Goal: Task Accomplishment & Management: Manage account settings

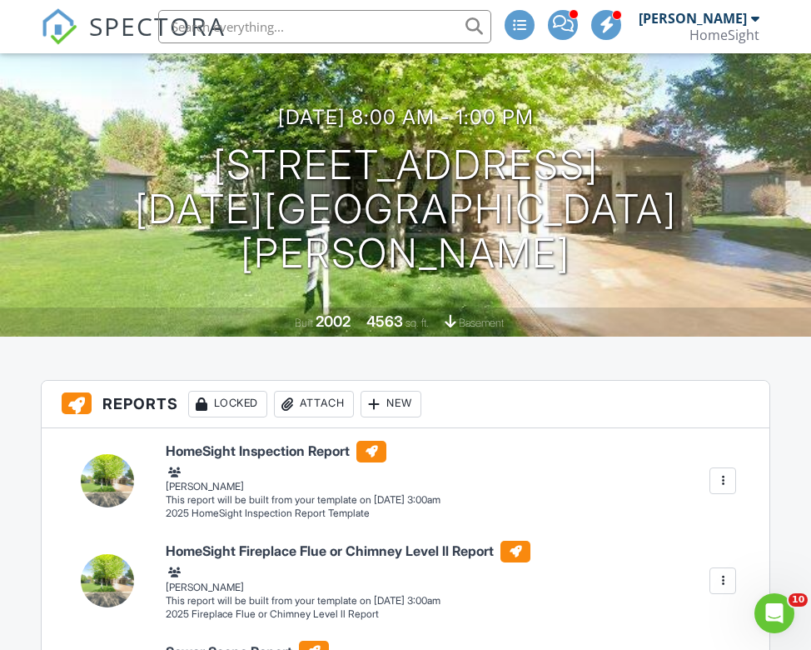
scroll to position [152, 0]
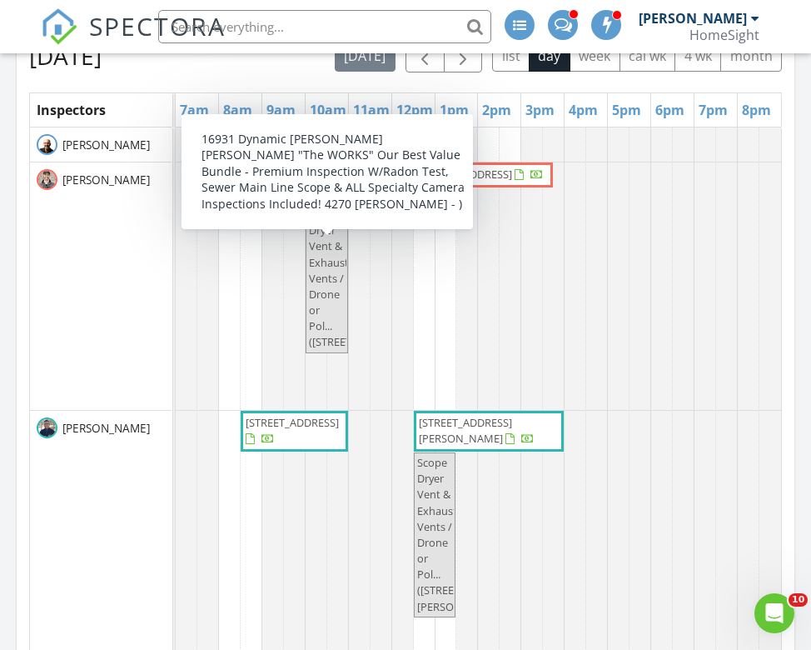
scroll to position [1941, 0]
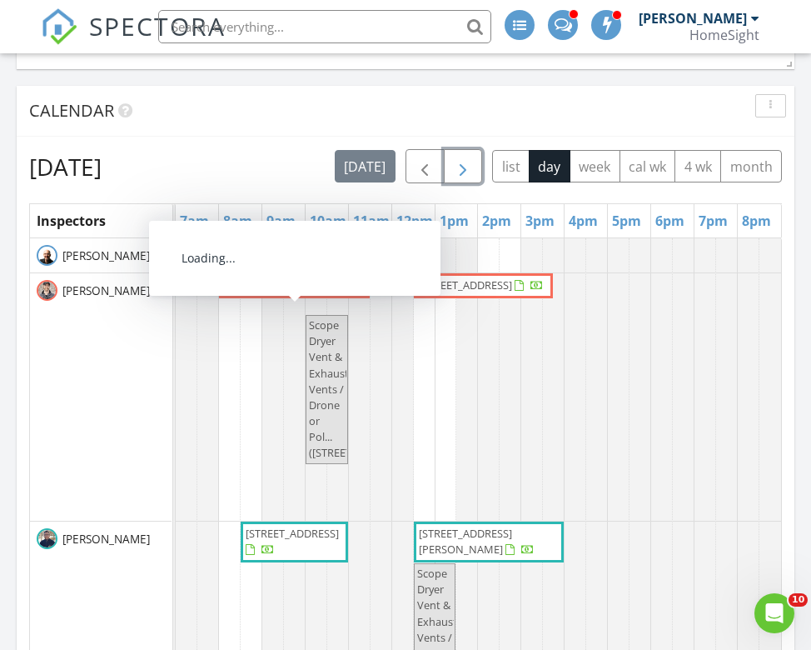
click at [458, 170] on span "button" at bounding box center [463, 167] width 20 height 20
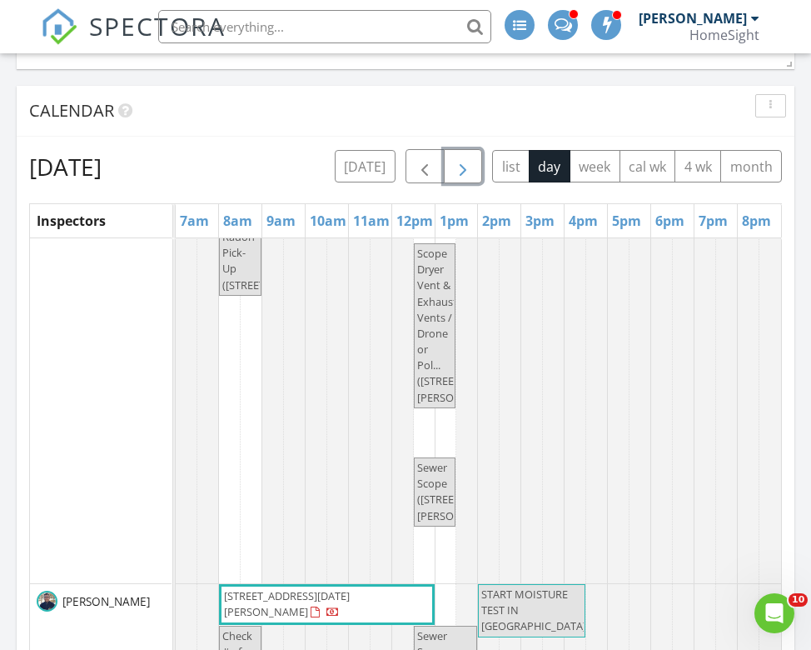
scroll to position [0, 0]
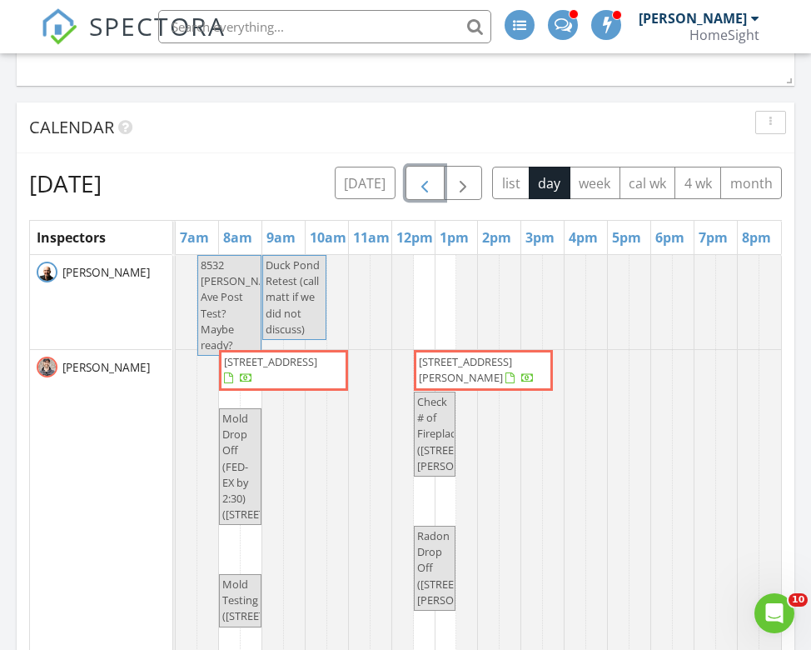
click at [426, 187] on span "button" at bounding box center [425, 184] width 20 height 20
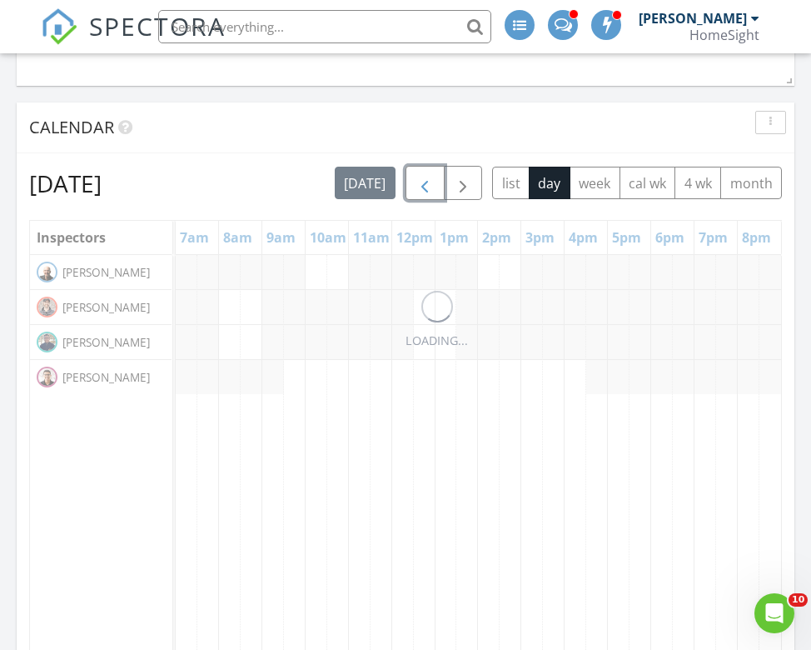
click at [425, 186] on span "button" at bounding box center [425, 184] width 20 height 20
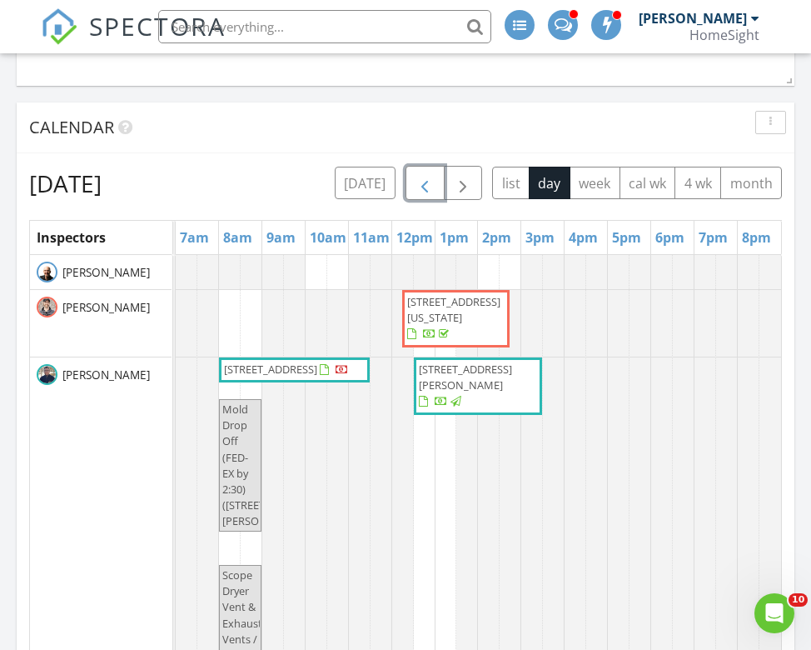
click at [424, 176] on span "button" at bounding box center [425, 184] width 20 height 20
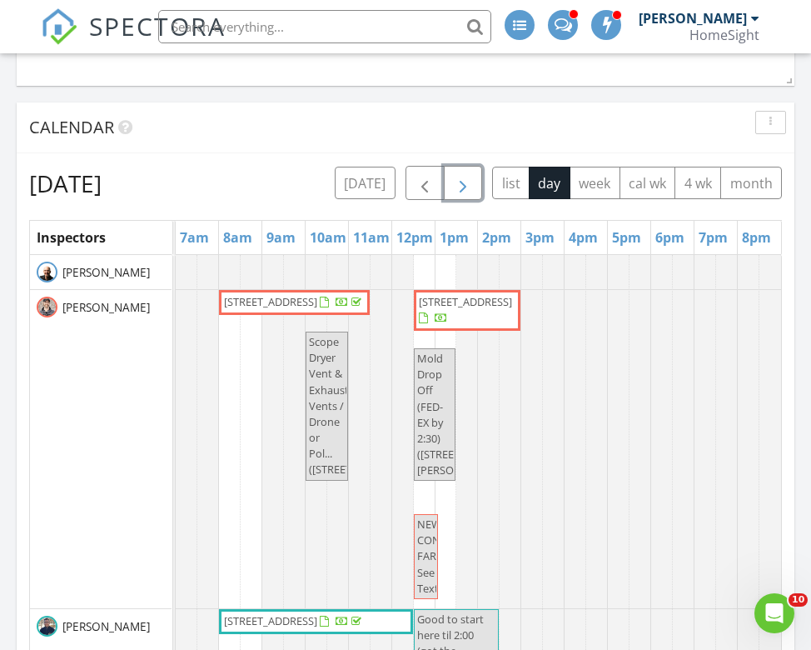
click at [472, 183] on span "button" at bounding box center [463, 184] width 20 height 20
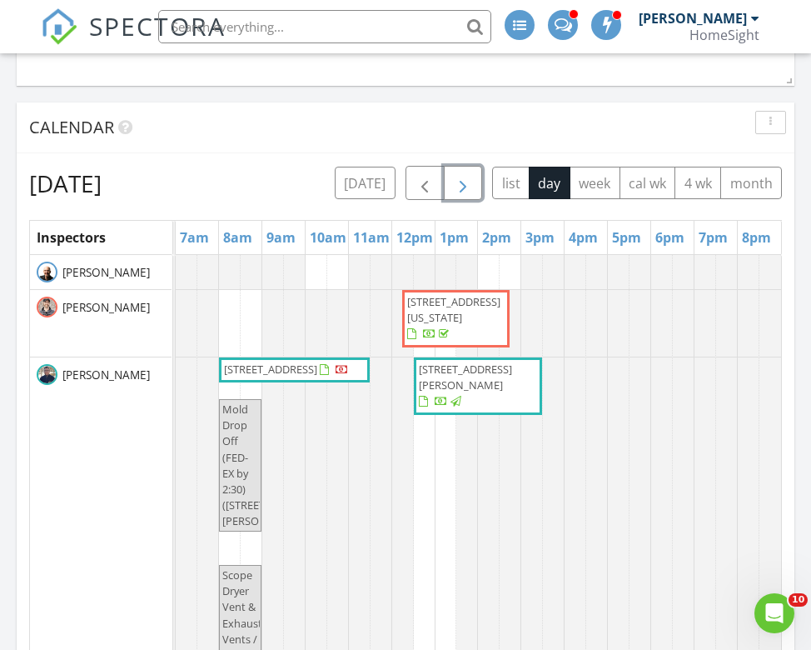
click at [472, 184] on span "button" at bounding box center [463, 184] width 20 height 20
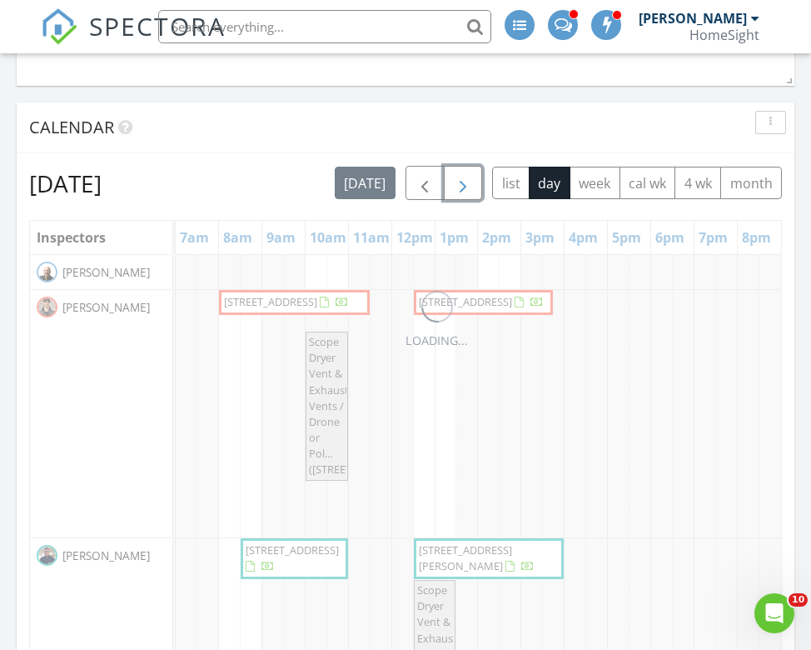
click at [472, 184] on span "button" at bounding box center [463, 184] width 20 height 20
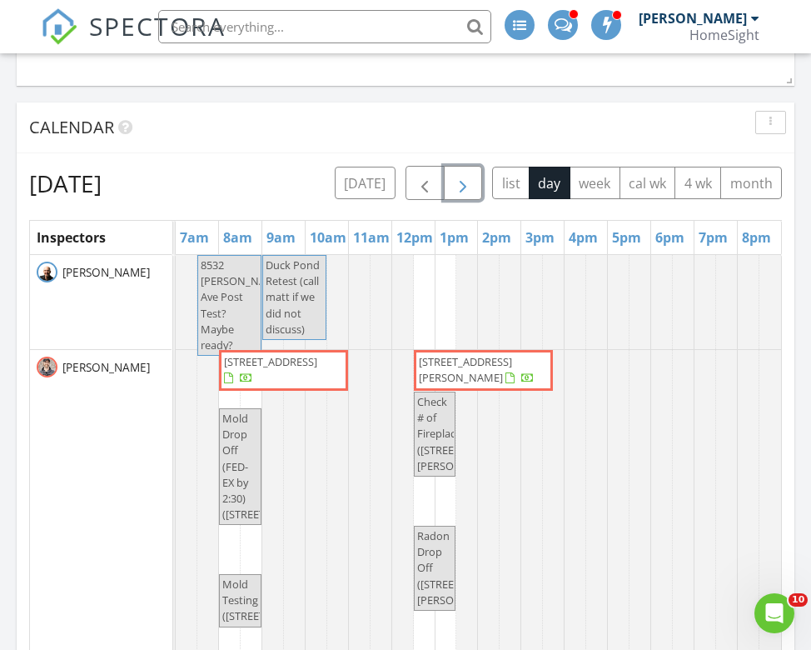
click at [472, 184] on span "button" at bounding box center [463, 184] width 20 height 20
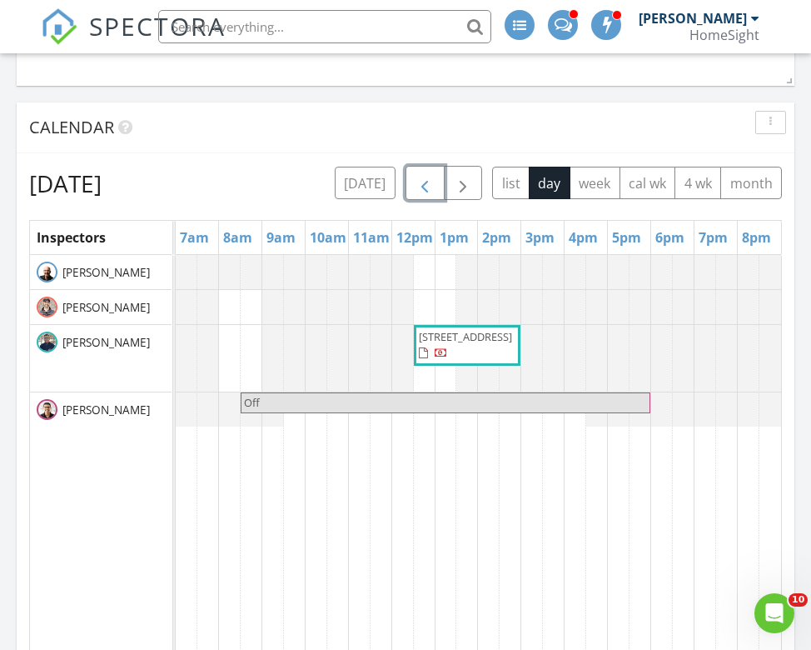
click at [430, 187] on span "button" at bounding box center [425, 184] width 20 height 20
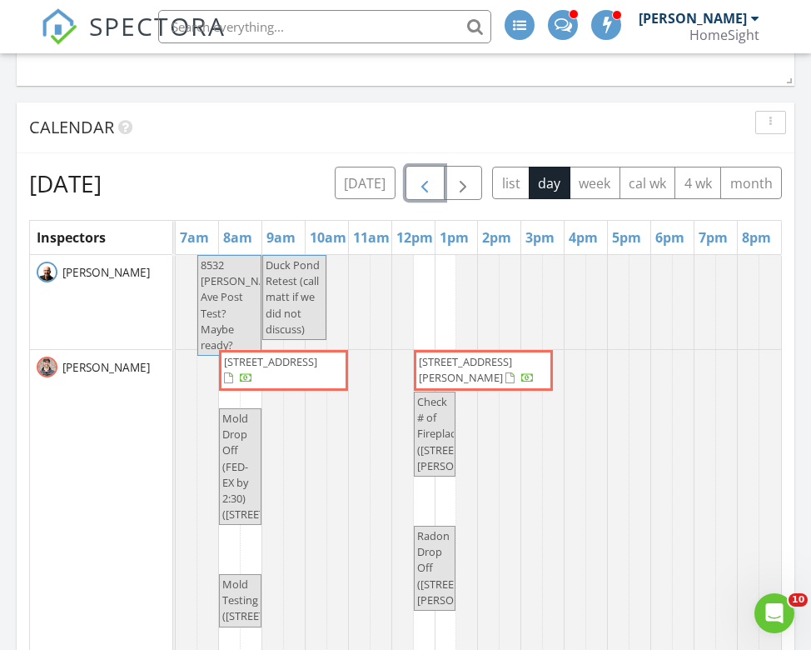
click at [480, 366] on span "1102 Pacific St, Saint Paul 55106" at bounding box center [465, 369] width 93 height 31
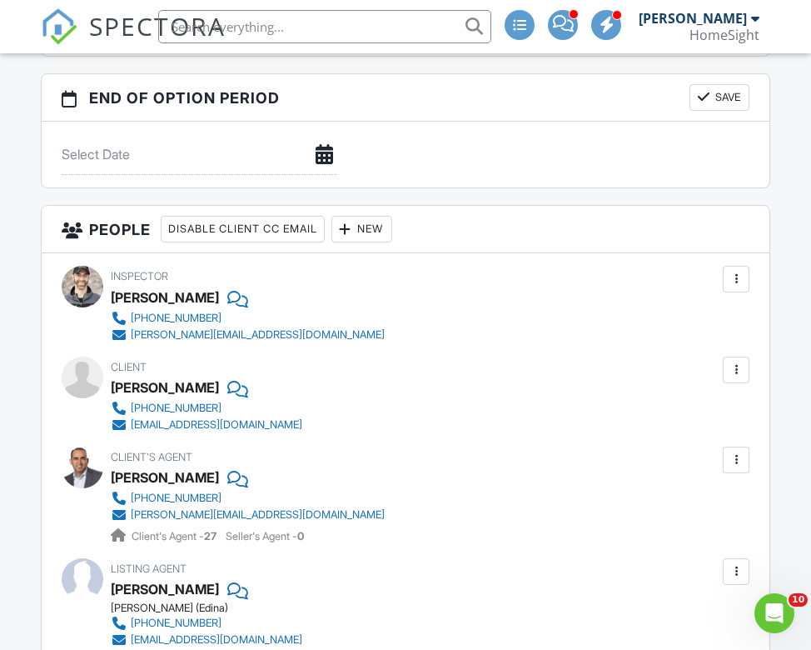
scroll to position [3222, 0]
click at [732, 366] on div at bounding box center [736, 369] width 17 height 17
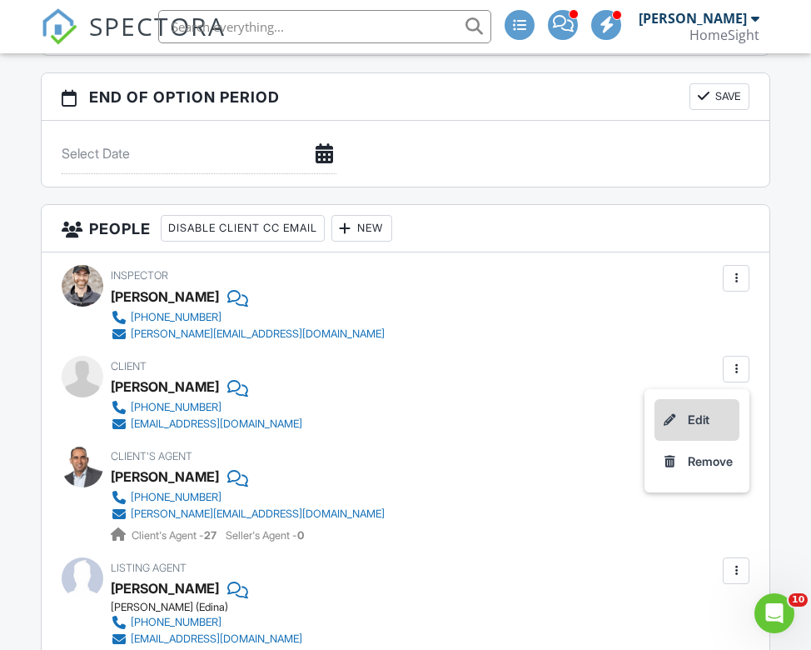
click at [706, 421] on li "Edit" at bounding box center [697, 420] width 85 height 42
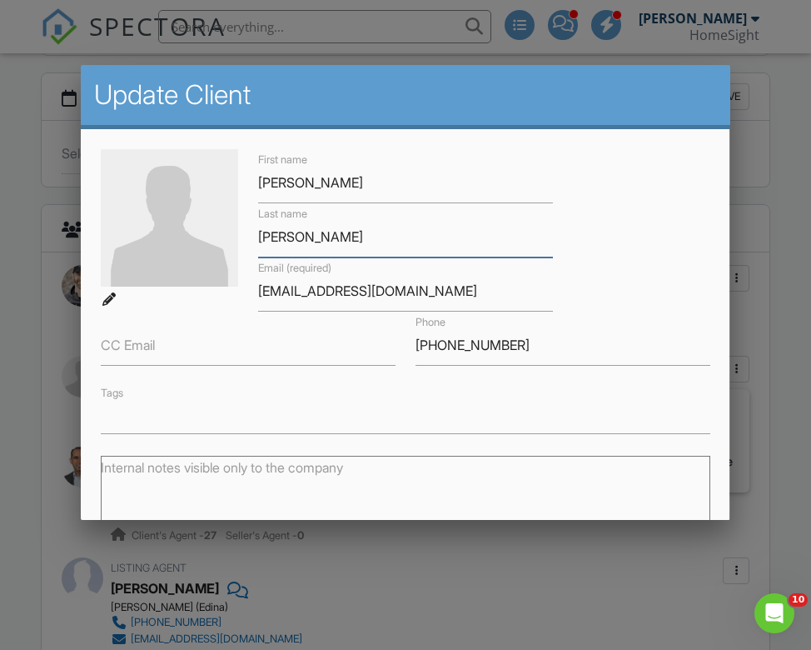
click at [323, 241] on input "Mitchel" at bounding box center [405, 237] width 295 height 41
type input "[PERSON_NAME]"
click at [603, 281] on div "First name Paul Last name Mitchell Email (required) vistapaul@yahoo.com CC Emai…" at bounding box center [405, 291] width 629 height 285
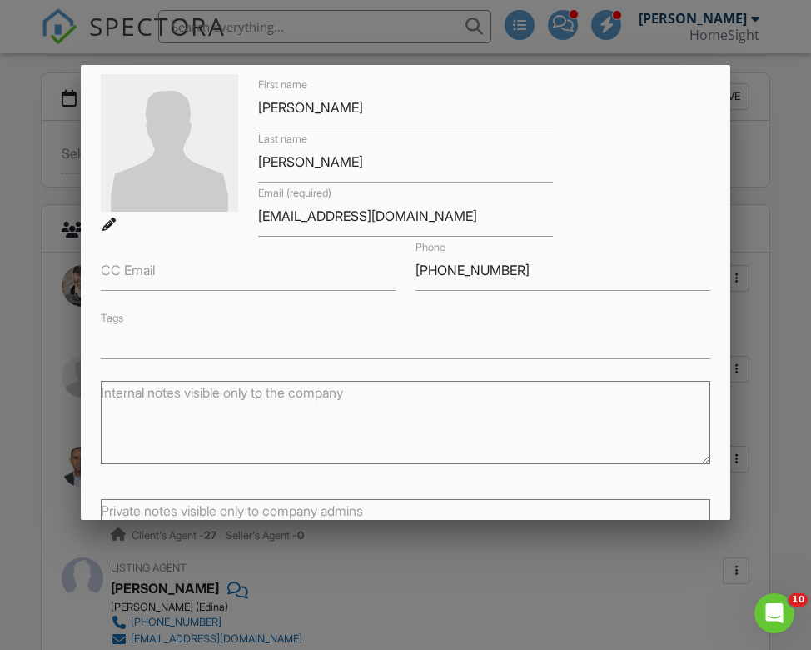
scroll to position [213, 0]
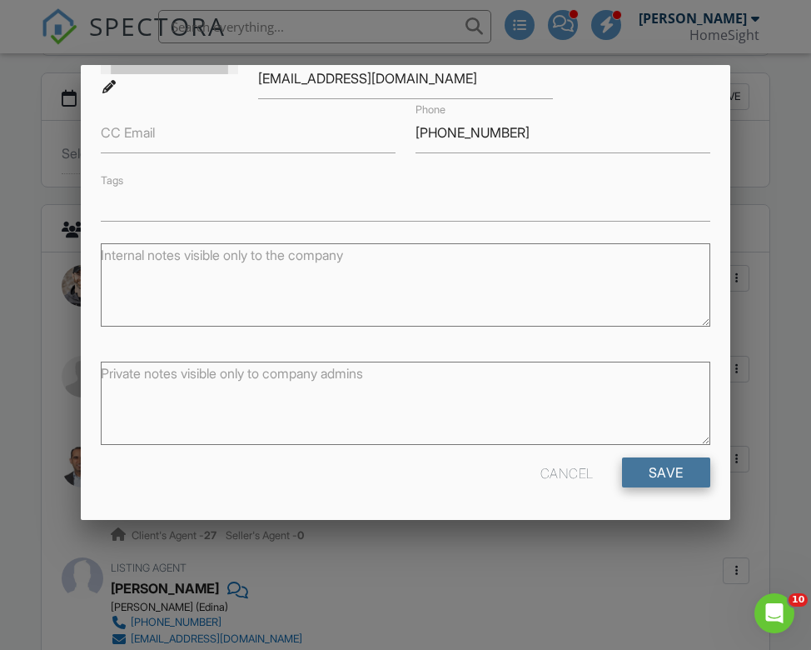
click at [676, 480] on input "Save" at bounding box center [666, 472] width 88 height 30
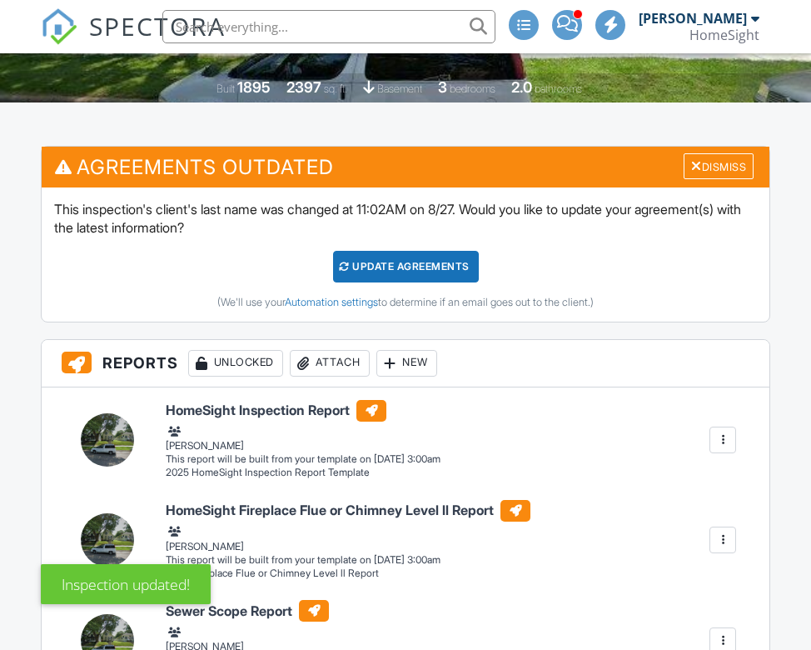
click at [383, 267] on div "Update Agreements" at bounding box center [406, 267] width 146 height 32
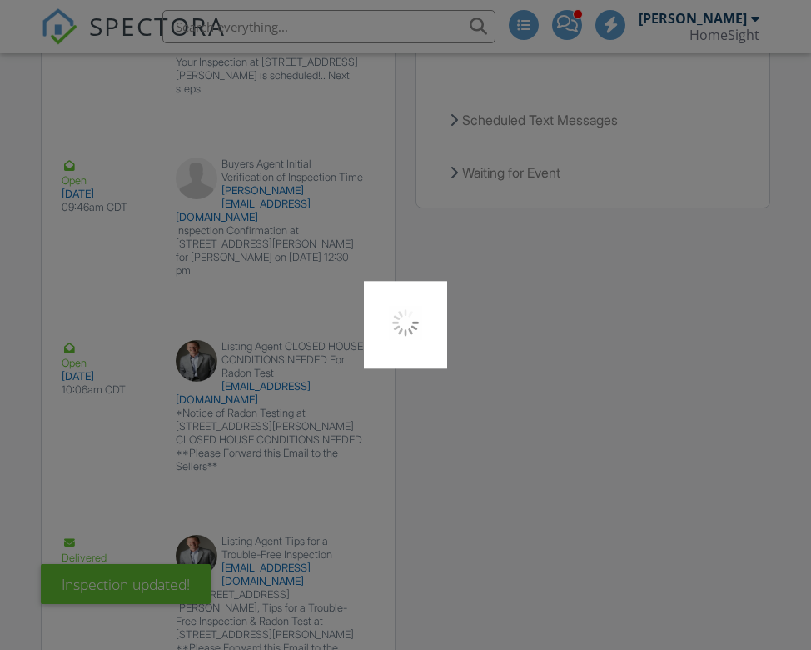
scroll to position [5960, 0]
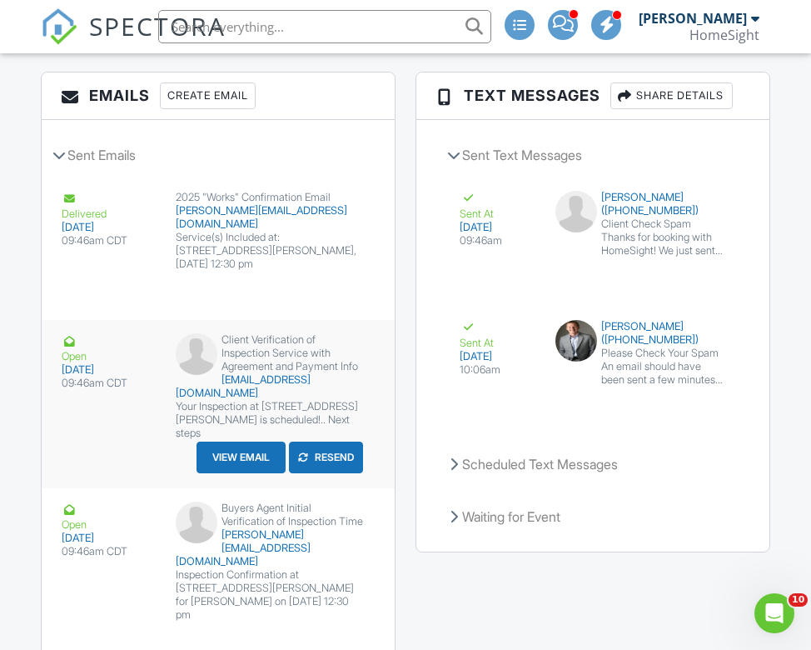
scroll to position [5321, 0]
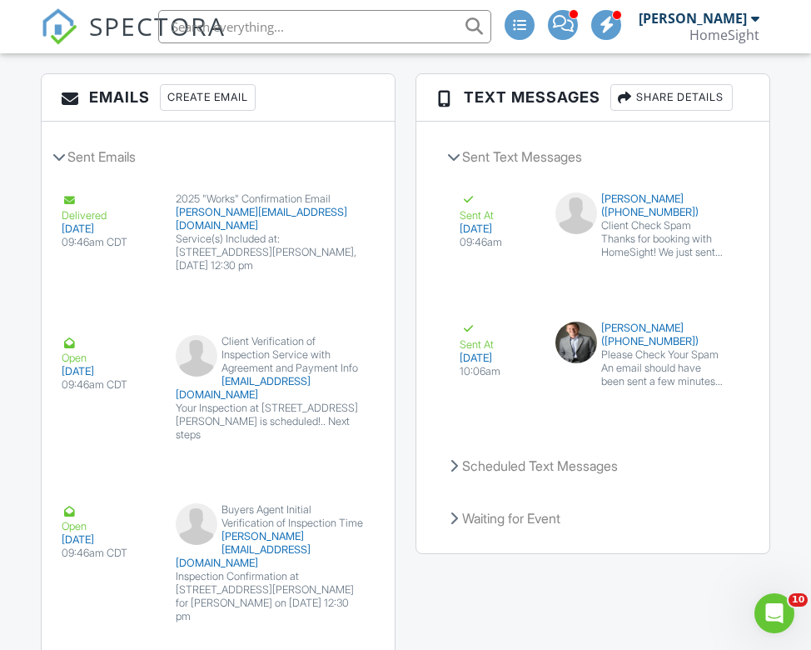
click at [320, 451] on button "Resend" at bounding box center [326, 459] width 74 height 32
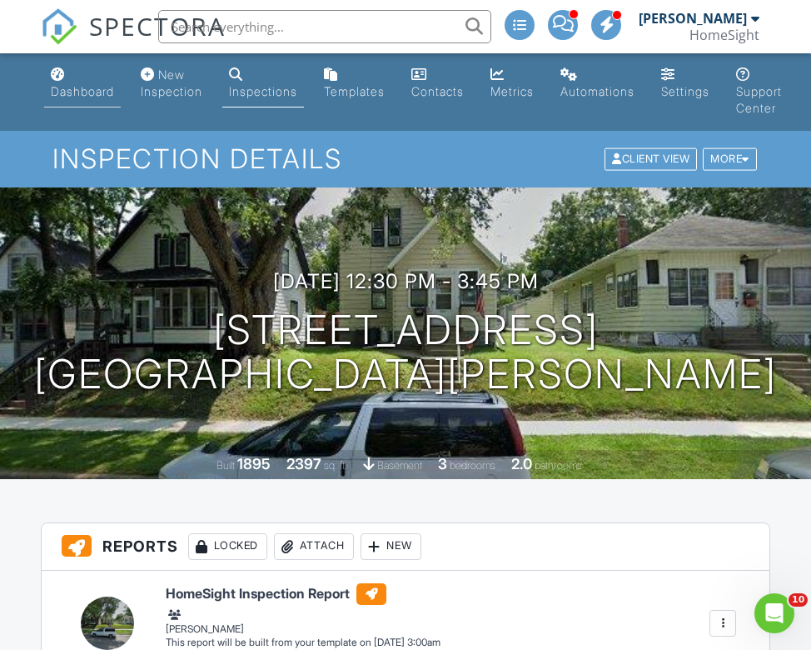
click at [66, 75] on link "Dashboard" at bounding box center [82, 83] width 77 height 47
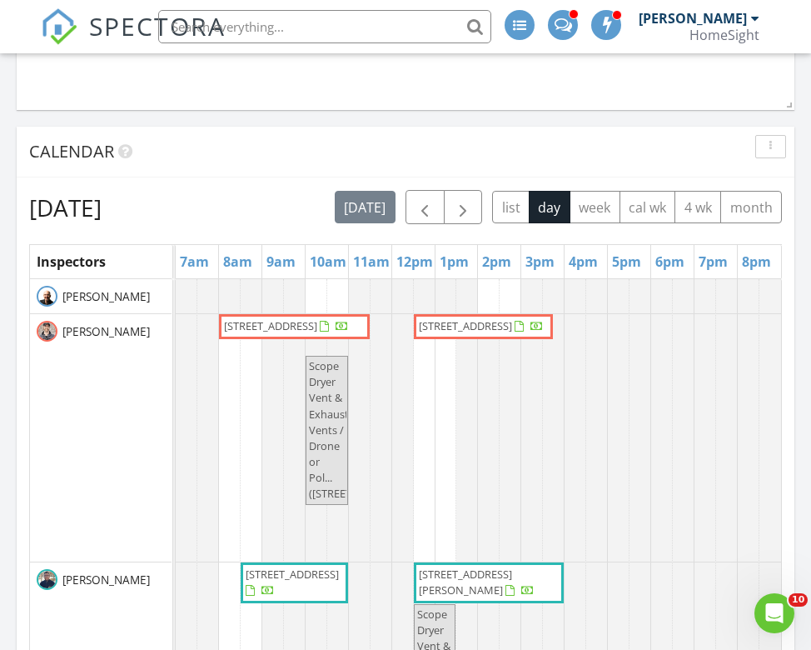
scroll to position [1901, 0]
click at [456, 200] on span "button" at bounding box center [463, 207] width 20 height 20
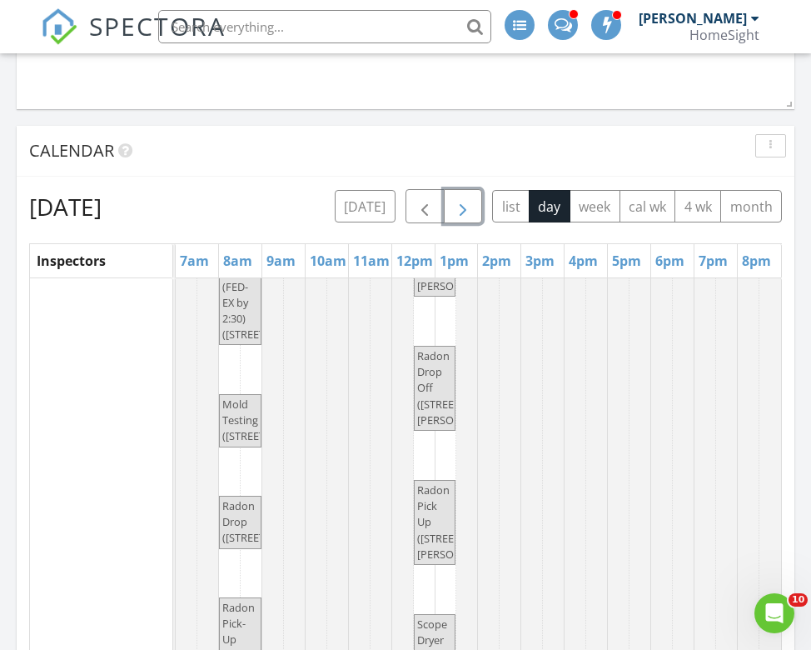
scroll to position [0, 0]
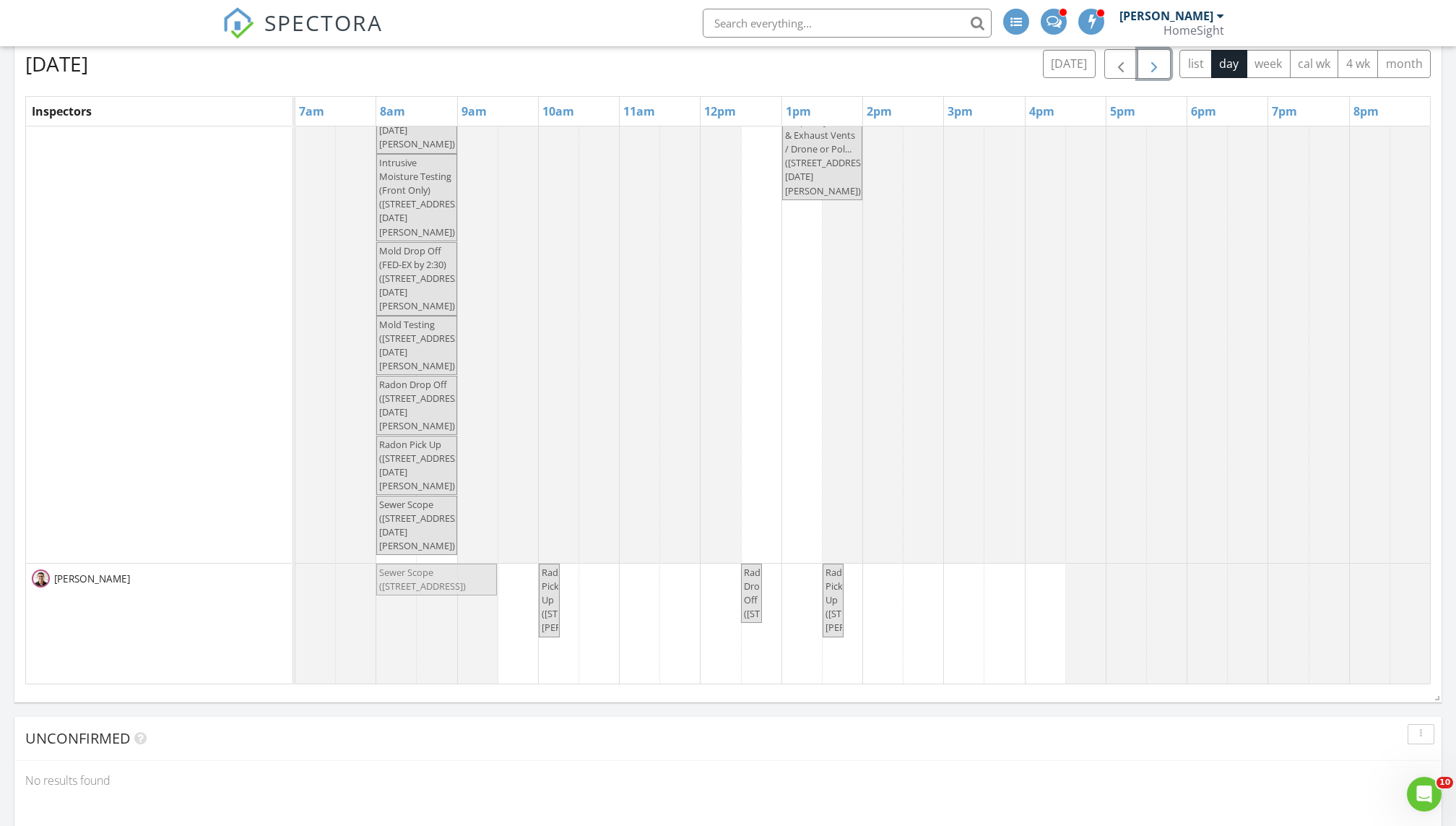
drag, startPoint x: 819, startPoint y: 362, endPoint x: 458, endPoint y: 650, distance: 461.8
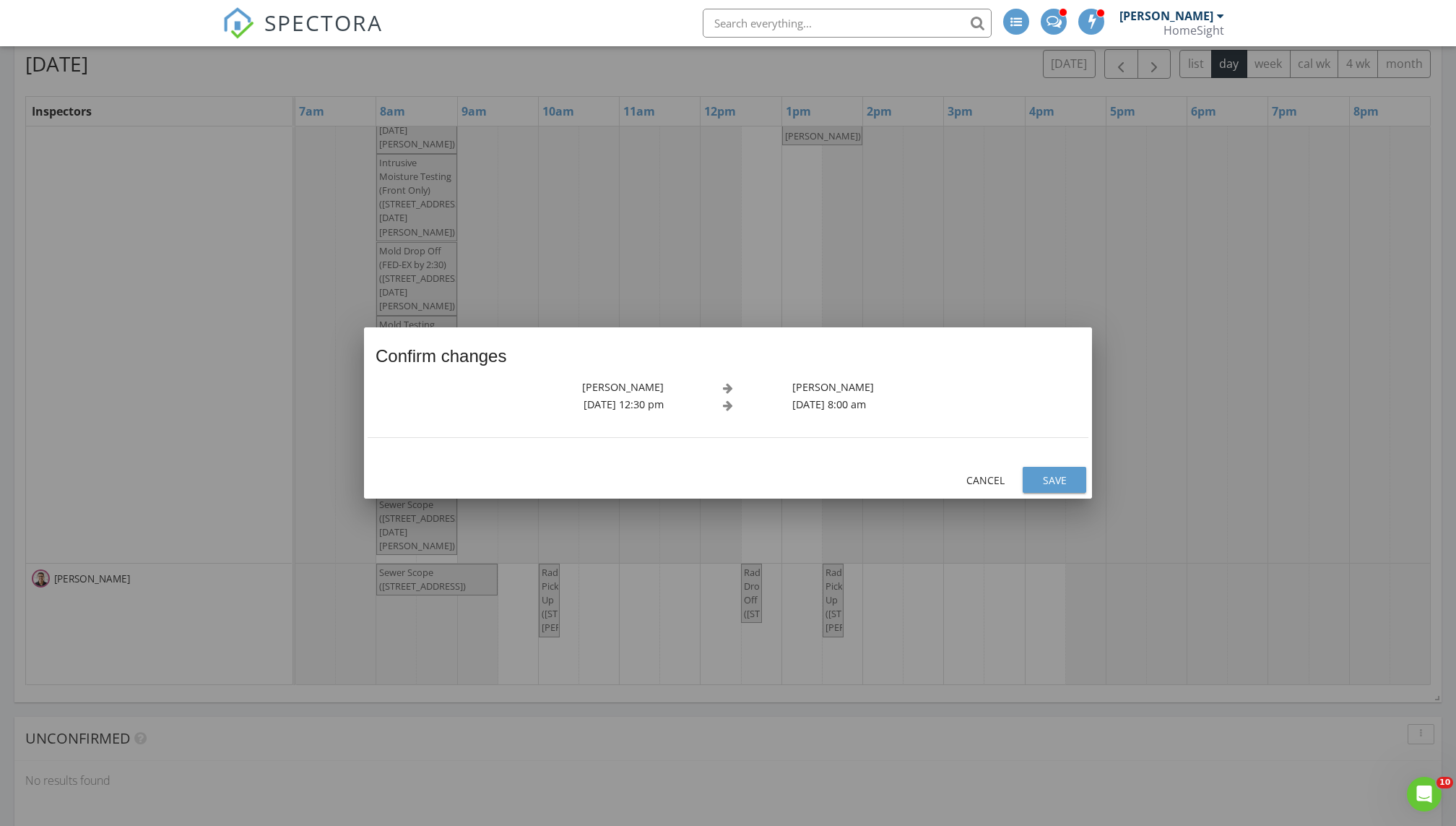
click at [702, 482] on div "Save" at bounding box center [1054, 480] width 41 height 15
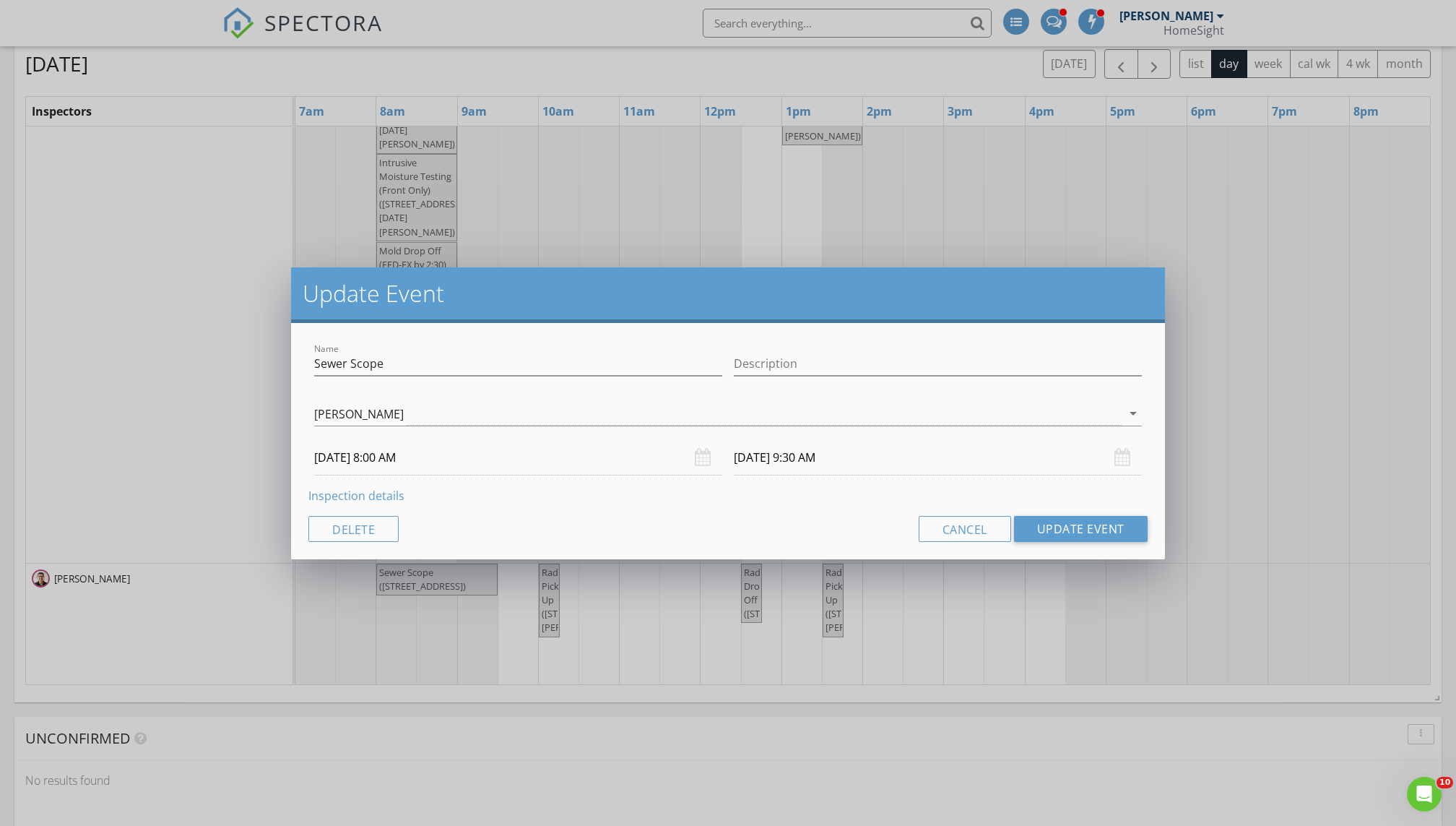
click at [460, 462] on input "[DATE] 8:00 AM" at bounding box center [518, 457] width 408 height 36
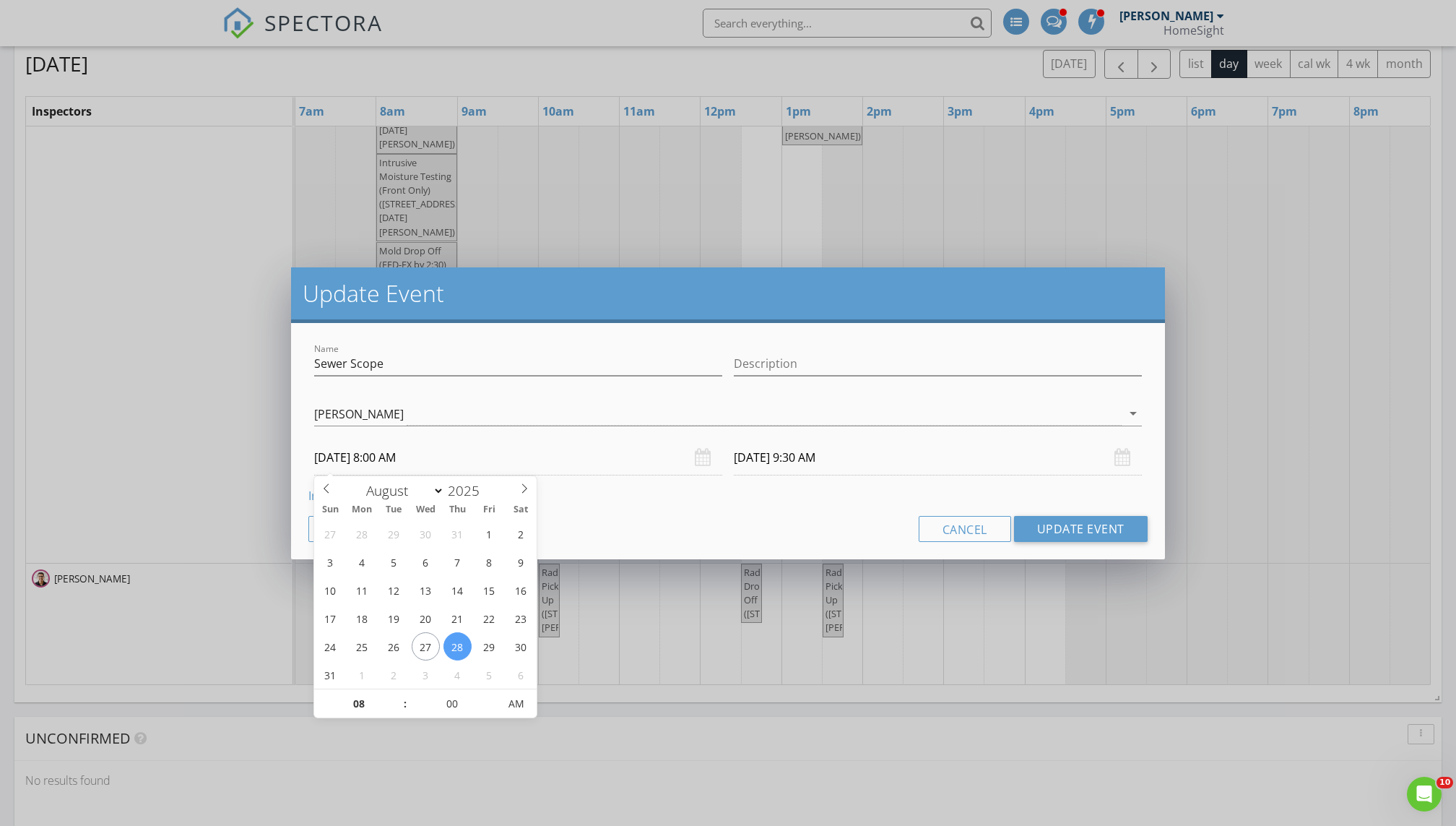
click at [636, 452] on input "[DATE] 8:00 AM" at bounding box center [518, 457] width 408 height 36
click at [646, 502] on div "Inspection details" at bounding box center [728, 495] width 839 height 17
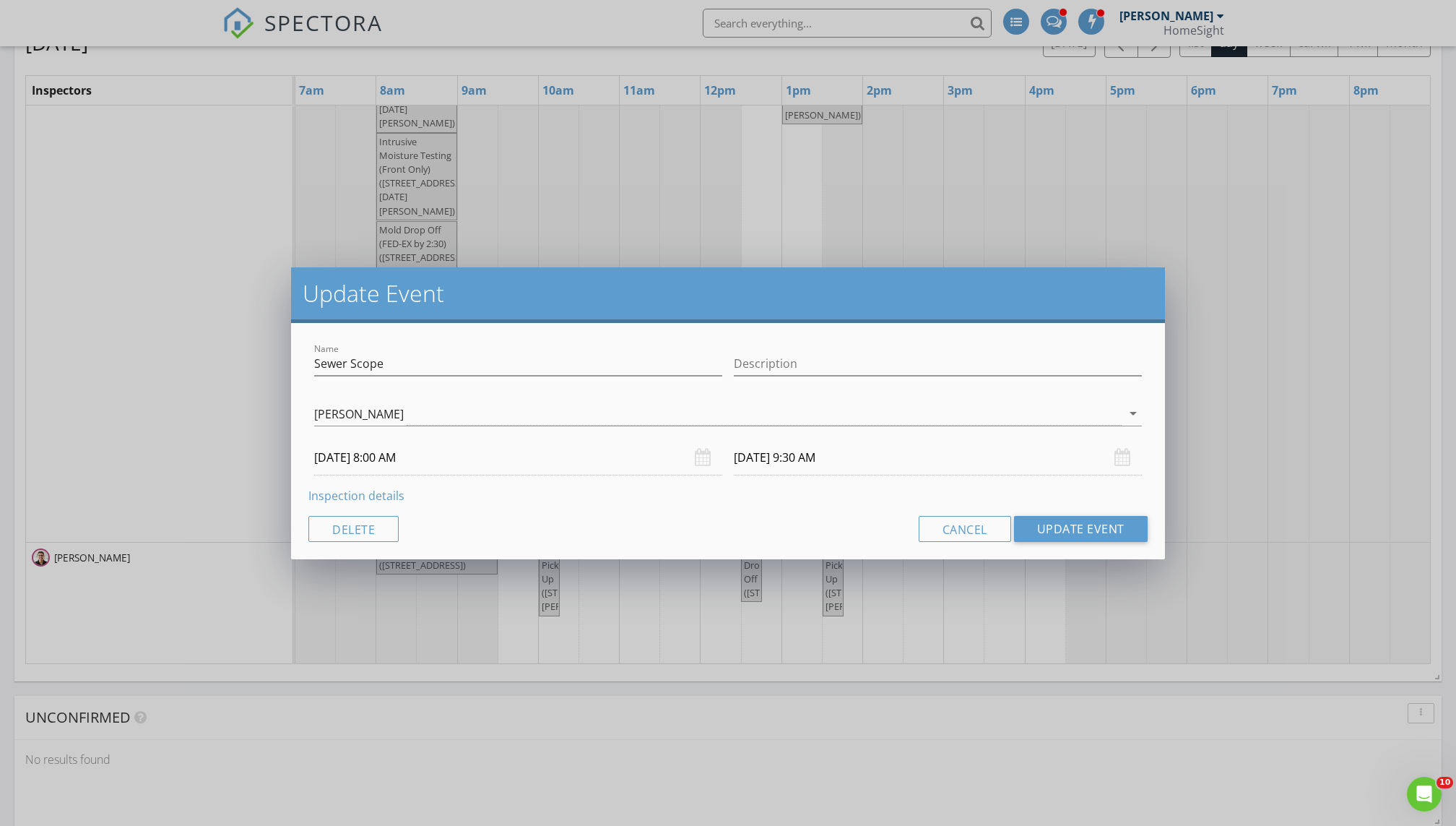
click at [343, 458] on input "08/28/2025 8:00 AM" at bounding box center [518, 457] width 408 height 36
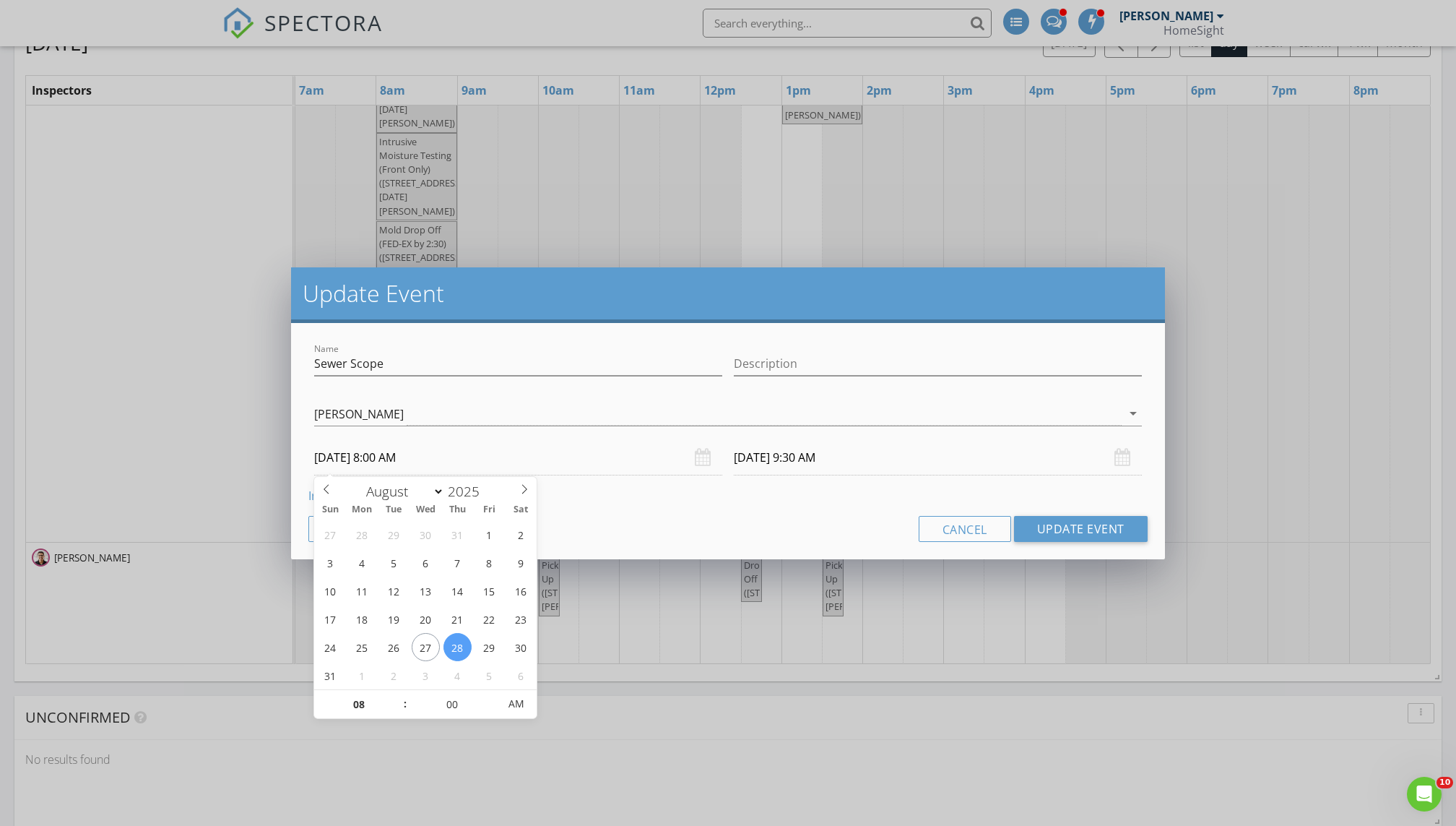
click at [702, 454] on input "08/28/2025 9:30 AM" at bounding box center [937, 457] width 408 height 36
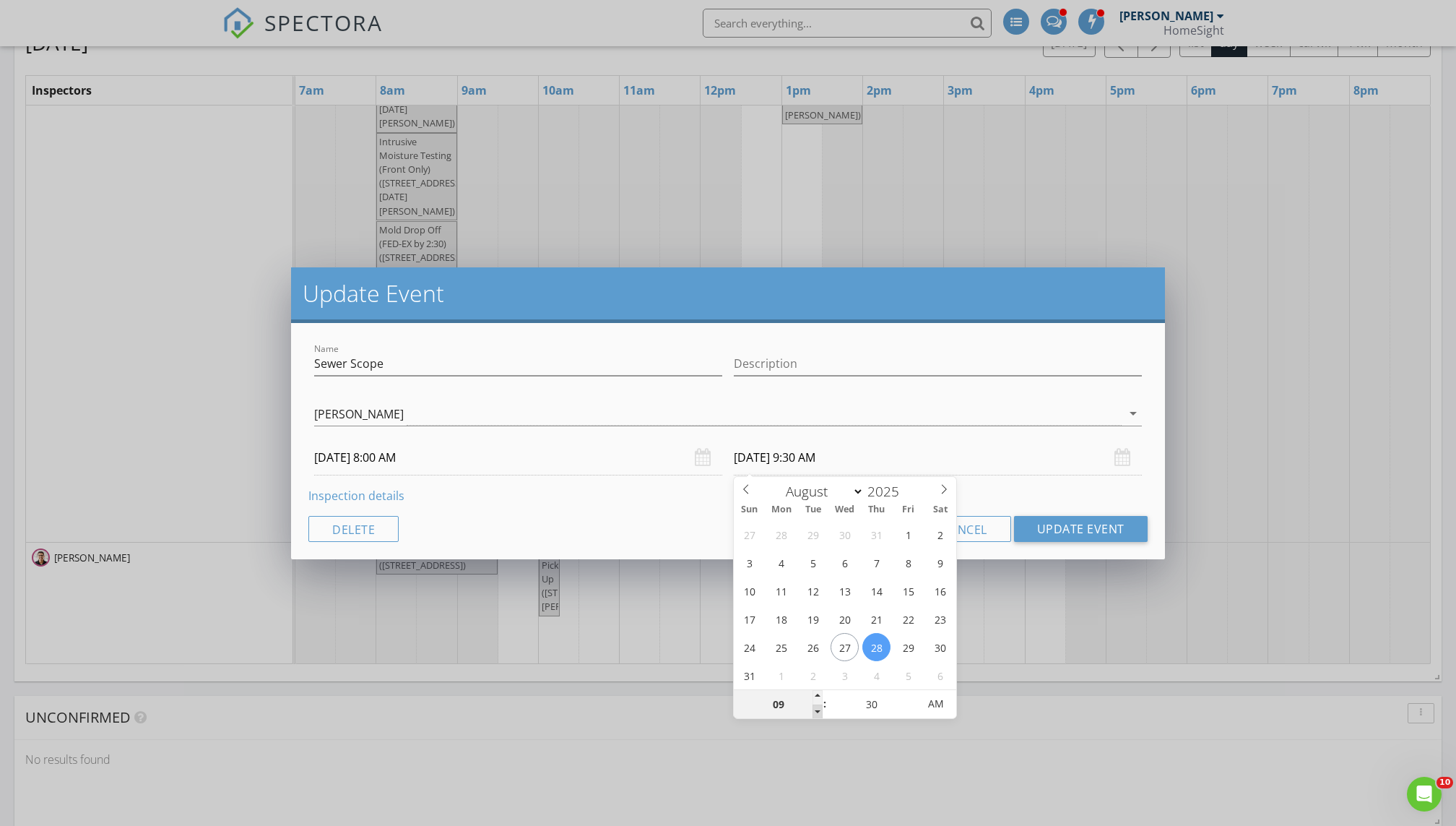
type input "08"
type input "08/28/2025 8:30 AM"
click at [702, 563] on span at bounding box center [818, 711] width 10 height 15
type input "25"
type input "08/28/2025 8:25 AM"
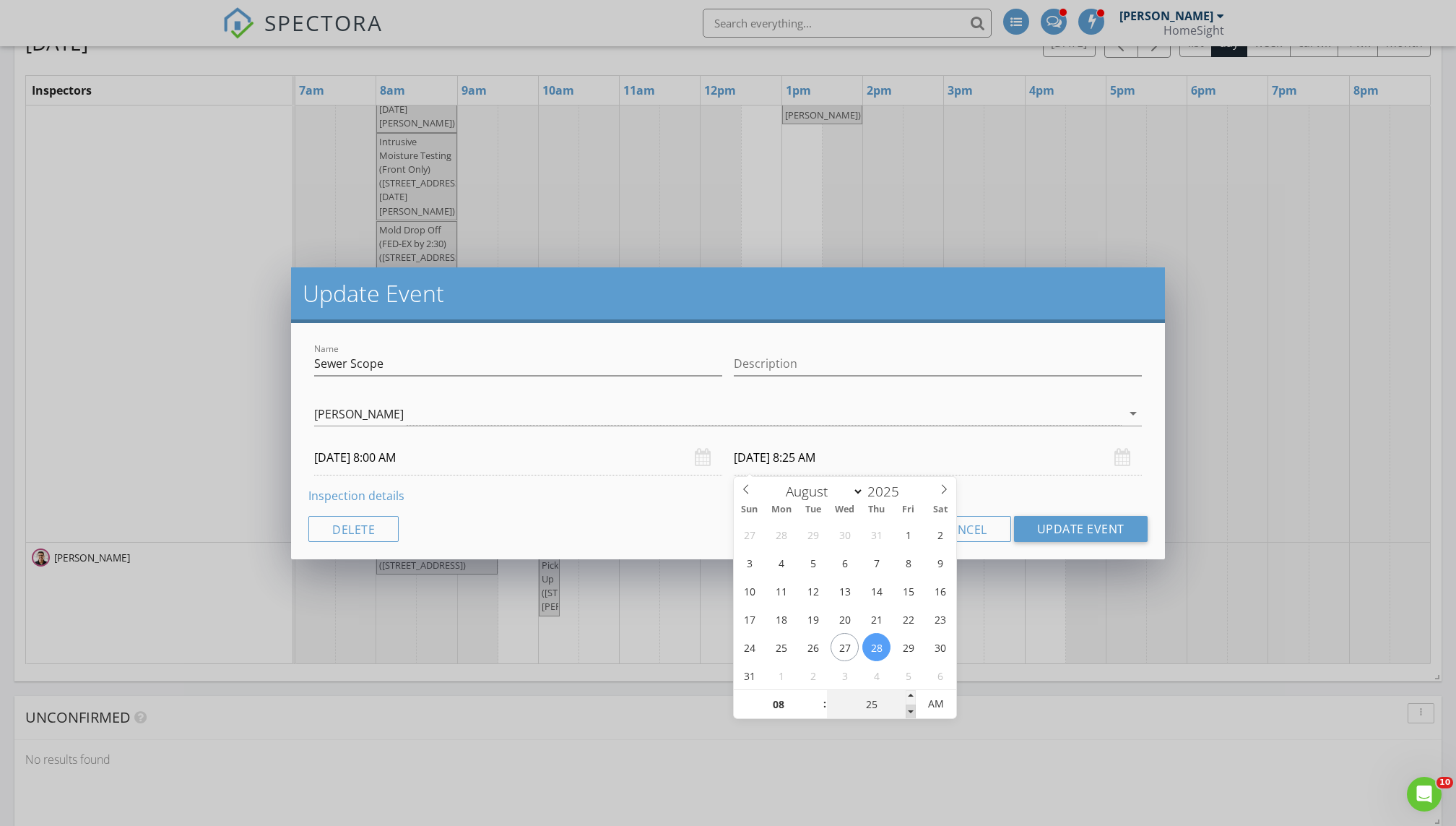
click at [702, 563] on span at bounding box center [911, 711] width 10 height 15
type input "20"
type input "08/28/2025 8:20 AM"
click at [702, 563] on span at bounding box center [911, 711] width 10 height 15
type input "15"
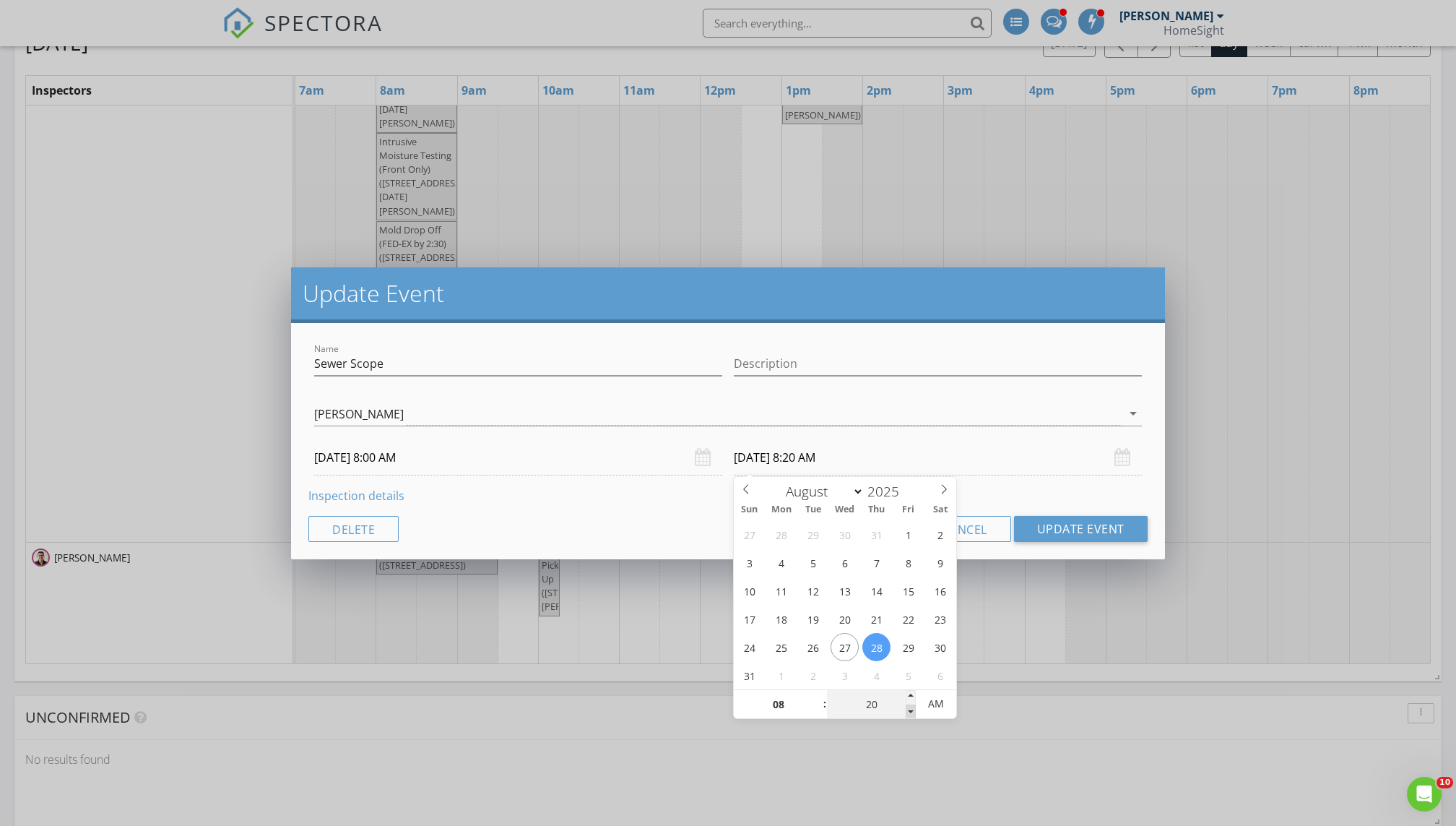
type input "08/28/2025 8:15 AM"
click at [702, 563] on span at bounding box center [911, 711] width 10 height 15
type input "10"
type input "08/28/2025 8:10 AM"
click at [702, 563] on span at bounding box center [911, 711] width 10 height 15
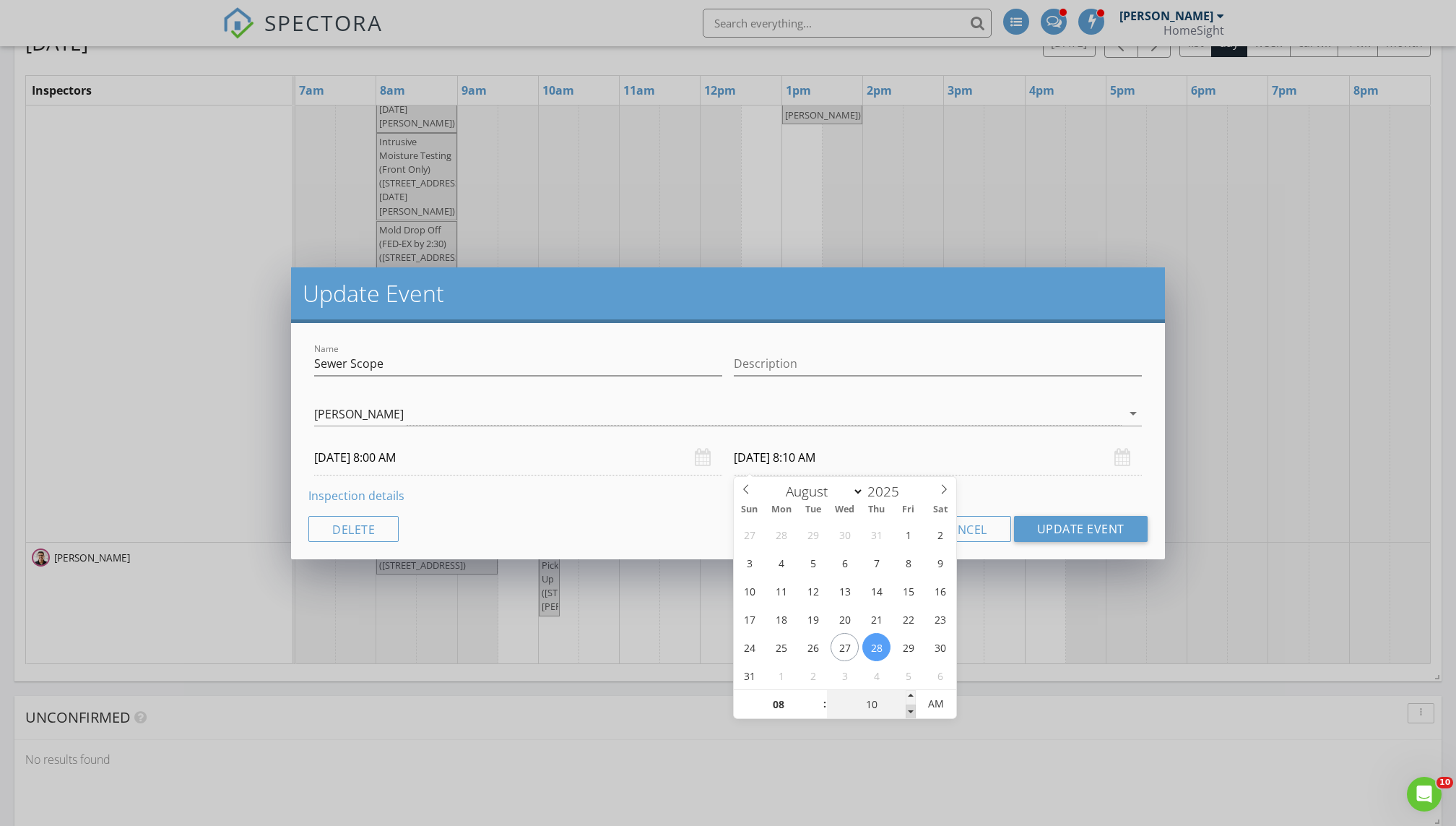
type input "05"
type input "08/28/2025 8:05 AM"
click at [702, 563] on span at bounding box center [911, 711] width 10 height 15
type input "00"
type input "08/28/2025 8:00 AM"
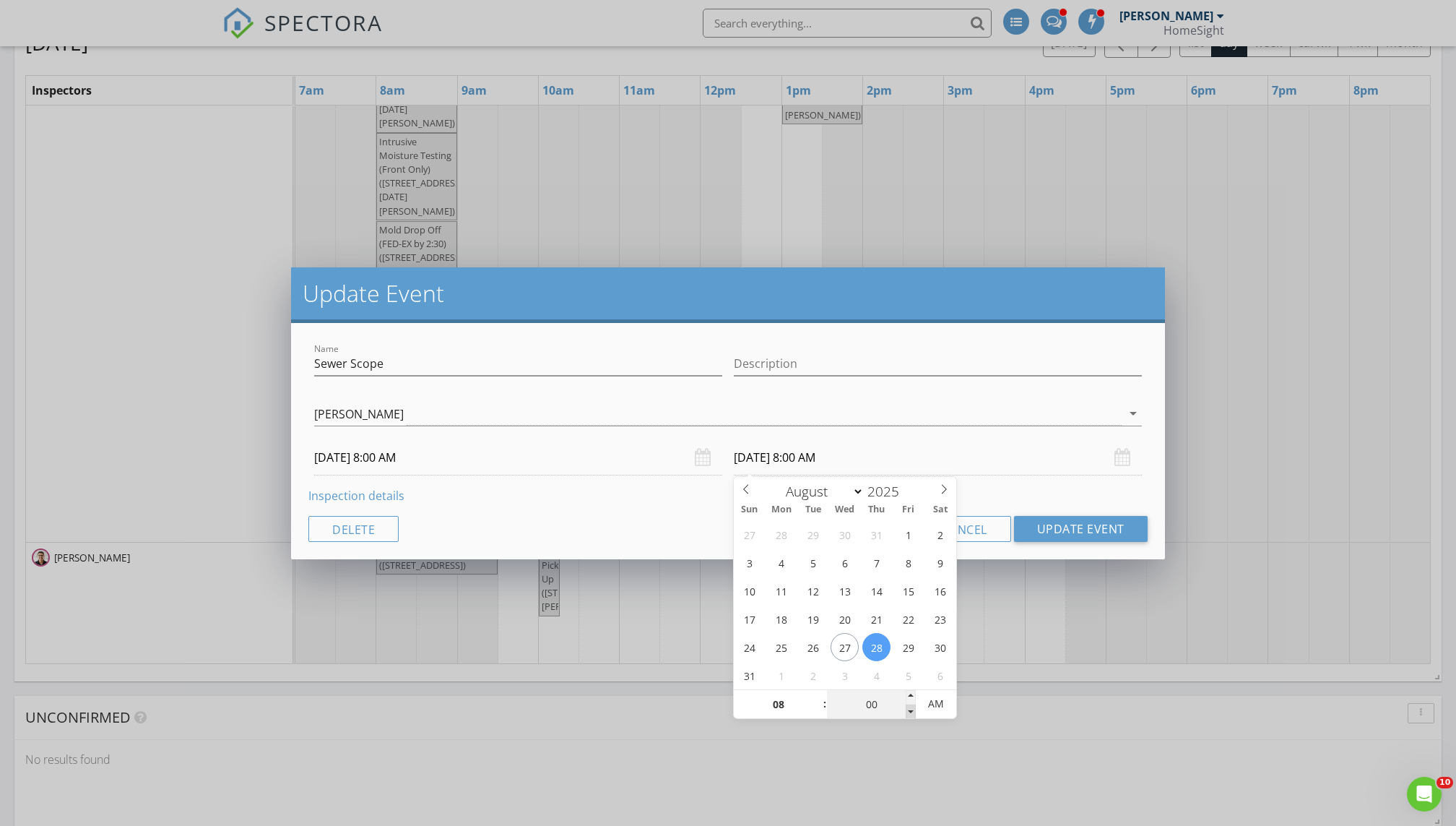
click at [702, 563] on span at bounding box center [911, 711] width 10 height 15
click at [702, 528] on button "Update Event" at bounding box center [1081, 529] width 134 height 26
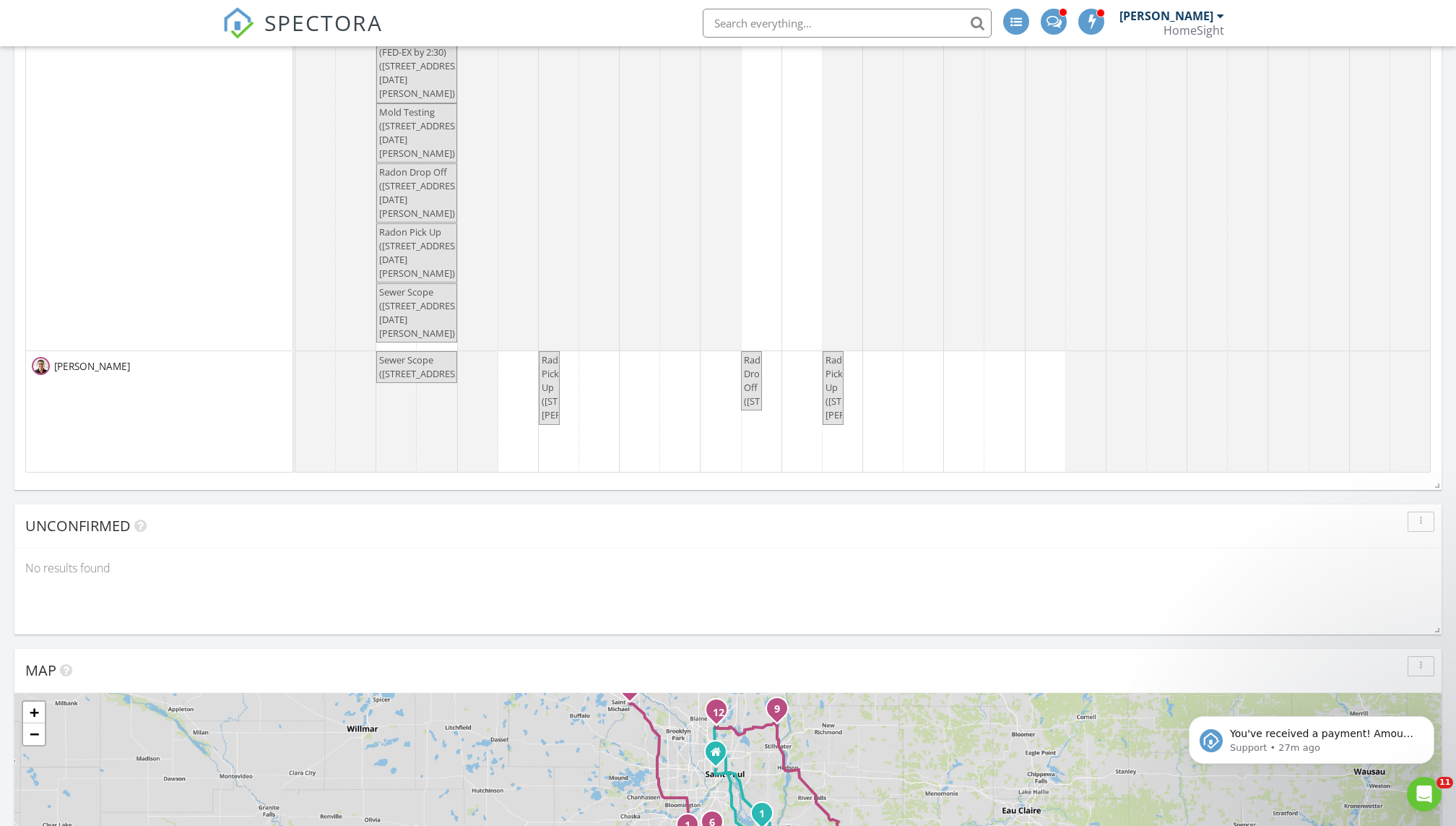
scroll to position [1952, 0]
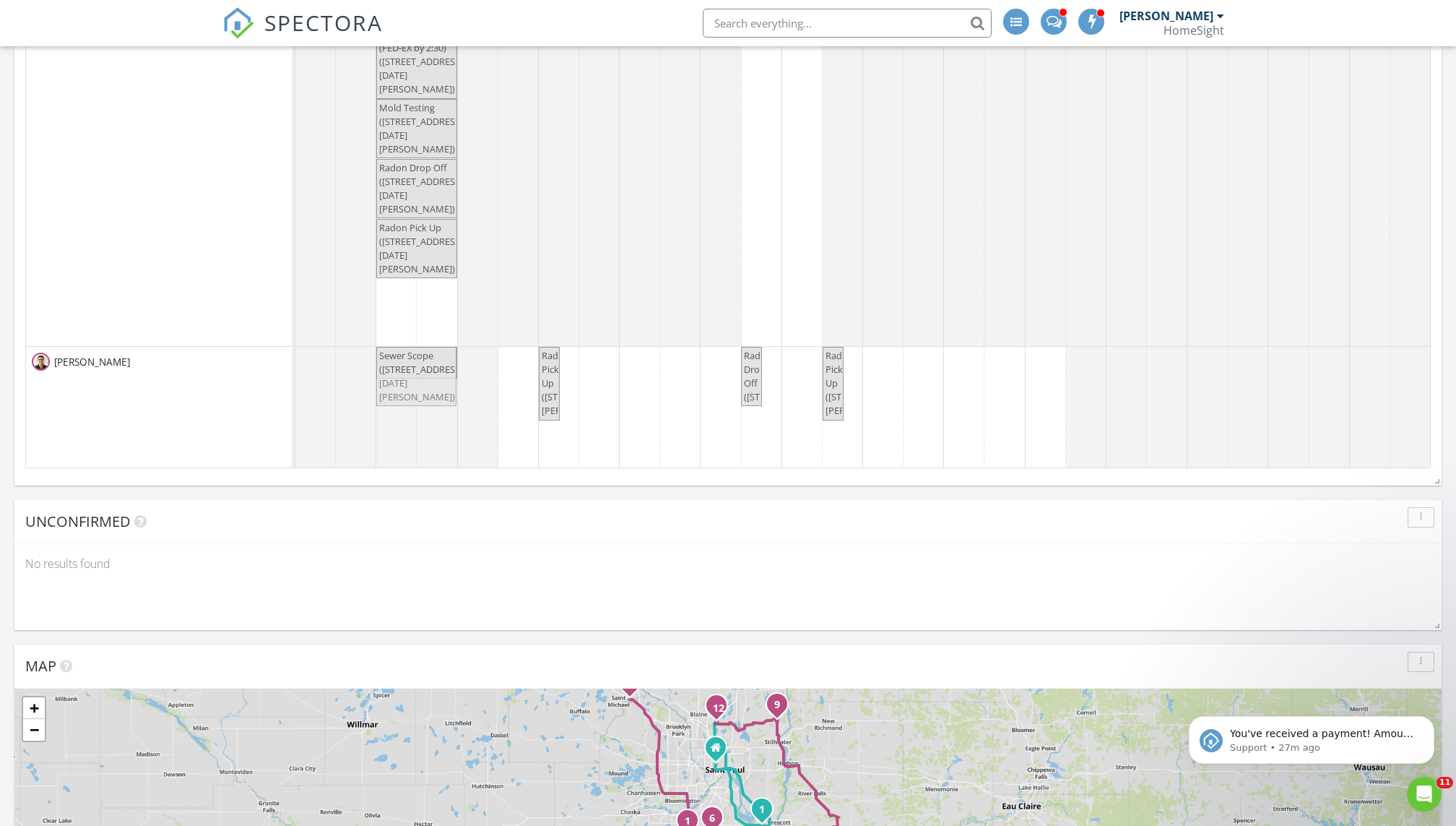
drag, startPoint x: 419, startPoint y: 305, endPoint x: 435, endPoint y: 385, distance: 81.6
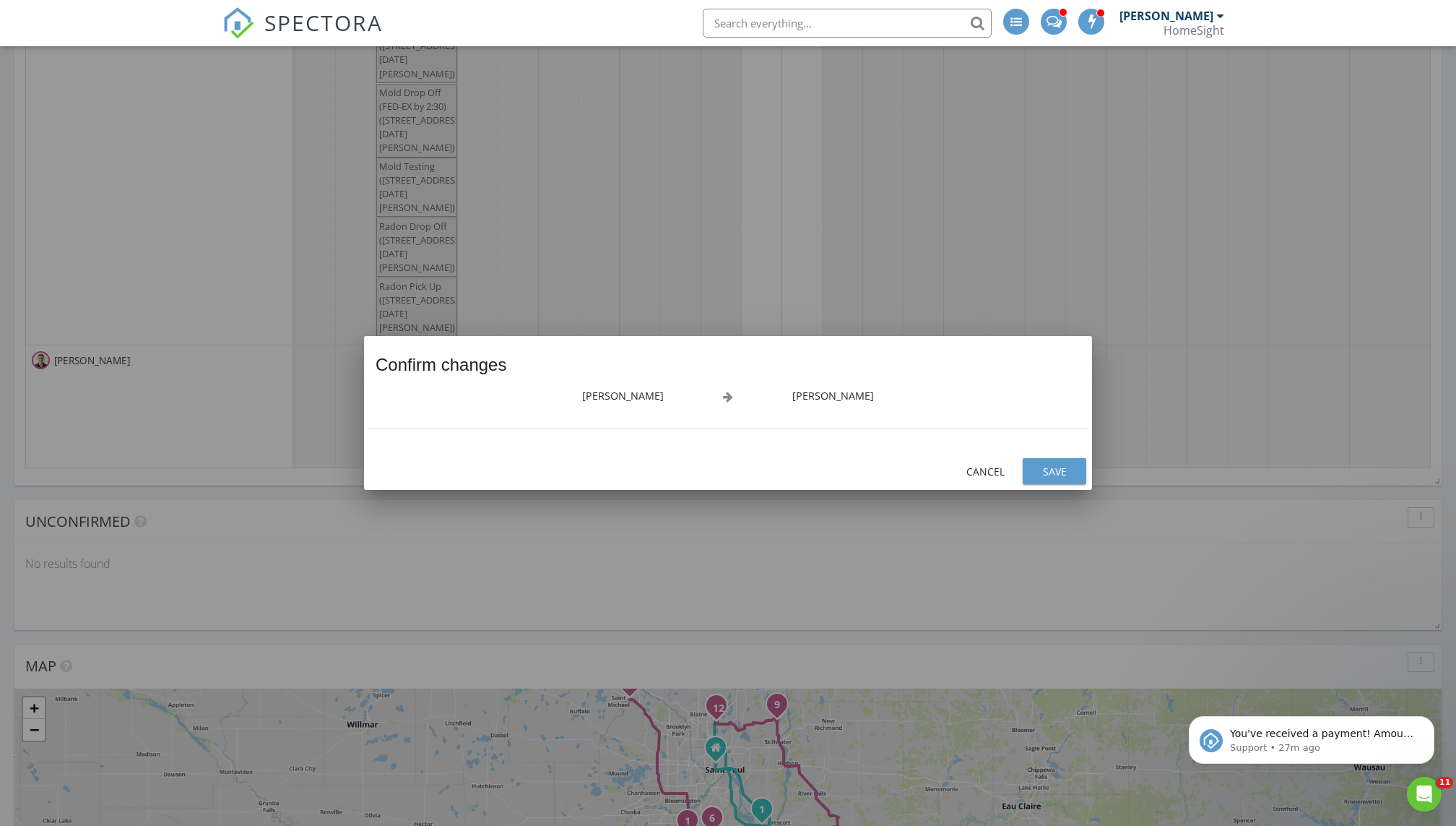
scroll to position [352, 0]
click at [644, 296] on div at bounding box center [728, 413] width 1456 height 826
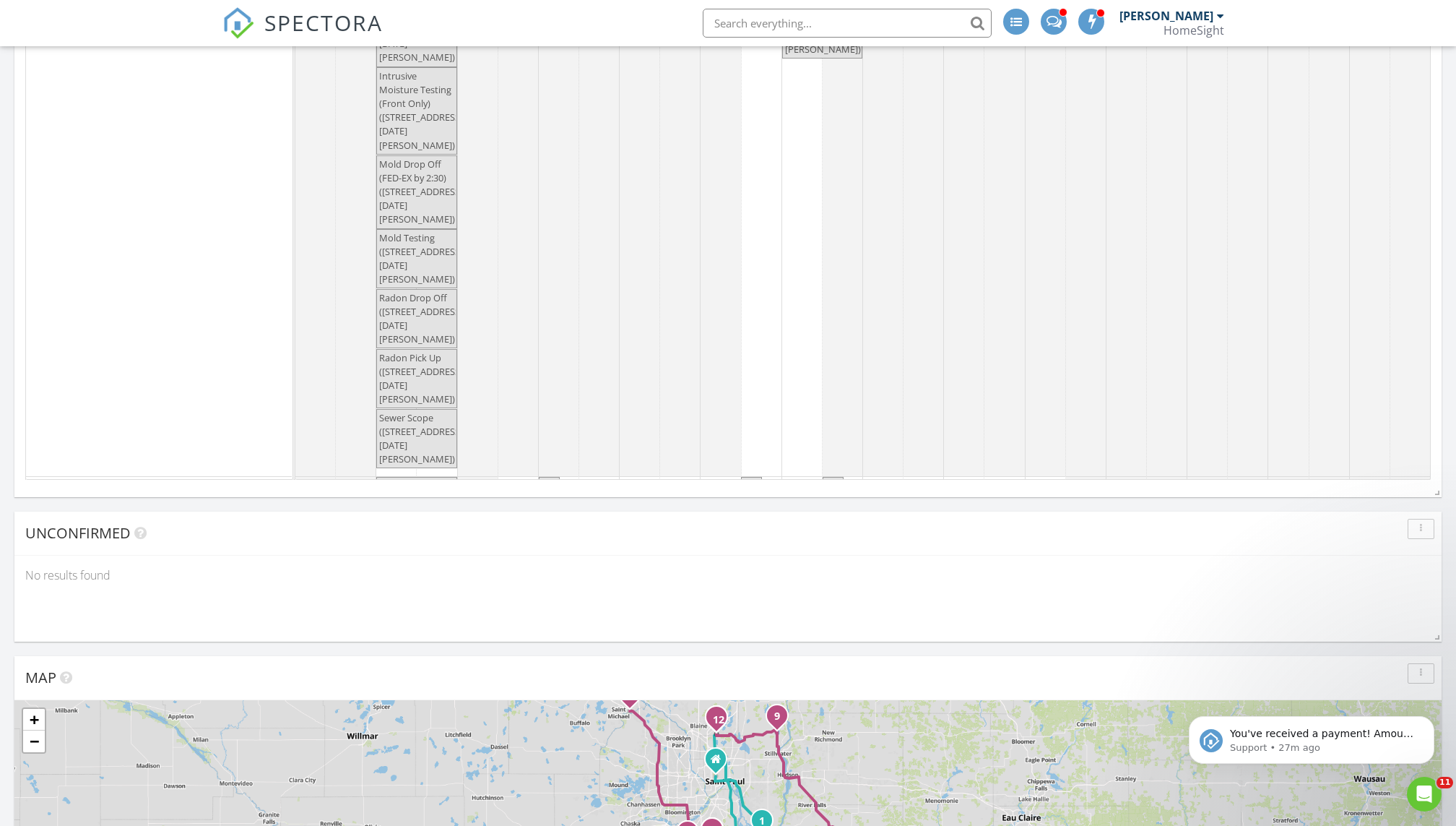
scroll to position [412, 0]
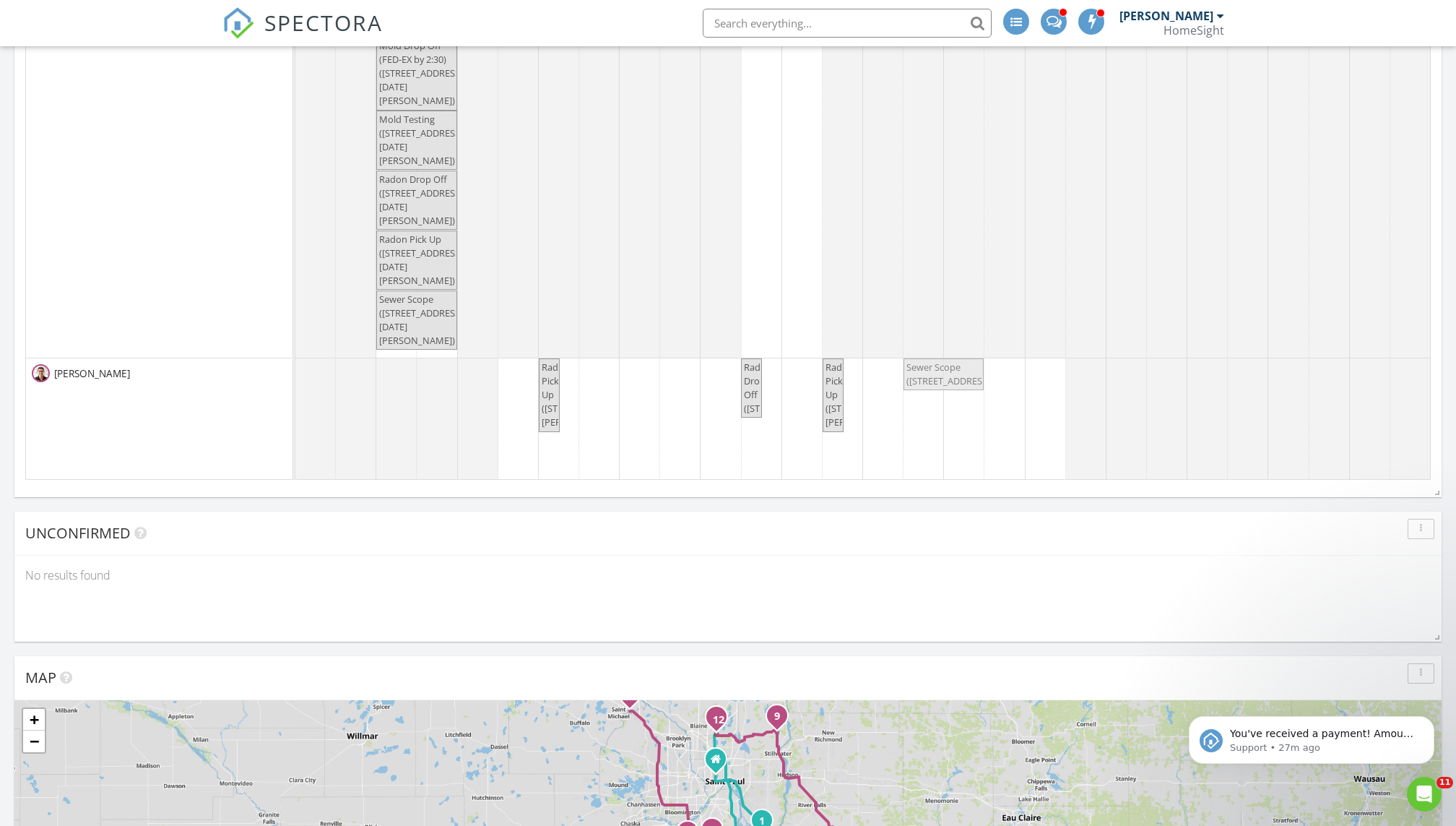
drag, startPoint x: 420, startPoint y: 377, endPoint x: 963, endPoint y: 367, distance: 543.1
click at [296, 367] on div "Sewer Scope (1141 Summer St, Roseville) Radon Pick Up (7460 Windmill Dr, Chanha…" at bounding box center [296, 420] width 0 height 123
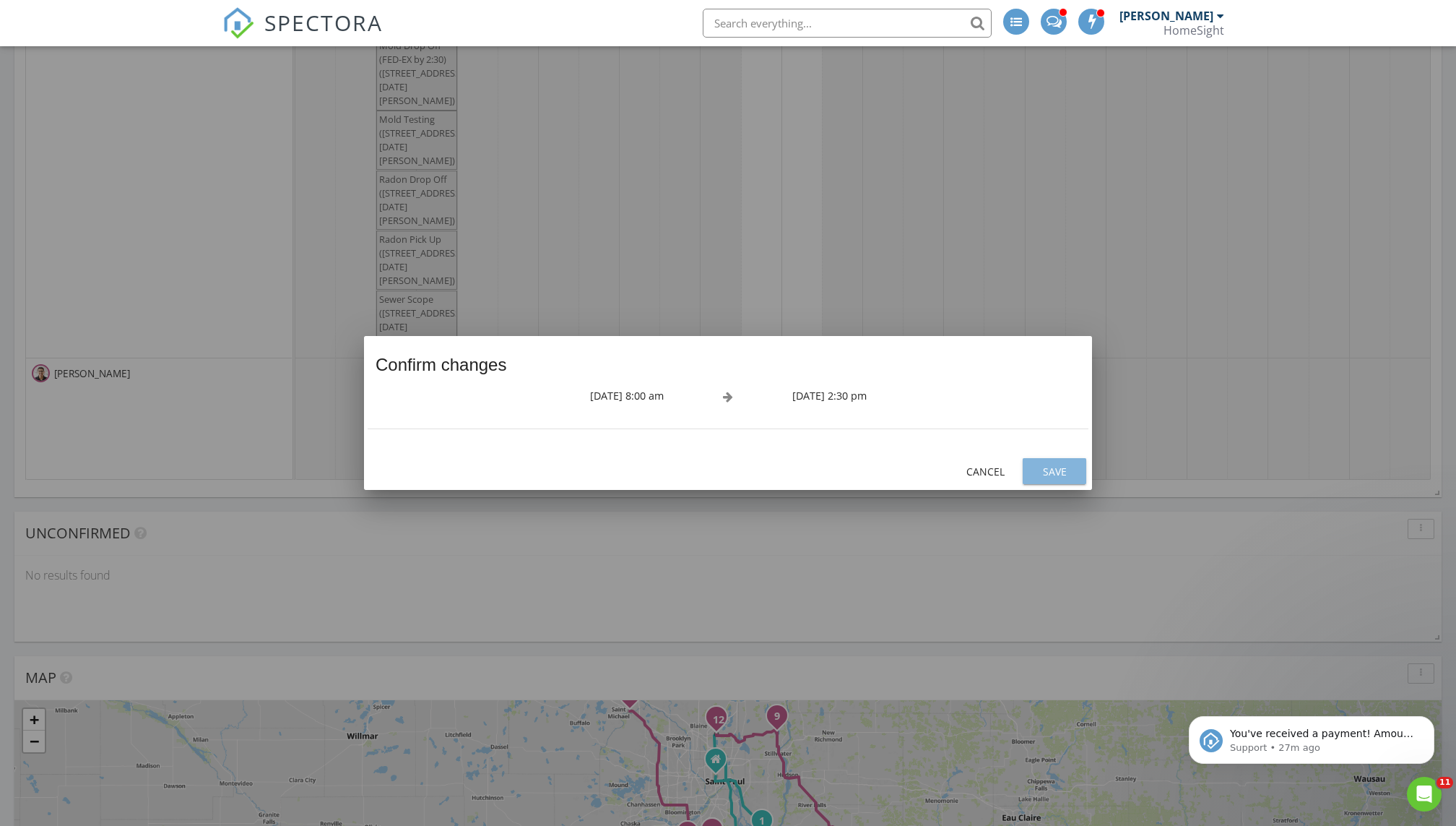
click at [702, 477] on div "Save" at bounding box center [1054, 471] width 41 height 15
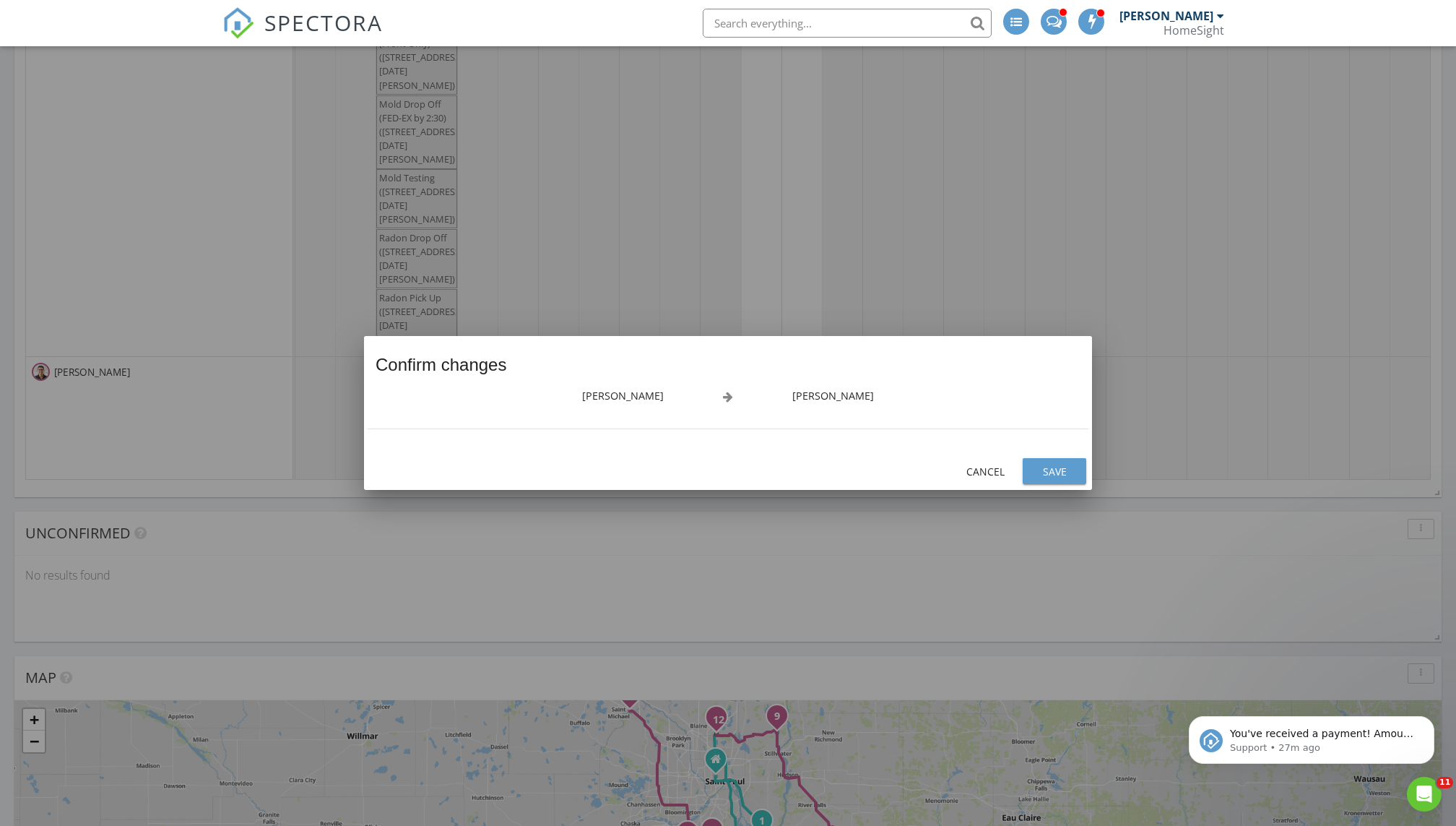
scroll to position [352, 0]
click at [702, 471] on div "Save" at bounding box center [1054, 471] width 41 height 15
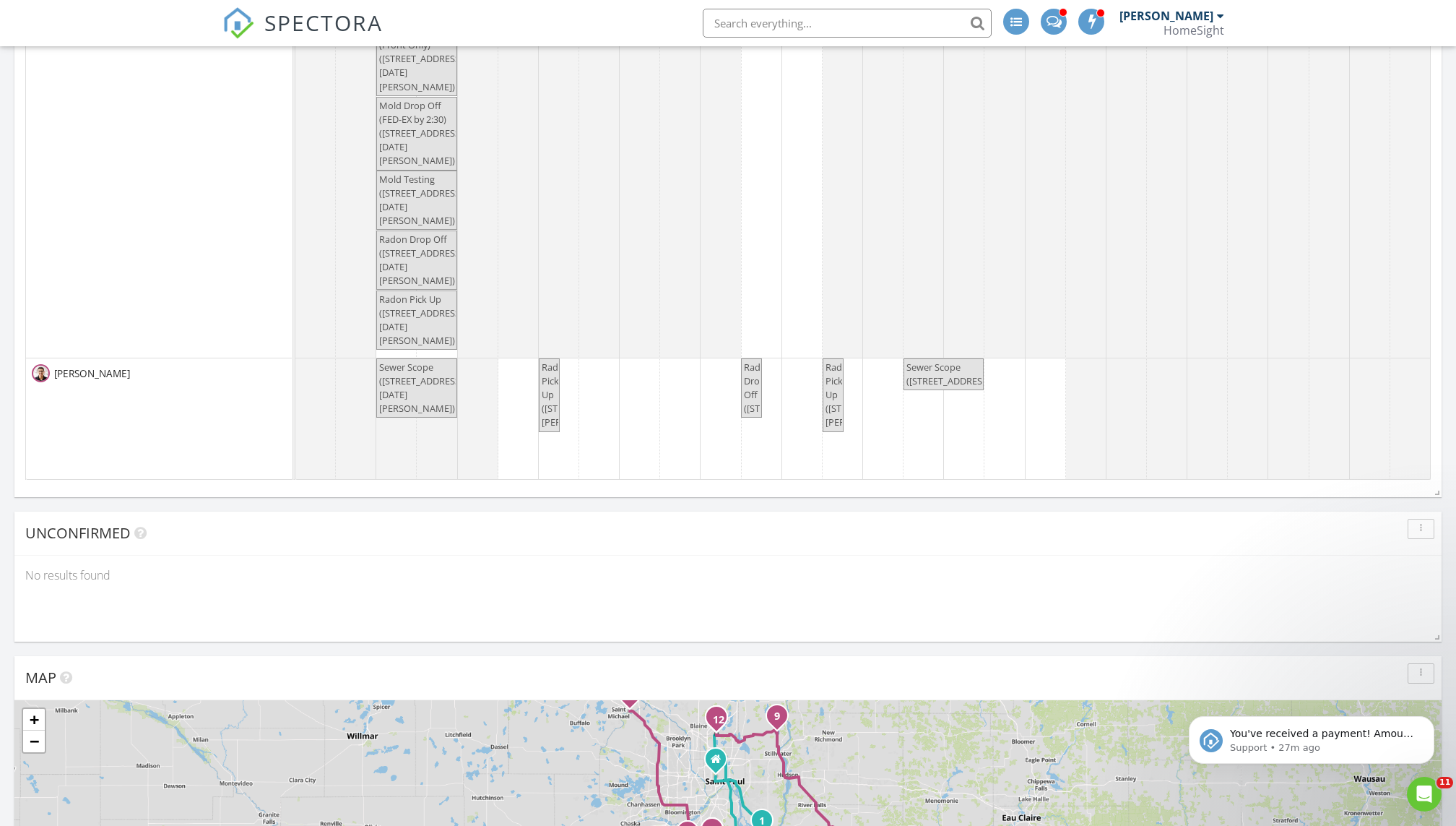
click at [409, 323] on span "Radon Pick Up (2250 Lancaster Ave NE, Saint Michael)" at bounding box center [421, 319] width 84 height 55
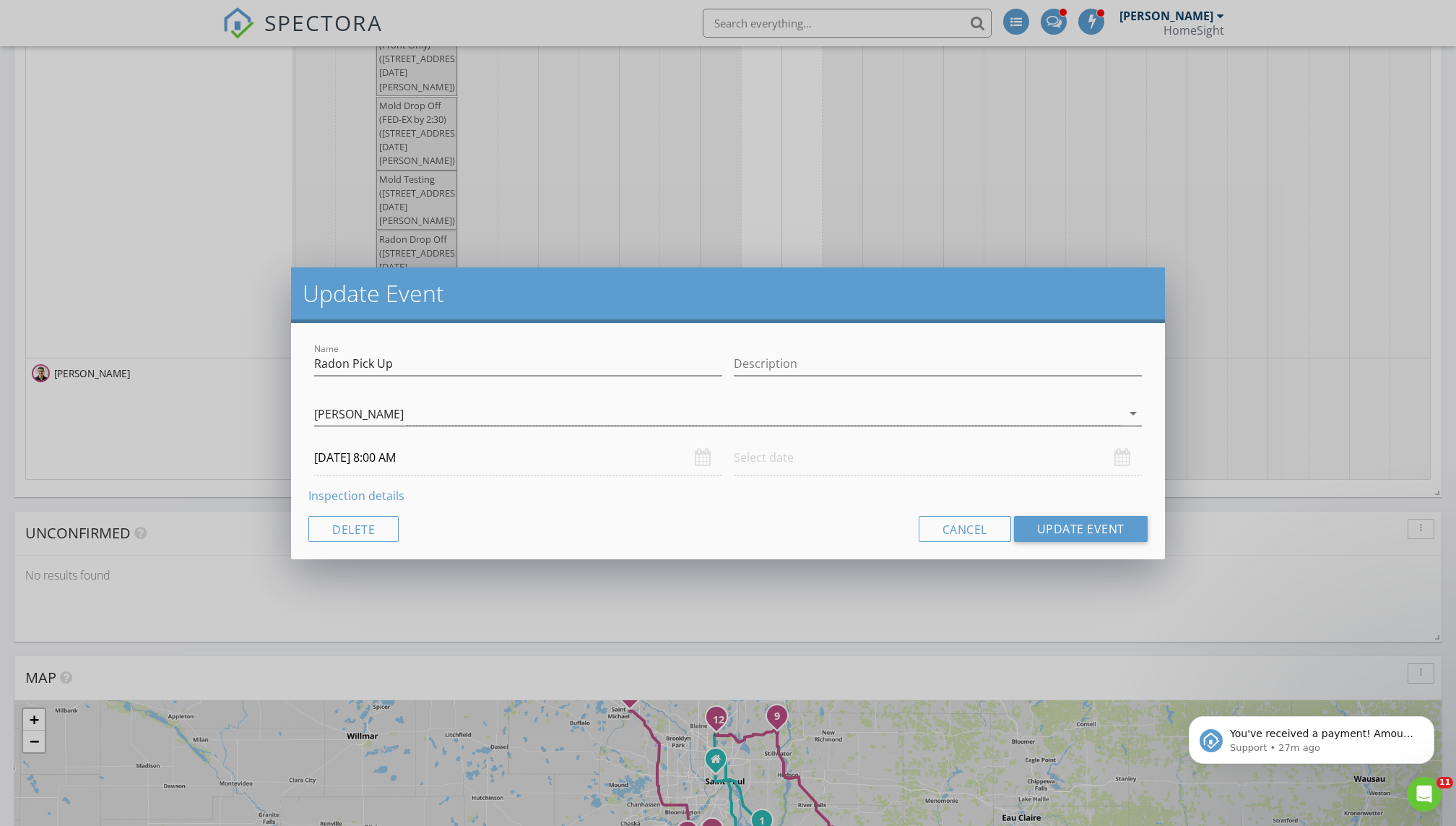
click at [402, 415] on div "[PERSON_NAME]" at bounding box center [717, 413] width 807 height 23
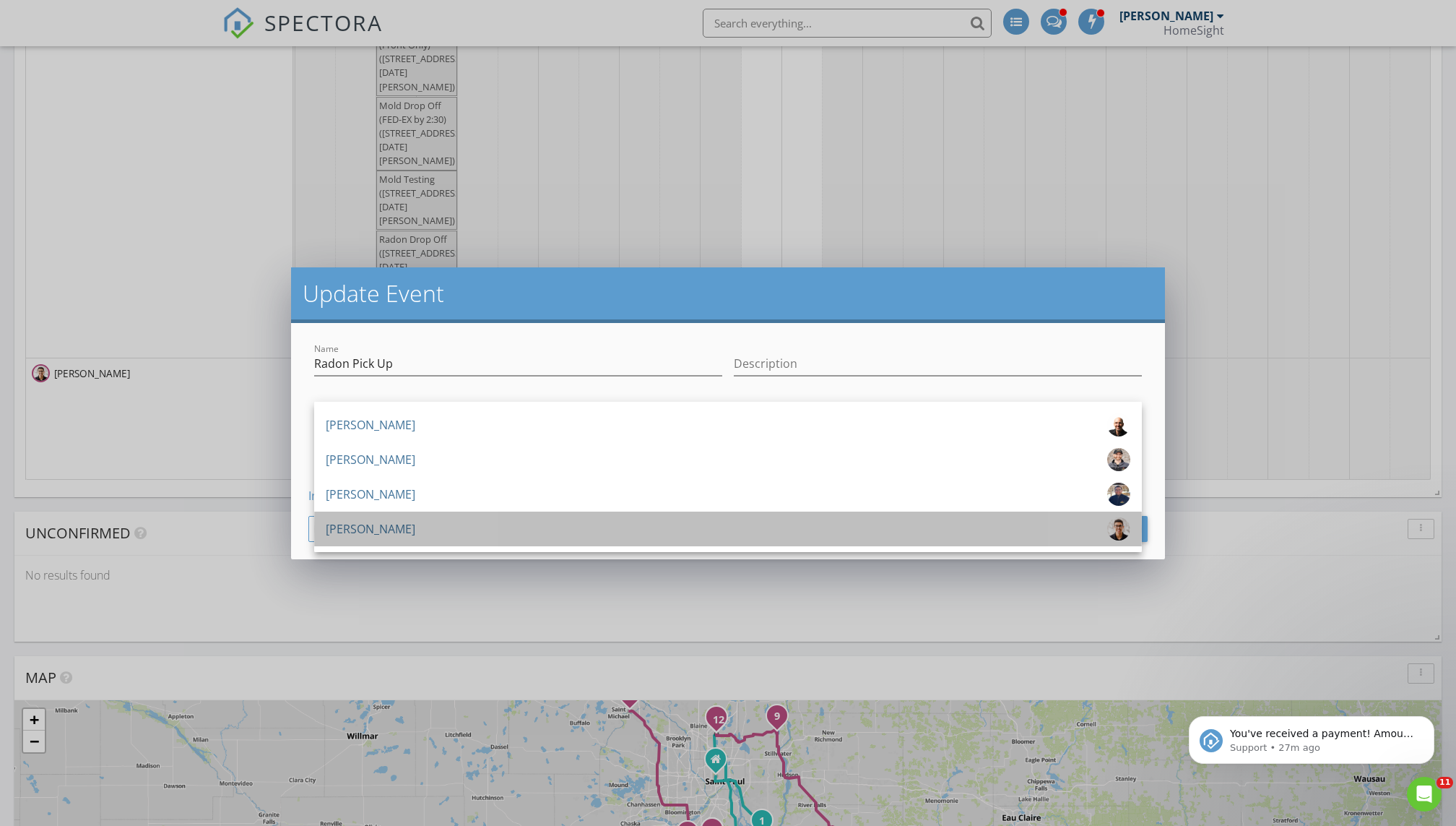
click at [379, 521] on div "[PERSON_NAME]" at bounding box center [370, 528] width 89 height 23
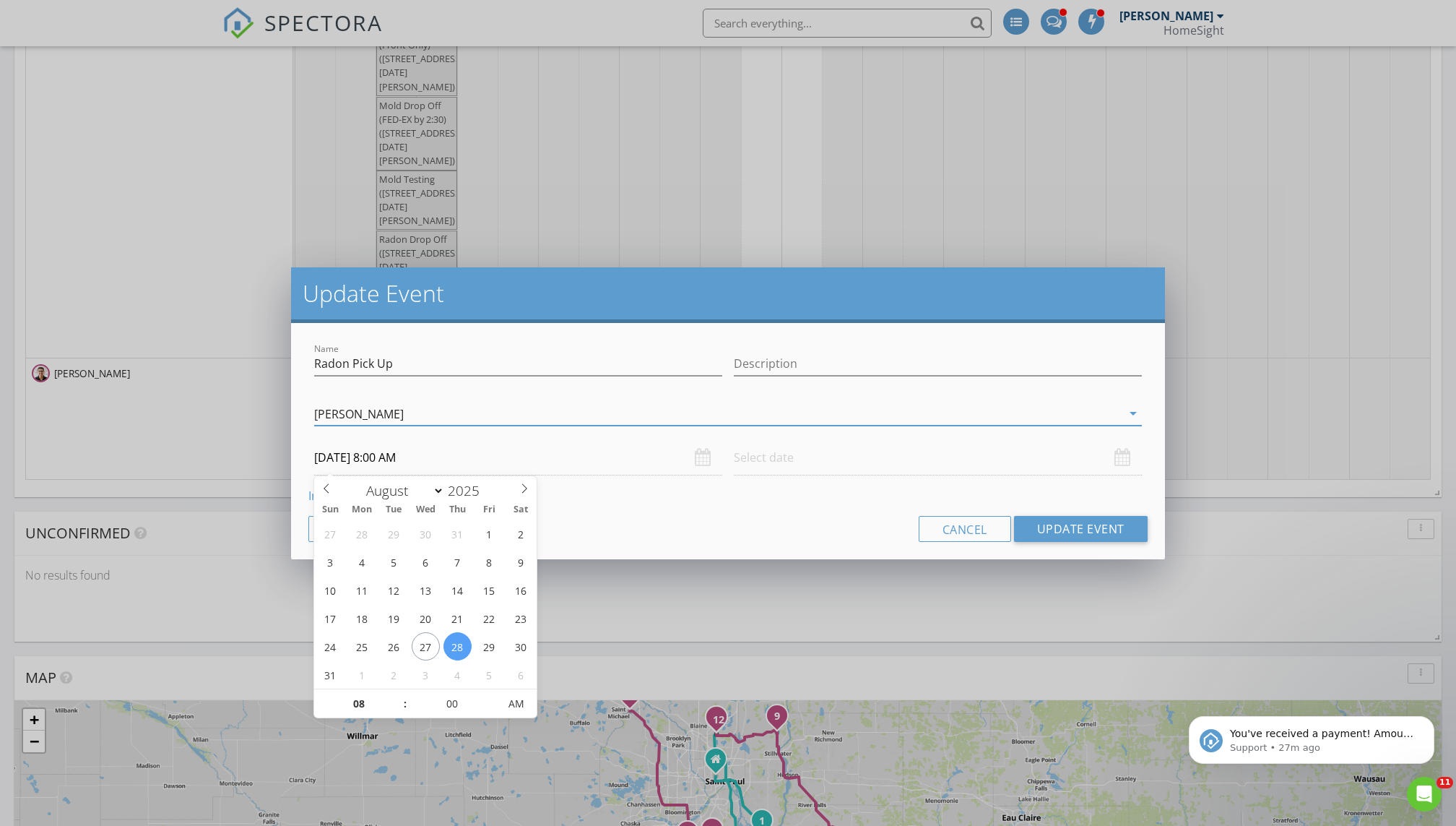
click at [507, 469] on input "08/28/2025 8:00 AM" at bounding box center [518, 457] width 408 height 36
select select "8"
type input "09/02/2025 8:00 AM"
click at [702, 442] on input "text" at bounding box center [937, 457] width 408 height 36
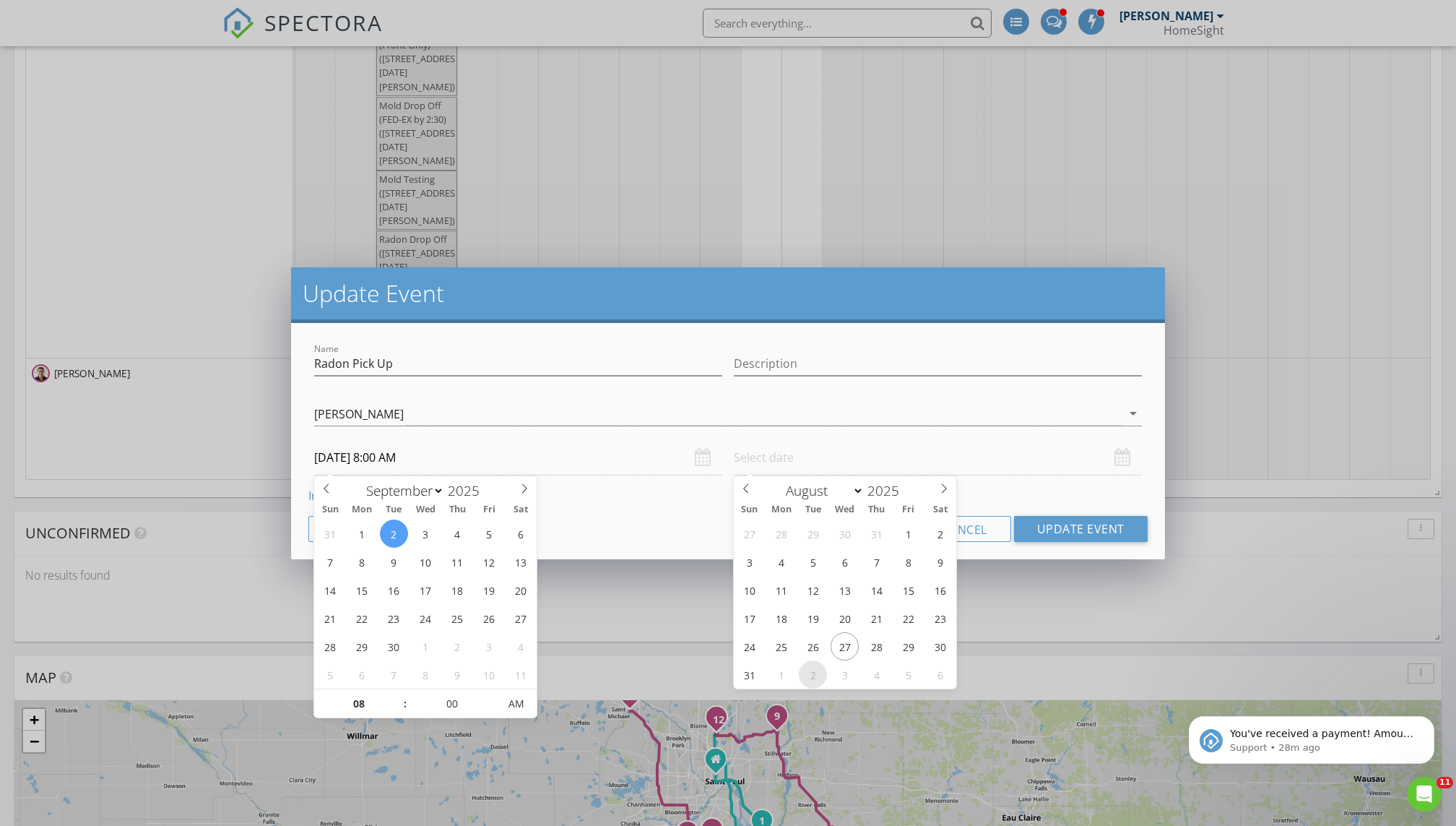
select select "8"
type input "09/02/2025 12:00 PM"
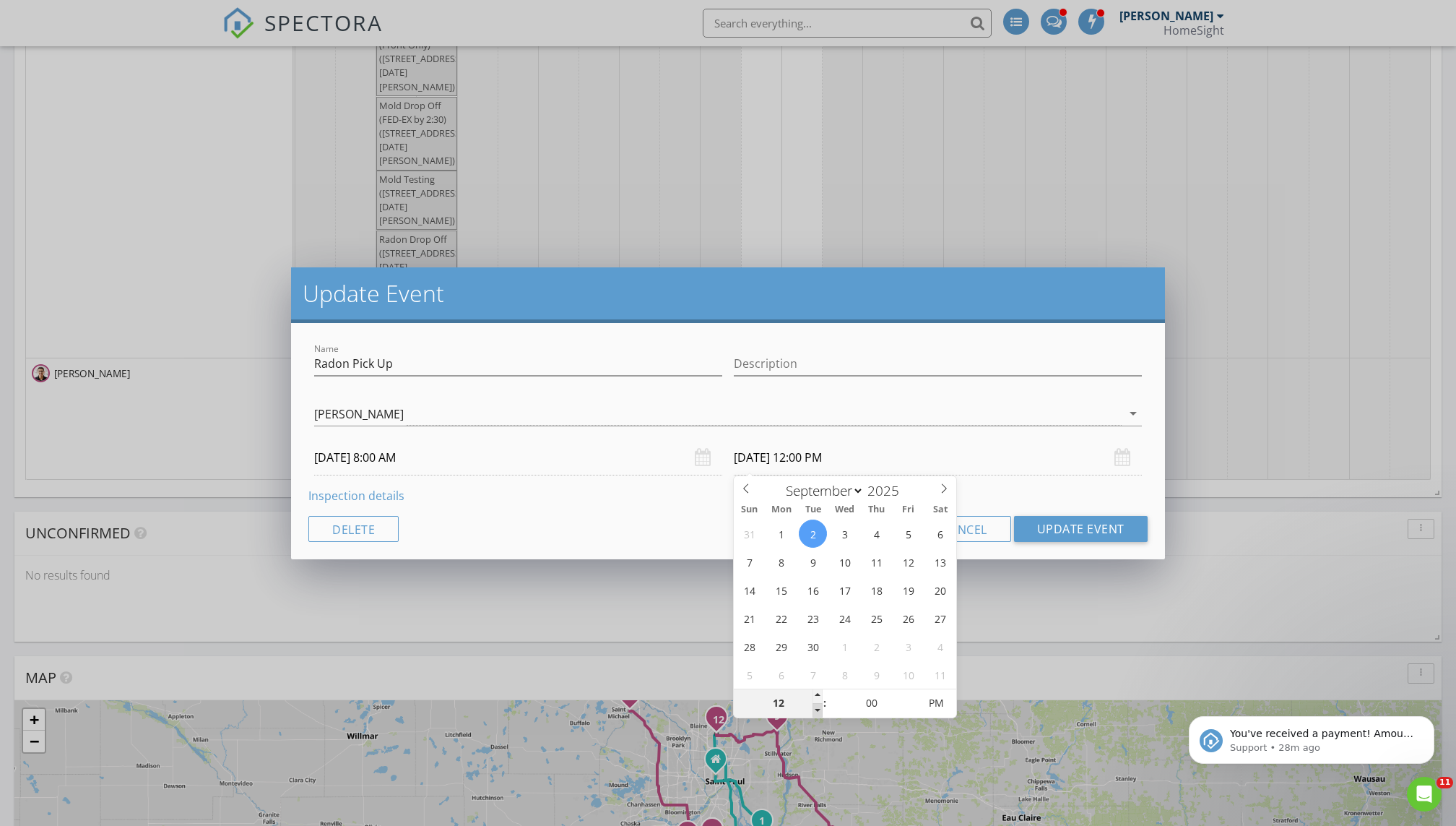
type input "11"
type input "09/02/2025 11:00 AM"
click at [702, 563] on span at bounding box center [818, 711] width 10 height 15
type input "10"
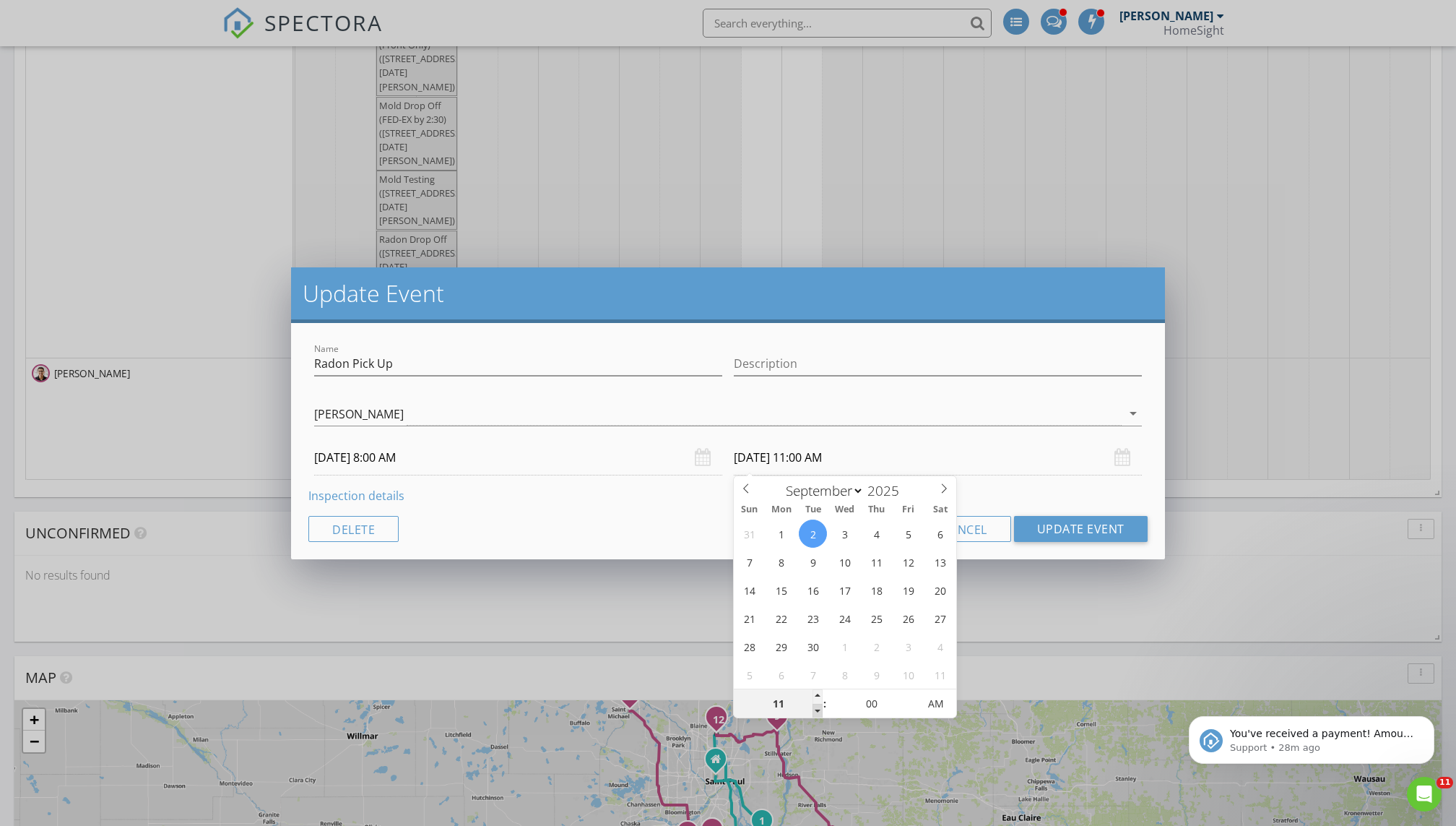
type input "09/02/2025 10:00 AM"
click at [702, 563] on span at bounding box center [818, 711] width 10 height 15
type input "09"
type input "09/02/2025 9:00 AM"
click at [702, 563] on span at bounding box center [818, 711] width 10 height 15
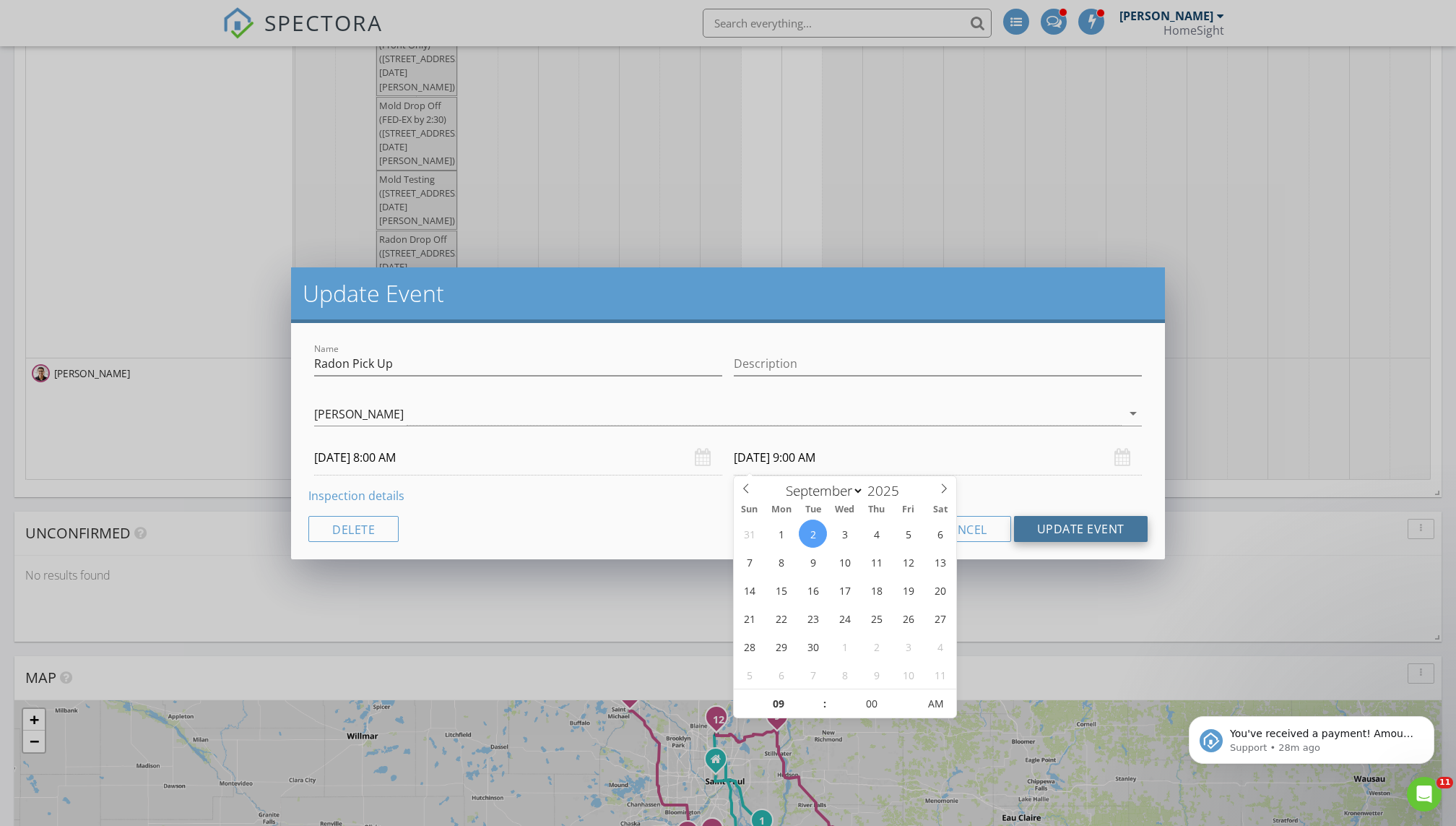
click at [702, 524] on button "Update Event" at bounding box center [1081, 529] width 134 height 26
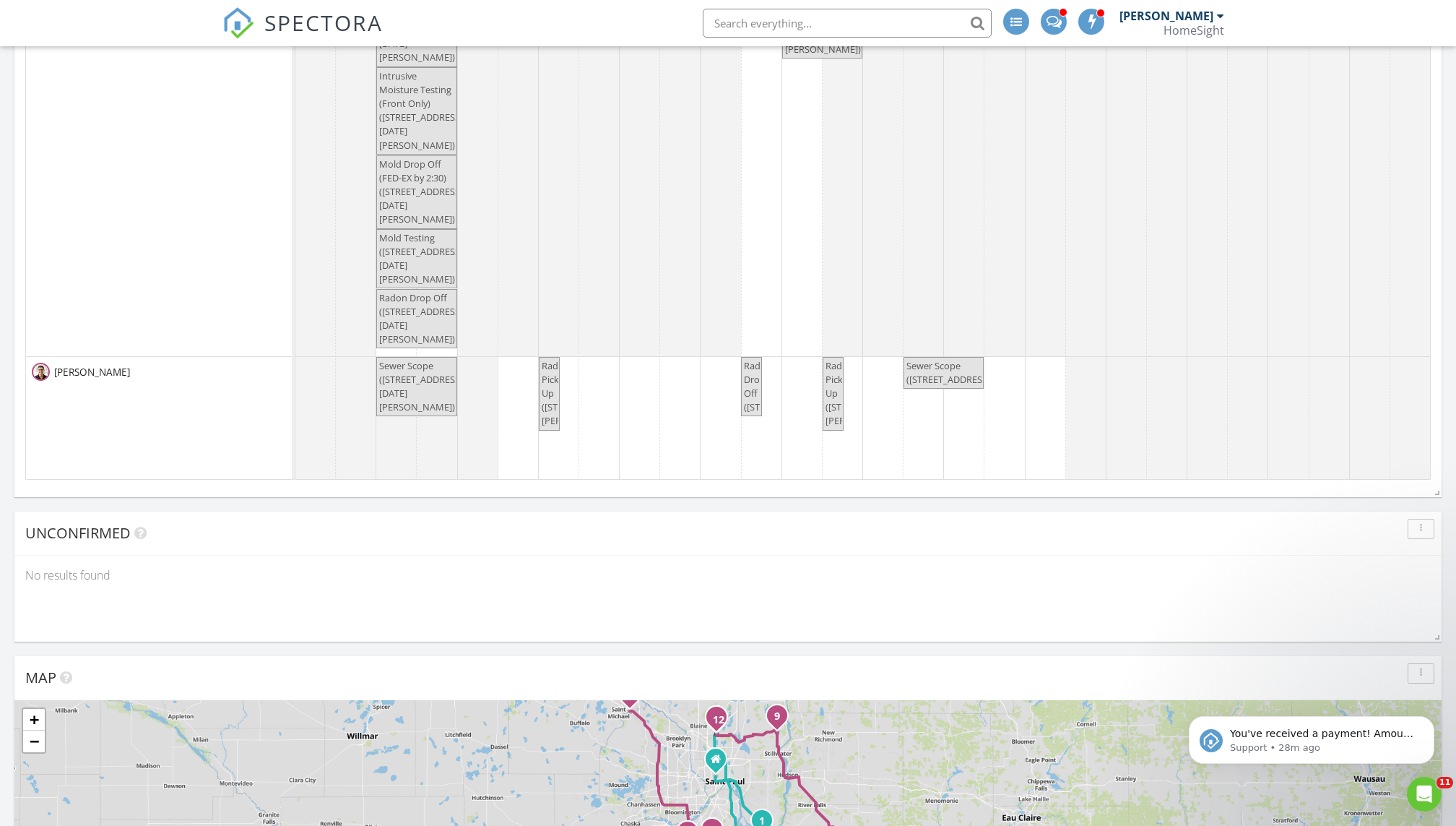
scroll to position [292, 0]
drag, startPoint x: 423, startPoint y: 311, endPoint x: 418, endPoint y: 436, distance: 125.1
click at [418, 436] on tbody "8532 Neal Ave Post Test? Maybe ready? Duck Pond Retest (call matt if we did not…" at bounding box center [863, 56] width 1135 height 852
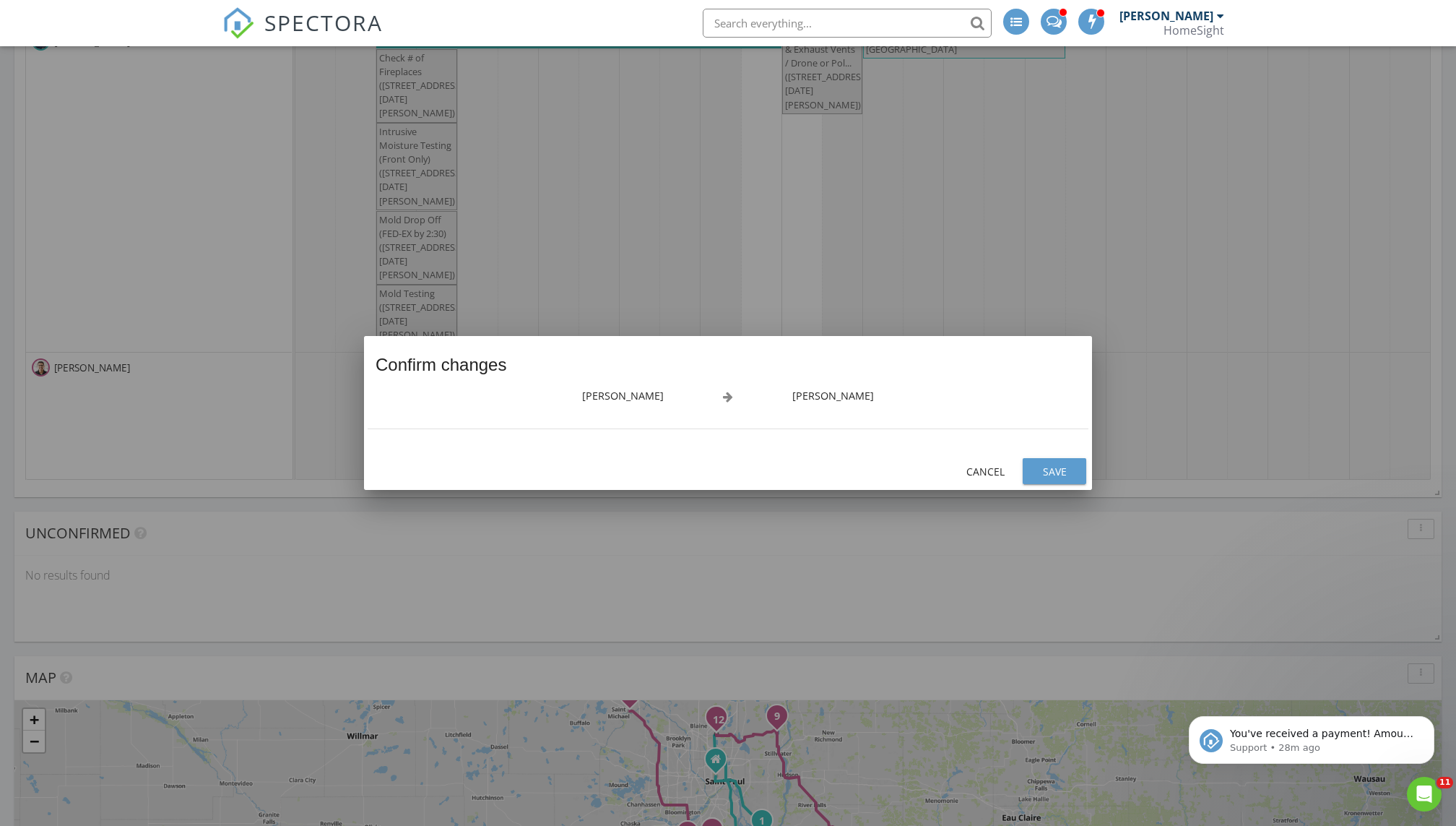
scroll to position [236, 0]
click at [702, 474] on div "Save" at bounding box center [1054, 471] width 41 height 15
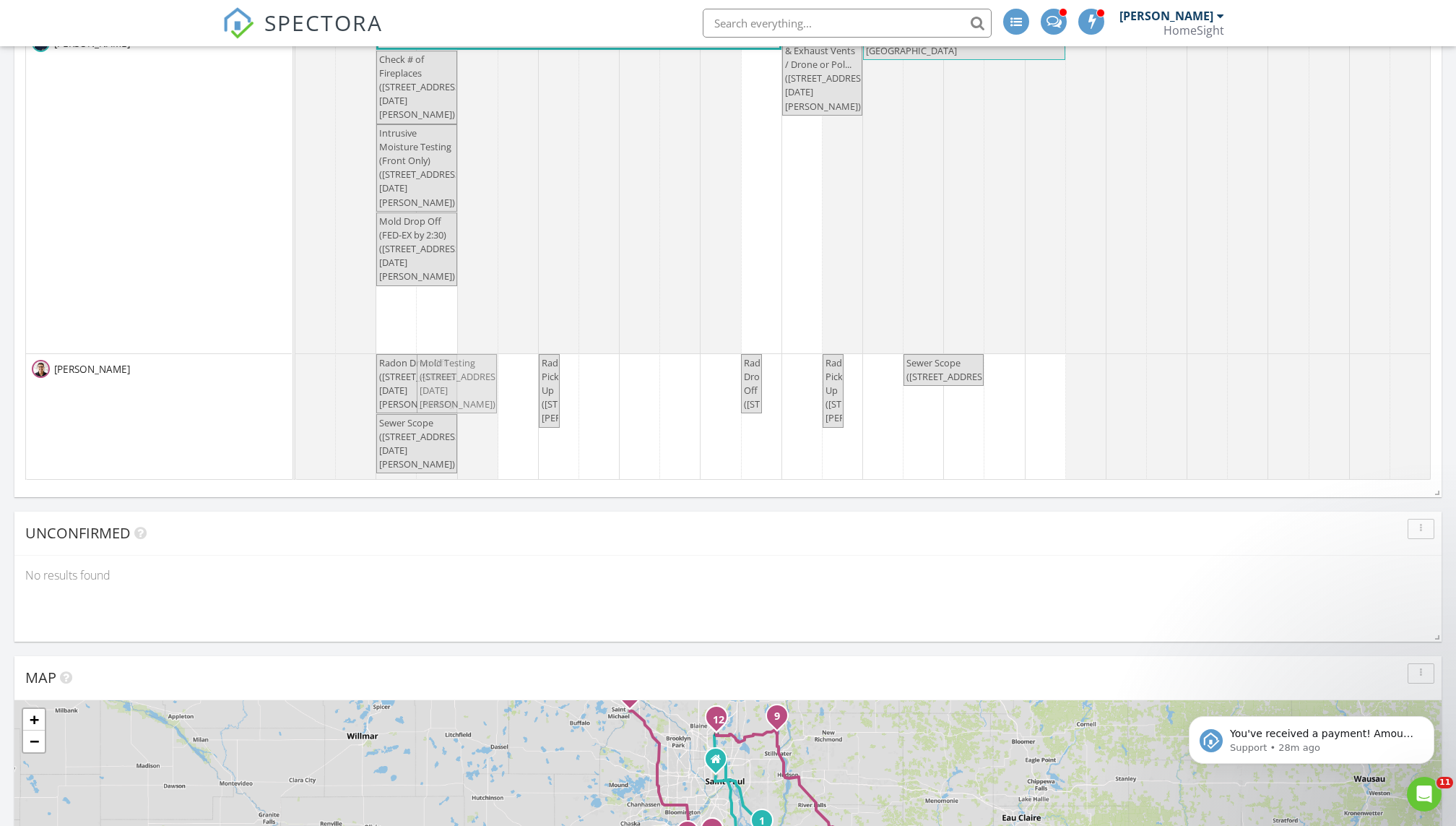
drag, startPoint x: 437, startPoint y: 326, endPoint x: 460, endPoint y: 384, distance: 62.4
click at [460, 384] on tbody "8532 Neal Ave Post Test? Maybe ready? Duck Pond Retest (call matt if we did not…" at bounding box center [863, 83] width 1135 height 796
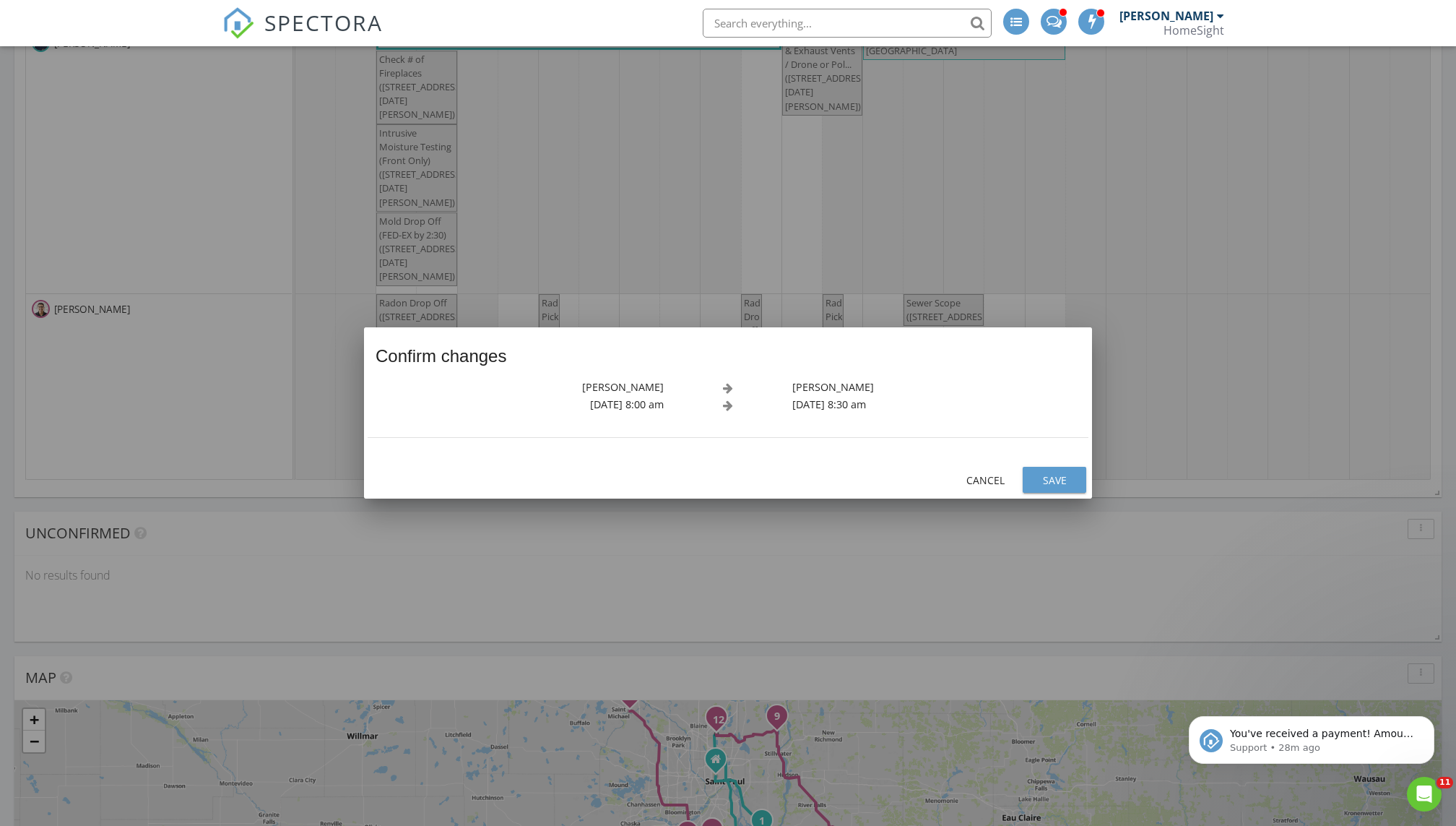
click at [702, 483] on div "Save" at bounding box center [1054, 480] width 41 height 15
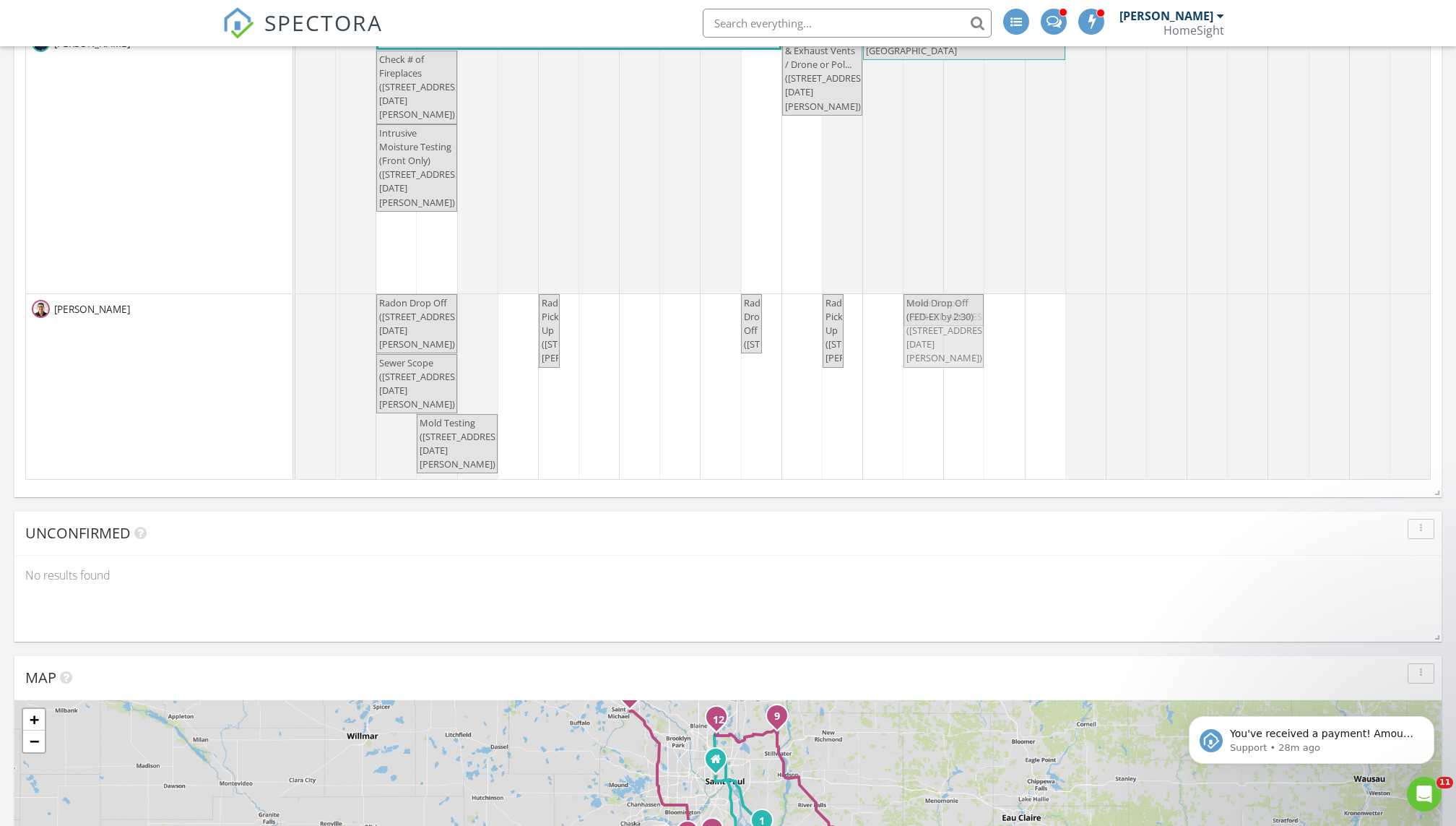
drag, startPoint x: 421, startPoint y: 246, endPoint x: 948, endPoint y: 443, distance: 562.6
click at [702, 443] on div "8532 Neal Ave Post Test? Maybe ready? Duck Pond Retest (call matt if we did not…" at bounding box center [863, 83] width 1134 height 796
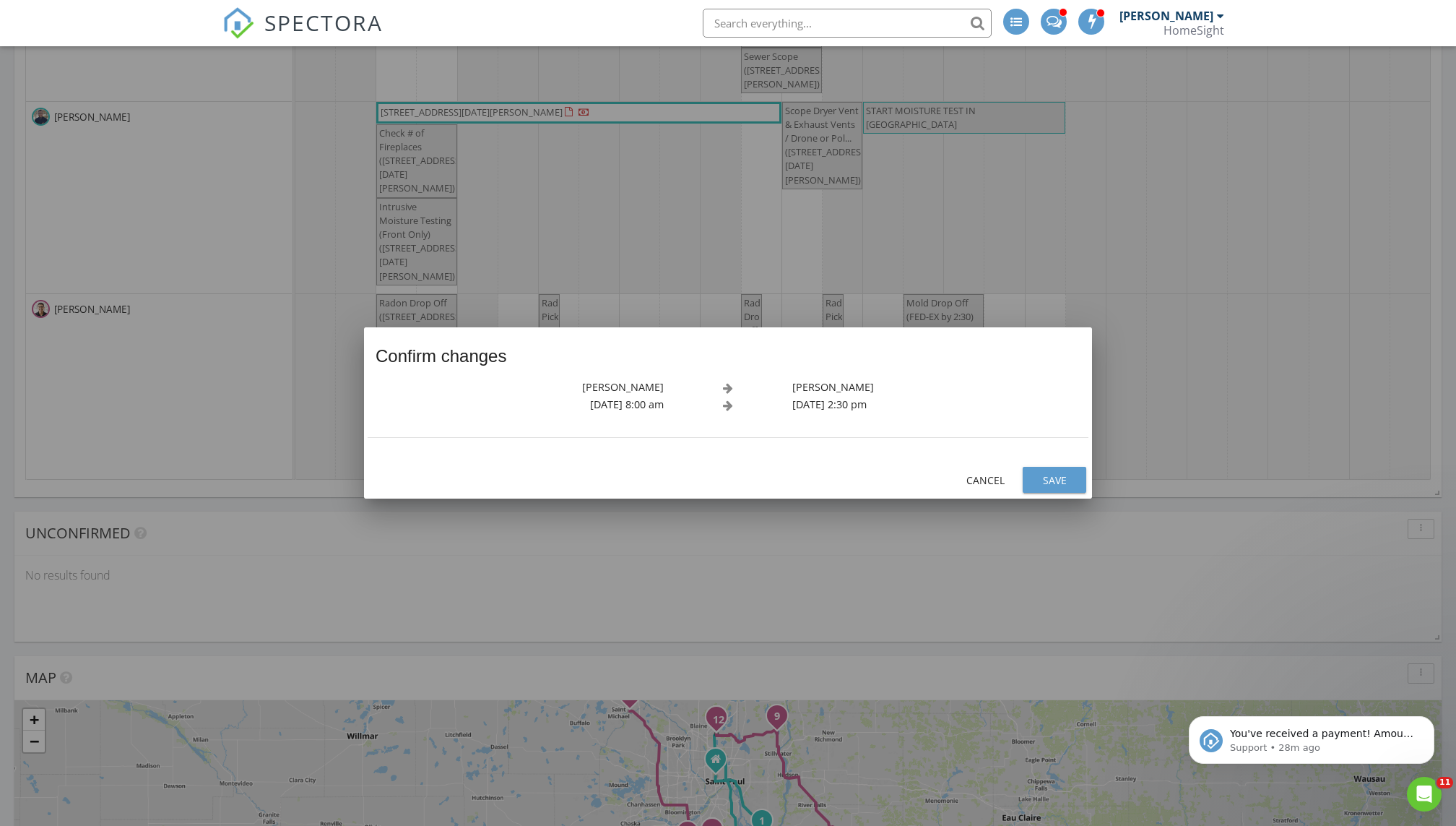
click at [702, 478] on div "Save" at bounding box center [1054, 480] width 41 height 15
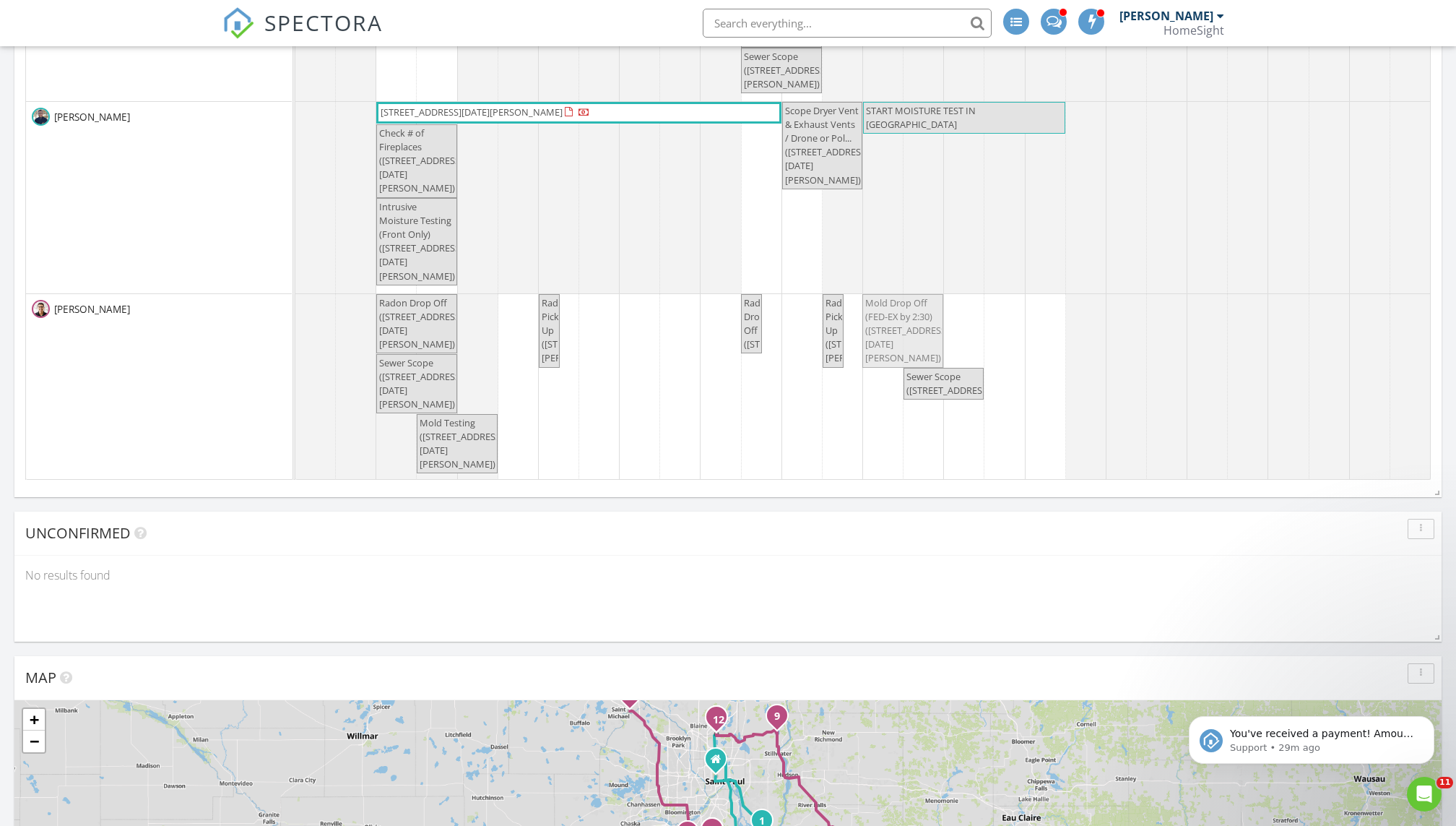
click at [296, 335] on div "Radon Drop Off (2250 Lancaster Ave NE, Saint Michael) Radon Pick Up (7460 Windm…" at bounding box center [296, 388] width 0 height 187
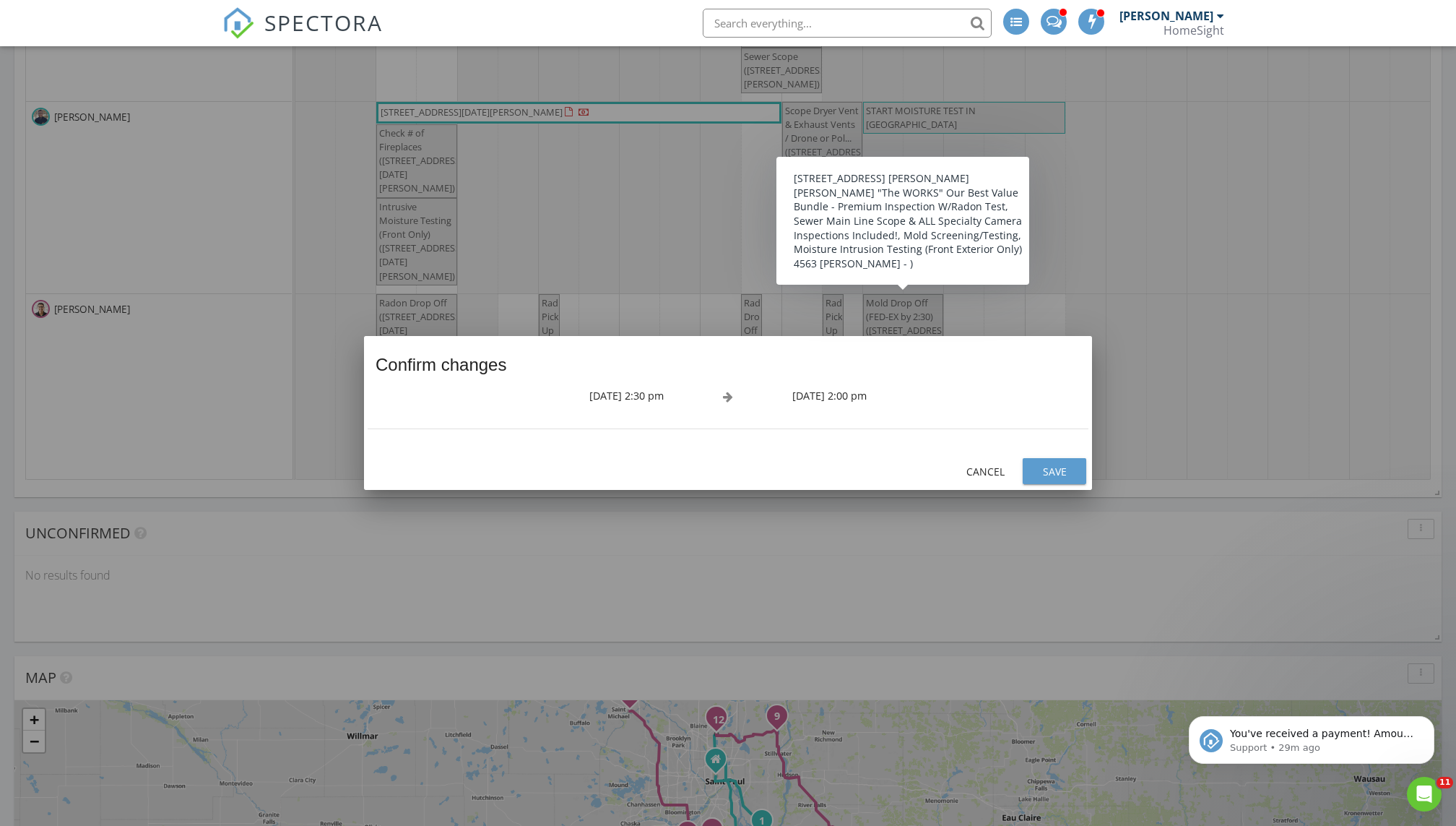
click at [702, 464] on div "Save" at bounding box center [1054, 471] width 41 height 15
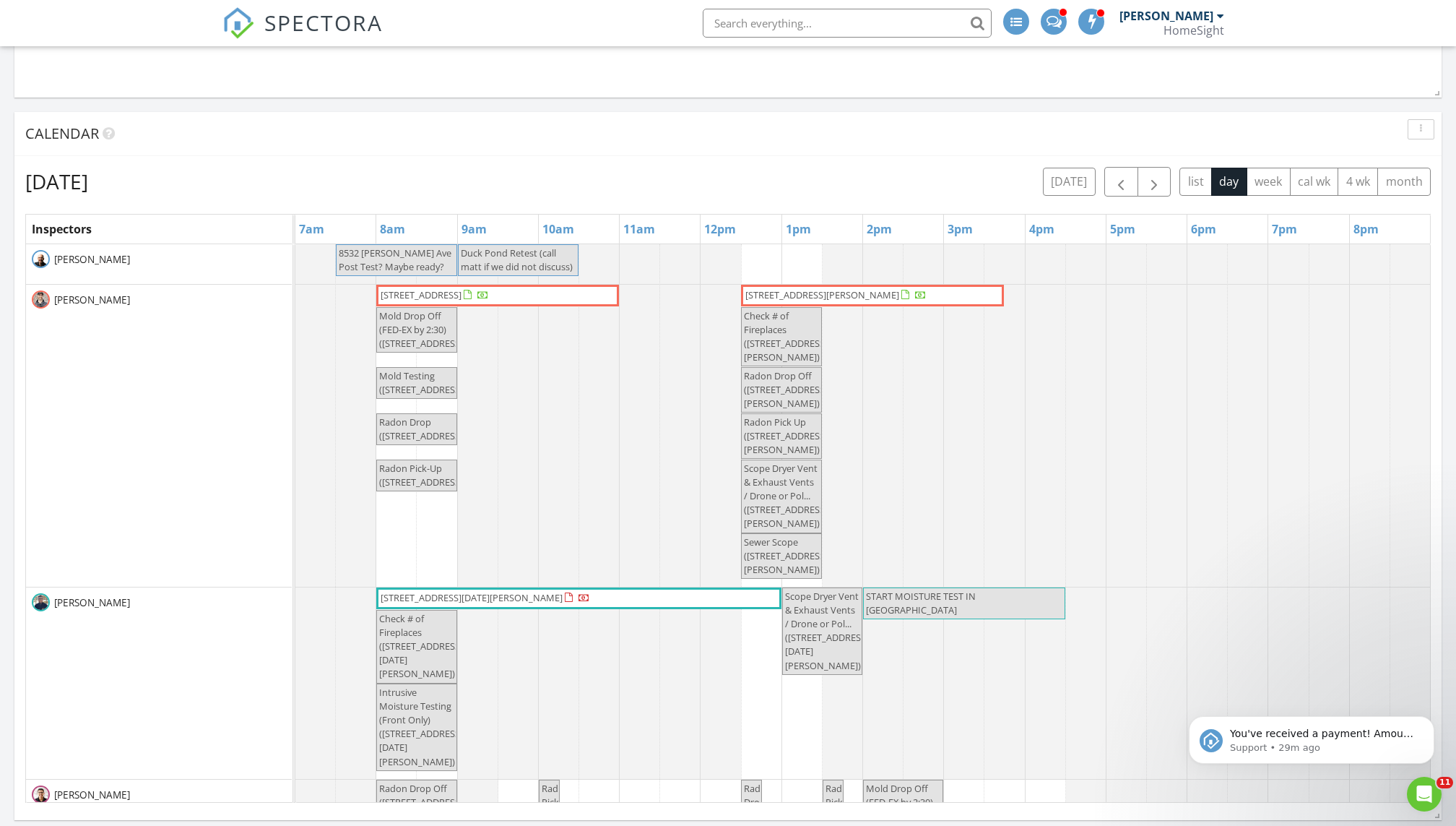
scroll to position [1612, 0]
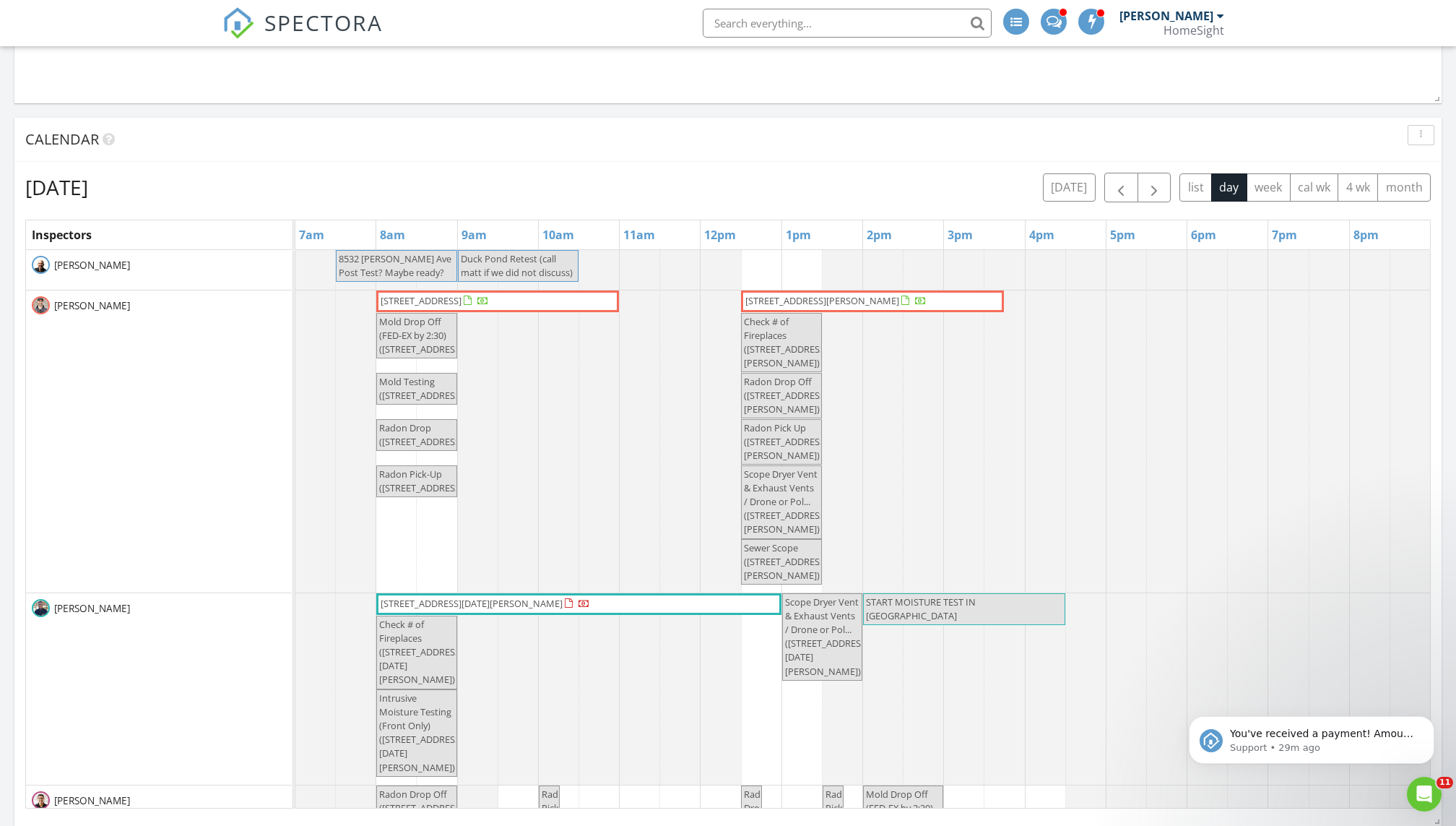
click at [431, 441] on span "Radon Drop (6304 Pheasant Ct , Minneapolis)" at bounding box center [422, 435] width 87 height 27
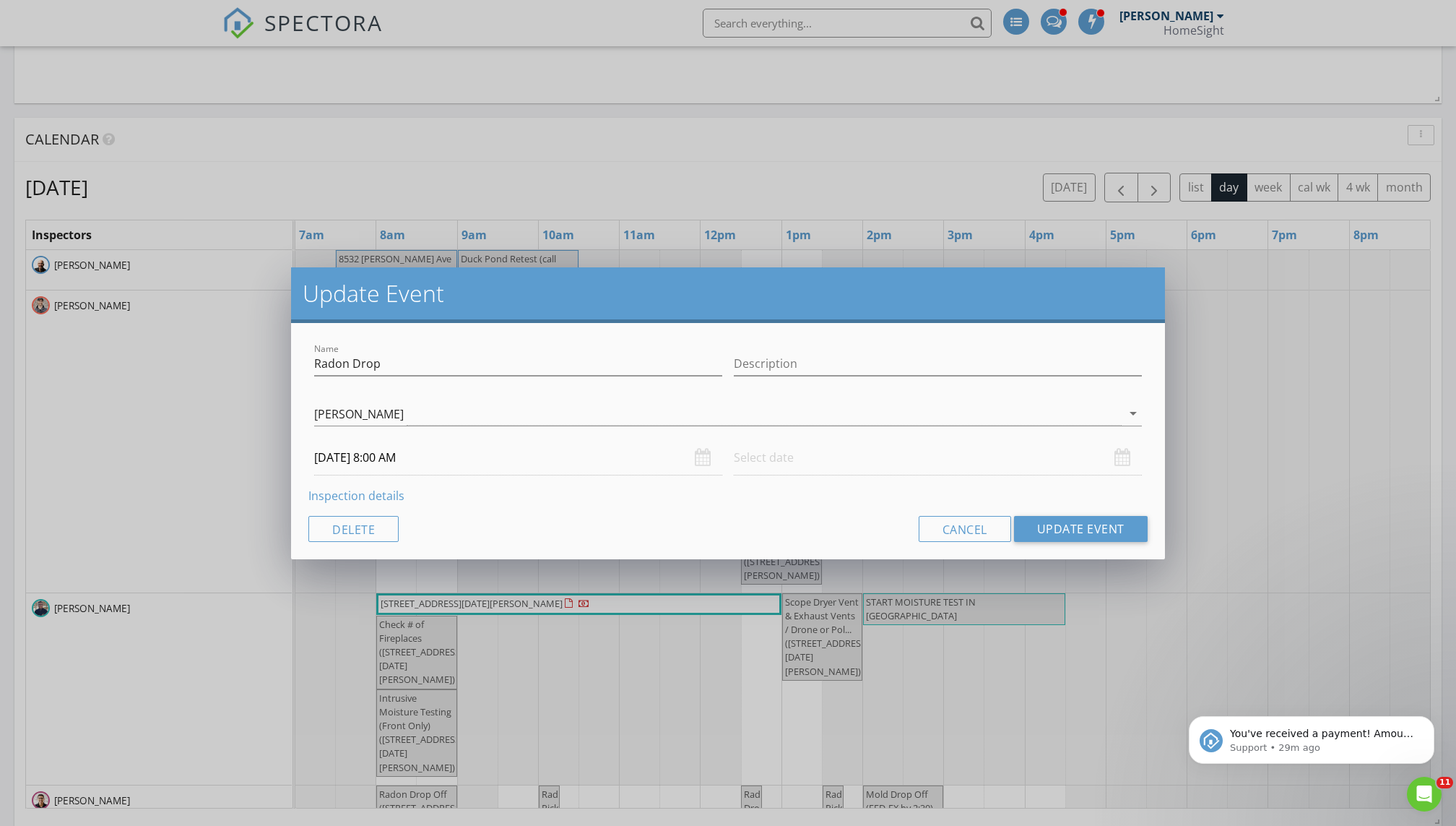
click at [431, 440] on input "08/28/2025 8:00 AM" at bounding box center [518, 457] width 408 height 36
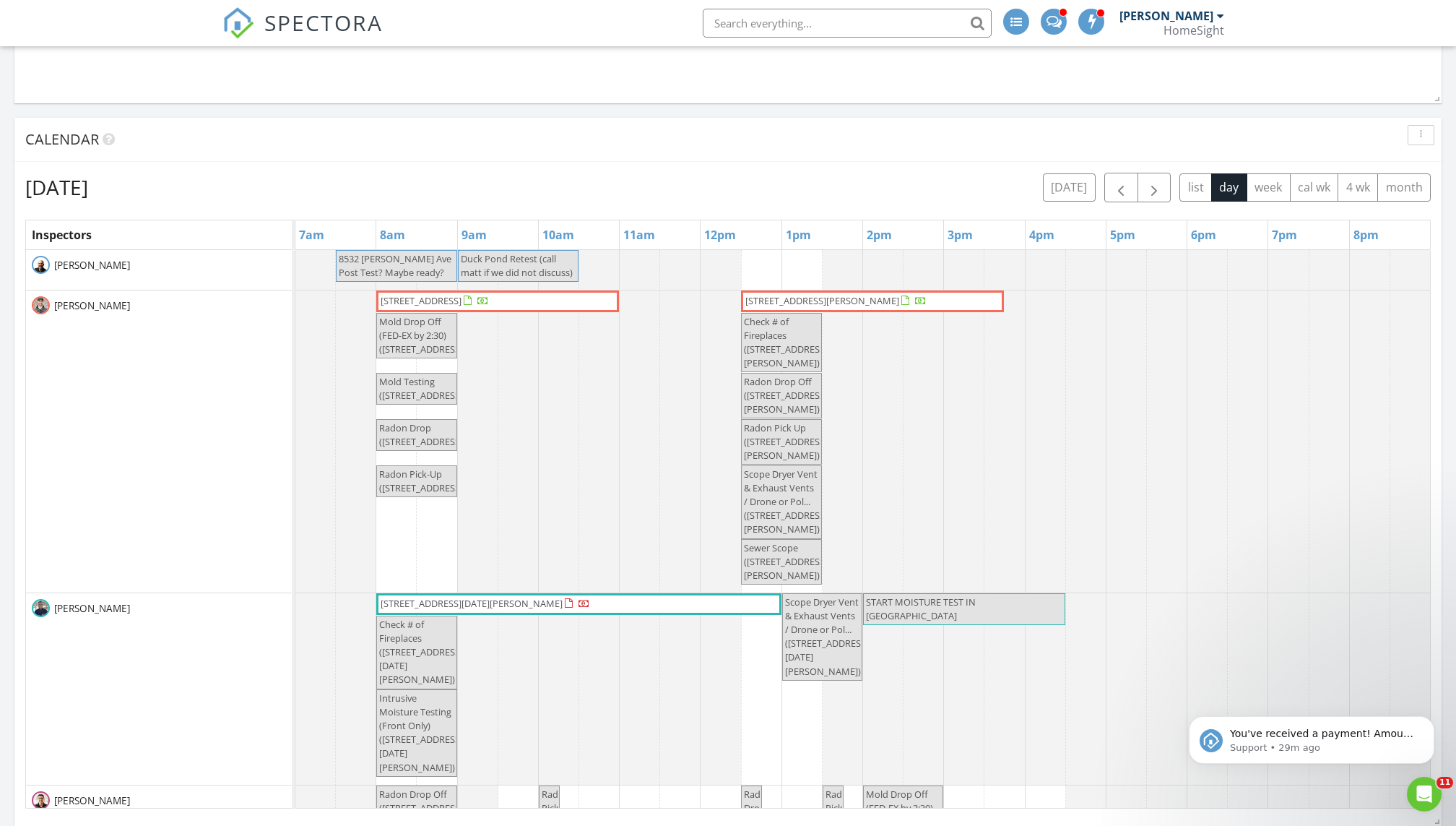
click at [586, 563] on div at bounding box center [728, 413] width 1456 height 826
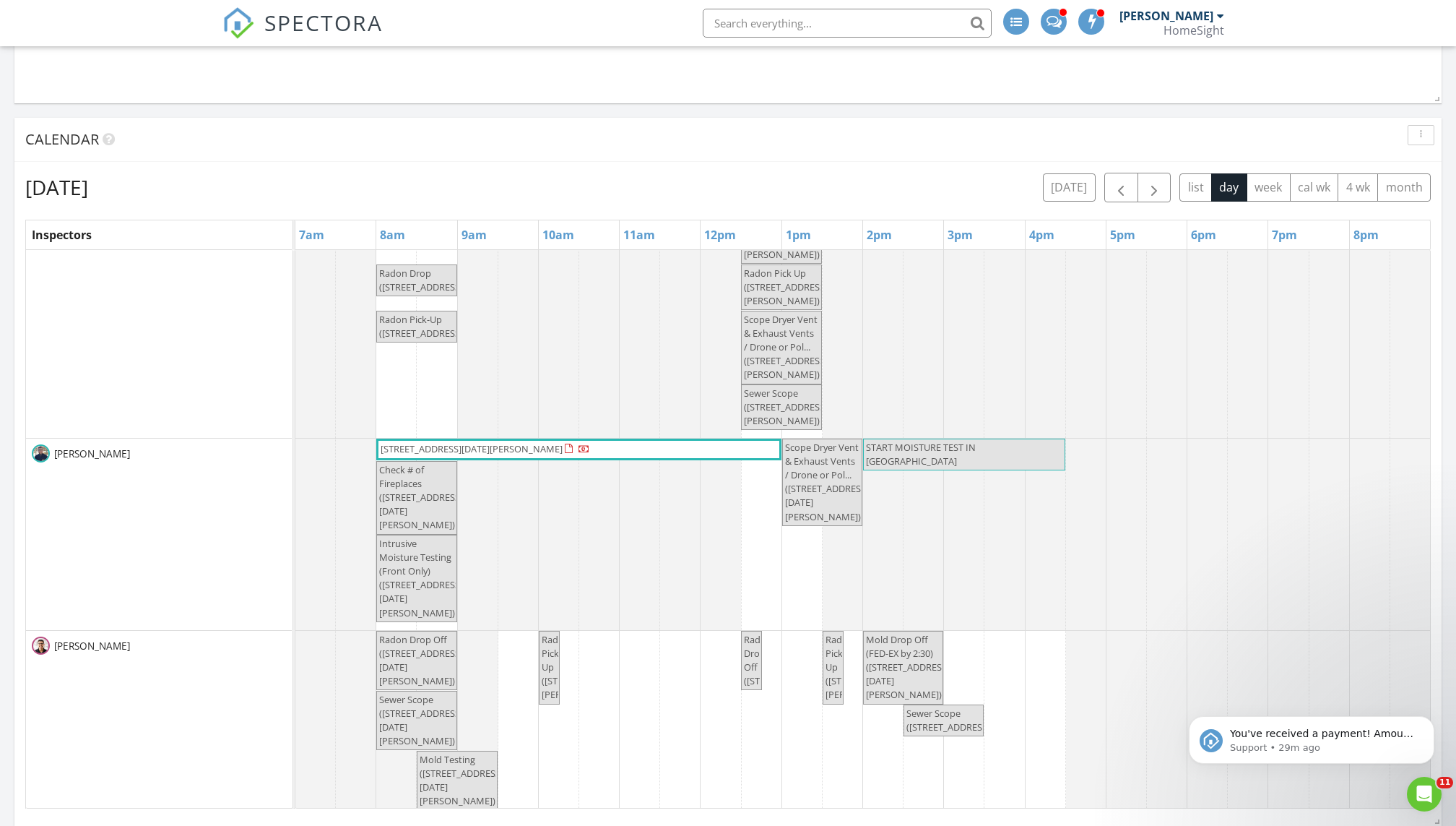
scroll to position [162, 0]
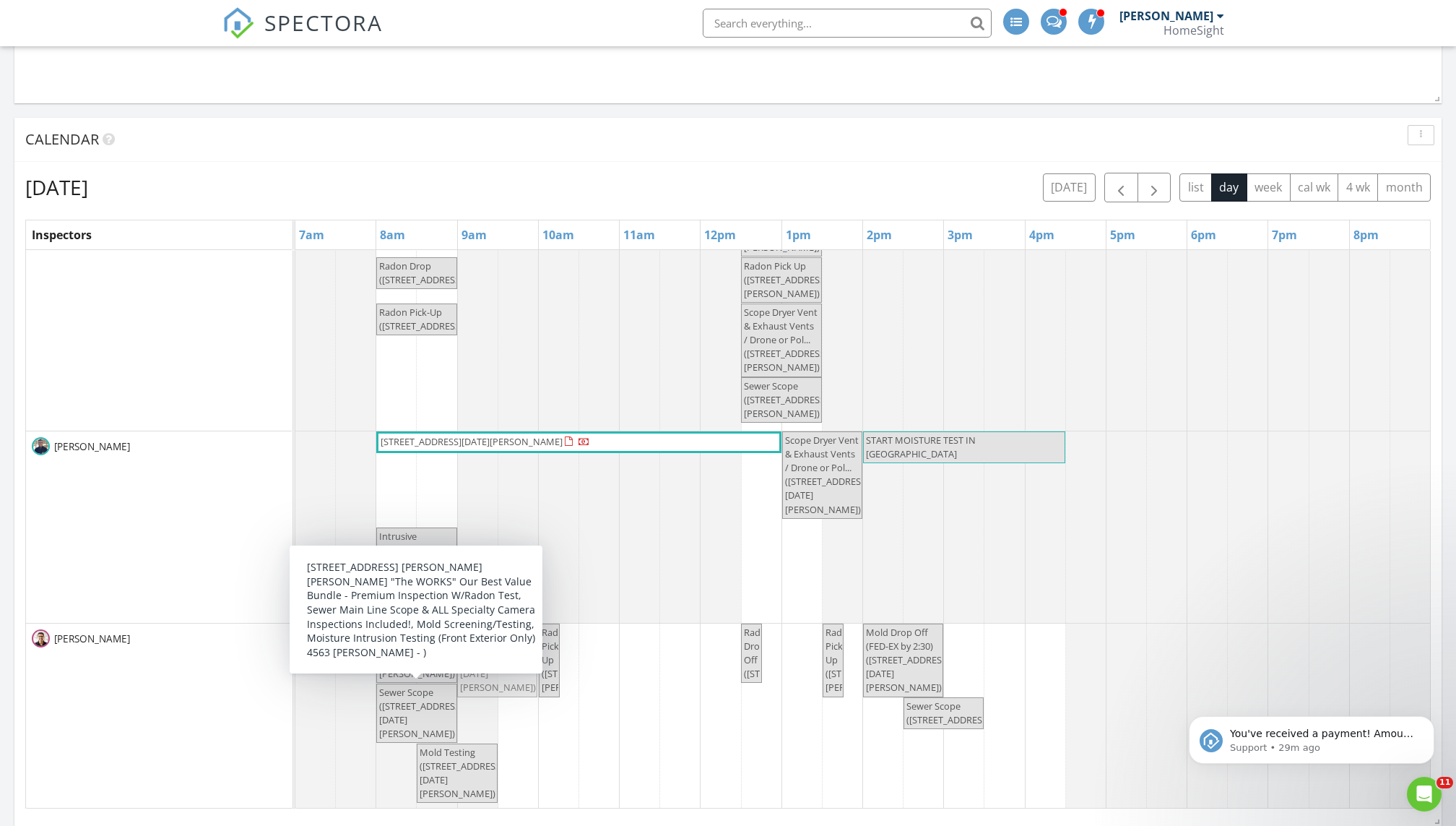
drag, startPoint x: 422, startPoint y: 503, endPoint x: 503, endPoint y: 715, distance: 226.9
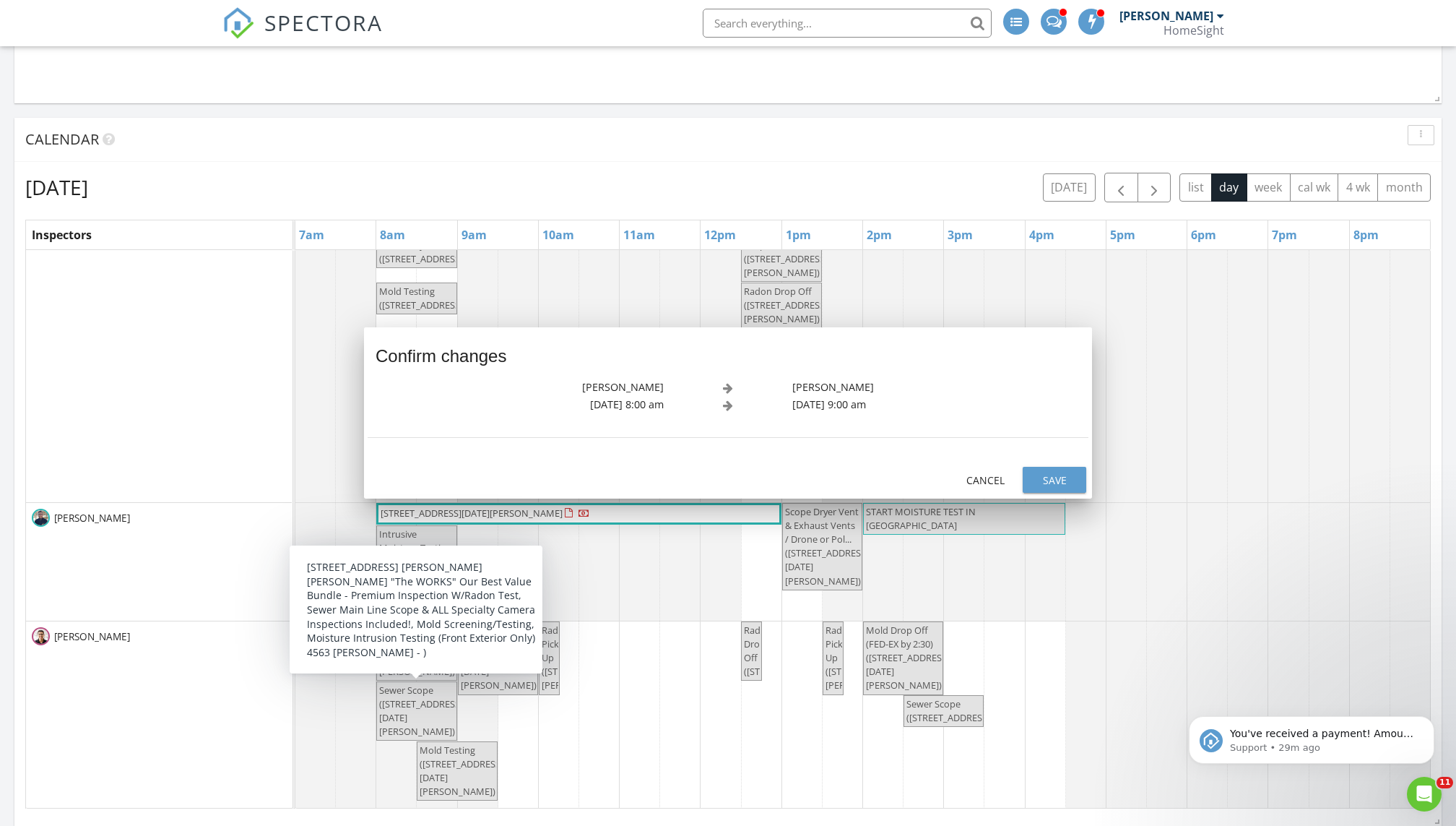
scroll to position [88, 0]
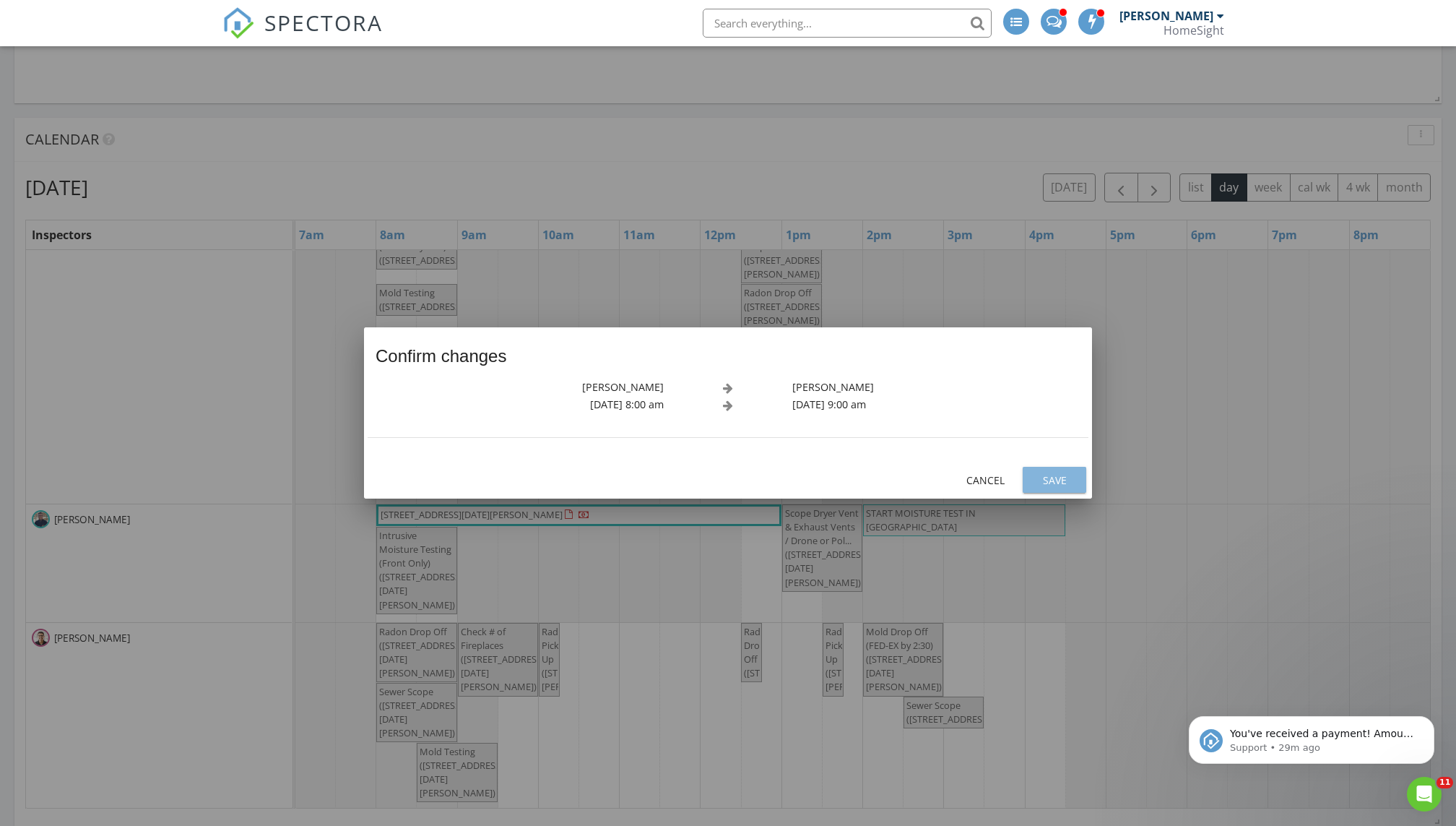
click at [702, 477] on div "Save" at bounding box center [1054, 480] width 41 height 15
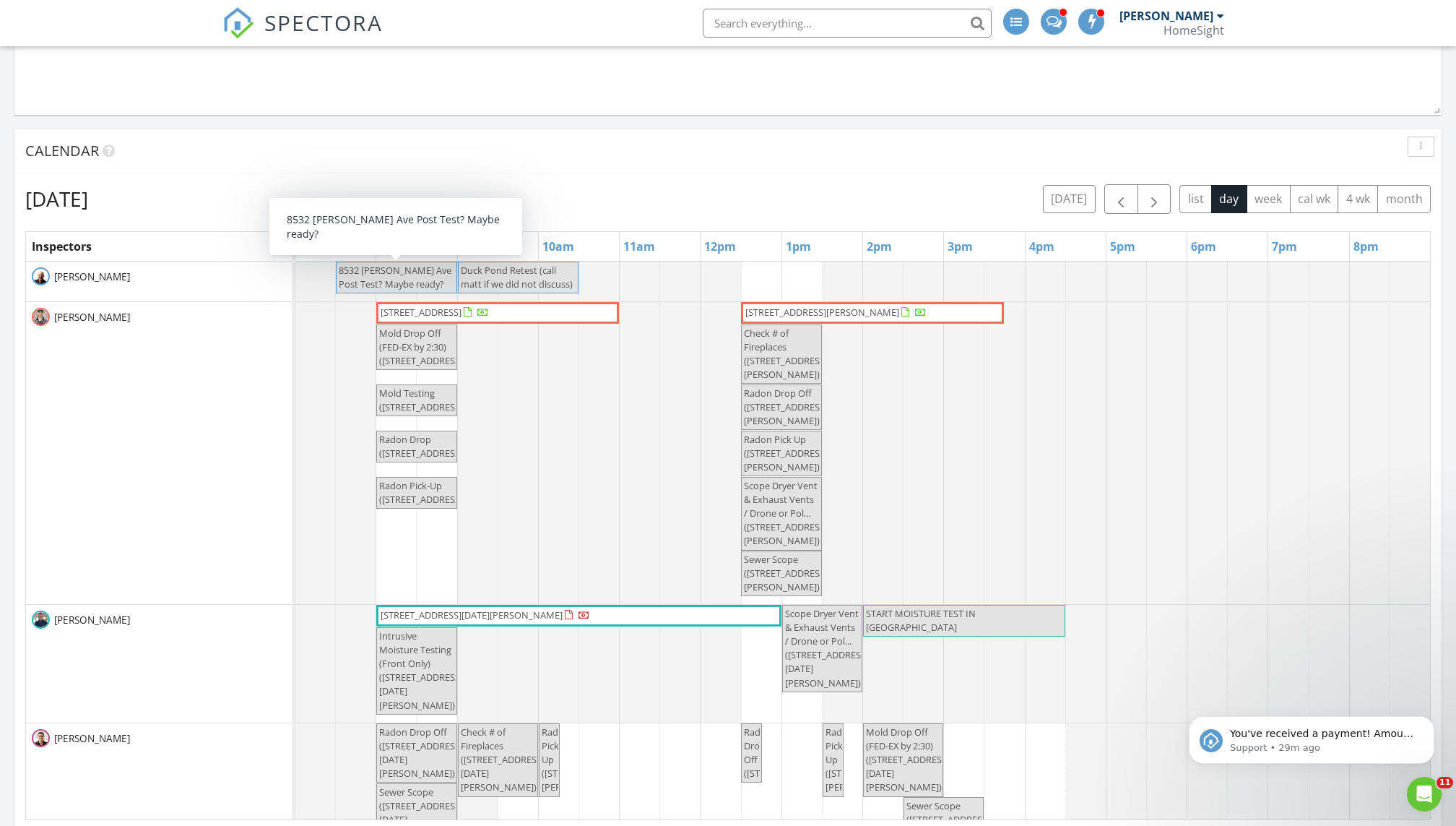
scroll to position [1609, 0]
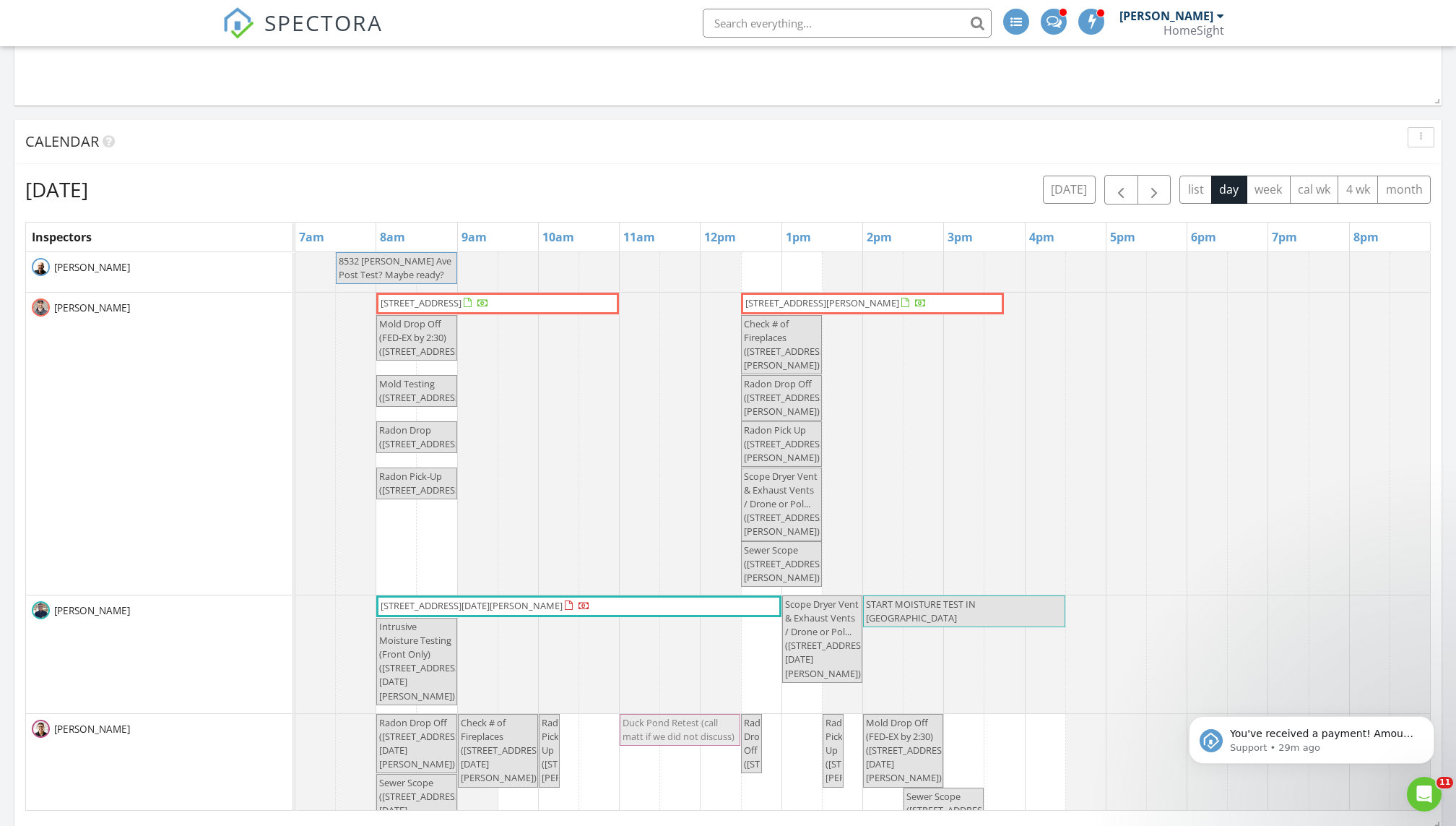
click at [684, 563] on div "8532 Neal Ave Post Test? Maybe ready? Duck Pond Retest (call matt if we did not…" at bounding box center [863, 577] width 1134 height 649
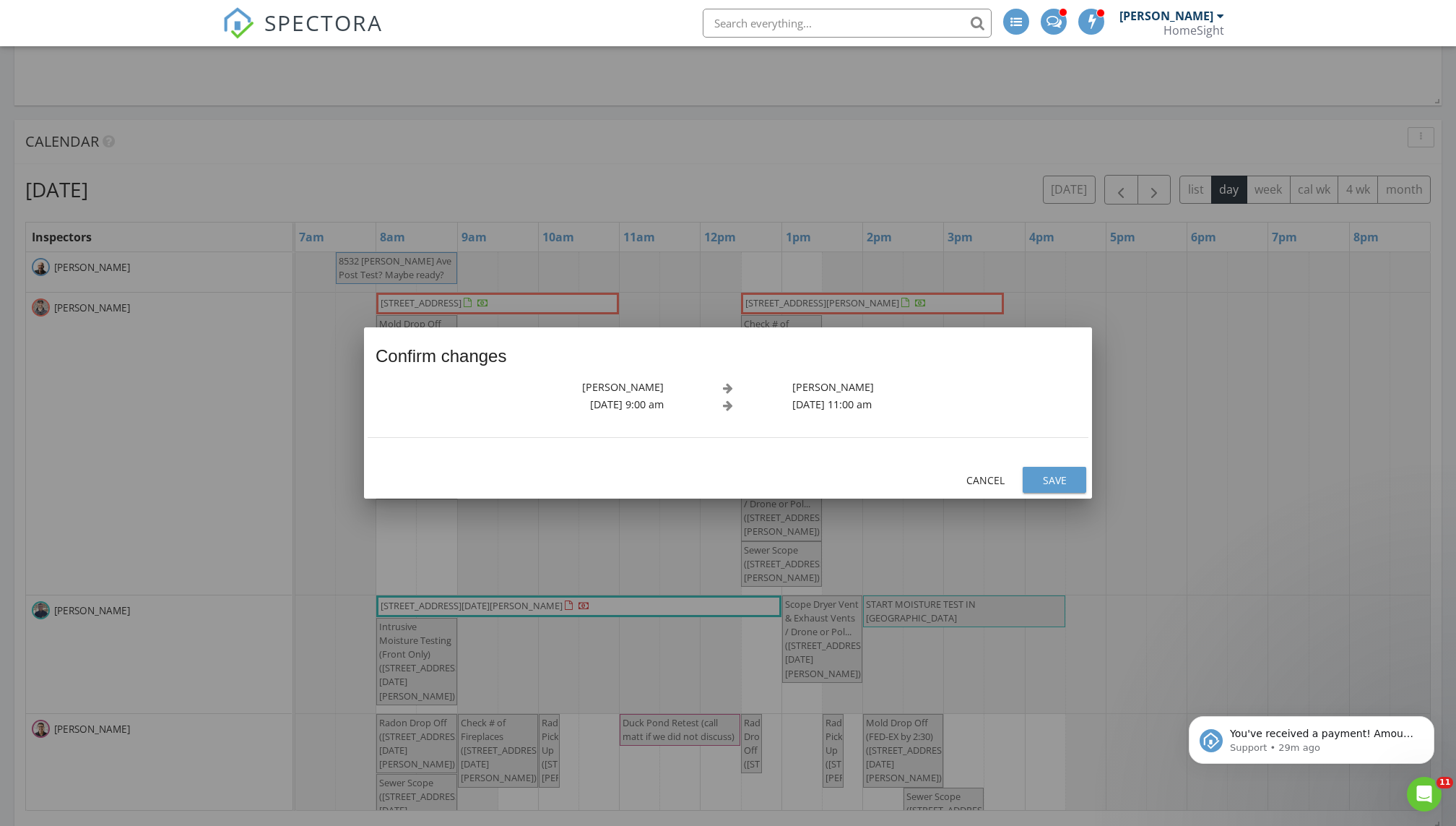
click at [702, 480] on div "Save" at bounding box center [1054, 480] width 41 height 15
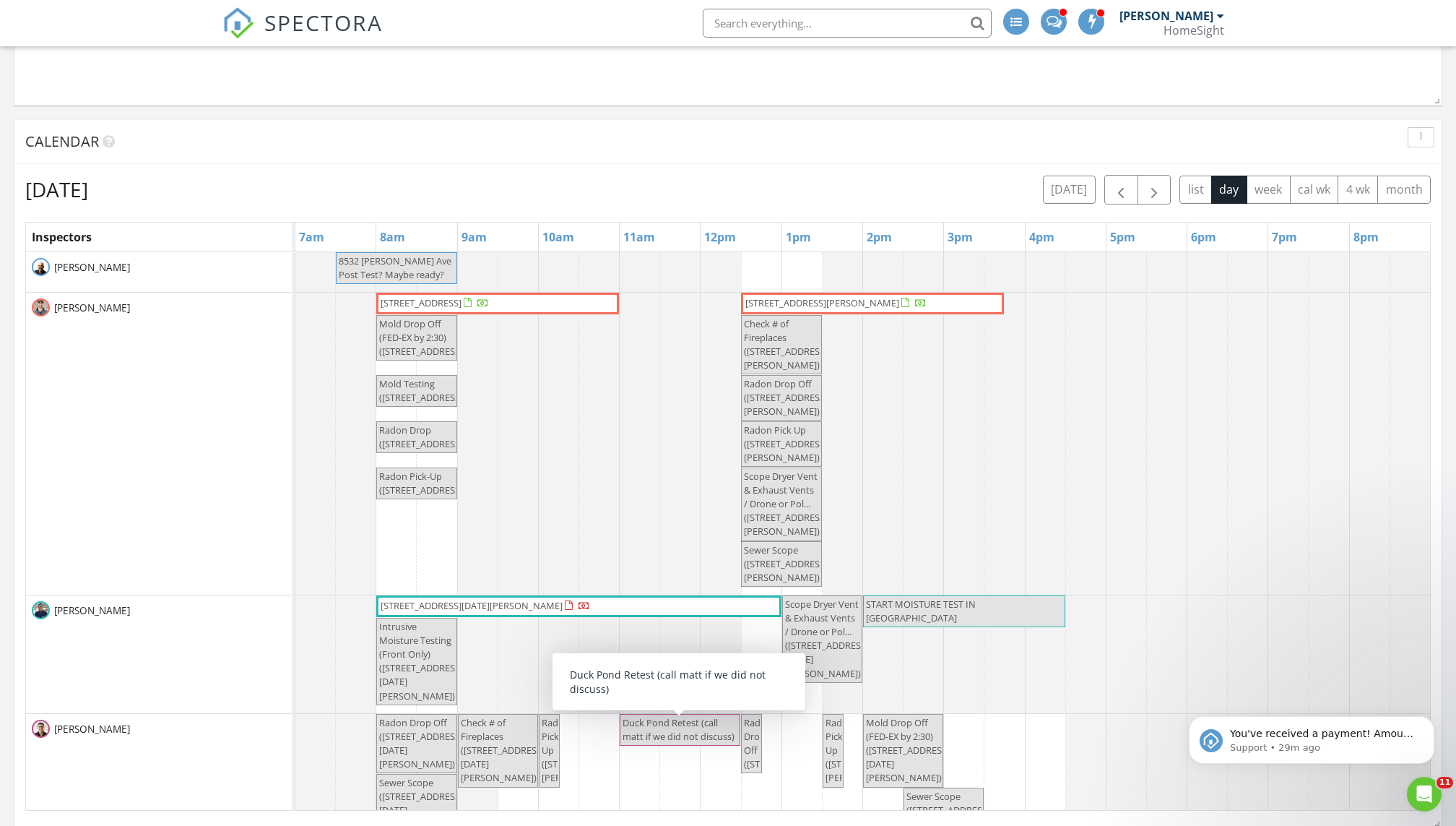
click at [693, 563] on span "Duck Pond Retest (call matt if we did not discuss)" at bounding box center [678, 729] width 112 height 27
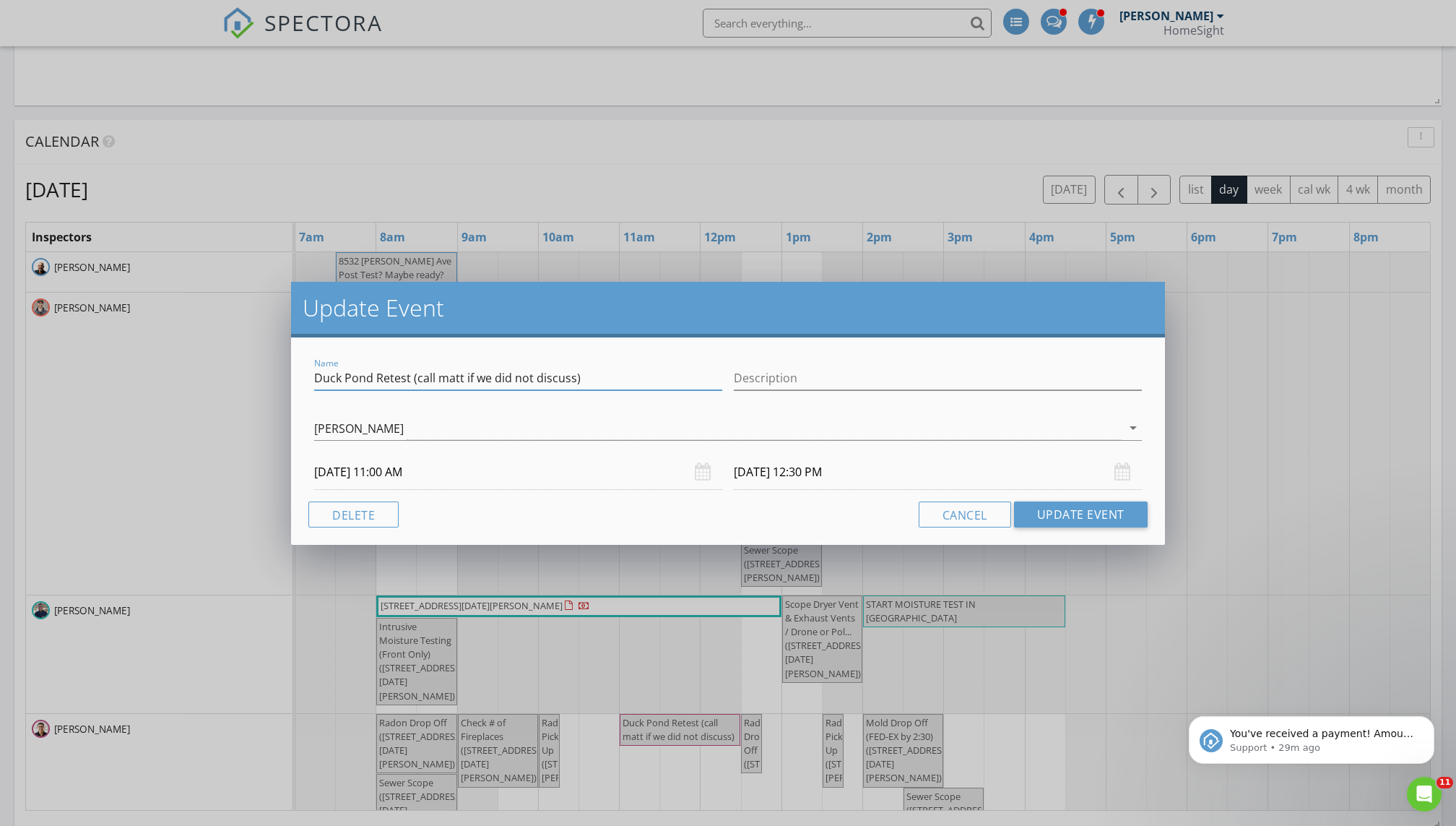
click at [586, 374] on input "Duck Pond Retest (call matt if we did not discuss)" at bounding box center [518, 377] width 408 height 23
click at [702, 372] on input "Description" at bounding box center [937, 377] width 408 height 23
click at [702, 380] on input "Remove the plaxtic for Steve please)" at bounding box center [937, 377] width 408 height 23
click at [702, 379] on input "Remove the plastic for Steve please)" at bounding box center [937, 377] width 408 height 23
click at [702, 371] on input "(Remove the plastic for Steve please)" at bounding box center [937, 377] width 408 height 23
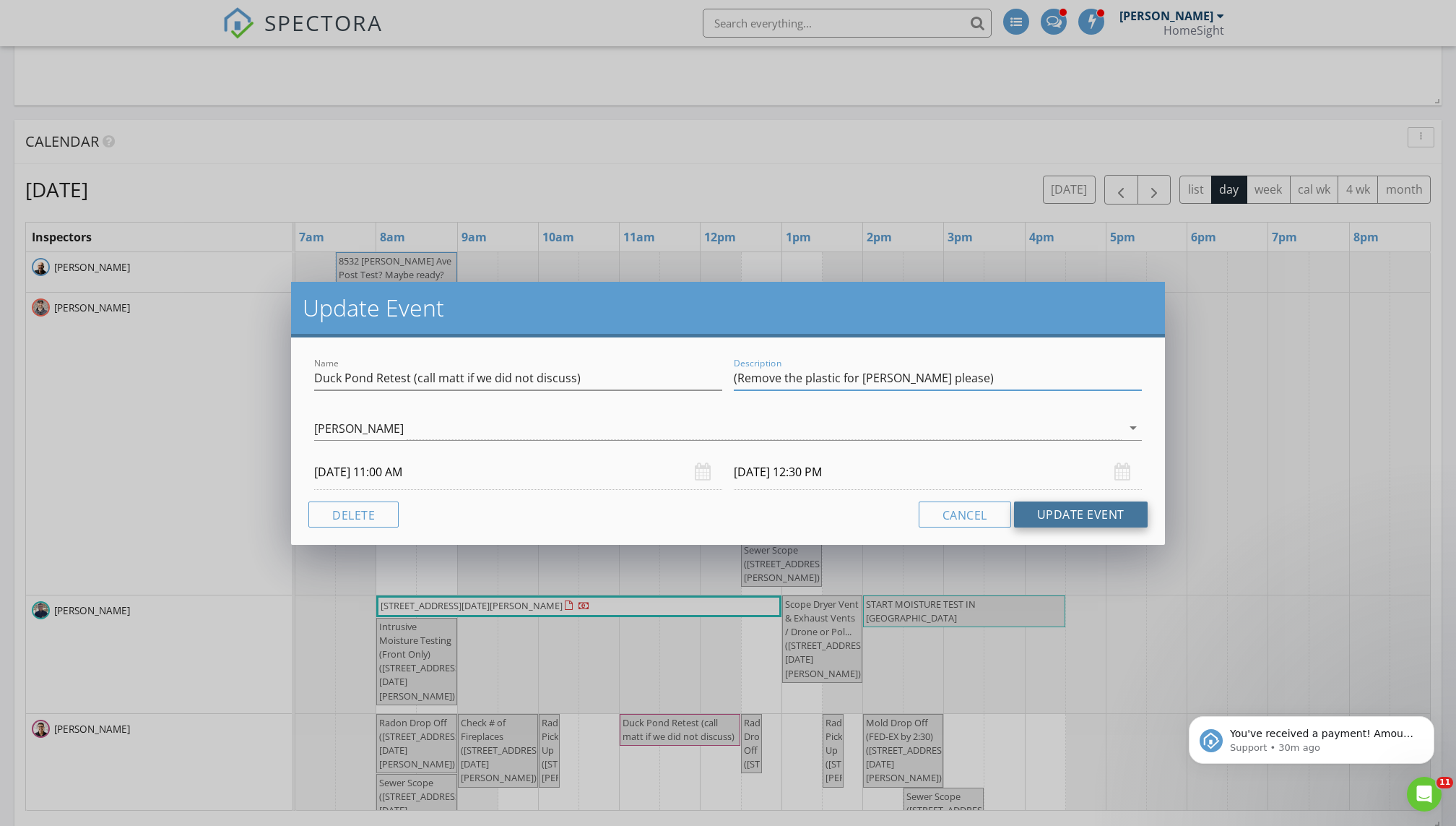
type input "(Remove the plastic for Steve please)"
click at [702, 515] on button "Update Event" at bounding box center [1081, 515] width 134 height 26
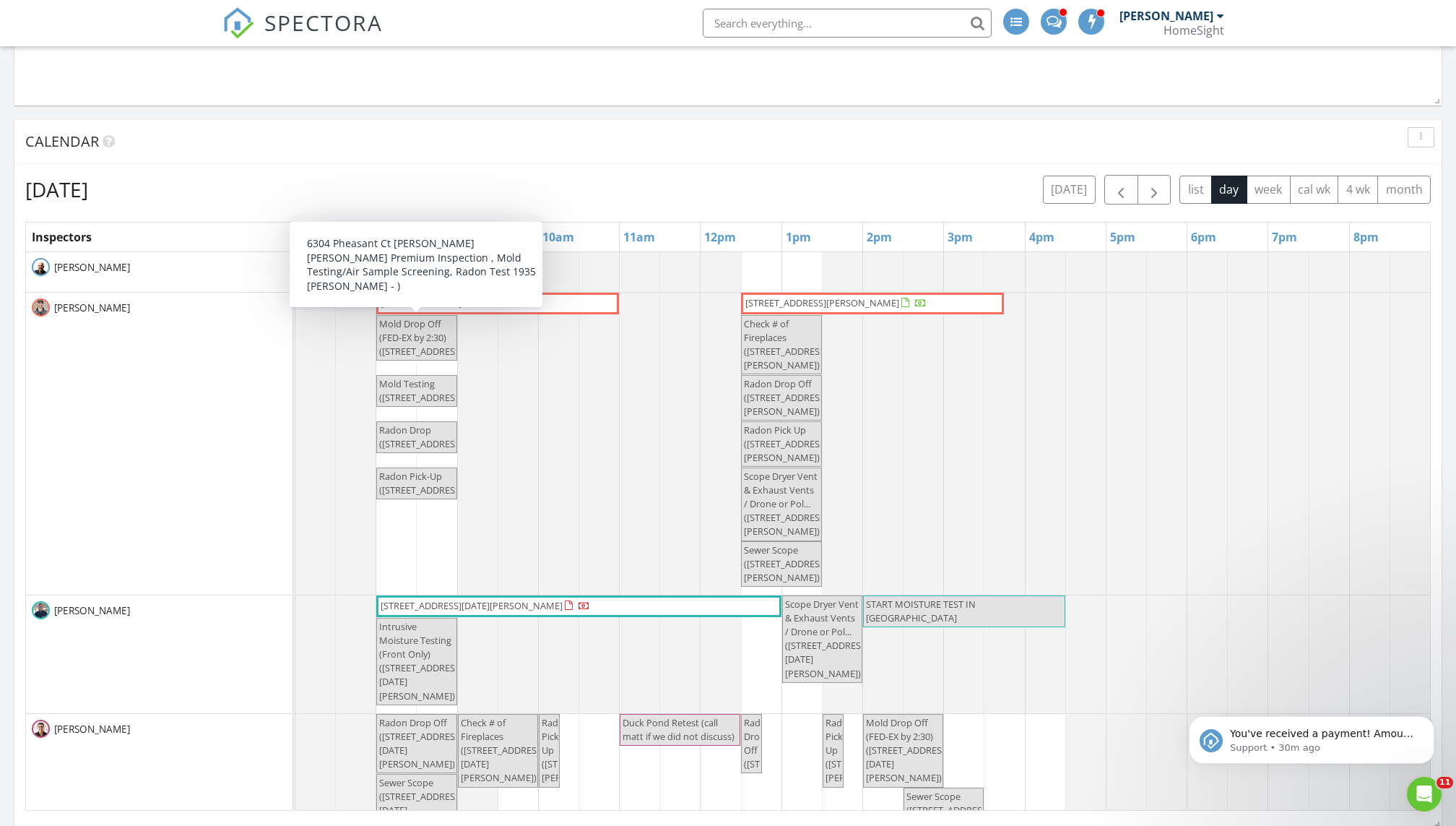
click at [421, 339] on span "Mold Drop Off (FED-EX by 2:30) (6304 Pheasant Ct , Minneapolis)" at bounding box center [422, 338] width 87 height 41
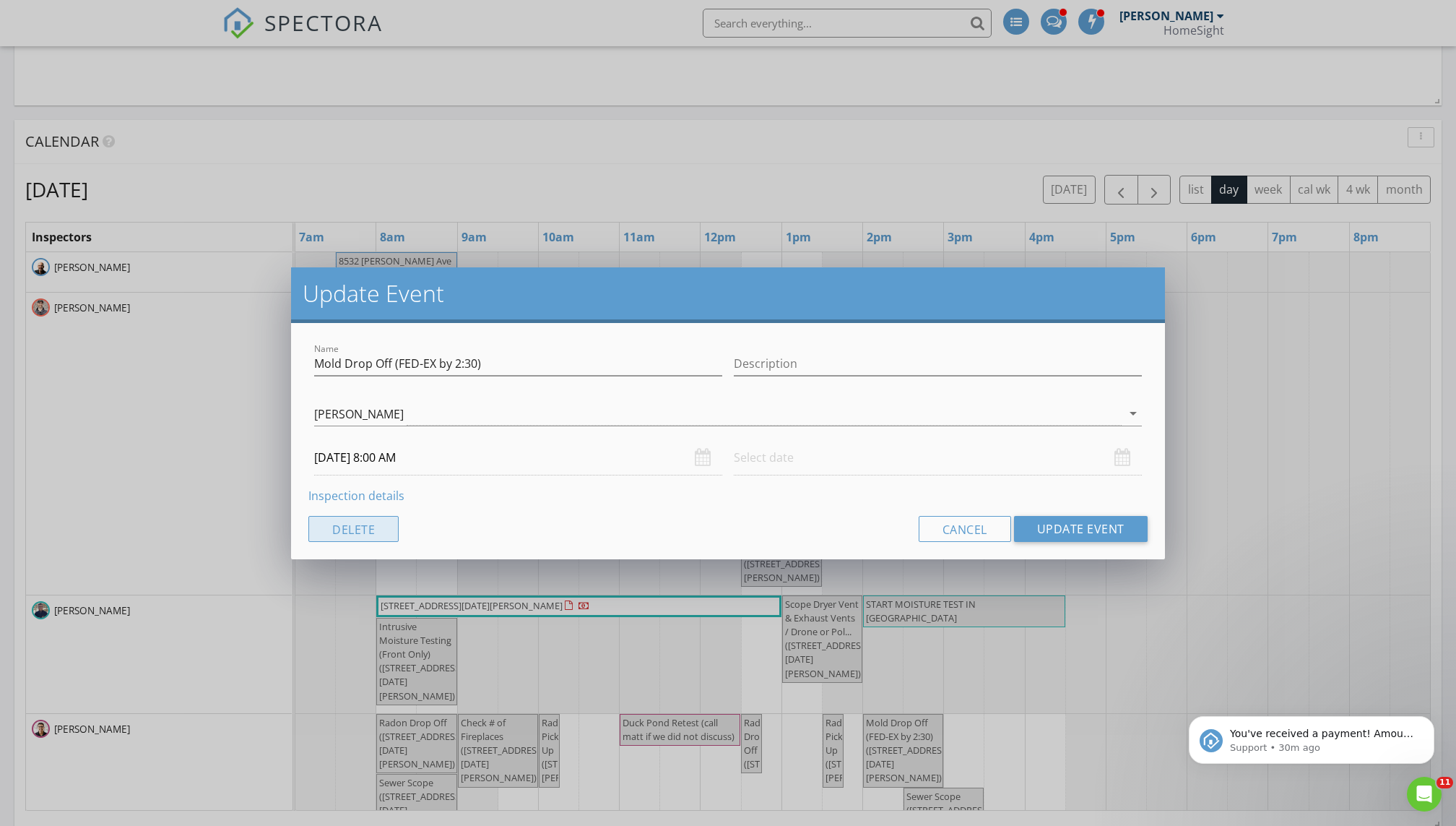
click at [356, 529] on button "Delete" at bounding box center [354, 529] width 90 height 26
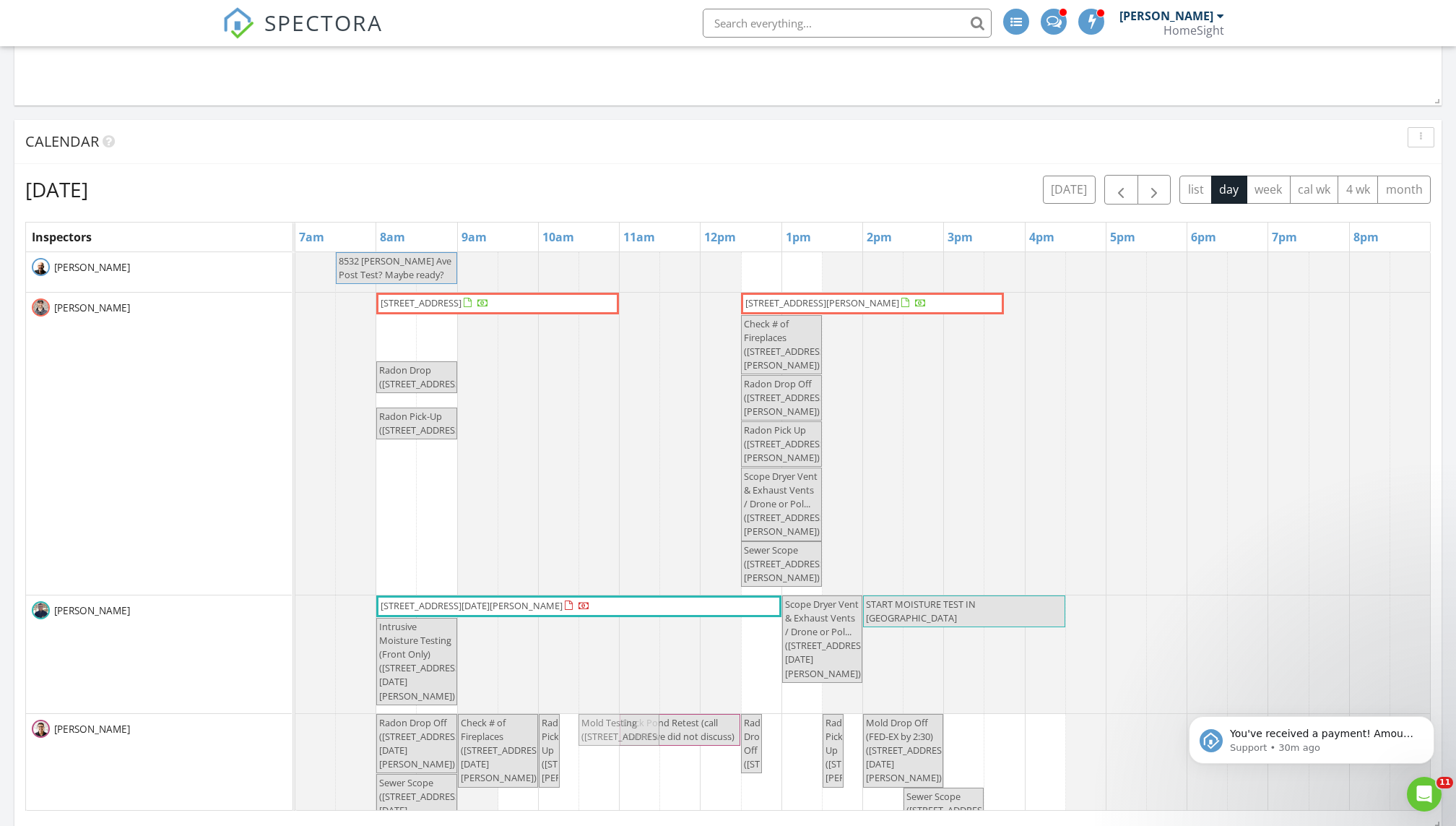
drag, startPoint x: 408, startPoint y: 334, endPoint x: 599, endPoint y: 753, distance: 460.5
click at [599, 563] on tbody "8532 Neal Ave Post Test? Maybe ready? 6304 Pheasant Ct , Minneapolis 55436 1102…" at bounding box center [863, 577] width 1135 height 649
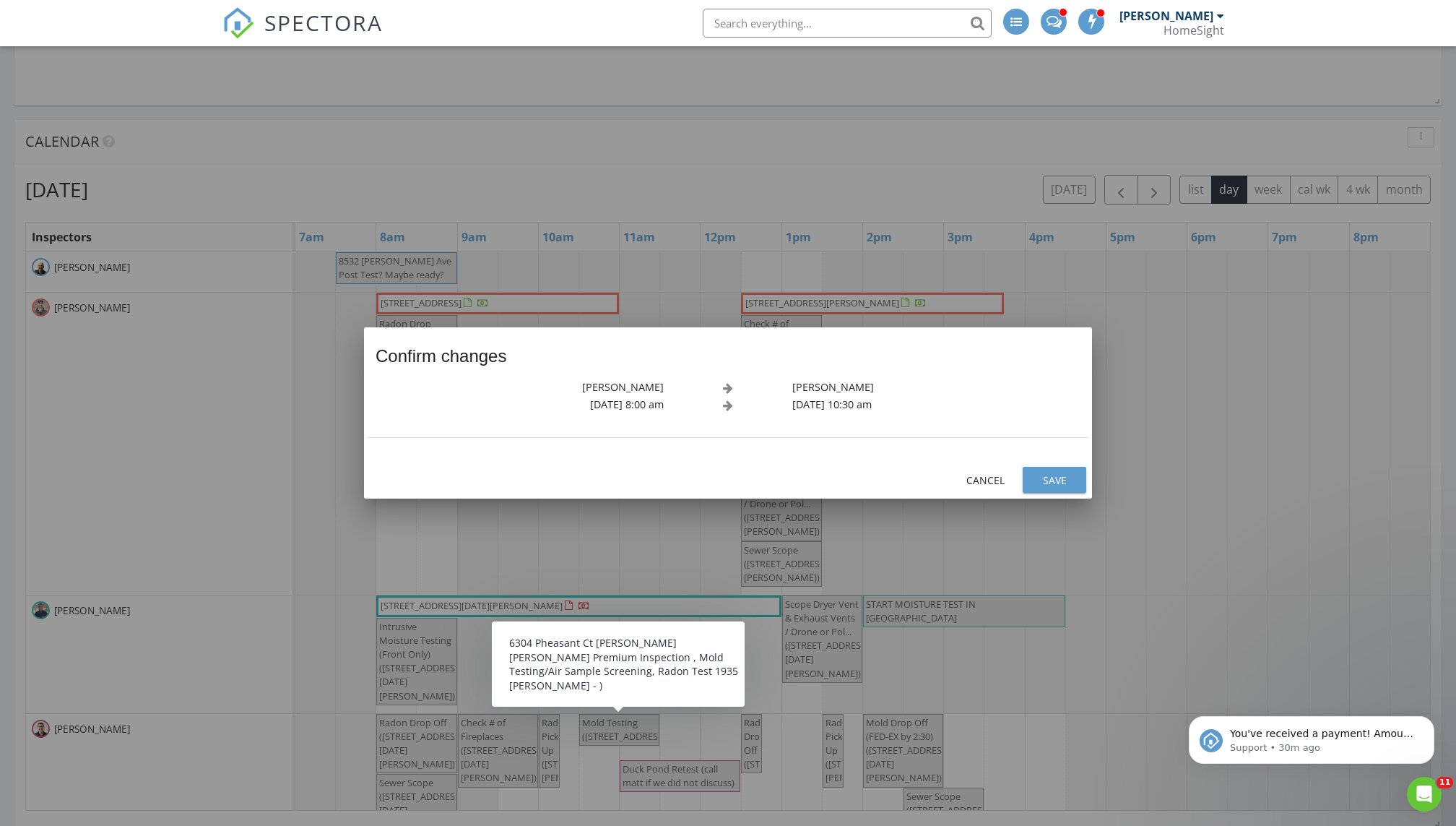
click at [702, 482] on div "Save" at bounding box center [1054, 480] width 41 height 15
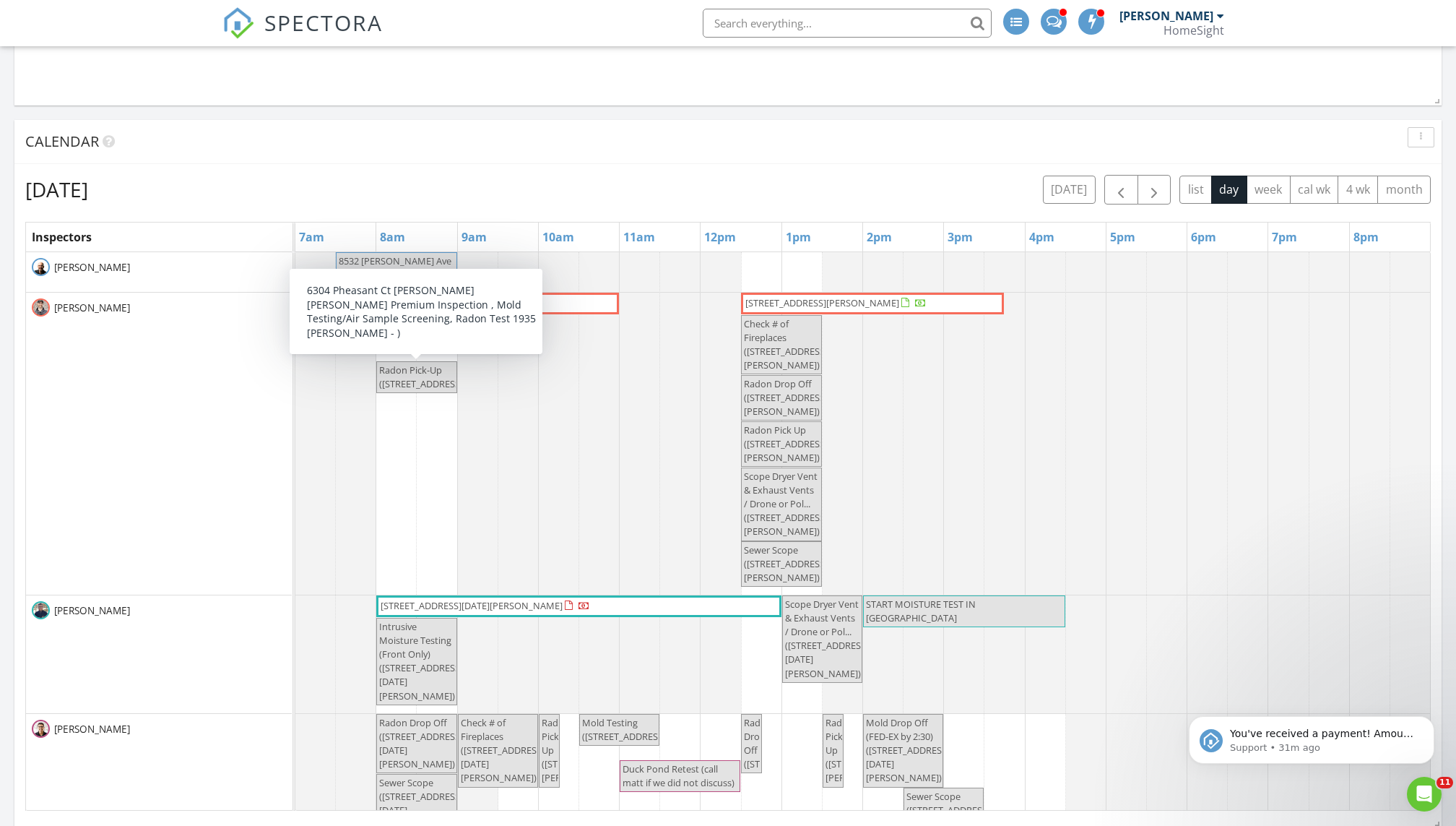
click at [408, 384] on span "Radon Pick-Up (6304 Pheasant Ct , Minneapolis)" at bounding box center [422, 377] width 87 height 27
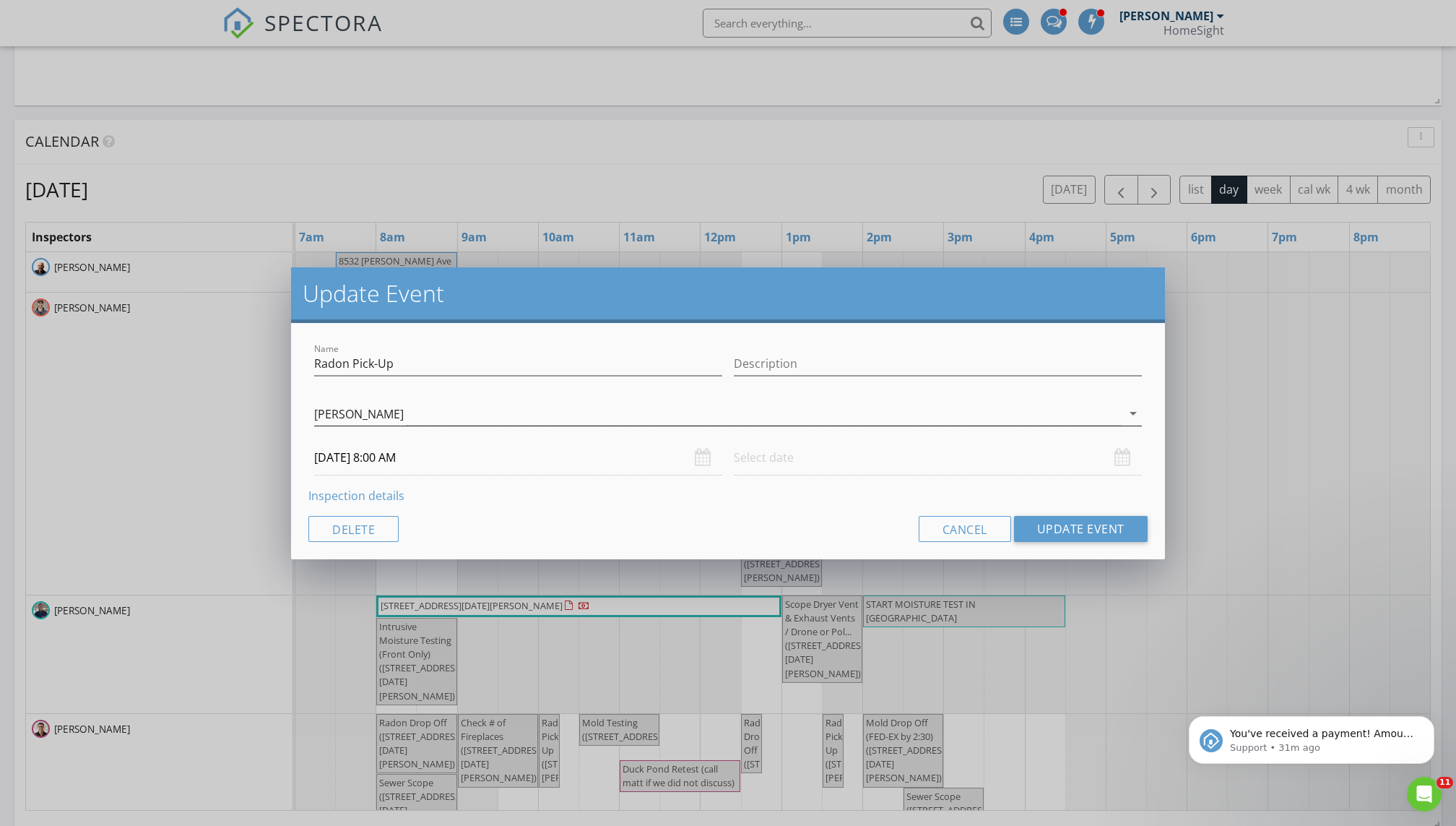
click at [390, 415] on div "[PERSON_NAME]" at bounding box center [717, 413] width 807 height 23
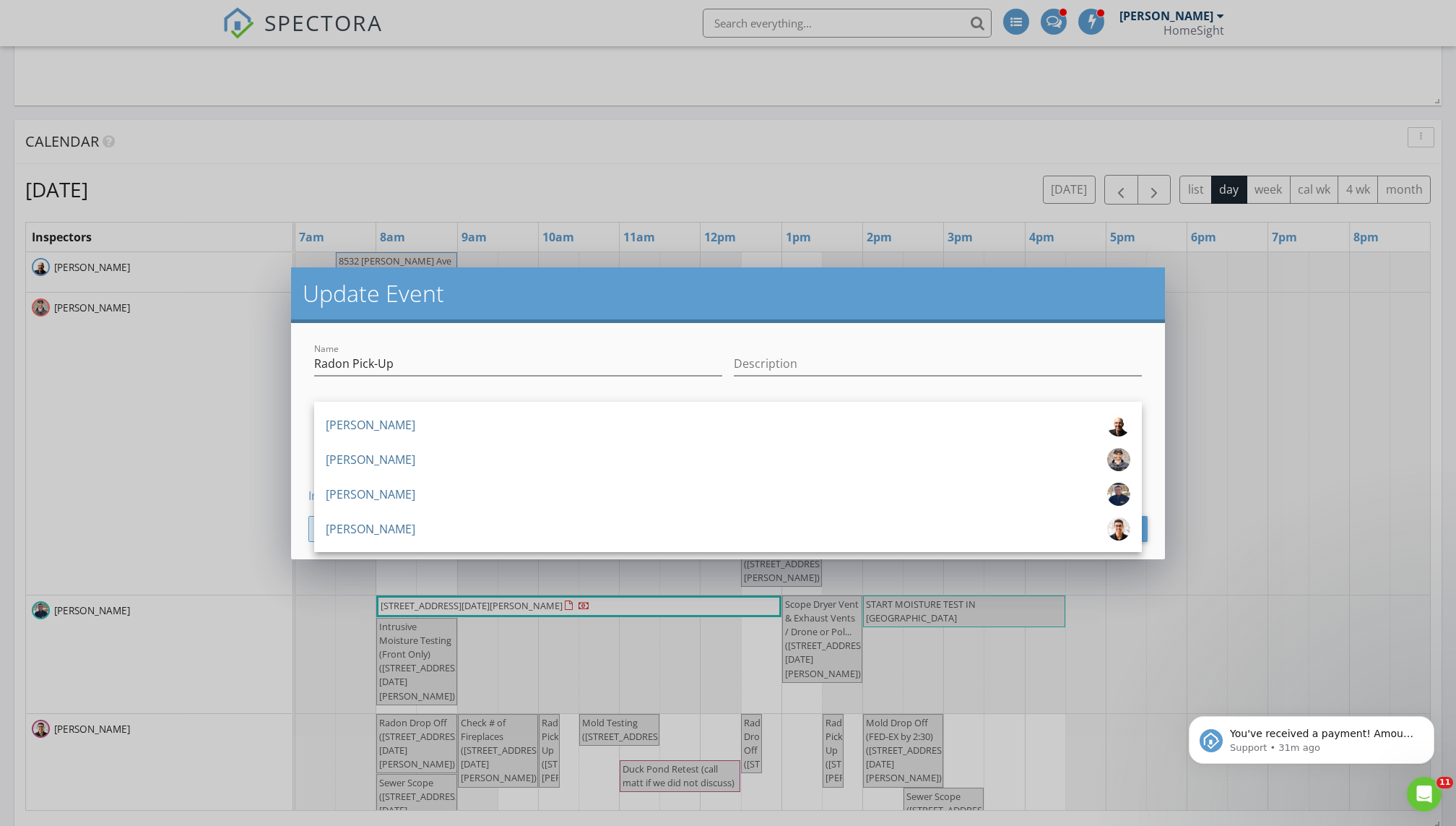
click at [371, 523] on div "[PERSON_NAME]" at bounding box center [370, 528] width 89 height 23
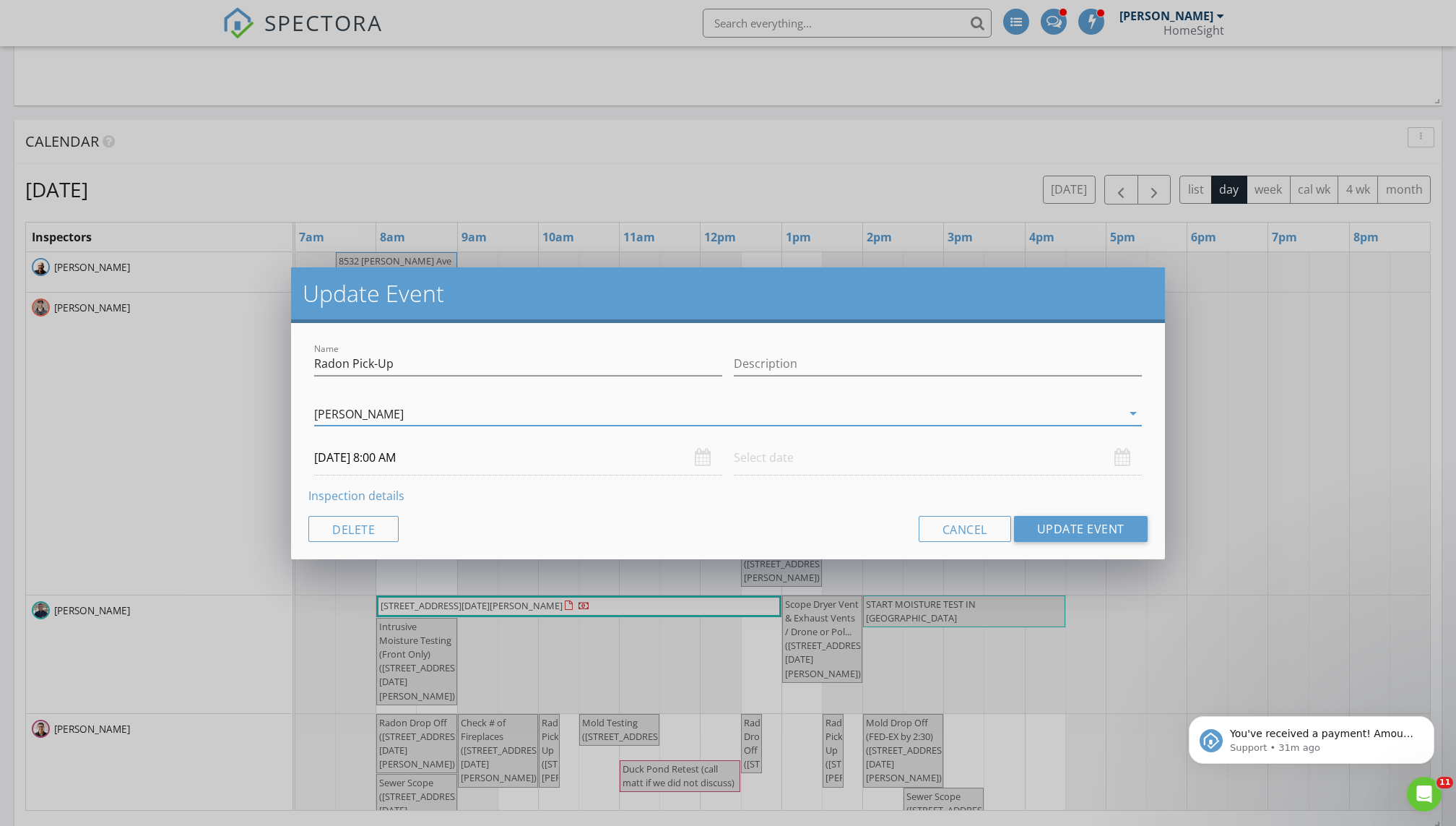
click at [512, 464] on input "08/28/2025 8:00 AM" at bounding box center [518, 457] width 408 height 36
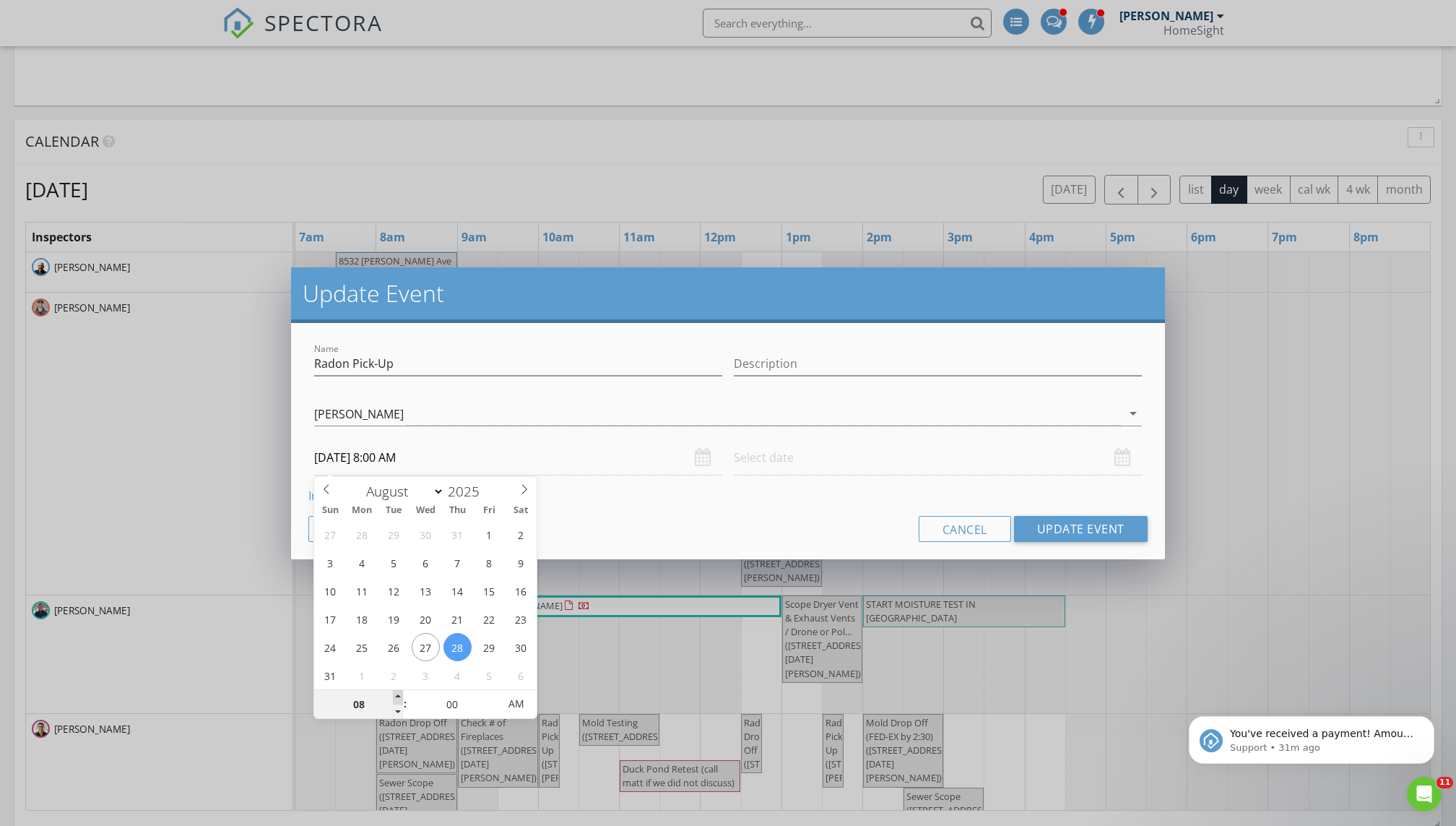
type input "09"
type input "08/28/2025 9:00 AM"
click at [395, 563] on span at bounding box center [398, 697] width 10 height 15
click at [702, 454] on input "text" at bounding box center [937, 457] width 408 height 36
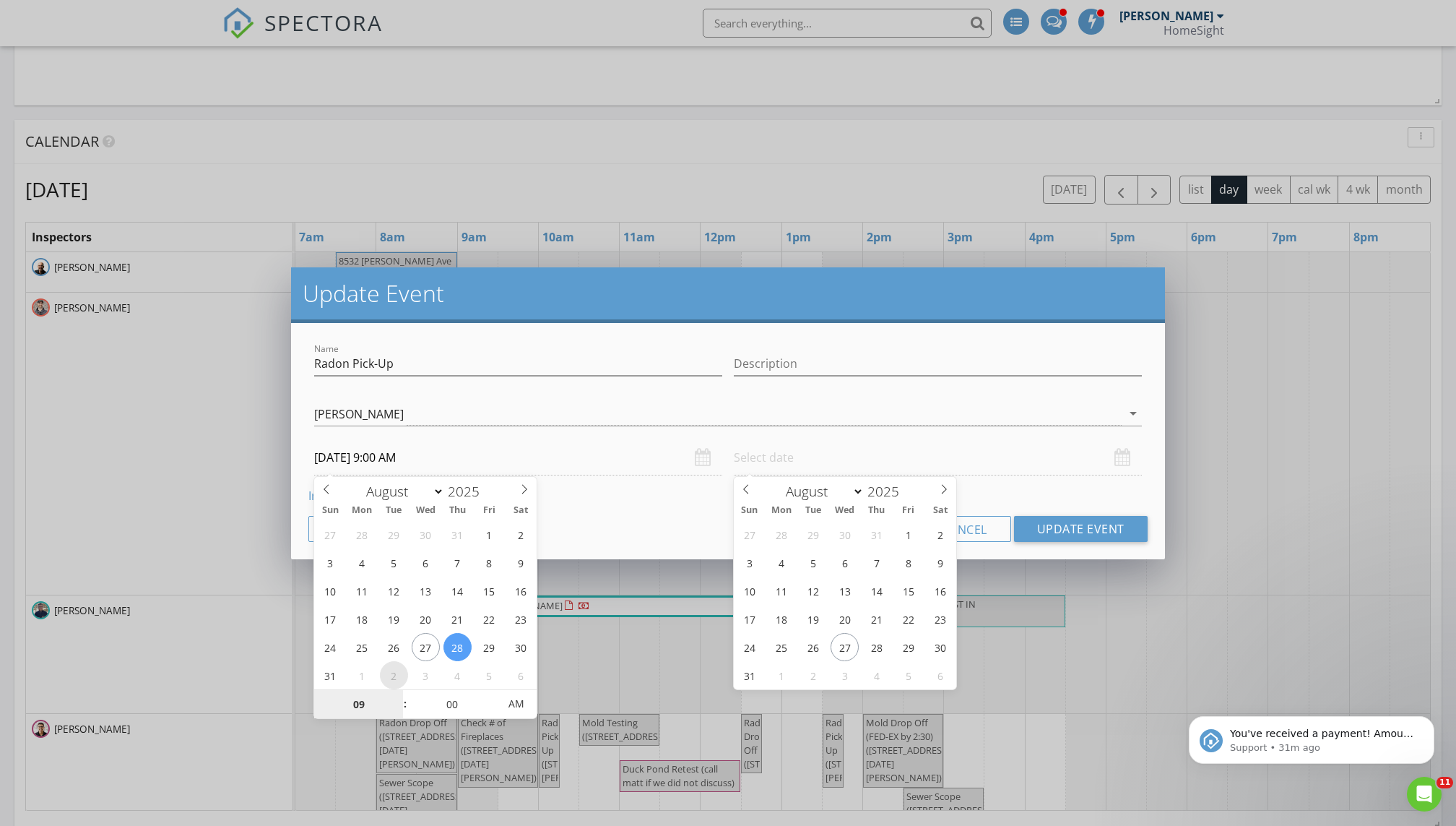
select select "8"
type input "09/02/2025 9:00 AM"
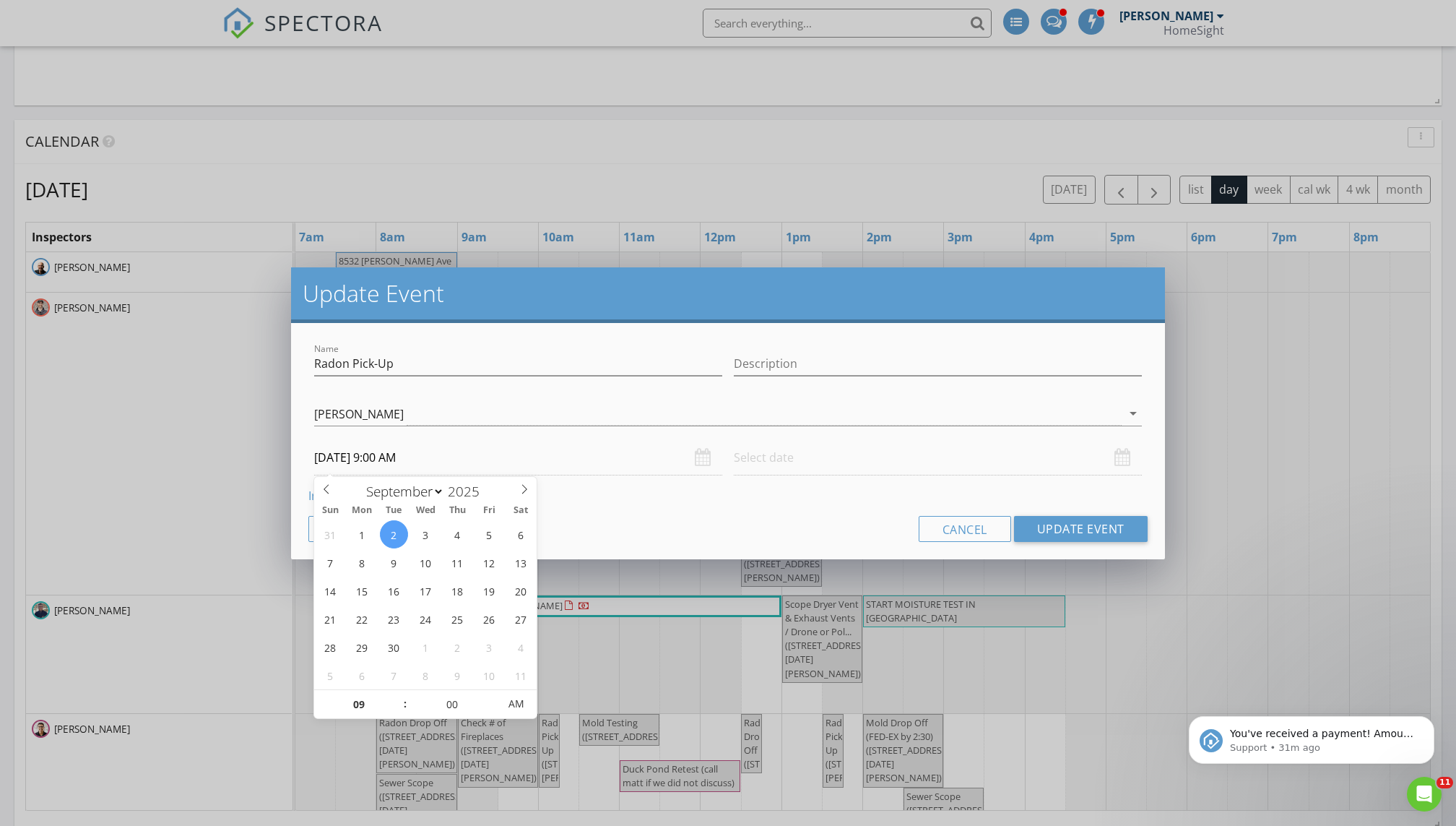
click at [702, 458] on input "text" at bounding box center [937, 457] width 408 height 36
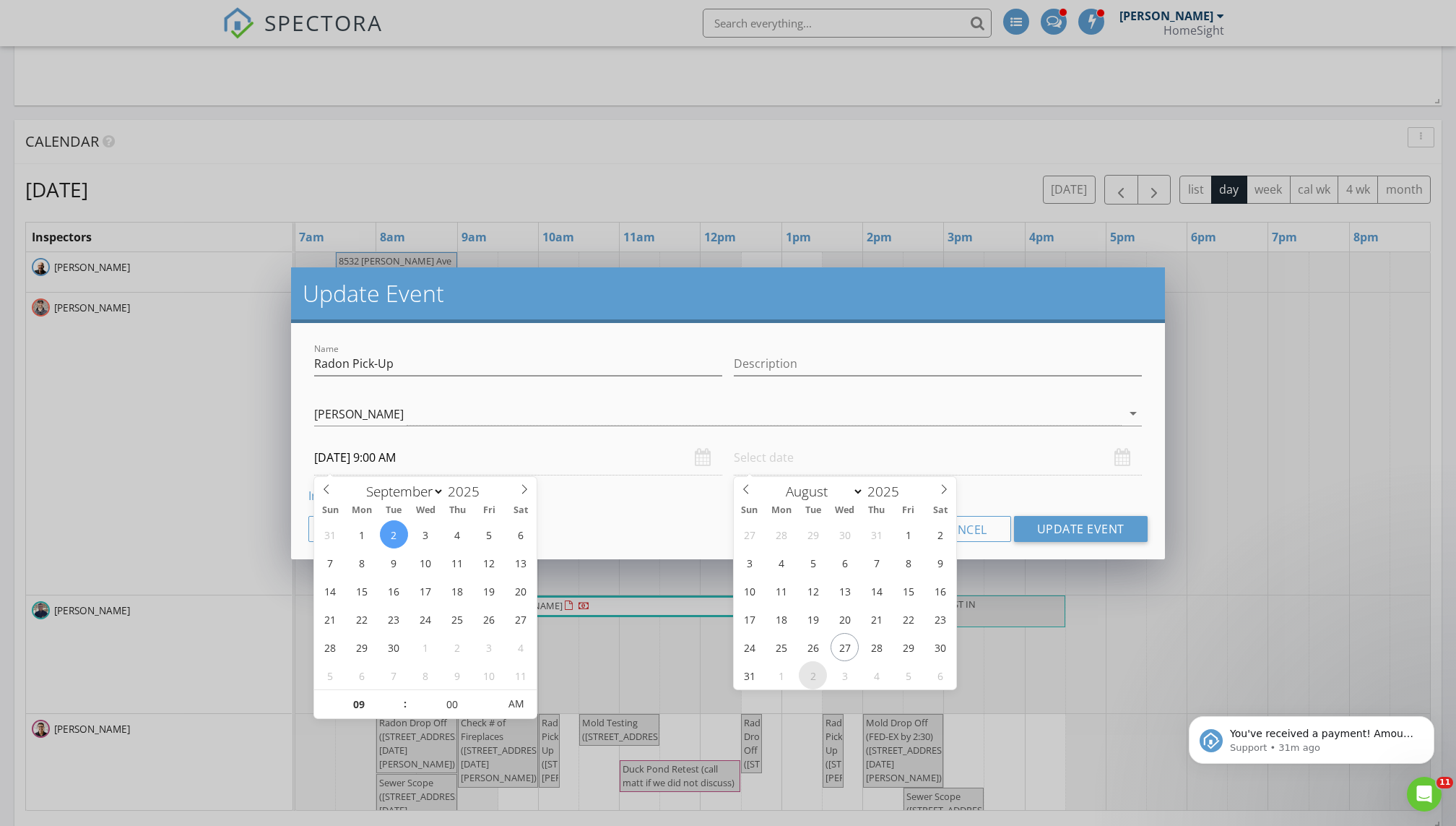
select select "8"
type input "09/02/2025 12:00 PM"
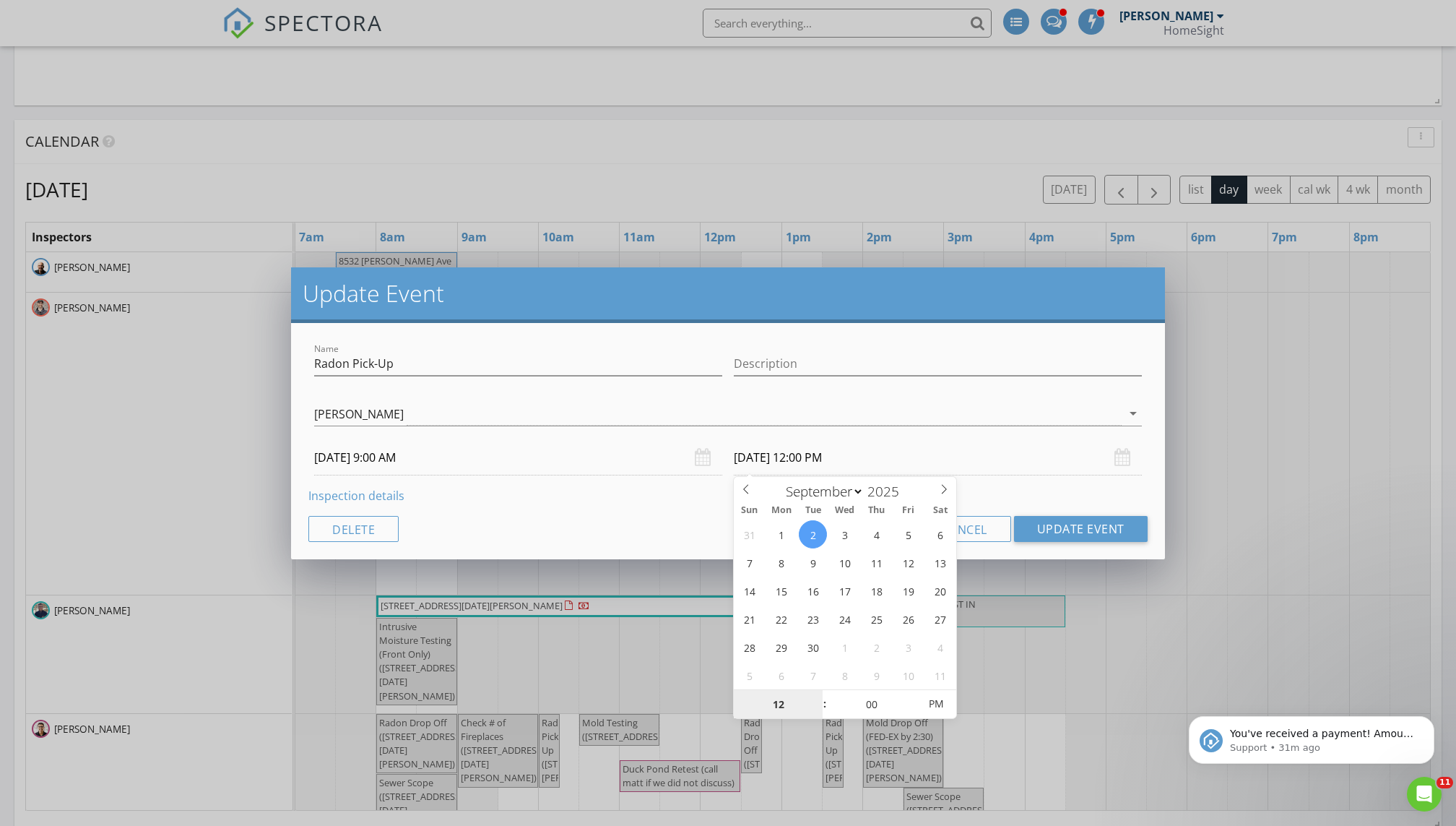
scroll to position [1, 0]
type input "11"
type input "09/02/2025 11:00 AM"
click at [702, 563] on span at bounding box center [818, 711] width 10 height 15
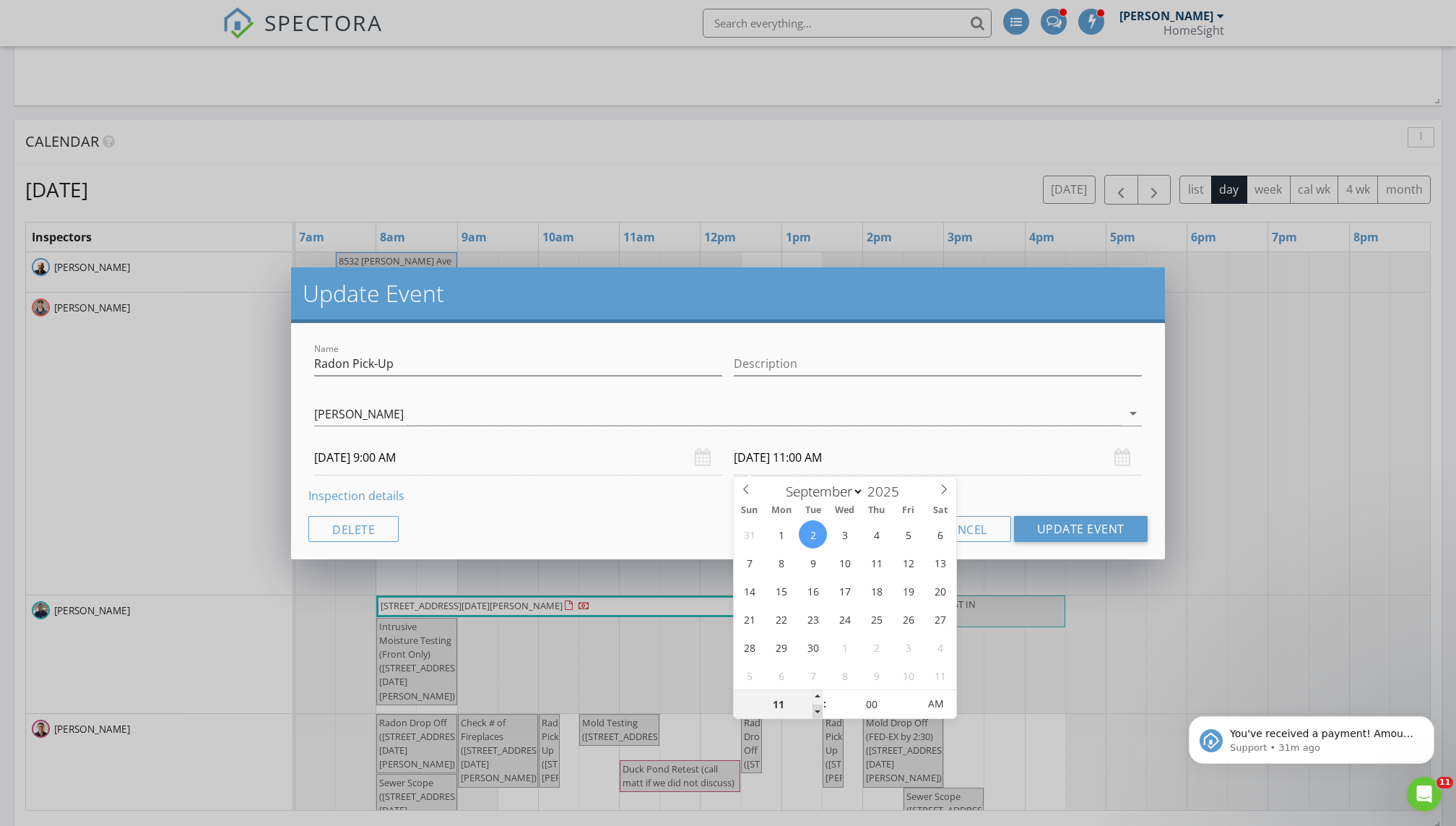
type input "10"
type input "09/02/2025 10:00 AM"
click at [702, 563] on span at bounding box center [818, 711] width 10 height 15
type input "09"
type input "09/02/2025 9:00 AM"
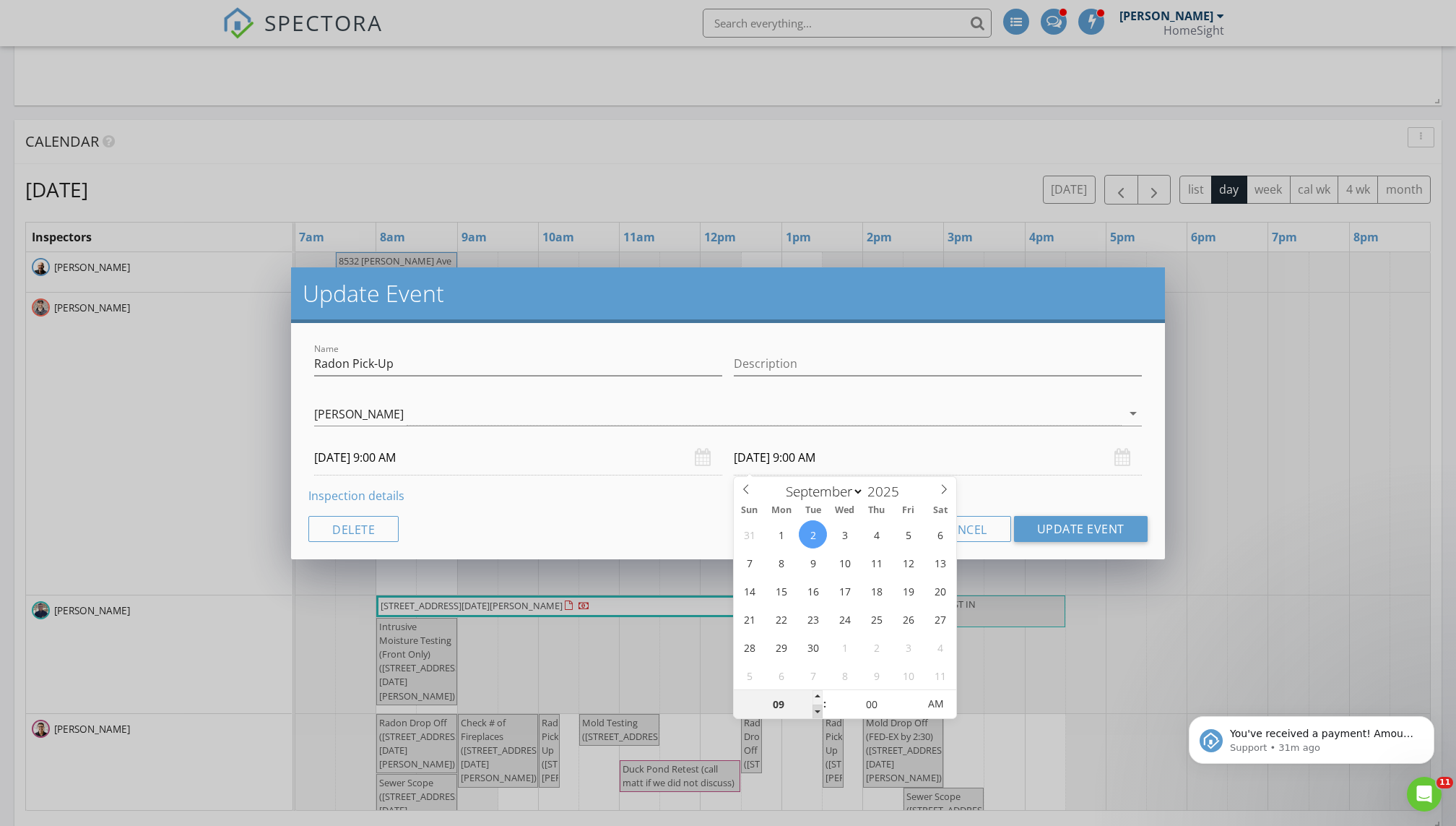
click at [702, 563] on span at bounding box center [818, 711] width 10 height 15
type input "10"
type input "09/02/2025 10:00 AM"
click at [702, 563] on span at bounding box center [818, 697] width 10 height 15
click at [702, 525] on button "Update Event" at bounding box center [1081, 529] width 134 height 26
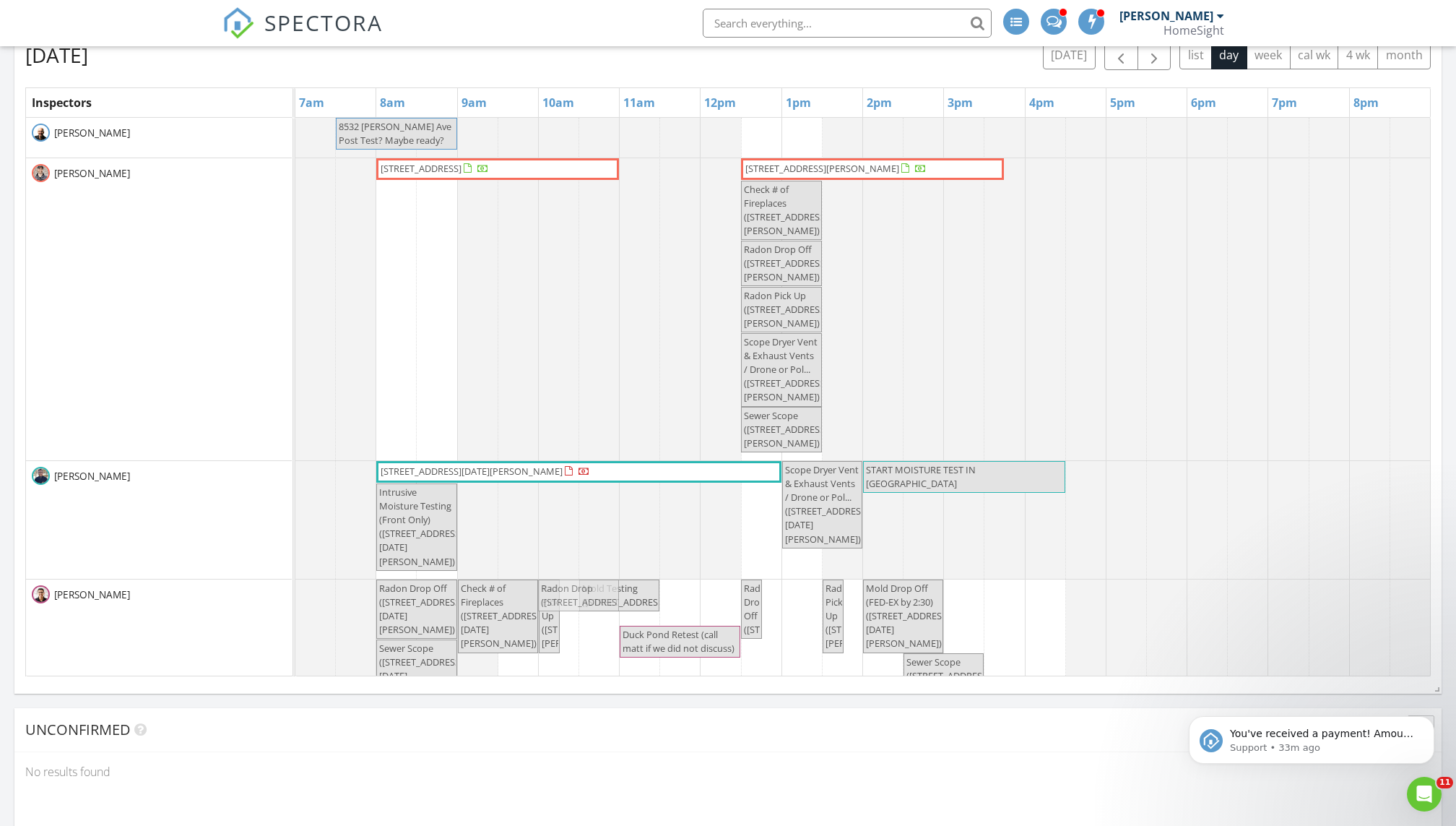
drag, startPoint x: 426, startPoint y: 202, endPoint x: 583, endPoint y: 614, distance: 440.9
click at [583, 563] on tbody "8532 Neal Ave Post Test? Maybe ready? 6304 Pheasant Ct , Minneapolis 55436 1102…" at bounding box center [863, 442] width 1135 height 649
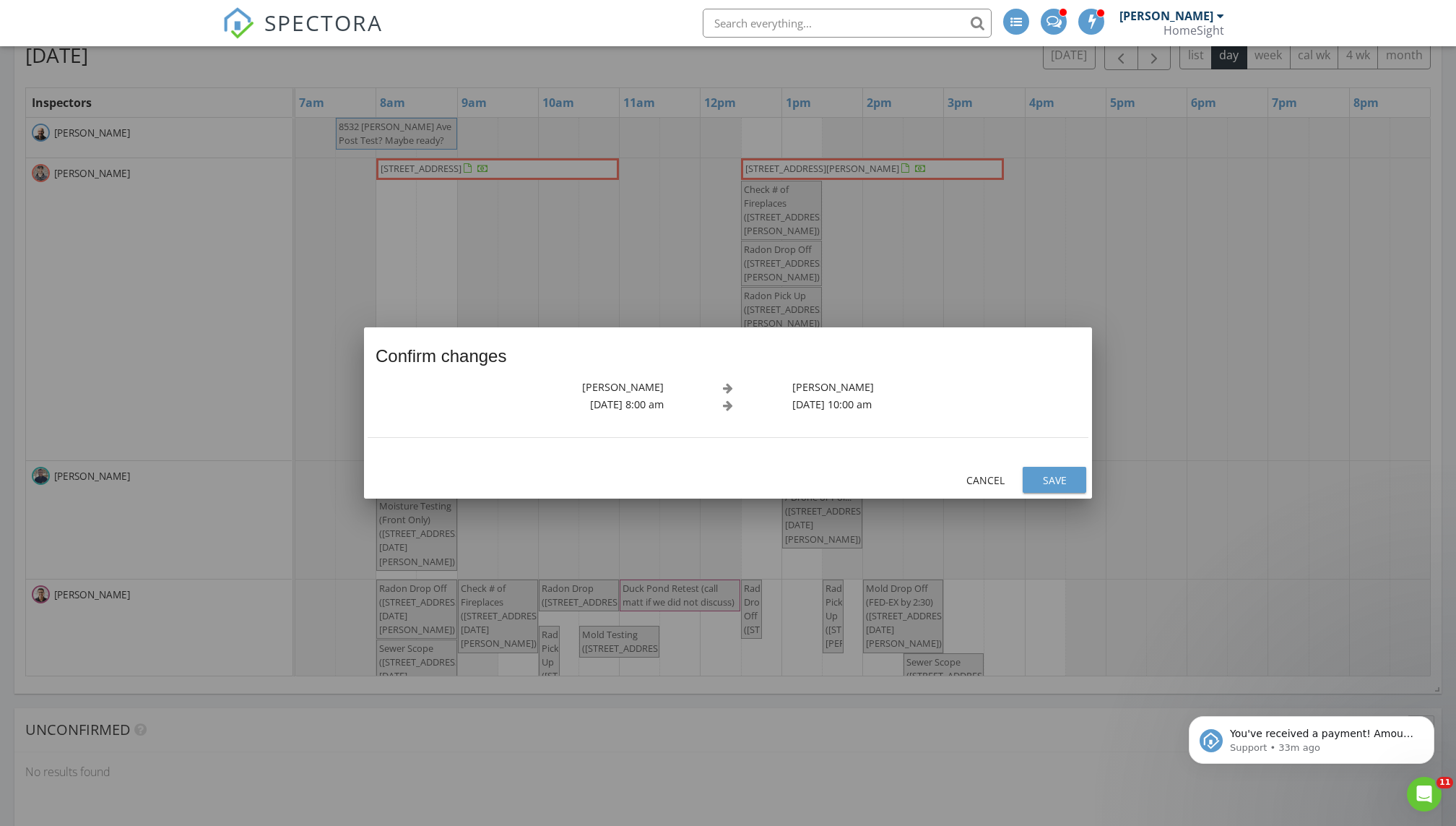
click at [702, 478] on div "Save" at bounding box center [1054, 480] width 41 height 15
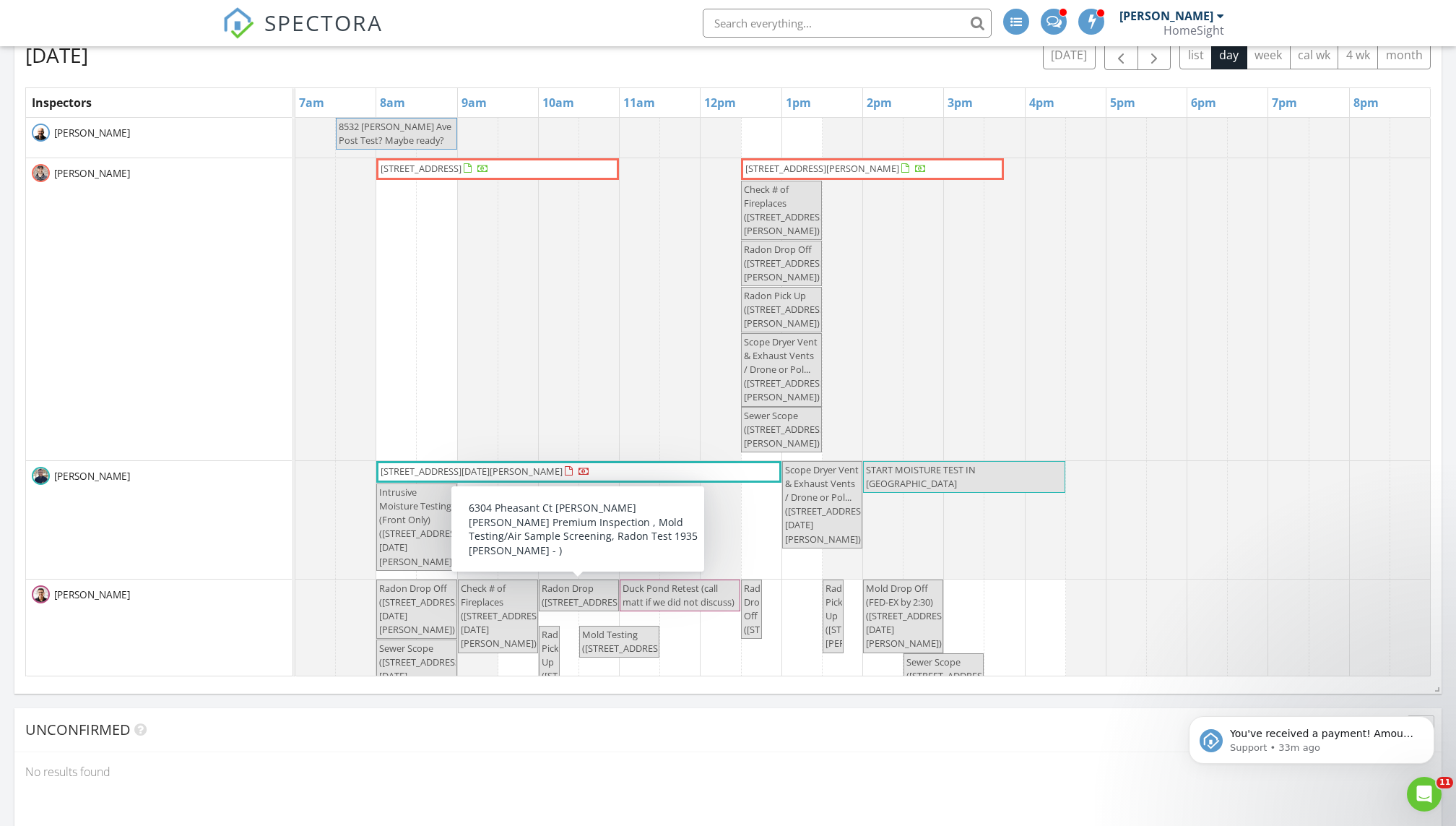
click at [584, 563] on span "Radon Drop (6304 Pheasant Ct , Minneapolis)" at bounding box center [585, 594] width 87 height 27
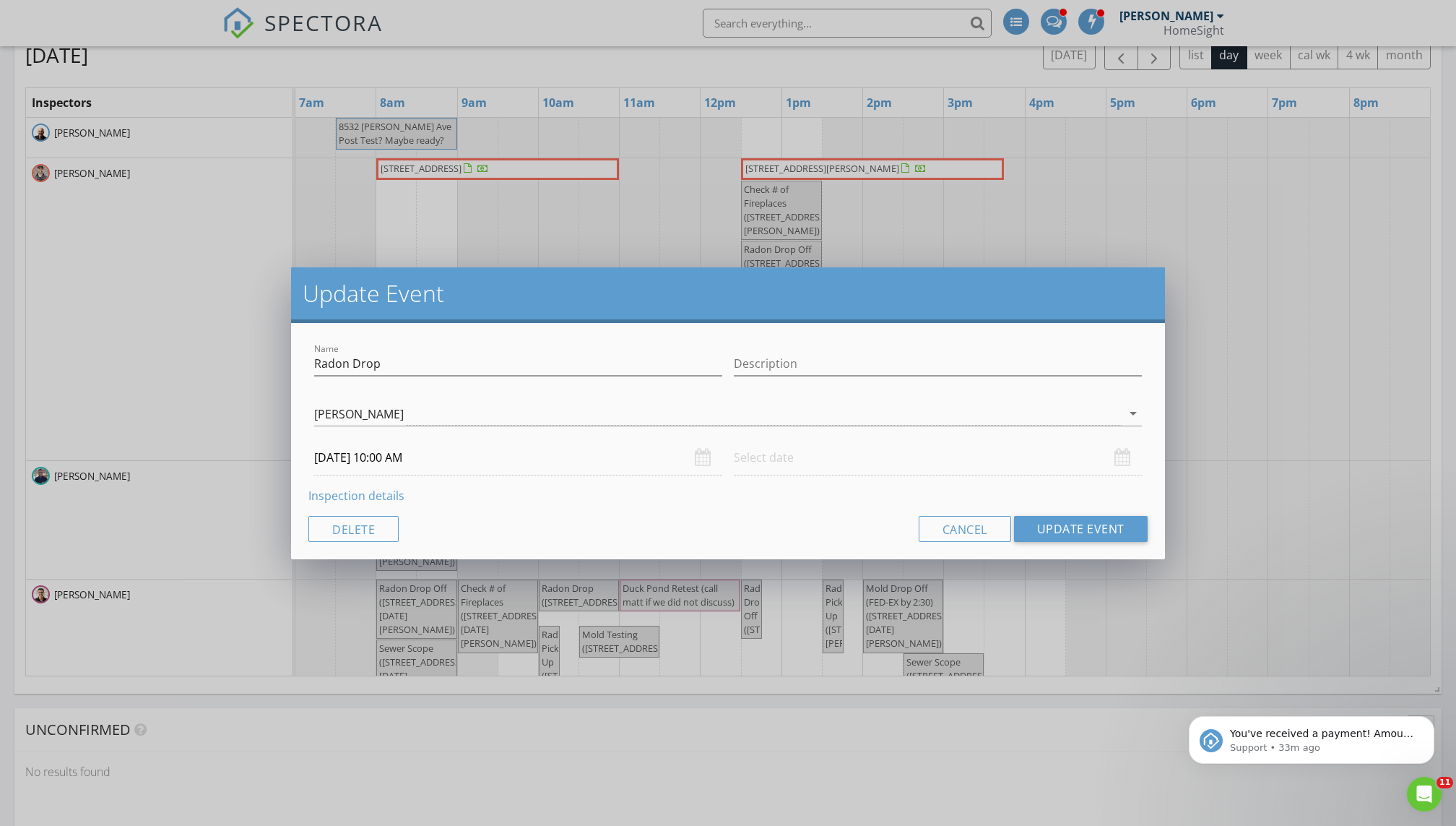
click at [702, 456] on input "text" at bounding box center [937, 457] width 408 height 36
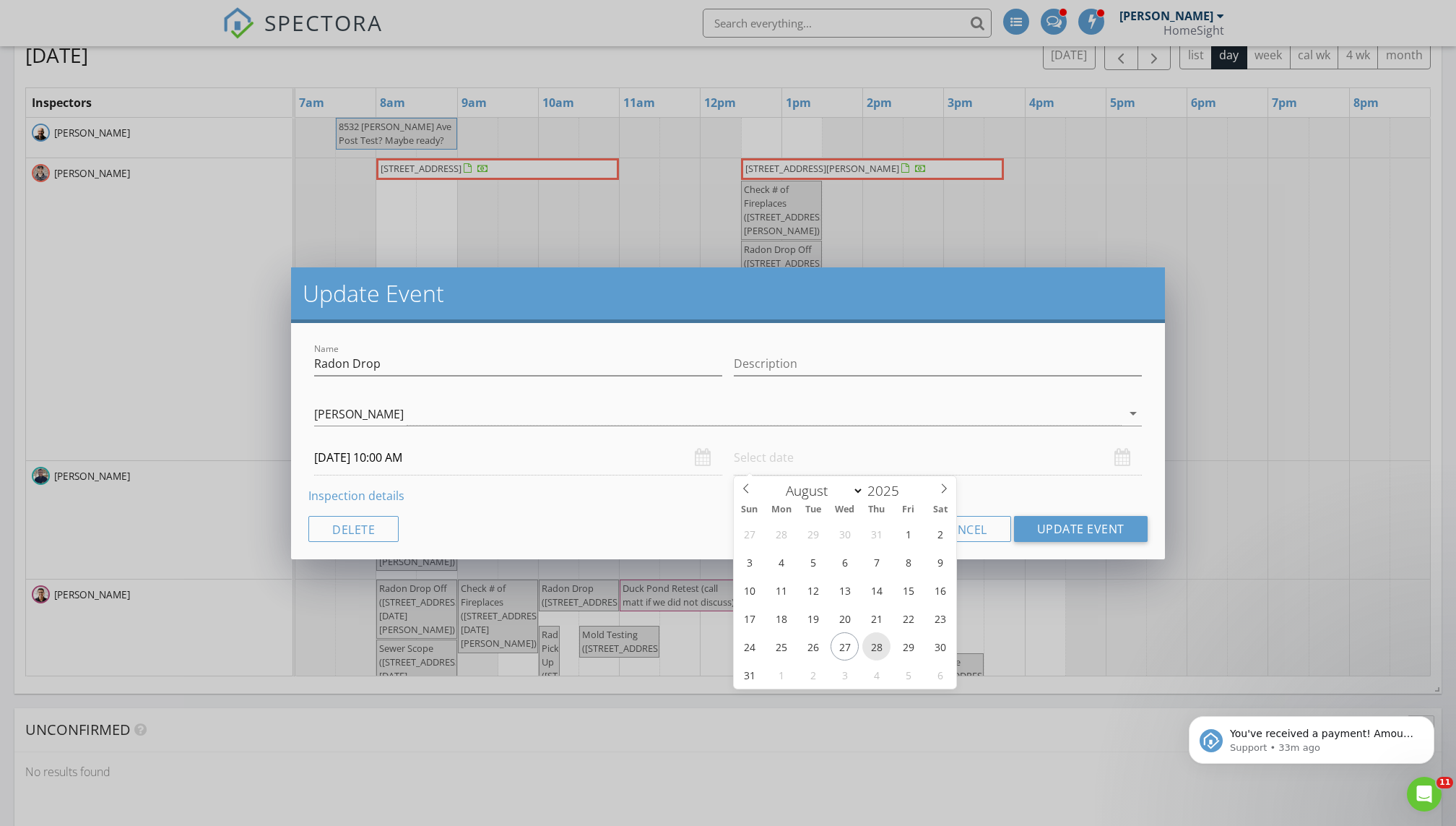
type input "08/28/2025 12:00 PM"
type input "11"
type input "08/28/2025 11:00 AM"
click at [702, 563] on span at bounding box center [818, 710] width 10 height 15
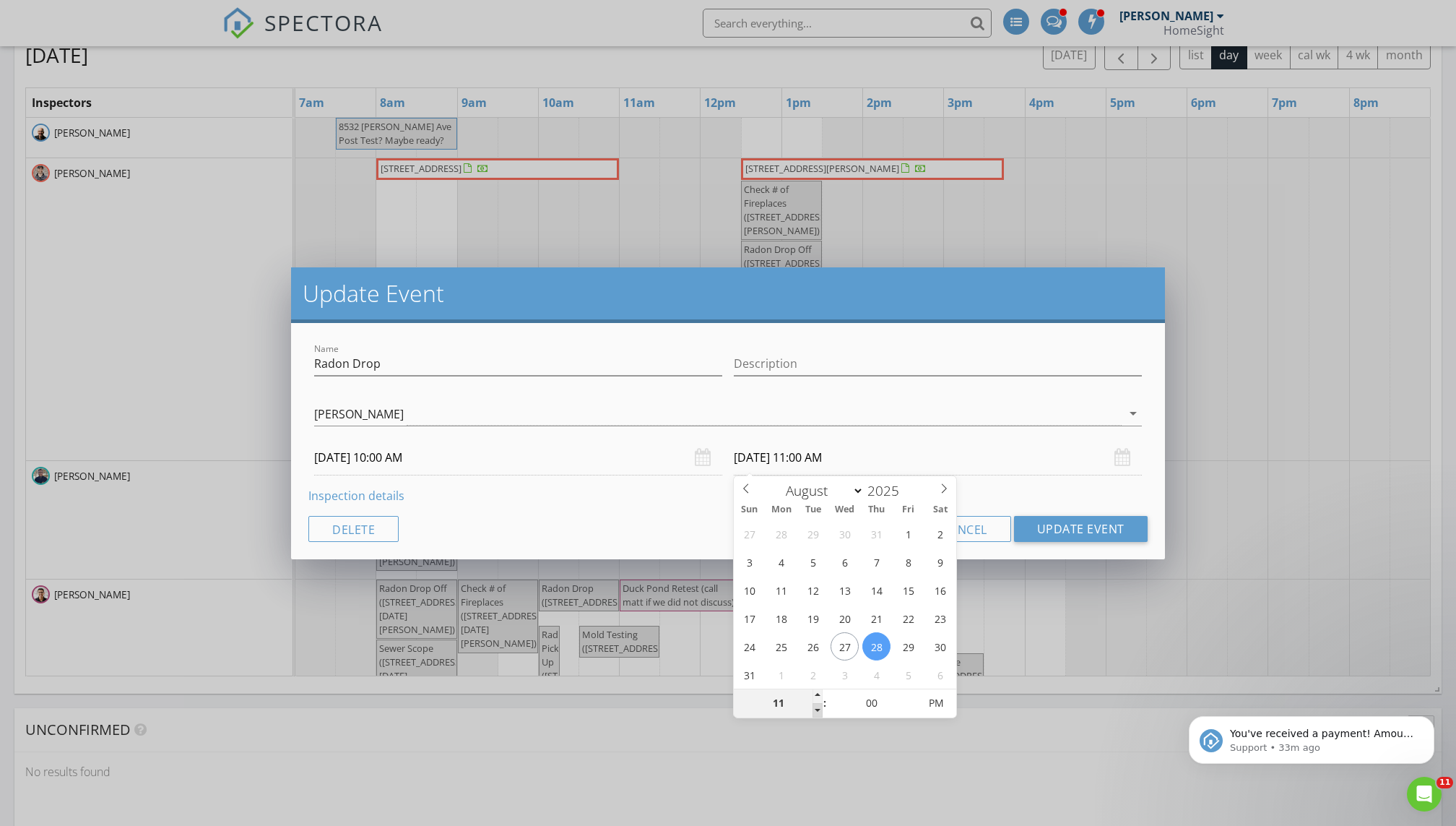
scroll to position [0, 0]
type input "10"
type input "08/28/2025 10:00 AM"
click at [702, 563] on span at bounding box center [818, 711] width 10 height 15
type input "05"
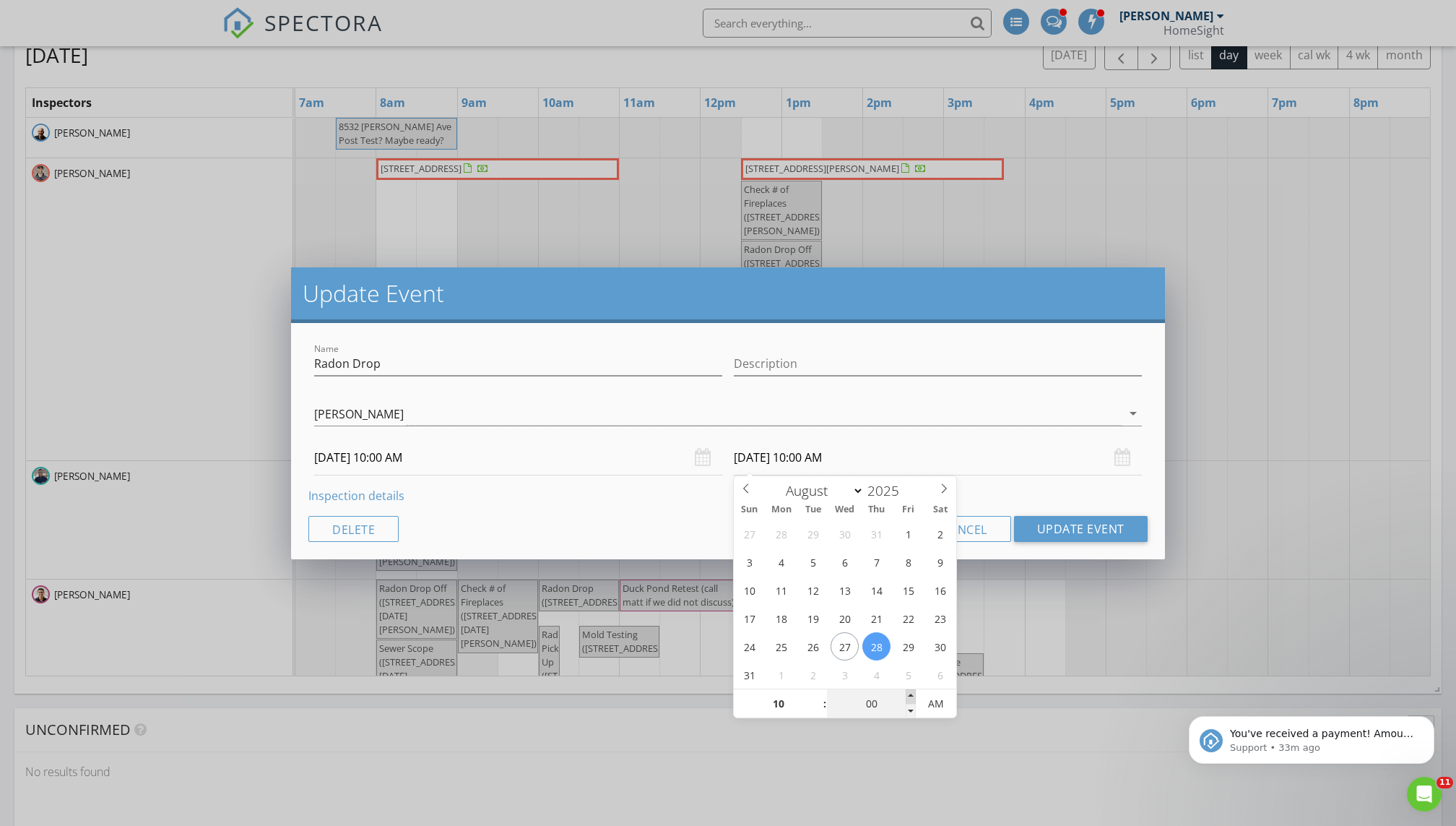
type input "08/28/2025 10:05 AM"
click at [702, 563] on span at bounding box center [911, 696] width 10 height 15
type input "10"
type input "08/28/2025 10:10 AM"
click at [702, 563] on span at bounding box center [911, 696] width 10 height 15
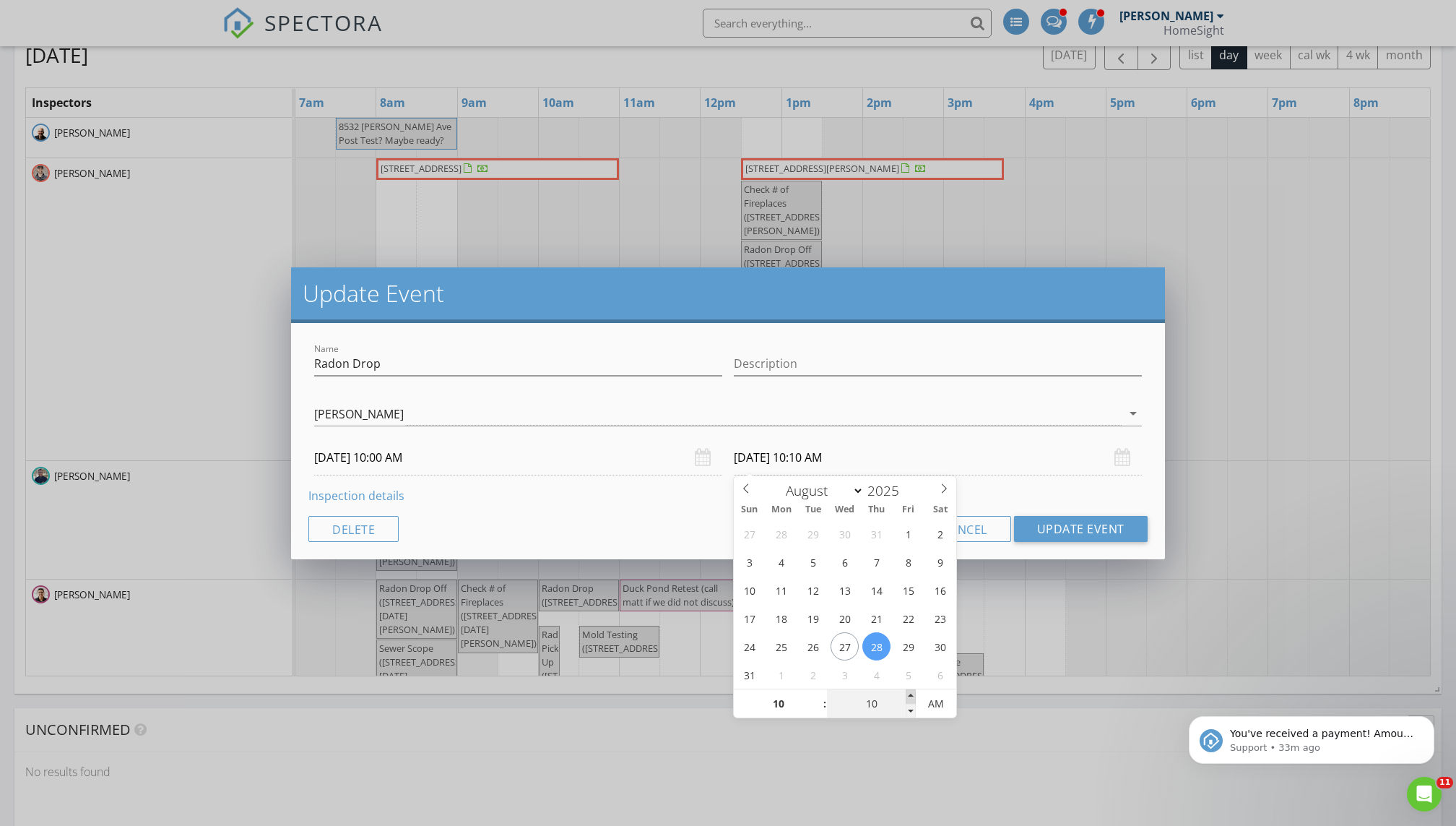
type input "15"
type input "08/28/2025 10:15 AM"
click at [702, 563] on span at bounding box center [911, 696] width 10 height 15
type input "20"
type input "08/28/2025 10:20 AM"
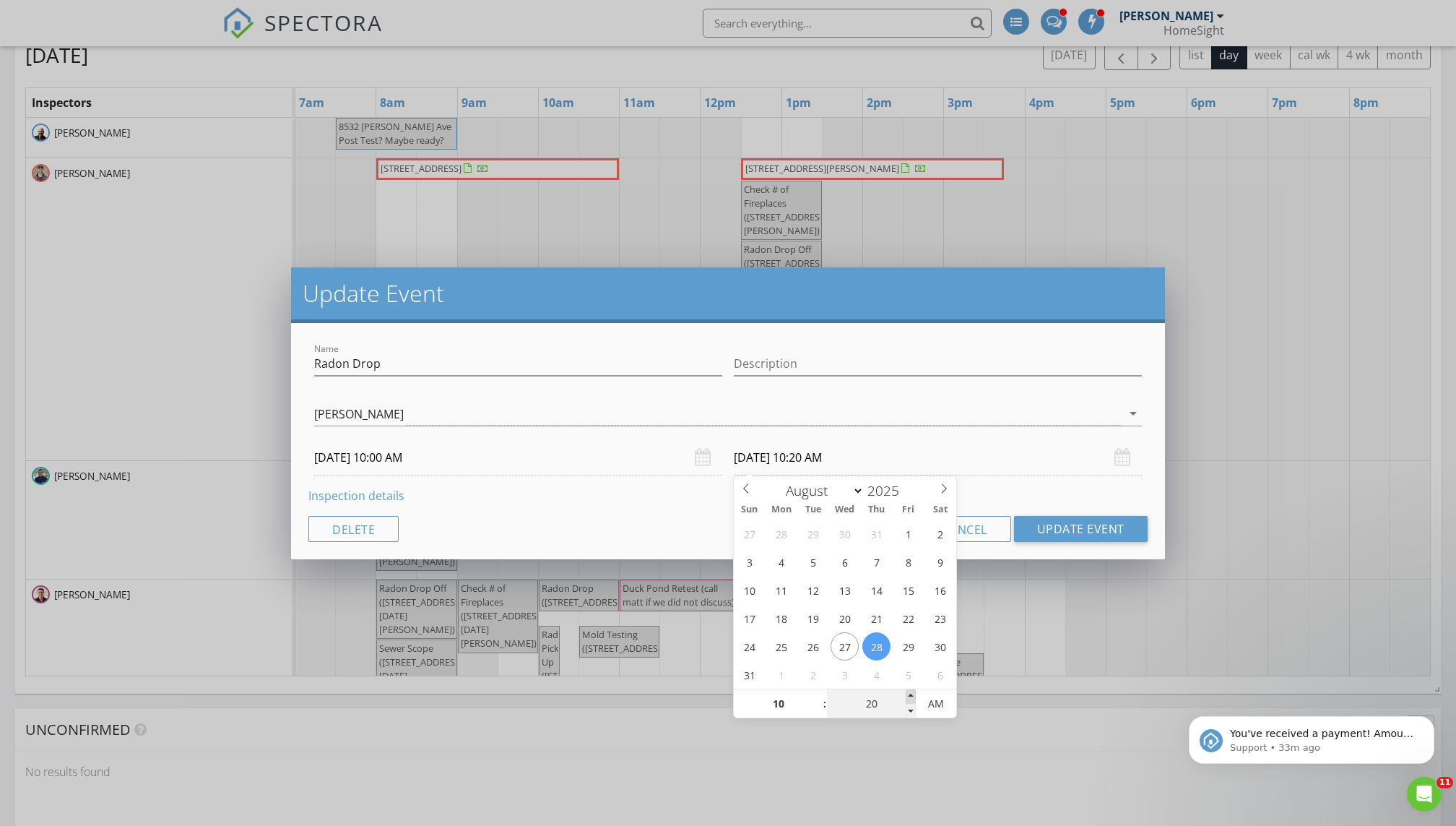
click at [702, 563] on span at bounding box center [911, 696] width 10 height 15
type input "25"
type input "08/28/2025 10:25 AM"
click at [702, 563] on span at bounding box center [911, 696] width 10 height 15
type input "30"
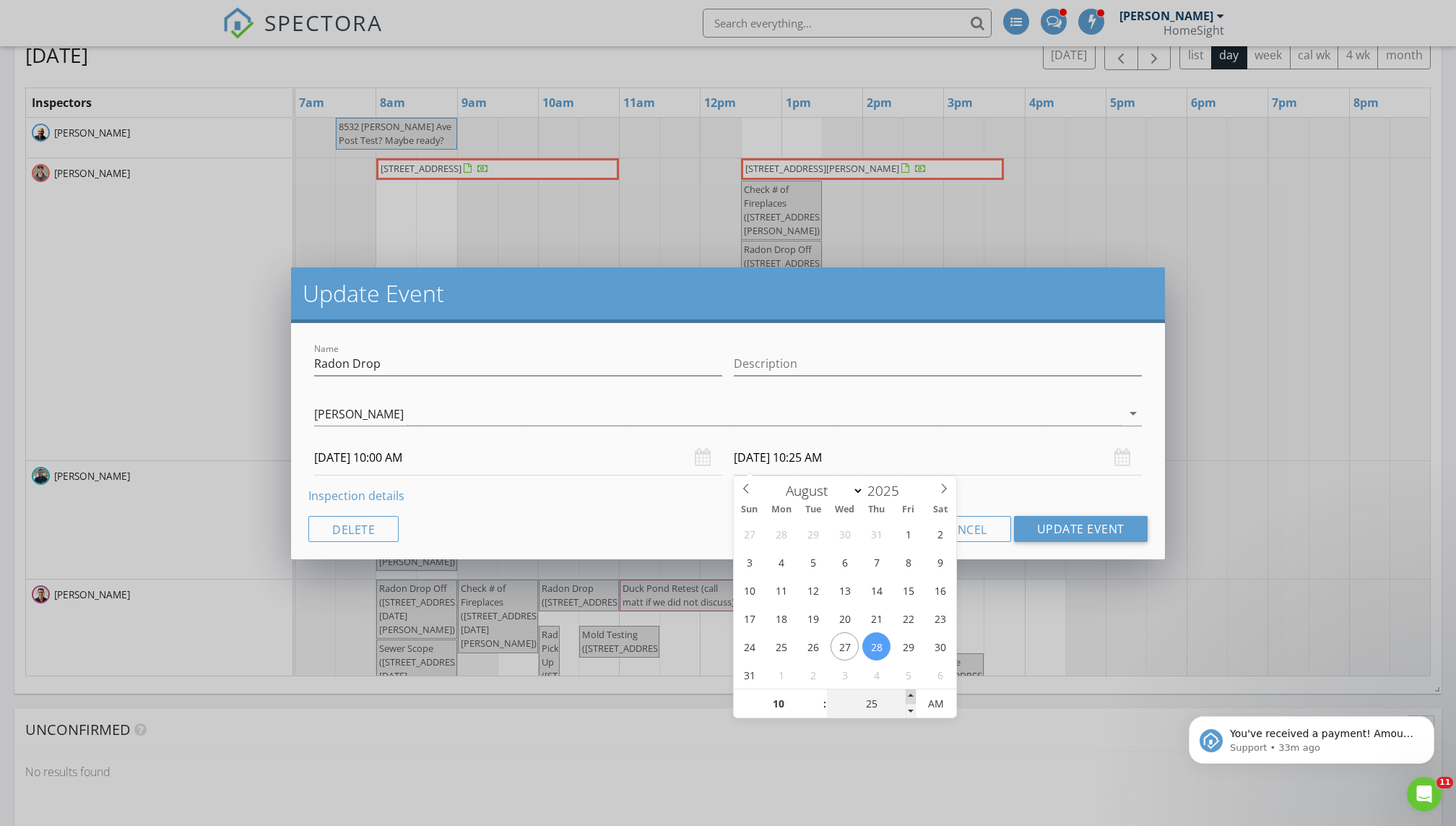
type input "08/28/2025 10:30 AM"
click at [702, 563] on span at bounding box center [911, 696] width 10 height 15
click at [702, 527] on button "Update Event" at bounding box center [1081, 529] width 134 height 26
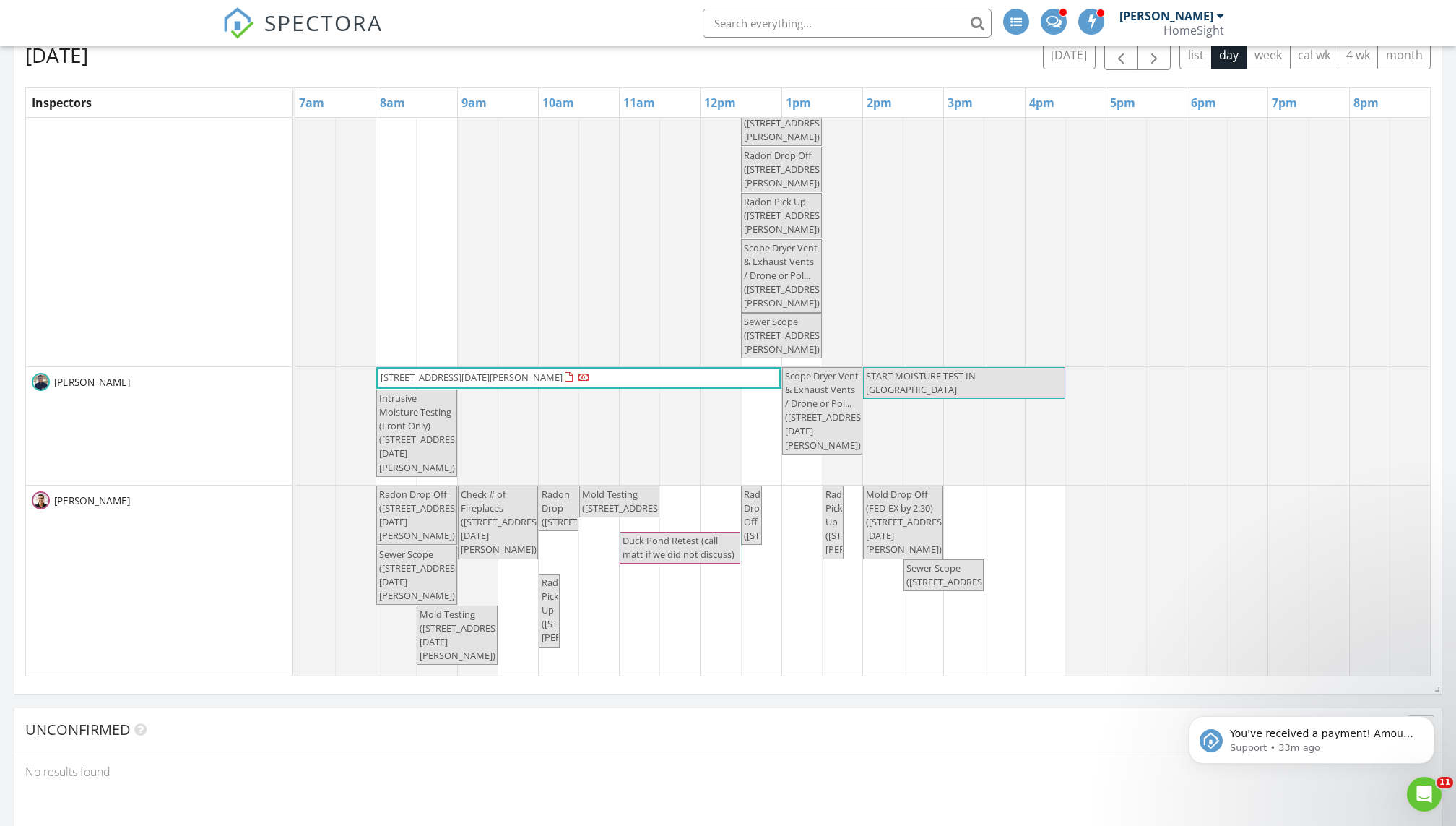
scroll to position [98, 0]
drag, startPoint x: 561, startPoint y: 528, endPoint x: 591, endPoint y: 529, distance: 30.0
click at [296, 529] on div "Radon Drop Off (2250 Lancaster Ave NE, Saint Michael) Check # of Fireplaces (22…" at bounding box center [296, 580] width 0 height 197
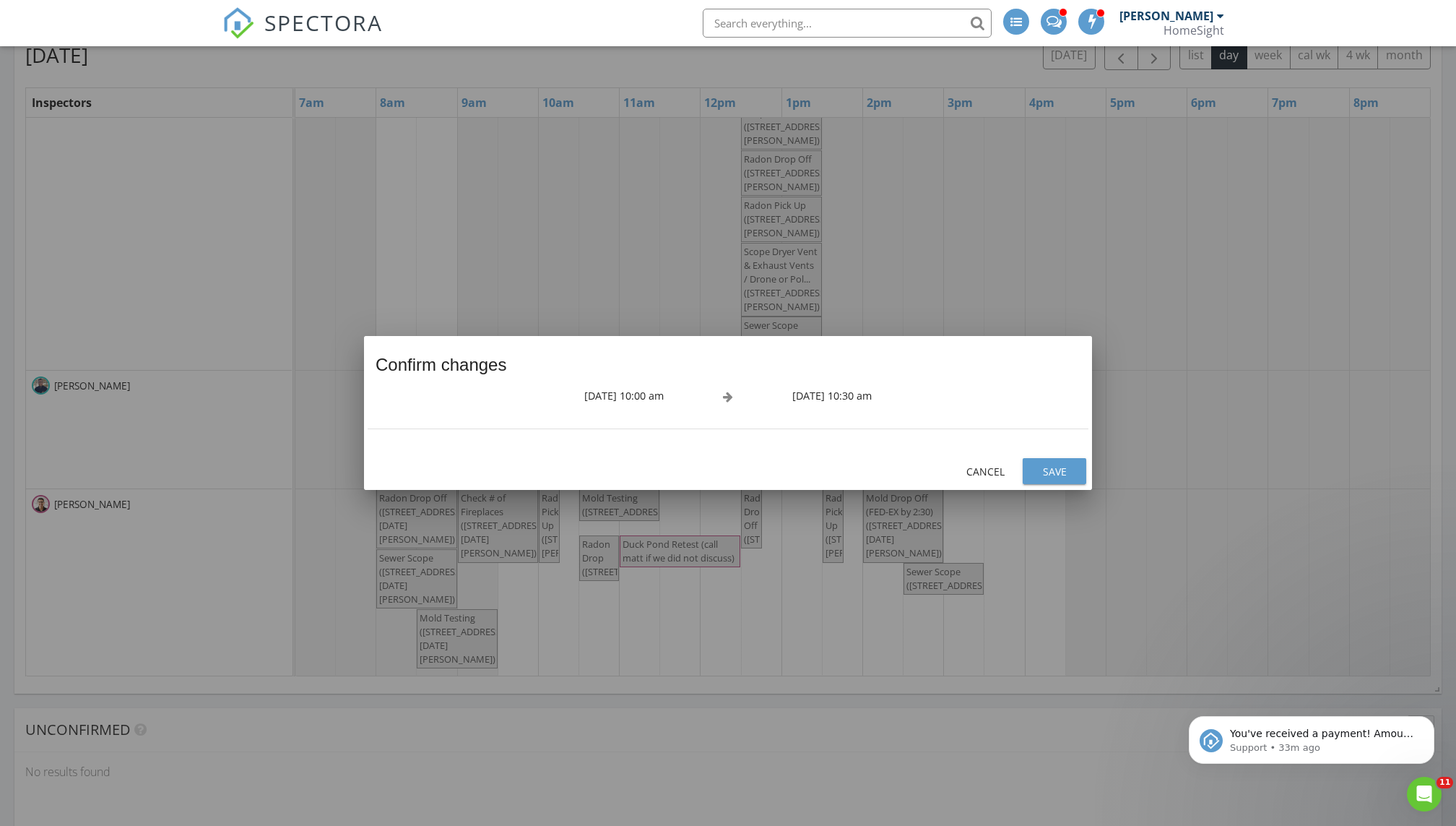
scroll to position [88, 0]
click at [702, 469] on div "Save" at bounding box center [1054, 471] width 41 height 15
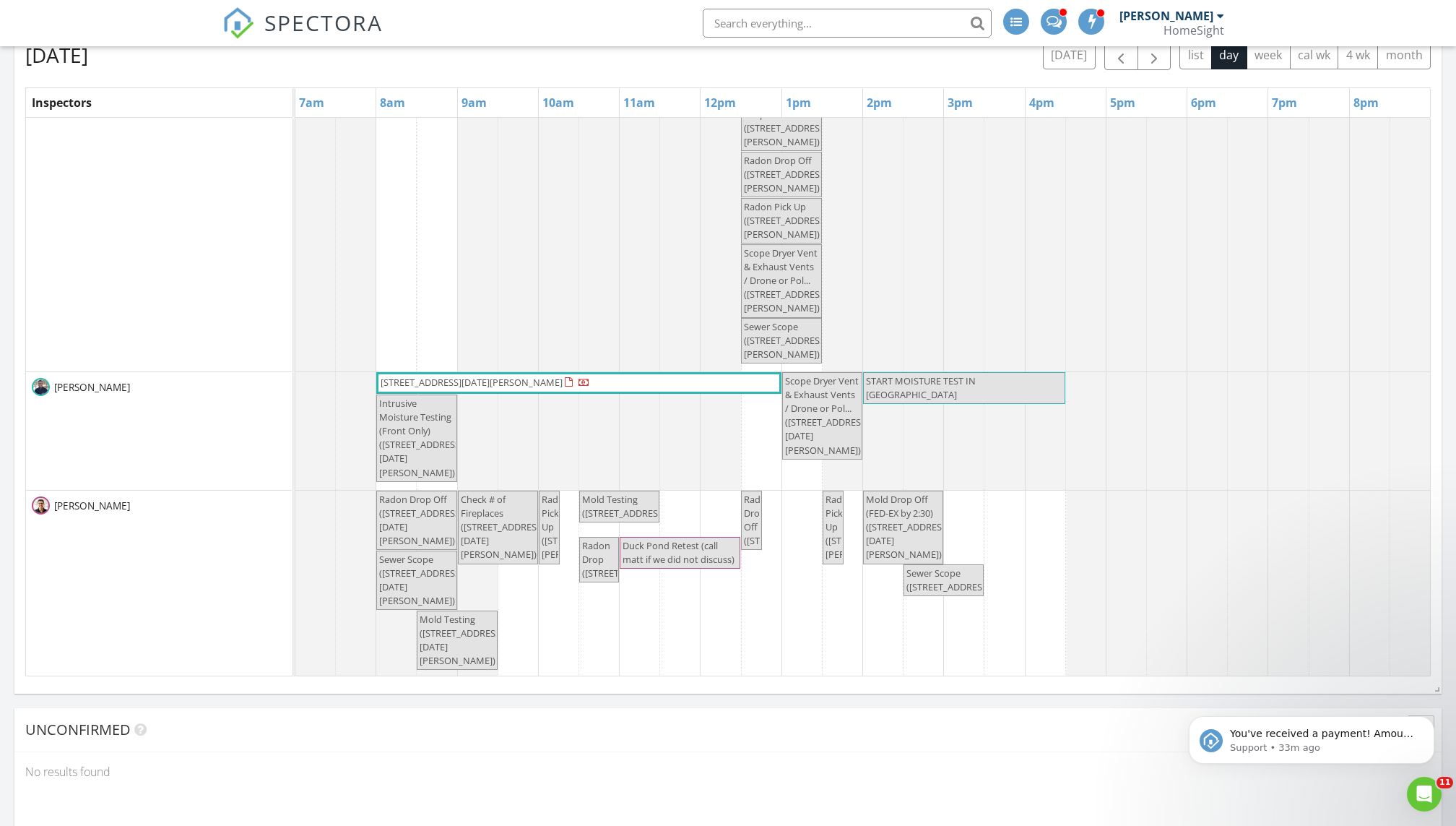
click at [642, 508] on span "Mold Testing (6304 Pheasant Ct , Minneapolis)" at bounding box center [625, 506] width 87 height 27
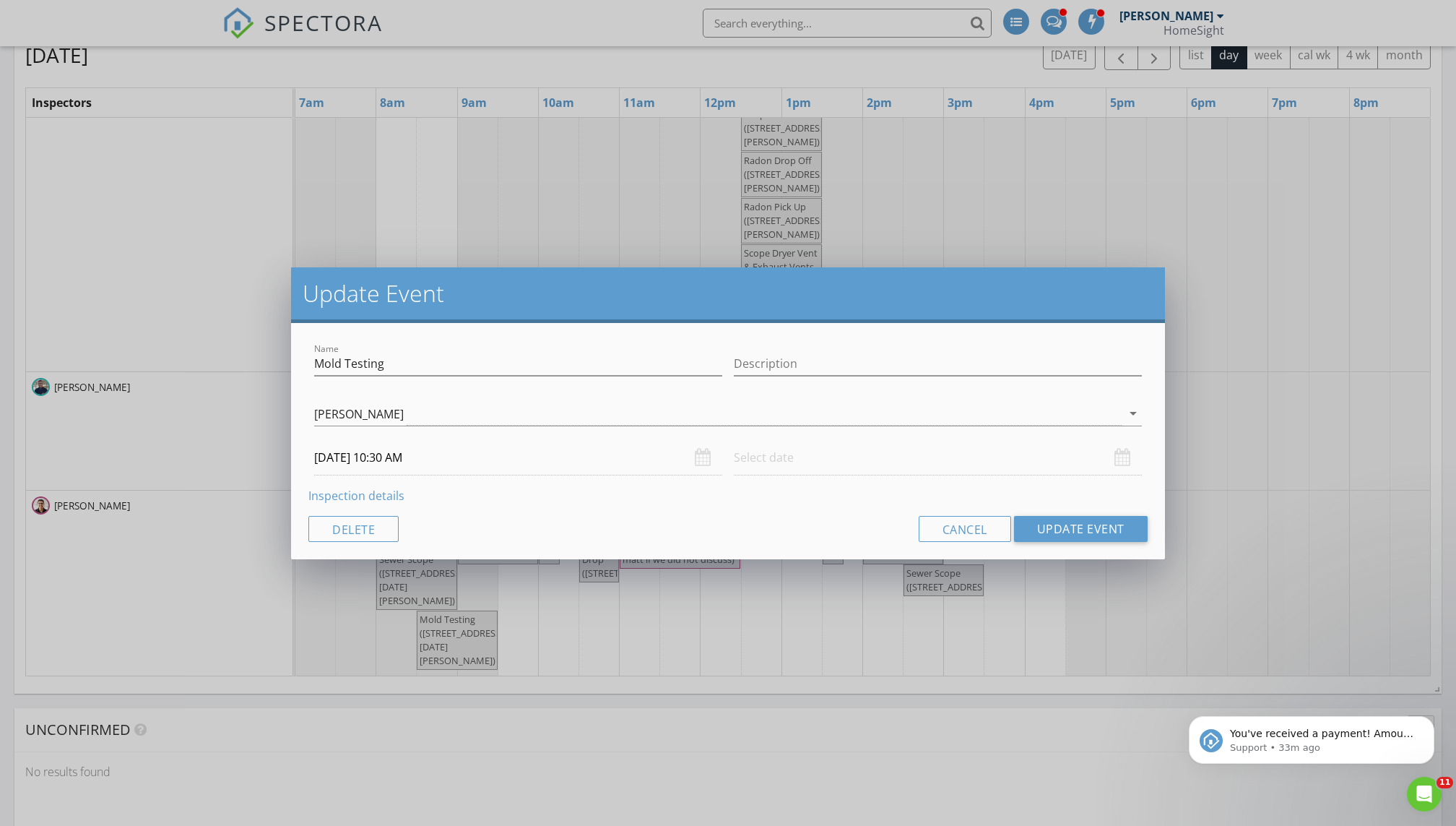
click at [702, 462] on input "text" at bounding box center [937, 457] width 408 height 36
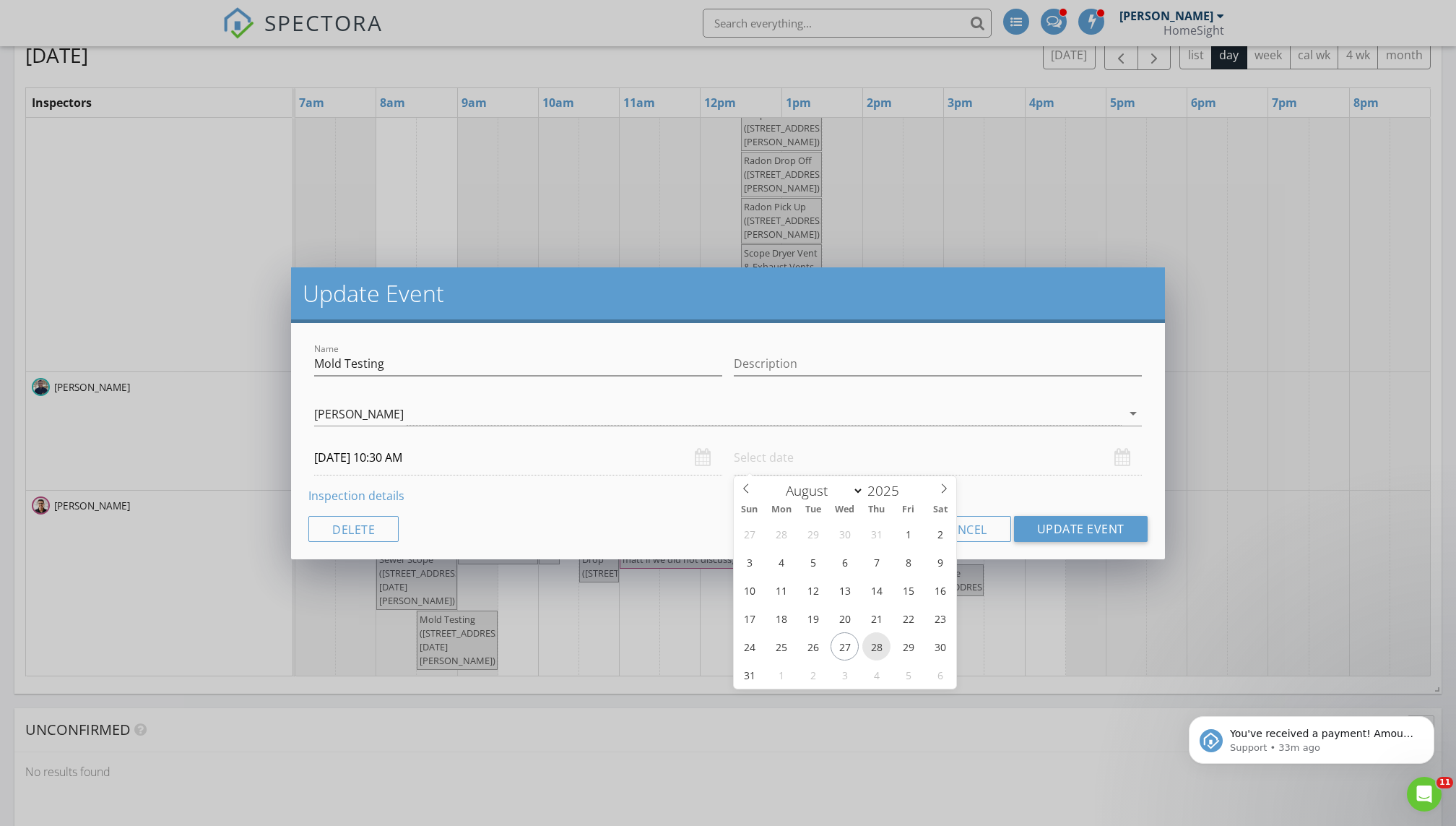
type input "08/28/2025 12:00 PM"
type input "11"
type input "08/28/2025 11:00 AM"
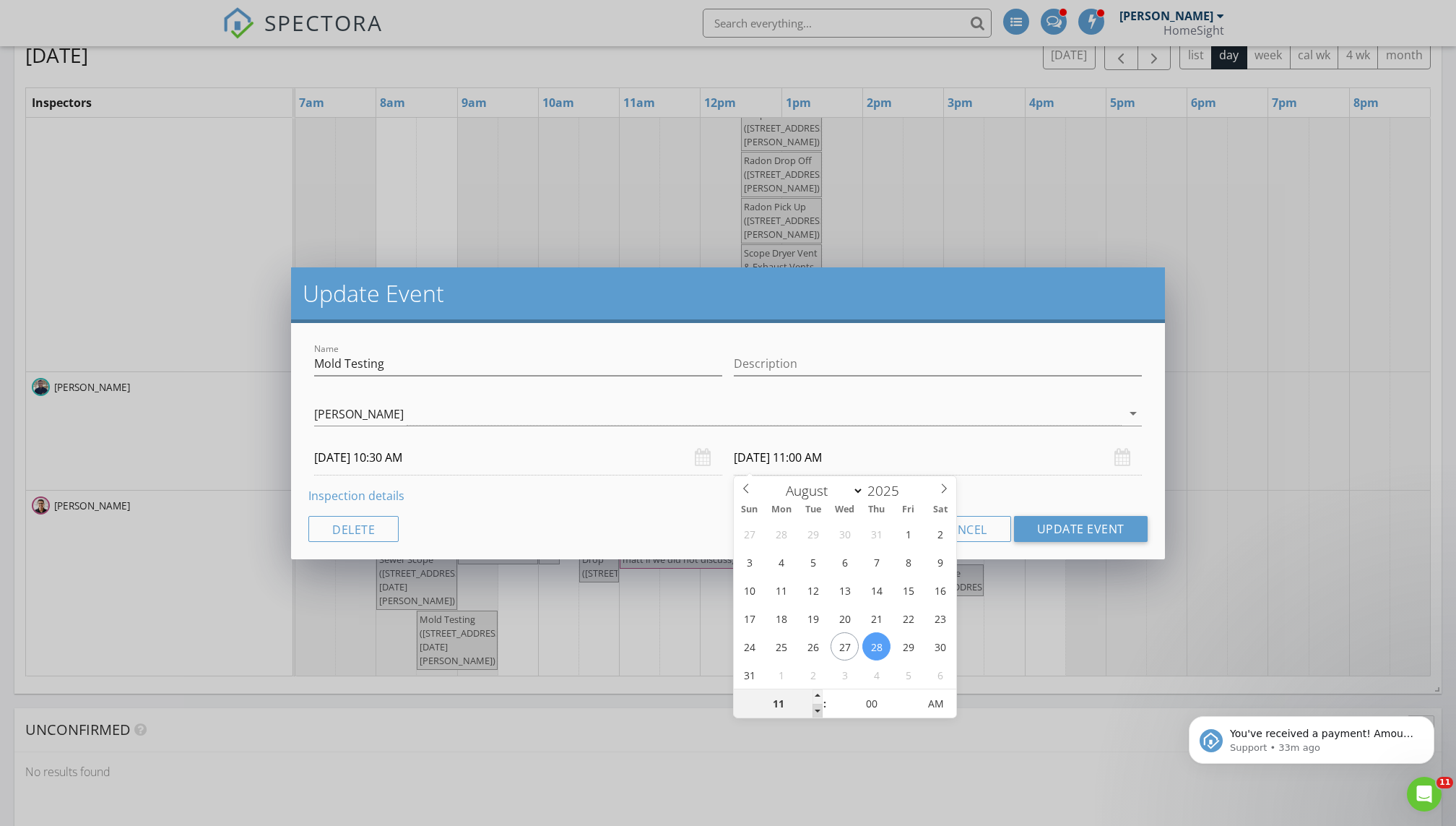
click at [702, 563] on span at bounding box center [818, 711] width 10 height 15
type input "10"
type input "08/28/2025 10:00 AM"
click at [702, 563] on span at bounding box center [818, 711] width 10 height 15
type input "11"
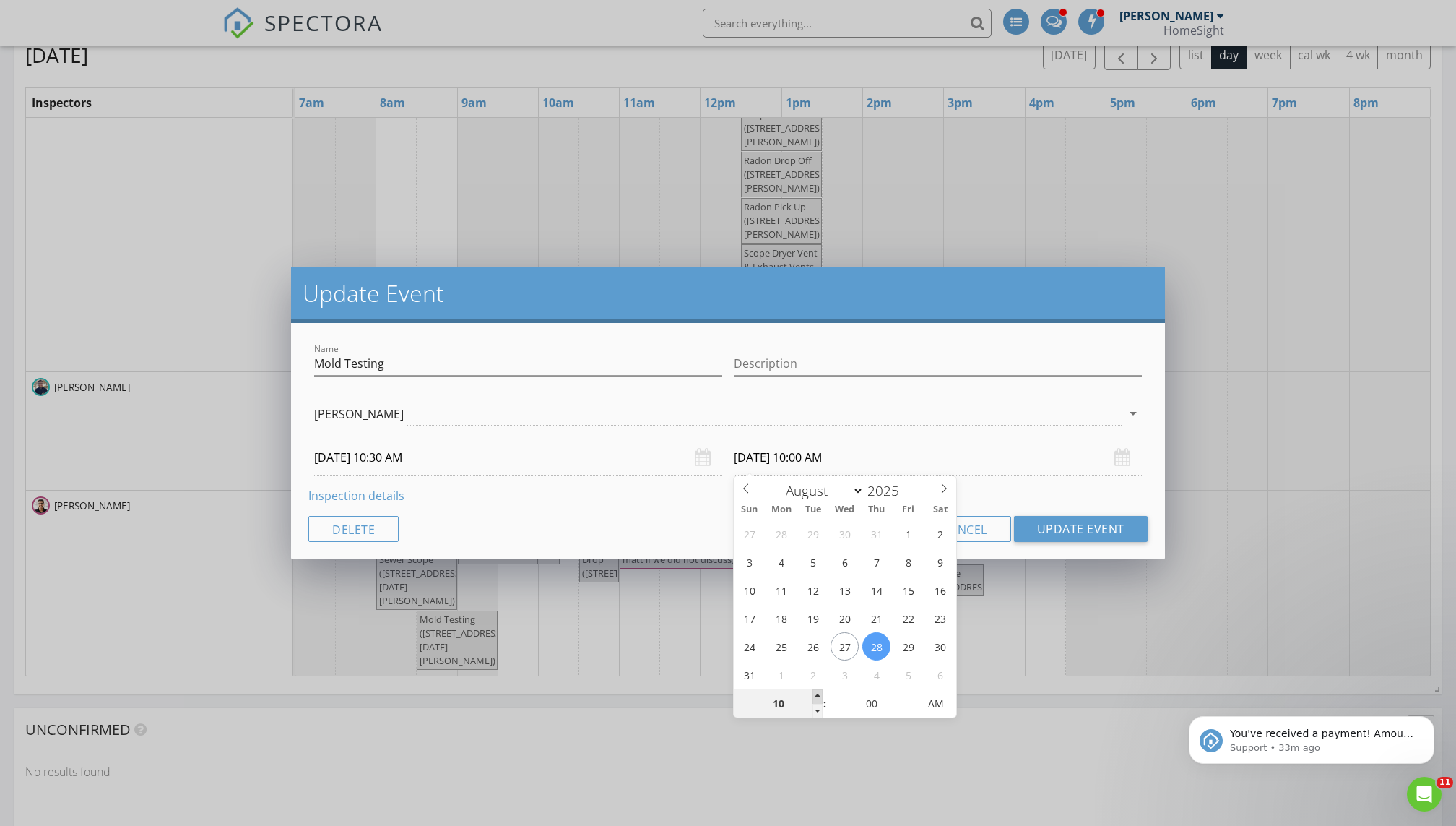
type input "08/28/2025 11:00 AM"
click at [702, 563] on span at bounding box center [818, 696] width 10 height 15
click at [702, 524] on button "Update Event" at bounding box center [1081, 529] width 134 height 26
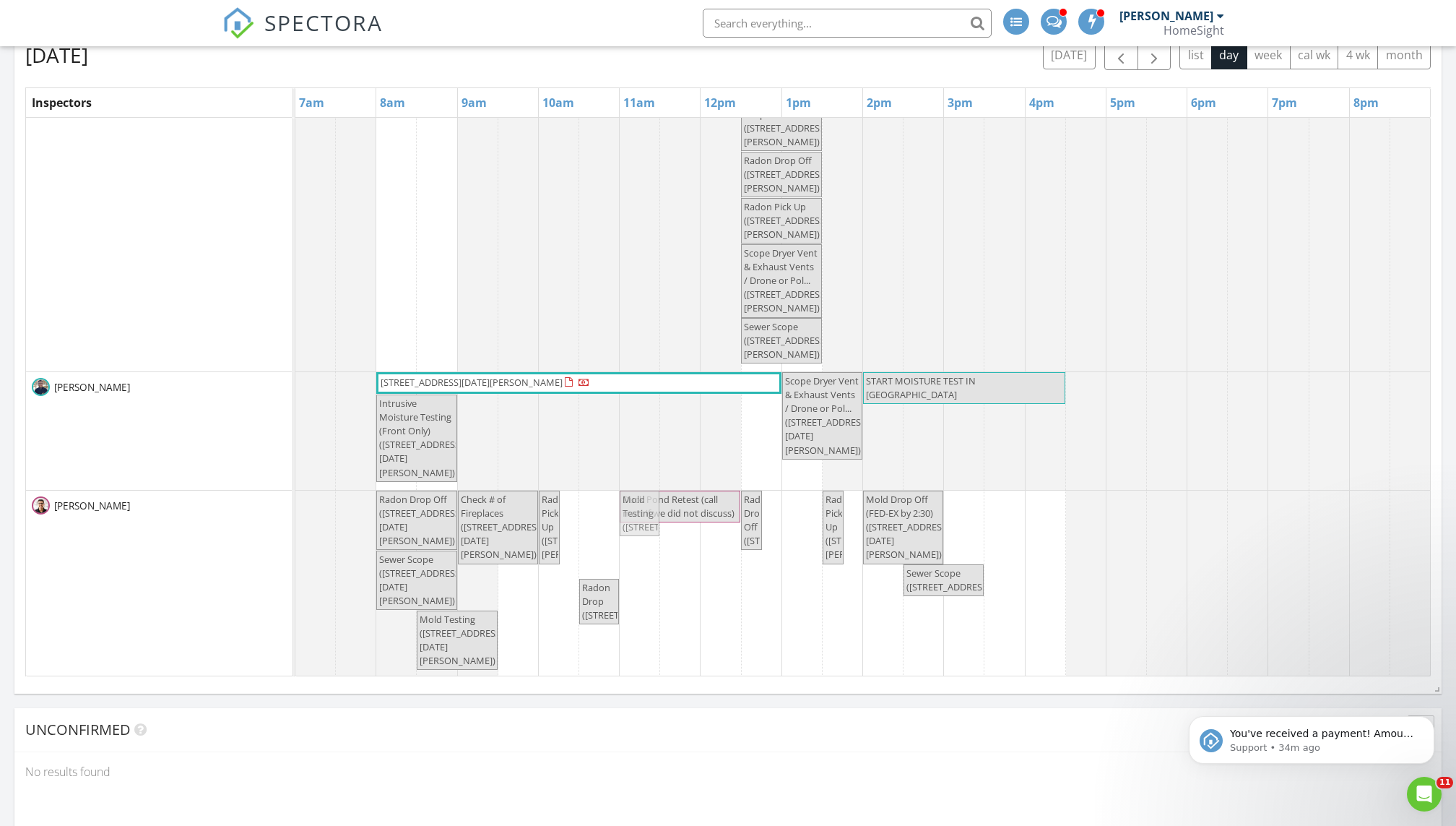
drag, startPoint x: 593, startPoint y: 537, endPoint x: 625, endPoint y: 537, distance: 32.0
click at [296, 537] on div "Radon Drop Off (2250 Lancaster Ave NE, Saint Michael) Check # of Fireplaces (22…" at bounding box center [296, 584] width 0 height 187
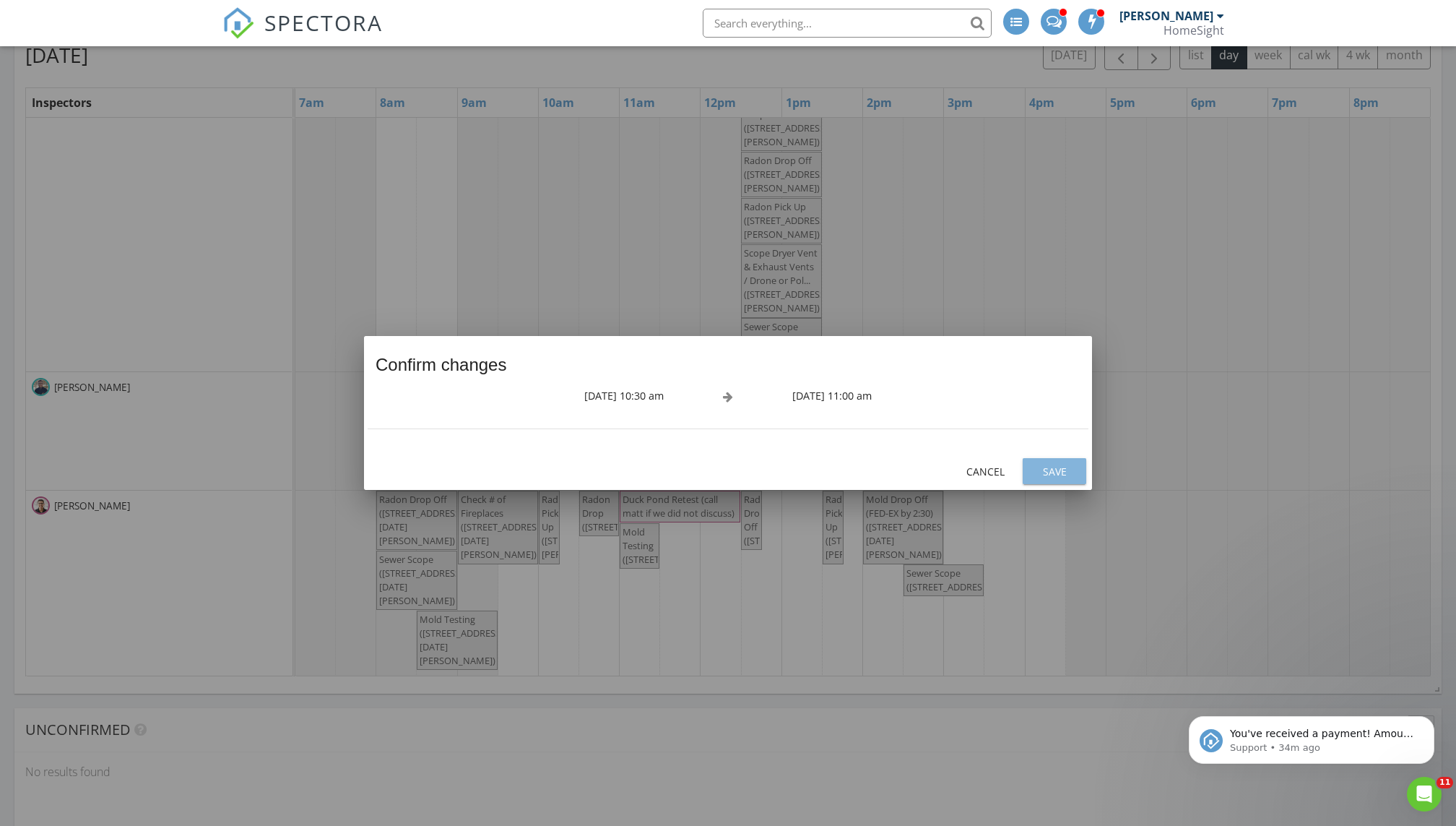
click at [702, 467] on div "Save" at bounding box center [1054, 471] width 41 height 15
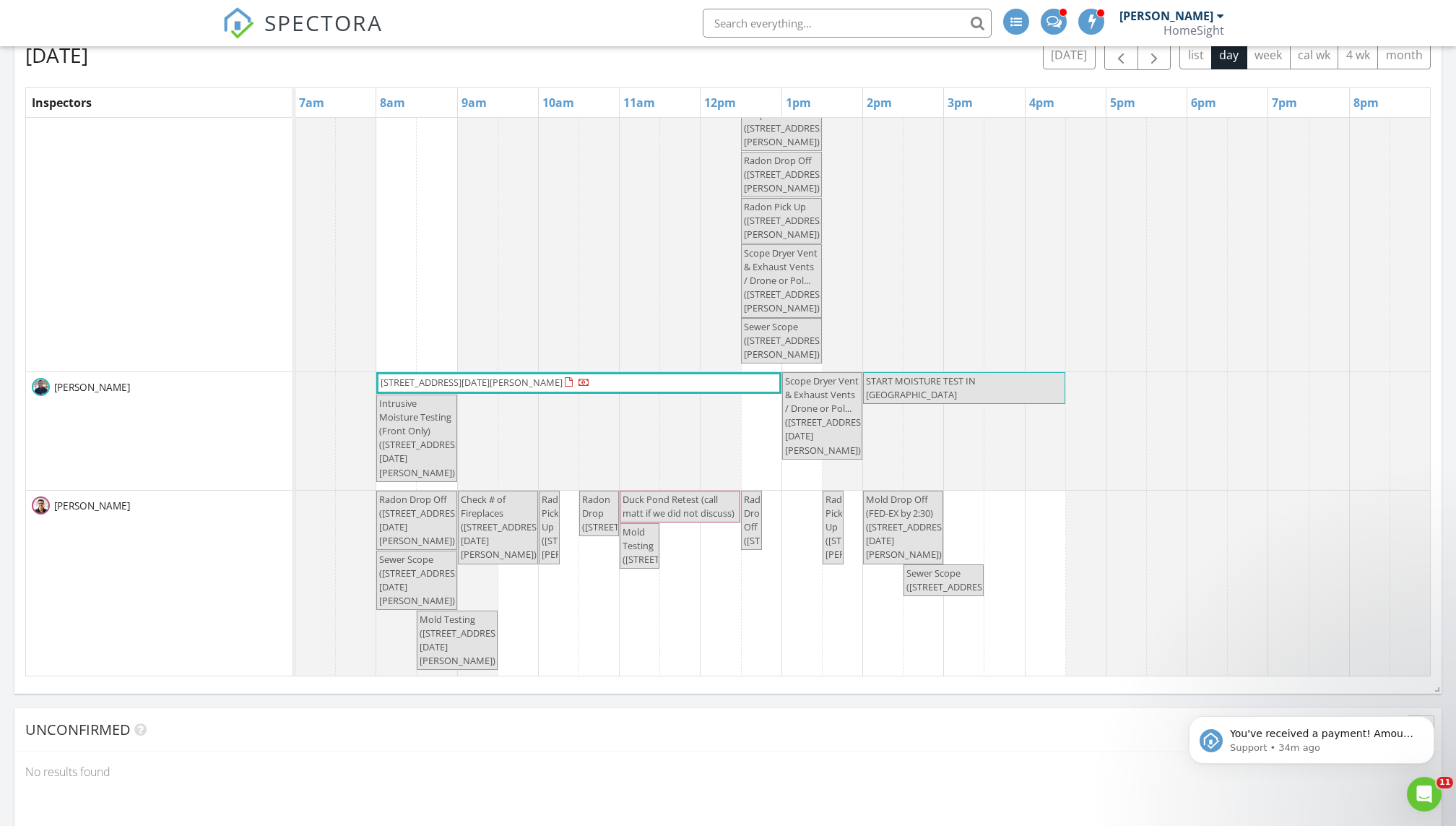
click at [605, 534] on span "Radon Drop (6304 Pheasant Ct , Minneapolis)" at bounding box center [625, 513] width 87 height 41
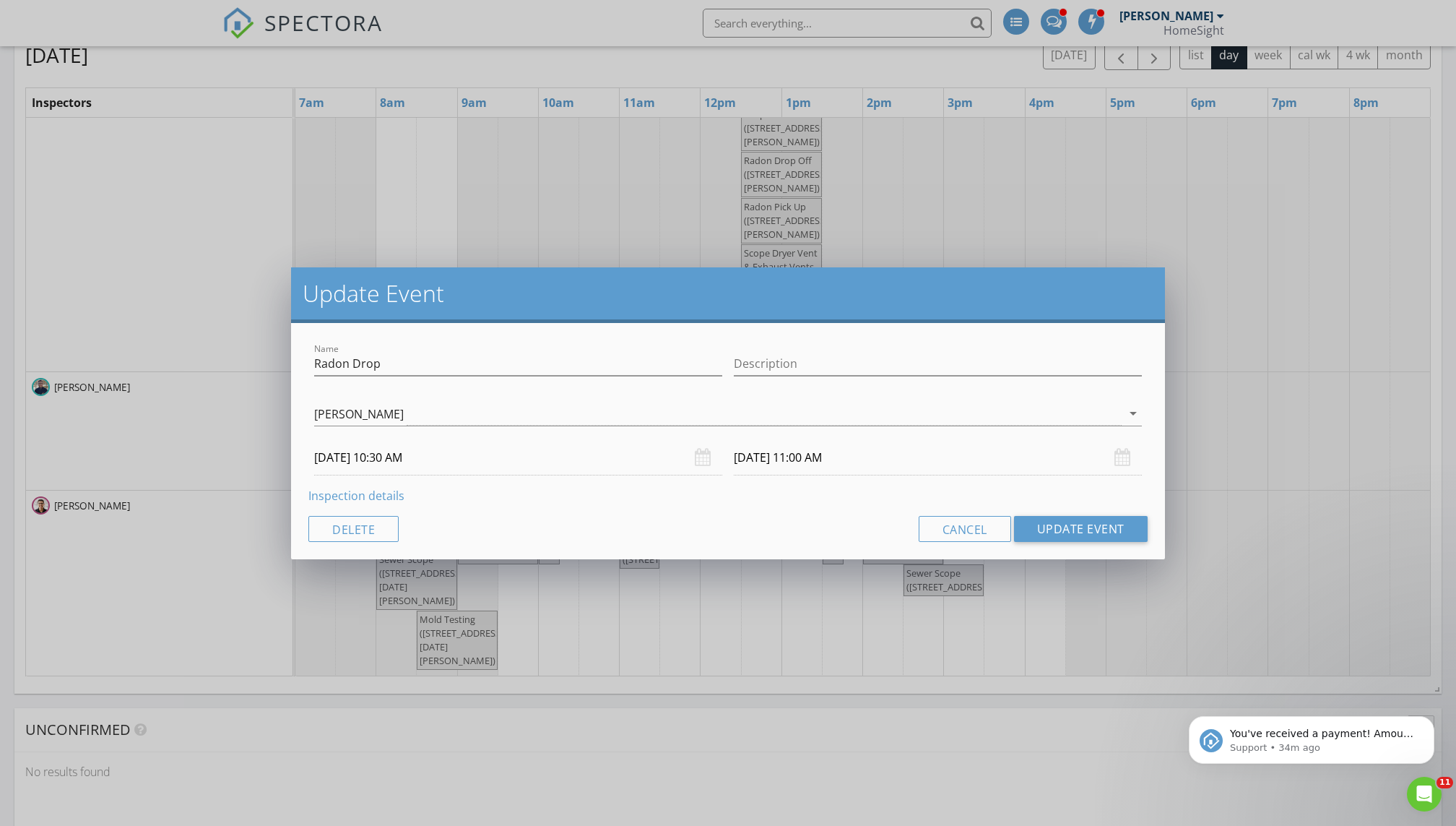
click at [702, 460] on input "08/28/2025 11:00 AM" at bounding box center [937, 457] width 408 height 36
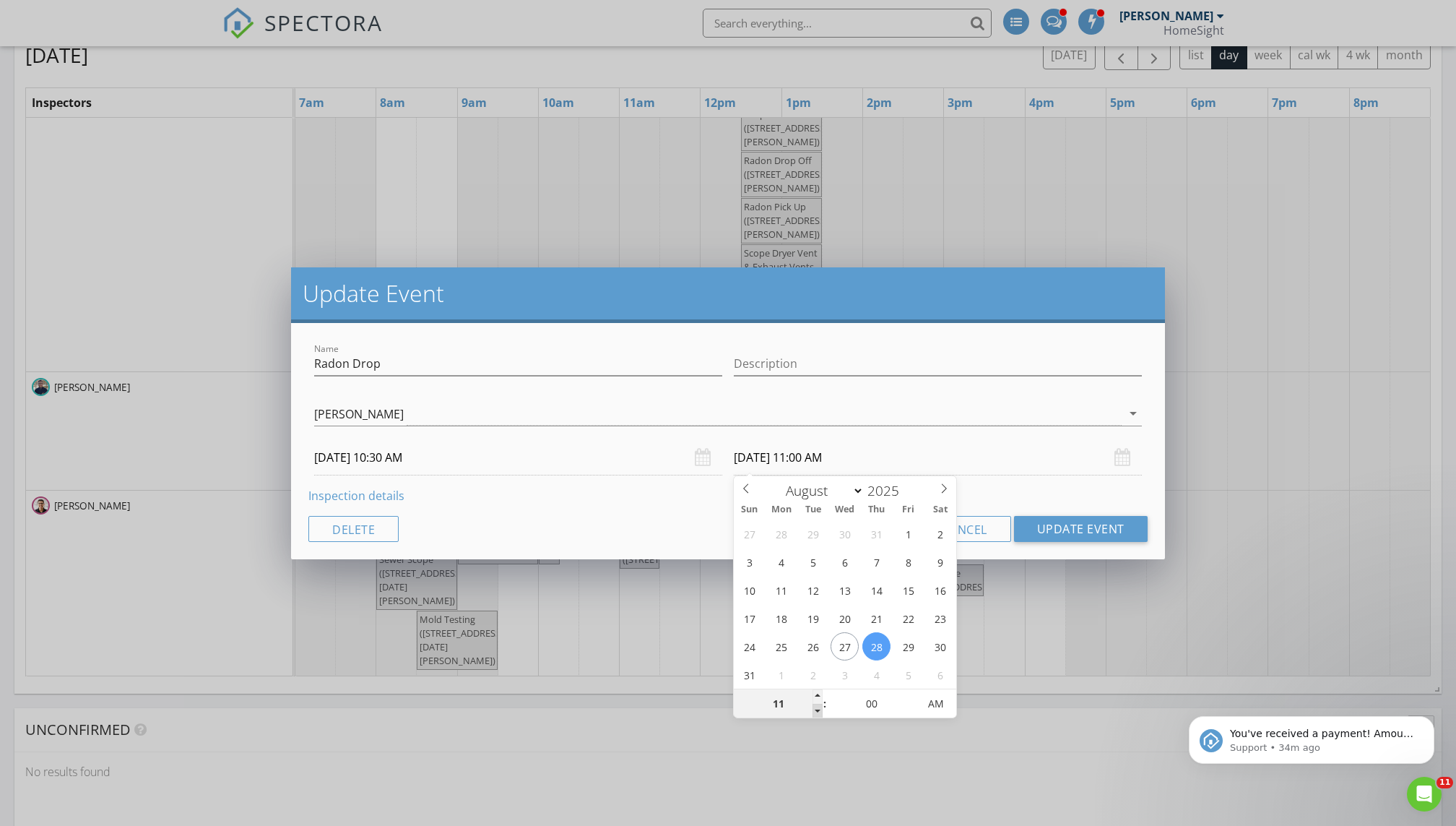
type input "10"
type input "08/28/2025 10:00 AM"
click at [702, 563] on span at bounding box center [818, 711] width 10 height 15
type input "09"
type input "55"
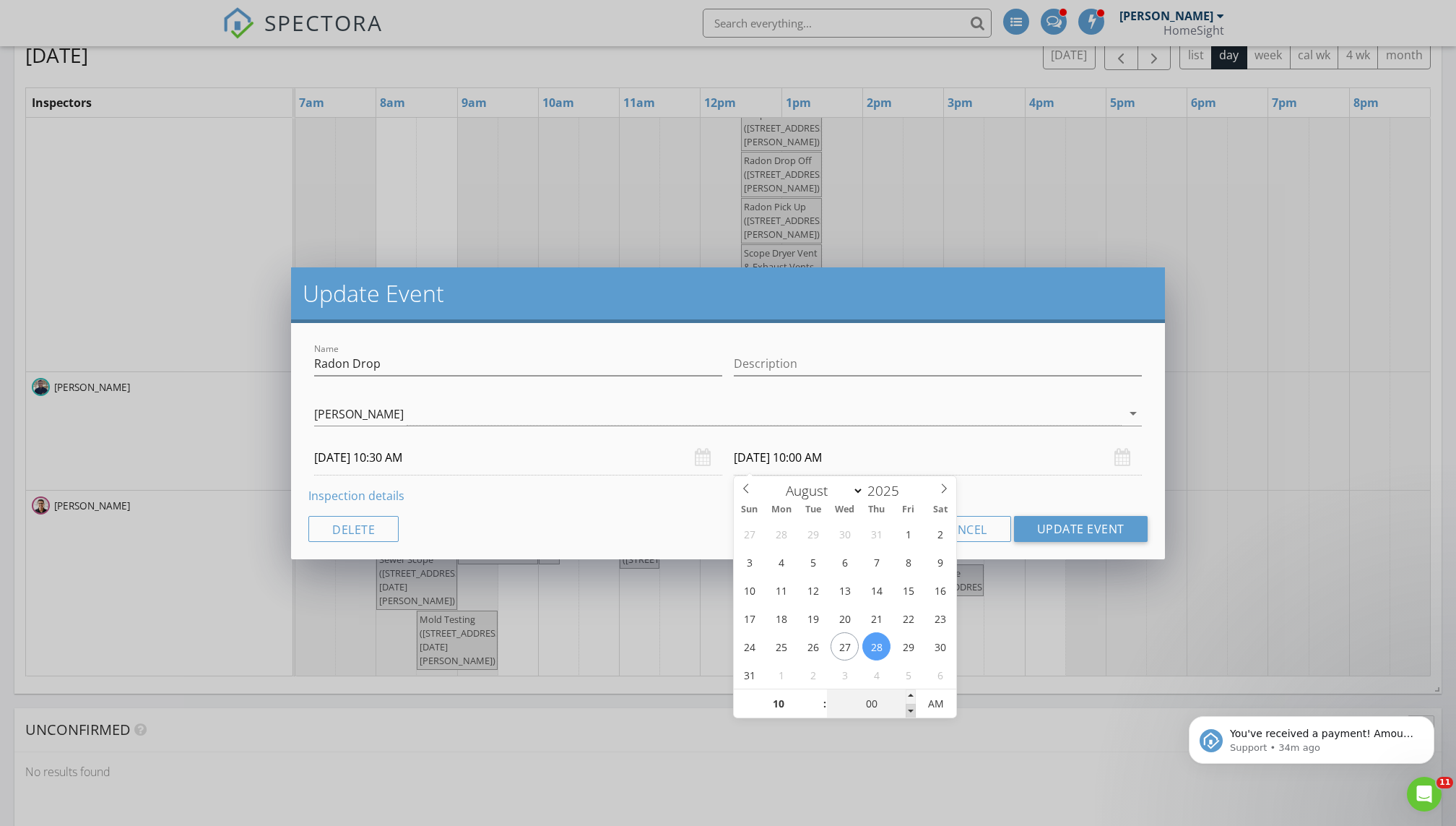
type input "08/28/2025 9:55 AM"
click at [702, 563] on span at bounding box center [911, 711] width 10 height 15
type input "50"
type input "08/28/2025 9:50 AM"
click at [702, 563] on span at bounding box center [911, 711] width 10 height 15
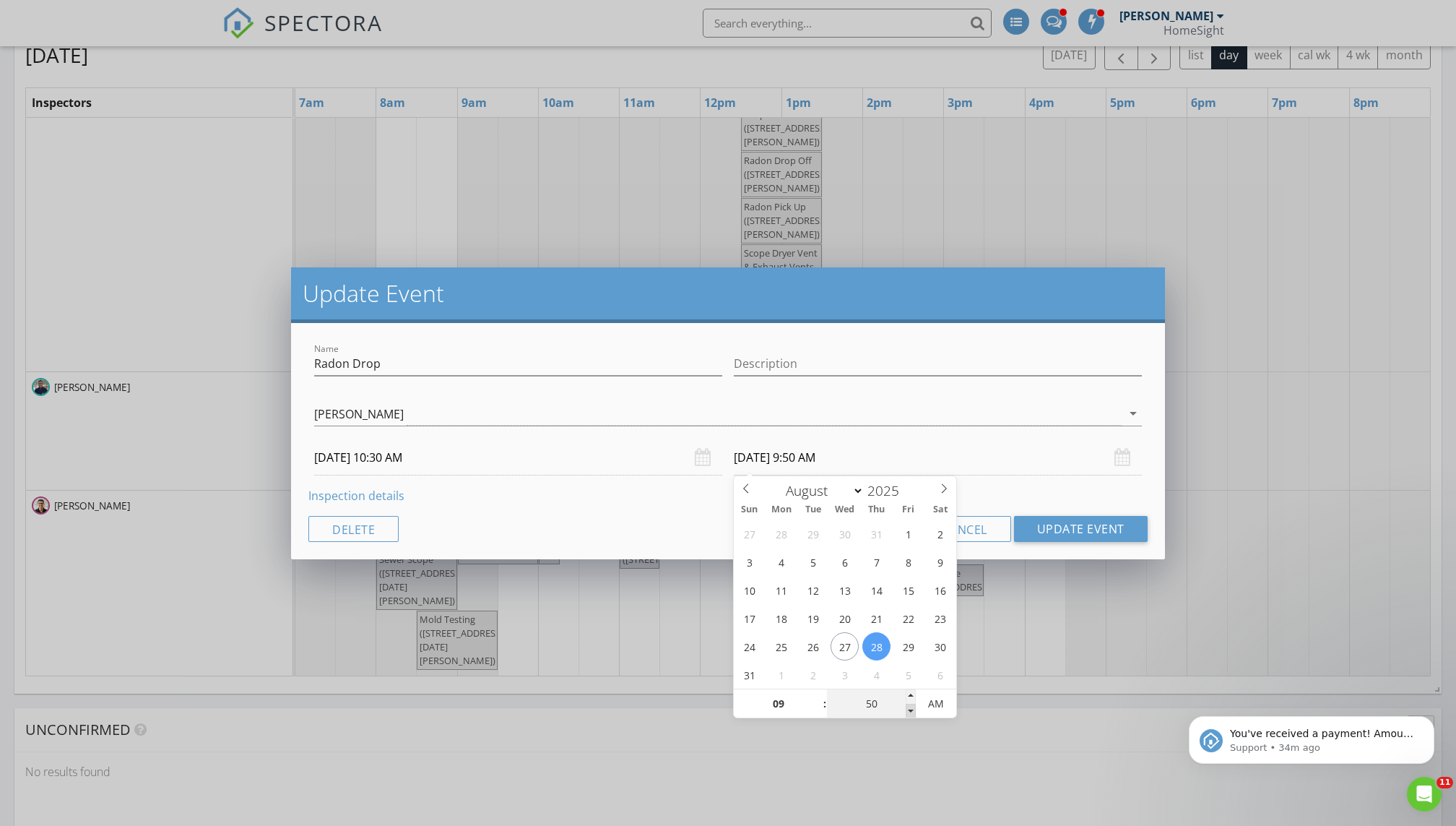
type input "45"
type input "08/28/2025 9:45 AM"
click at [702, 563] on span at bounding box center [911, 711] width 10 height 15
type input "40"
type input "08/28/2025 9:40 AM"
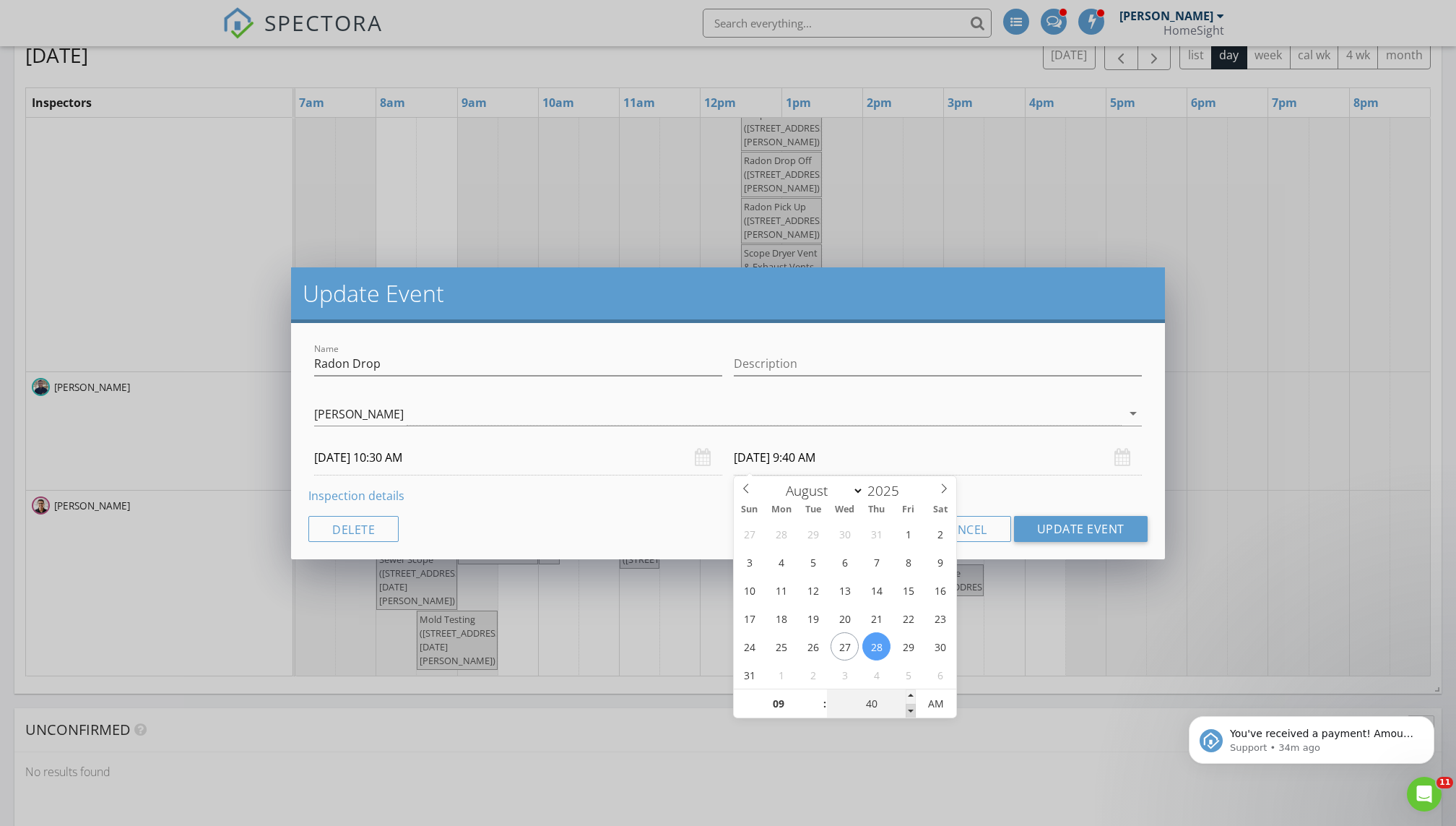
click at [702, 563] on span at bounding box center [911, 711] width 10 height 15
type input "45"
type input "08/28/2025 9:45 AM"
click at [702, 563] on span at bounding box center [911, 696] width 10 height 15
click at [702, 525] on button "Update Event" at bounding box center [1081, 529] width 134 height 26
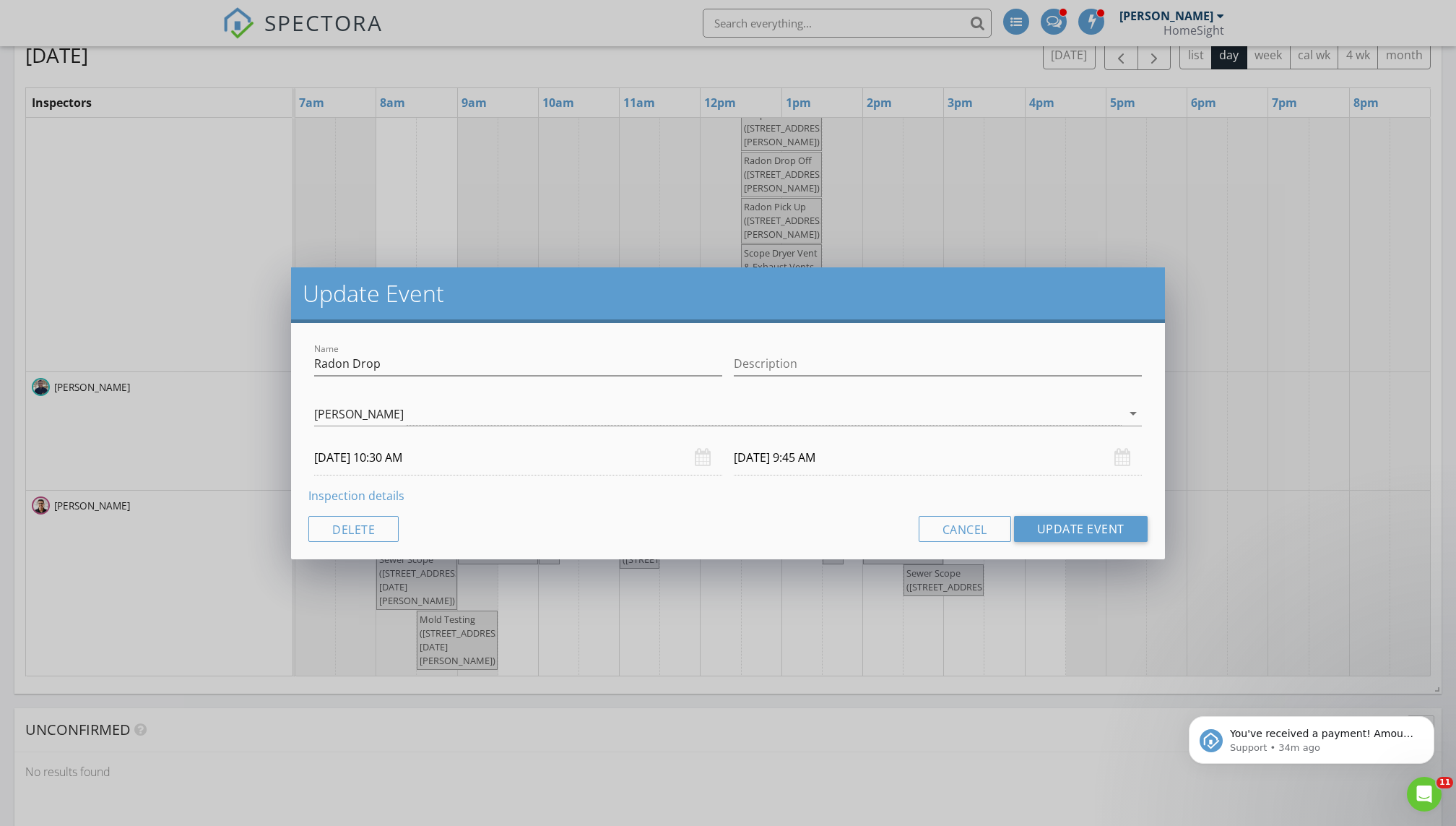
click at [702, 458] on input "08/28/2025 9:45 AM" at bounding box center [937, 457] width 408 height 36
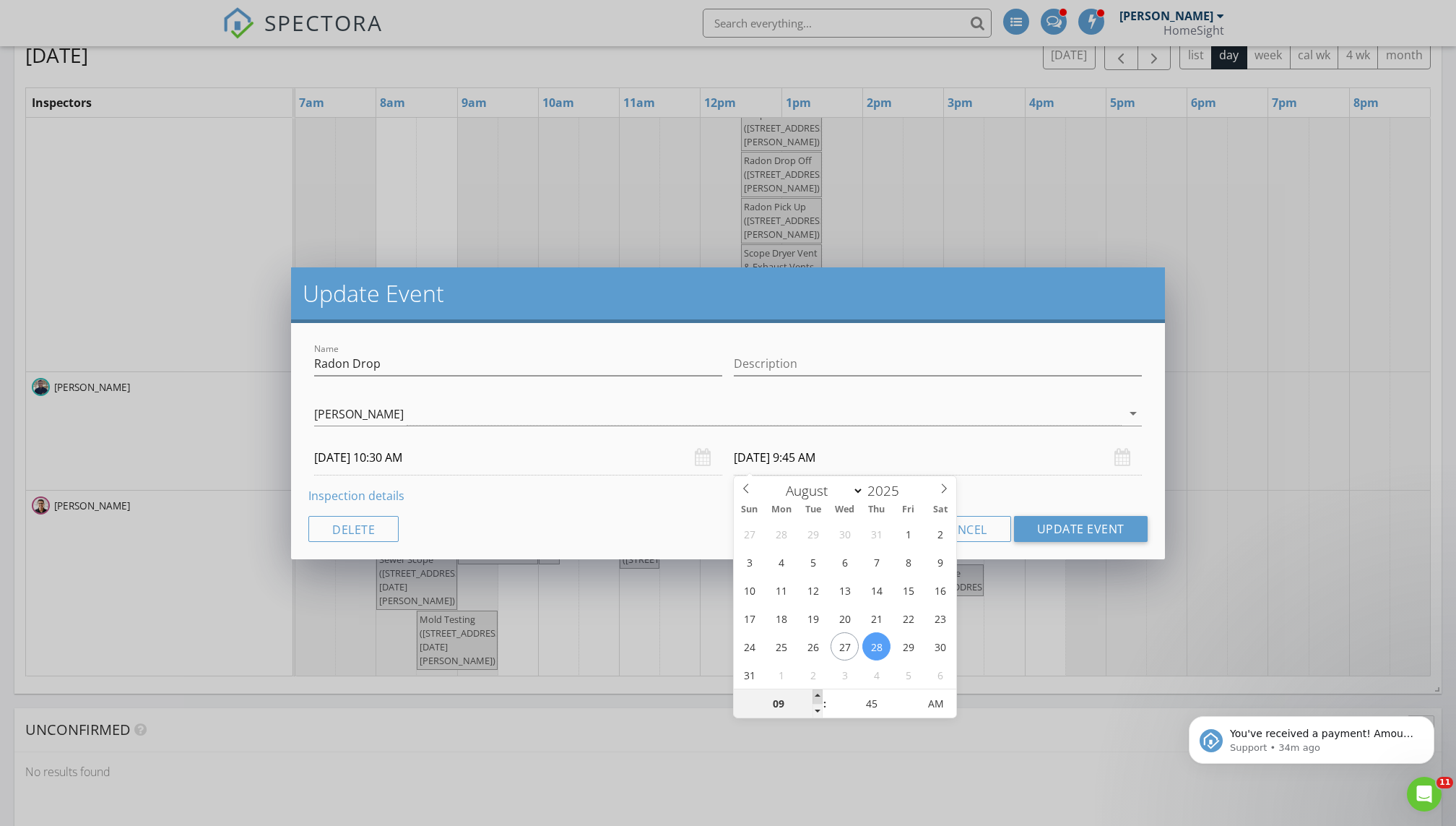
type input "10"
type input "08/28/2025 10:45 AM"
click at [702, 563] on span at bounding box center [818, 696] width 10 height 15
click at [702, 522] on button "Update Event" at bounding box center [1081, 529] width 134 height 26
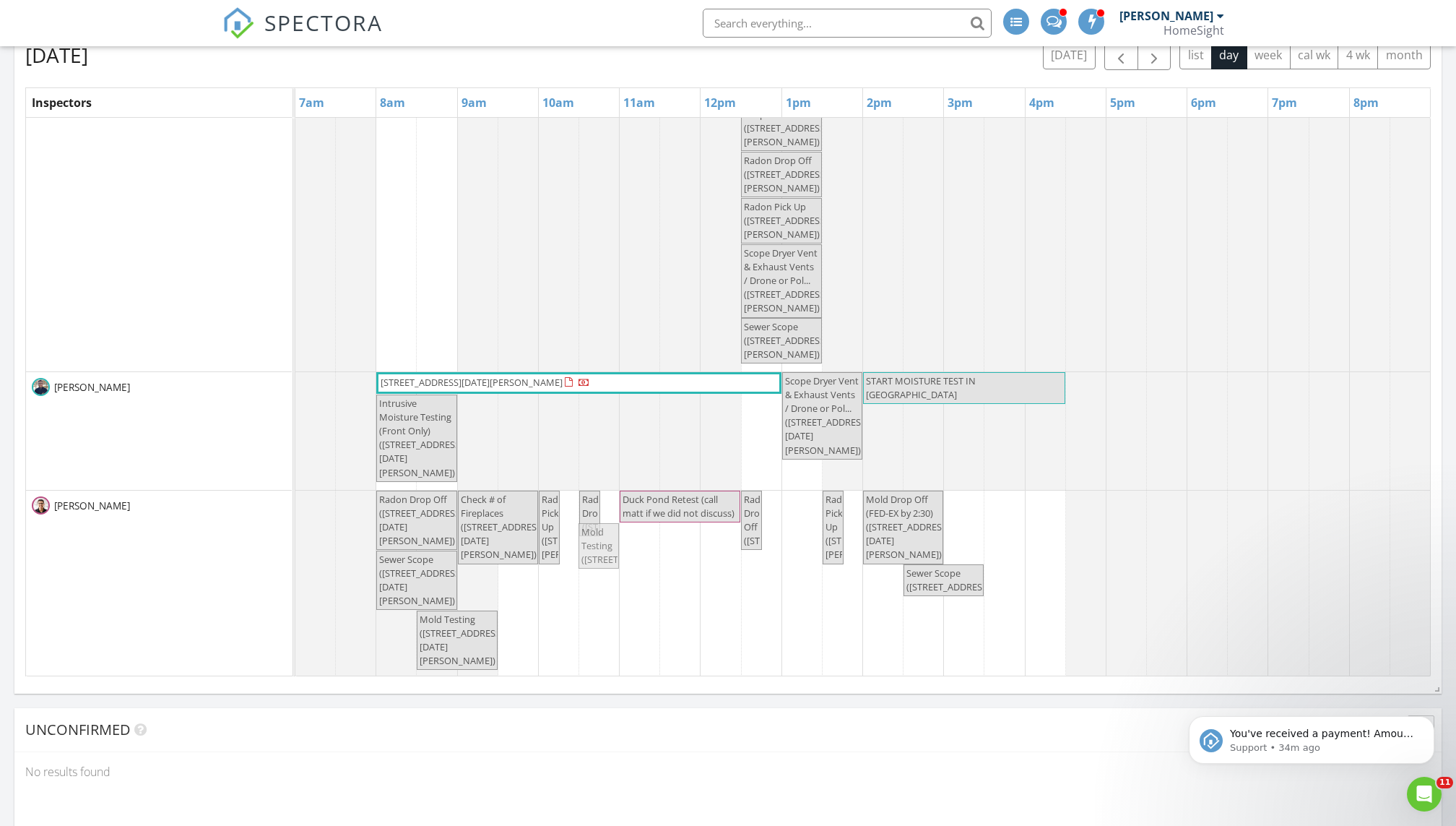
drag, startPoint x: 636, startPoint y: 552, endPoint x: 607, endPoint y: 556, distance: 29.3
click at [296, 556] on div "Radon Drop Off (2250 Lancaster Ave NE, Saint Michael) Check # of Fireplaces (22…" at bounding box center [296, 584] width 0 height 187
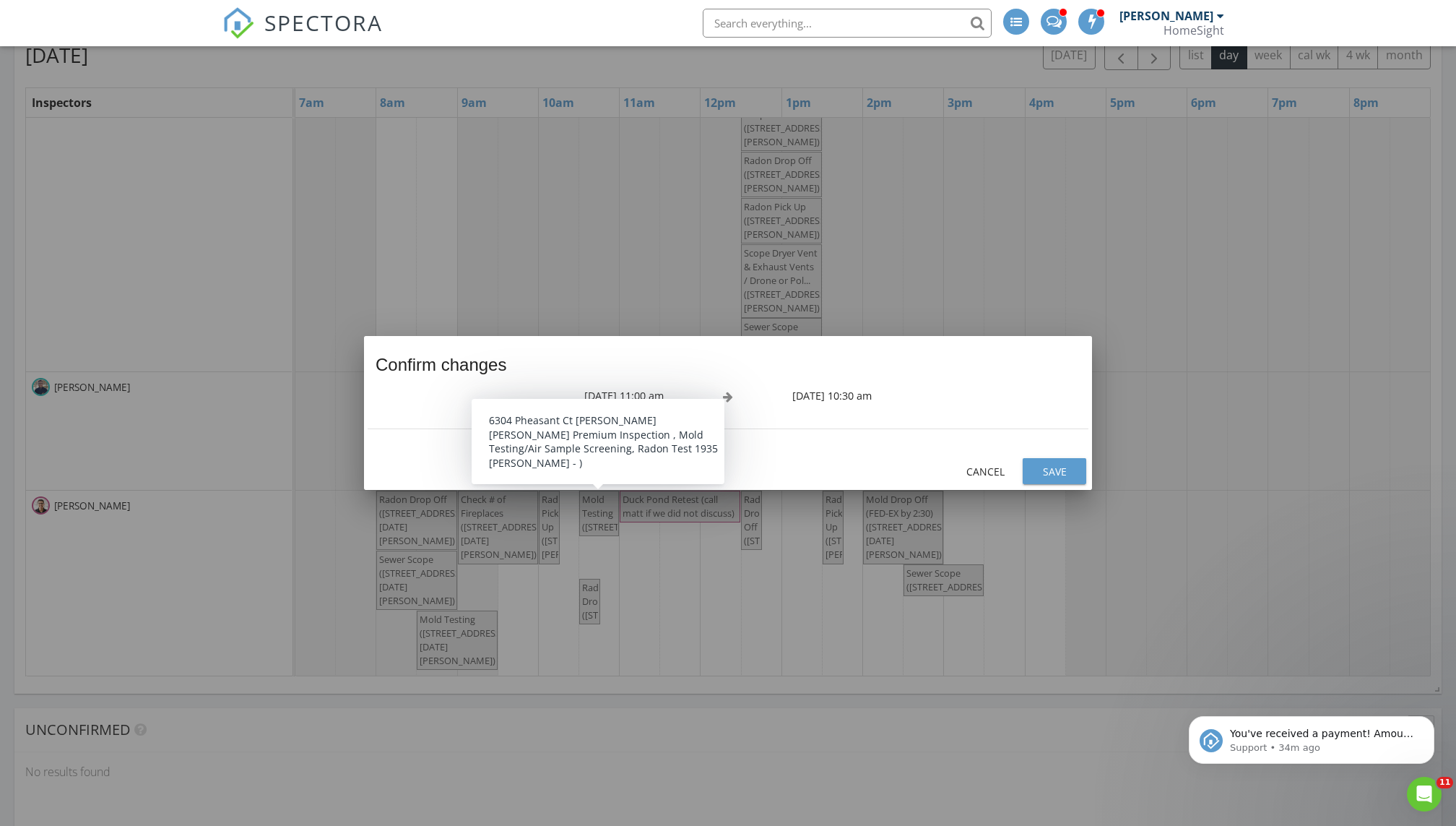
click at [702, 469] on div "Save" at bounding box center [1054, 471] width 41 height 15
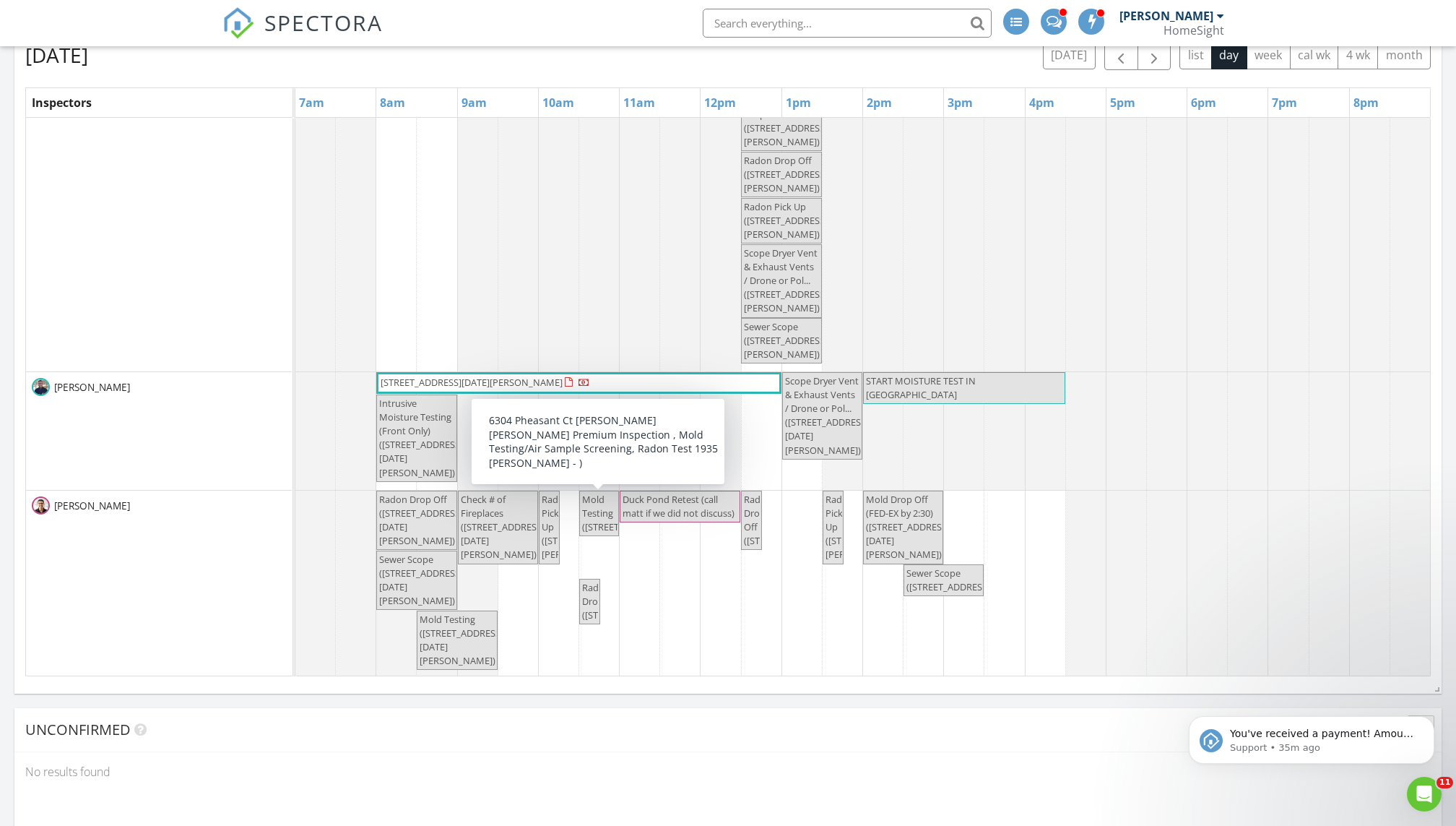
click at [602, 534] on span "Mold Testing (6304 Pheasant Ct , Minneapolis)" at bounding box center [625, 513] width 87 height 41
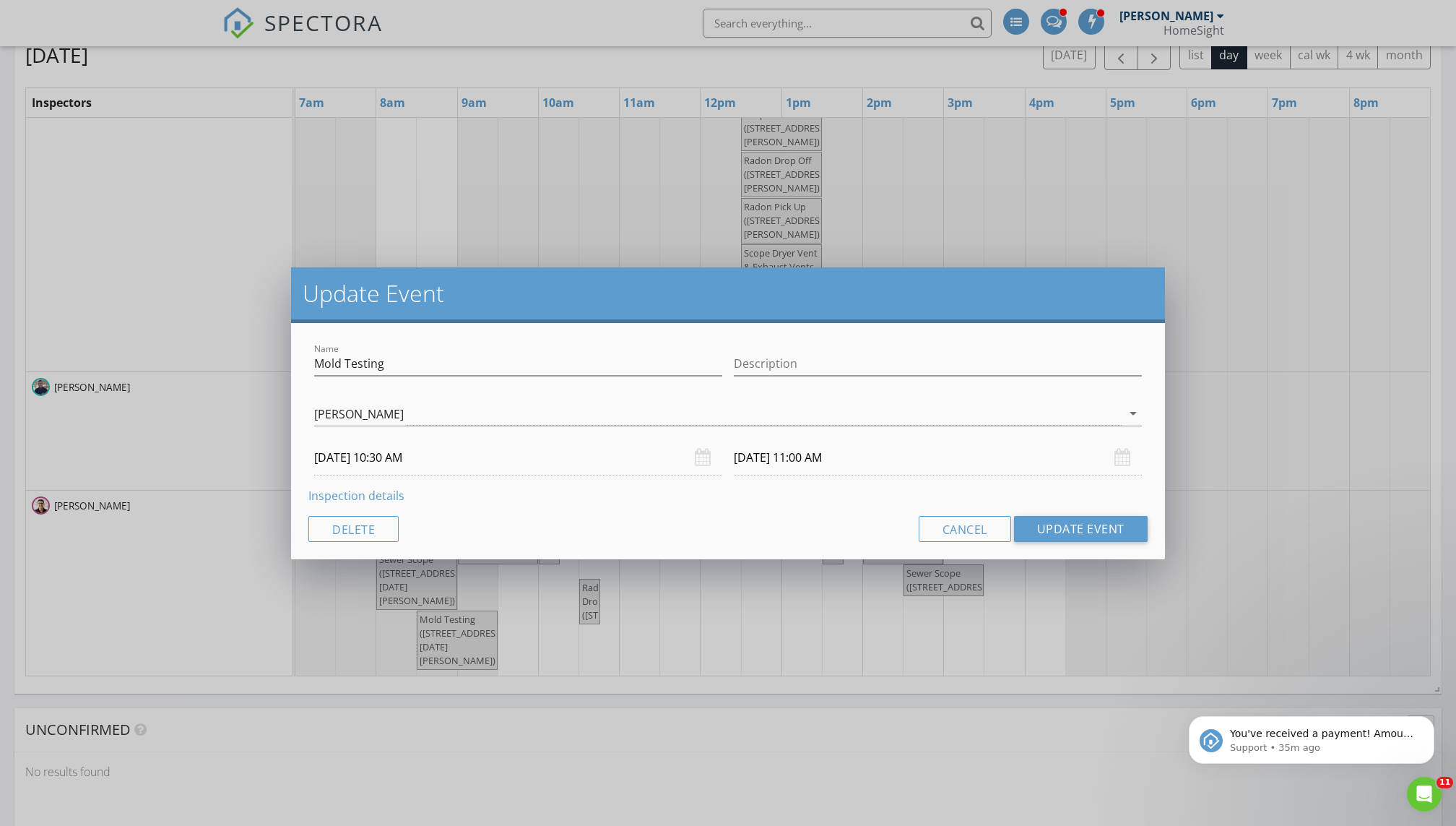
click at [567, 471] on input "08/28/2025 10:30 AM" at bounding box center [518, 457] width 408 height 36
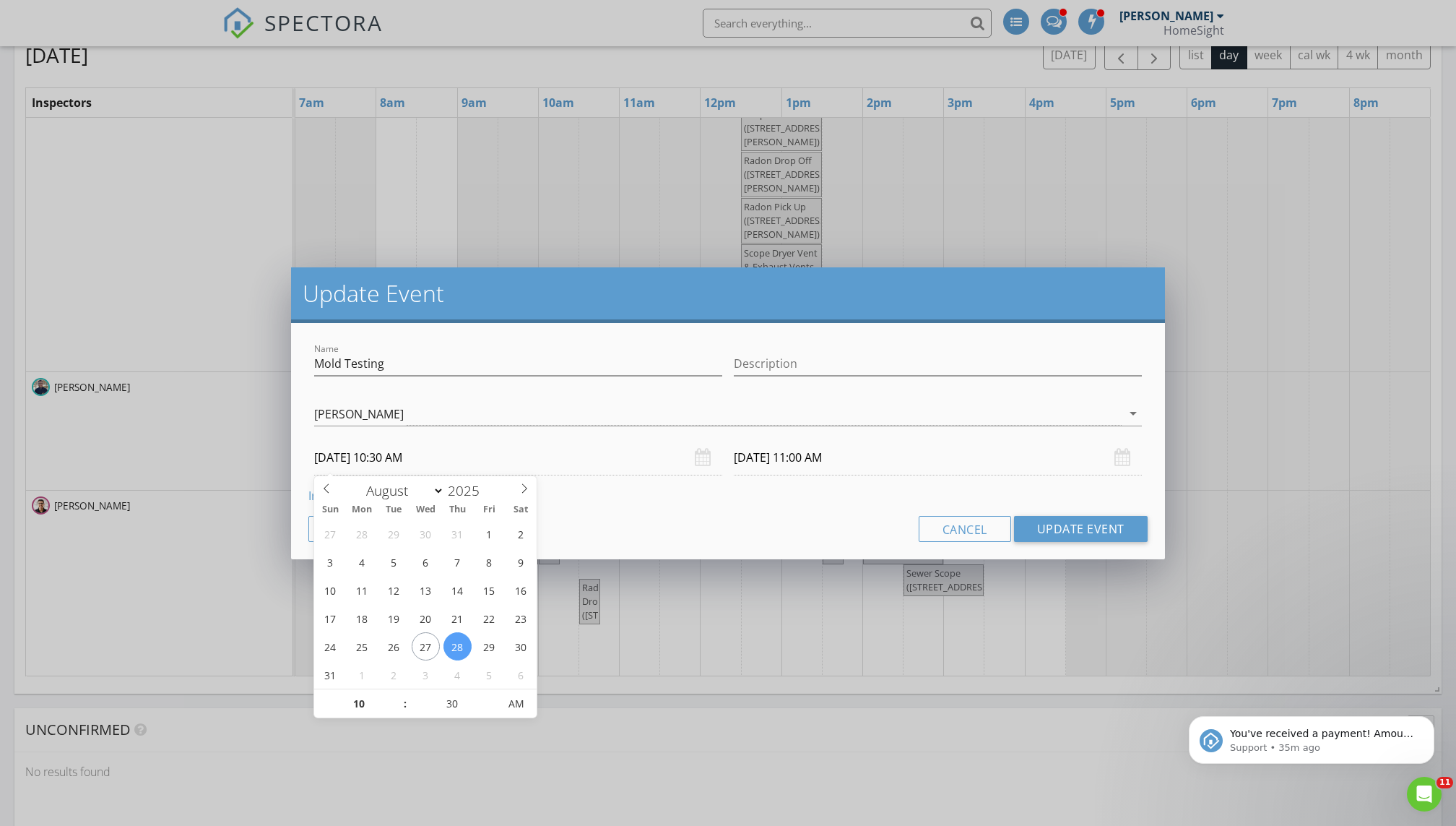
click at [671, 563] on div "Update Event Name Mold Testing Description Matthew Brown Jim Bourbeau Tim Dougl…" at bounding box center [728, 413] width 1456 height 826
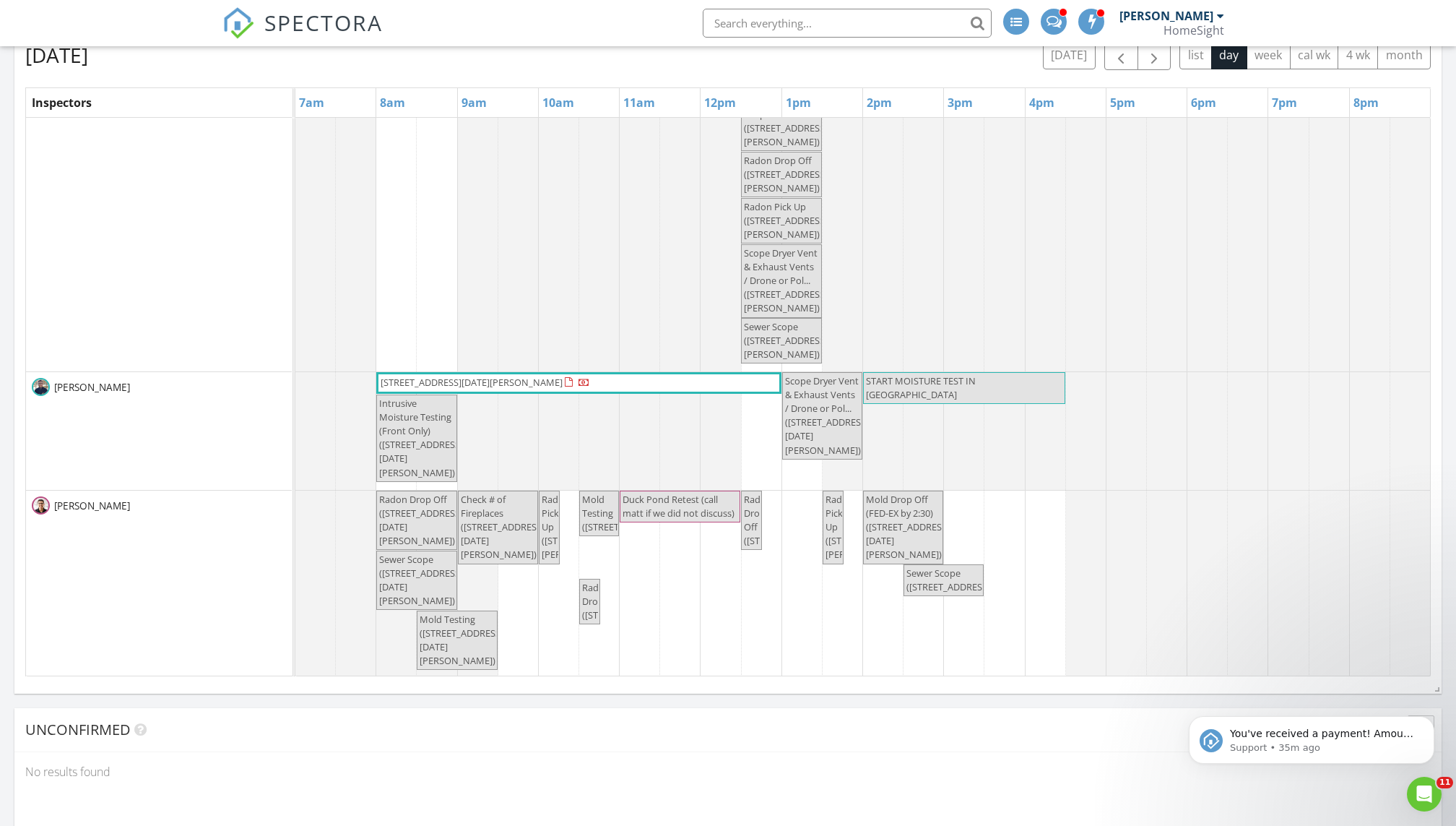
click at [611, 534] on span "Mold Testing (6304 Pheasant Ct , Minneapolis)" at bounding box center [599, 514] width 36 height 42
select select "7"
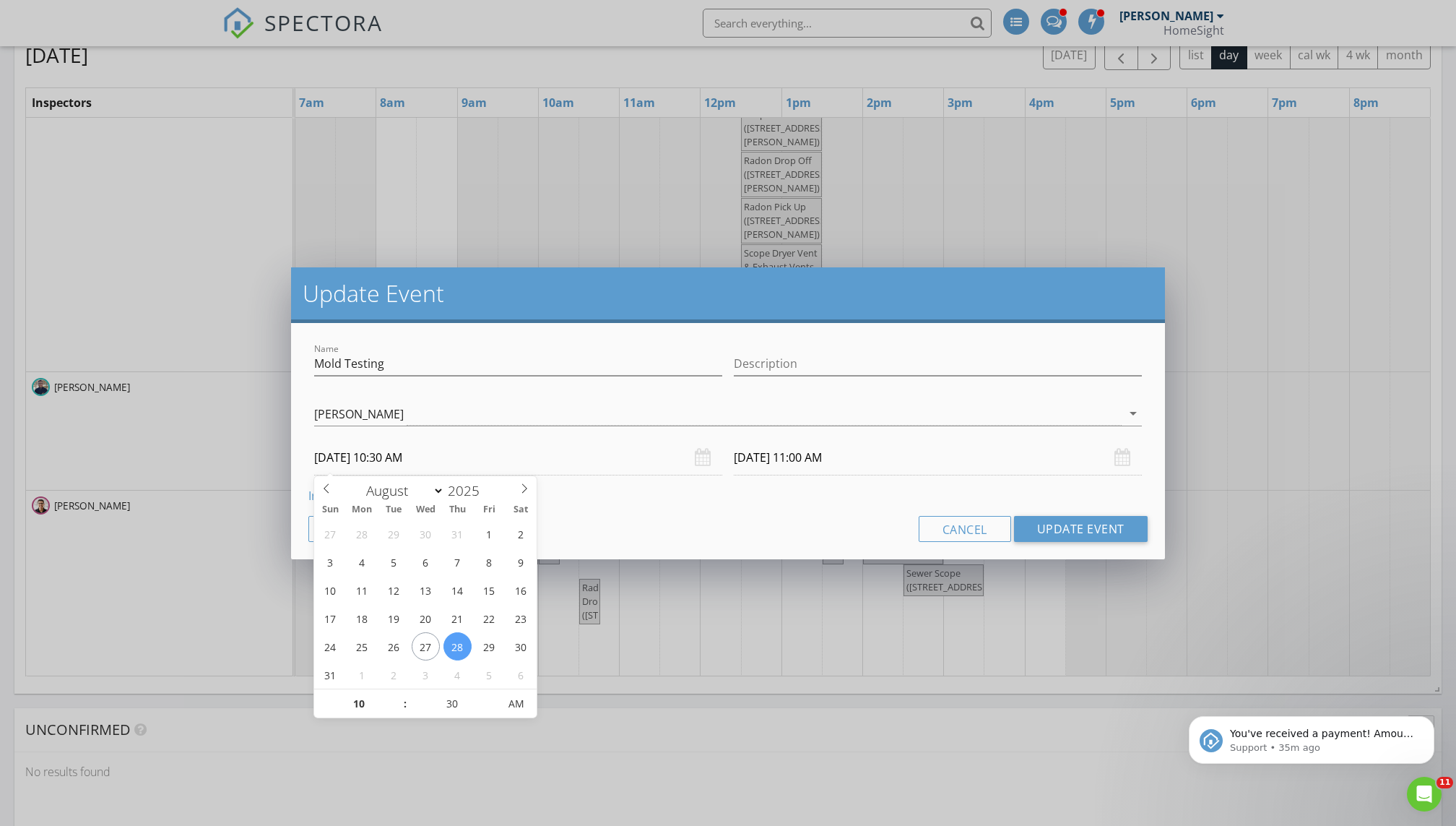
click at [454, 454] on input "08/28/2025 10:30 AM" at bounding box center [518, 457] width 408 height 36
type input "35"
type input "08/28/2025 10:35 AM"
click at [490, 563] on span at bounding box center [492, 696] width 10 height 15
type input "40"
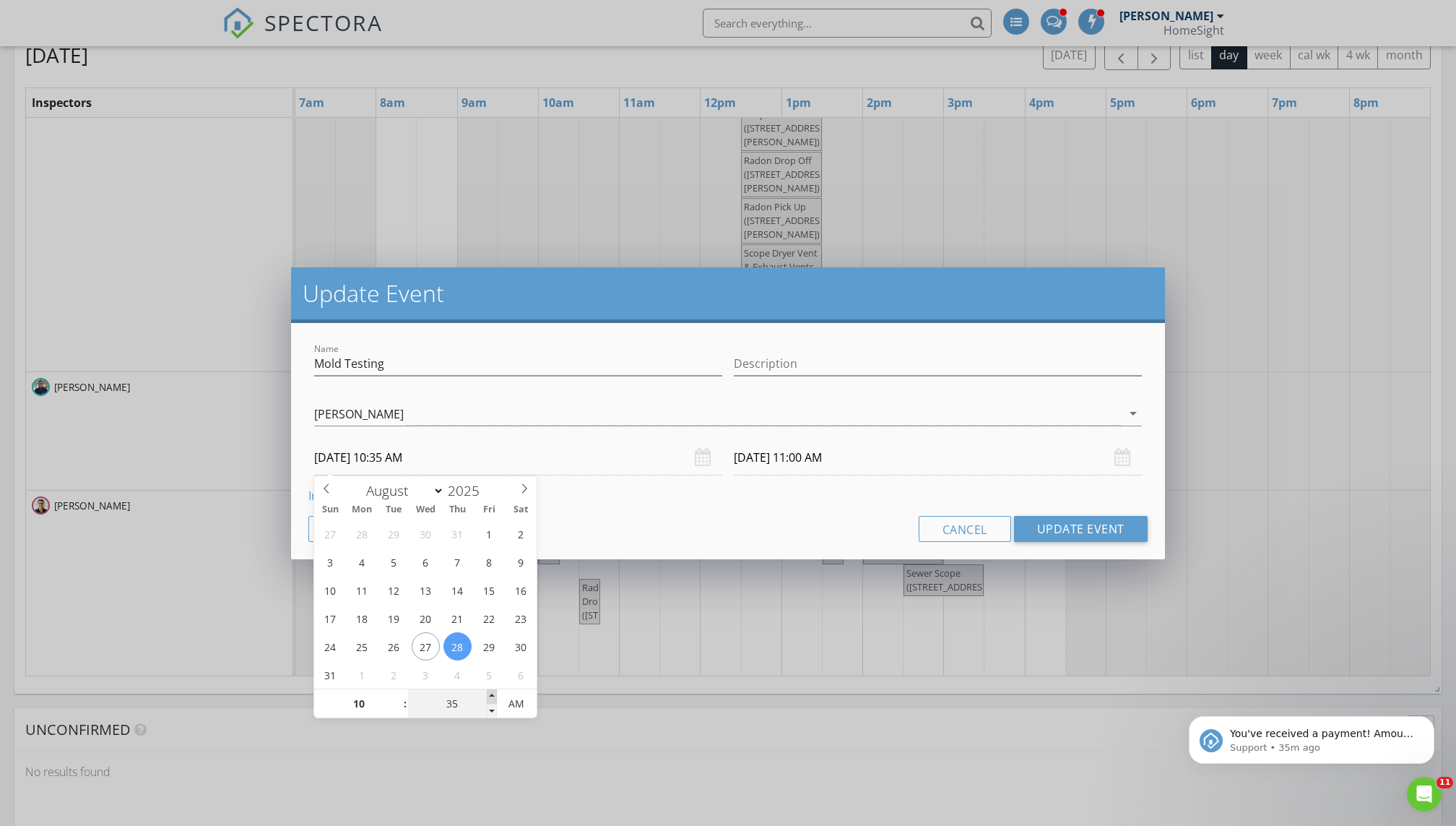
type input "08/28/2025 10:40 AM"
click at [490, 563] on span at bounding box center [492, 696] width 10 height 15
type input "45"
type input "08/28/2025 10:45 AM"
click at [490, 563] on span at bounding box center [492, 696] width 10 height 15
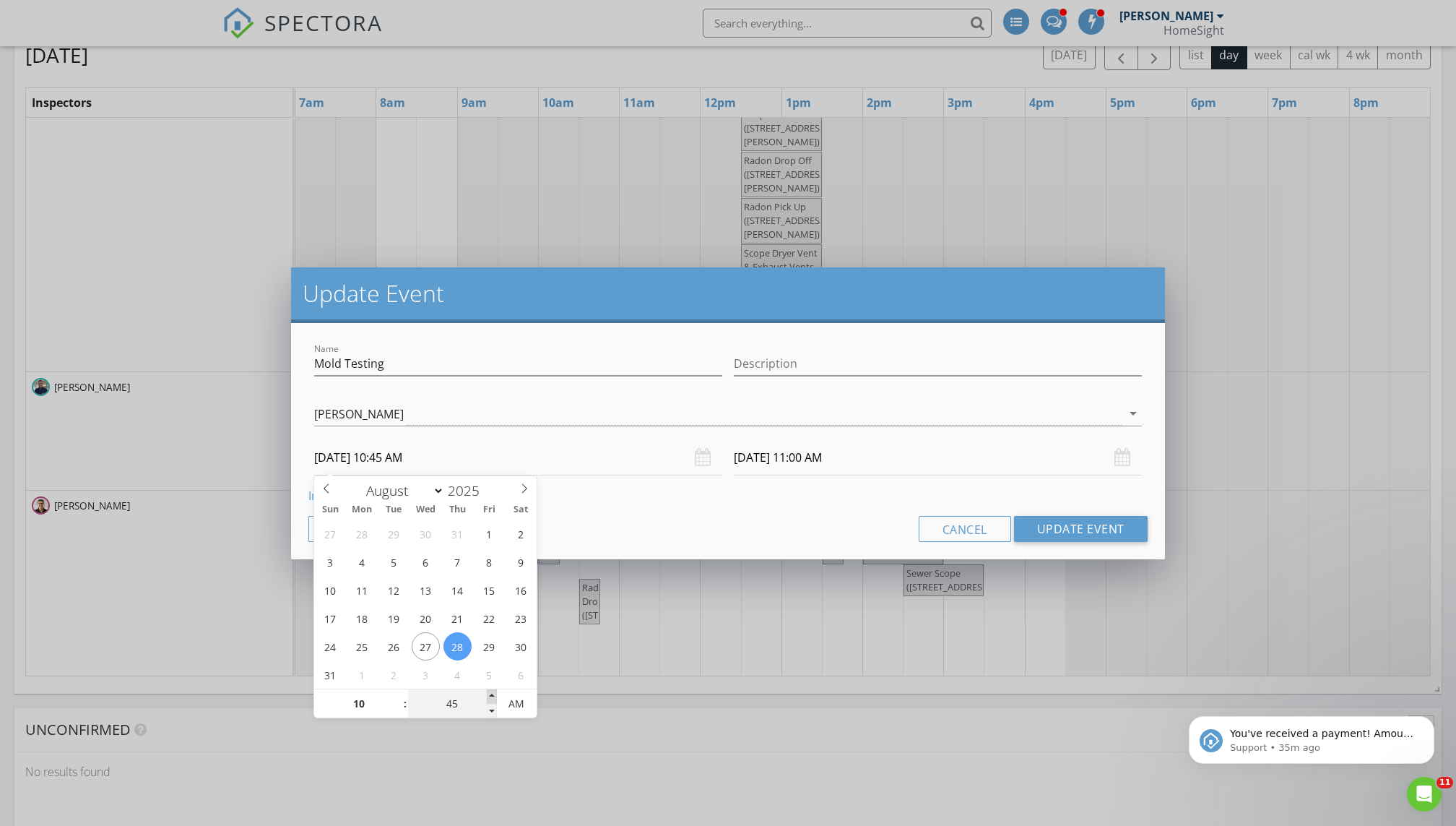
type input "08/28/2025 11:15 AM"
click at [702, 525] on button "Update Event" at bounding box center [1081, 529] width 134 height 26
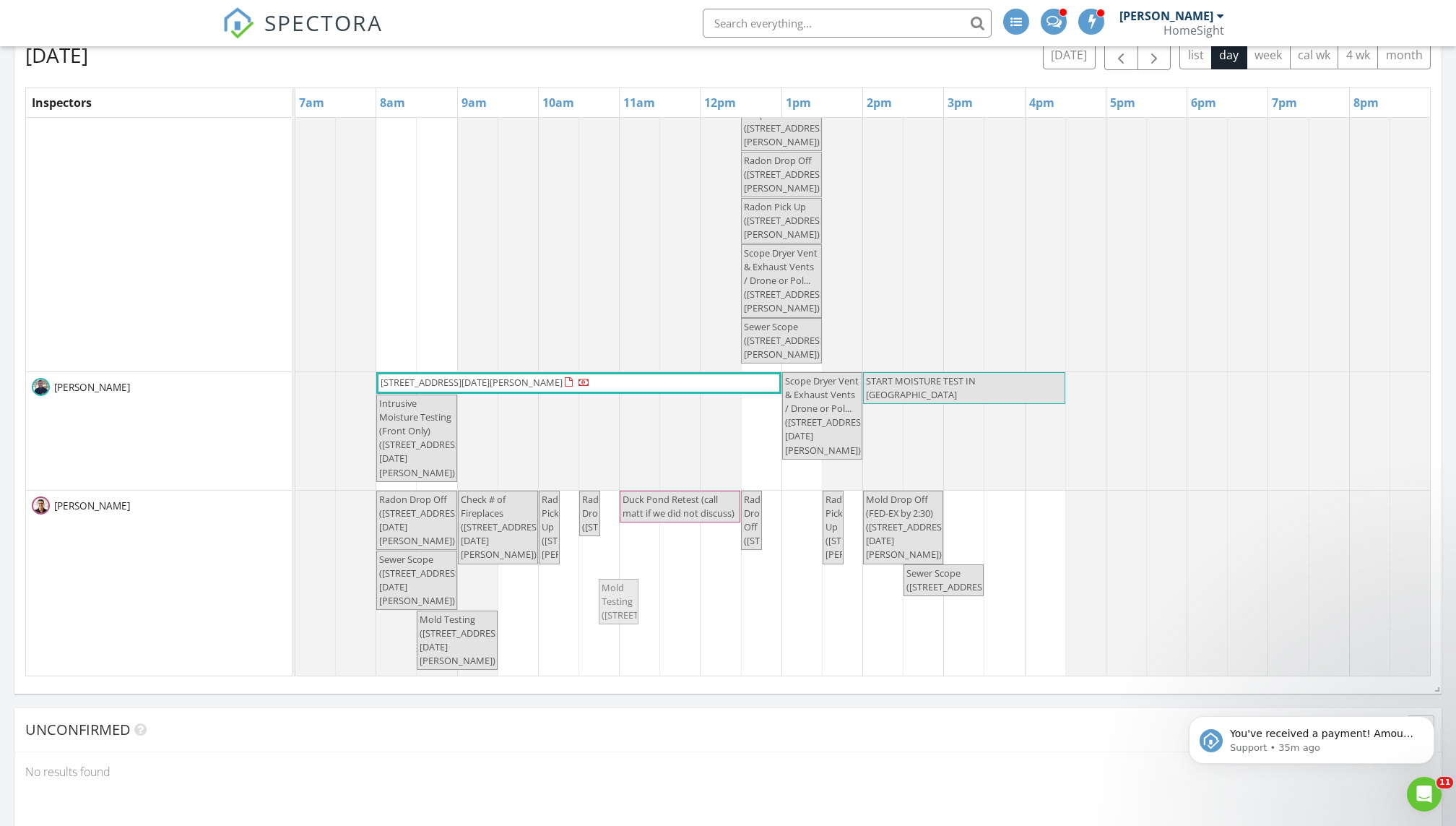
drag, startPoint x: 629, startPoint y: 629, endPoint x: 621, endPoint y: 593, distance: 36.9
click at [296, 563] on div "Radon Drop Off (2250 Lancaster Ave NE, Saint Michael) Check # of Fireplaces (22…" at bounding box center [296, 584] width 0 height 187
click at [646, 499] on span "Duck Pond Retest (call matt if we did not discuss)" at bounding box center [678, 506] width 112 height 27
select select "7"
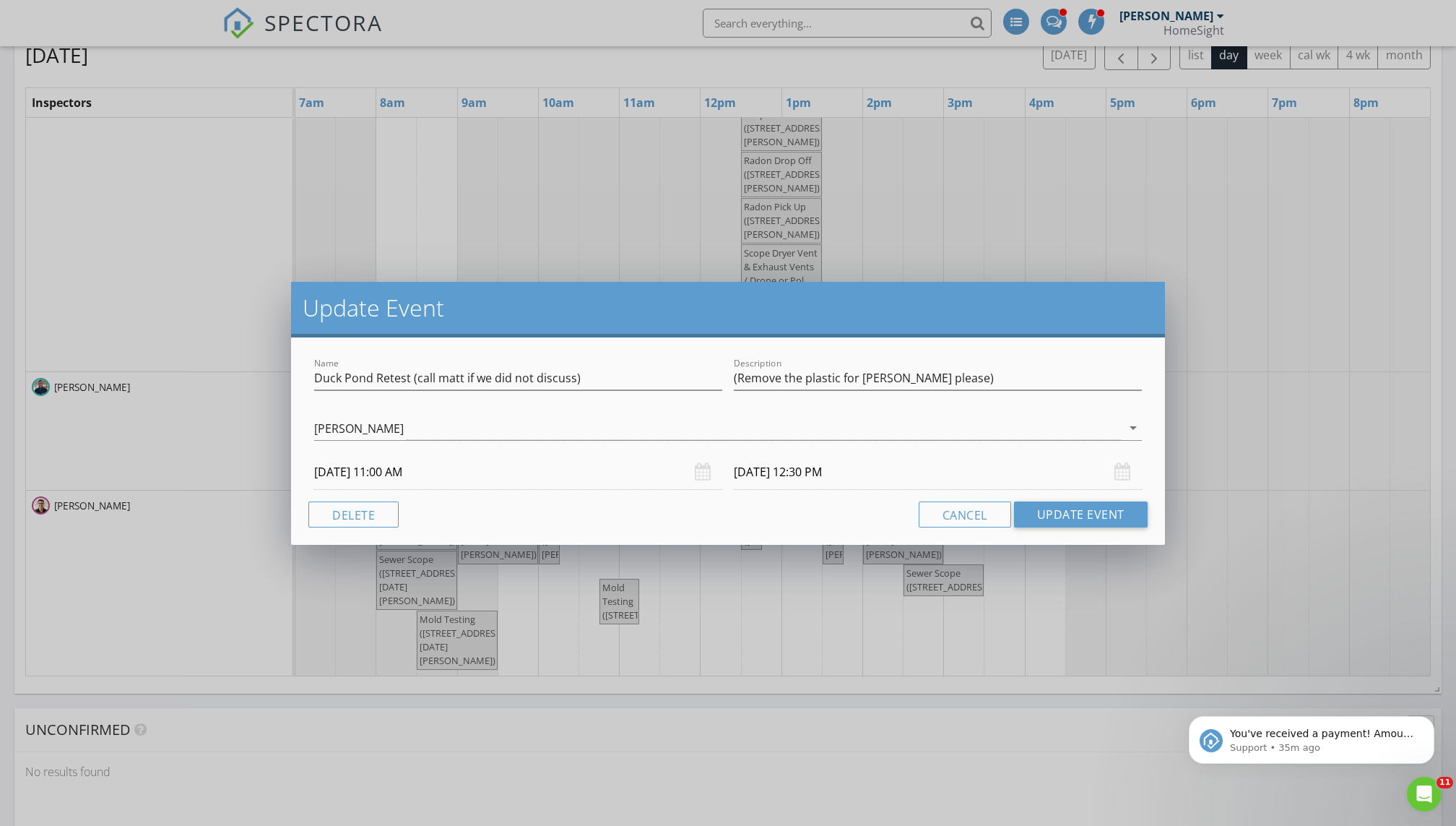
click at [477, 480] on input "08/28/2025 11:00 AM" at bounding box center [518, 472] width 408 height 36
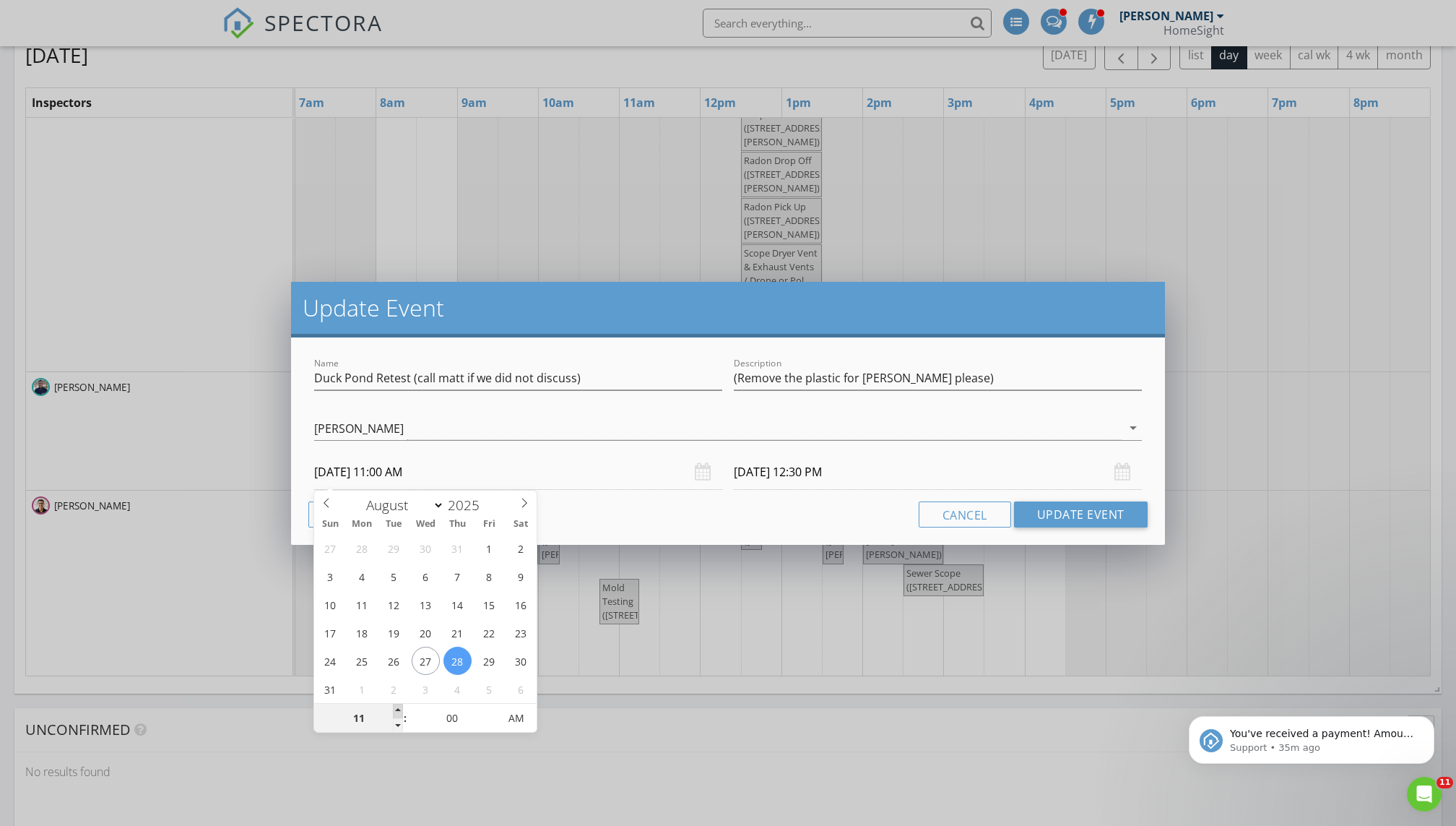
type input "12"
type input "08/28/2025 12:00 PM"
click at [398, 563] on span at bounding box center [398, 711] width 10 height 15
type input "01"
type input "08/28/2025 1:30 PM"
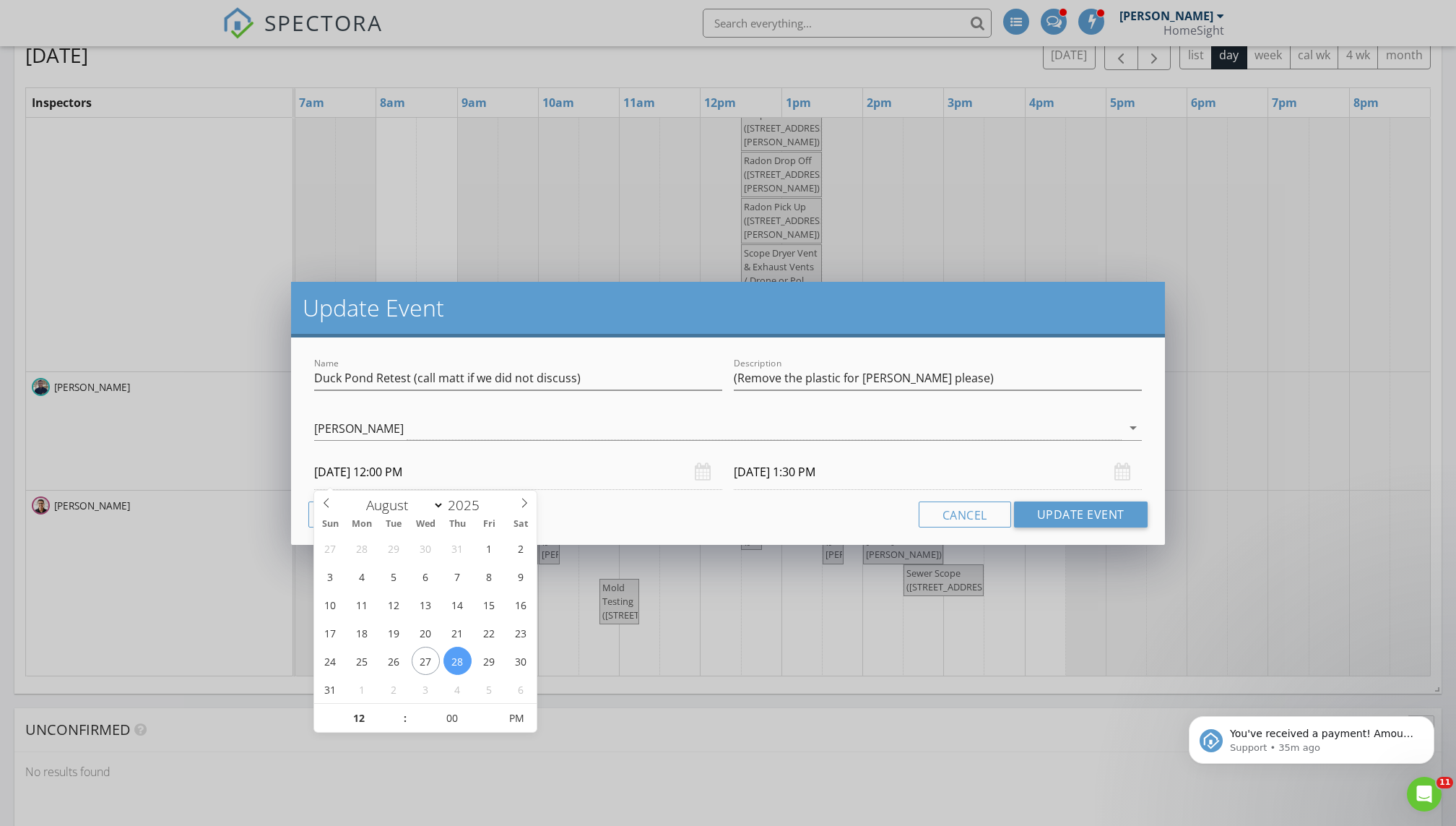
click at [702, 475] on input "08/28/2025 1:30 PM" at bounding box center [937, 472] width 408 height 36
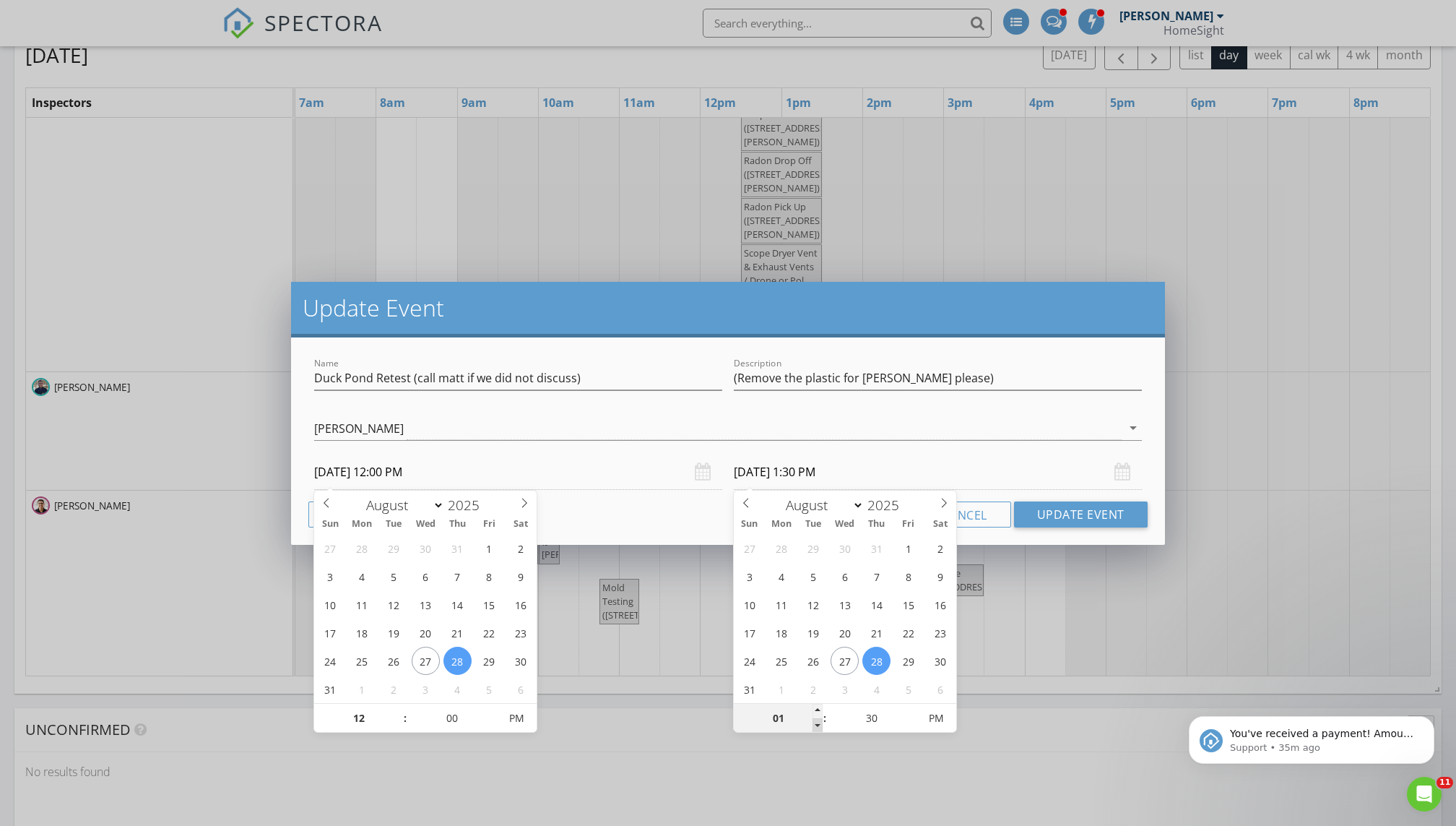
type input "12"
type input "08/28/2025 12:30 PM"
click at [702, 563] on span at bounding box center [818, 725] width 10 height 15
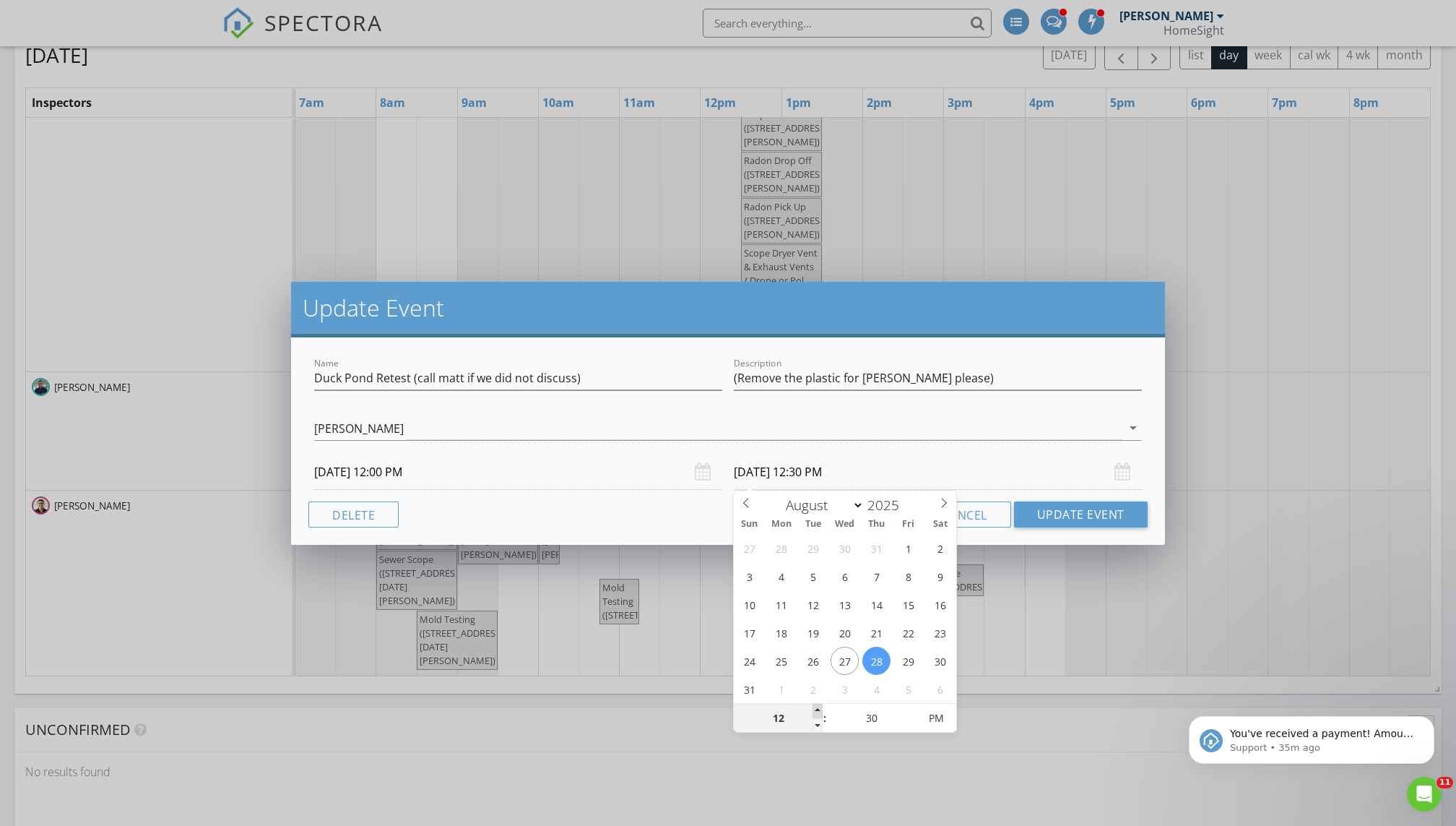
type input "01"
type input "08/28/2025 1:30 PM"
click at [702, 563] on span at bounding box center [818, 711] width 10 height 15
click at [702, 508] on button "Update Event" at bounding box center [1081, 515] width 134 height 26
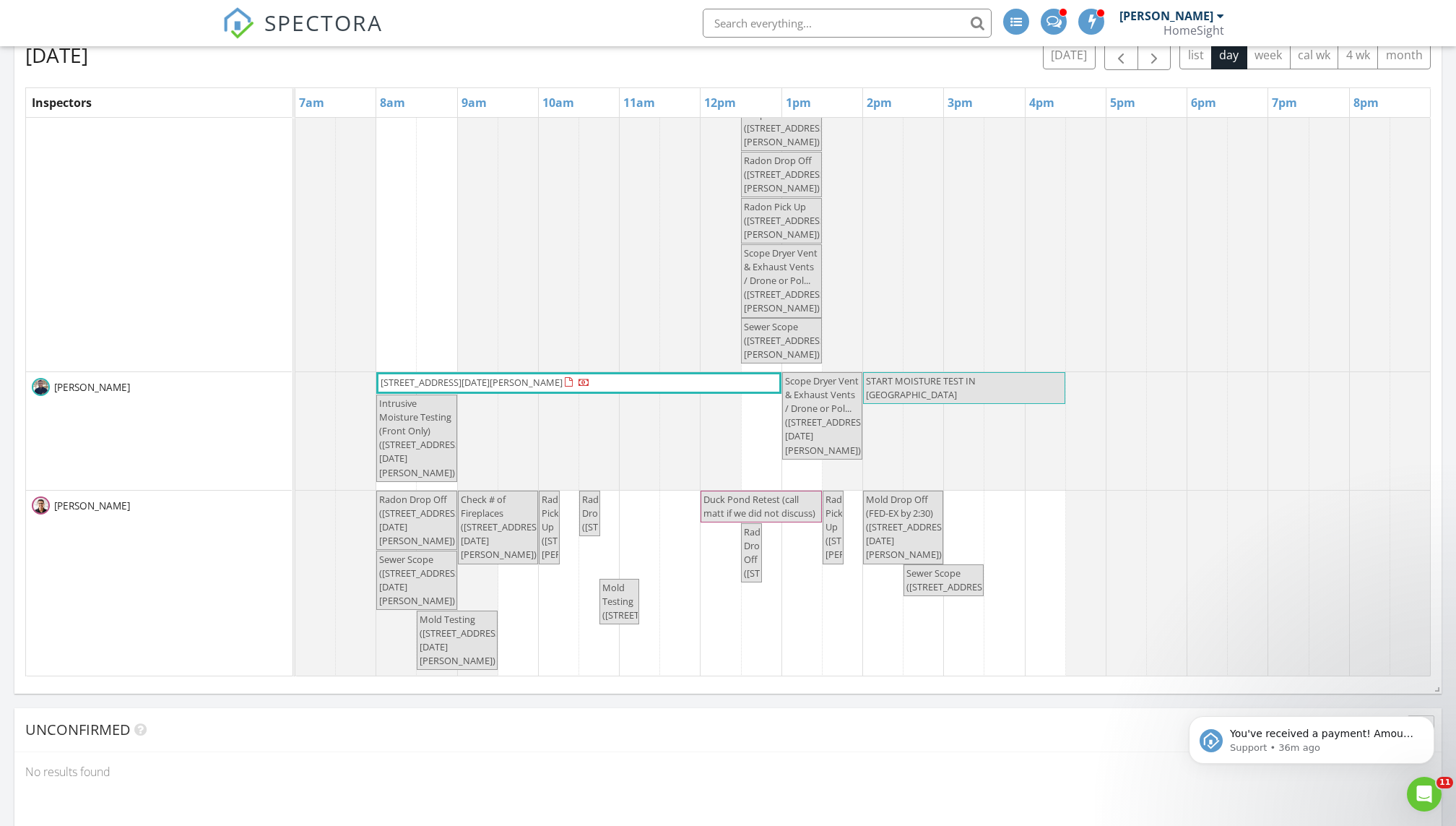
click at [702, 506] on span "Duck Pond Retest (call matt if we did not discuss)" at bounding box center [759, 506] width 112 height 27
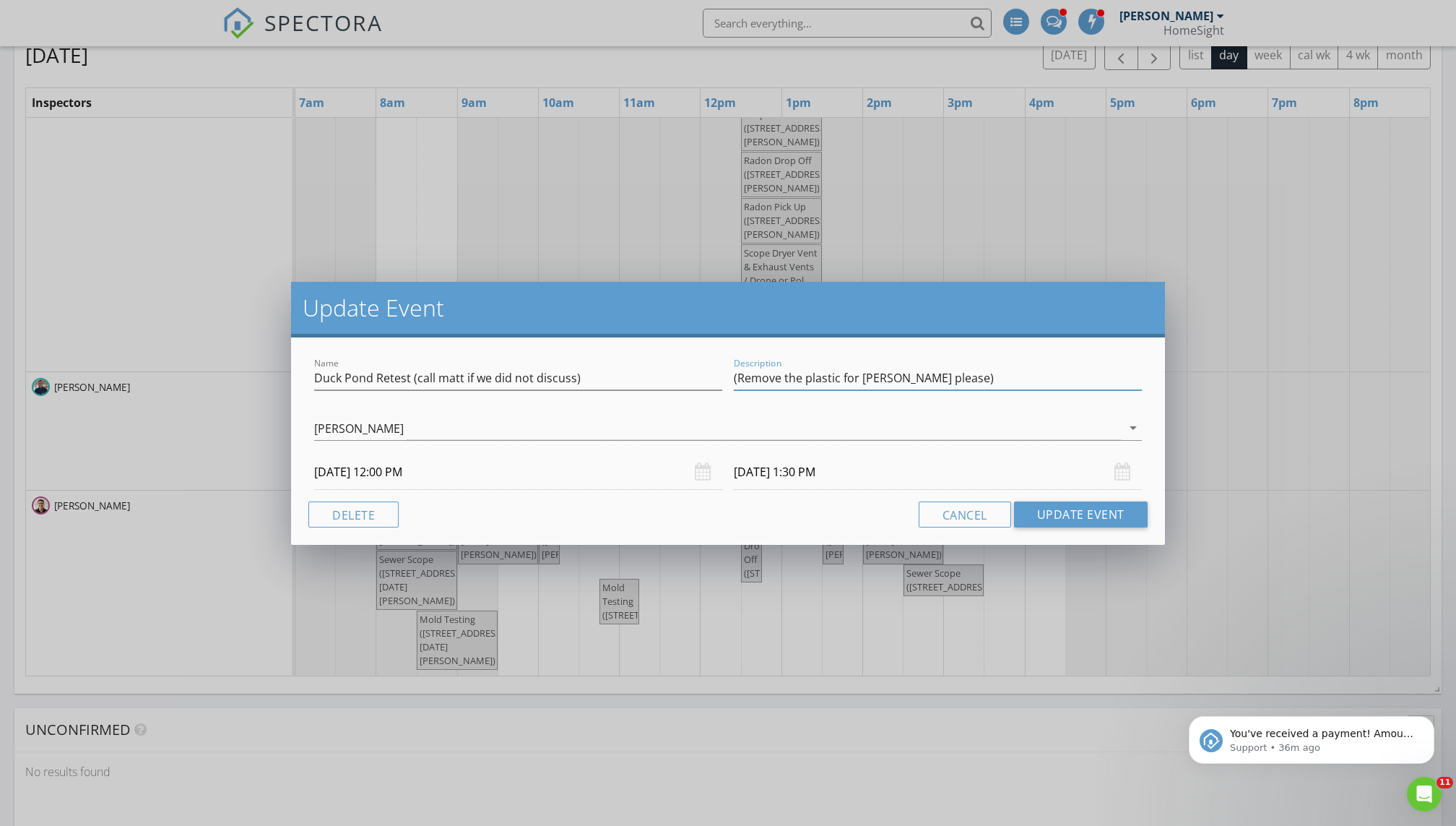
click at [702, 506] on div "Name Duck Pond Retest (call matt if we did not discuss) Description (Remove the…" at bounding box center [728, 441] width 874 height 207
click at [702, 563] on div "Update Event Name Duck Pond Retest (call matt if we did not discuss) Descriptio…" at bounding box center [728, 413] width 1456 height 826
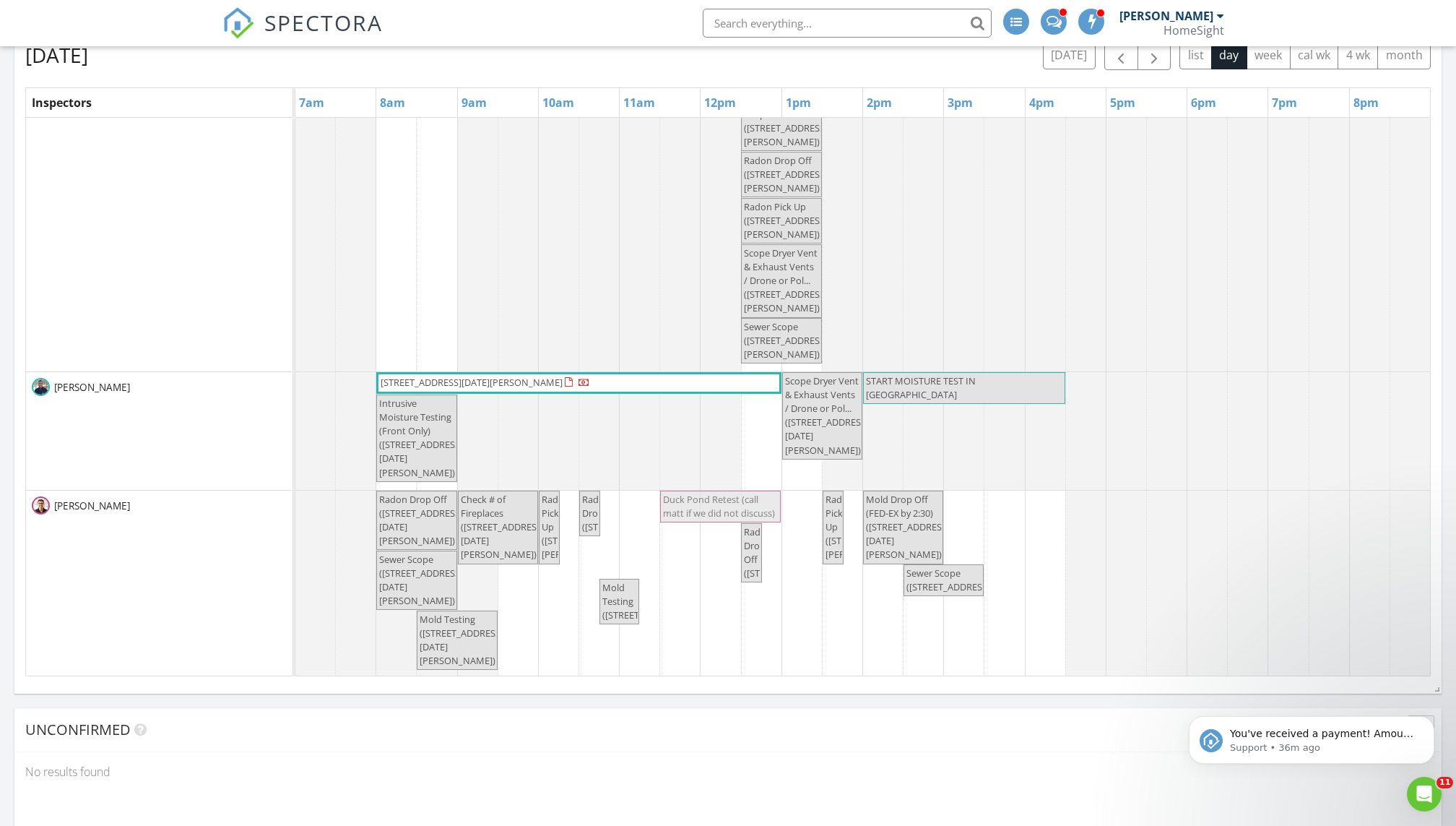
click at [296, 502] on div "Radon Drop Off (2250 Lancaster Ave NE, Saint Michael) Check # of Fireplaces (22…" at bounding box center [296, 584] width 0 height 187
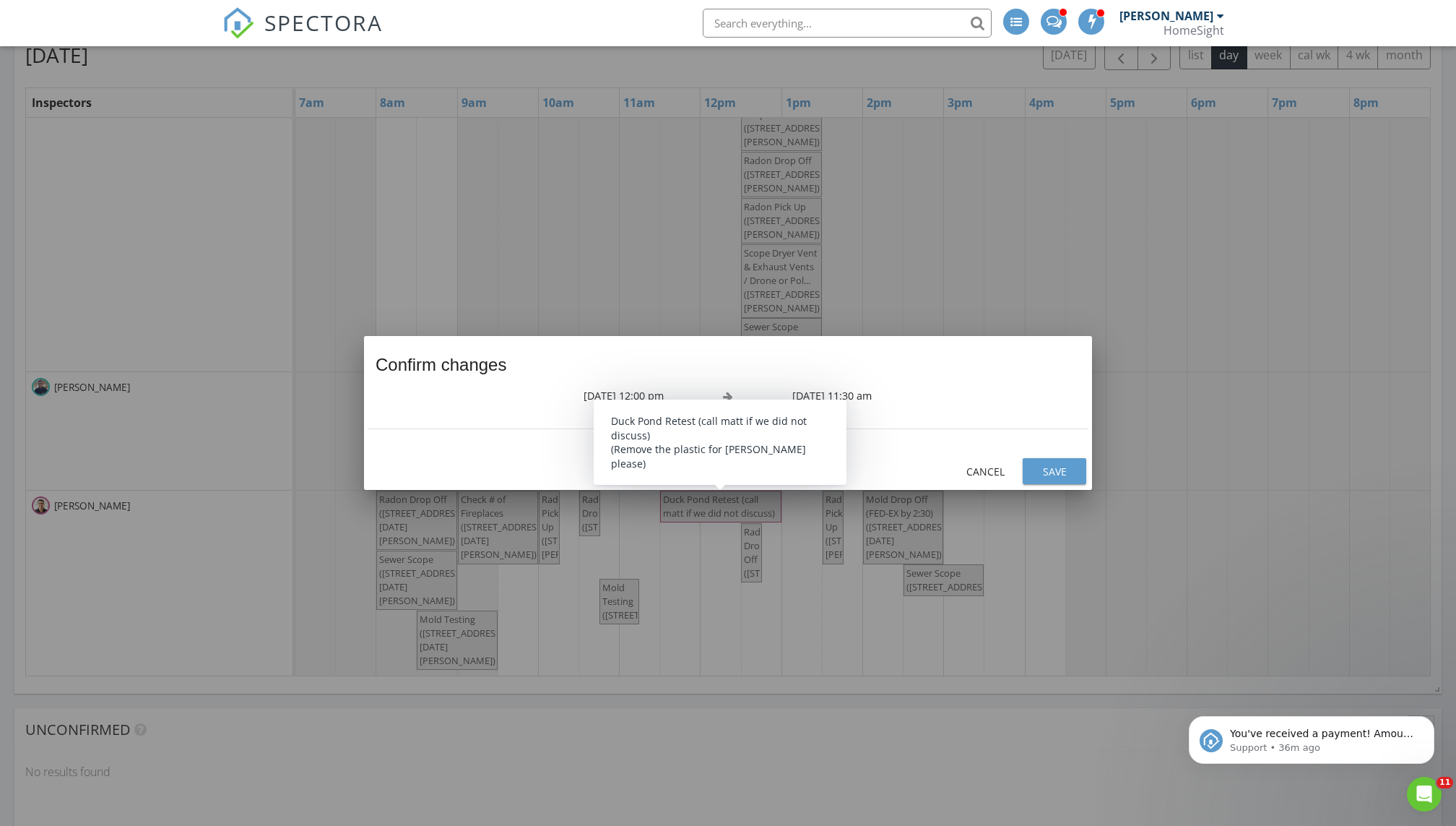
click at [702, 502] on div at bounding box center [728, 413] width 1456 height 826
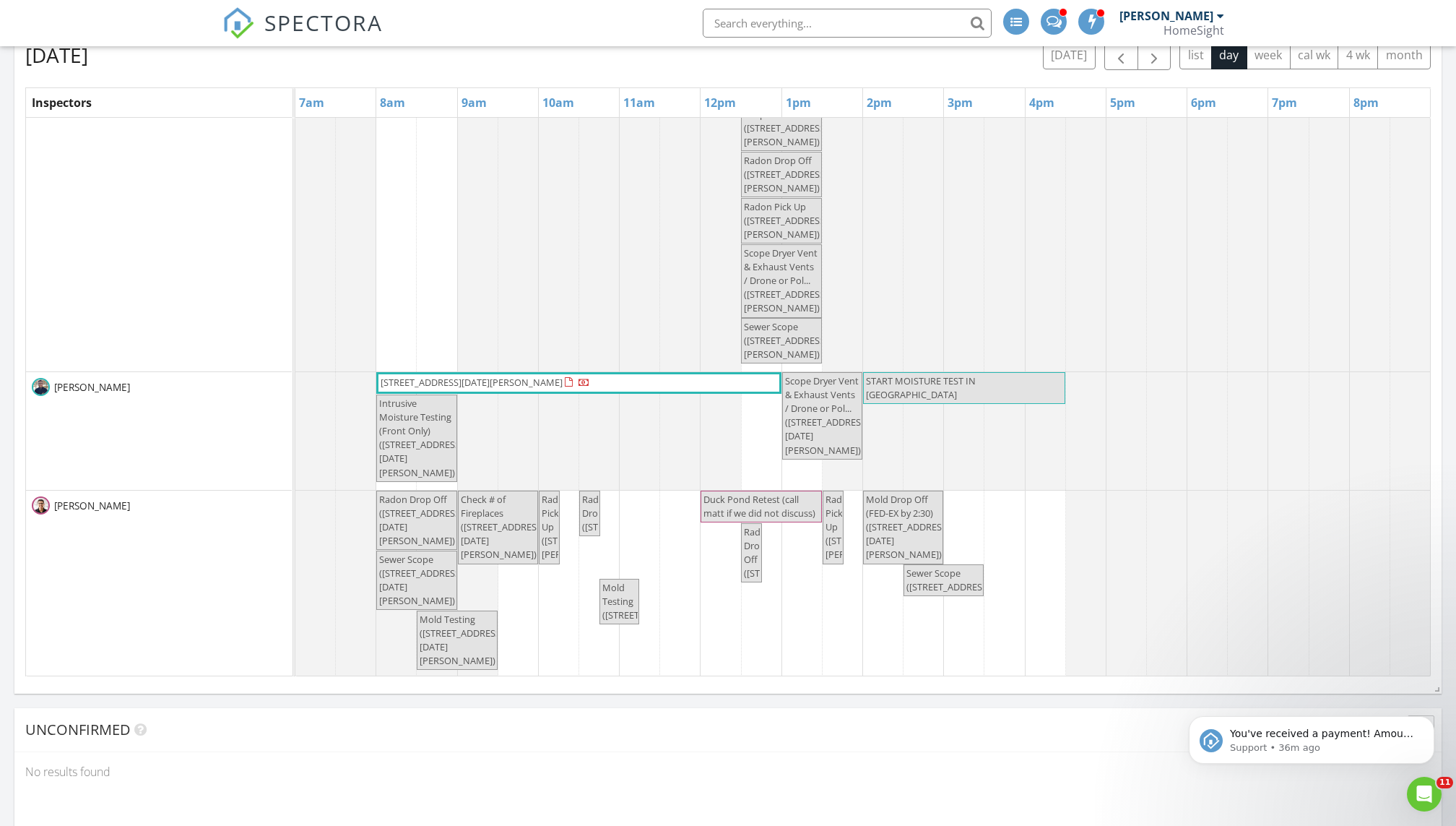
click at [702, 503] on span "Duck Pond Retest (call matt if we did not discuss)" at bounding box center [759, 506] width 112 height 27
select select "7"
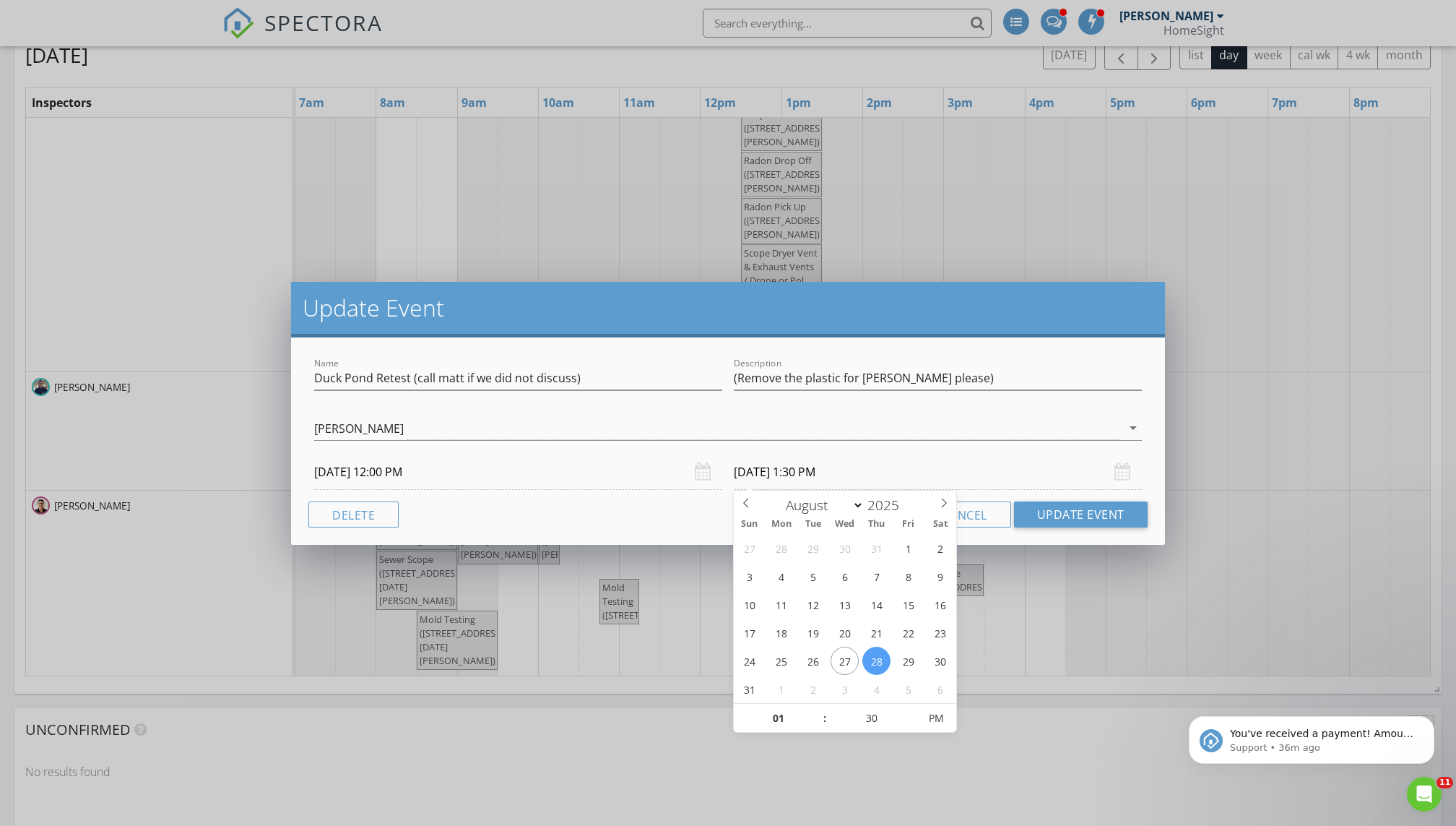
click at [702, 469] on input "08/28/2025 1:30 PM" at bounding box center [937, 472] width 408 height 36
type input "12"
type input "08/28/2025 12:30 PM"
click at [702, 563] on span at bounding box center [818, 725] width 10 height 15
click at [702, 511] on button "Update Event" at bounding box center [1081, 515] width 134 height 26
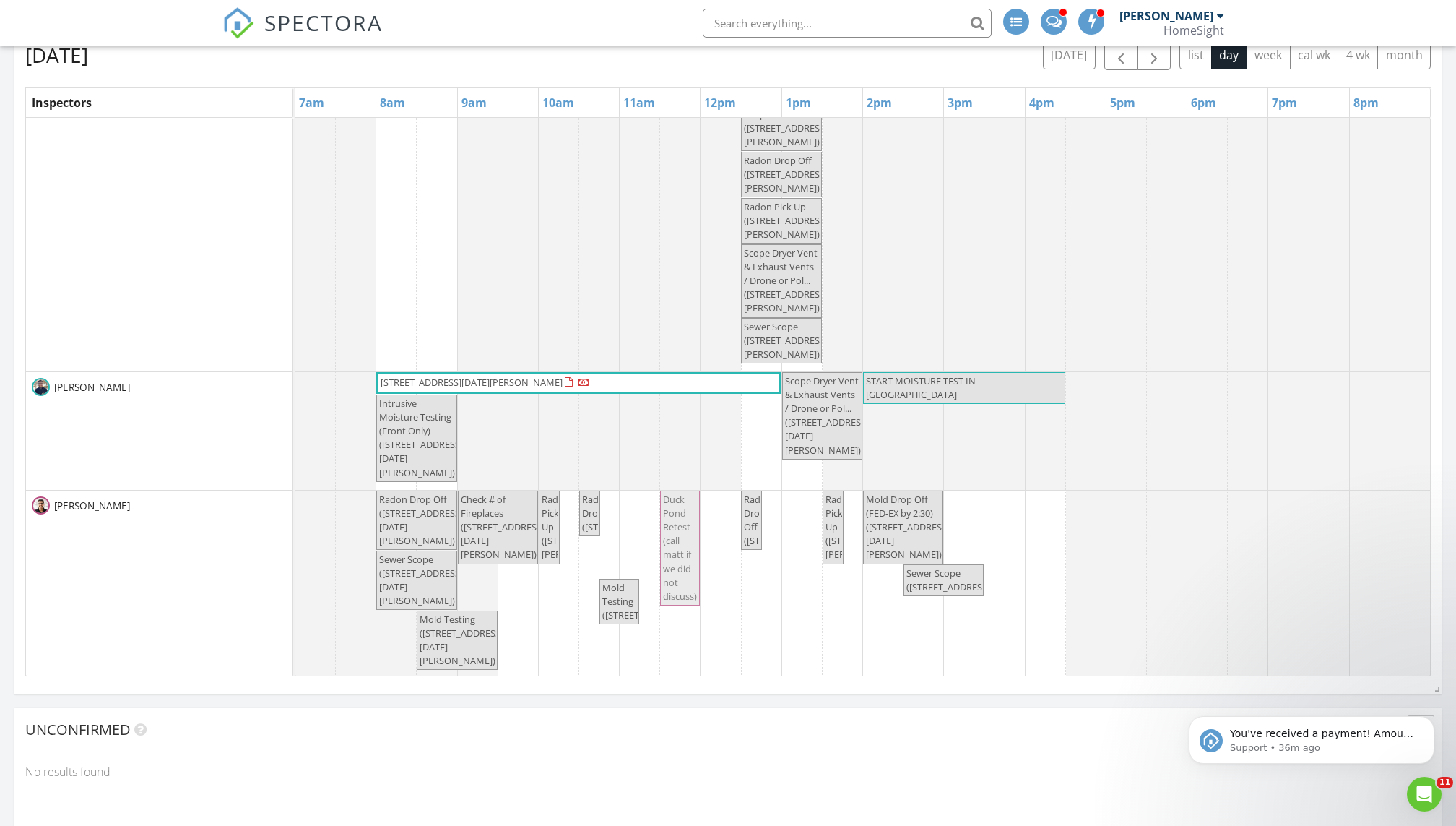
drag, startPoint x: 728, startPoint y: 534, endPoint x: 695, endPoint y: 540, distance: 33.5
click at [296, 540] on div "Radon Drop Off (2250 Lancaster Ave NE, Saint Michael) Check # of Fireplaces (22…" at bounding box center [296, 584] width 0 height 187
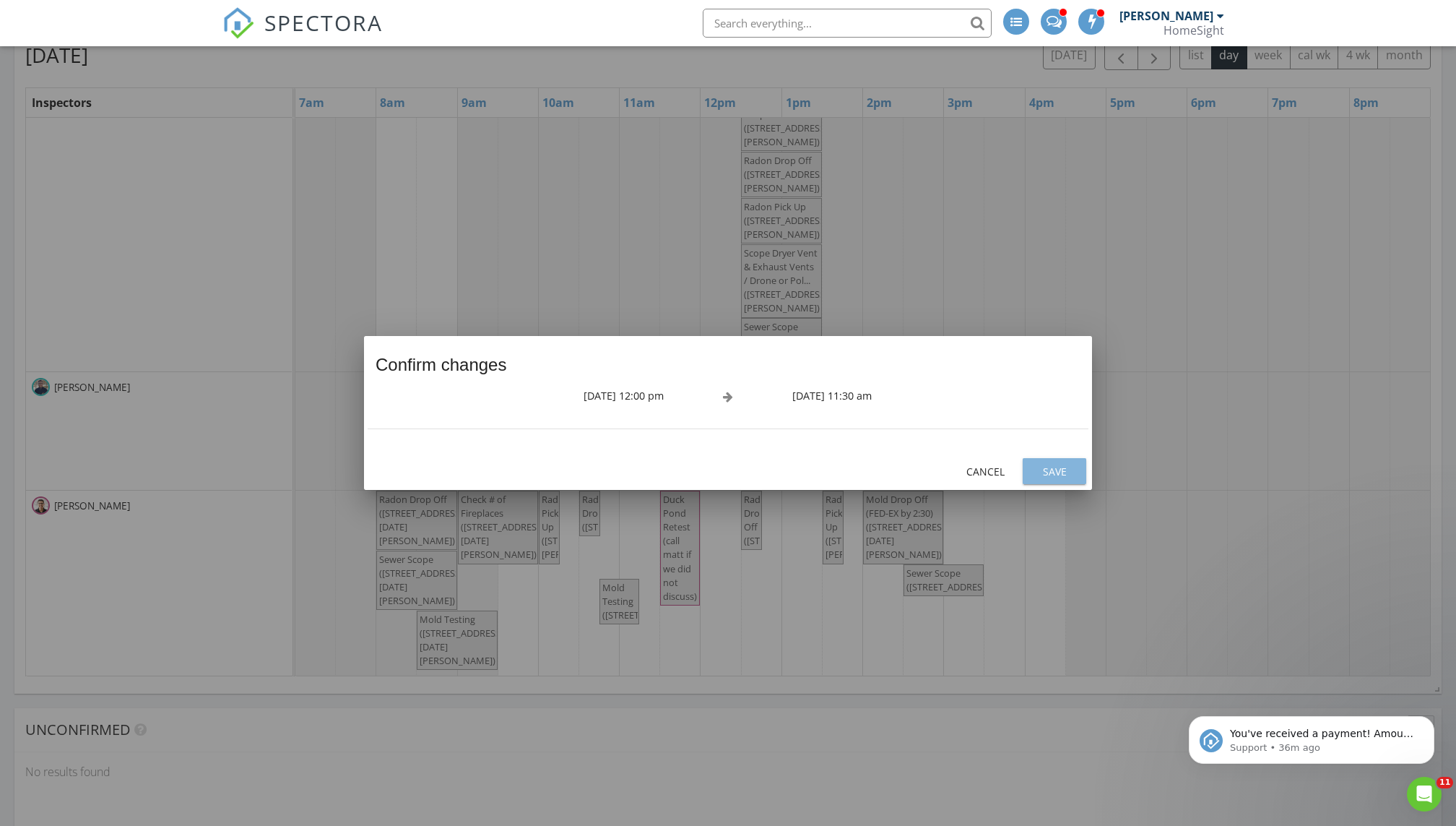
click at [702, 473] on div "Save" at bounding box center [1054, 471] width 41 height 15
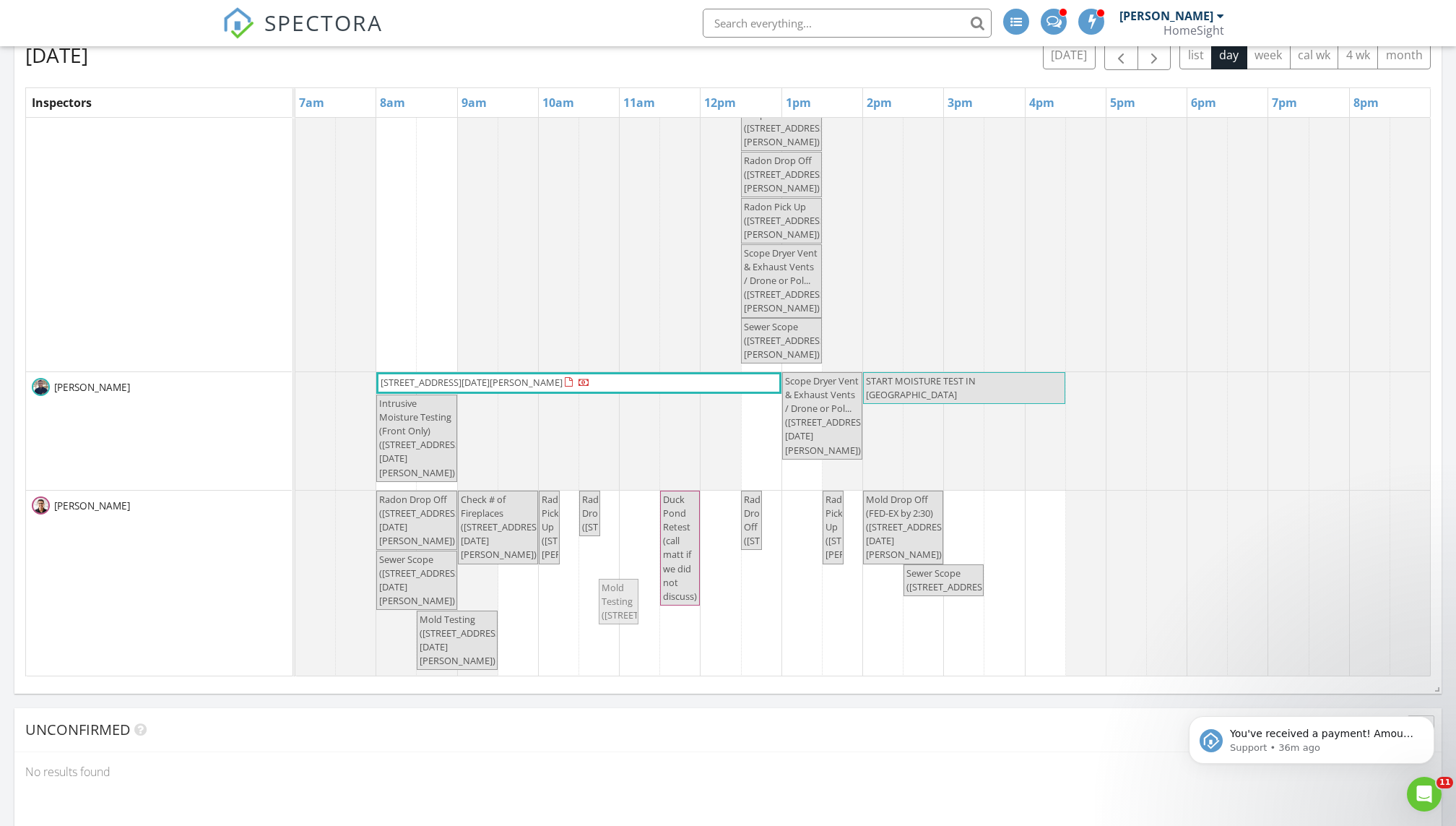
click at [296, 563] on div "Radon Drop Off (2250 Lancaster Ave NE, Saint Michael) Check # of Fireplaces (22…" at bounding box center [296, 584] width 0 height 187
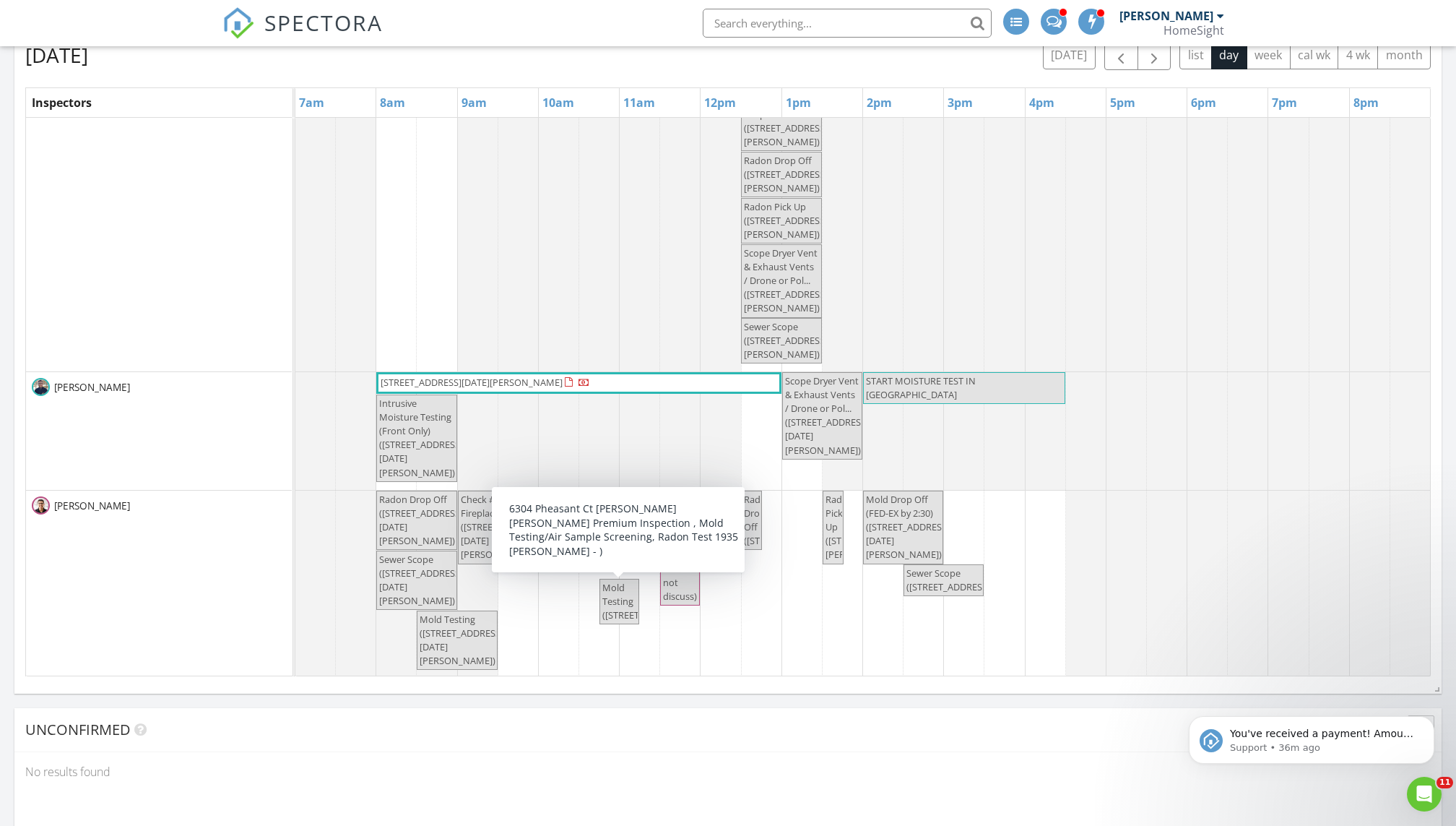
click at [616, 563] on span "Mold Testing (6304 Pheasant Ct , Minneapolis)" at bounding box center [646, 601] width 87 height 41
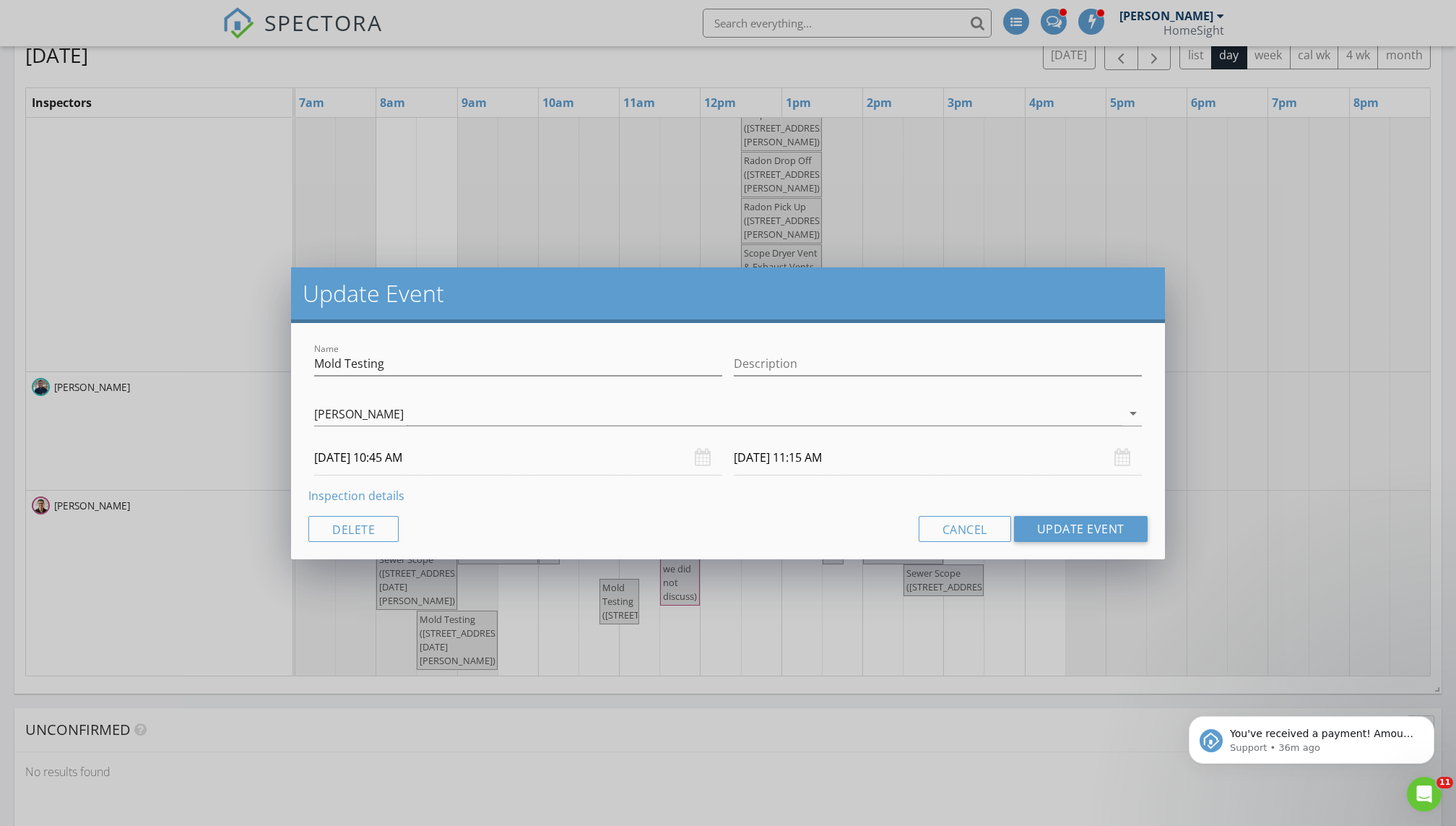
click at [576, 563] on div "Update Event Name Mold Testing Description Matthew Brown Jim Bourbeau Tim Dougl…" at bounding box center [728, 413] width 1456 height 826
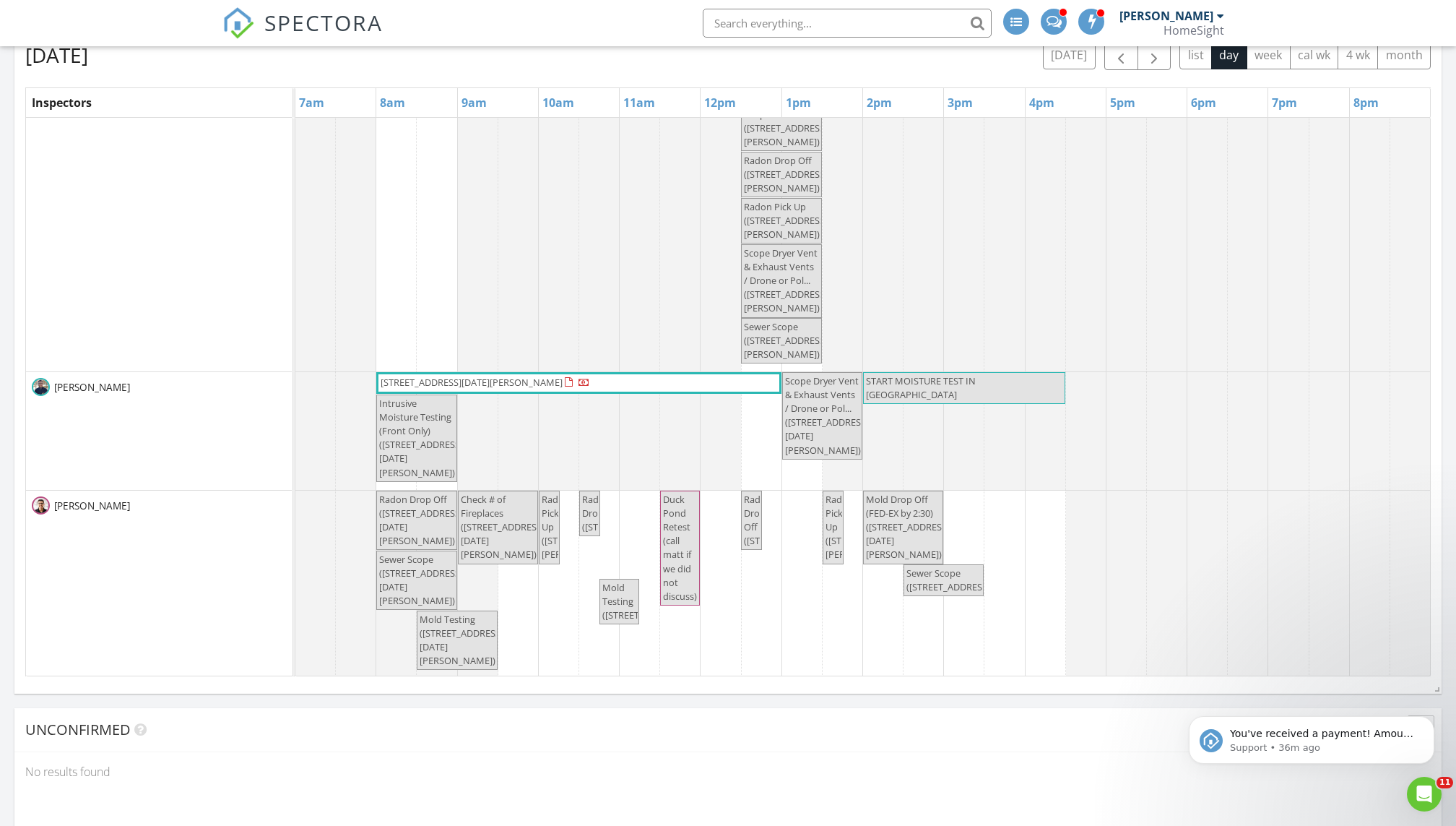
click at [590, 534] on span "Radon Drop (6304 Pheasant Ct , Minneapolis)" at bounding box center [590, 514] width 18 height 42
select select "7"
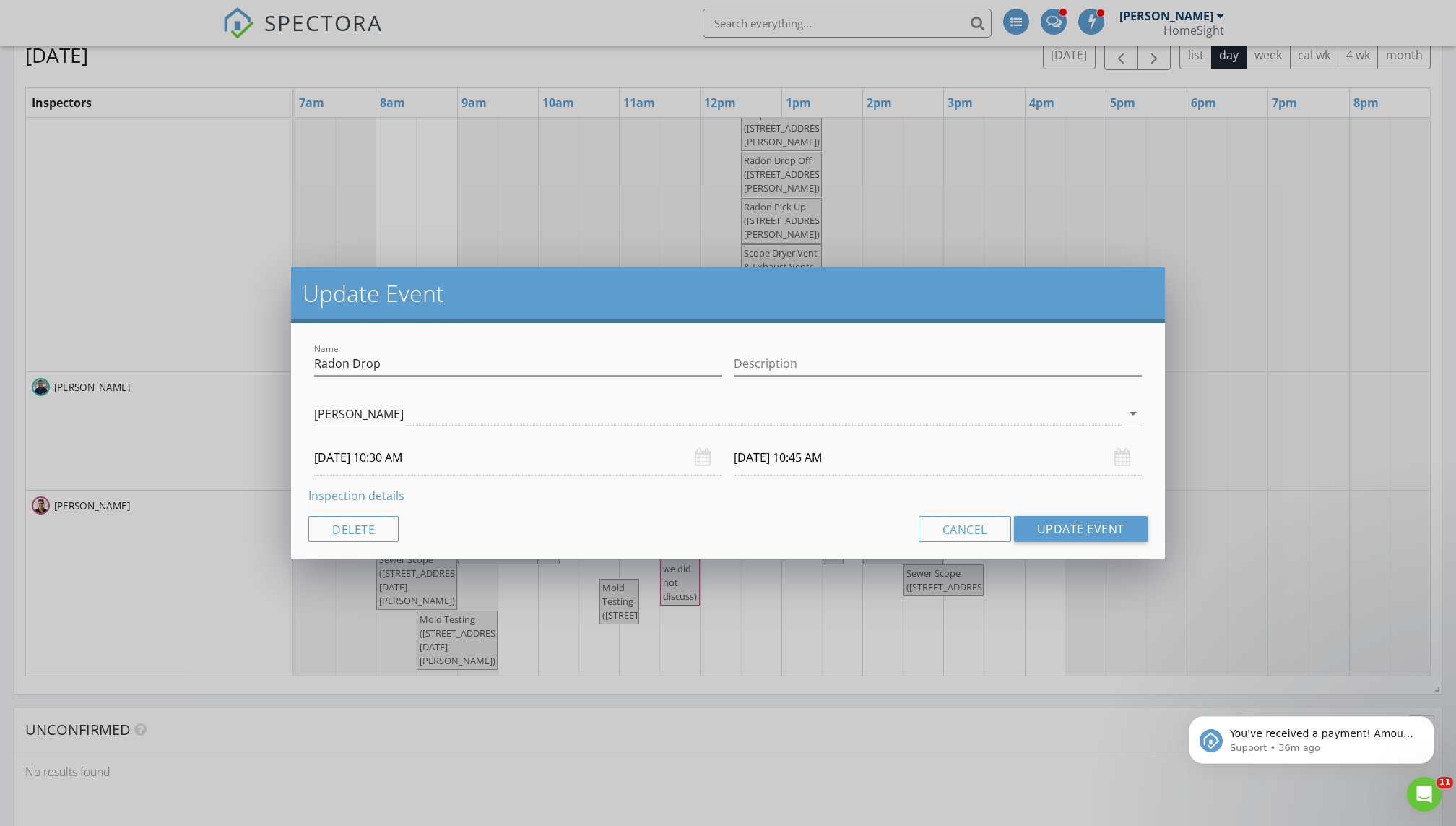
click at [702, 456] on input "08/28/2025 10:45 AM" at bounding box center [937, 457] width 408 height 36
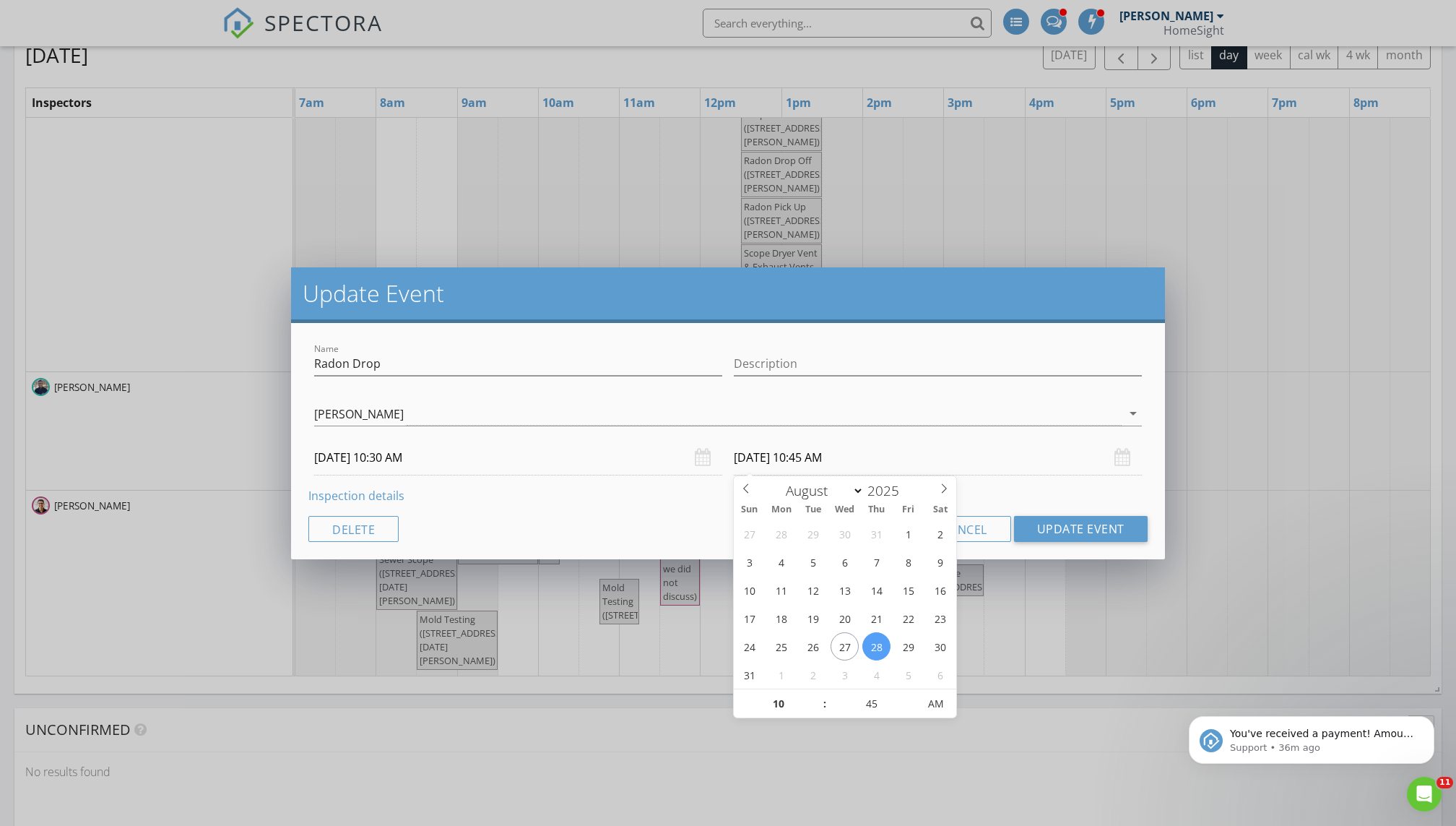
click at [684, 563] on div "Update Event Name Radon Drop Description Matthew Brown Jim Bourbeau Tim Douglas…" at bounding box center [728, 413] width 1456 height 826
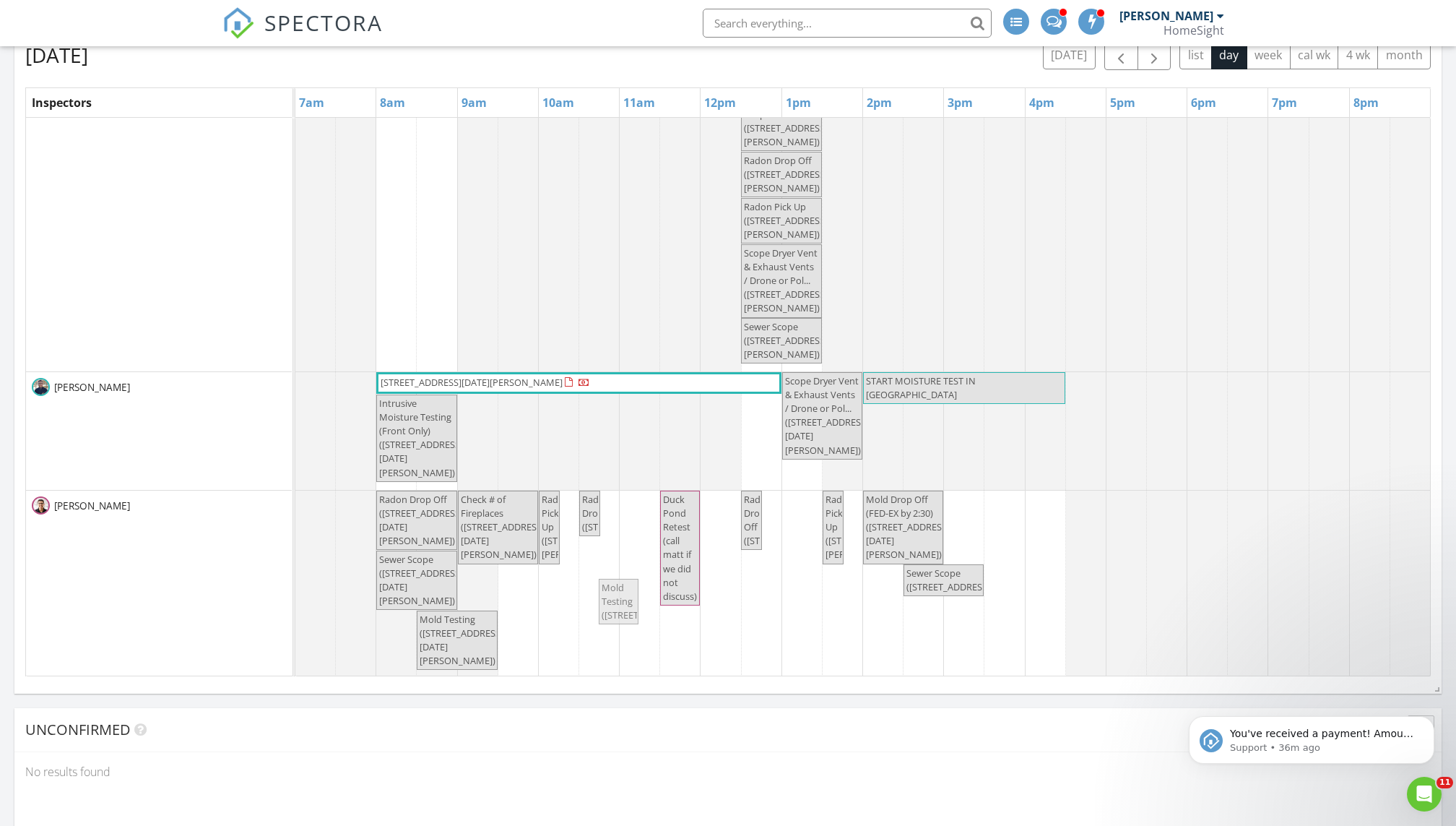
click at [296, 563] on div "Radon Drop Off (2250 Lancaster Ave NE, Saint Michael) Check # of Fireplaces (22…" at bounding box center [296, 584] width 0 height 187
click at [296, 559] on div "Radon Drop Off (2250 Lancaster Ave NE, Saint Michael) Check # of Fireplaces (22…" at bounding box center [296, 584] width 0 height 187
drag, startPoint x: 748, startPoint y: 556, endPoint x: 565, endPoint y: 579, distance: 184.4
click at [565, 563] on div "8532 Neal Ave Post Test? Maybe ready? 6304 Pheasant Ct , Minneapolis 55436 1102…" at bounding box center [863, 353] width 1134 height 649
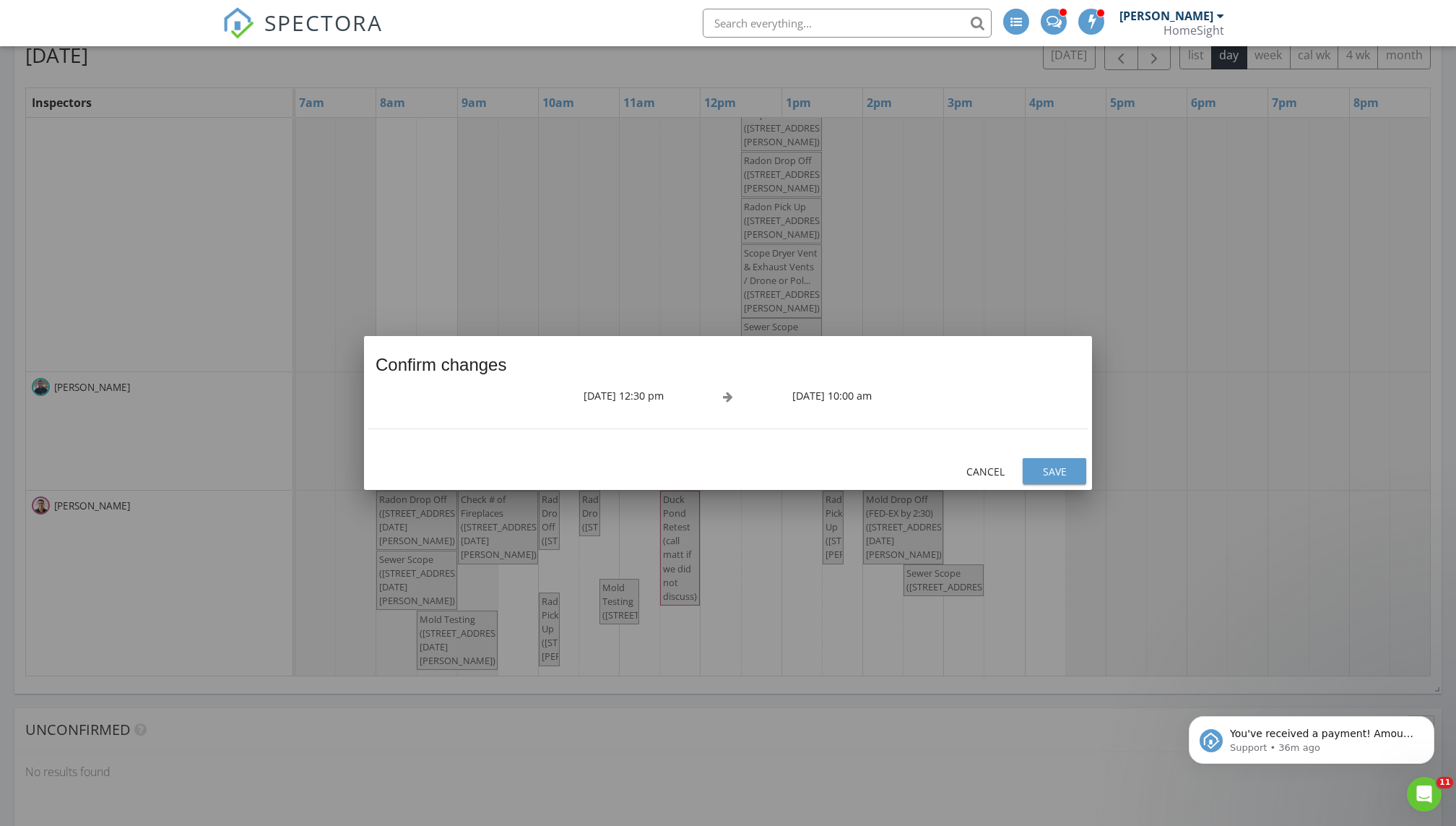
scroll to position [98, 0]
click at [702, 467] on div "Save" at bounding box center [1054, 471] width 41 height 15
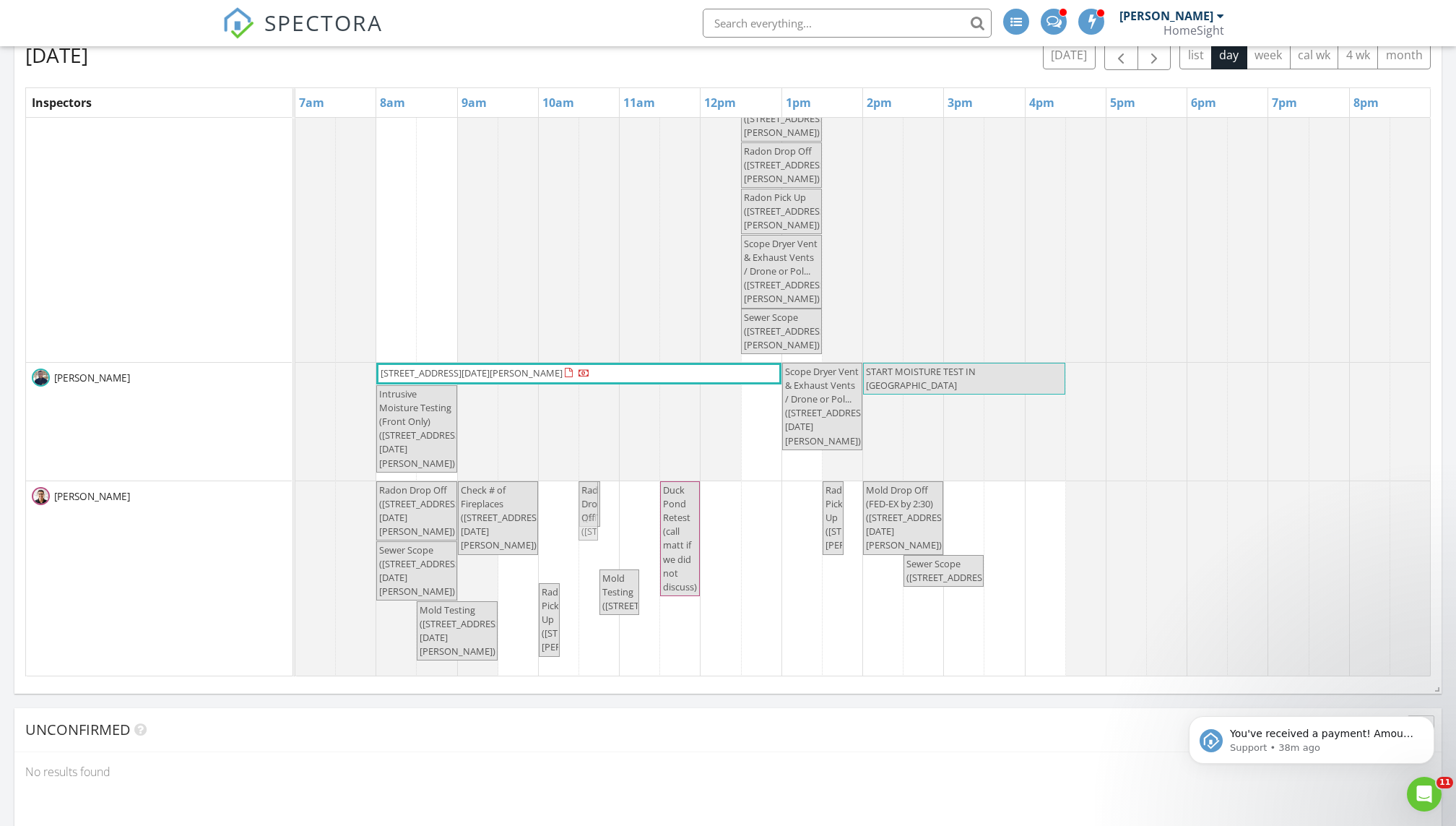
drag, startPoint x: 549, startPoint y: 532, endPoint x: 592, endPoint y: 534, distance: 43.0
click at [296, 534] on div "Radon Drop Off (2250 Lancaster Ave NE, Saint Michael) Check # of Fireplaces (22…" at bounding box center [296, 587] width 0 height 211
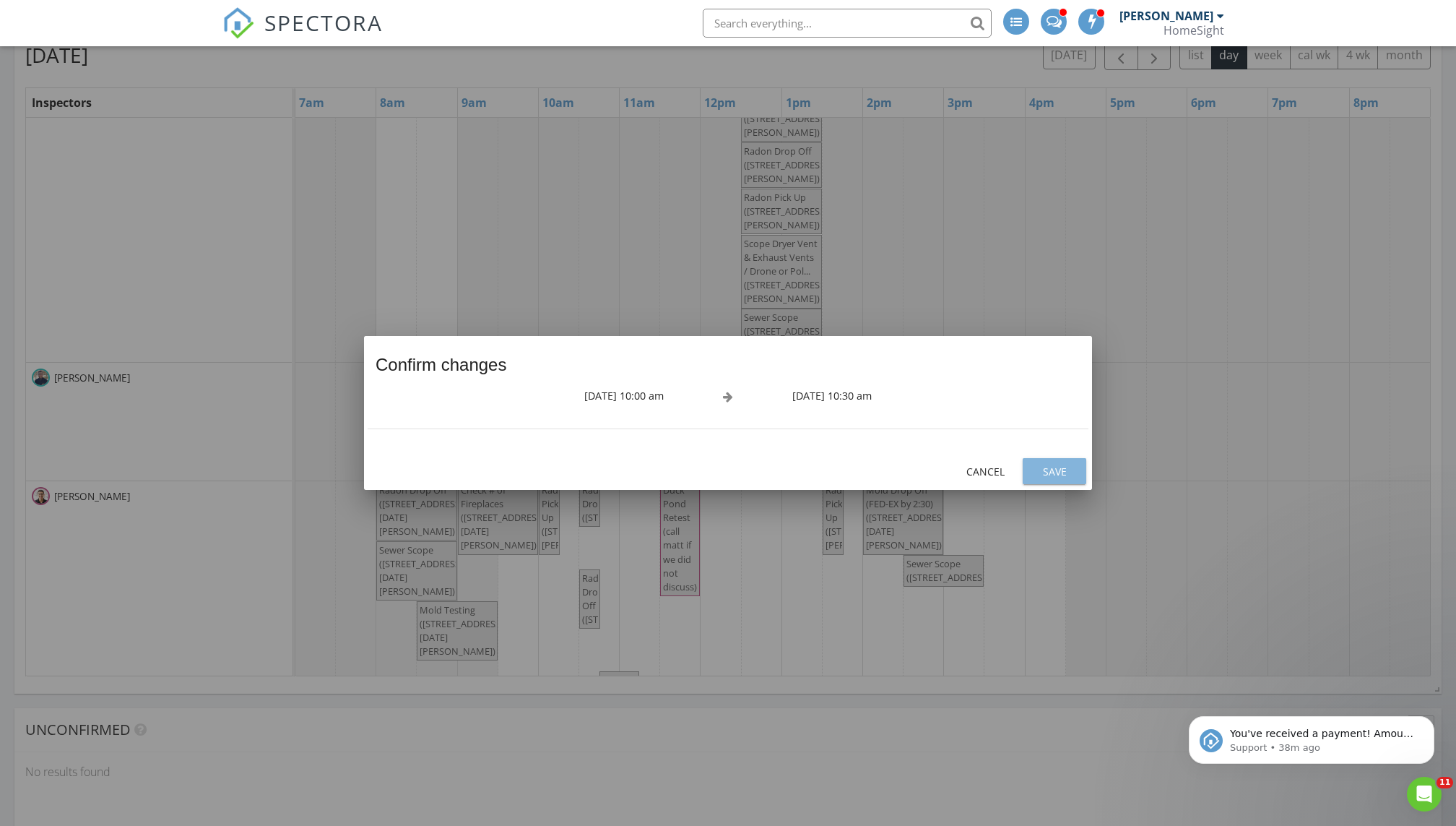
click at [702, 469] on div "Save" at bounding box center [1054, 471] width 41 height 15
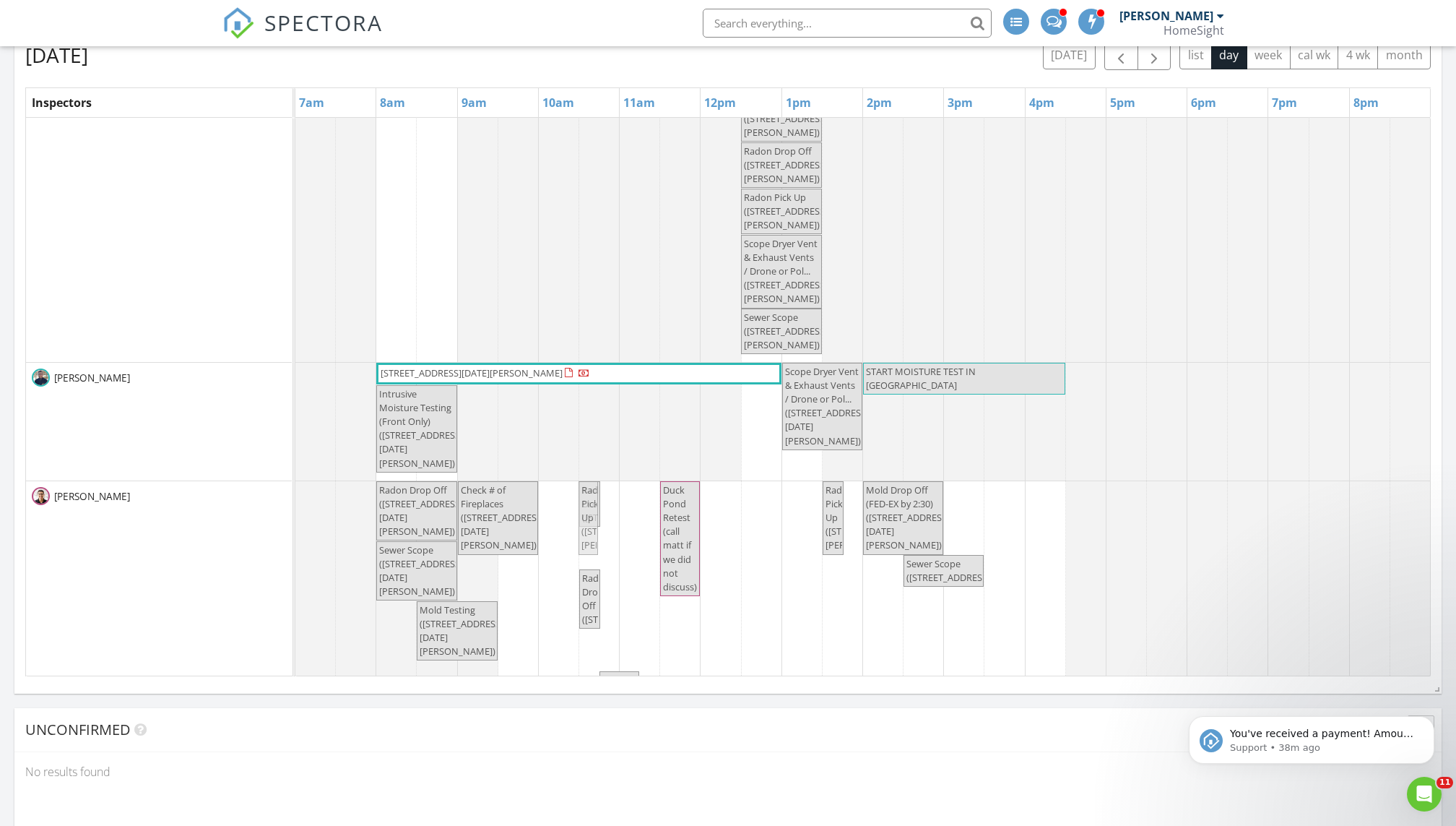
drag, startPoint x: 543, startPoint y: 554, endPoint x: 591, endPoint y: 556, distance: 48.0
click at [296, 556] on div "Radon Drop Off (2250 Lancaster Ave NE, Saint Michael) Check # of Fireplaces (22…" at bounding box center [296, 624] width 0 height 285
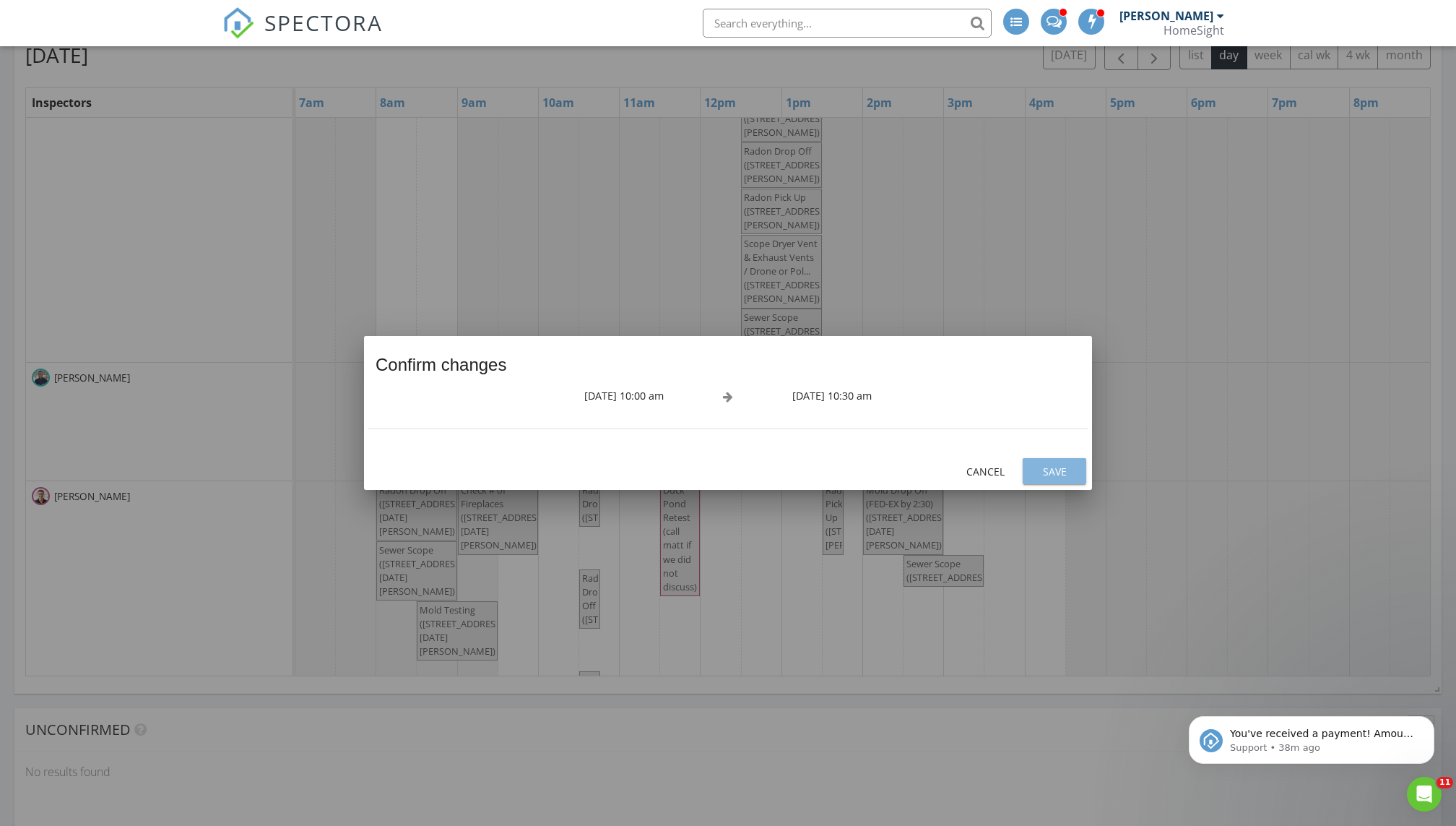
click at [702, 465] on div "Save" at bounding box center [1054, 471] width 41 height 15
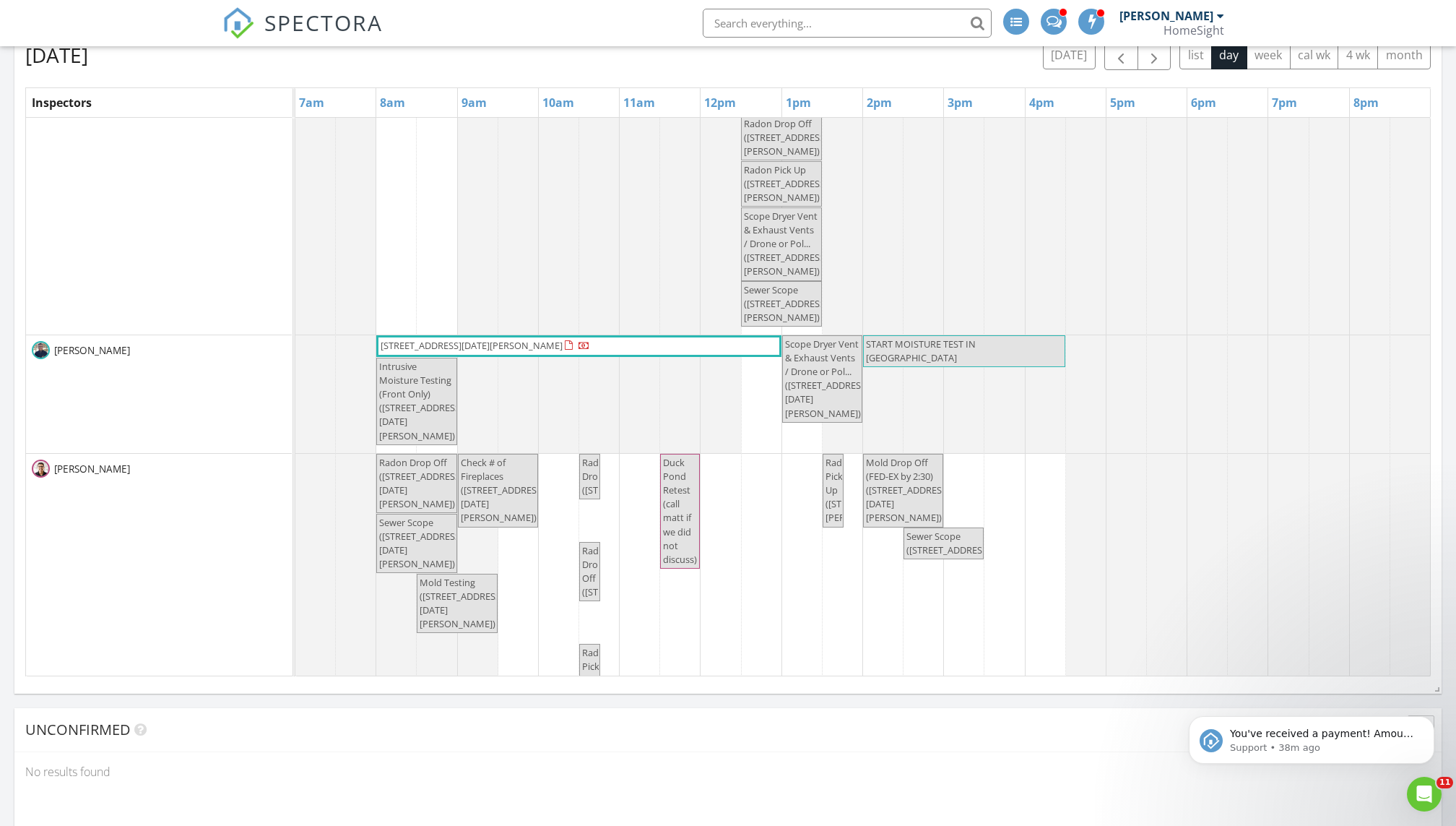
scroll to position [144, 0]
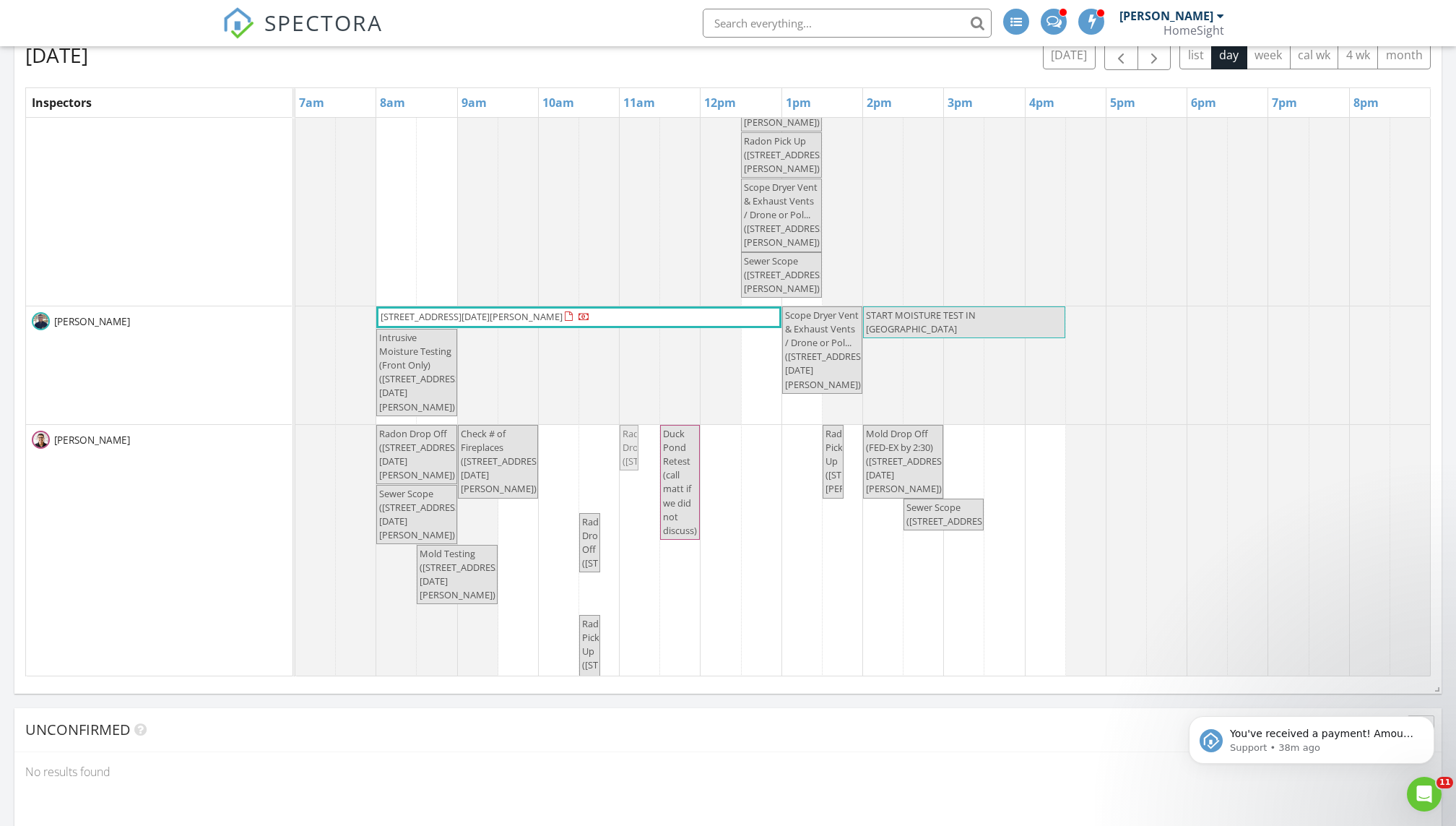
drag, startPoint x: 588, startPoint y: 483, endPoint x: 646, endPoint y: 477, distance: 58.3
click at [646, 477] on div "8532 Neal Ave Post Test? Maybe ready? 6304 Pheasant Ct , Minneapolis 55436 1102…" at bounding box center [863, 388] width 1134 height 849
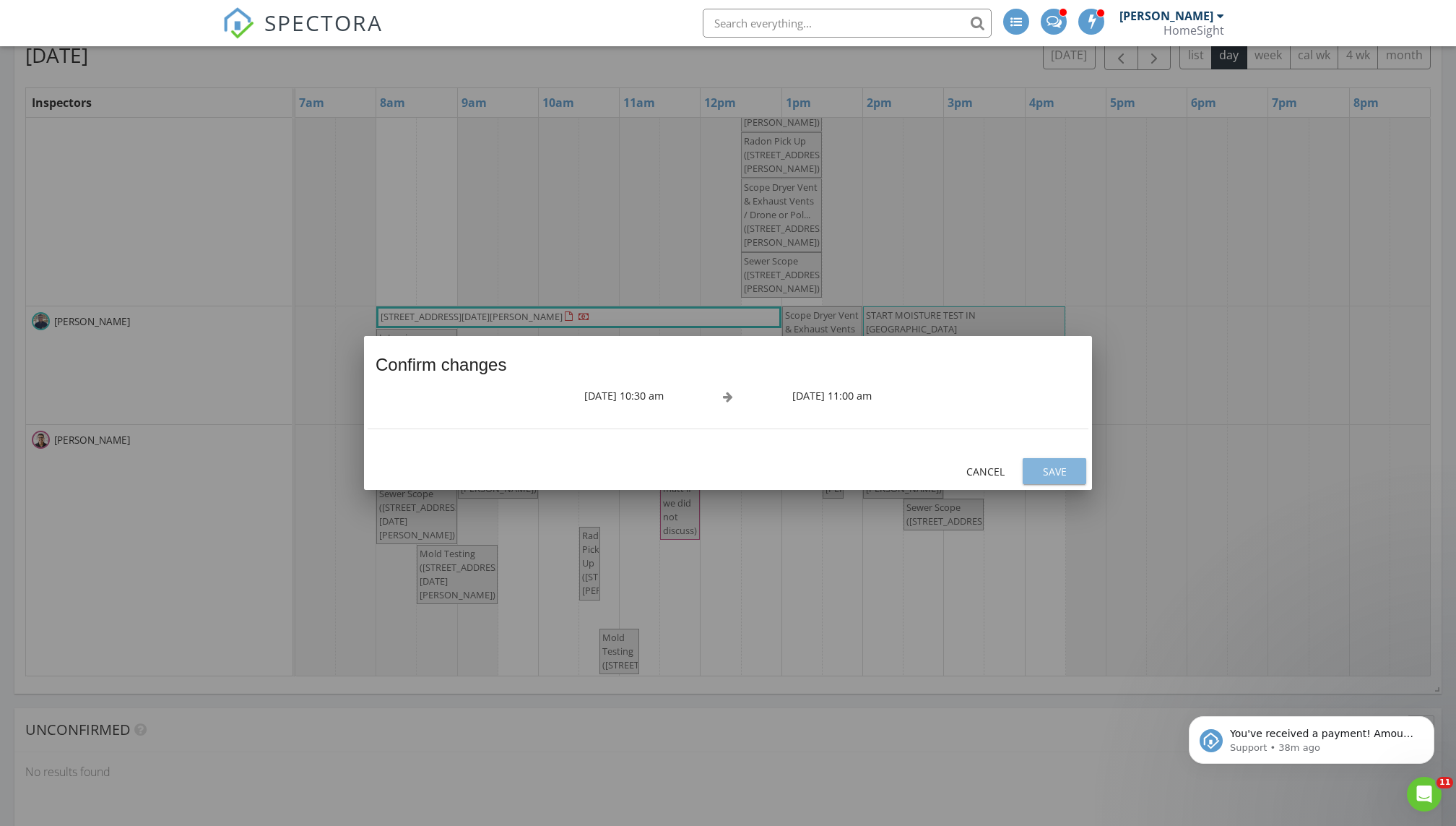
click at [702, 471] on div "Save" at bounding box center [1054, 471] width 41 height 15
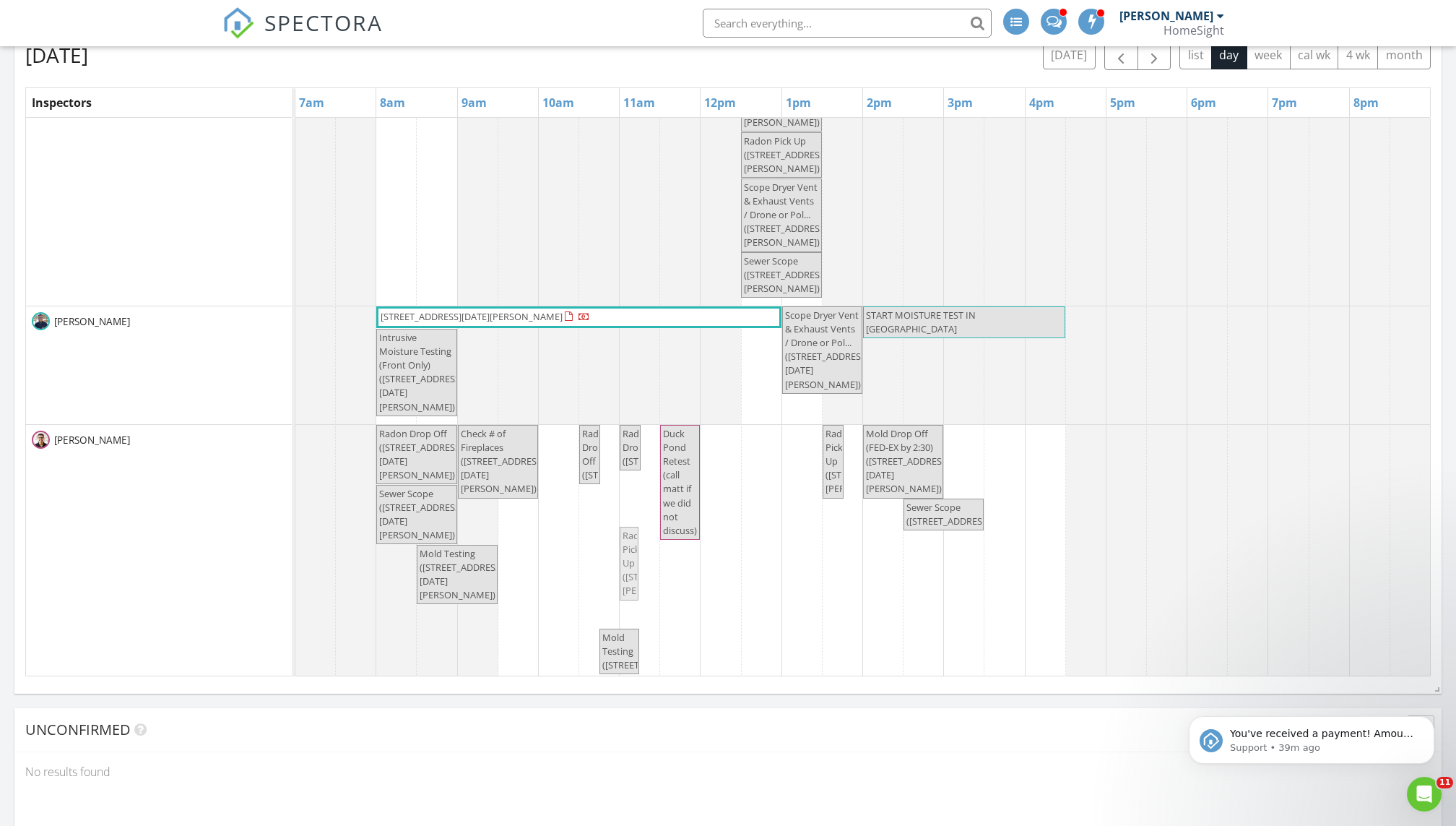
drag, startPoint x: 590, startPoint y: 561, endPoint x: 621, endPoint y: 556, distance: 31.4
click at [296, 556] on div "Radon Drop Off (2250 Lancaster Ave NE, Saint Michael) Check # of Fireplaces (22…" at bounding box center [296, 574] width 0 height 299
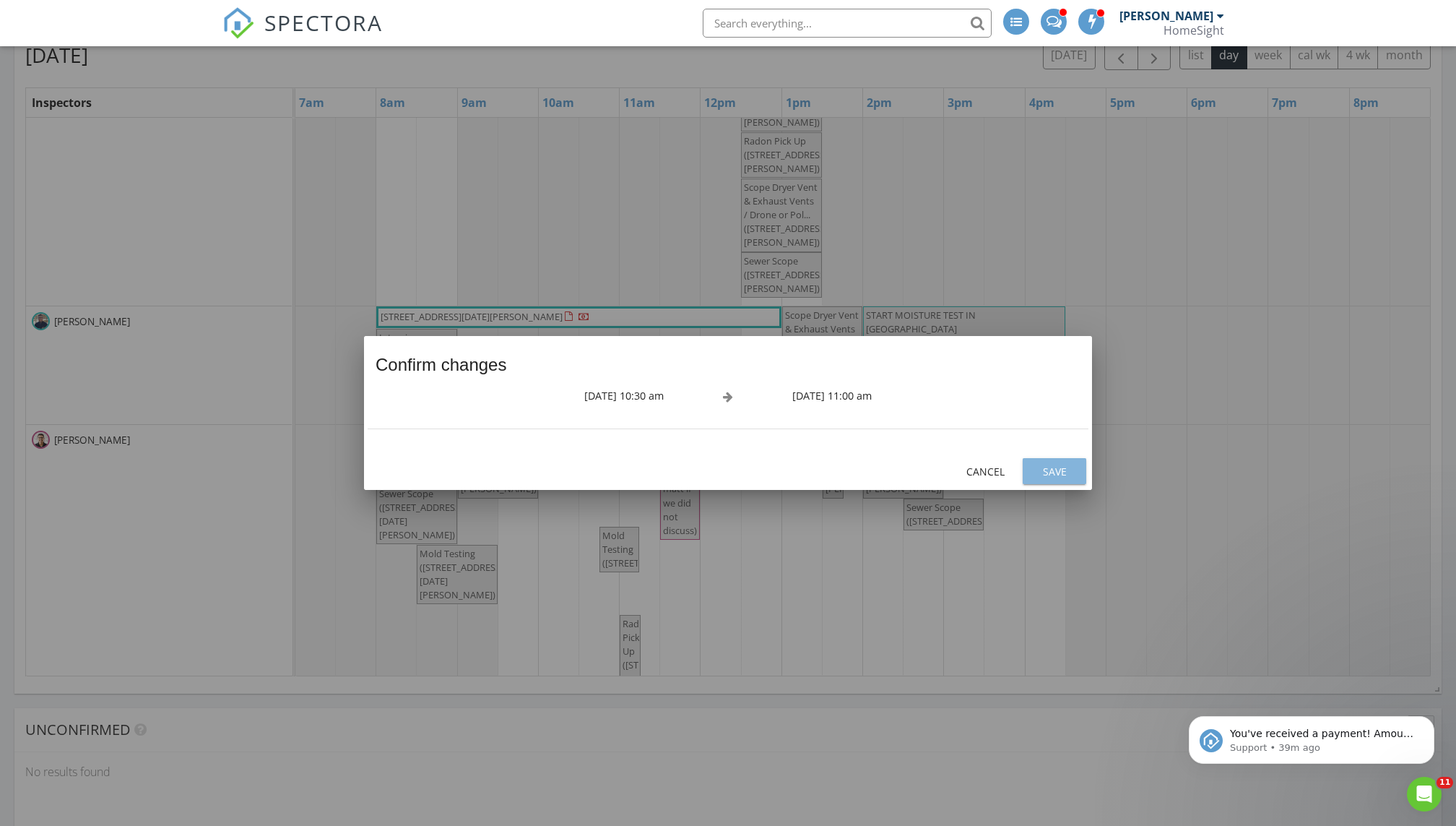
click at [702, 467] on div "Save" at bounding box center [1054, 471] width 41 height 15
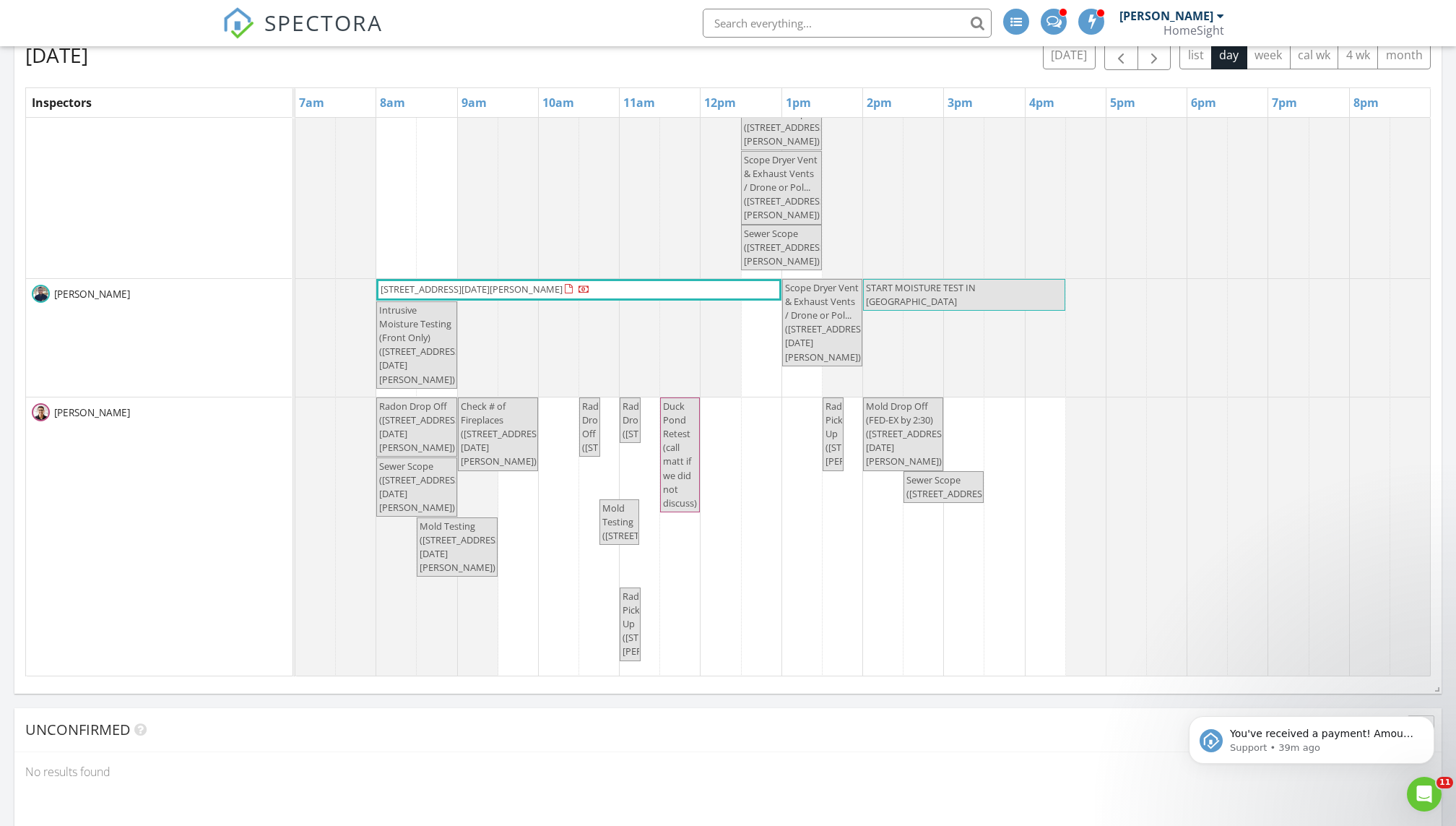
scroll to position [201, 0]
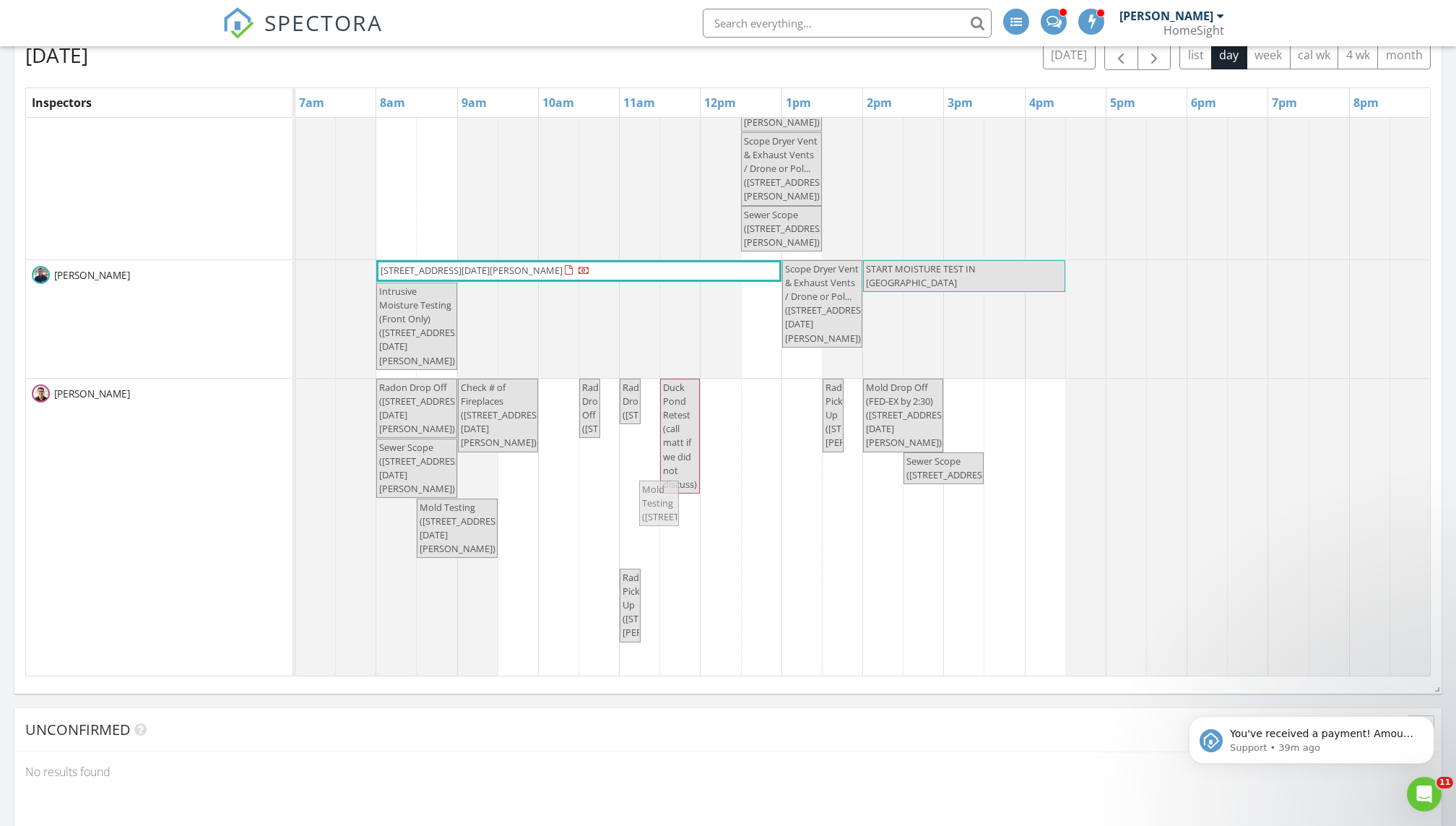
drag, startPoint x: 622, startPoint y: 526, endPoint x: 655, endPoint y: 524, distance: 33.1
click at [296, 524] on div "Radon Drop Off (2250 Lancaster Ave NE, Saint Michael) Check # of Fireplaces (22…" at bounding box center [296, 528] width 0 height 299
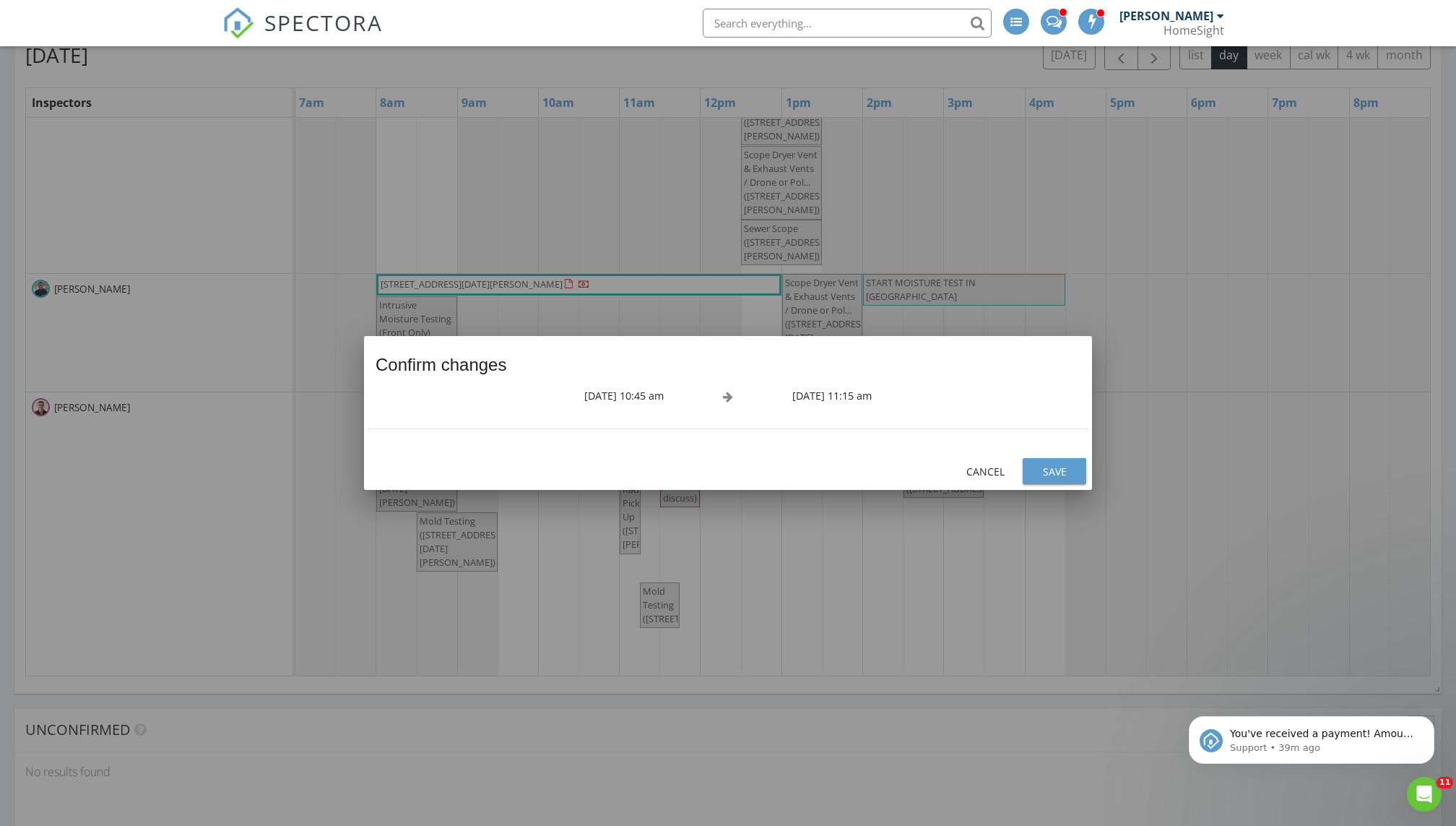
click at [702, 469] on div "Save" at bounding box center [1054, 471] width 41 height 15
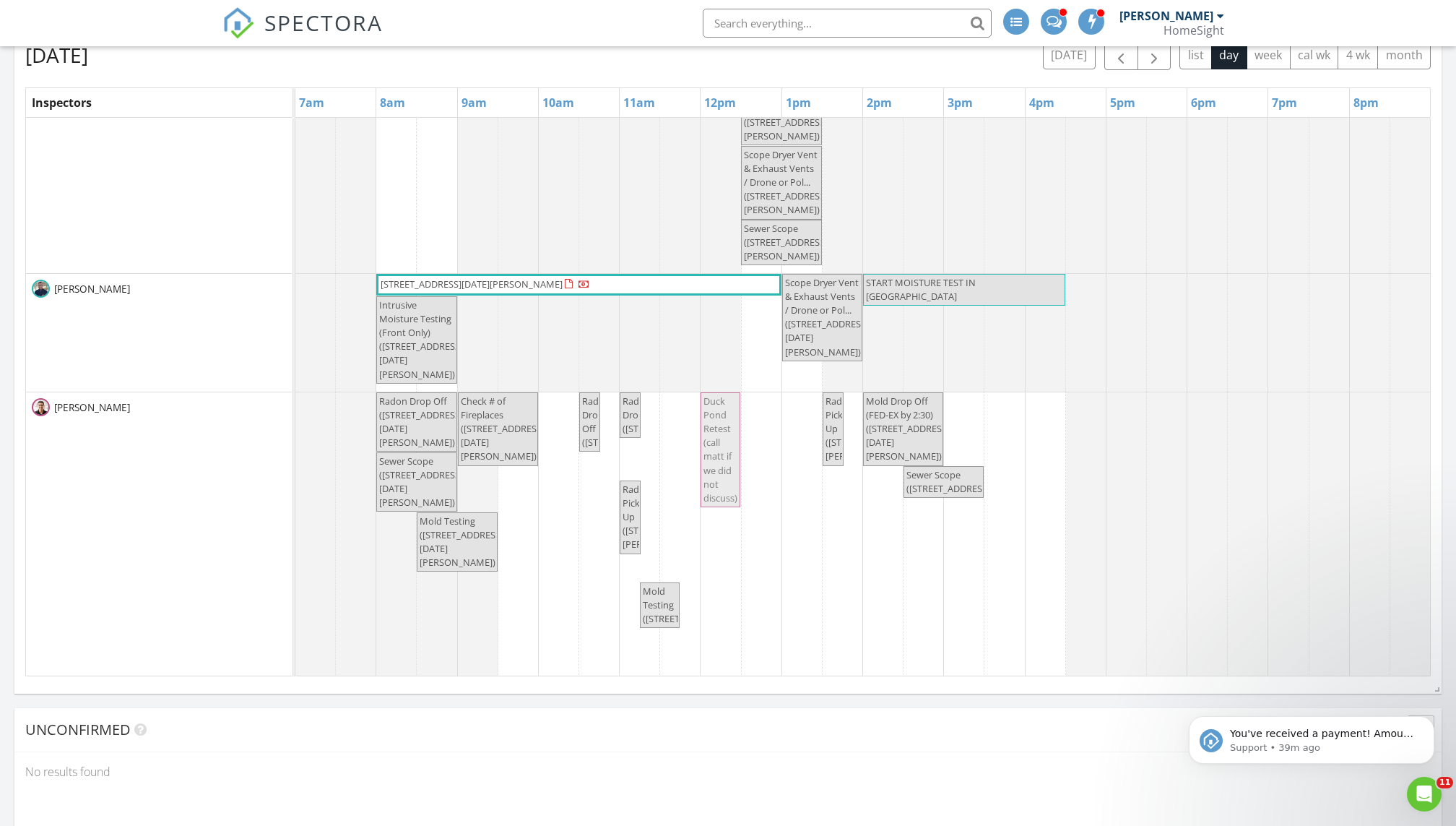
drag, startPoint x: 684, startPoint y: 461, endPoint x: 726, endPoint y: 460, distance: 42.0
click at [296, 460] on div "Radon Drop Off (2250 Lancaster Ave NE, Saint Michael) Check # of Fireplaces (22…" at bounding box center [296, 534] width 0 height 285
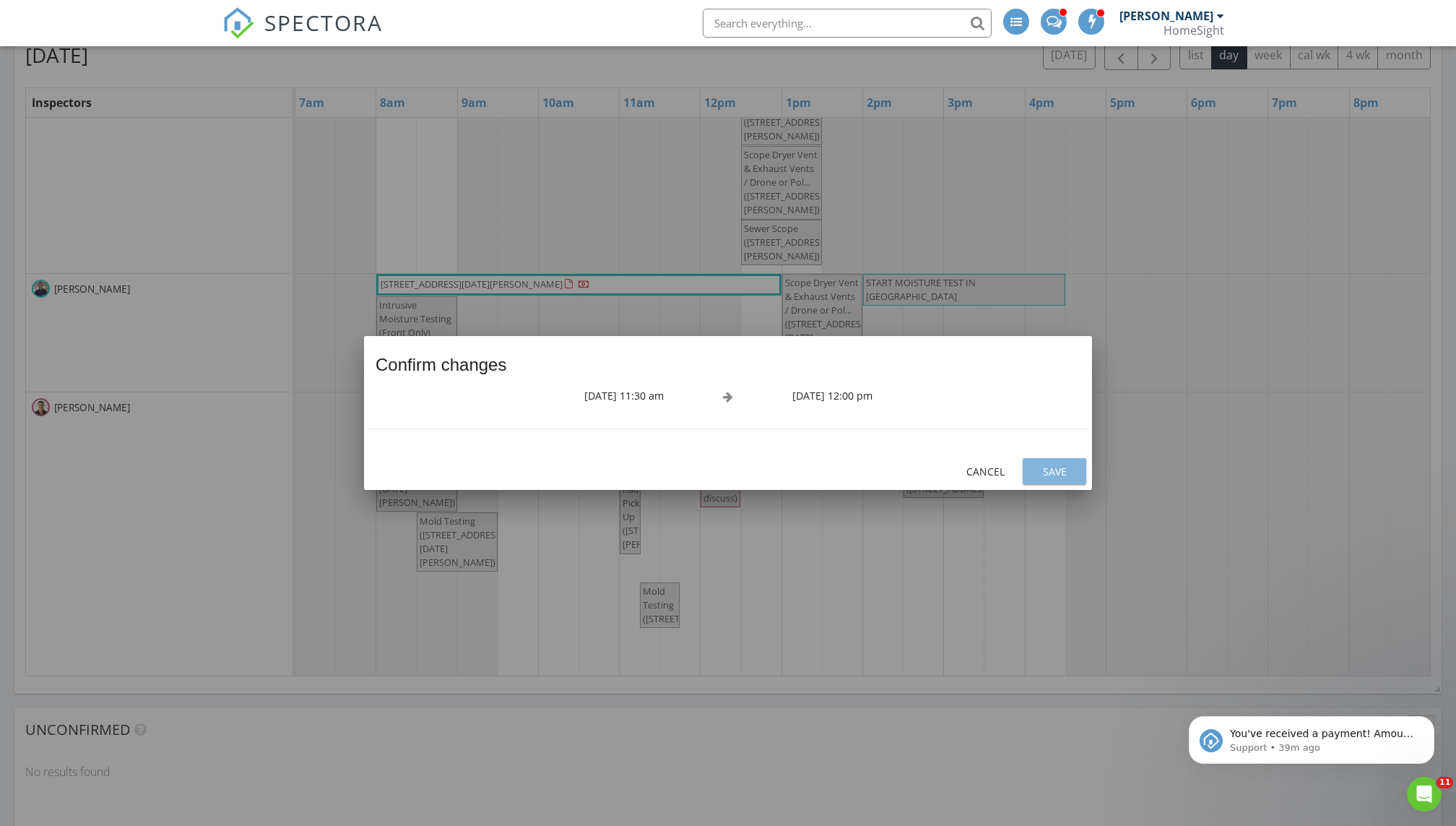
click at [702, 467] on div "Save" at bounding box center [1054, 471] width 41 height 15
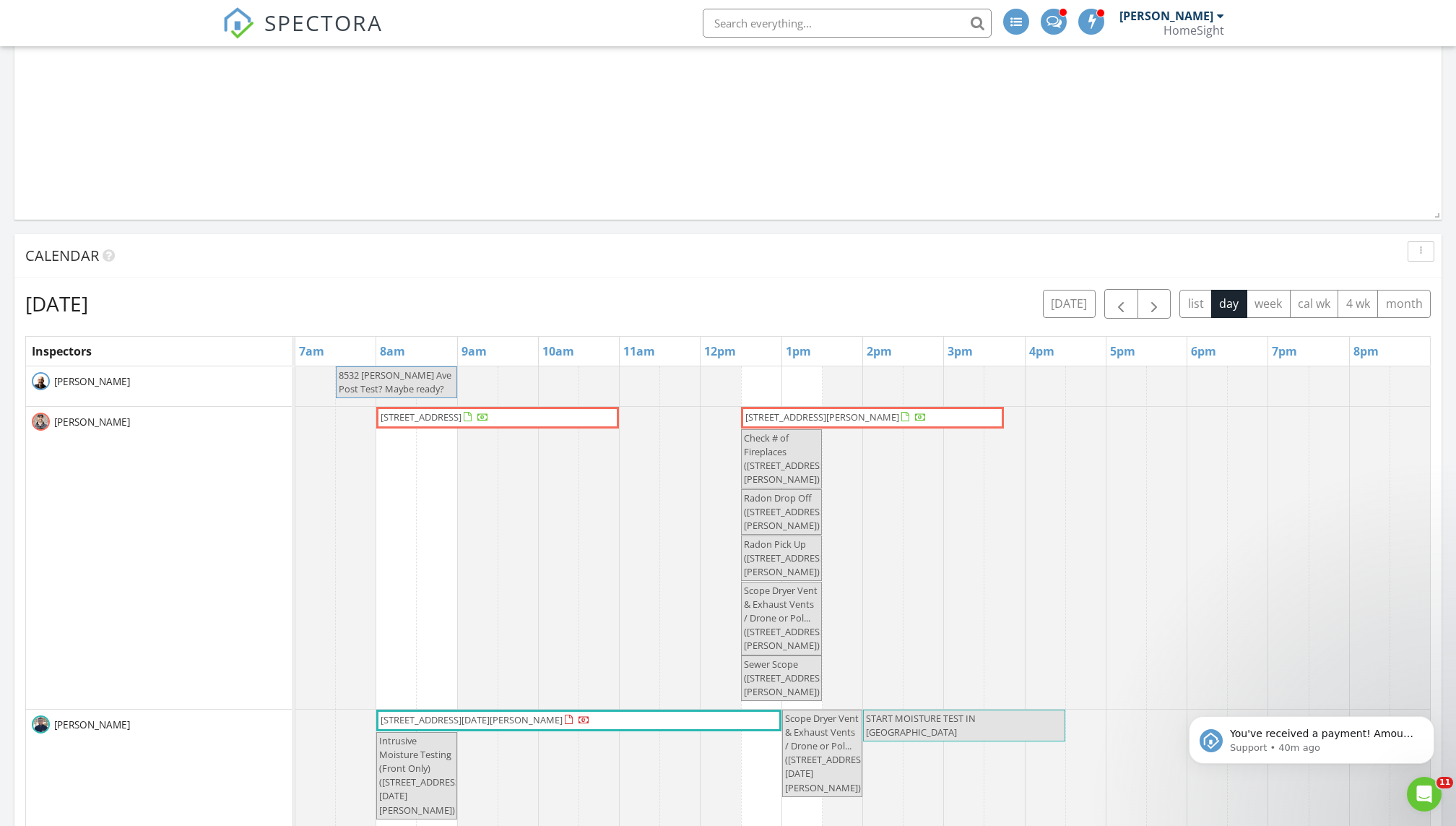
scroll to position [1465, 0]
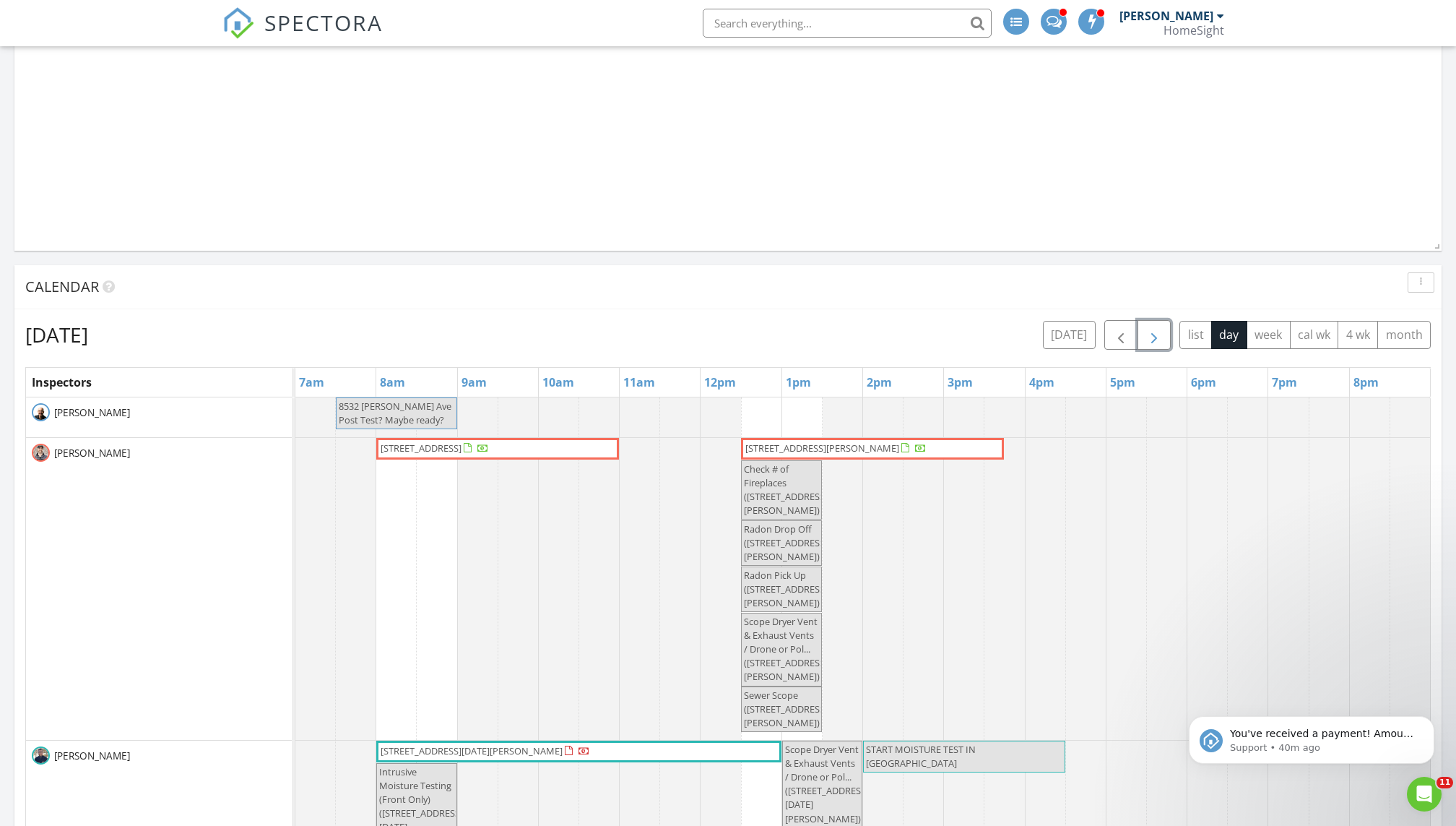
click at [702, 333] on span "button" at bounding box center [1154, 335] width 17 height 17
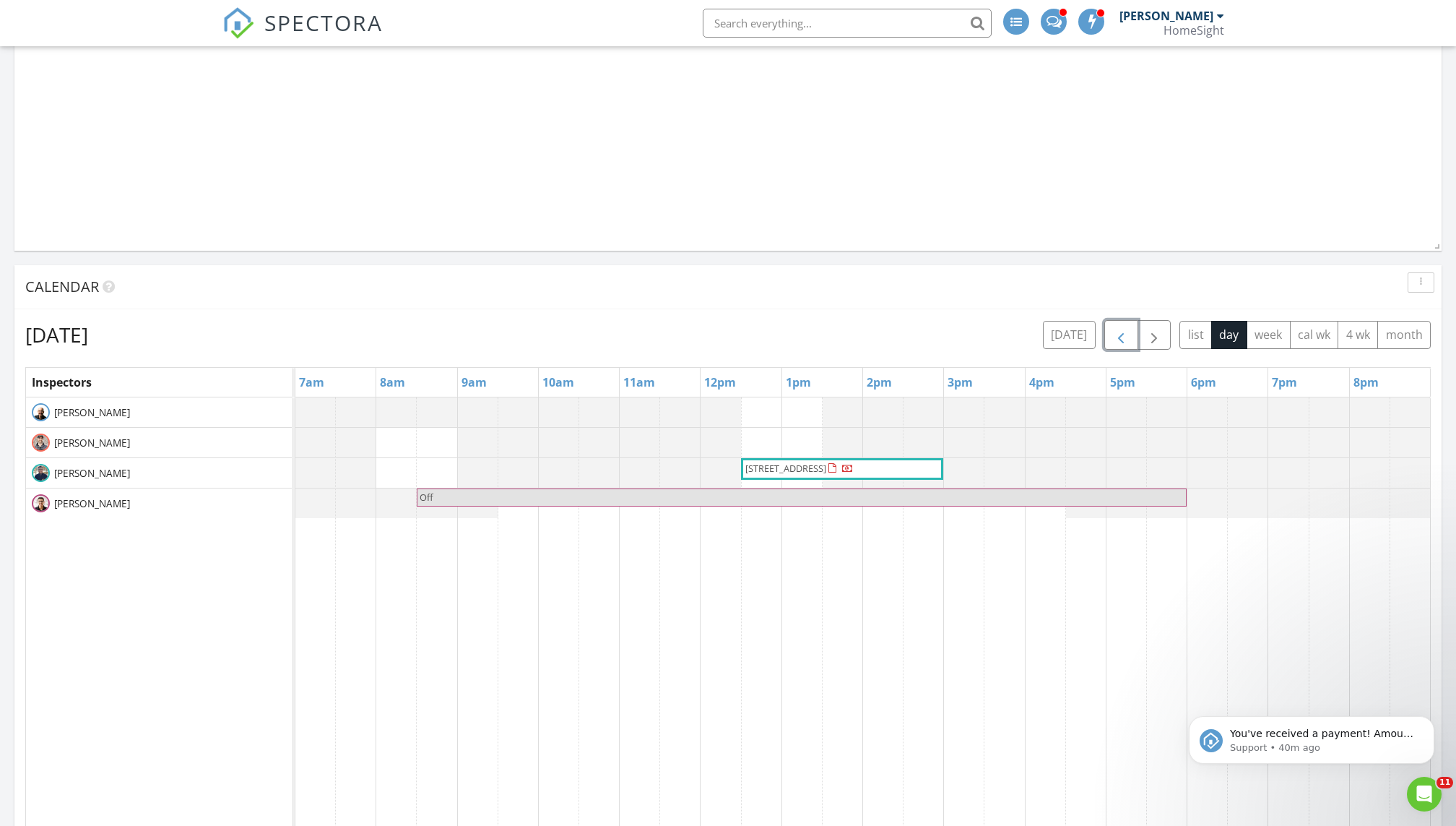
click at [702, 334] on span "button" at bounding box center [1121, 335] width 17 height 17
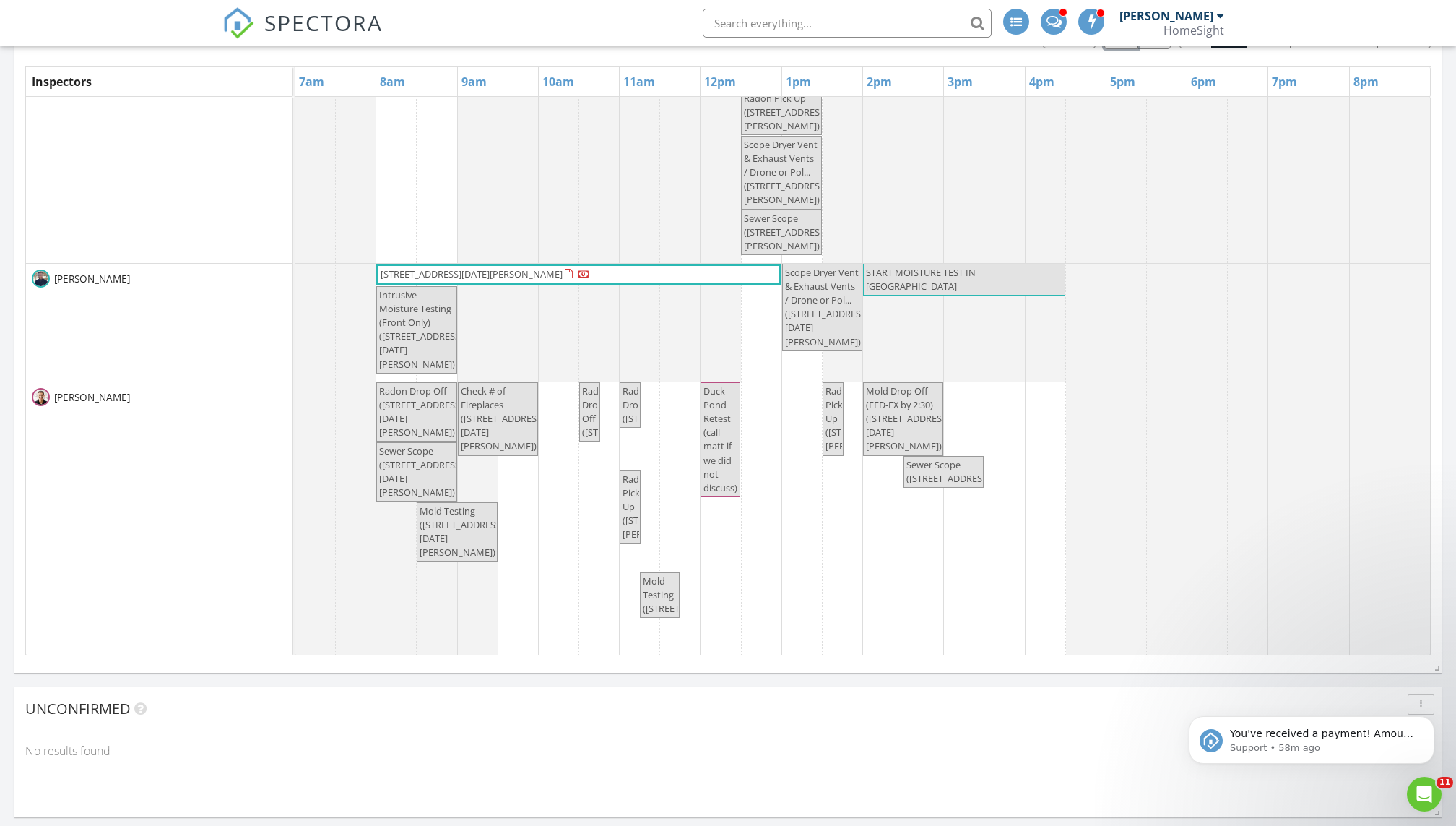
scroll to position [187, 0]
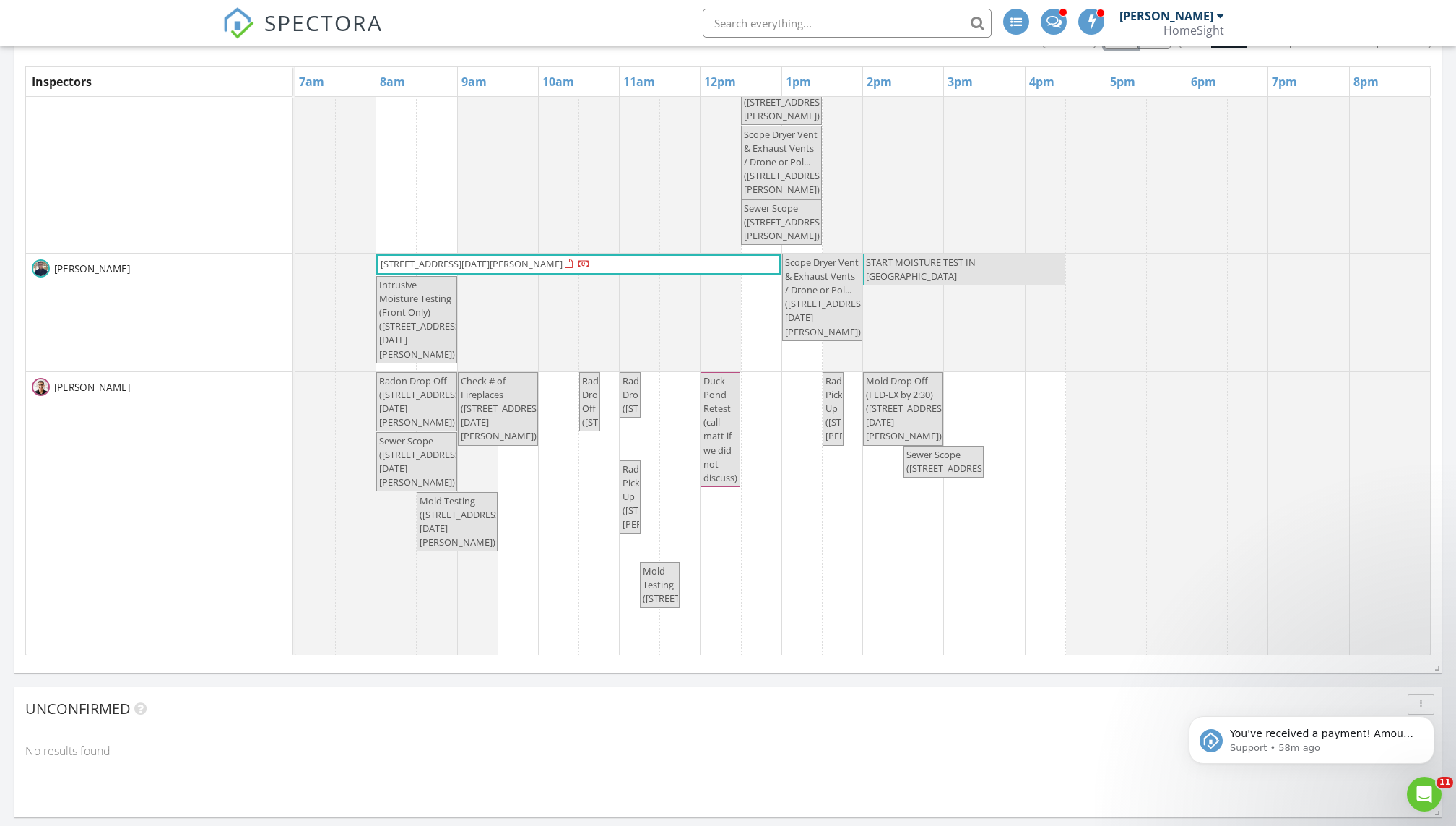
click at [702, 417] on span "Mold Drop Off (FED-EX by 2:30) (2250 Lancaster Ave NE, Saint Michael)" at bounding box center [908, 408] width 84 height 69
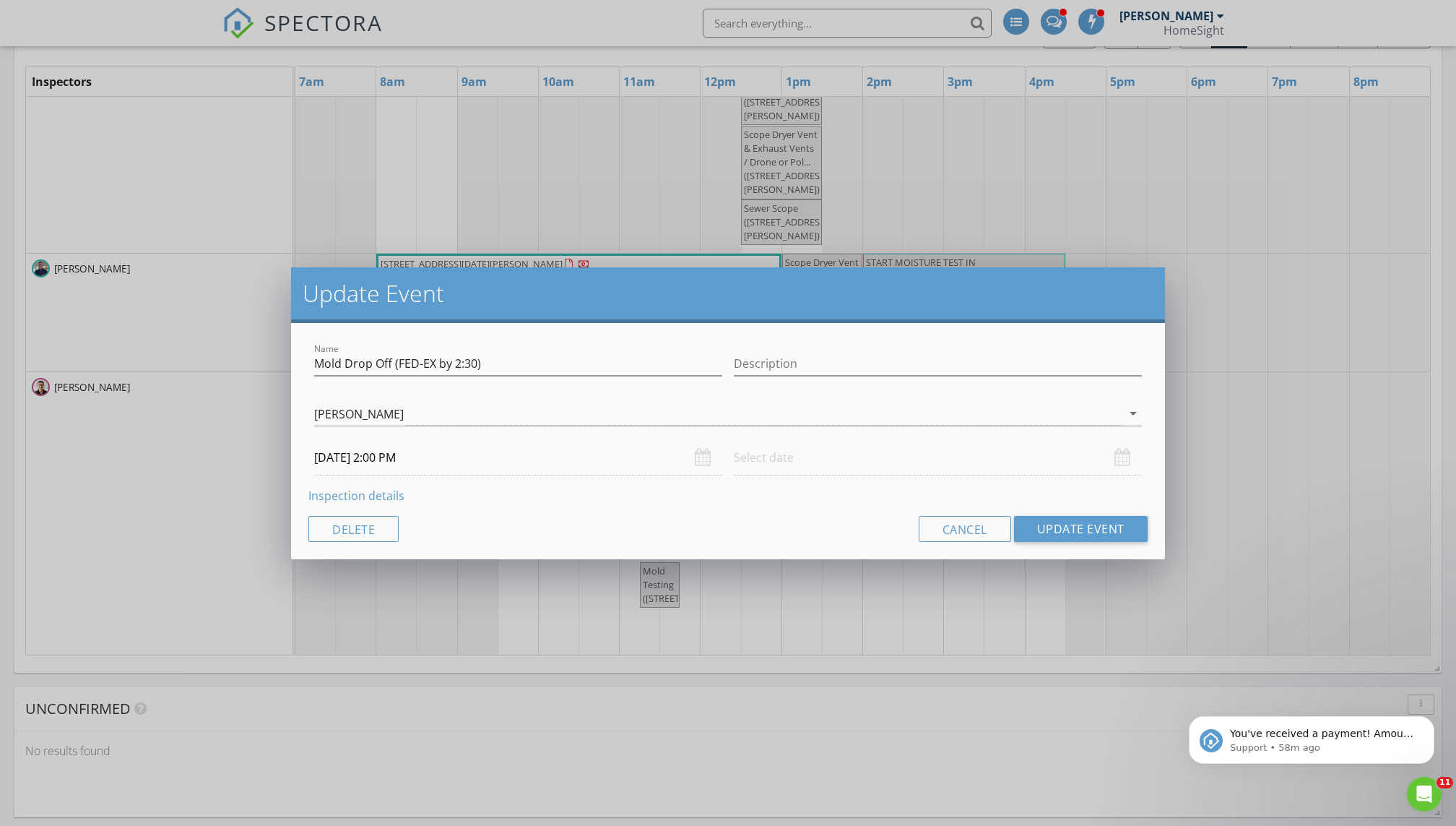
click at [702, 348] on div "Update Event Name Mold Drop Off (FED-EX by 2:30) Description Matthew Brown Jim …" at bounding box center [728, 413] width 1456 height 826
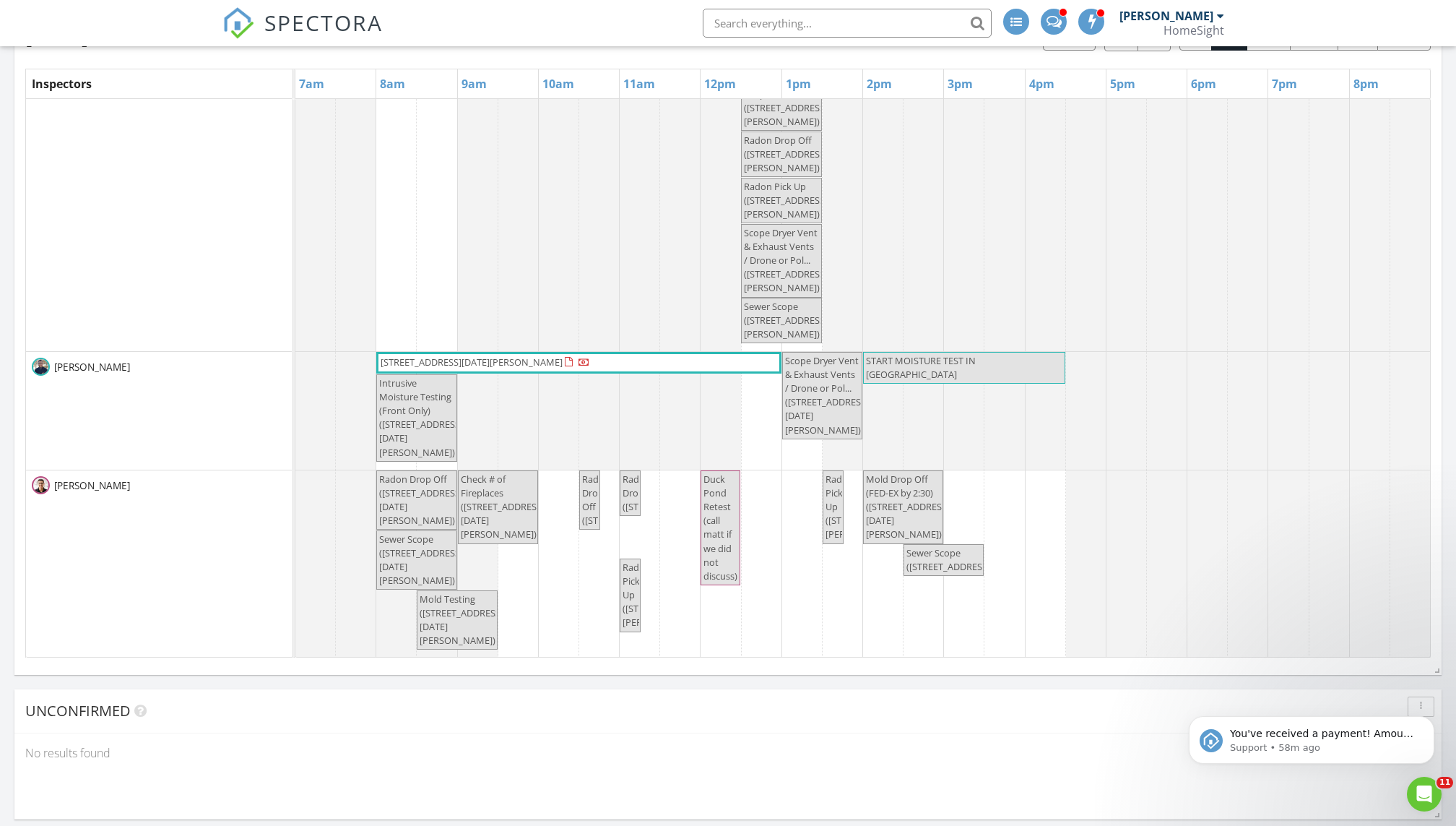
scroll to position [85, 0]
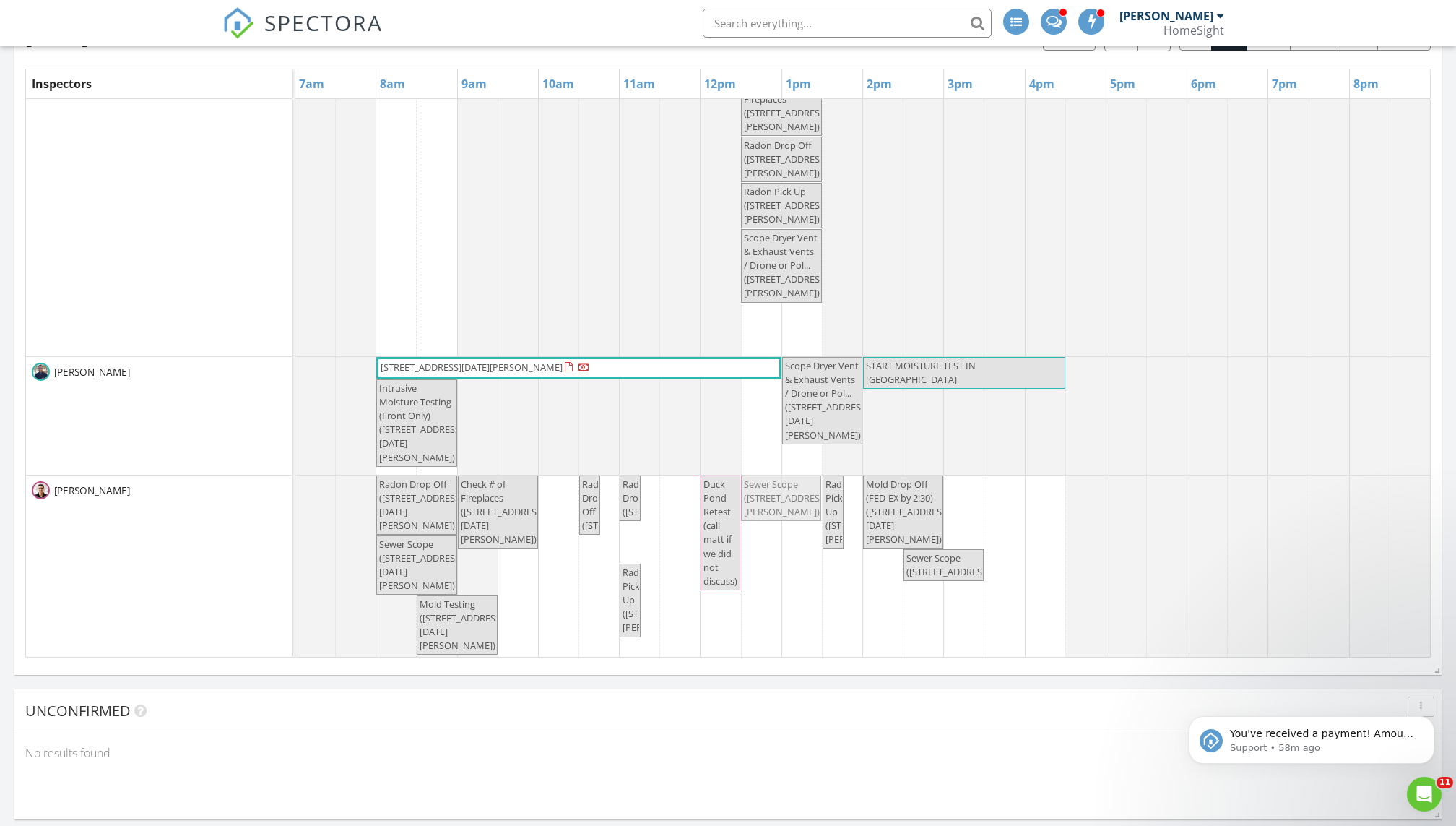
drag, startPoint x: 771, startPoint y: 317, endPoint x: 788, endPoint y: 520, distance: 203.7
click at [702, 520] on div "8532 Neal Ave Post Test? Maybe ready? 6304 Pheasant Ct , Minneapolis 55436 1102…" at bounding box center [863, 387] width 1134 height 747
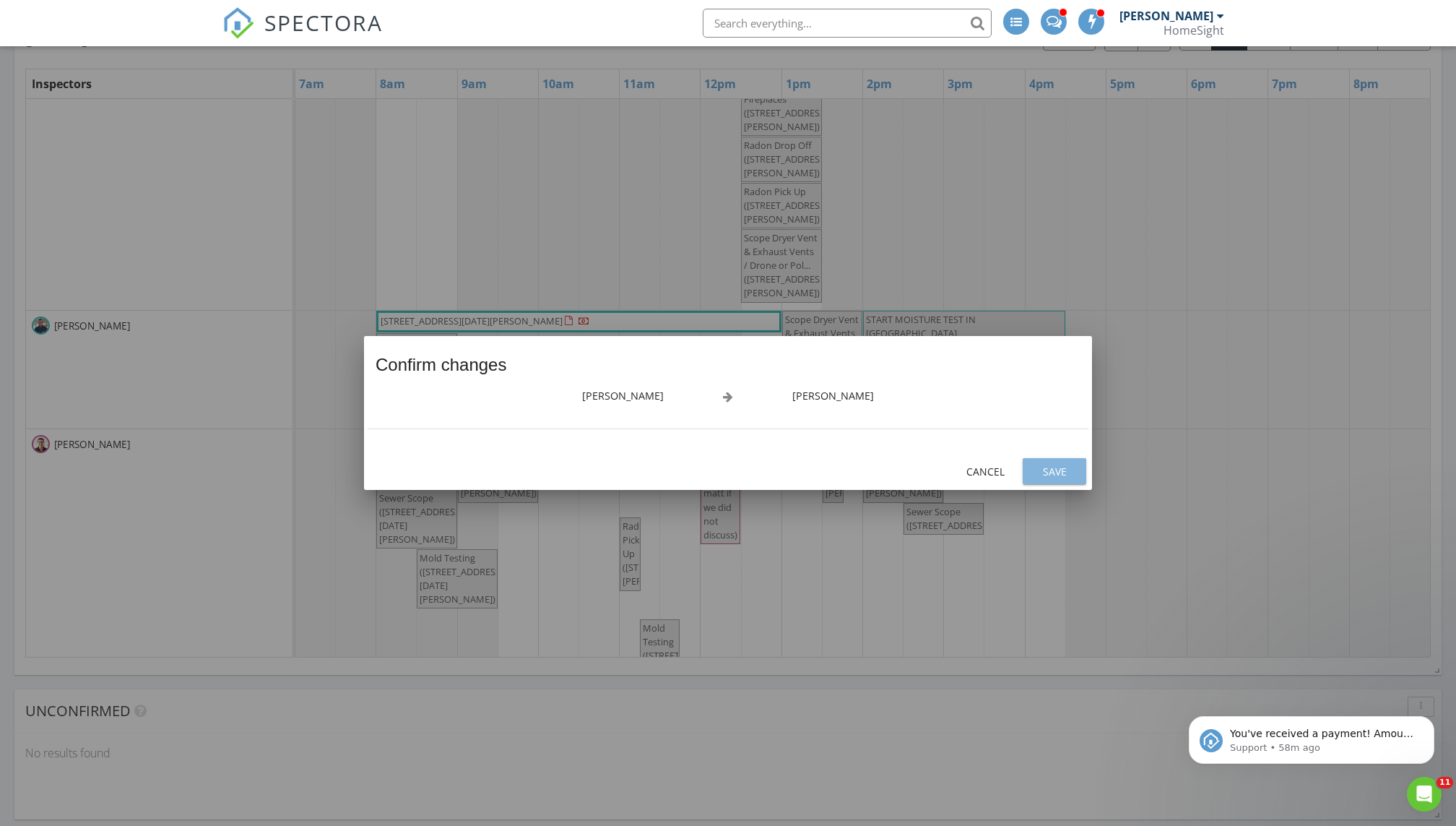
click at [702, 464] on div "Save" at bounding box center [1054, 471] width 41 height 15
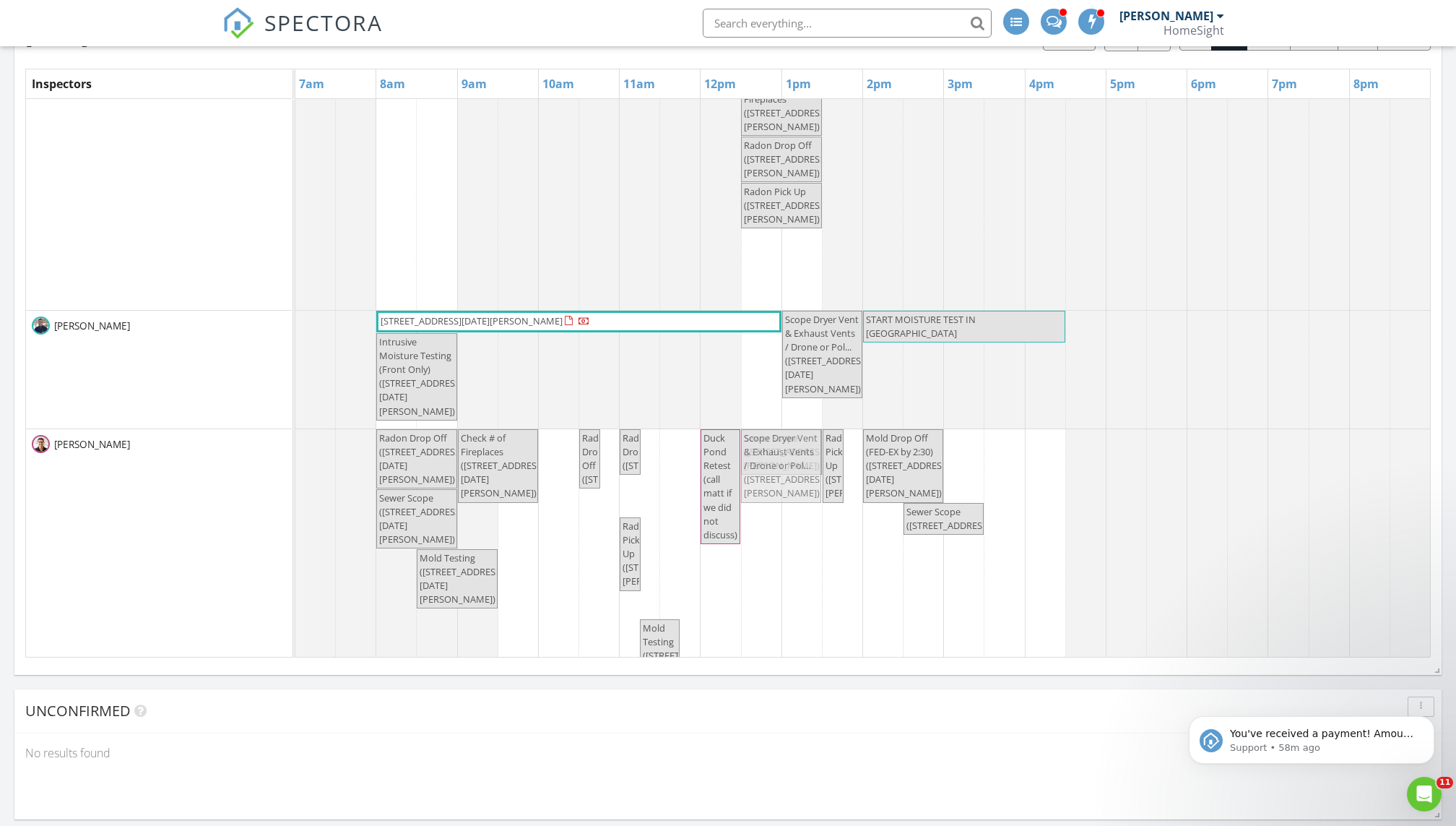
drag, startPoint x: 778, startPoint y: 270, endPoint x: 793, endPoint y: 469, distance: 199.6
click at [702, 469] on tbody "8532 Neal Ave Post Test? Maybe ready? 6304 Pheasant Ct , Minneapolis 55436 1102…" at bounding box center [863, 364] width 1135 height 701
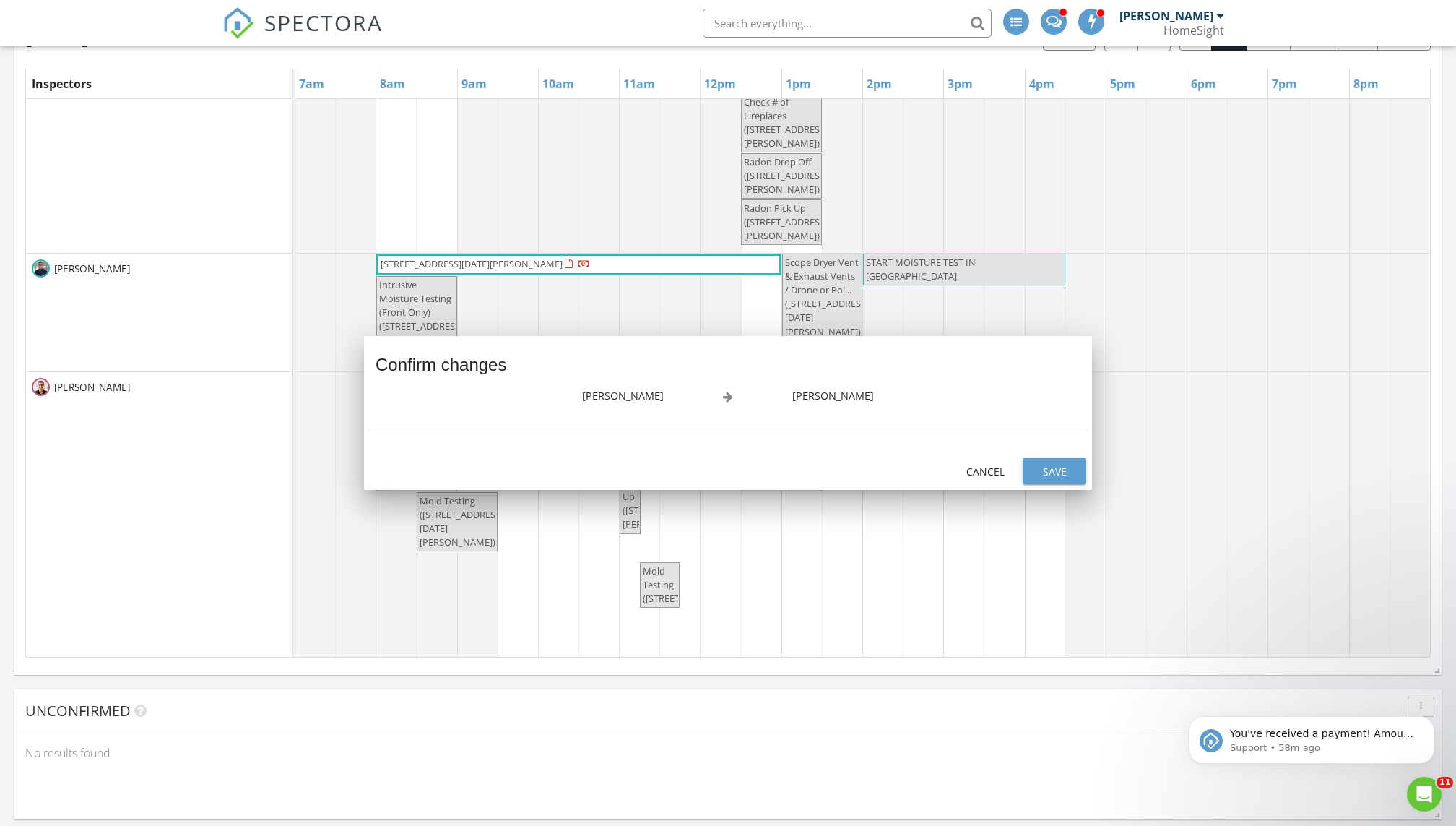
scroll to position [67, 0]
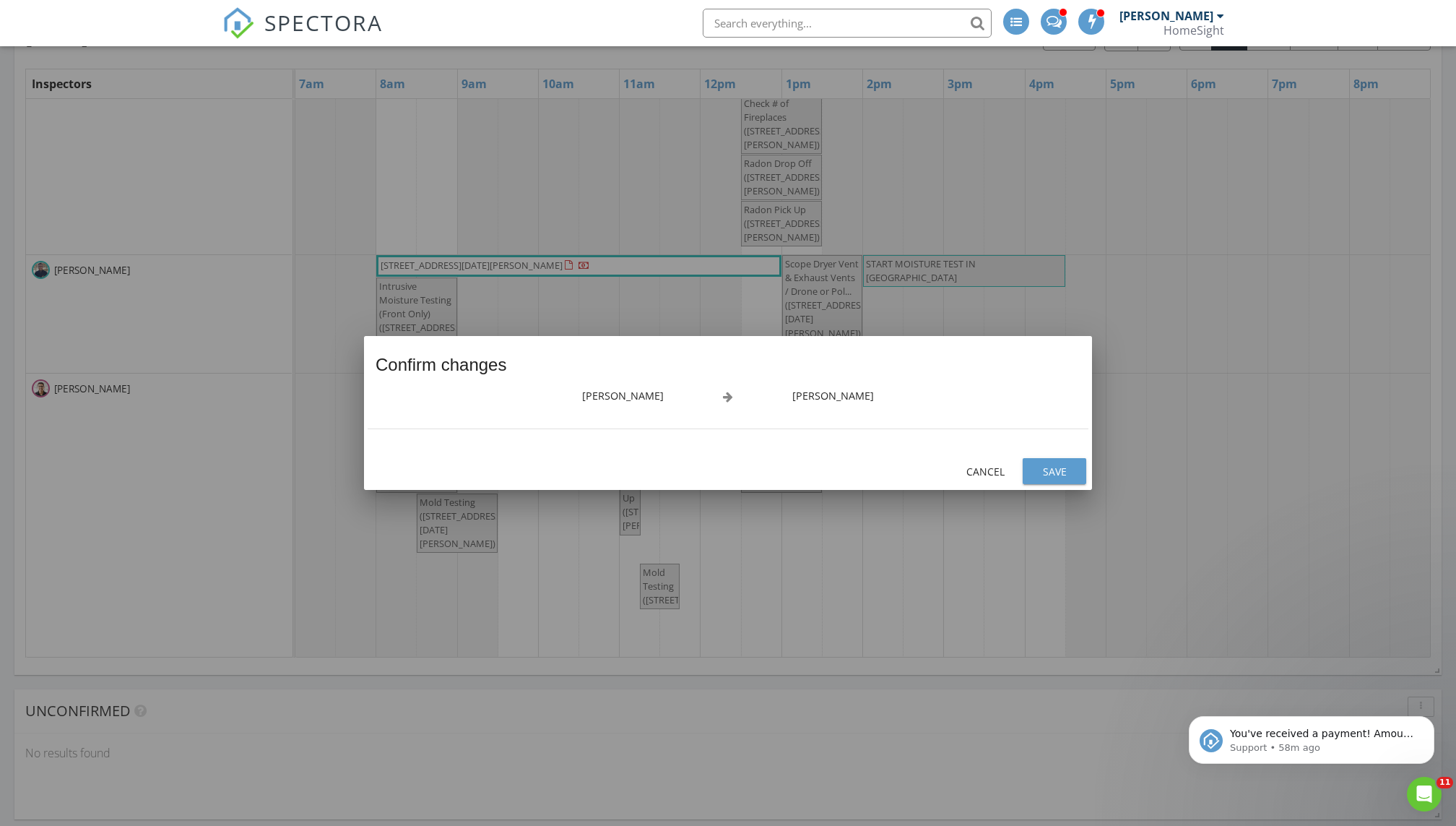
click at [702, 470] on div "Save" at bounding box center [1054, 471] width 41 height 15
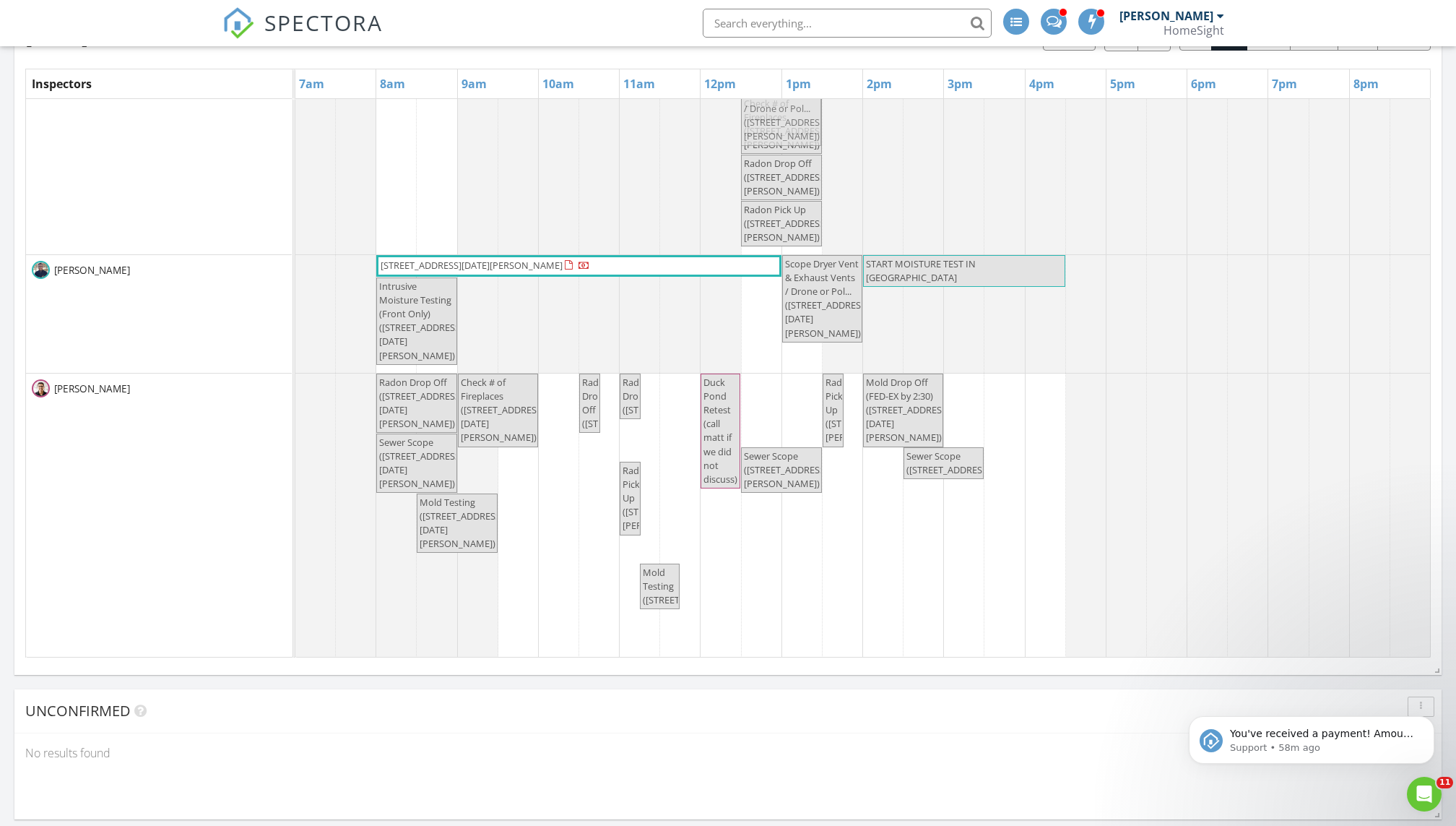
drag, startPoint x: 780, startPoint y: 393, endPoint x: 772, endPoint y: 236, distance: 157.2
click at [702, 236] on tbody "8532 Neal Ave Post Test? Maybe ready? 6304 Pheasant Ct , Minneapolis 55436 1102…" at bounding box center [863, 345] width 1135 height 627
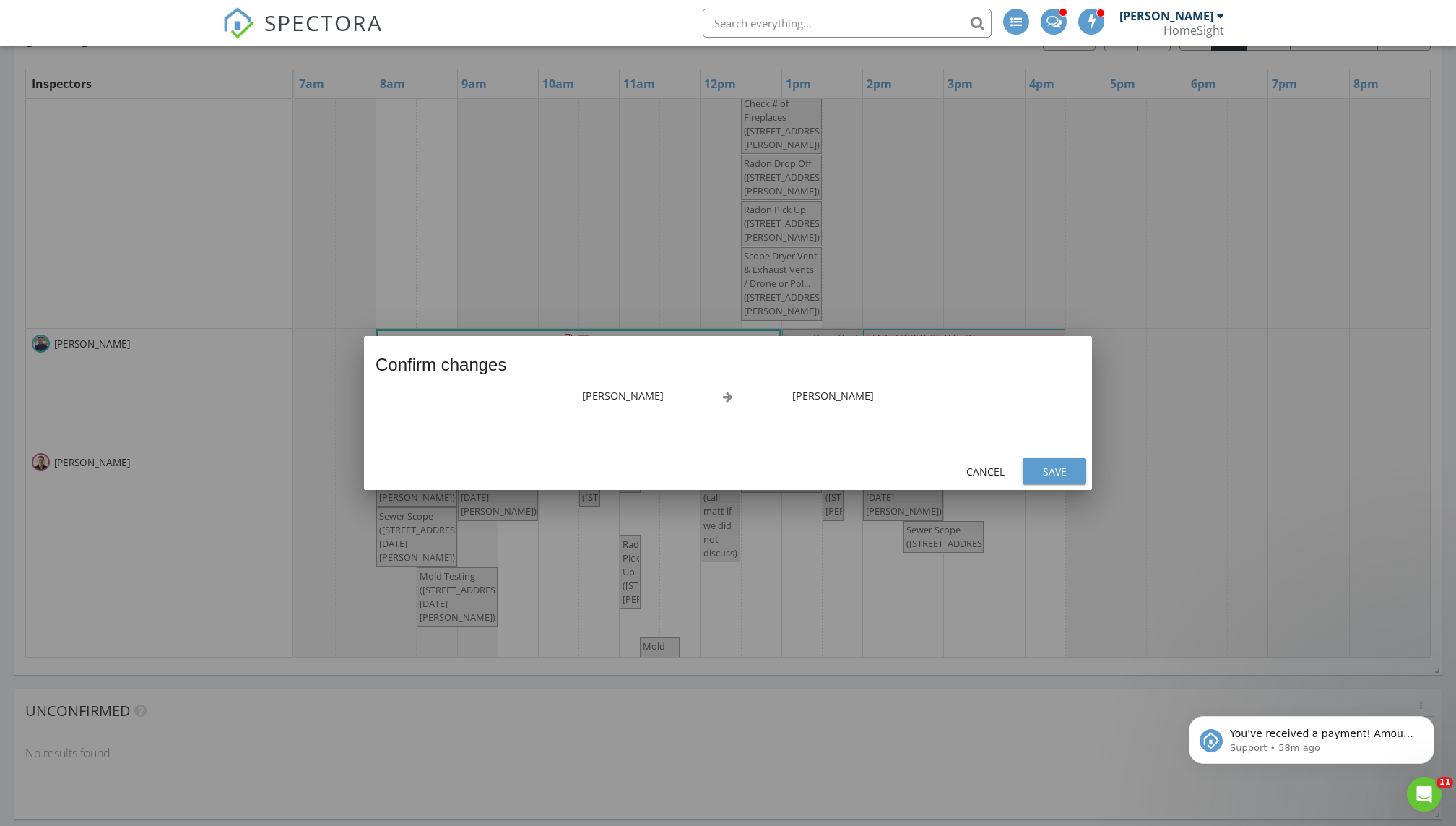
scroll to position [85, 0]
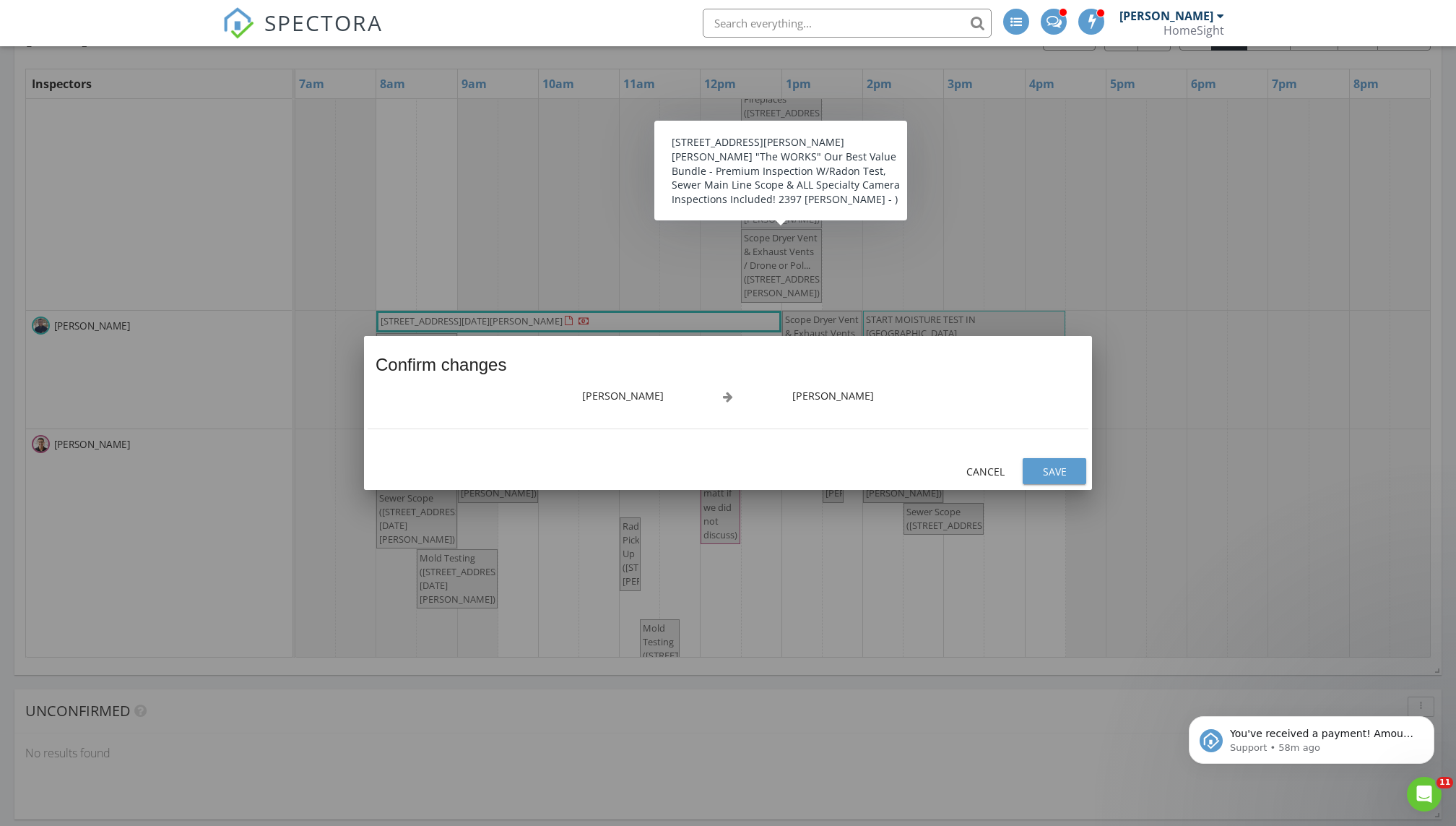
click at [702, 473] on div "Save" at bounding box center [1054, 471] width 41 height 15
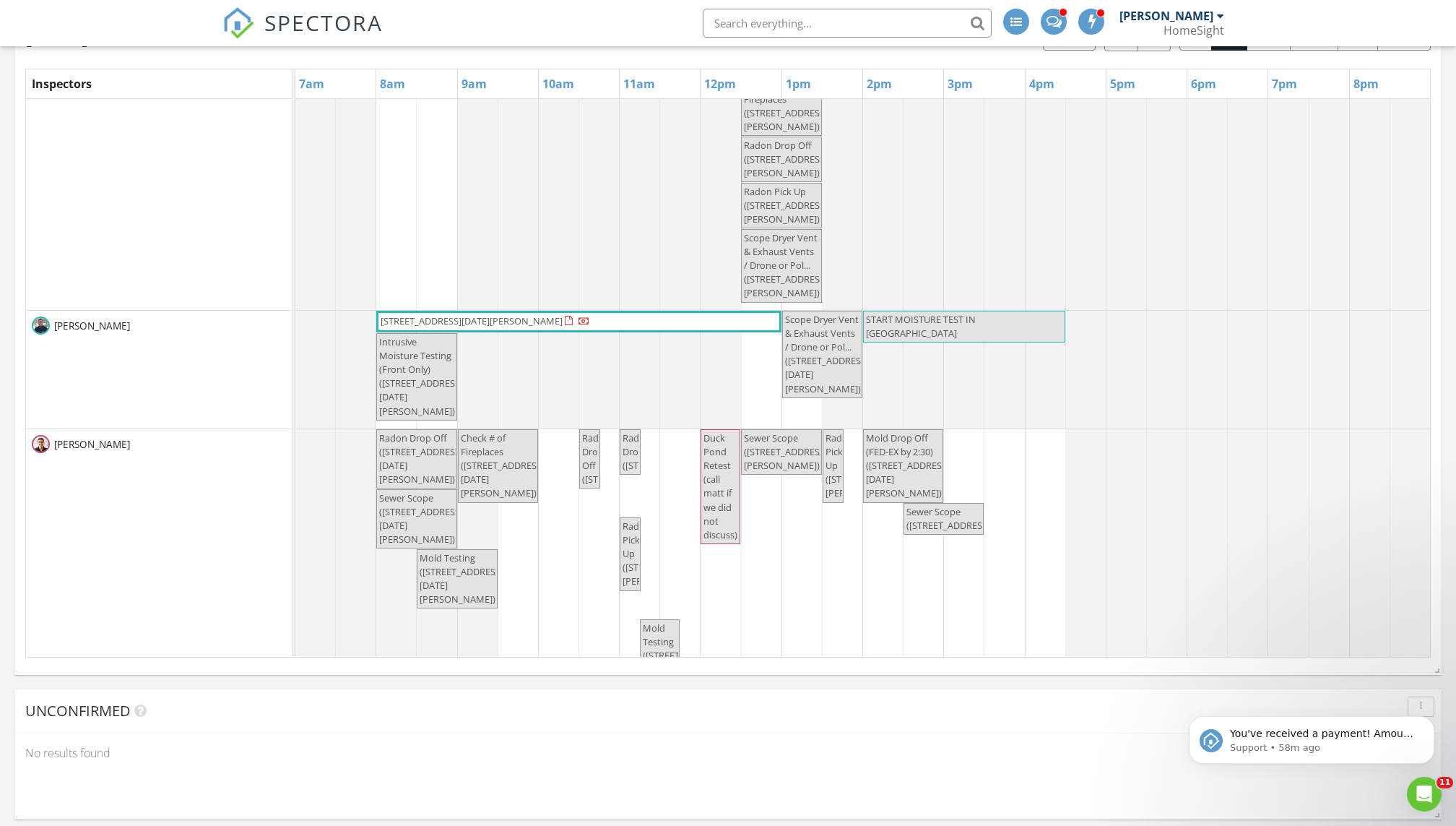
scroll to position [39, 0]
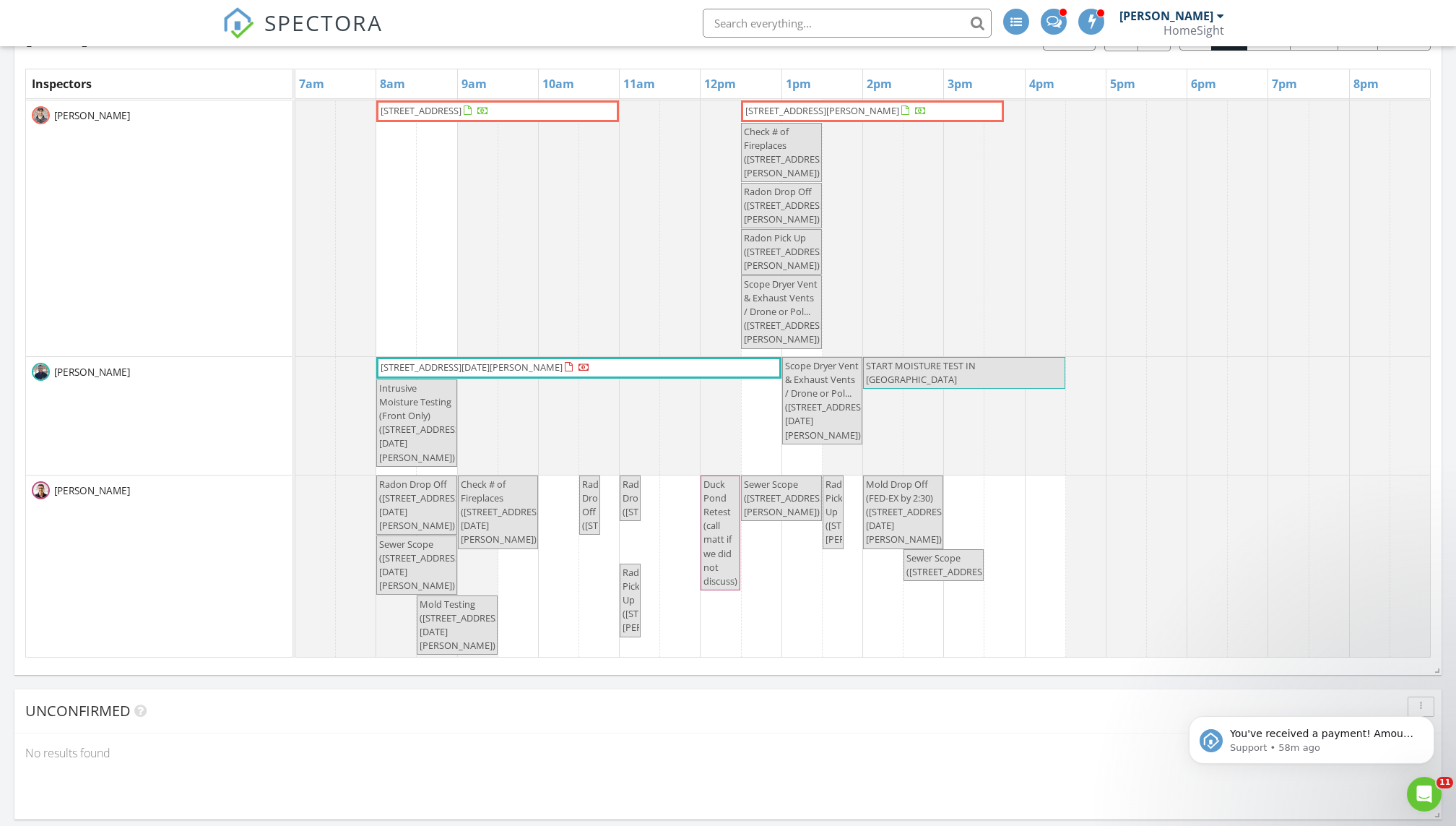
click at [702, 241] on span "Radon Pick Up (1102 Pacific St, Saint Paul)" at bounding box center [786, 251] width 84 height 41
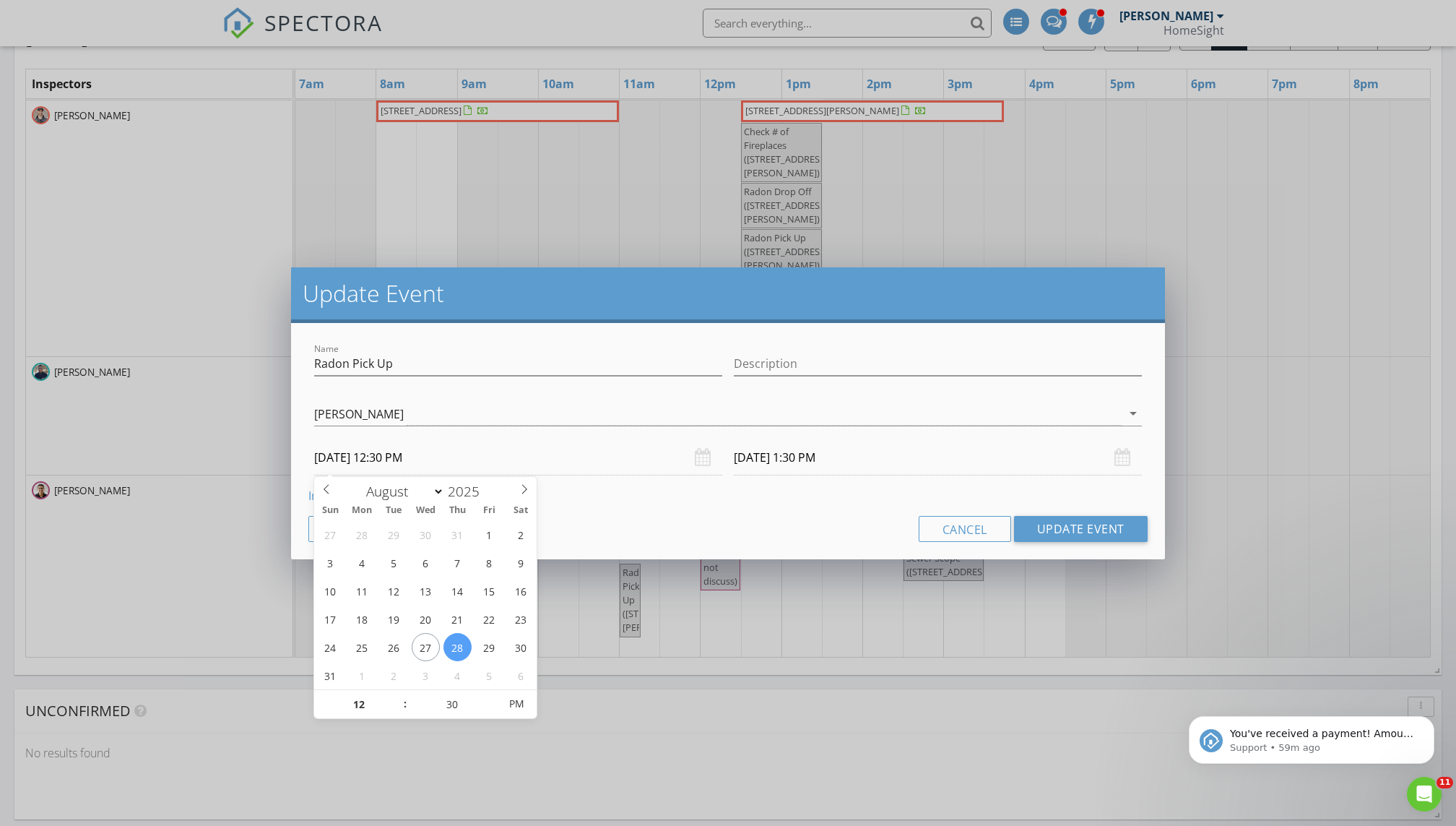
click at [577, 457] on input "08/28/2025 12:30 PM" at bounding box center [518, 457] width 408 height 36
select select "8"
type input "09/02/2025 12:30 PM"
type input "09/02/2025 1:30 PM"
type input "11"
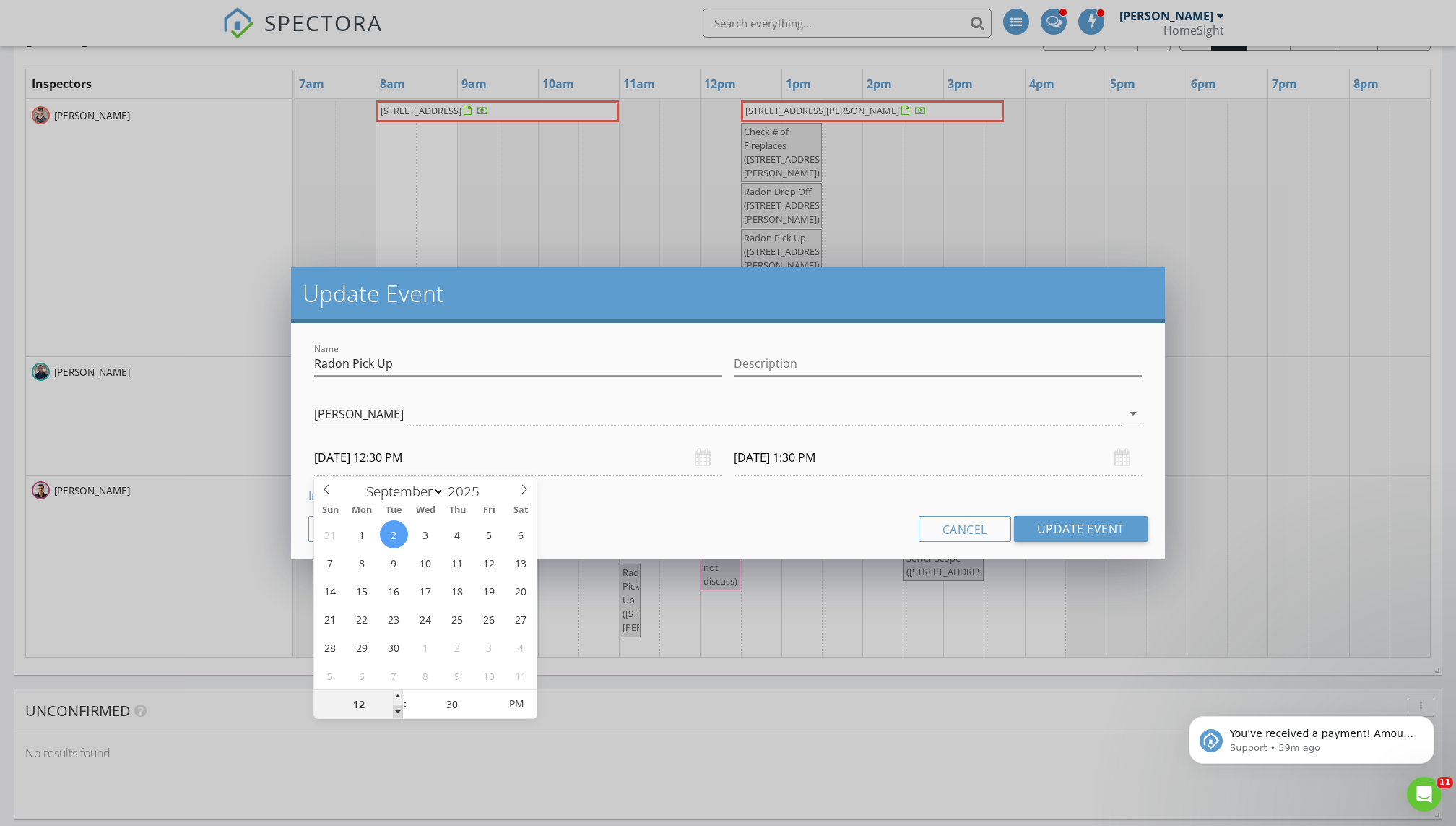
type input "09/02/2025 11:30 AM"
click at [395, 563] on span at bounding box center [398, 711] width 10 height 15
type input "09/02/2025 12:30 PM"
click at [702, 463] on input "09/02/2025 12:30 PM" at bounding box center [937, 457] width 408 height 36
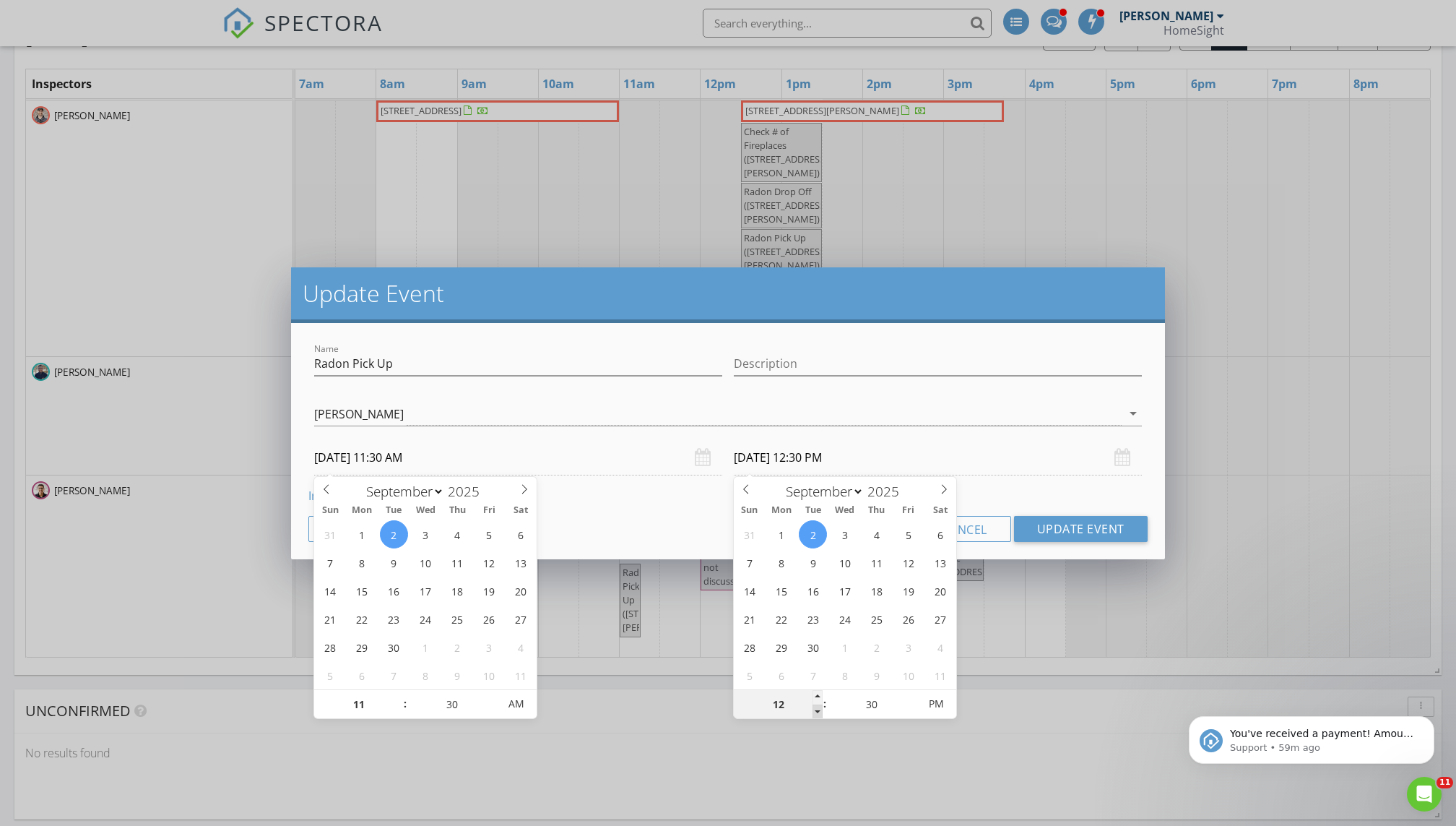
type input "11"
type input "09/02/2025 11:30 AM"
click at [702, 563] on span at bounding box center [818, 711] width 10 height 15
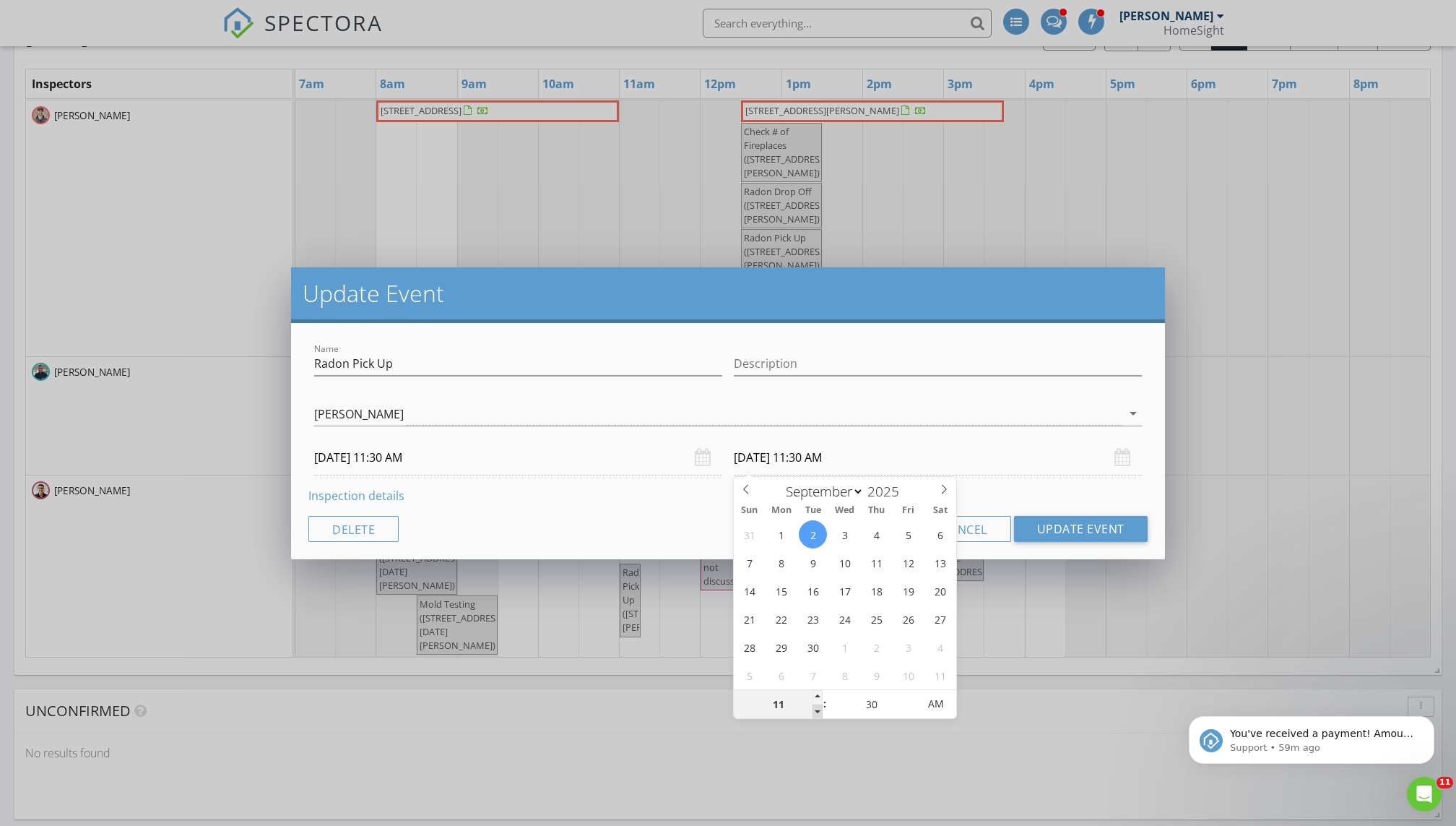
type input "10"
type input "09/02/2025 10:30 AM"
click at [702, 563] on span at bounding box center [818, 711] width 10 height 15
click at [427, 453] on input "09/02/2025 11:30 AM" at bounding box center [518, 457] width 408 height 36
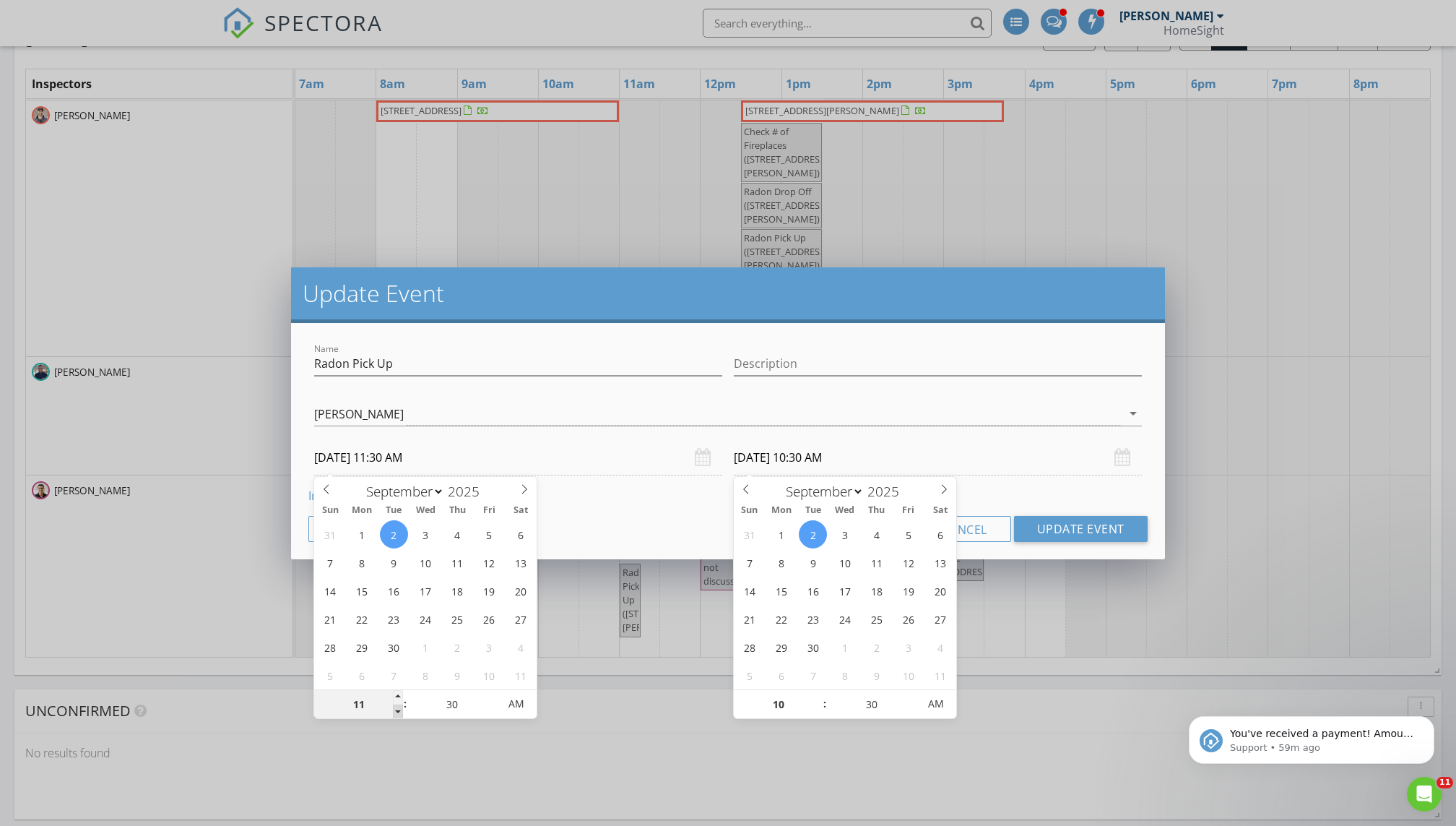
type input "10"
type input "09/02/2025 10:30 AM"
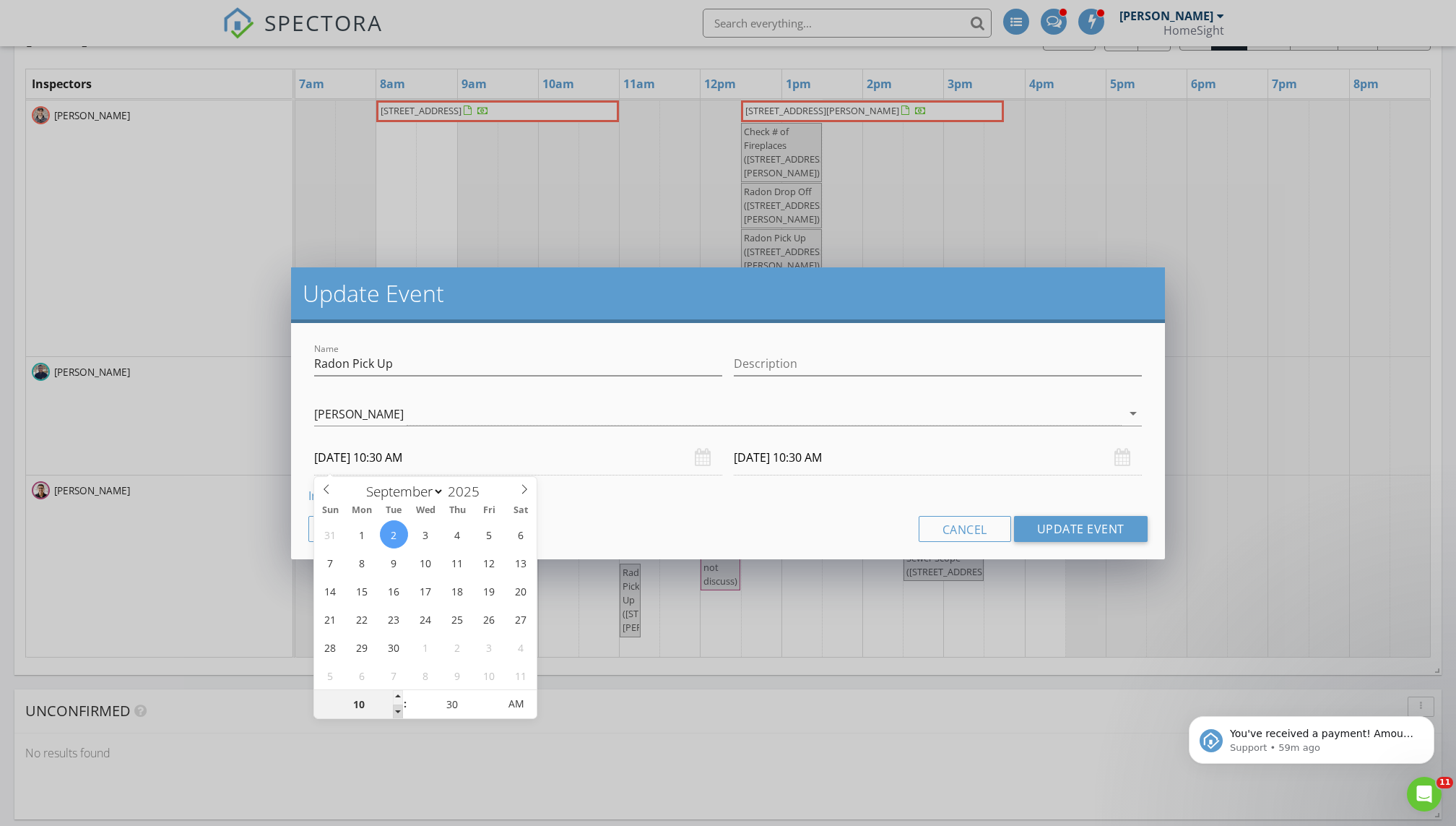
click at [400, 563] on span at bounding box center [398, 711] width 10 height 15
type input "09/02/2025 9:30 AM"
type input "25"
type input "09/02/2025 10:25 AM"
click at [490, 563] on span at bounding box center [492, 711] width 10 height 15
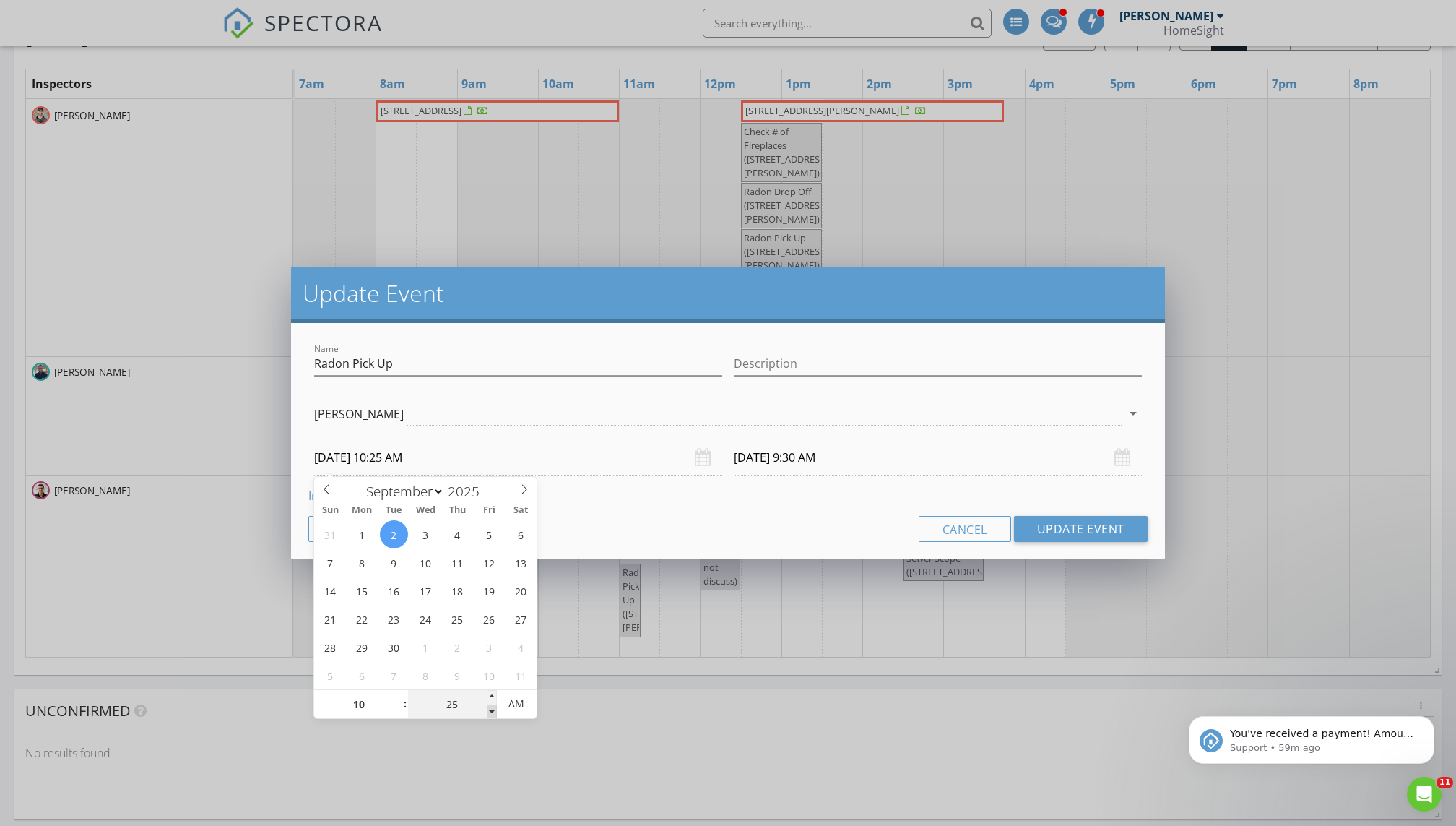
type input "20"
type input "09/02/2025 10:20 AM"
click at [490, 563] on span at bounding box center [492, 711] width 10 height 15
type input "15"
type input "09/02/2025 10:15 AM"
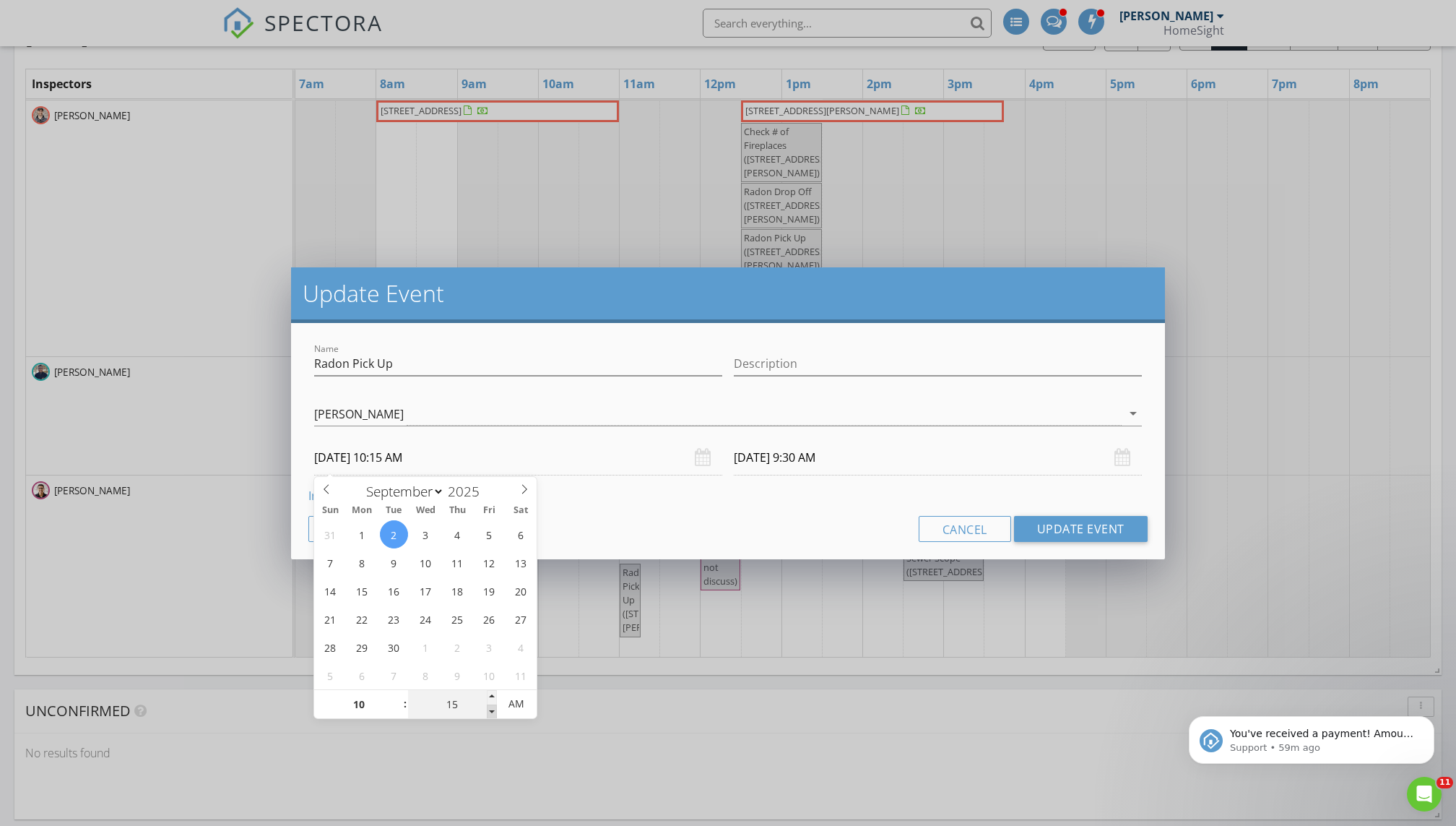
click at [490, 563] on span at bounding box center [492, 711] width 10 height 15
type input "09/02/2025 9:15 AM"
type input "10"
type input "09/02/2025 10:10 AM"
click at [490, 563] on span at bounding box center [492, 711] width 10 height 15
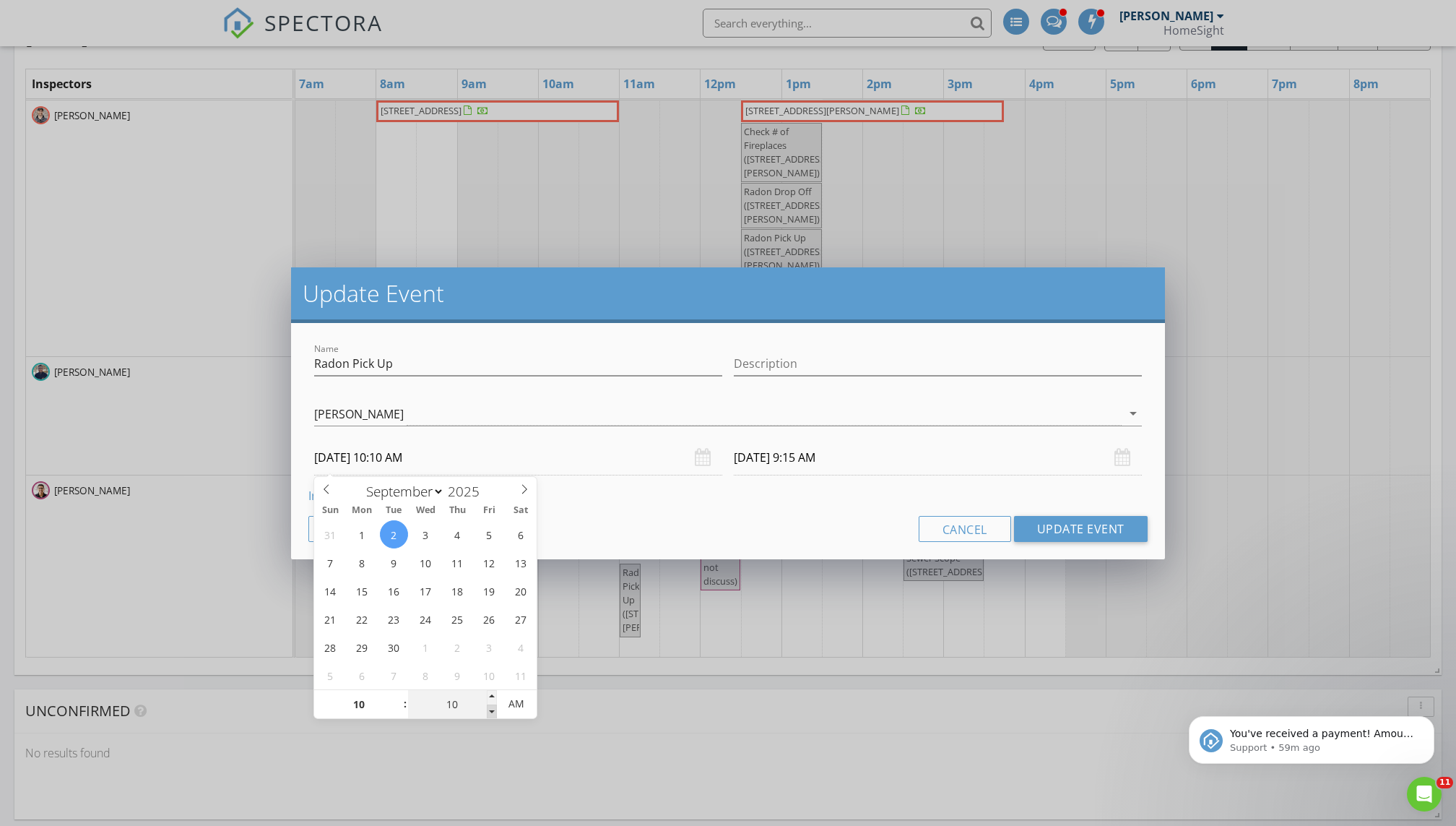
type input "09/02/2025 9:10 AM"
type input "05"
type input "09/02/2025 10:05 AM"
click at [490, 563] on span at bounding box center [492, 711] width 10 height 15
type input "09/02/2025 9:05 AM"
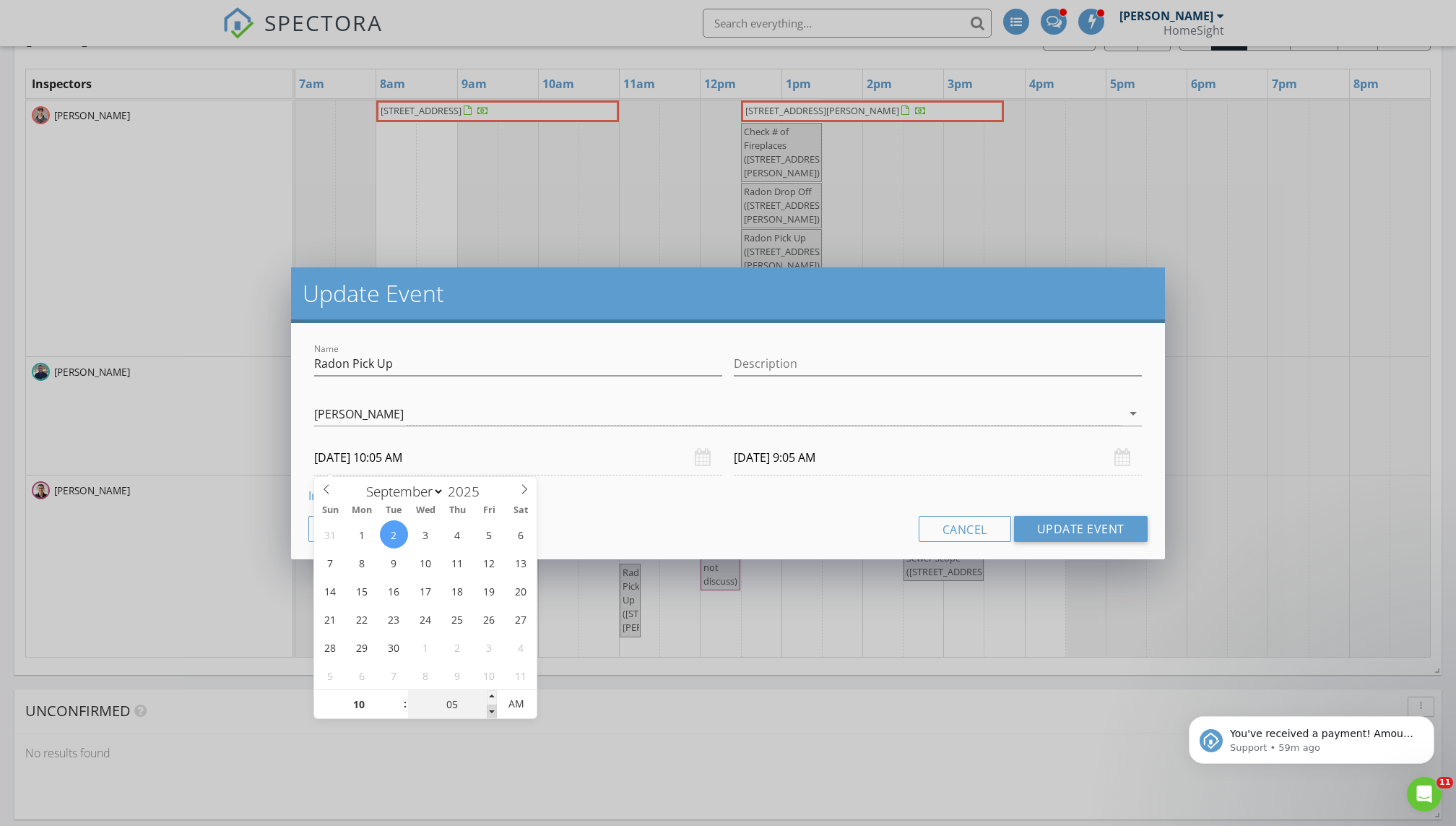
type input "00"
type input "09/02/2025 10:00 AM"
click at [495, 563] on span at bounding box center [492, 711] width 10 height 15
type input "00"
type input "09/02/2025 9:00 AM"
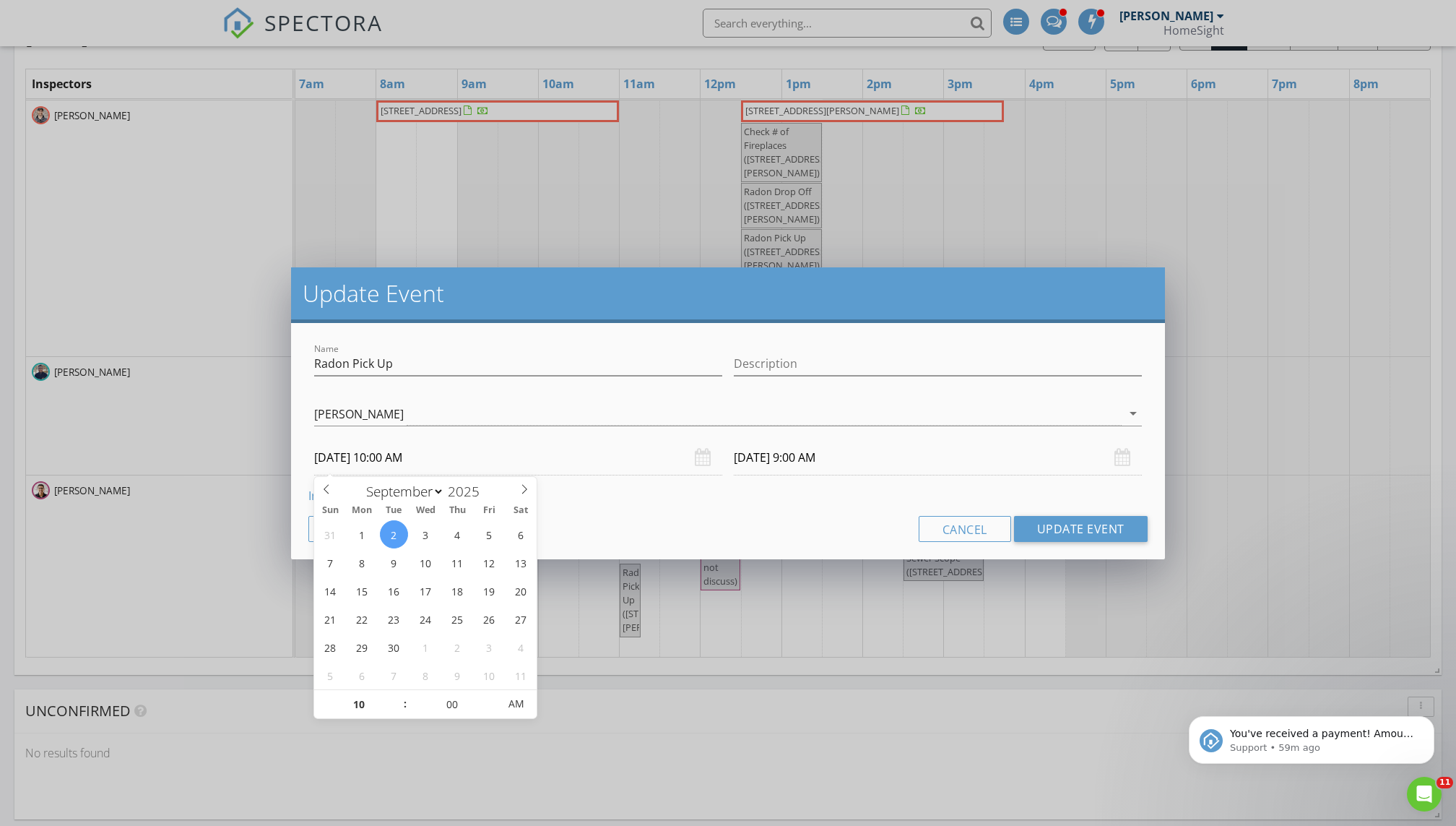
click at [702, 462] on input "09/02/2025 9:00 AM" at bounding box center [937, 457] width 408 height 36
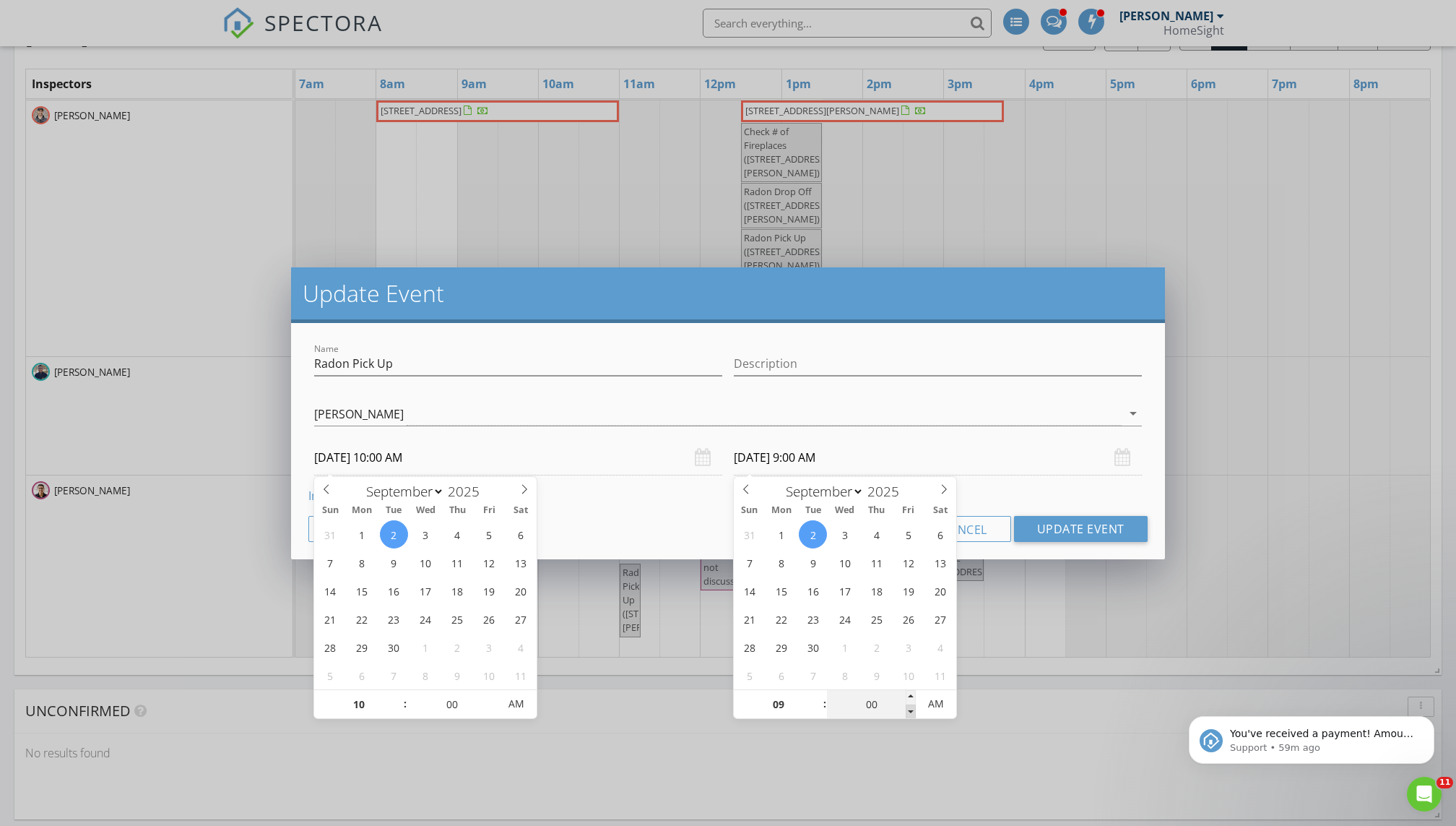
type input "08"
type input "55"
type input "09/02/2025 8:55 AM"
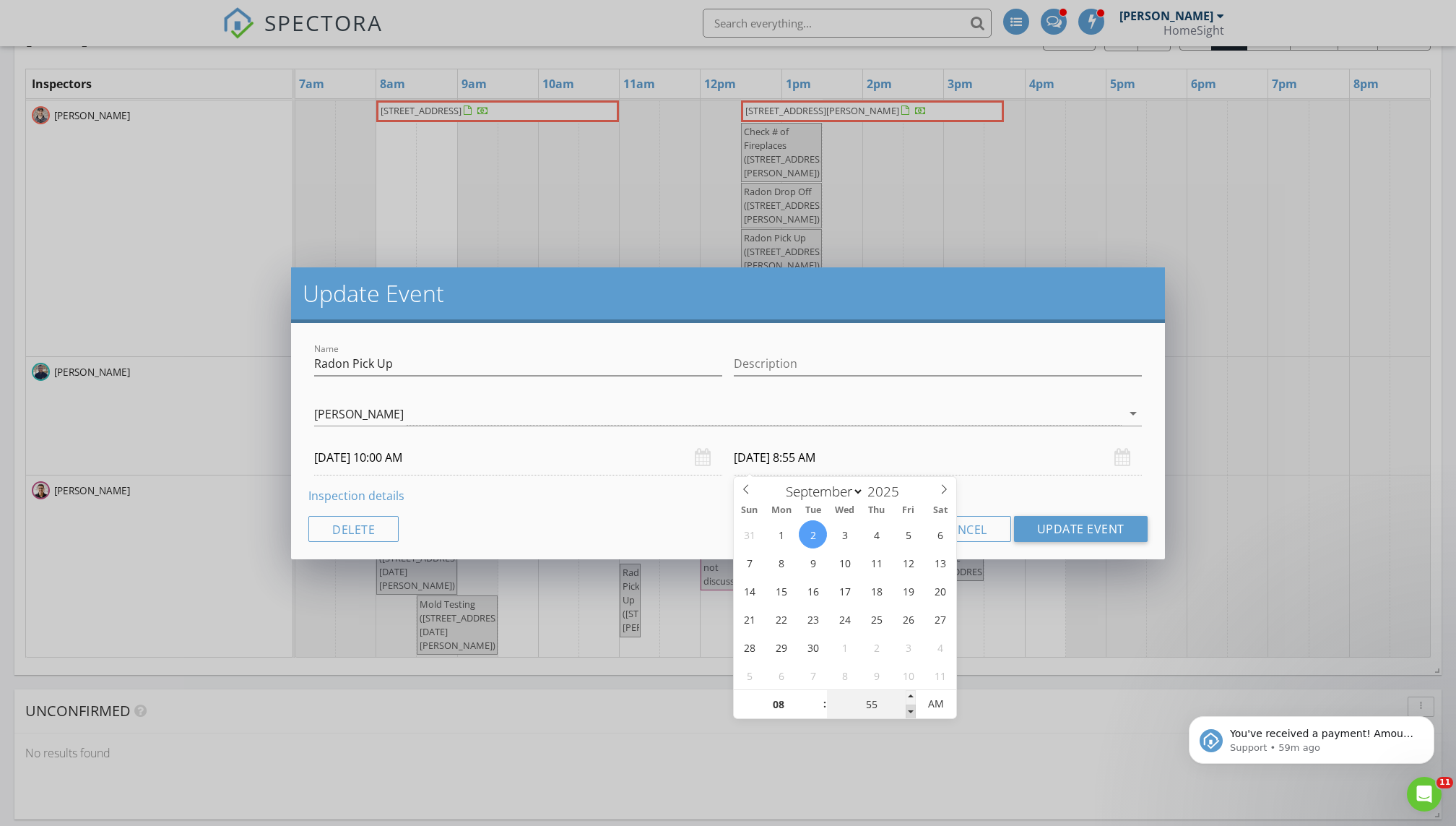
click at [702, 563] on span at bounding box center [911, 711] width 10 height 15
type input "09"
type input "00"
type input "09/02/2025 9:00 AM"
click at [702, 563] on span at bounding box center [911, 697] width 10 height 15
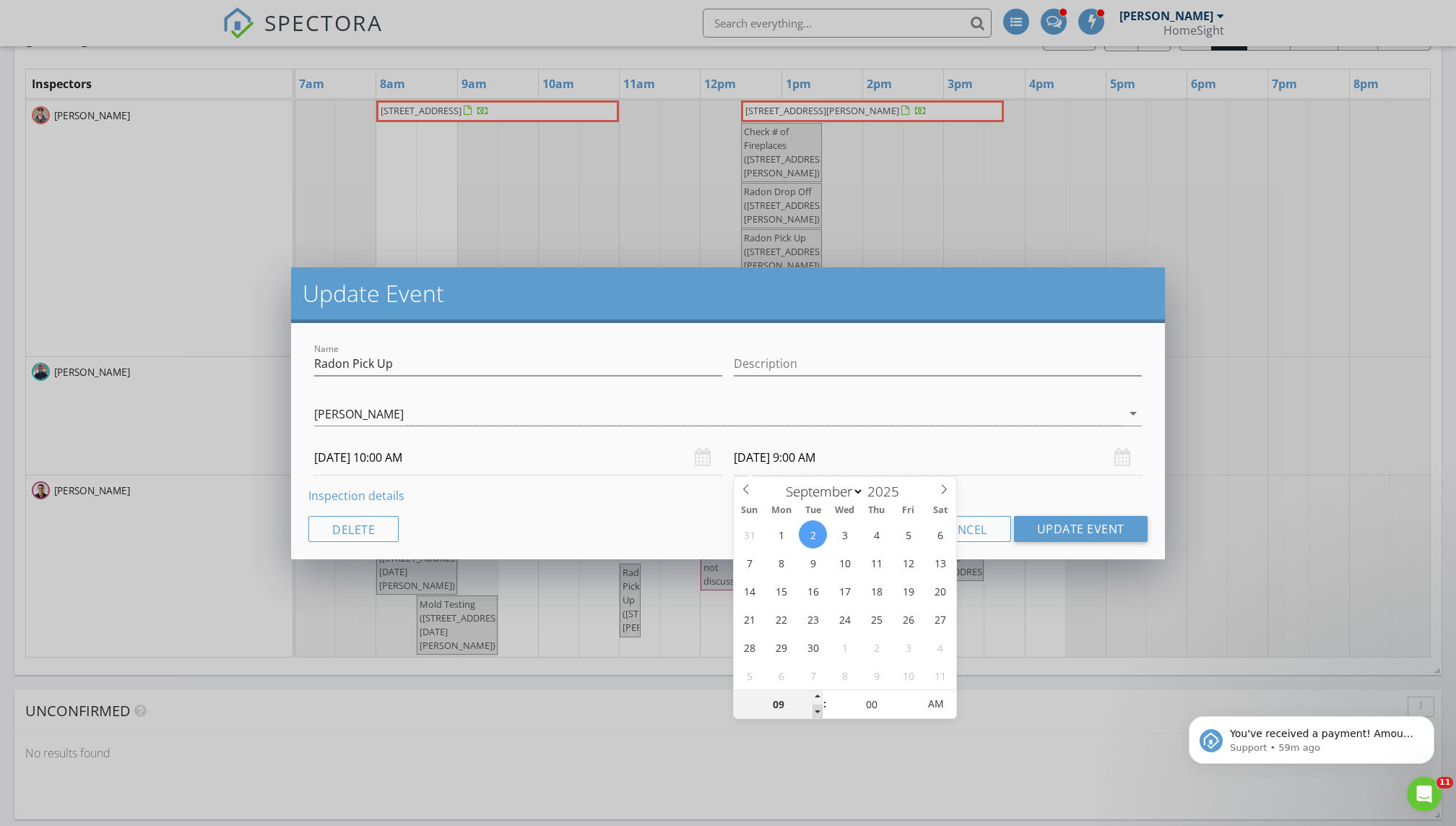
type input "08"
type input "09/02/2025 8:00 AM"
click at [702, 563] on span at bounding box center [818, 711] width 10 height 15
type input "07"
type input "09/02/2025 7:00 AM"
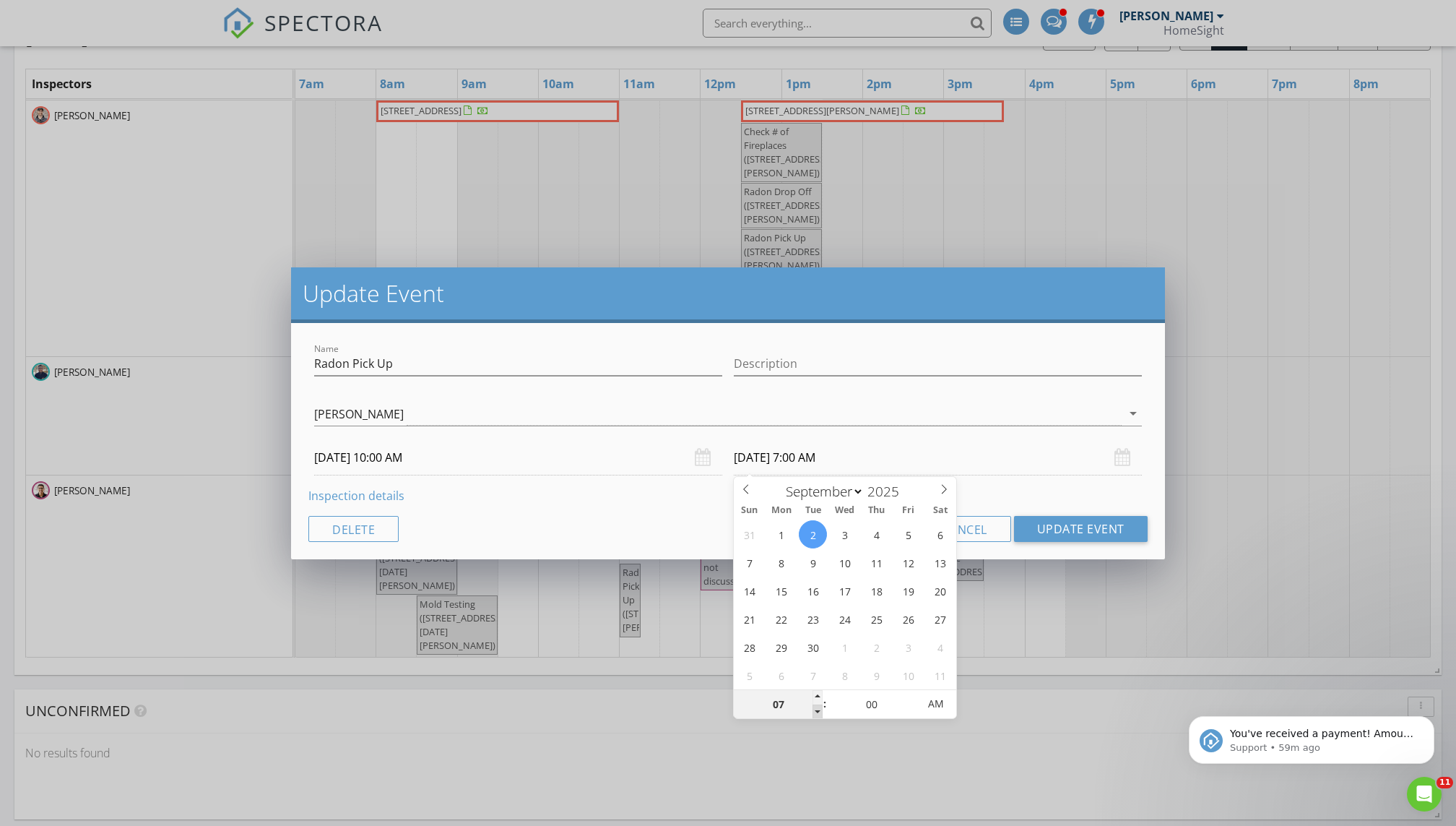
click at [702, 563] on span at bounding box center [818, 711] width 10 height 15
type input "06"
type input "09/02/2025 6:00 AM"
click at [702, 563] on span at bounding box center [818, 711] width 10 height 15
type input "07"
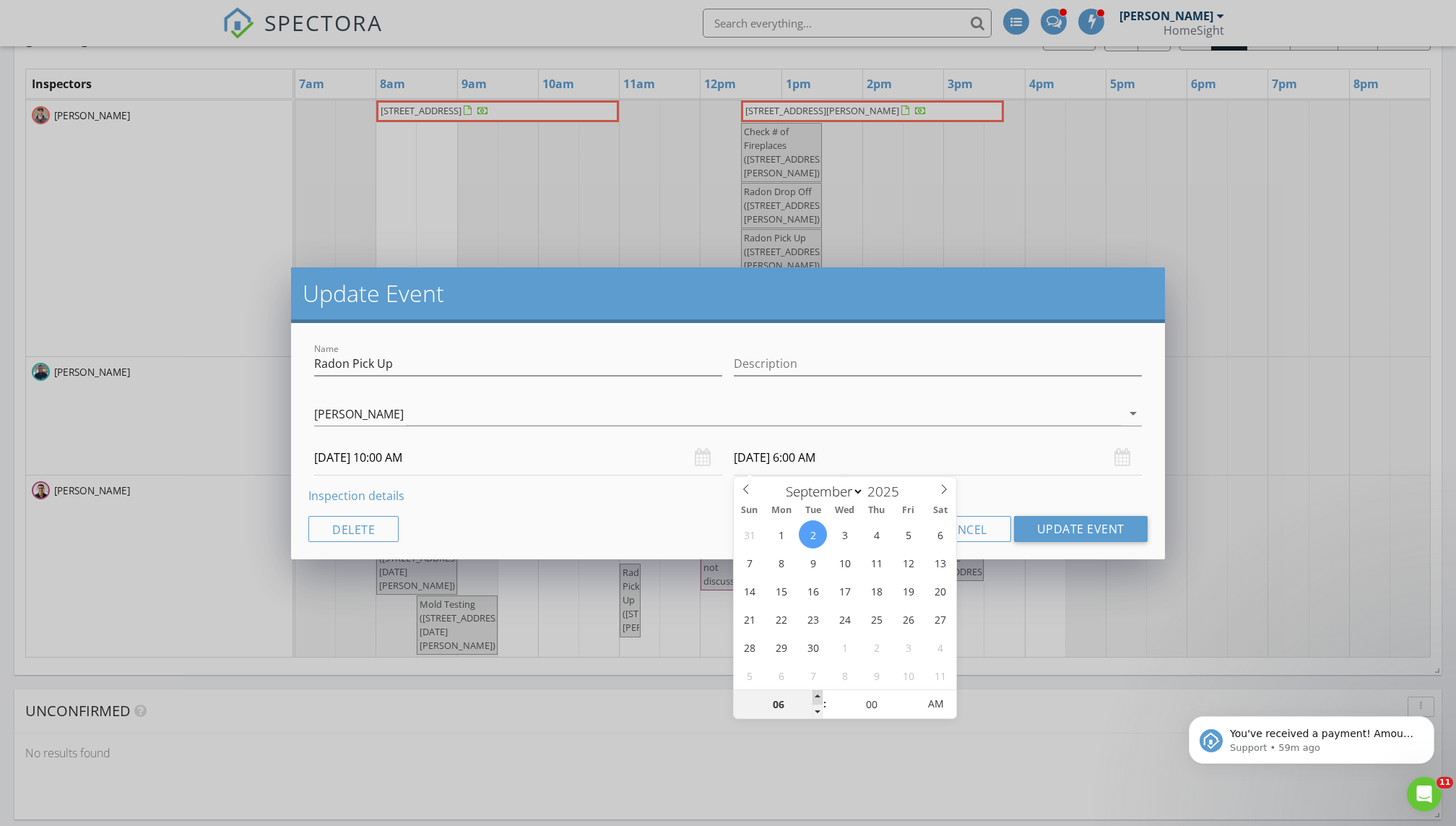
type input "09/02/2025 7:00 AM"
click at [702, 563] on span at bounding box center [818, 697] width 10 height 15
type input "08"
type input "09/02/2025 8:00 AM"
click at [702, 563] on span at bounding box center [818, 697] width 10 height 15
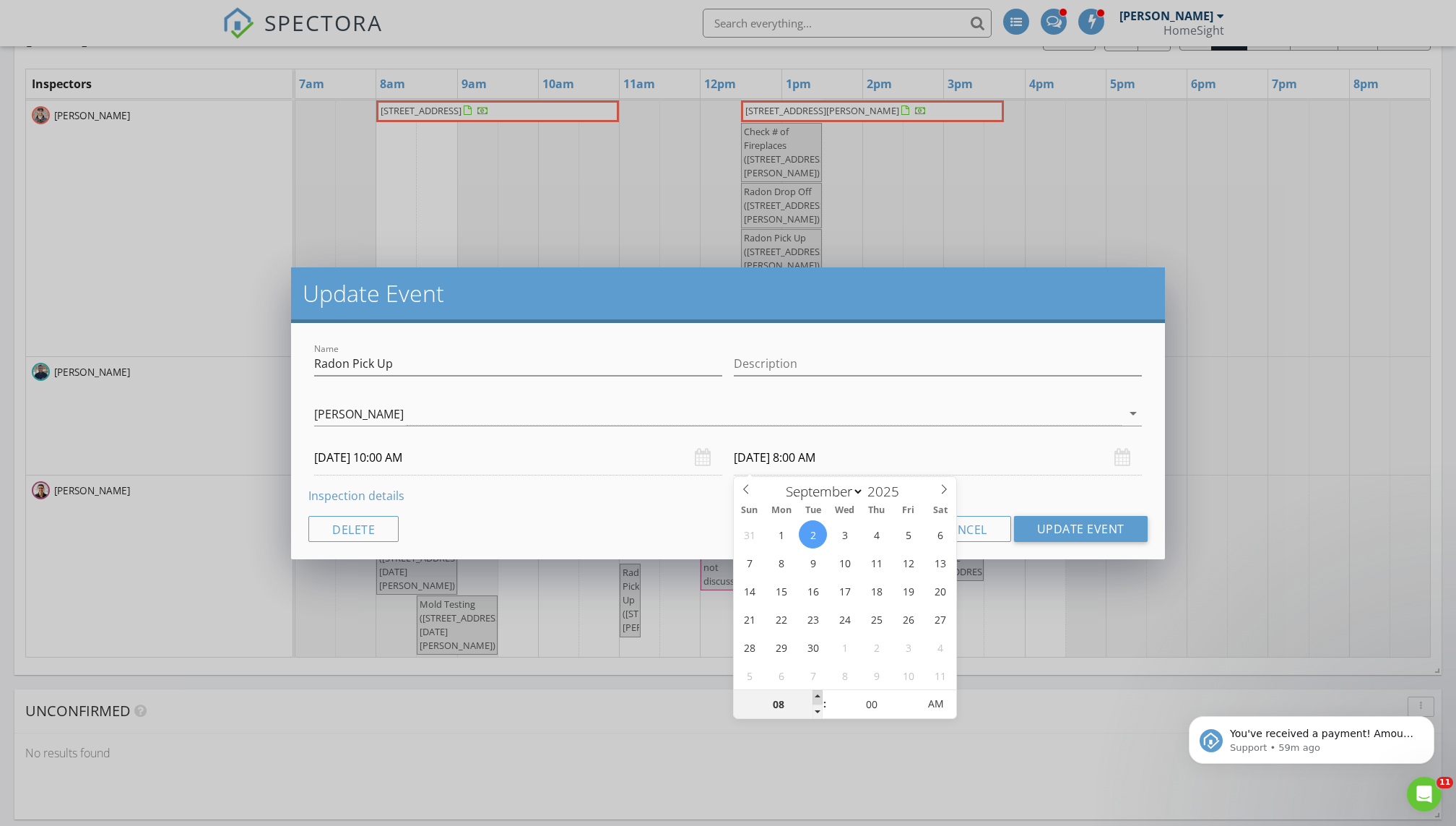
type input "09"
type input "09/02/2025 9:00 AM"
click at [702, 563] on span at bounding box center [818, 697] width 10 height 15
type input "10"
type input "09/02/2025 10:00 AM"
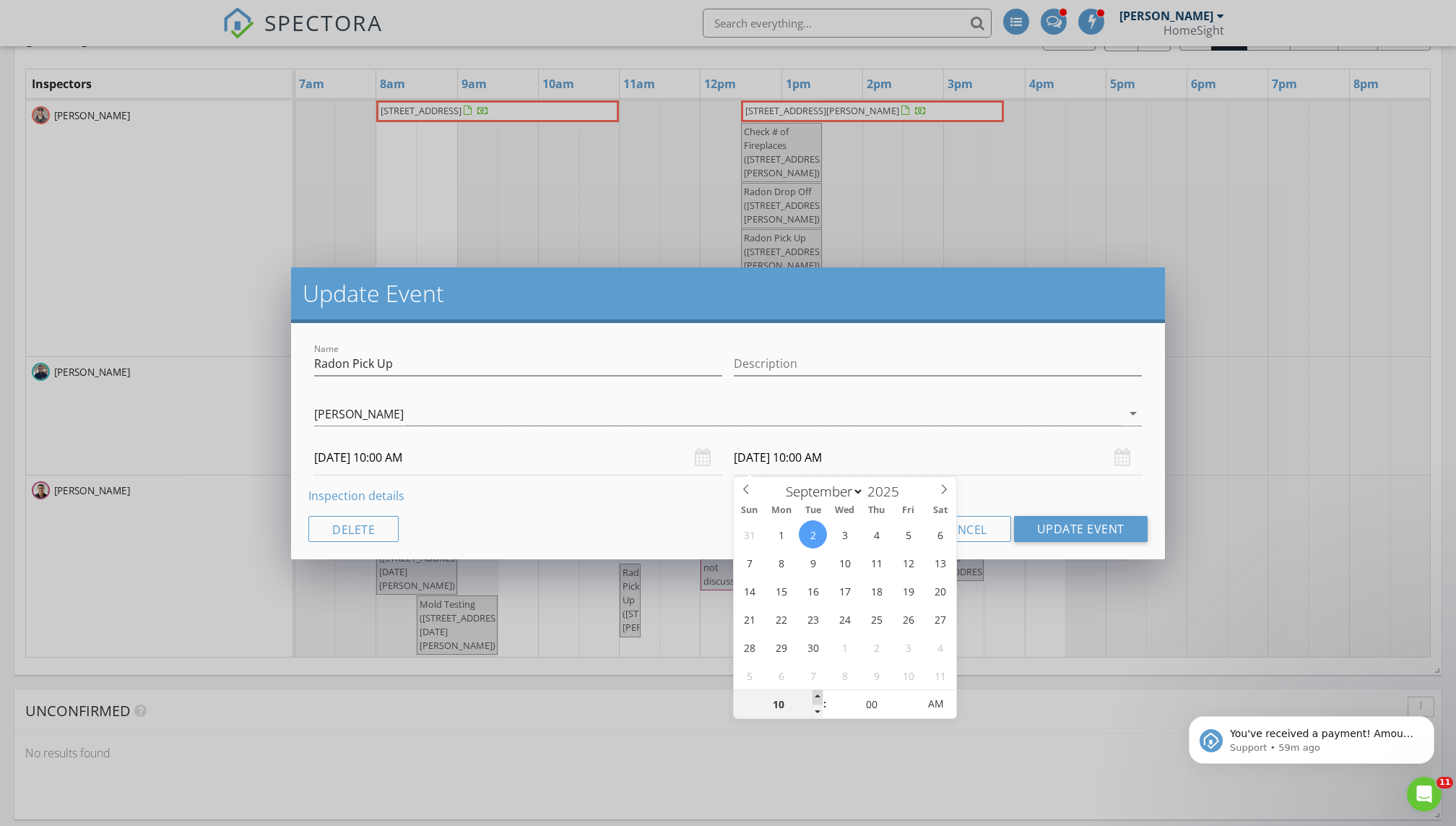
click at [702, 563] on span at bounding box center [818, 697] width 10 height 15
type input "05"
type input "09/02/2025 10:05 AM"
click at [702, 563] on span at bounding box center [911, 697] width 10 height 15
type input "10"
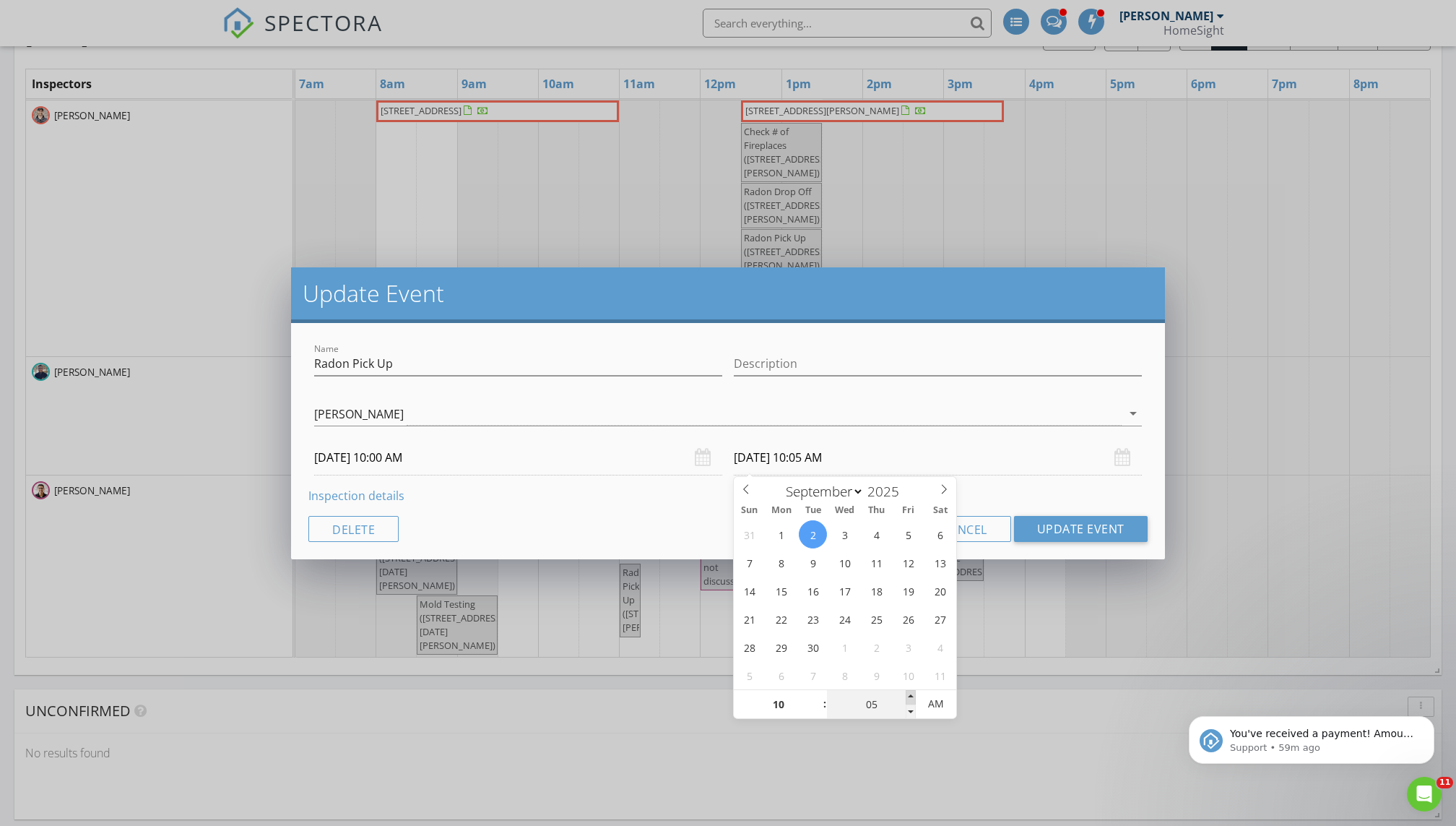
type input "09/02/2025 10:10 AM"
click at [702, 563] on span at bounding box center [911, 697] width 10 height 15
type input "15"
type input "09/02/2025 10:15 AM"
click at [702, 563] on span at bounding box center [911, 697] width 10 height 15
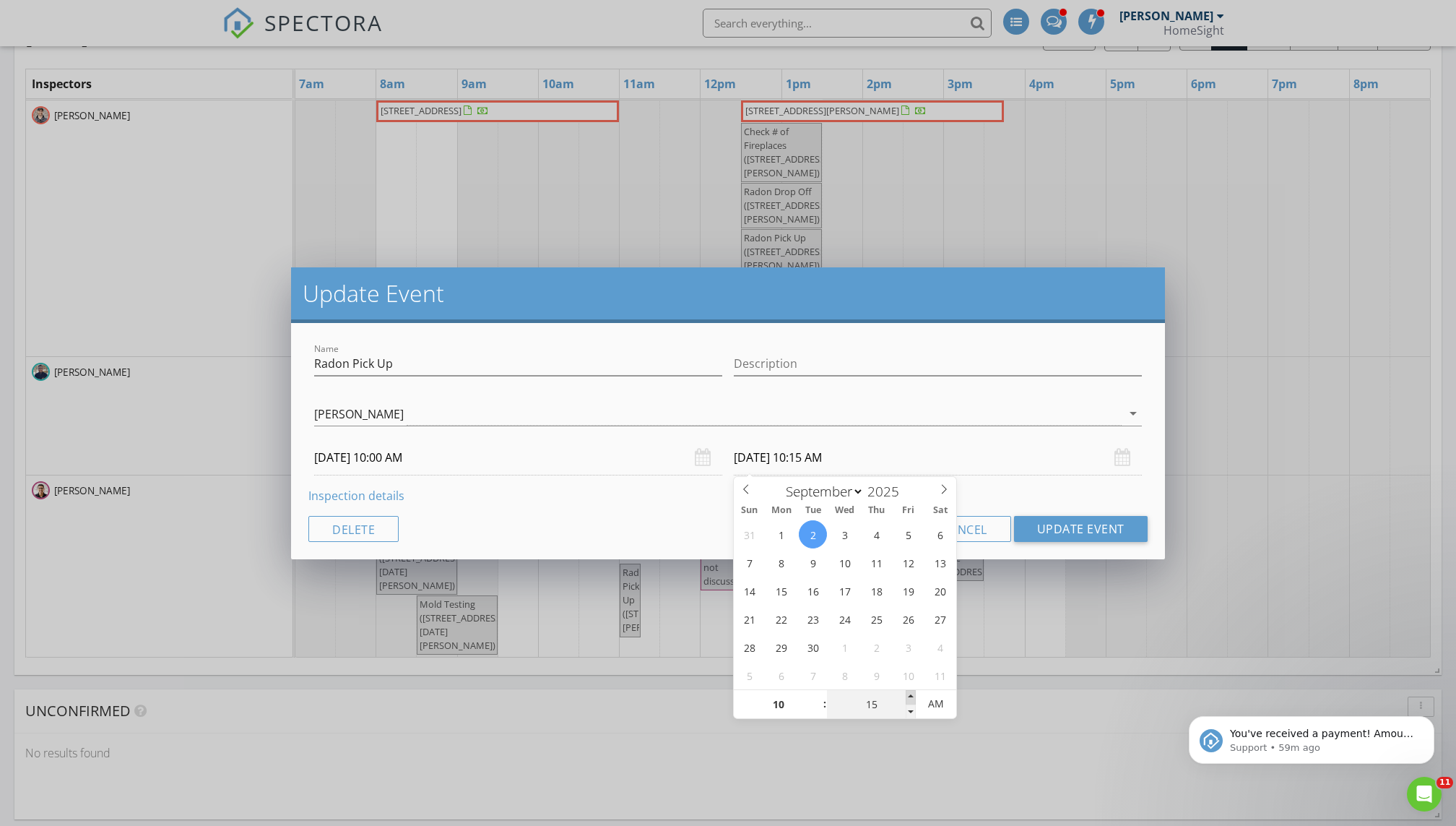
type input "20"
type input "09/02/2025 10:20 AM"
click at [702, 563] on span at bounding box center [911, 697] width 10 height 15
type input "25"
type input "09/02/2025 10:25 AM"
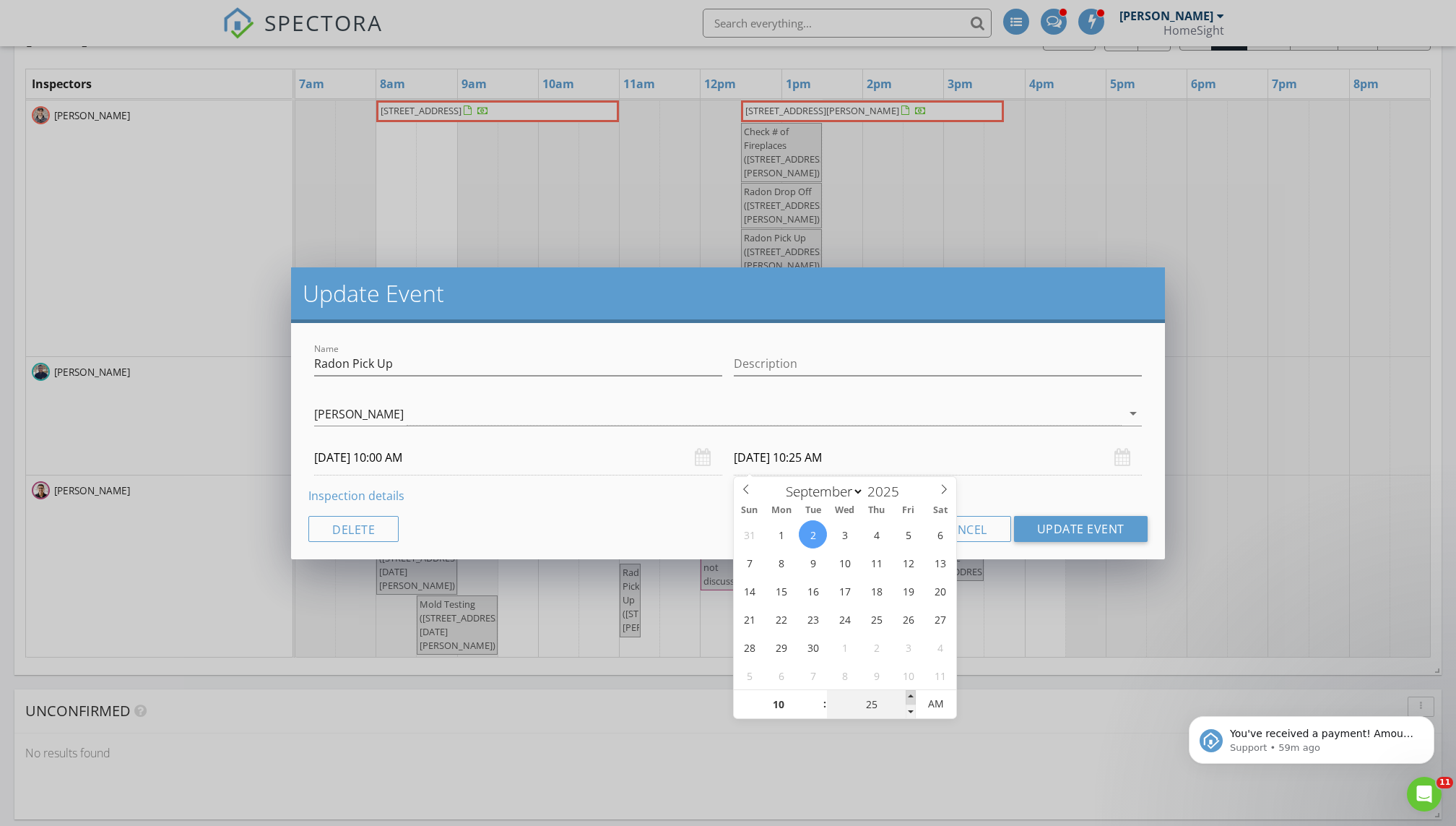
click at [702, 563] on span at bounding box center [911, 697] width 10 height 15
type input "30"
type input "09/02/2025 10:30 AM"
click at [702, 563] on span at bounding box center [911, 697] width 10 height 15
type input "35"
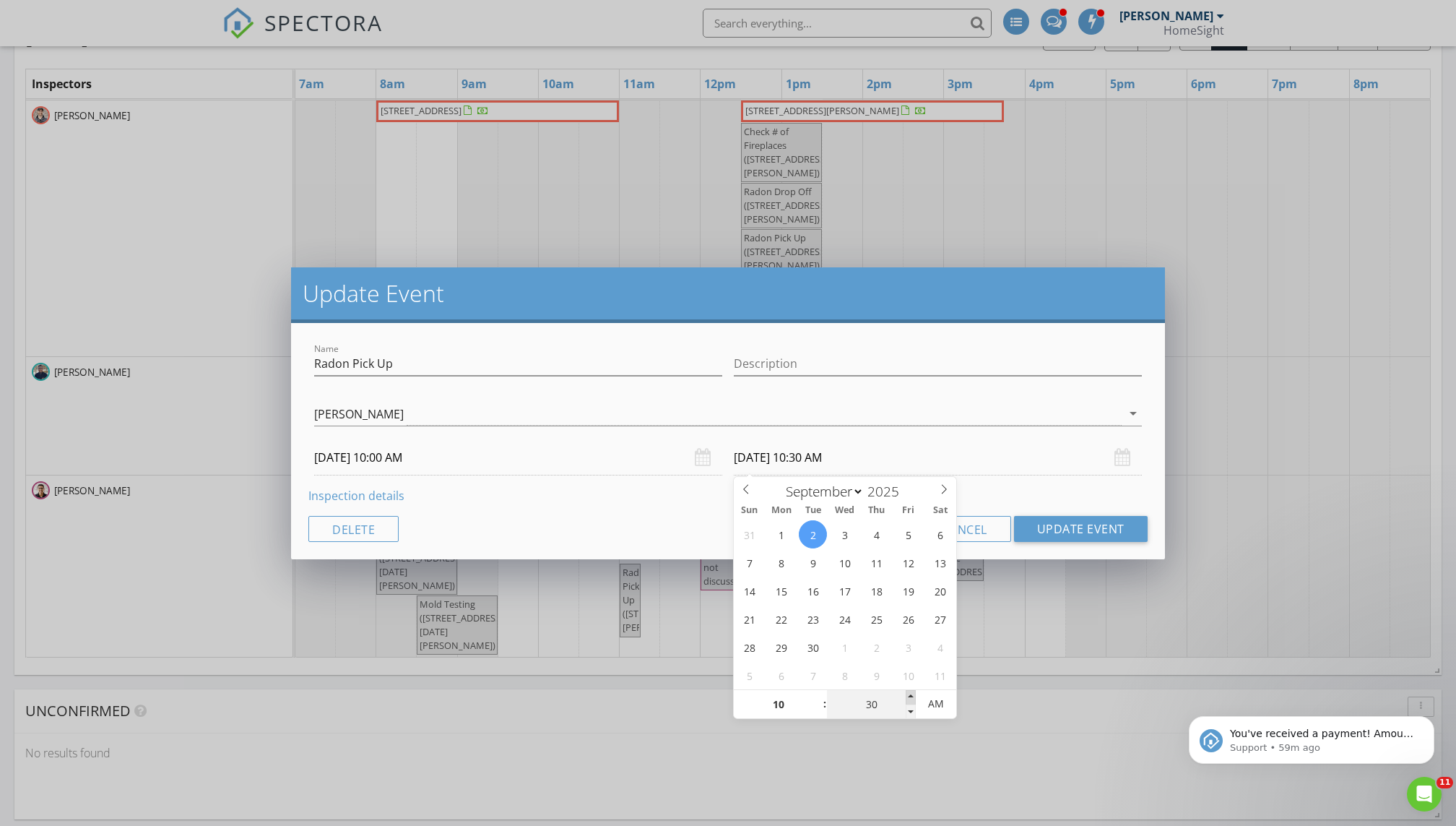
type input "09/02/2025 10:35 AM"
click at [702, 563] on span at bounding box center [911, 697] width 10 height 15
type input "40"
type input "09/02/2025 10:40 AM"
click at [702, 563] on span at bounding box center [911, 697] width 10 height 15
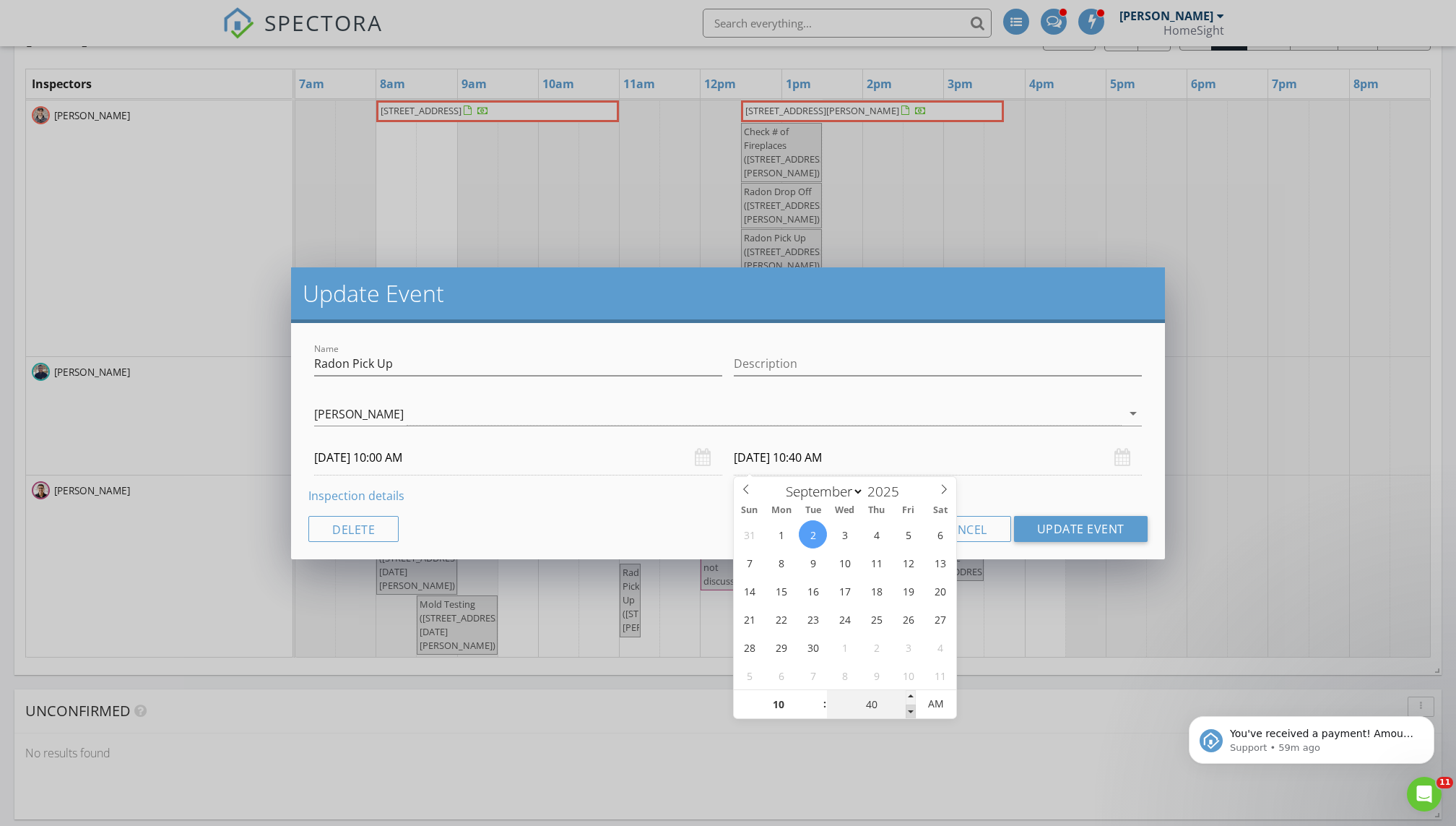
type input "35"
type input "09/02/2025 10:35 AM"
click at [702, 563] on span at bounding box center [911, 711] width 10 height 15
type input "30"
type input "09/02/2025 10:30 AM"
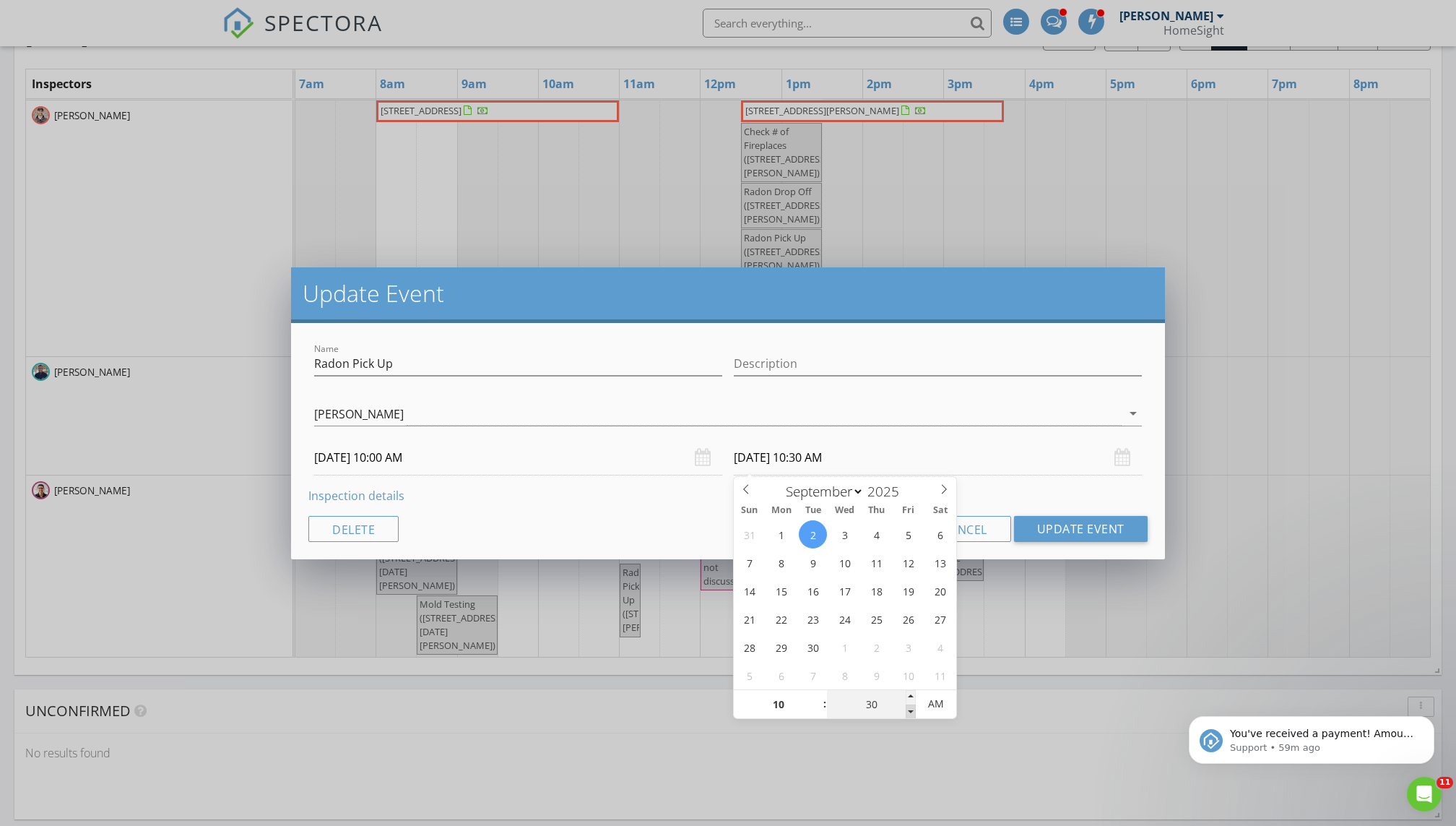
click at [702, 563] on span at bounding box center [911, 711] width 10 height 15
click at [702, 524] on button "Update Event" at bounding box center [1081, 529] width 134 height 26
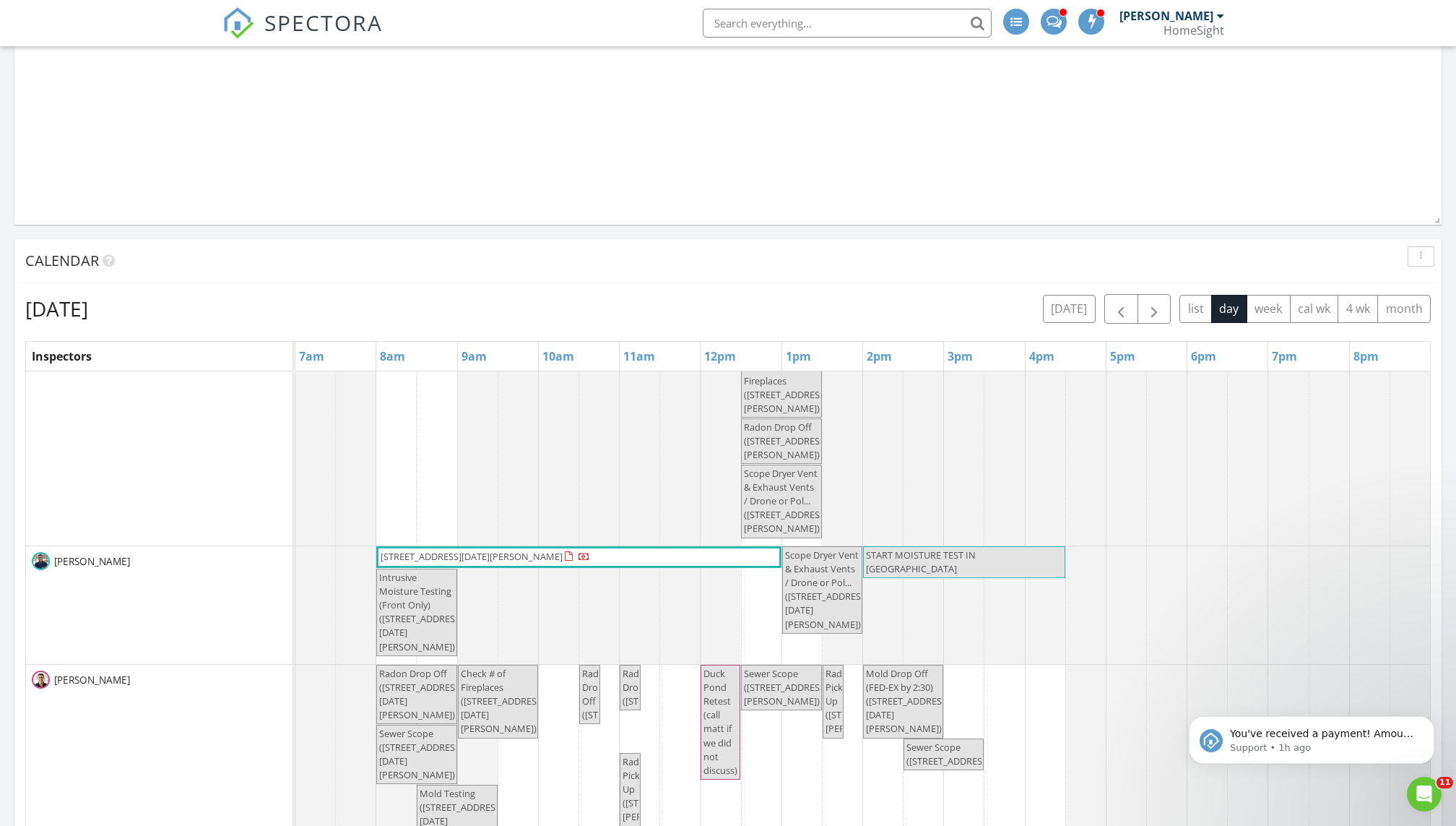
scroll to position [93, 0]
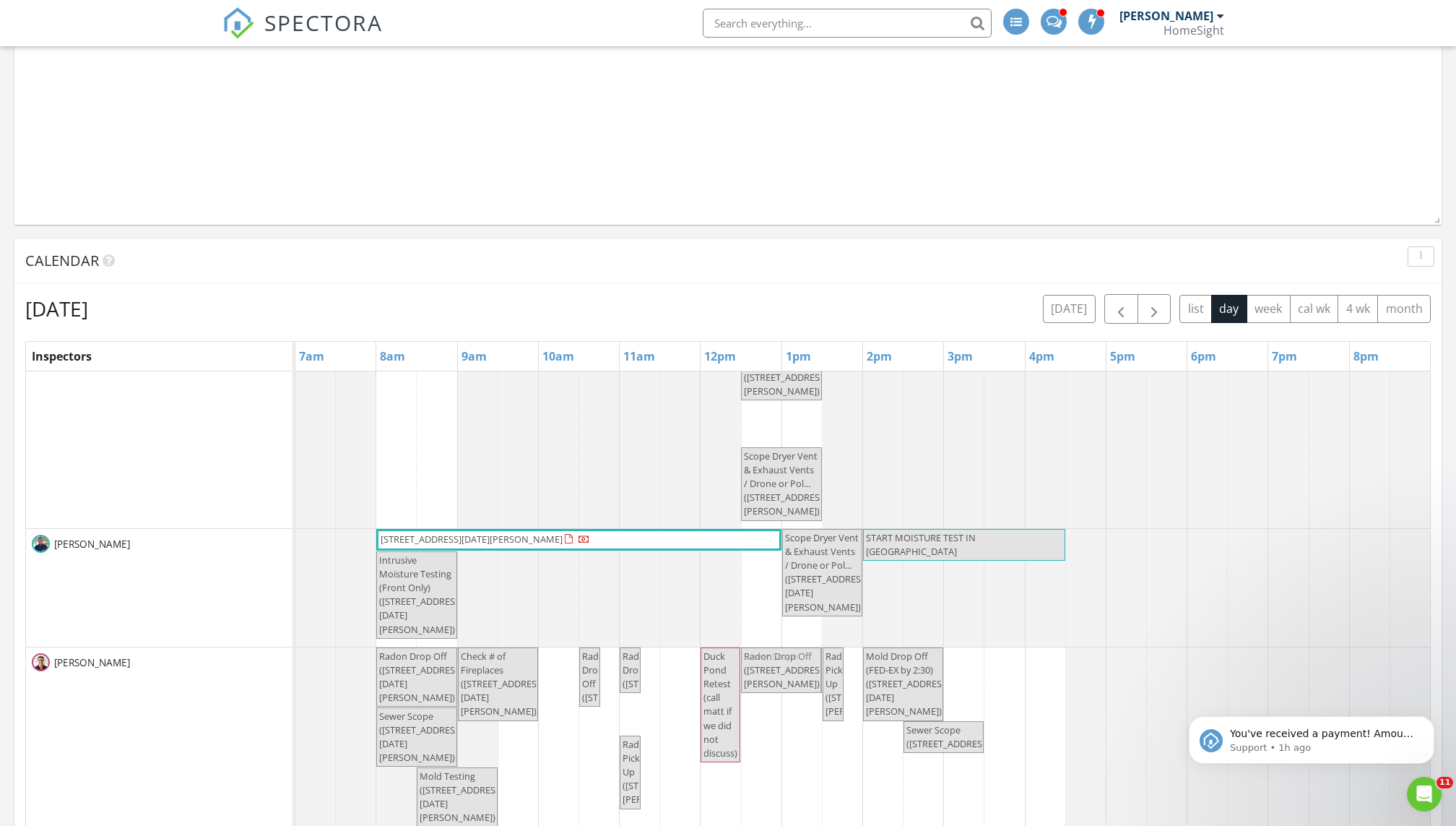
drag, startPoint x: 774, startPoint y: 443, endPoint x: 776, endPoint y: 685, distance: 242.0
click at [702, 563] on tbody "8532 Neal Ave Post Test? Maybe ready? 6304 Pheasant Ct , Minneapolis 55436 1102…" at bounding box center [863, 606] width 1135 height 655
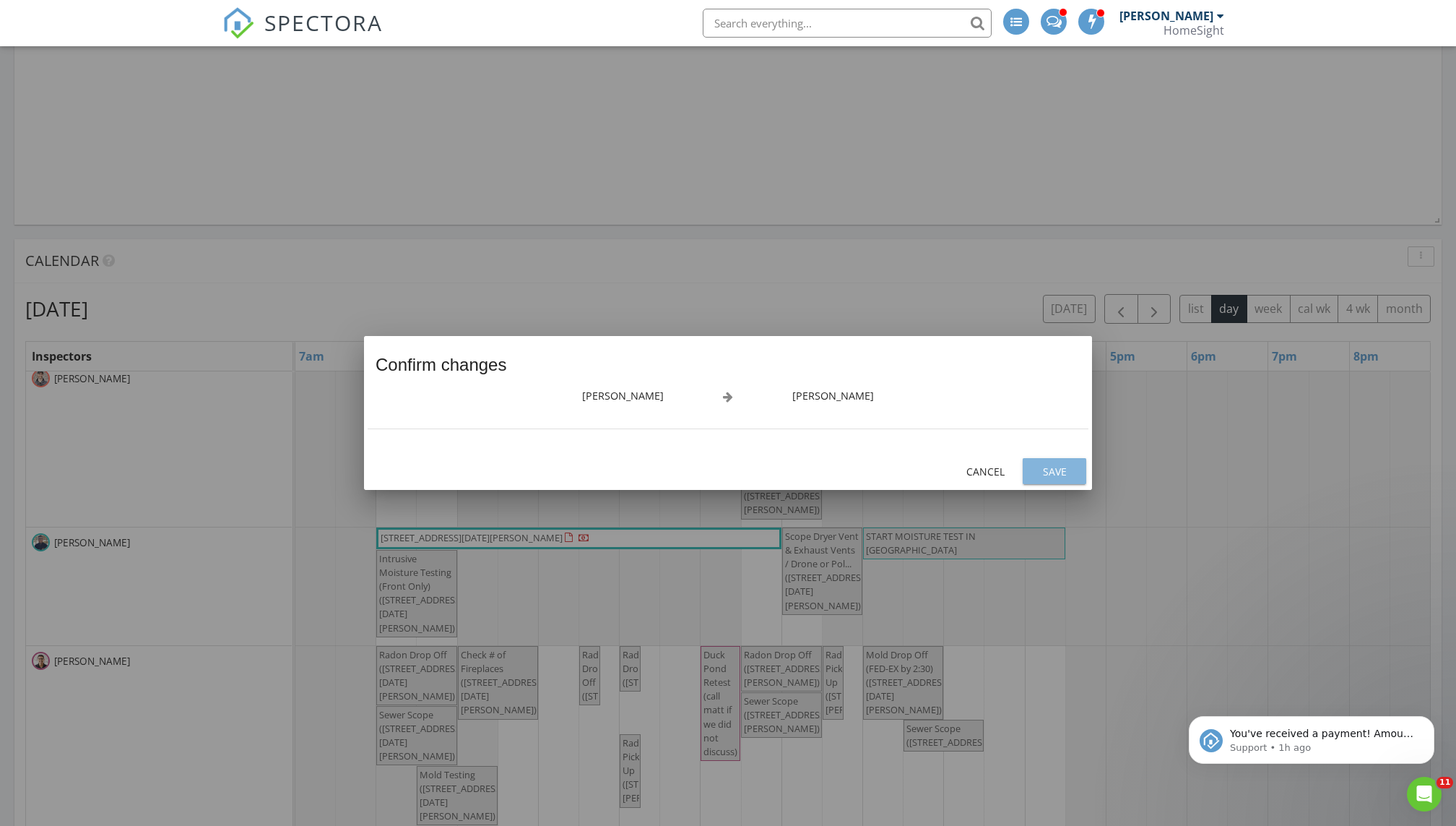
click at [702, 469] on div "Save" at bounding box center [1054, 471] width 41 height 15
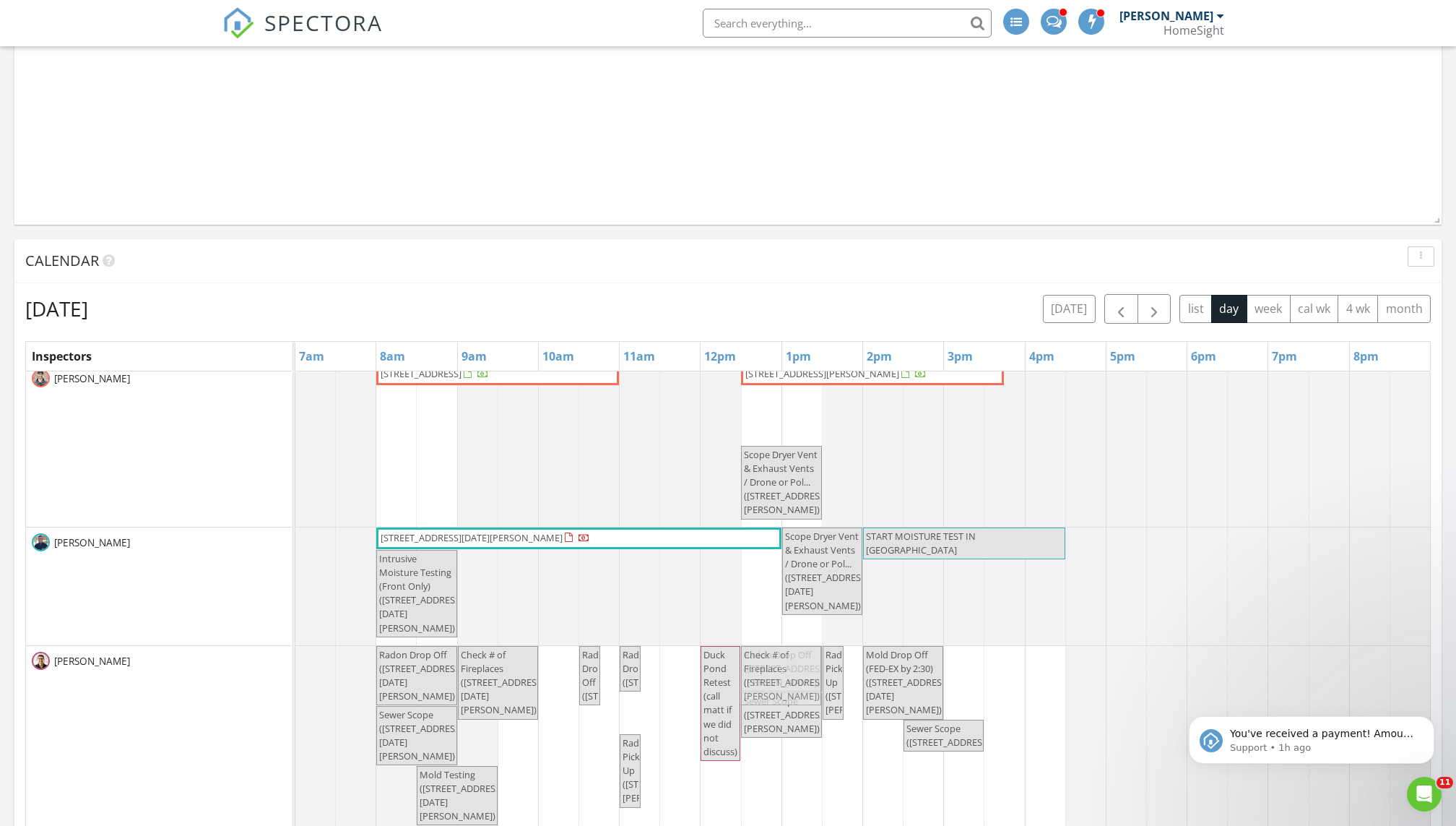
drag, startPoint x: 788, startPoint y: 410, endPoint x: 806, endPoint y: 691, distance: 281.6
click at [702, 563] on tbody "8532 Neal Ave Post Test? Maybe ready? 6304 Pheasant Ct , Minneapolis 55436 1102…" at bounding box center [863, 626] width 1135 height 608
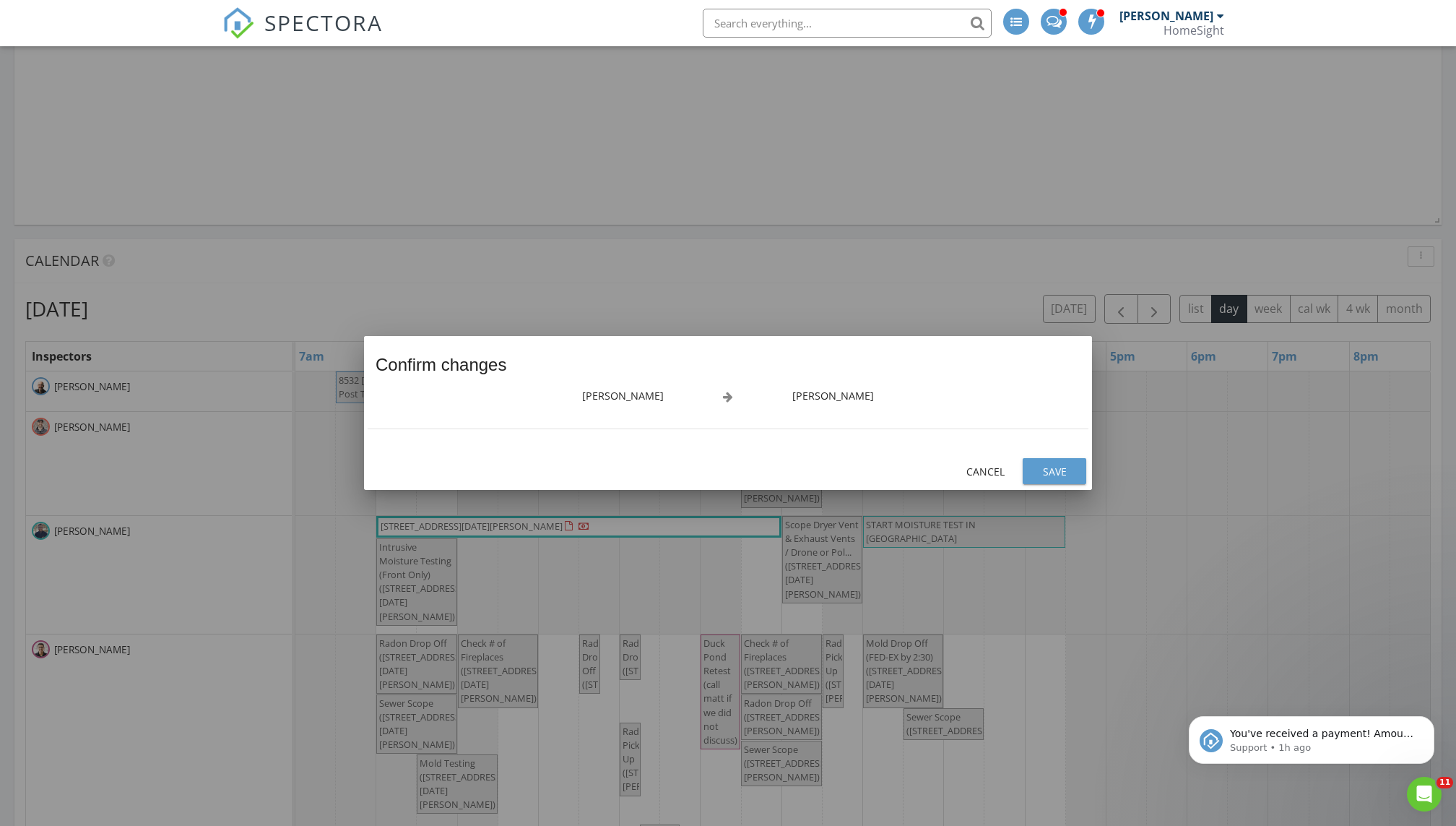
scroll to position [0, 0]
click at [702, 469] on div "Save" at bounding box center [1054, 471] width 41 height 15
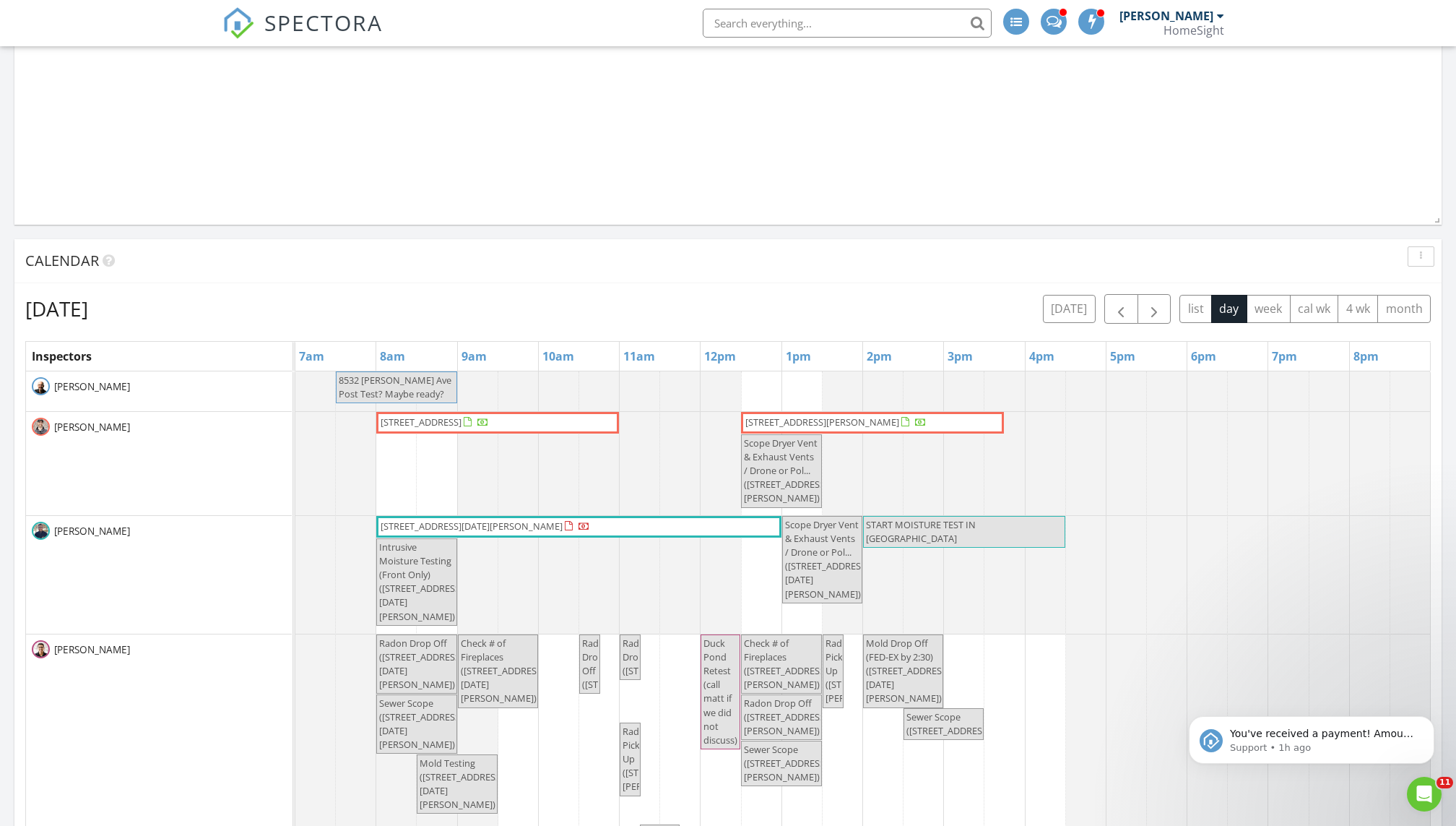
click at [702, 420] on span "1102 Pacific St, Saint Paul 55106" at bounding box center [821, 422] width 153 height 13
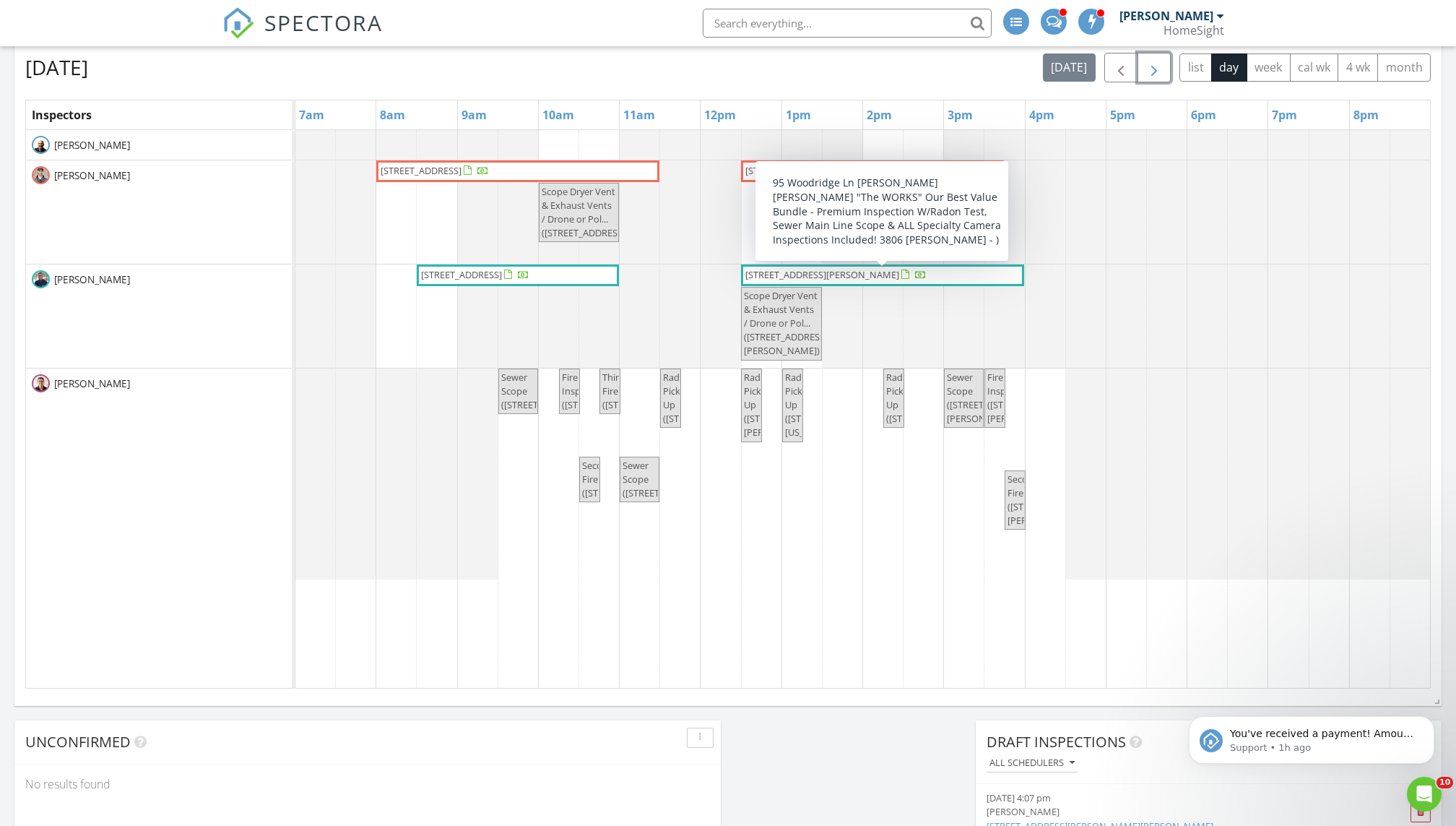
click at [1155, 66] on span "button" at bounding box center [1154, 68] width 17 height 17
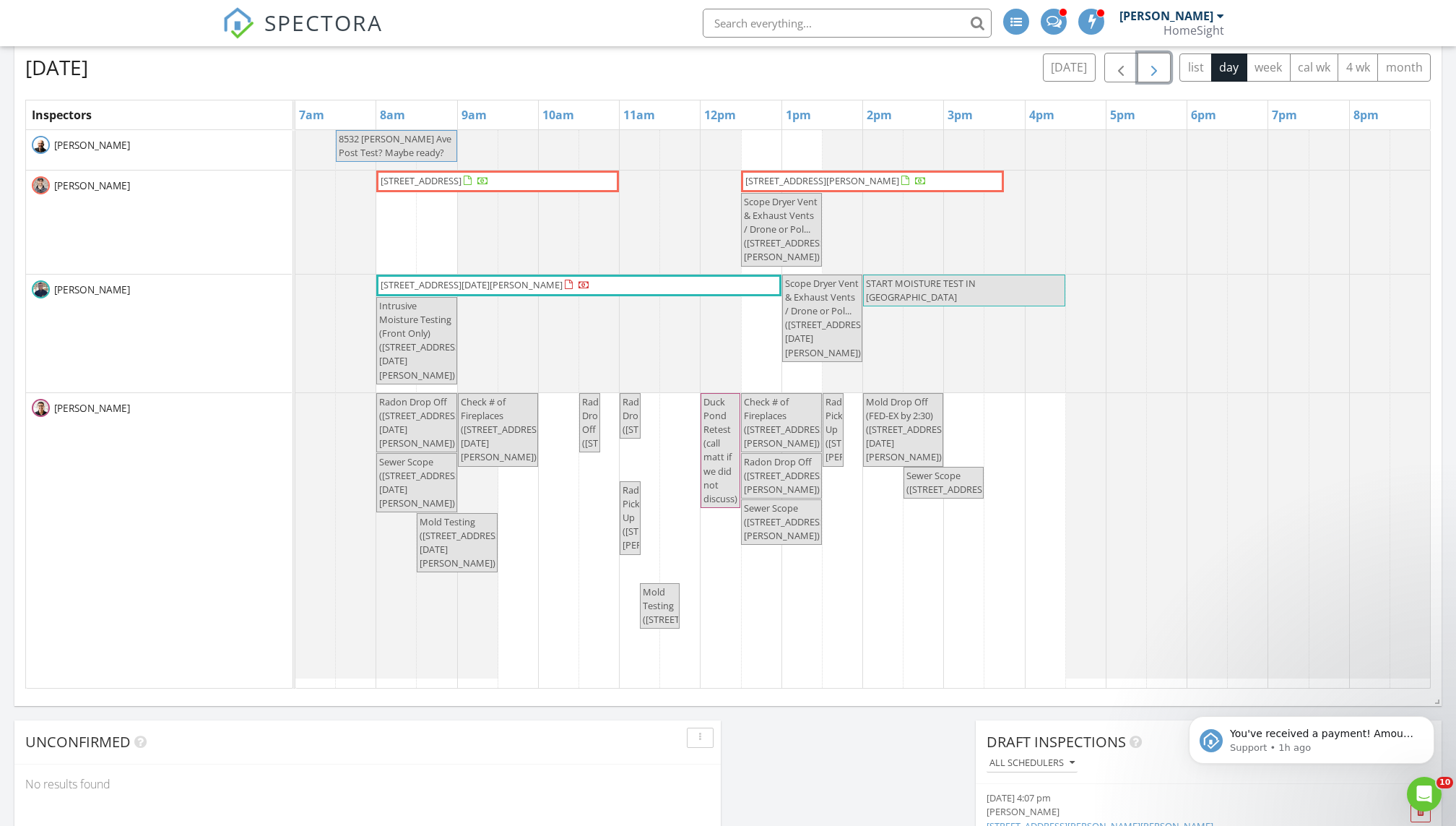
click at [780, 416] on span "Check # of Fireplaces ([STREET_ADDRESS][PERSON_NAME])" at bounding box center [786, 423] width 84 height 55
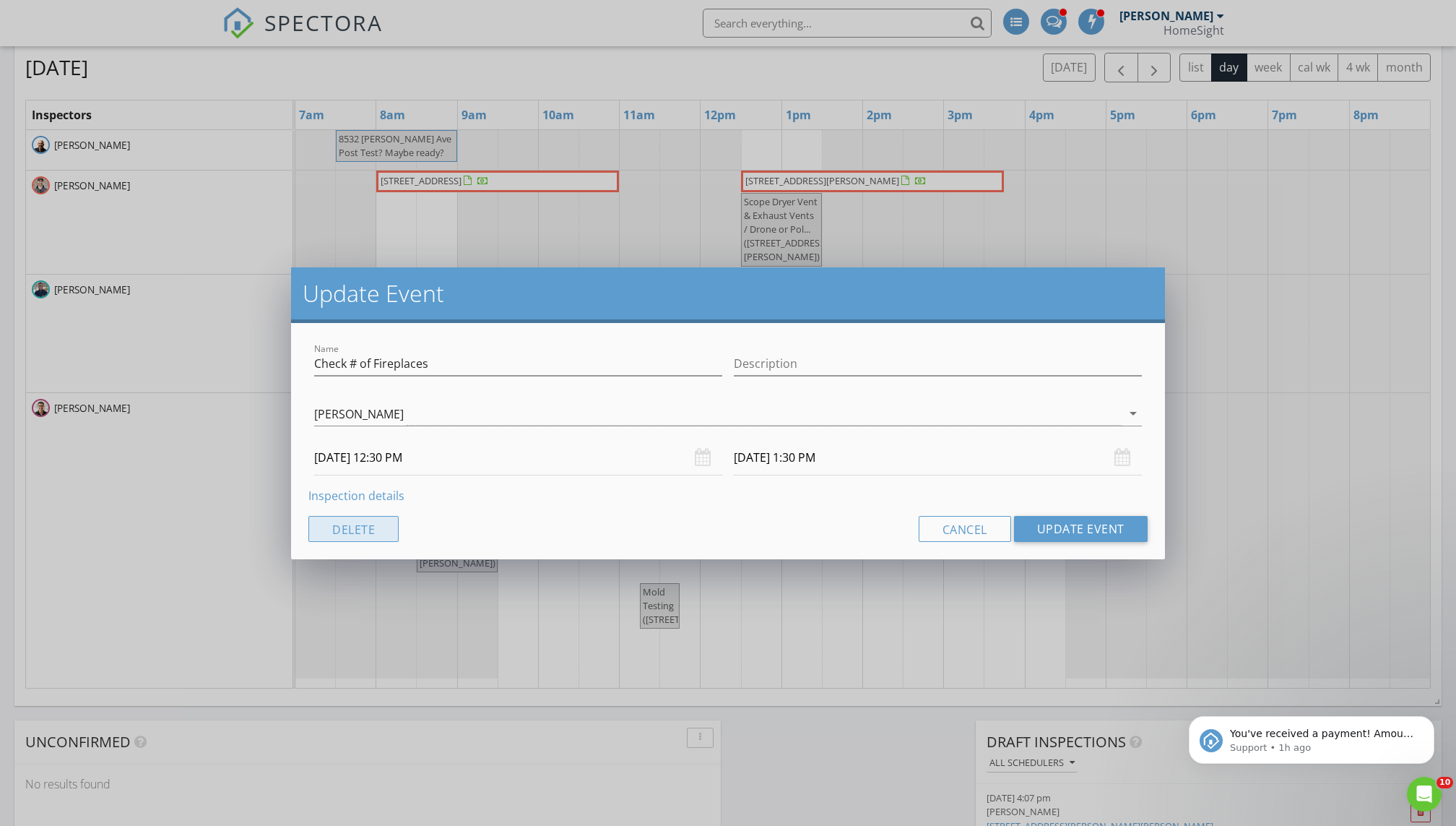
click at [343, 526] on button "Delete" at bounding box center [354, 529] width 90 height 26
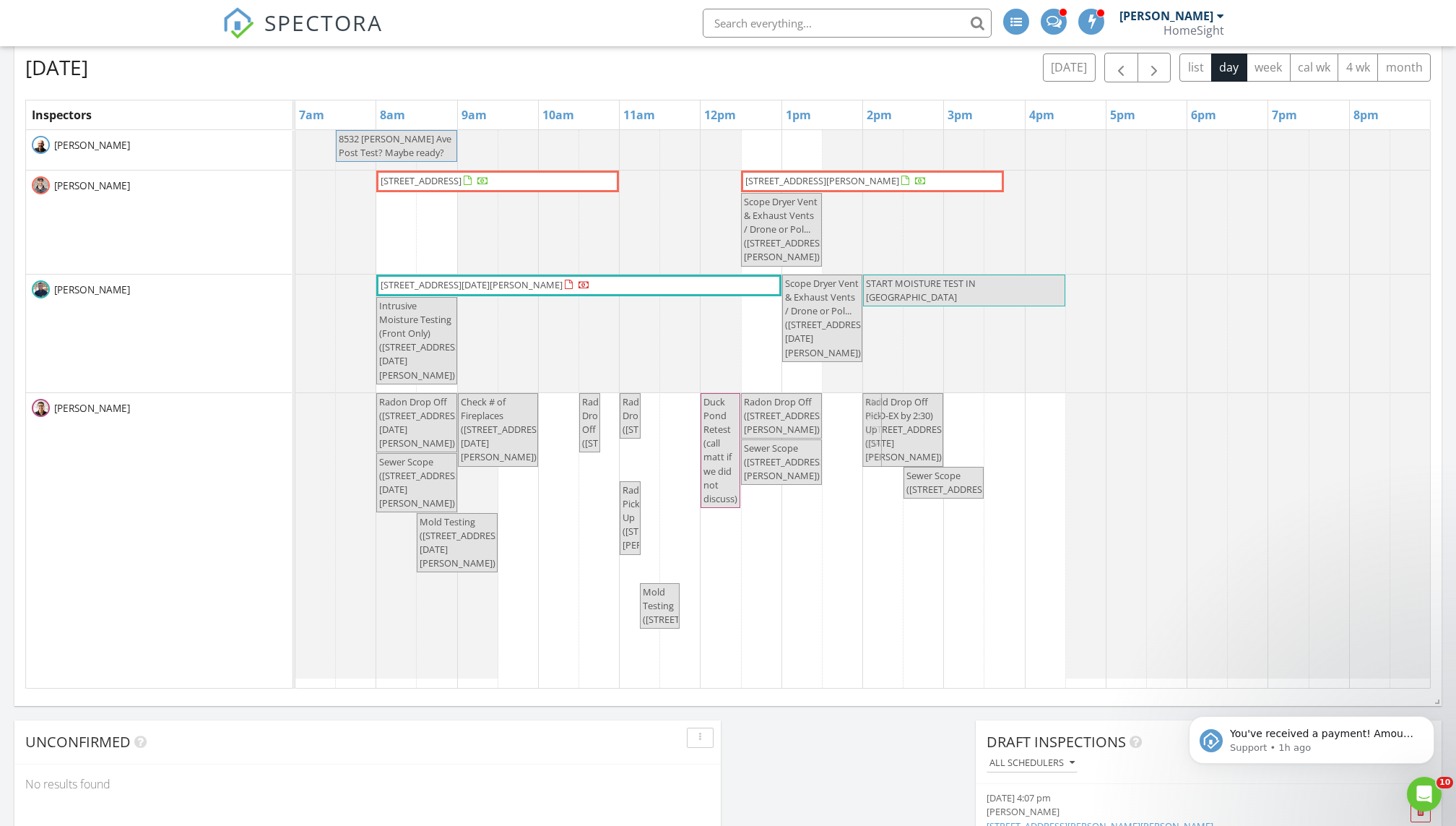
drag, startPoint x: 832, startPoint y: 444, endPoint x: 879, endPoint y: 436, distance: 47.7
click at [296, 436] on div "Radon Drop Off (2250 Lancaster Ave NE, Saint Michael) Check # of Fireplaces (22…" at bounding box center [296, 535] width 0 height 285
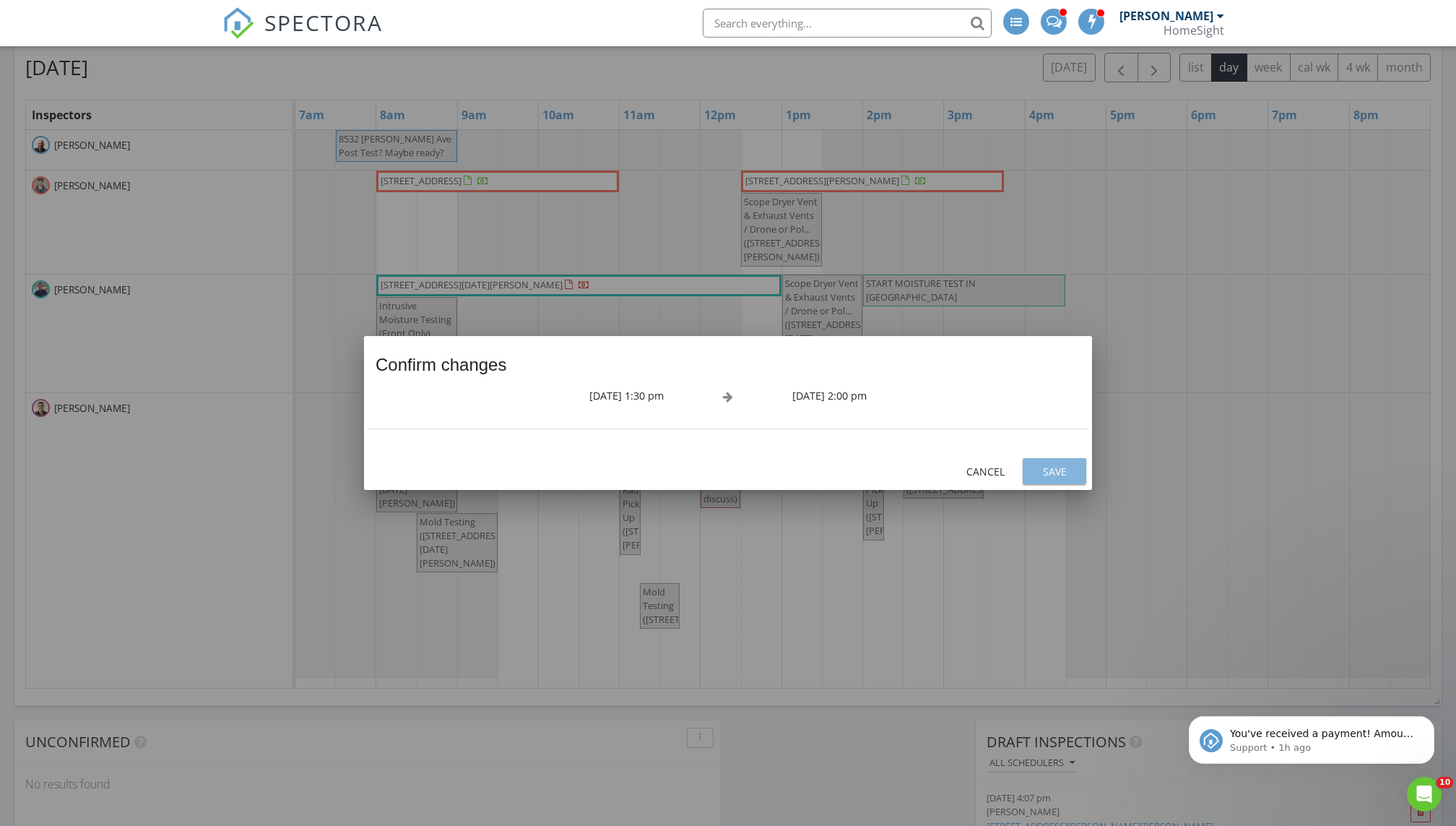
click at [1082, 474] on button "Save" at bounding box center [1054, 471] width 63 height 26
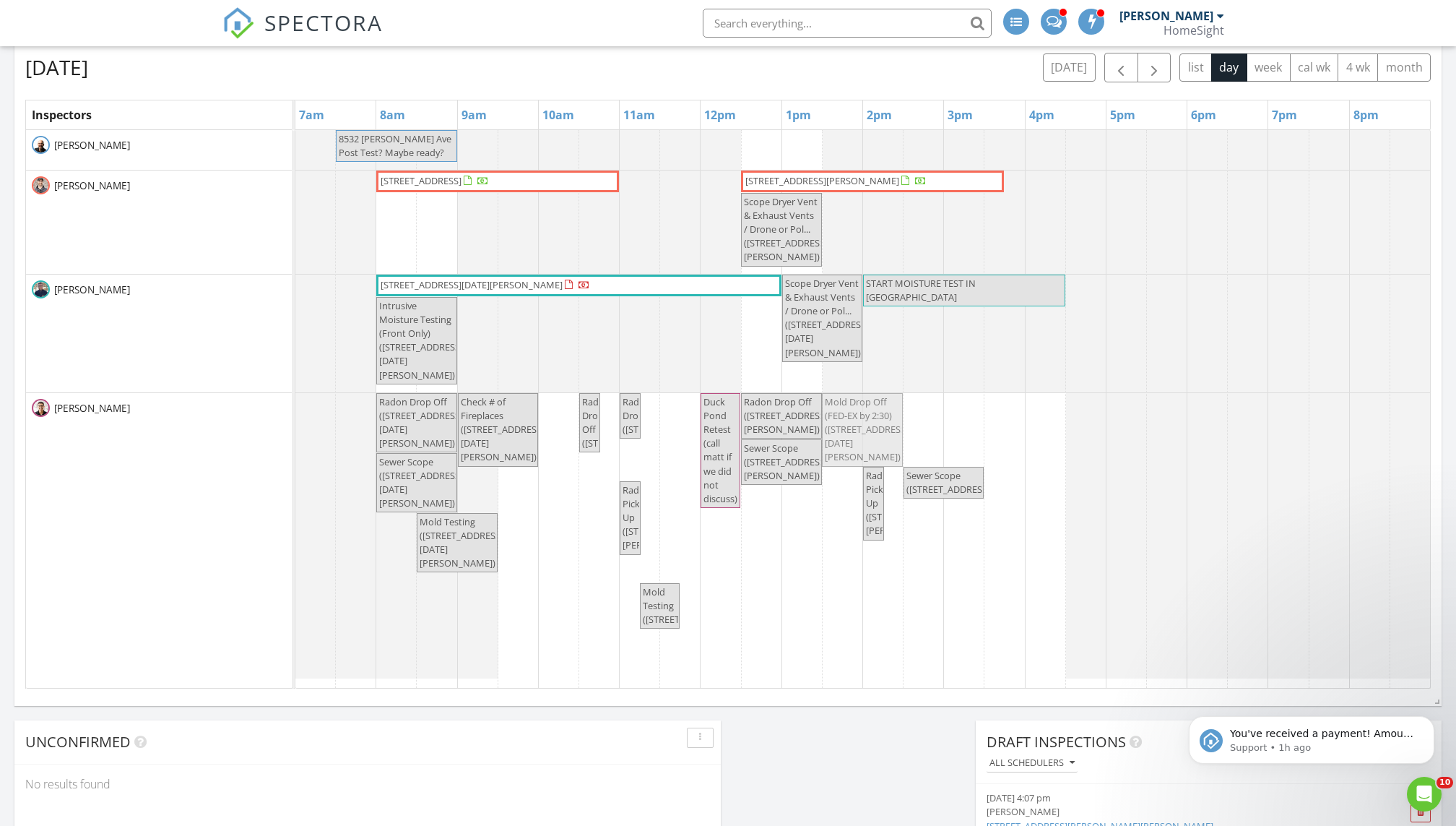
drag, startPoint x: 913, startPoint y: 431, endPoint x: 877, endPoint y: 434, distance: 36.1
click at [296, 434] on div "Radon Drop Off (2250 Lancaster Ave NE, Saint Michael) Check # of Fireplaces (22…" at bounding box center [296, 535] width 0 height 285
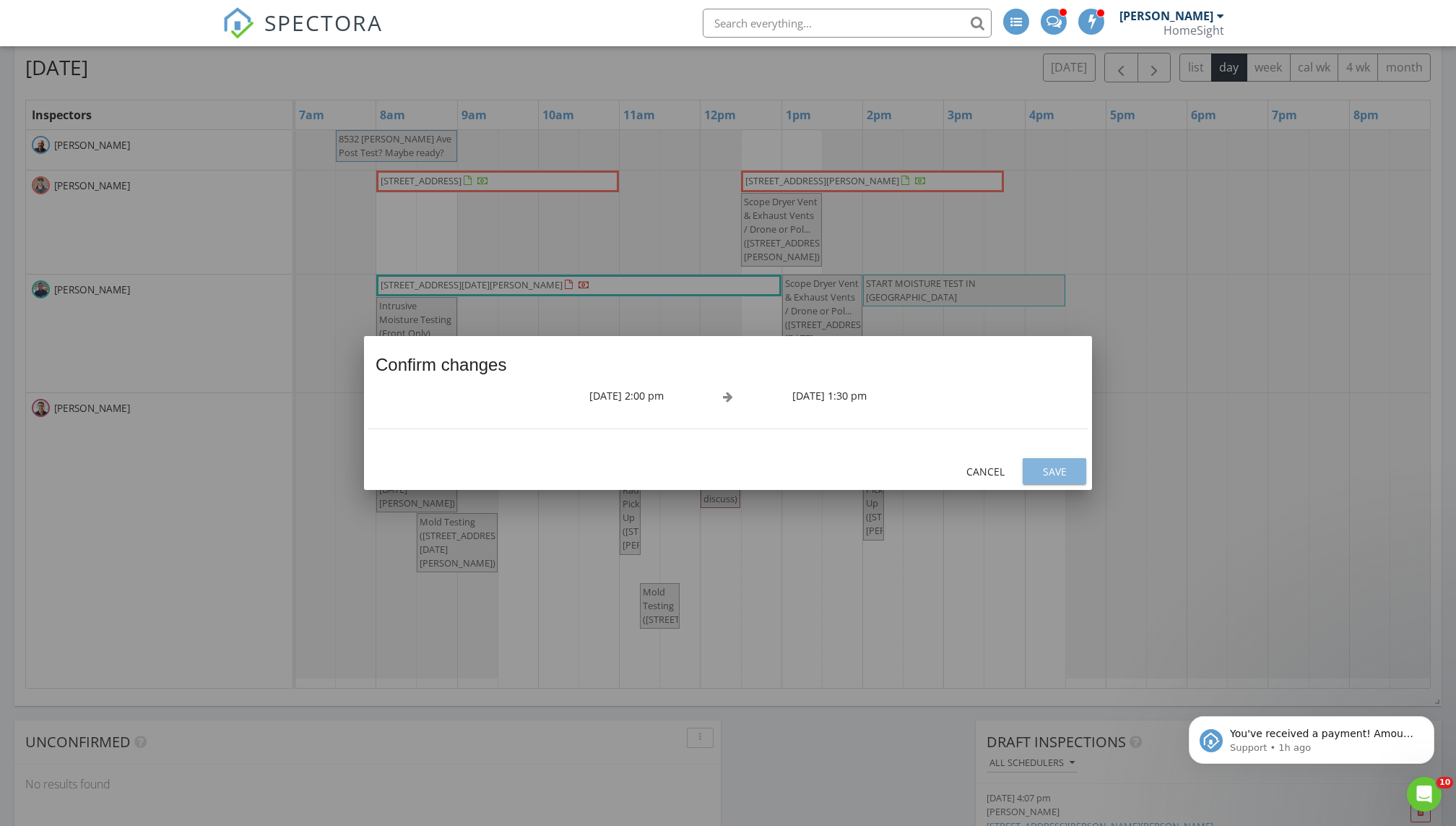
click at [1073, 467] on div "Save" at bounding box center [1054, 471] width 41 height 15
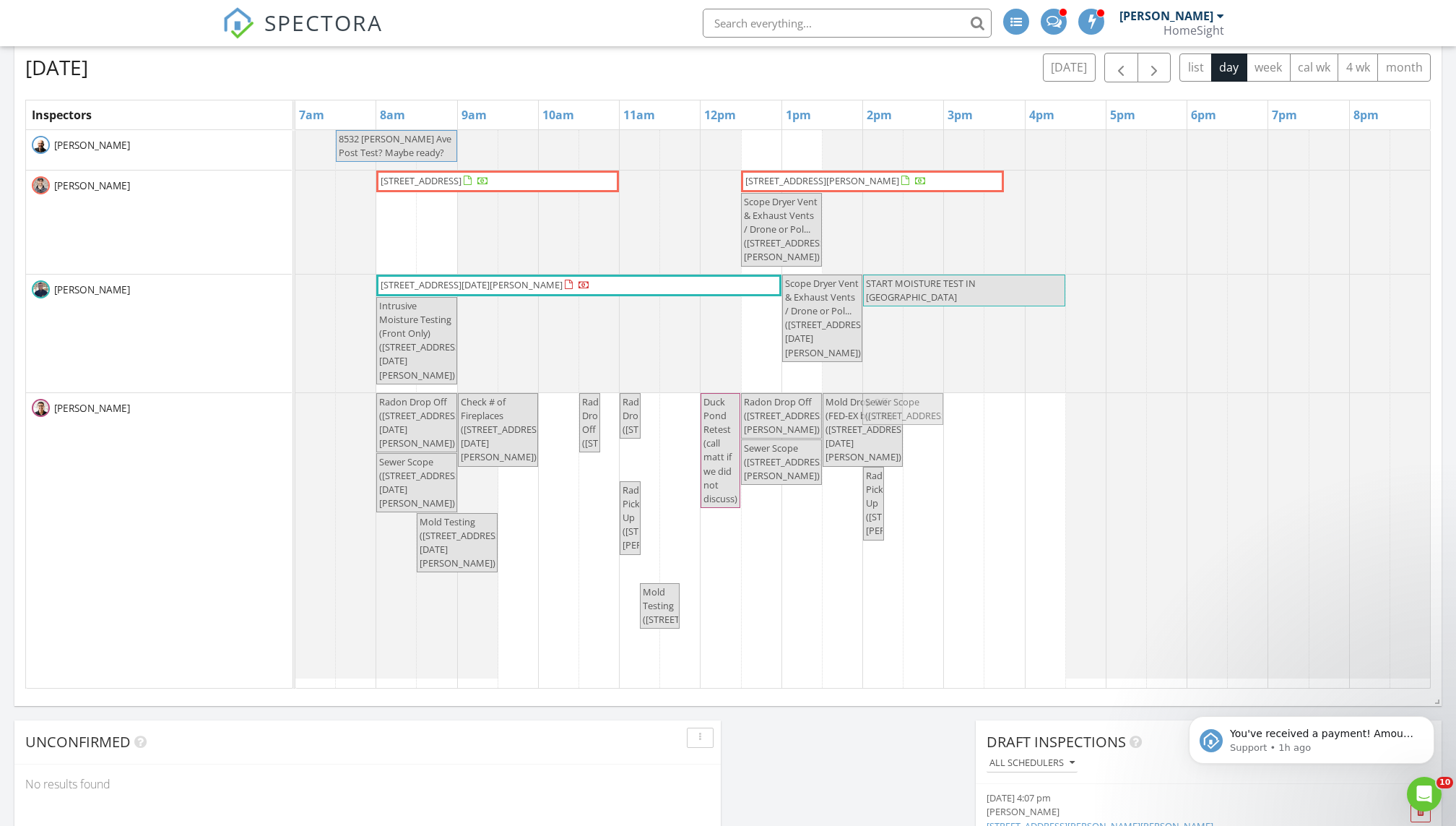
click at [901, 508] on div "8532 Neal Ave Post Test? Maybe ready? 6304 Pheasant Ct , Minneapolis 55436 1102…" at bounding box center [863, 410] width 1134 height 559
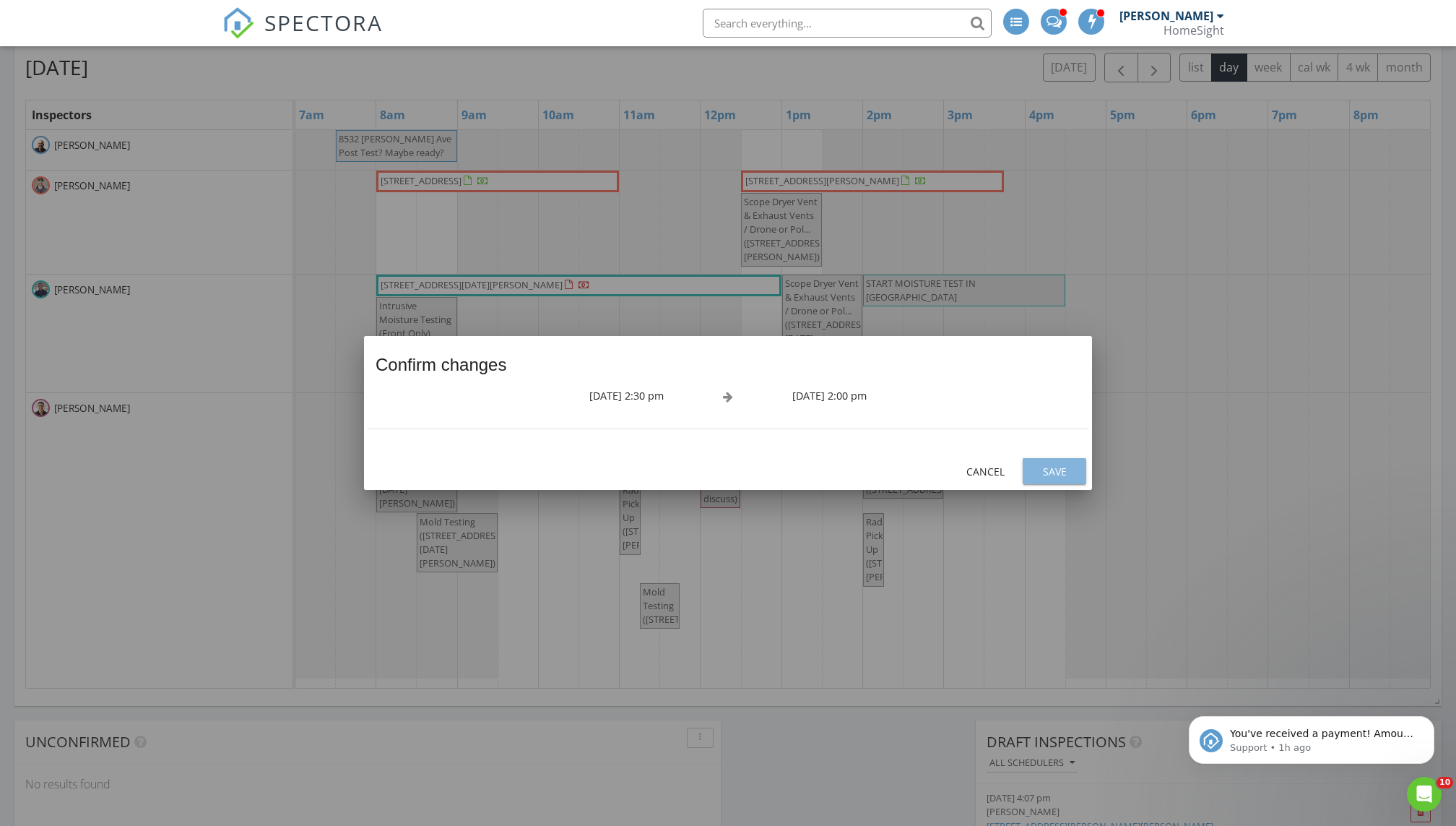
click at [1056, 464] on div "Save" at bounding box center [1054, 471] width 41 height 15
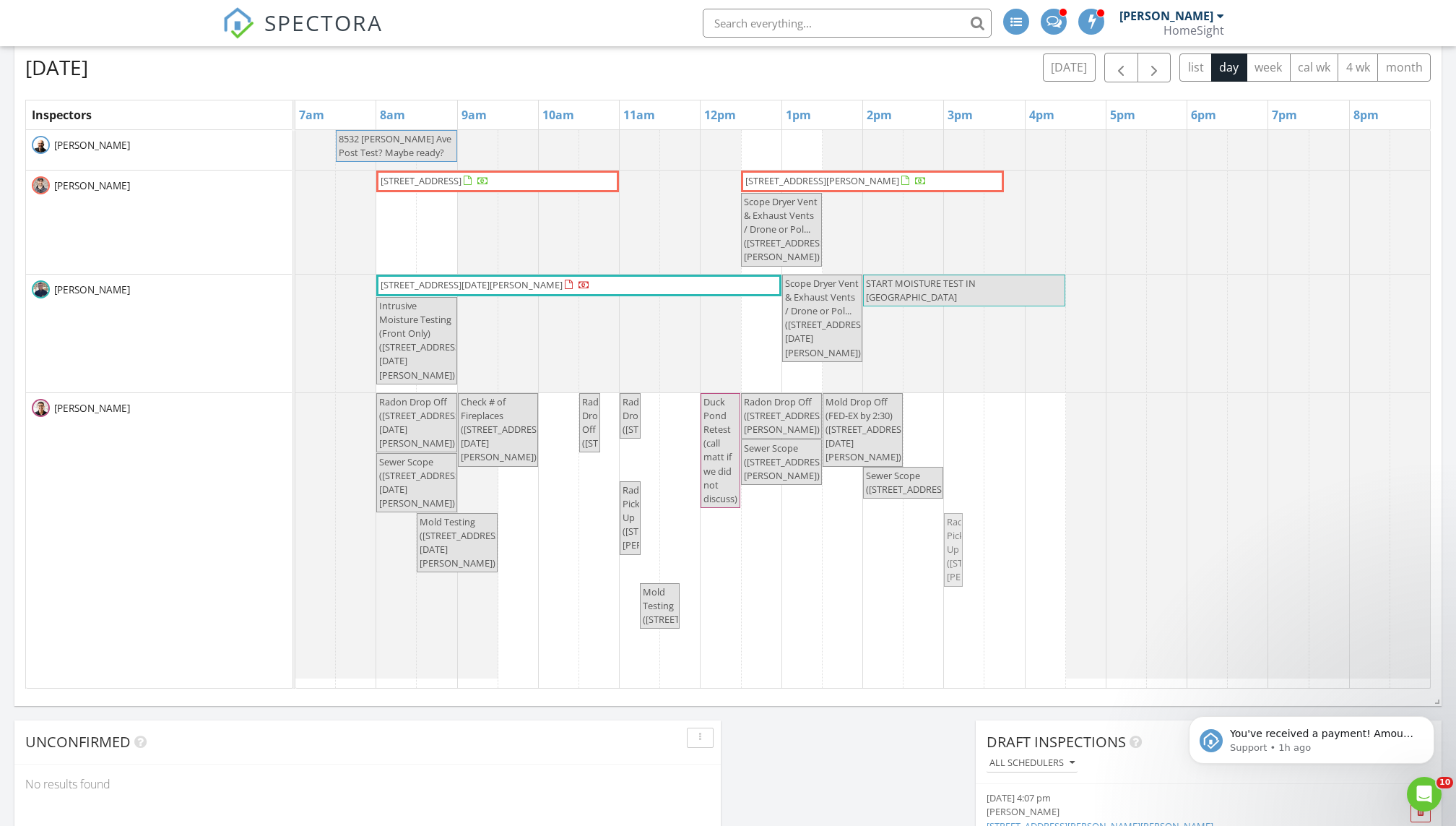
drag, startPoint x: 870, startPoint y: 561, endPoint x: 942, endPoint y: 545, distance: 73.8
click at [942, 545] on div "8532 Neal Ave Post Test? Maybe ready? 6304 Pheasant Ct , Minneapolis 55436 1102…" at bounding box center [863, 410] width 1134 height 559
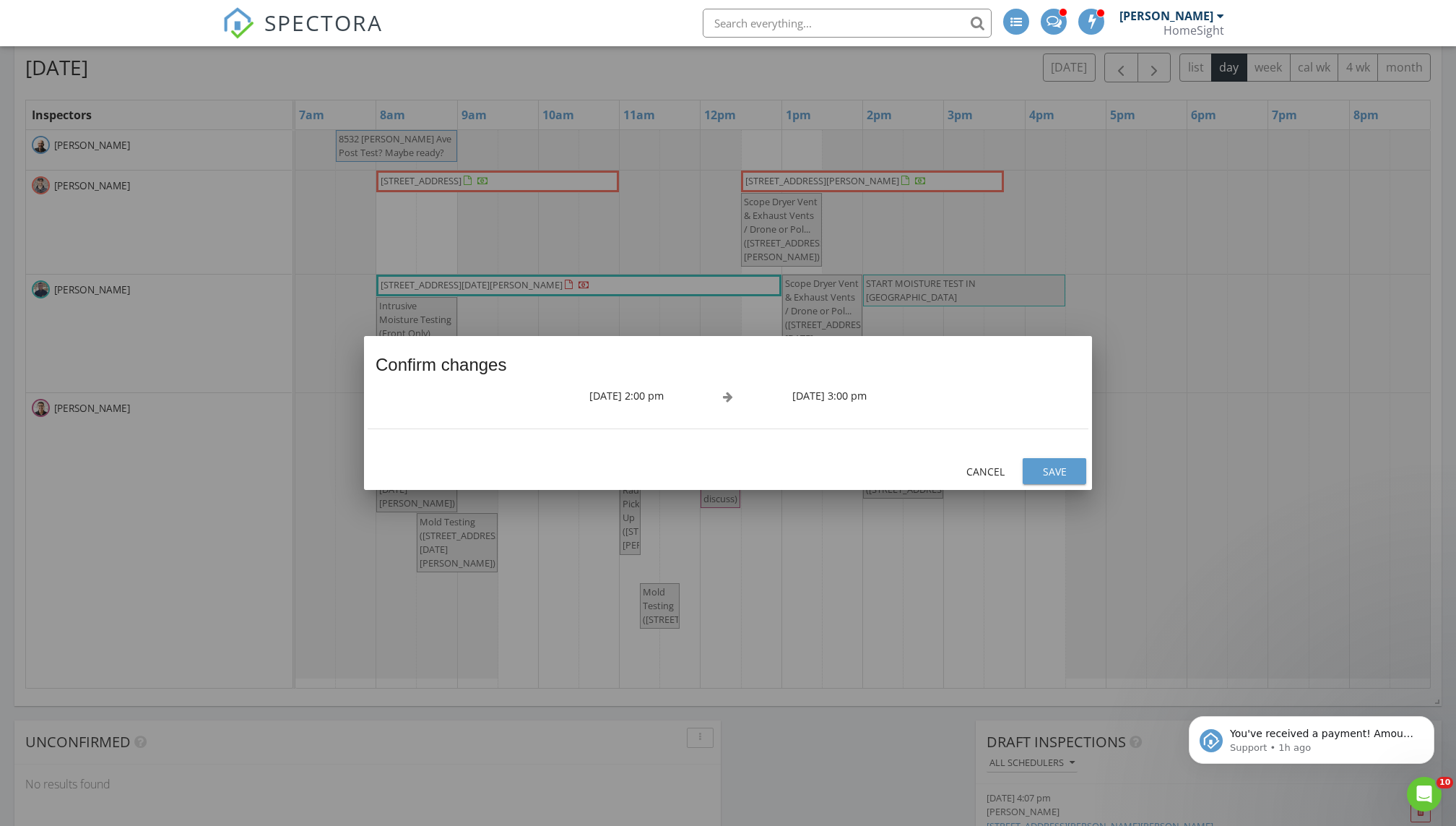
click at [1053, 484] on div "Cancel Save" at bounding box center [728, 470] width 728 height 37
click at [1053, 474] on div "Save" at bounding box center [1054, 471] width 41 height 15
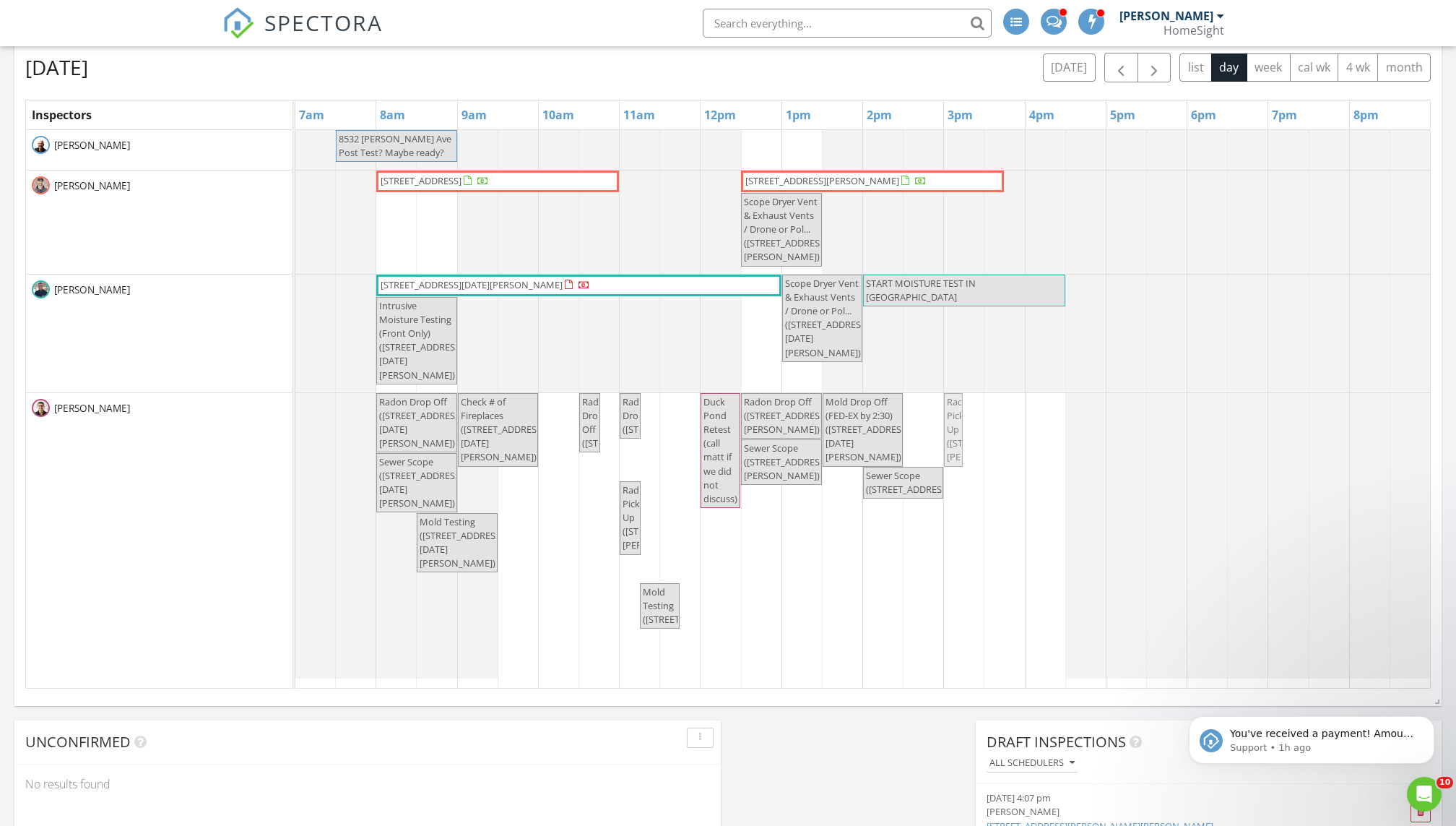
drag, startPoint x: 960, startPoint y: 471, endPoint x: 961, endPoint y: 493, distance: 22.0
click at [296, 493] on div "Radon Drop Off (2250 Lancaster Ave NE, Saint Michael) Check # of Fireplaces (22…" at bounding box center [296, 535] width 0 height 285
drag, startPoint x: 865, startPoint y: 411, endPoint x: 784, endPoint y: 415, distance: 81.1
click at [296, 416] on div "Radon Drop Off (2250 Lancaster Ave NE, Saint Michael) Check # of Fireplaces (22…" at bounding box center [296, 535] width 0 height 285
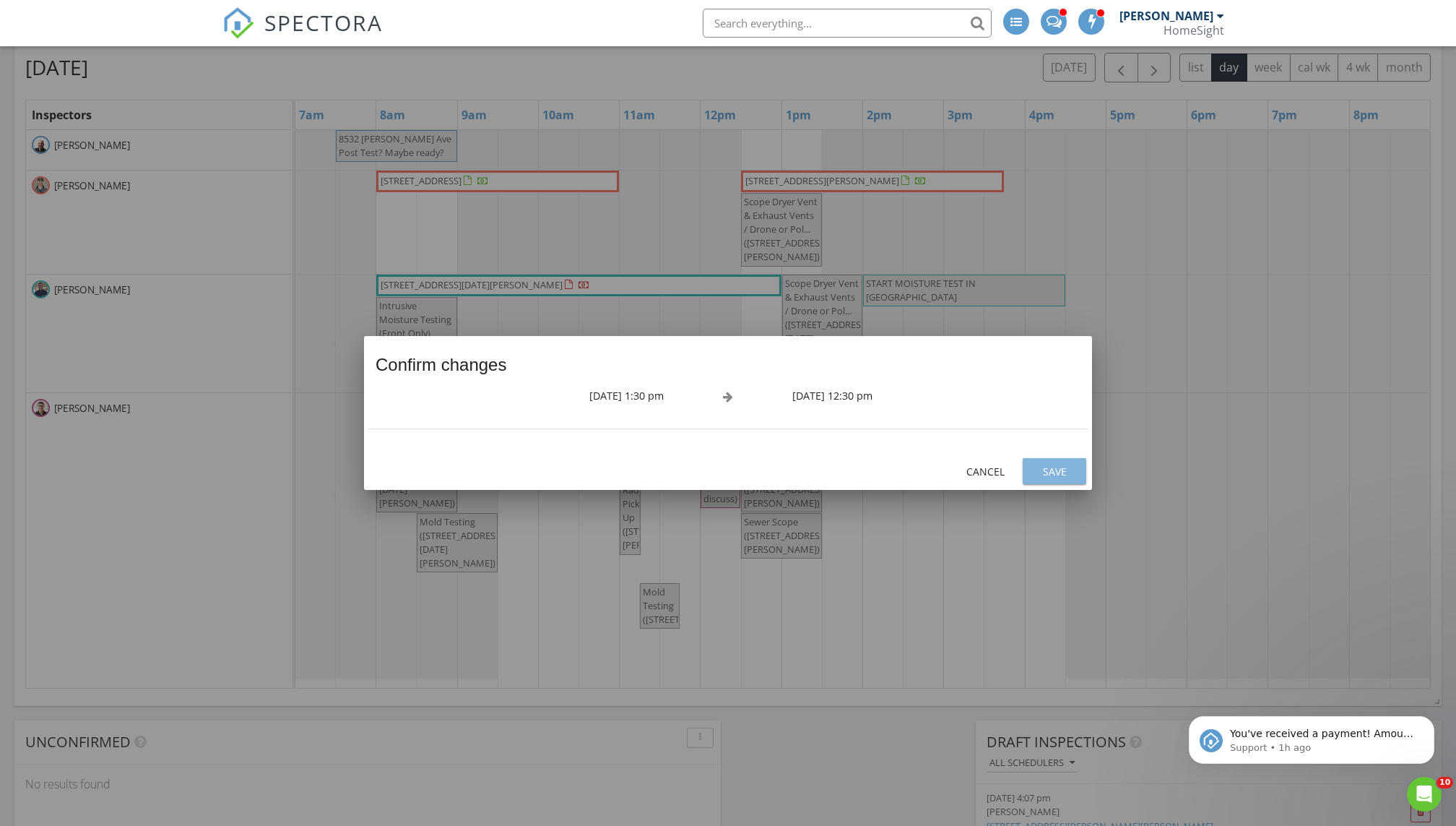
click at [1054, 470] on div "Save" at bounding box center [1054, 471] width 41 height 15
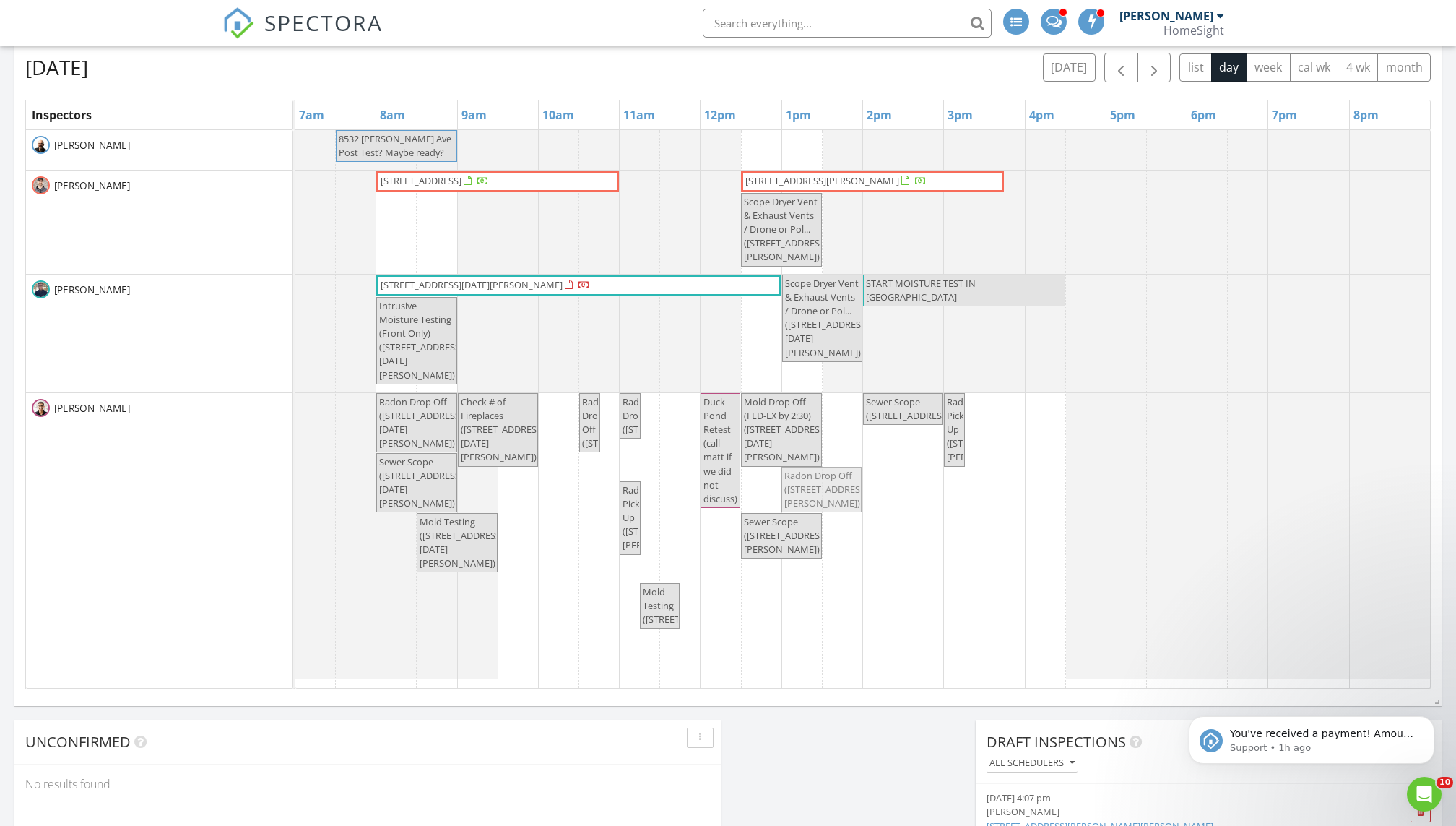
drag, startPoint x: 774, startPoint y: 488, endPoint x: 813, endPoint y: 485, distance: 39.1
click at [296, 485] on div "Radon Drop Off (2250 Lancaster Ave NE, Saint Michael) Check # of Fireplaces (22…" at bounding box center [296, 535] width 0 height 285
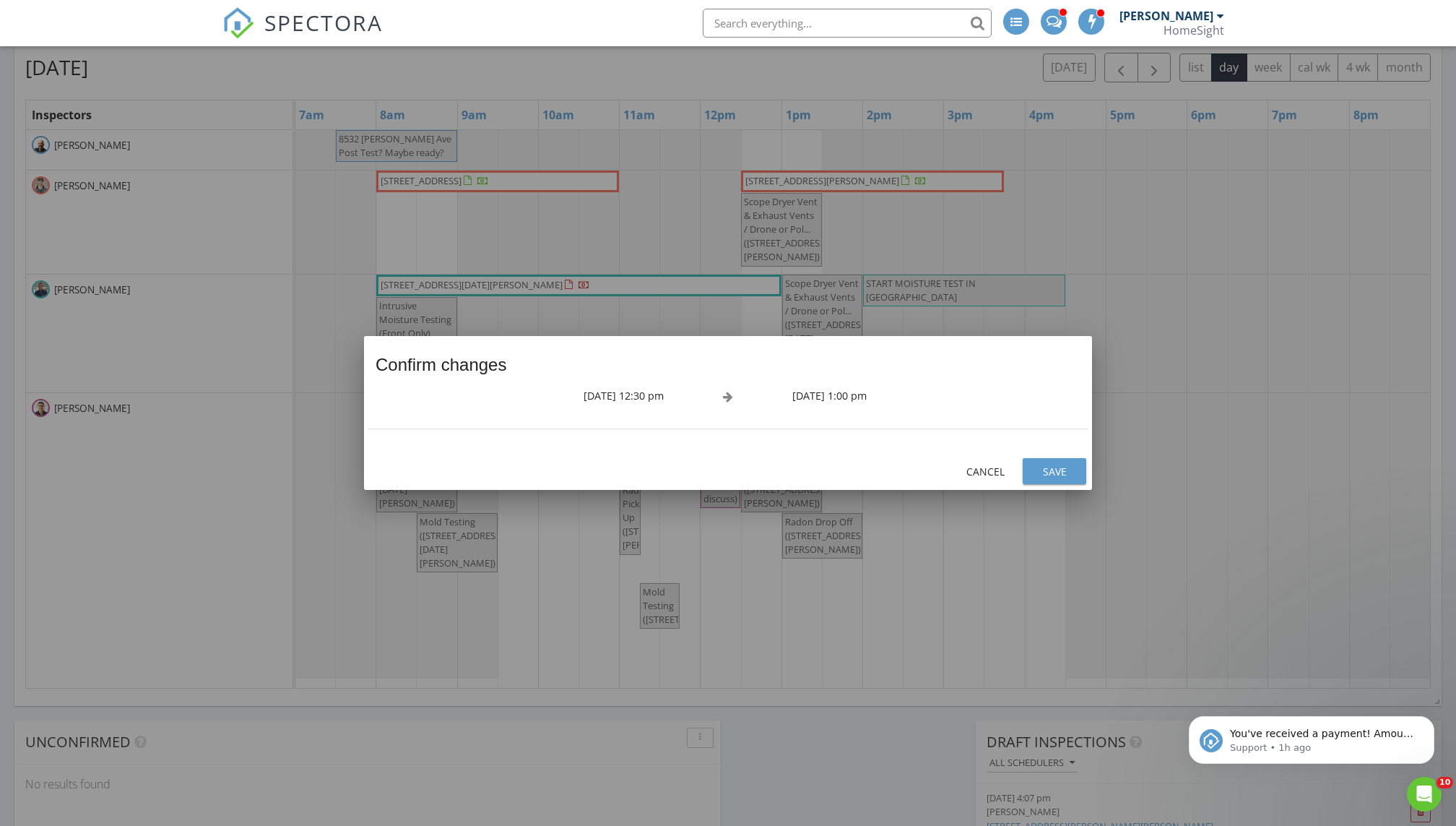
click at [1056, 473] on div "Save" at bounding box center [1054, 471] width 41 height 15
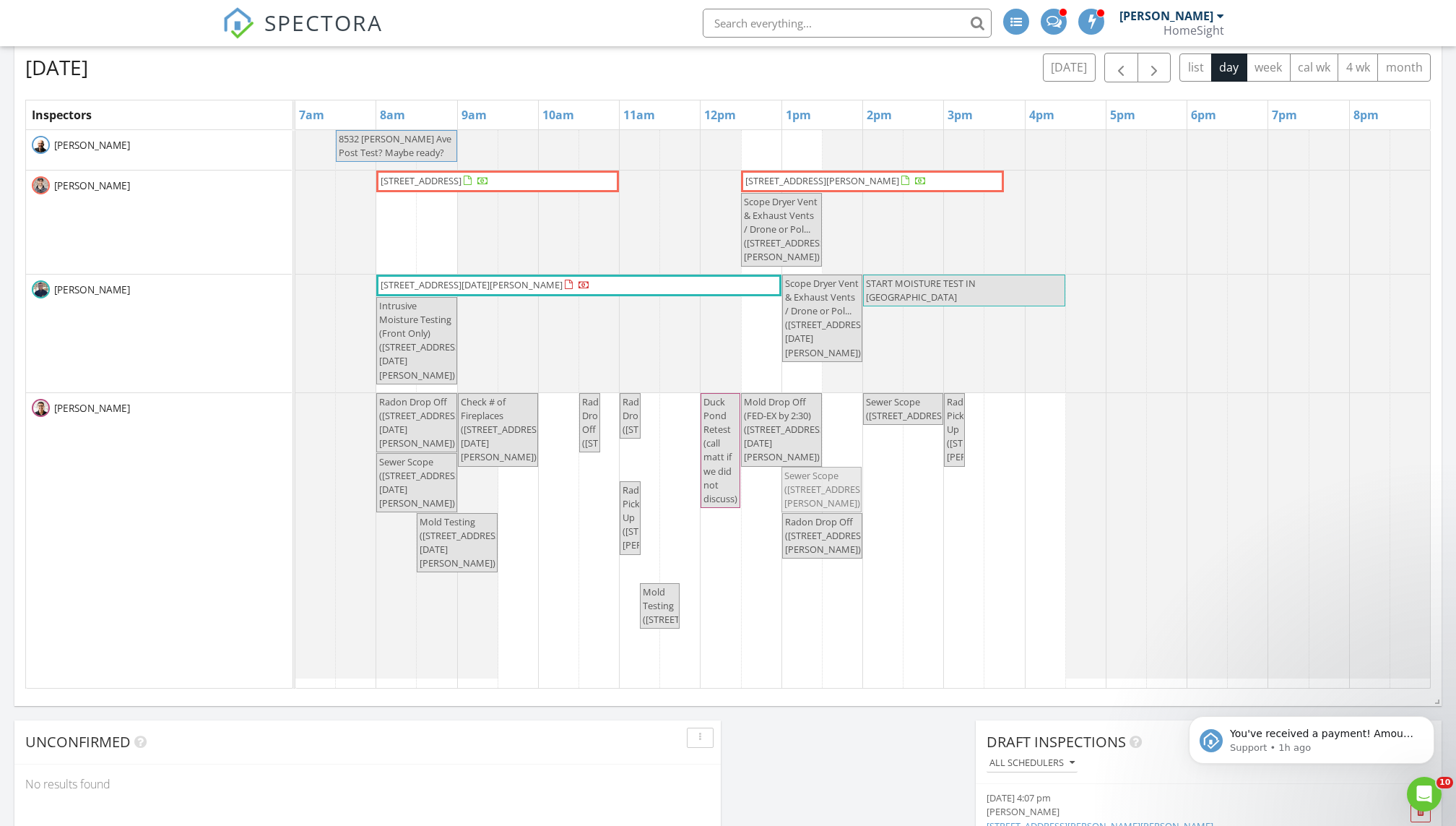
drag, startPoint x: 787, startPoint y: 486, endPoint x: 826, endPoint y: 487, distance: 39.0
click at [296, 487] on div "Radon Drop Off (2250 Lancaster Ave NE, Saint Michael) Check # of Fireplaces (22…" at bounding box center [296, 535] width 0 height 285
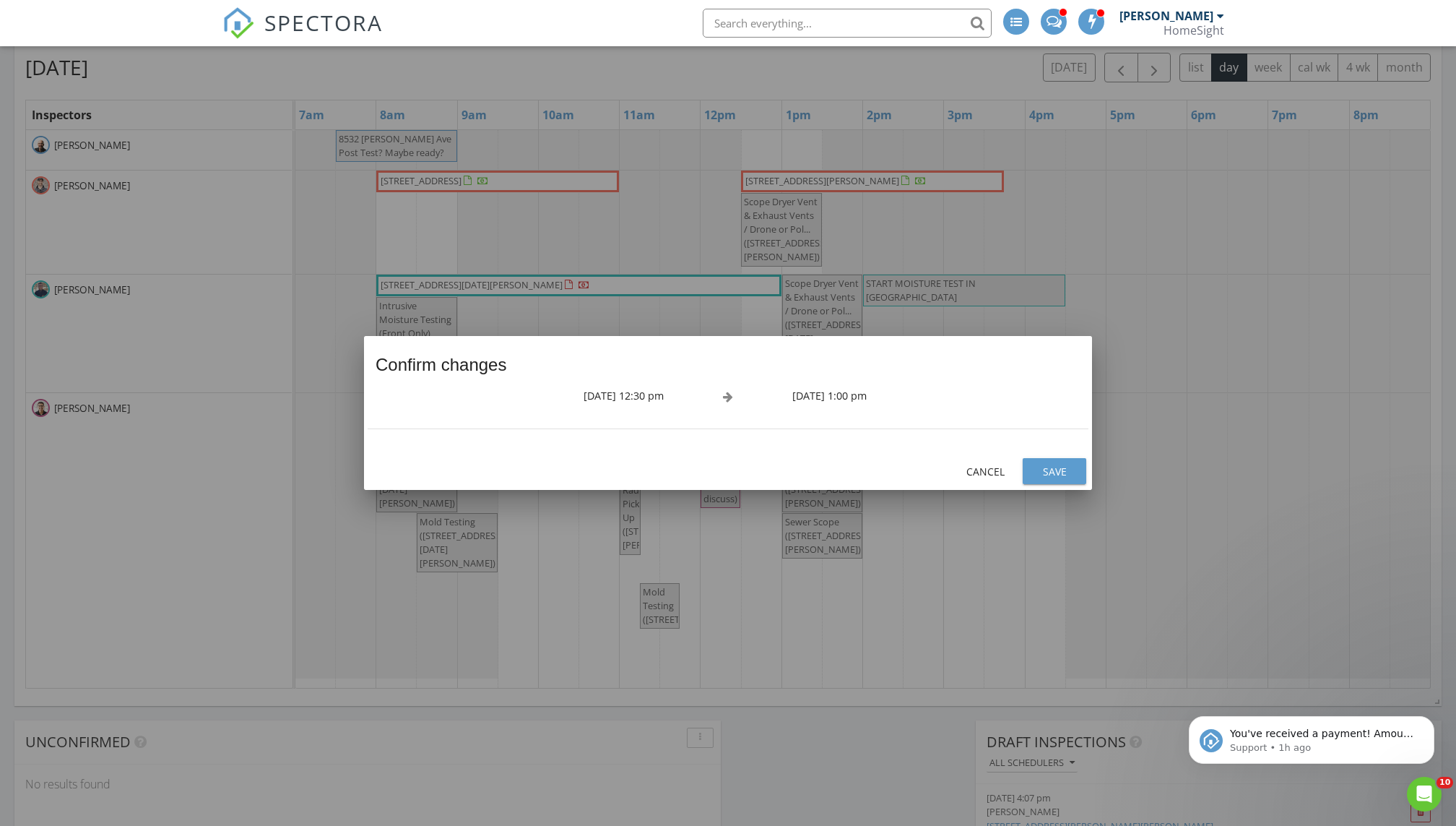
click at [1047, 465] on div "Save" at bounding box center [1054, 471] width 41 height 15
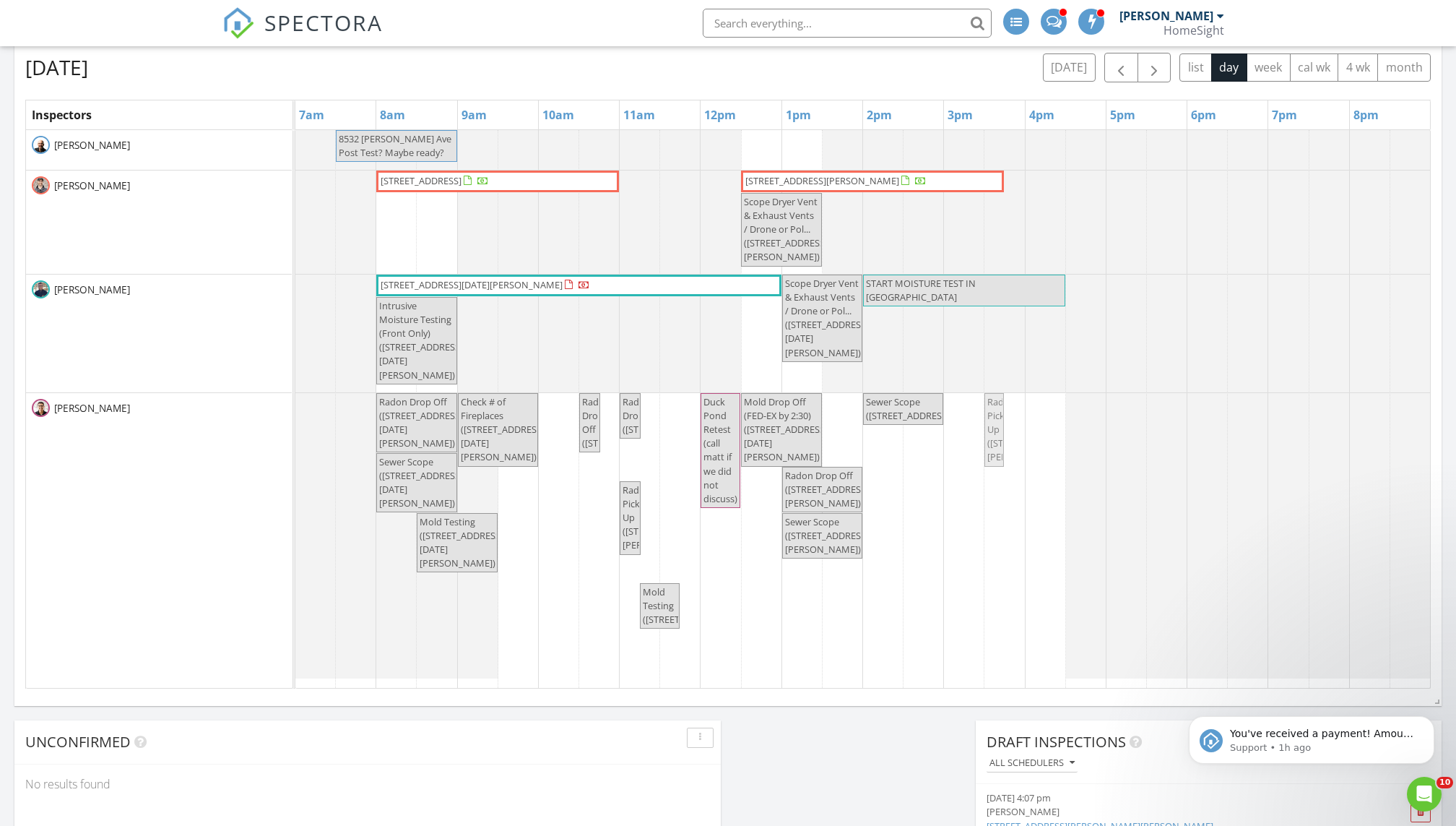
click at [296, 417] on div "Radon Drop Off (2250 Lancaster Ave NE, Saint Michael) Check # of Fireplaces (22…" at bounding box center [296, 535] width 0 height 285
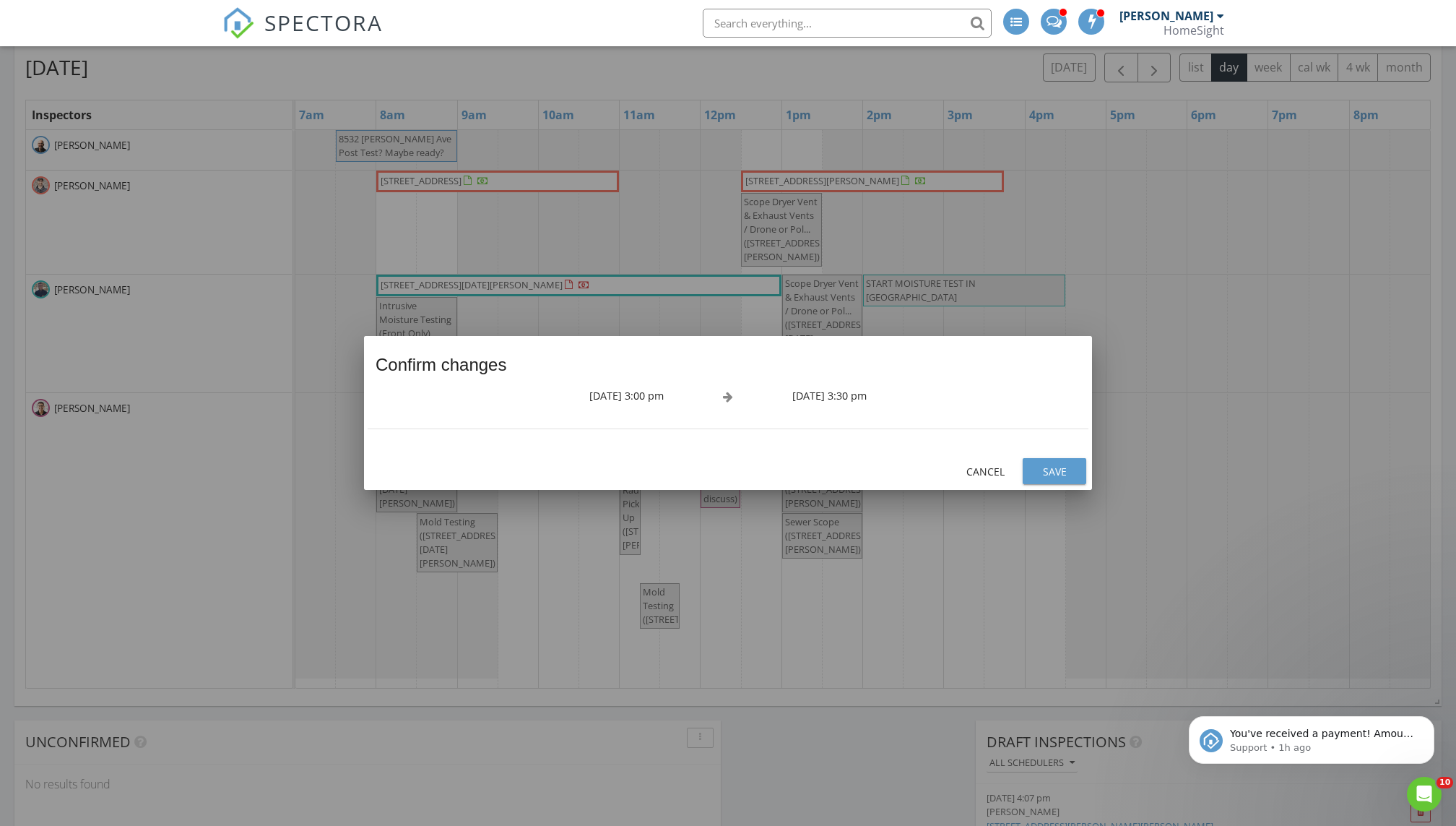
click at [1048, 469] on div "Save" at bounding box center [1054, 471] width 41 height 15
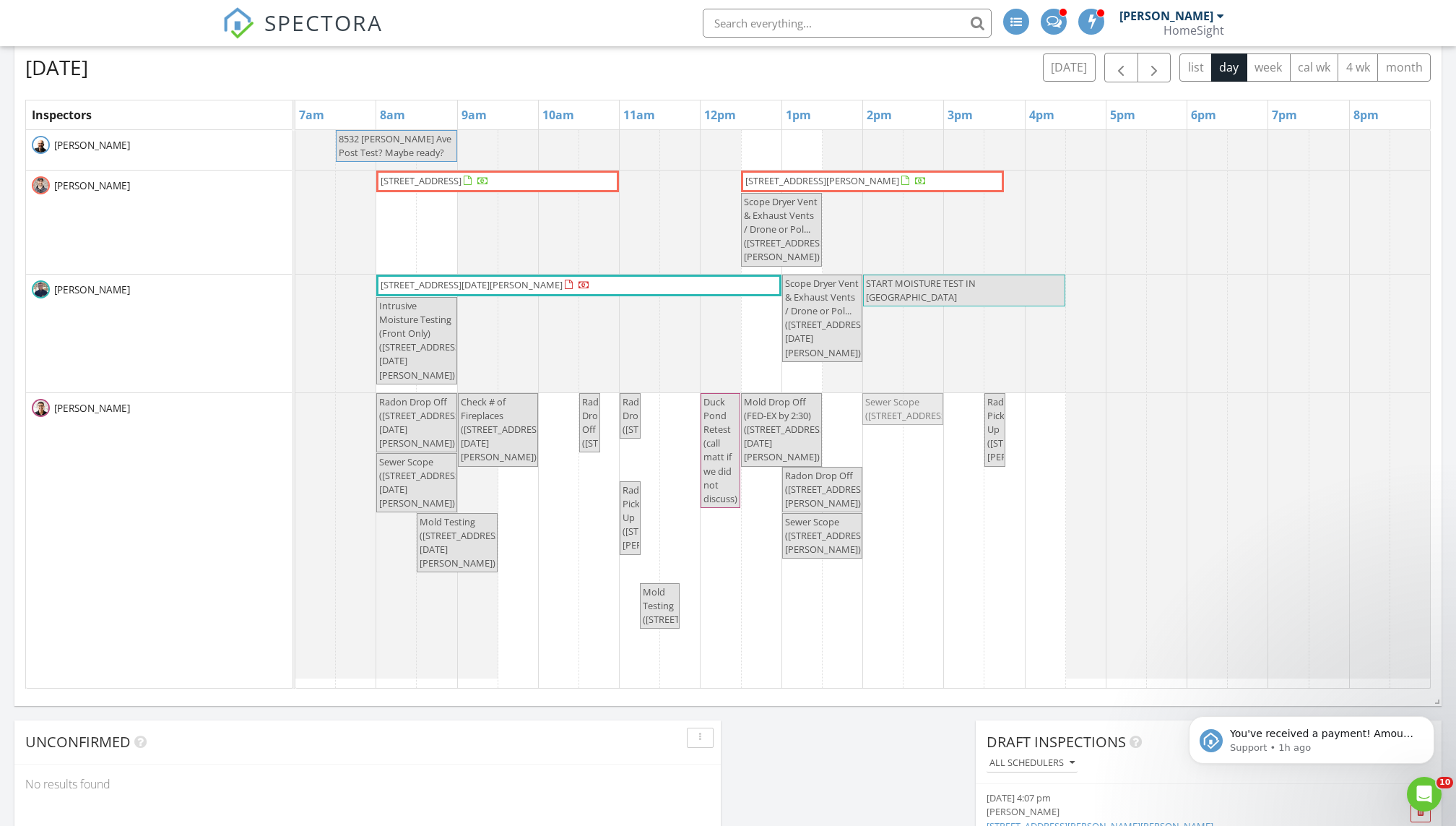
drag, startPoint x: 904, startPoint y: 418, endPoint x: 921, endPoint y: 420, distance: 17.1
click at [296, 420] on div "Radon Drop Off (2250 Lancaster Ave NE, Saint Michael) Check # of Fireplaces (22…" at bounding box center [296, 535] width 0 height 285
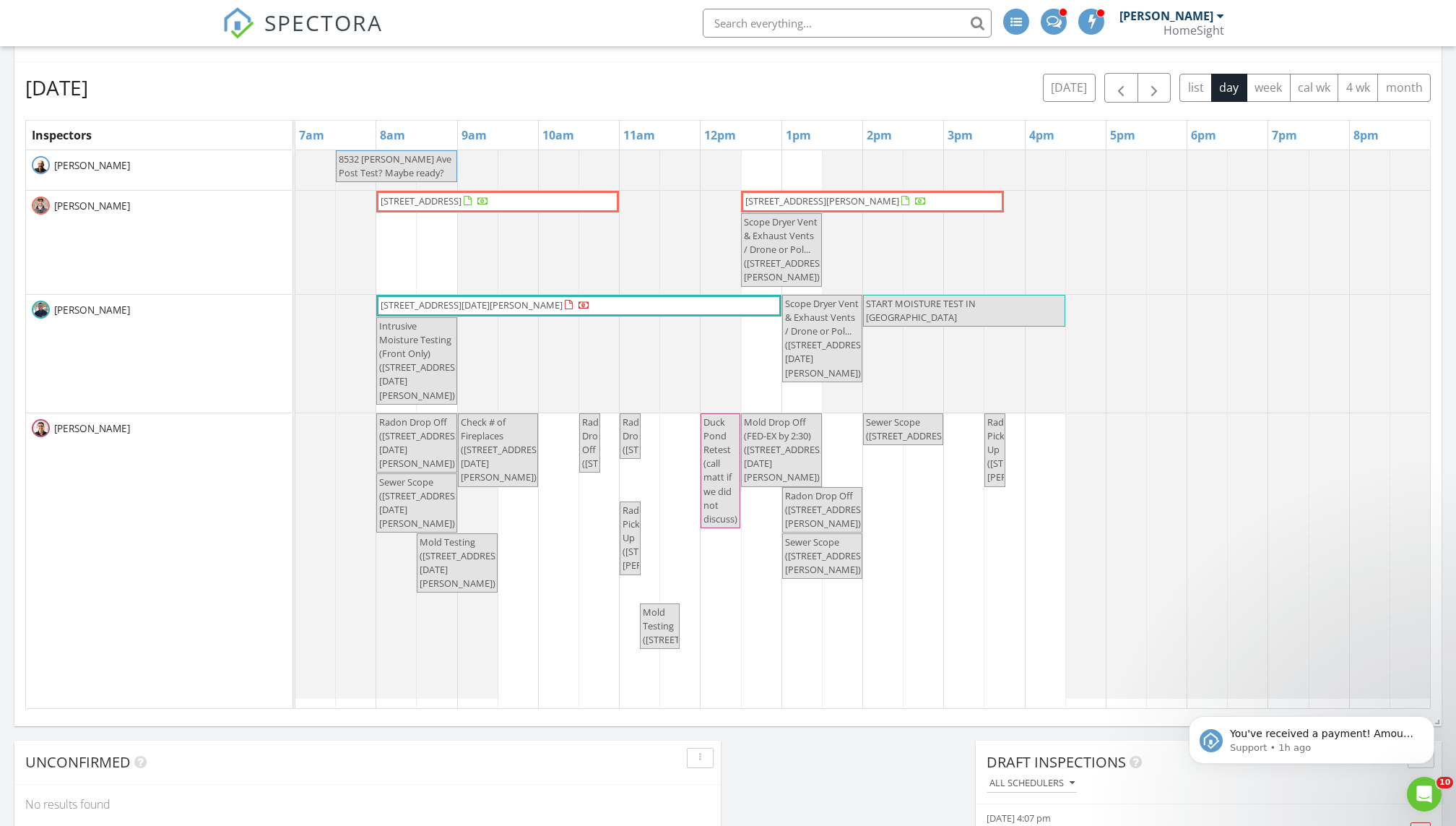
scroll to position [854, 0]
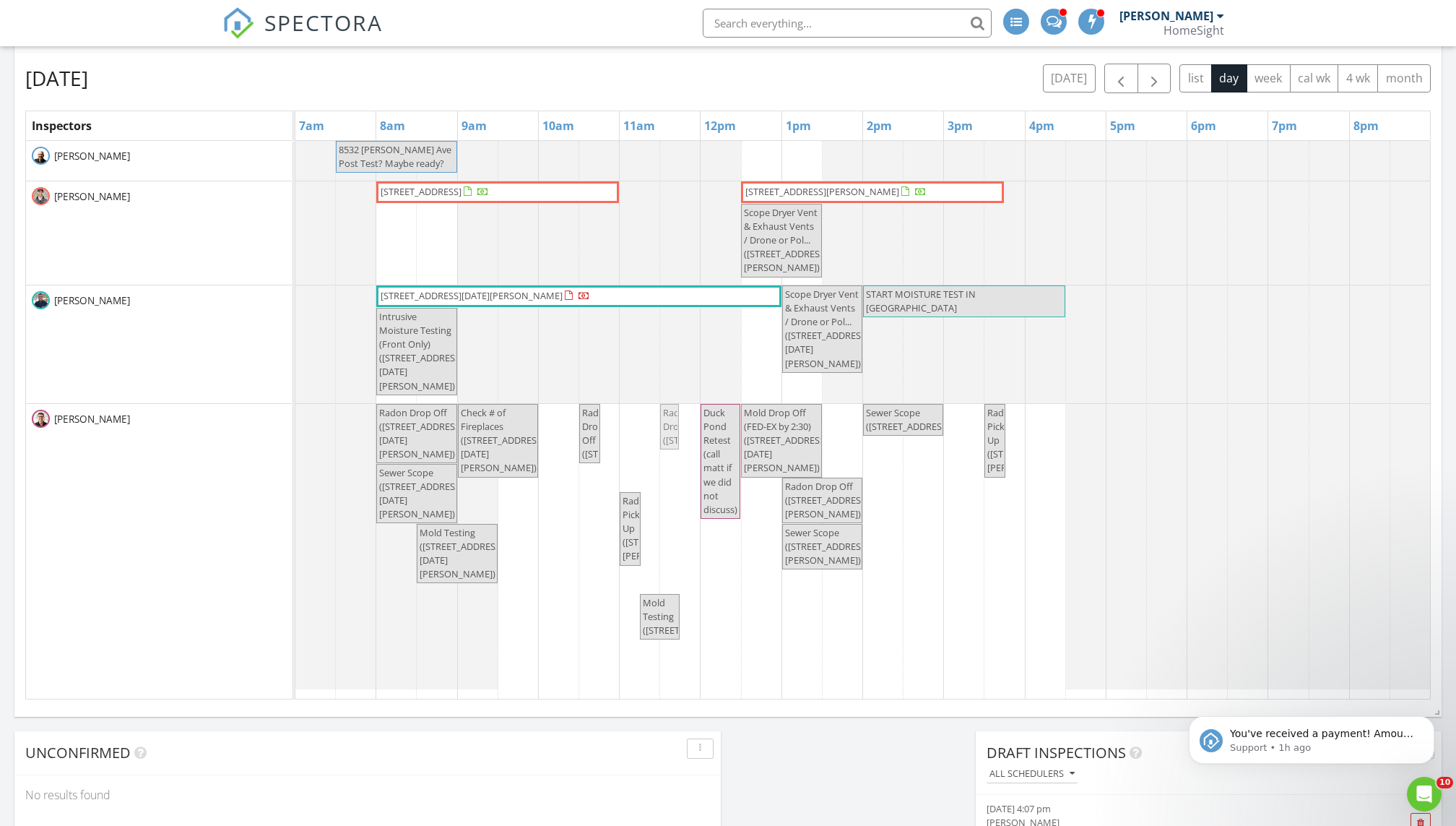
drag, startPoint x: 630, startPoint y: 453, endPoint x: 662, endPoint y: 456, distance: 32.1
click at [296, 456] on div "Radon Drop Off (2250 Lancaster Ave NE, Saint Michael) Check # of Fireplaces (22…" at bounding box center [296, 547] width 0 height 285
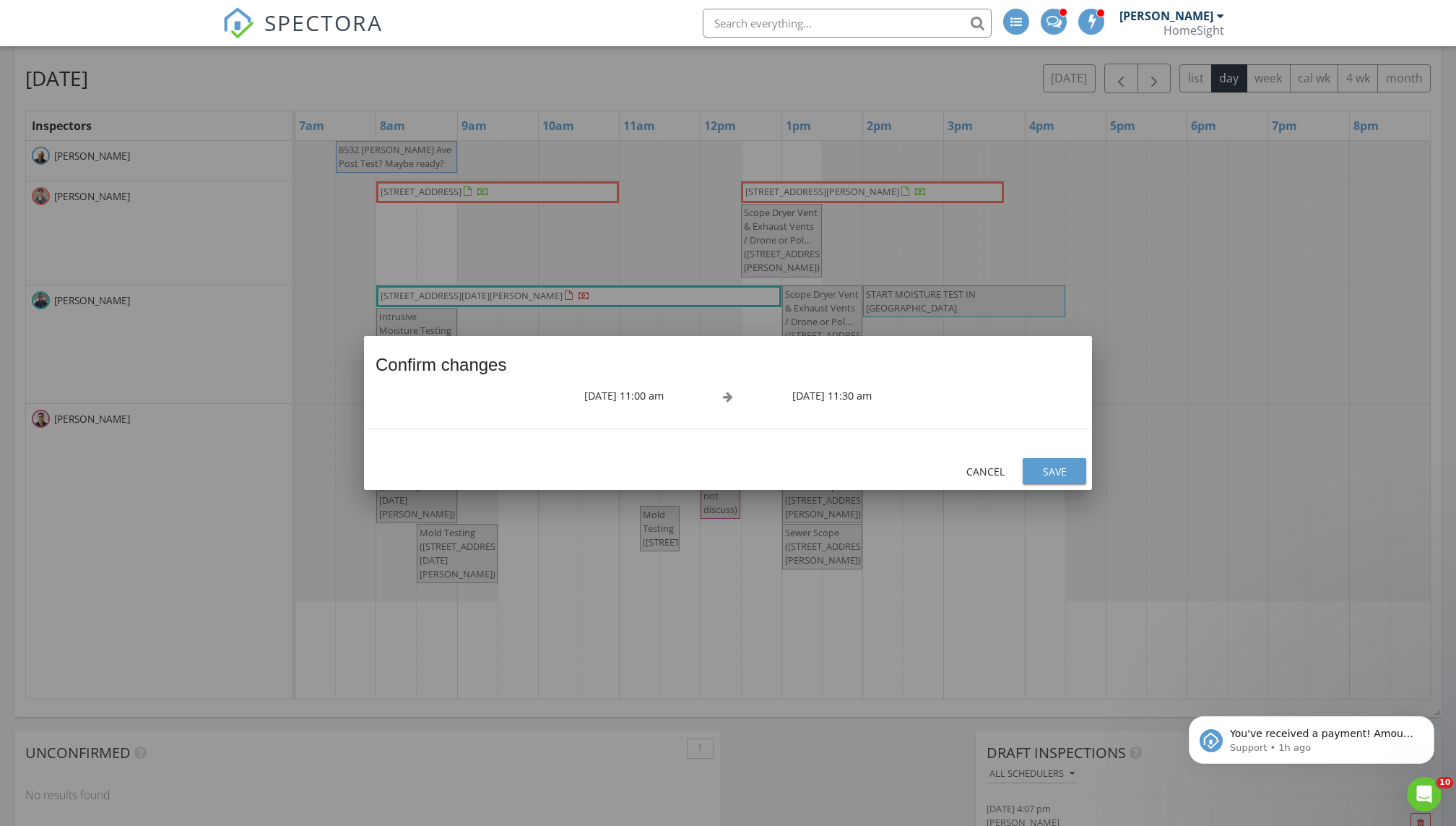
click at [1057, 469] on div "Save" at bounding box center [1054, 471] width 41 height 15
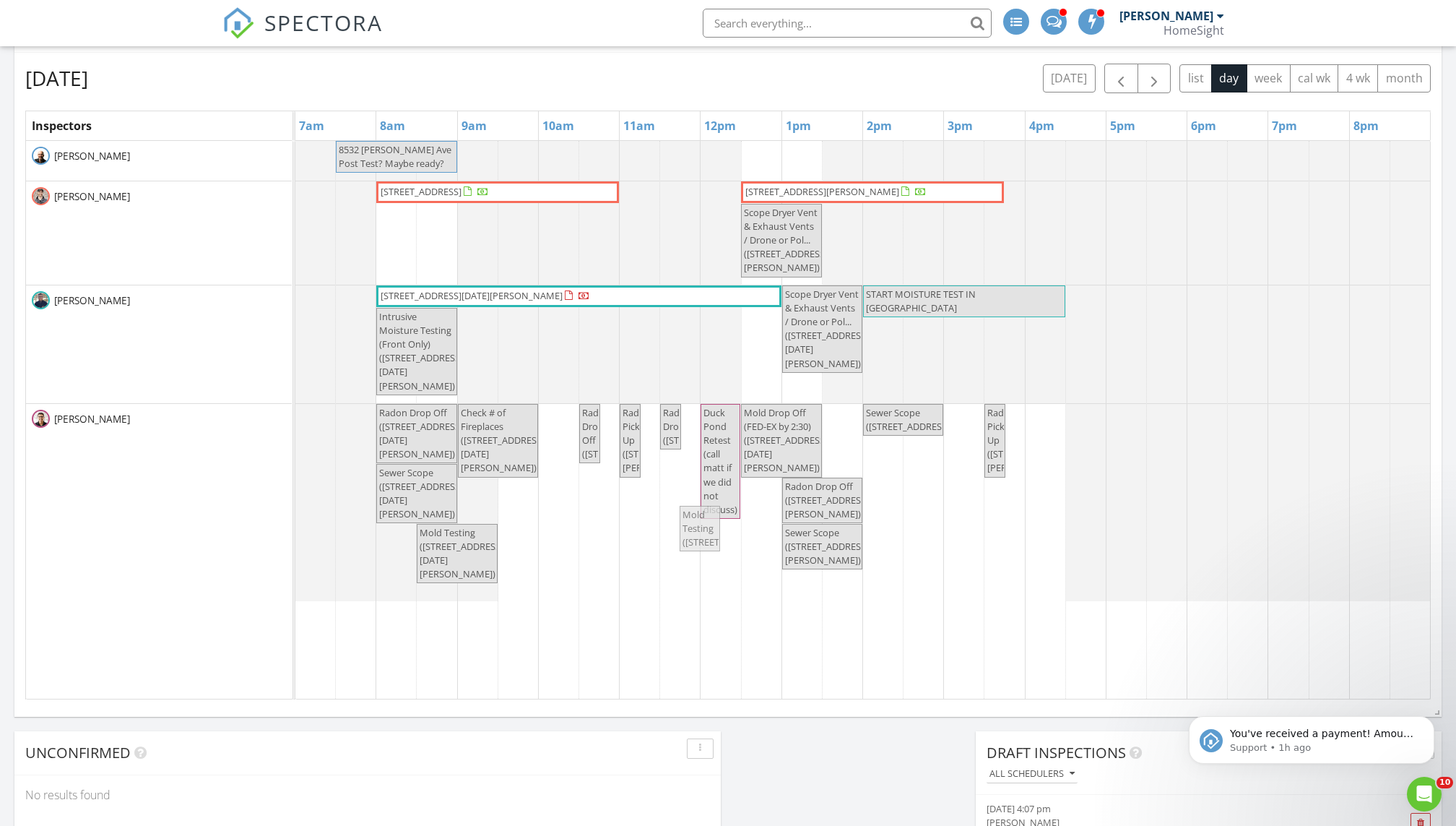
drag, startPoint x: 663, startPoint y: 538, endPoint x: 694, endPoint y: 535, distance: 31.1
click at [296, 535] on div "Radon Drop Off (2250 Lancaster Ave NE, Saint Michael) Check # of Fireplaces (22…" at bounding box center [296, 502] width 0 height 197
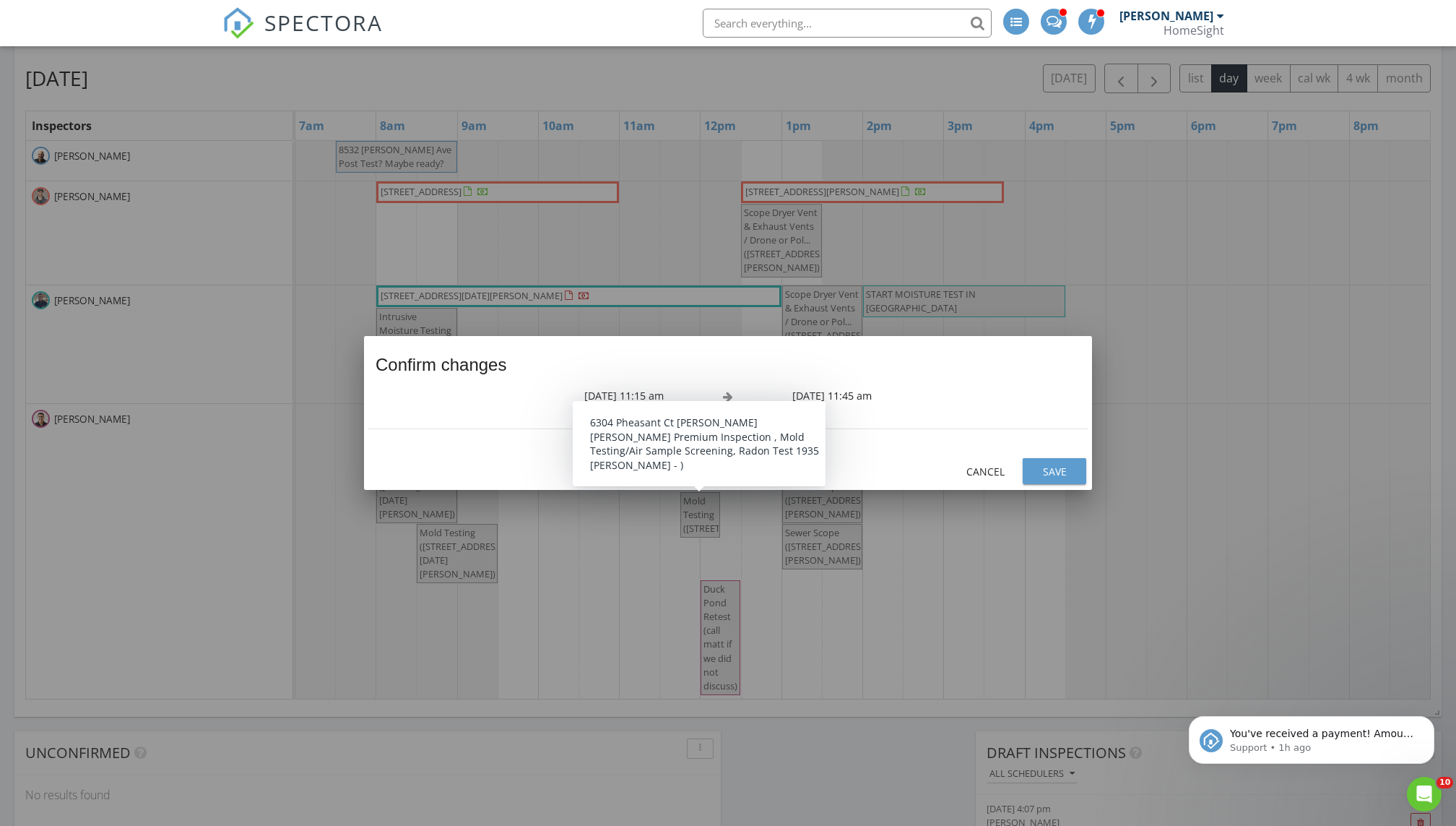
click at [1059, 466] on div "Save" at bounding box center [1054, 471] width 41 height 15
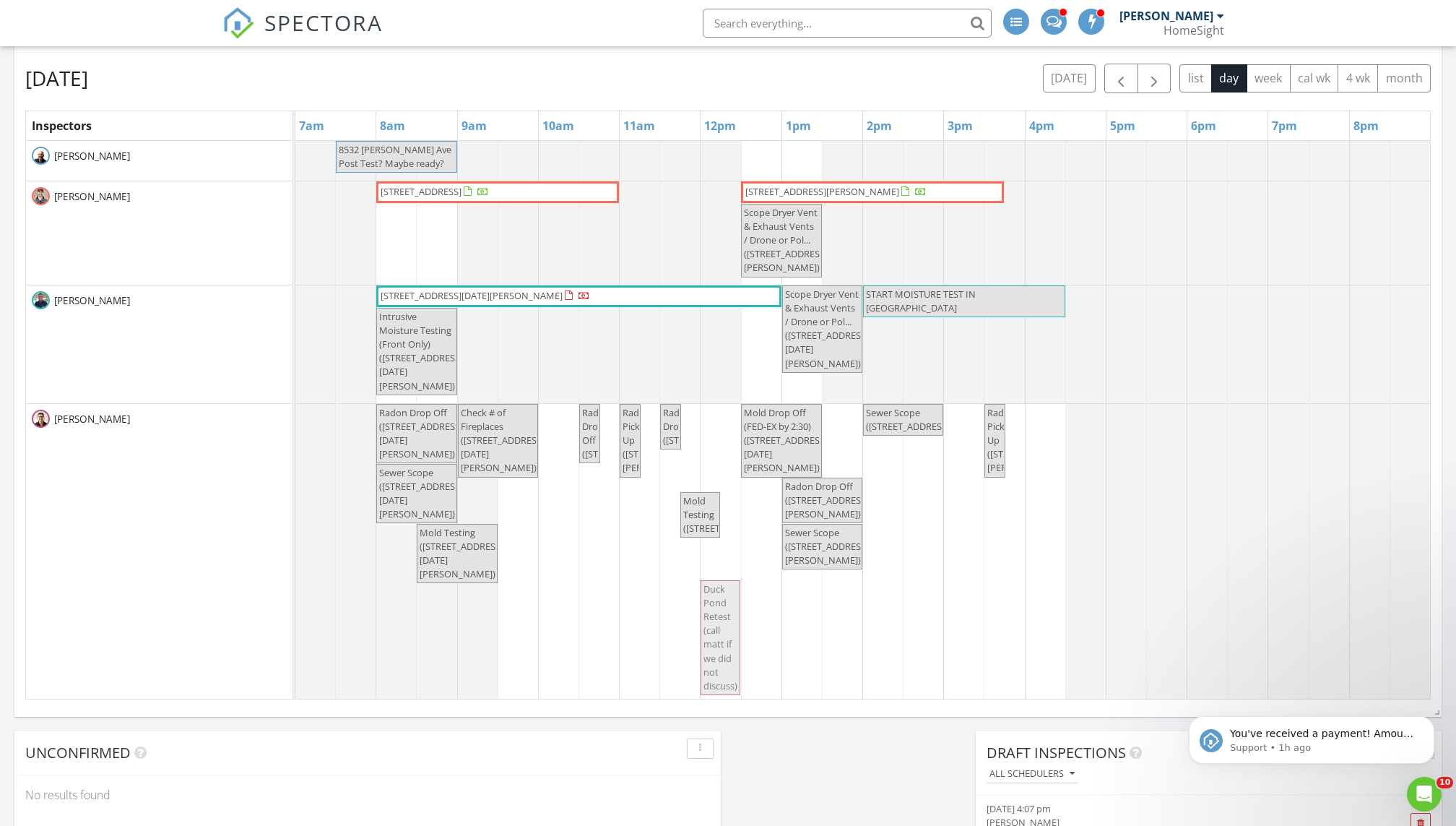
drag, startPoint x: 724, startPoint y: 619, endPoint x: 743, endPoint y: 620, distance: 19.0
click at [743, 620] on div "8532 Neal Ave Post Test? Maybe ready? 6304 Pheasant Ct , Minneapolis 55436 1102…" at bounding box center [863, 422] width 1134 height 562
drag, startPoint x: 787, startPoint y: 429, endPoint x: 798, endPoint y: 427, distance: 11.2
click at [296, 428] on div "Radon Drop Off (2250 Lancaster Ave NE, Saint Michael) Check # of Fireplaces (22…" at bounding box center [296, 554] width 0 height 299
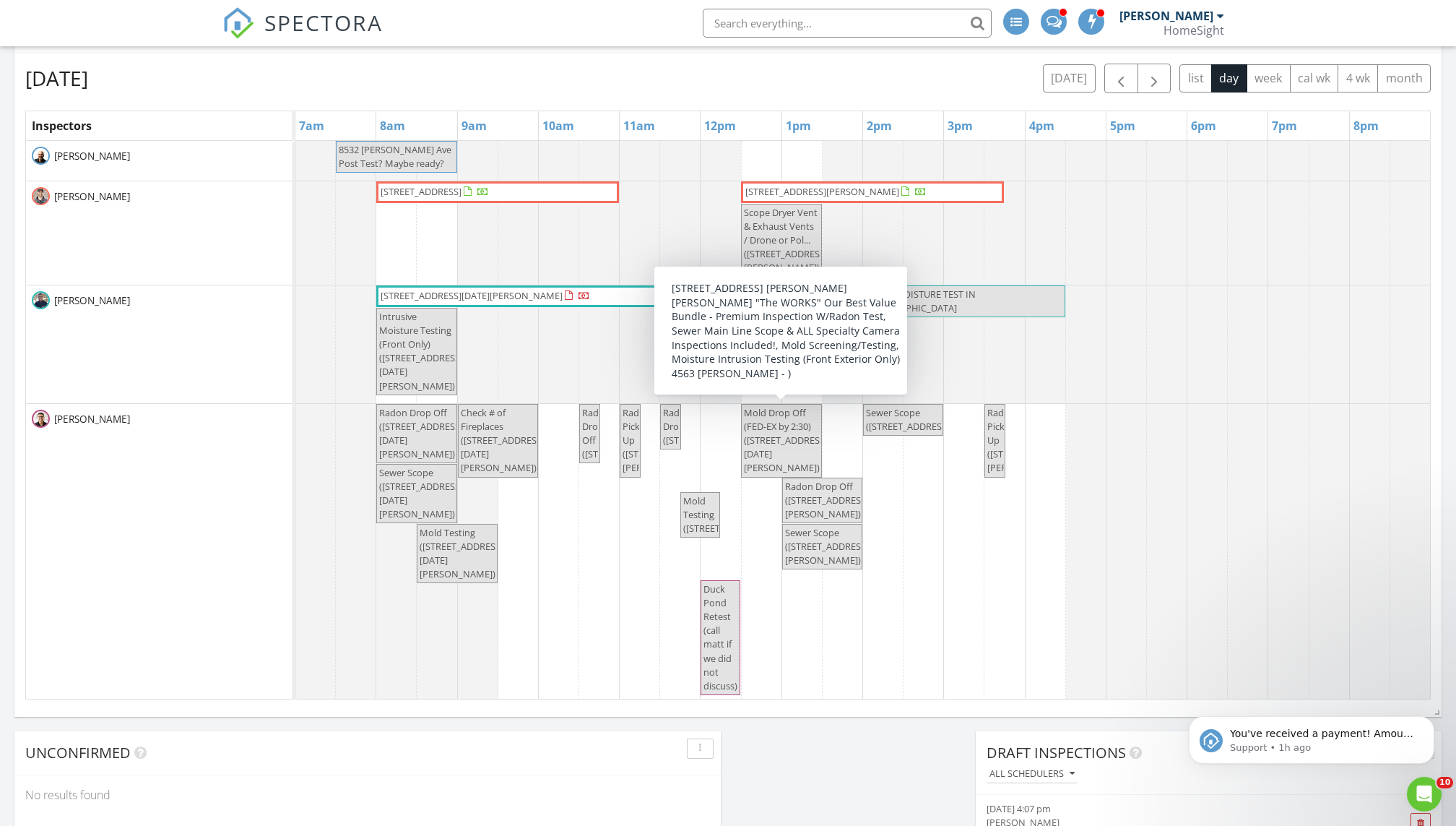
click at [798, 427] on span "Mold Drop Off (FED-EX by 2:30) (2250 Lancaster Ave NE, Saint Michael)" at bounding box center [786, 440] width 84 height 69
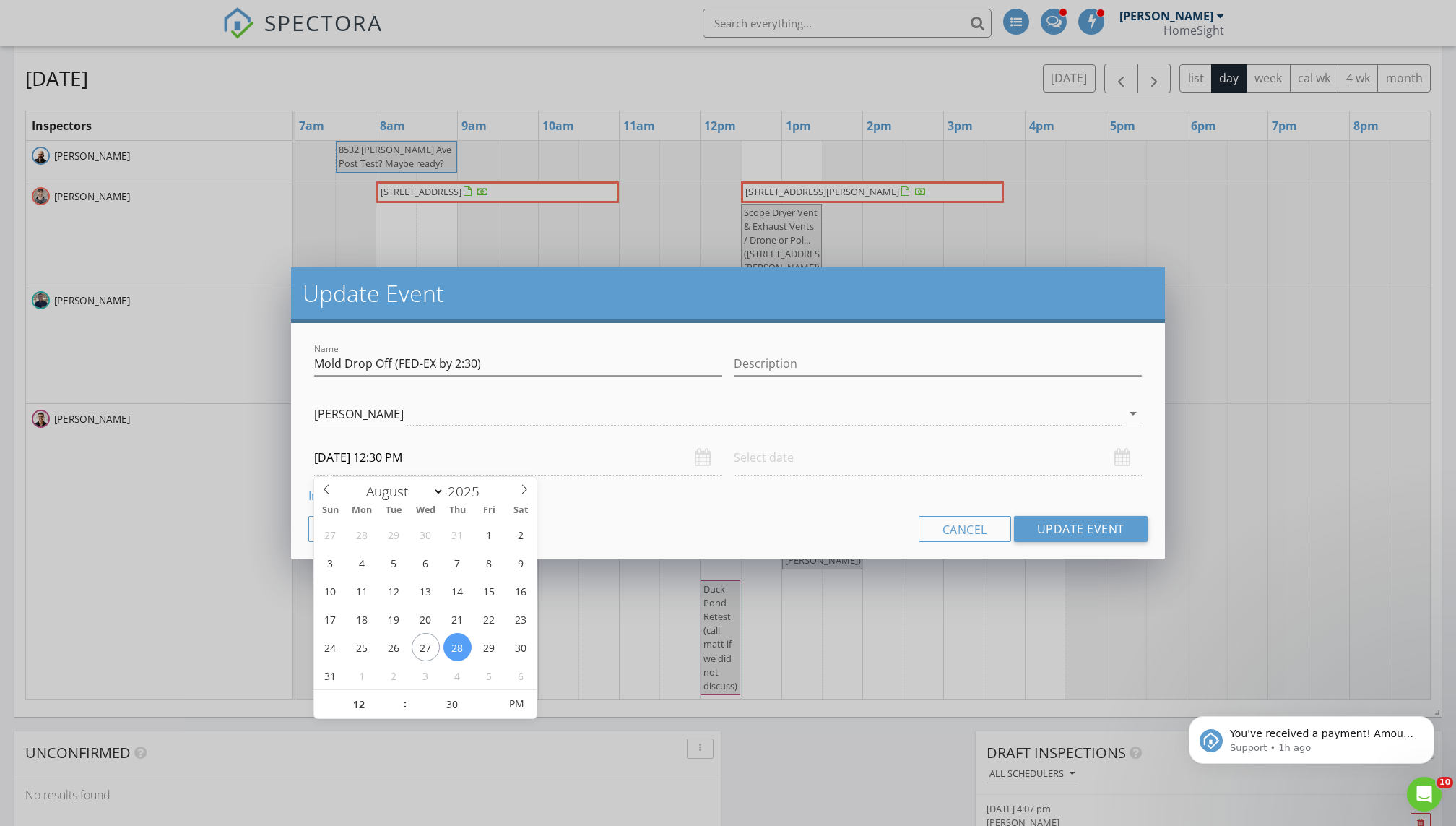
click at [500, 464] on input "[DATE] 12:30 PM" at bounding box center [518, 457] width 408 height 36
type input "01"
type input "[DATE] 1:30 PM"
click at [396, 697] on span at bounding box center [398, 697] width 10 height 15
type input "25"
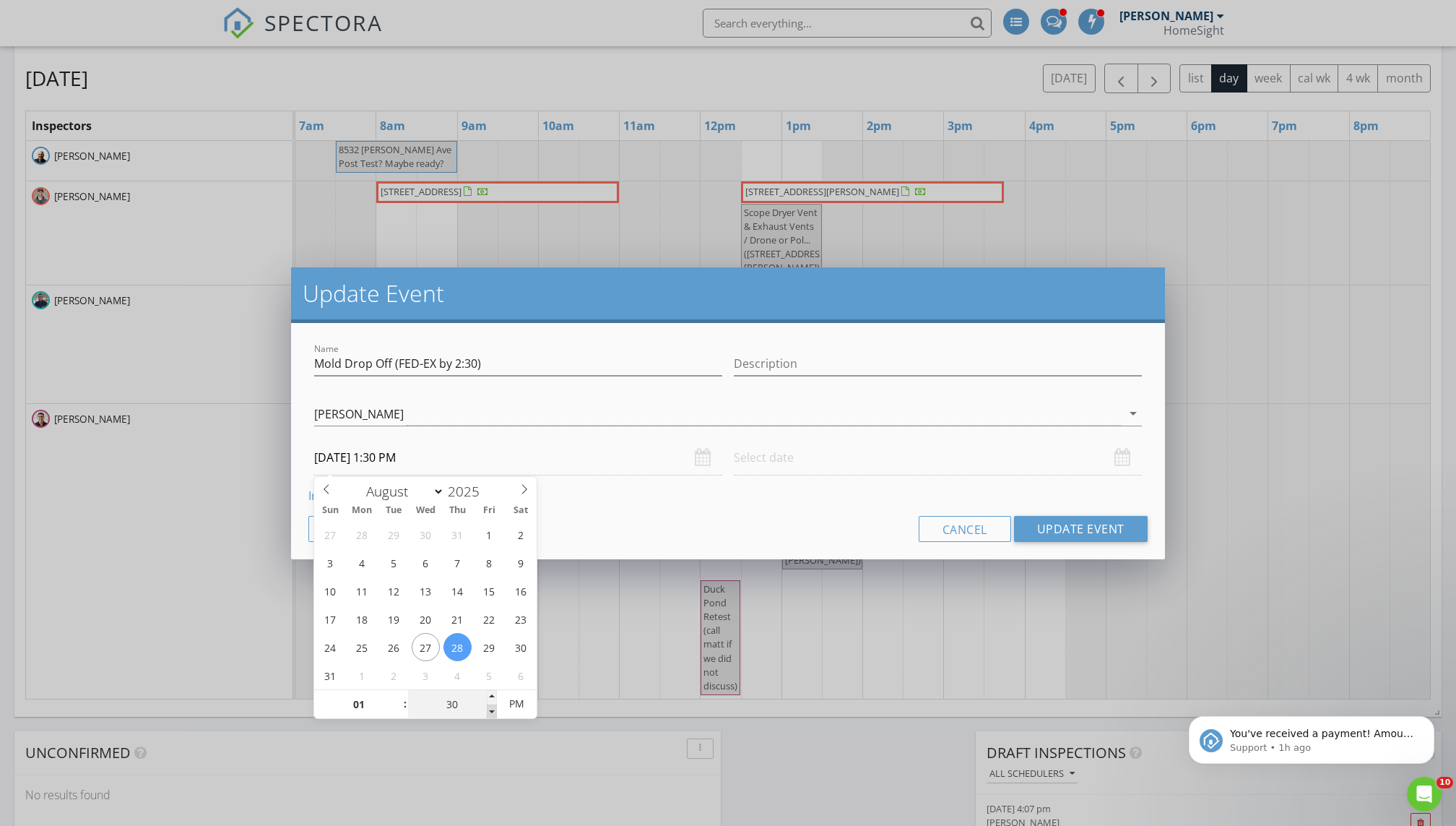
type input "08/28/2025 1:25 PM"
click at [491, 711] on span at bounding box center [492, 711] width 10 height 15
type input "20"
type input "08/28/2025 1:20 PM"
click at [491, 711] on span at bounding box center [492, 711] width 10 height 15
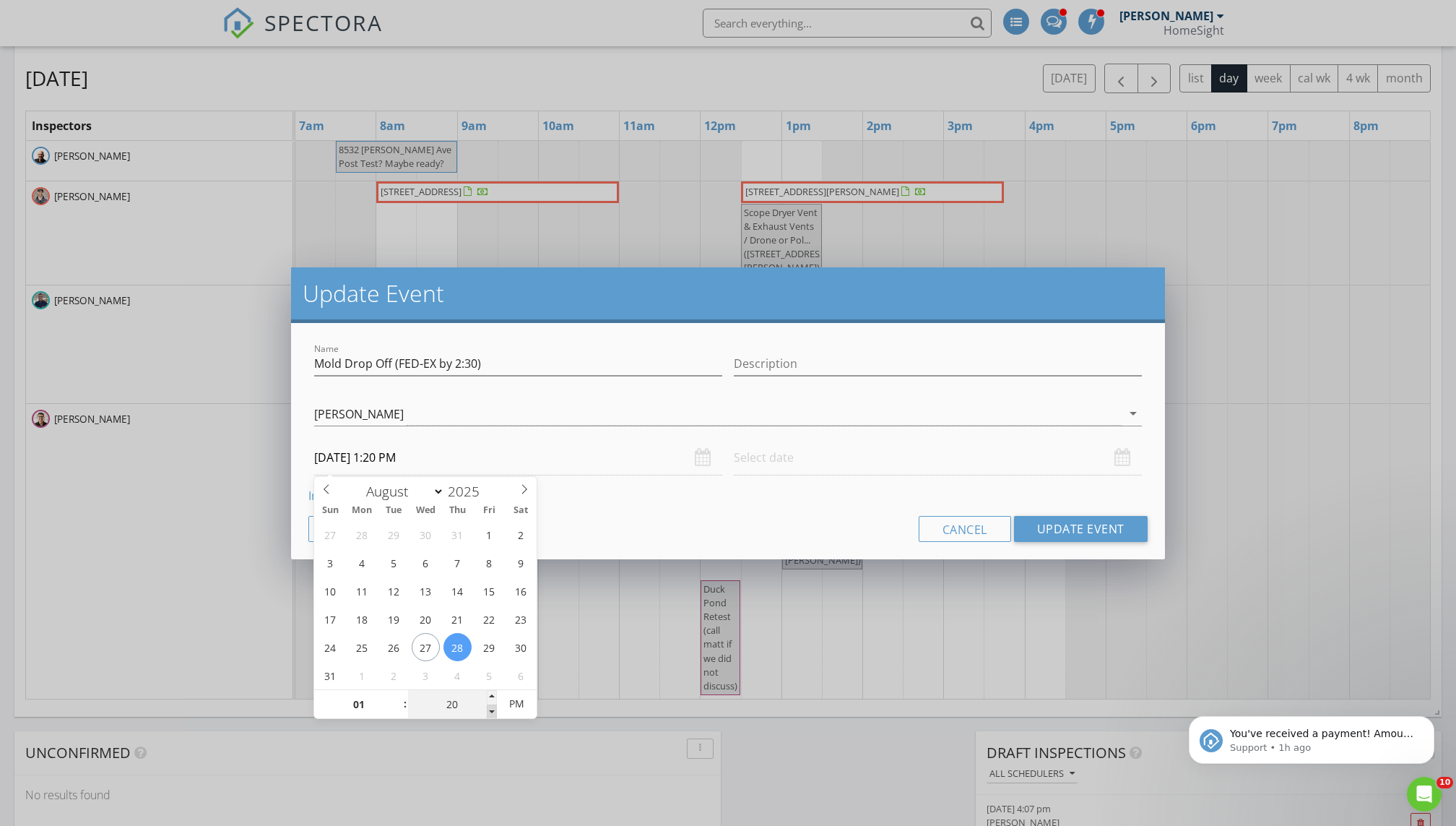
type input "15"
type input "08/28/2025 1:15 PM"
click at [491, 711] on span at bounding box center [492, 711] width 10 height 15
type input "10"
type input "08/28/2025 1:10 PM"
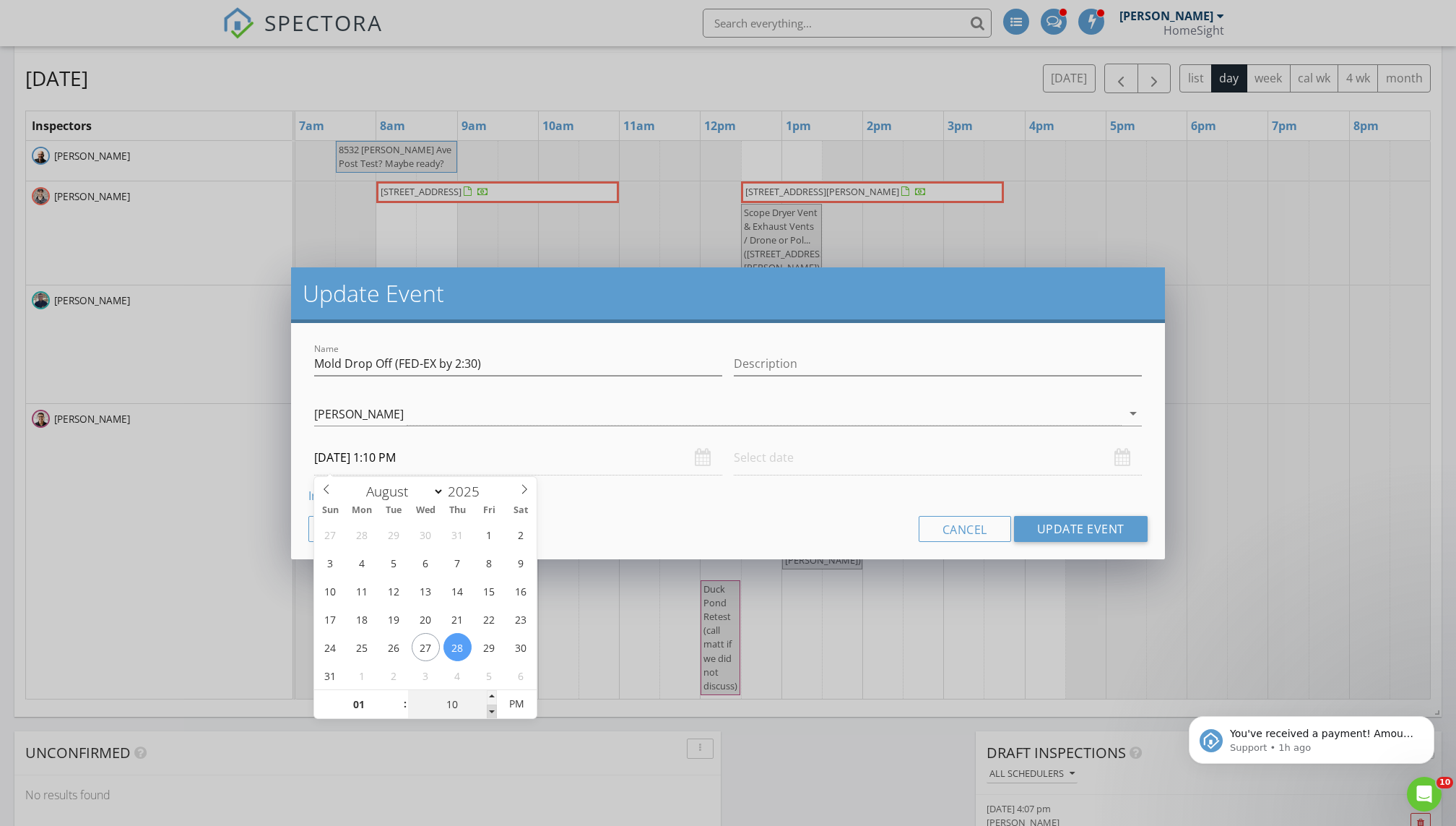
click at [491, 711] on span at bounding box center [492, 711] width 10 height 15
type input "05"
type input "08/28/2025 1:05 PM"
click at [491, 711] on span at bounding box center [492, 711] width 10 height 15
type input "00"
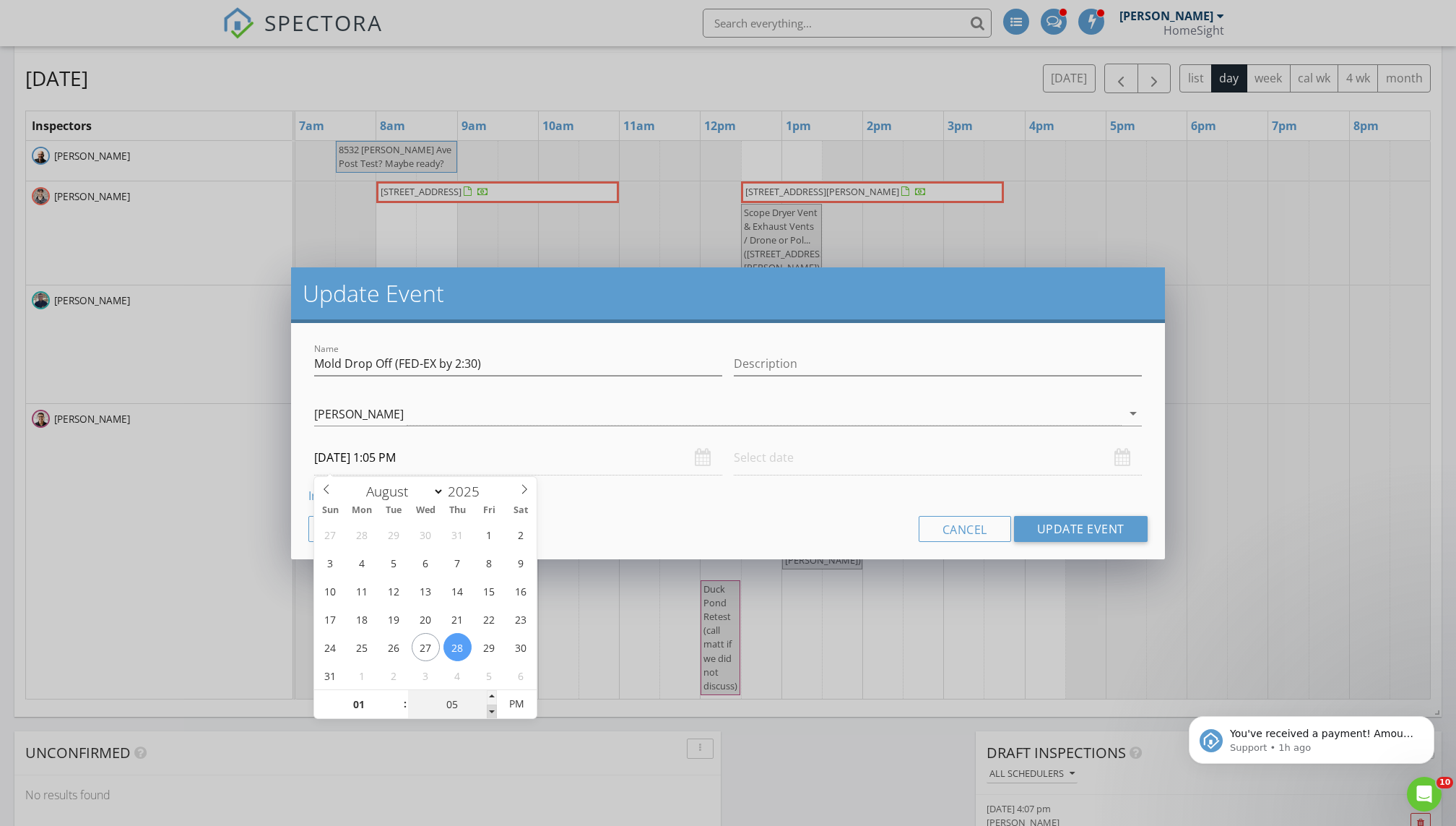
type input "08/28/2025 1:00 PM"
click at [491, 711] on span at bounding box center [492, 711] width 10 height 15
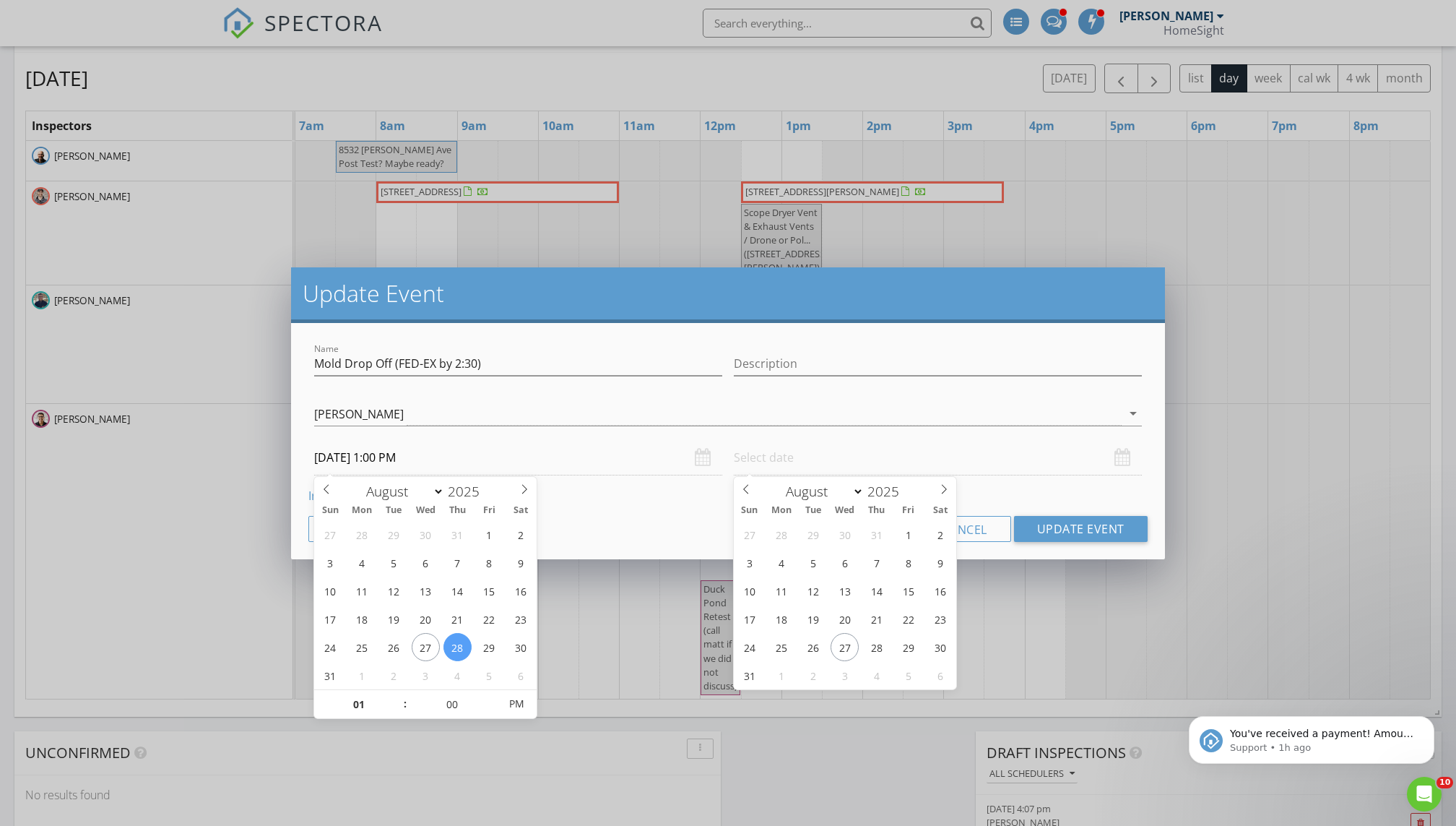
click at [827, 456] on input "text" at bounding box center [937, 457] width 408 height 36
type input "08/28/2025 12:00 PM"
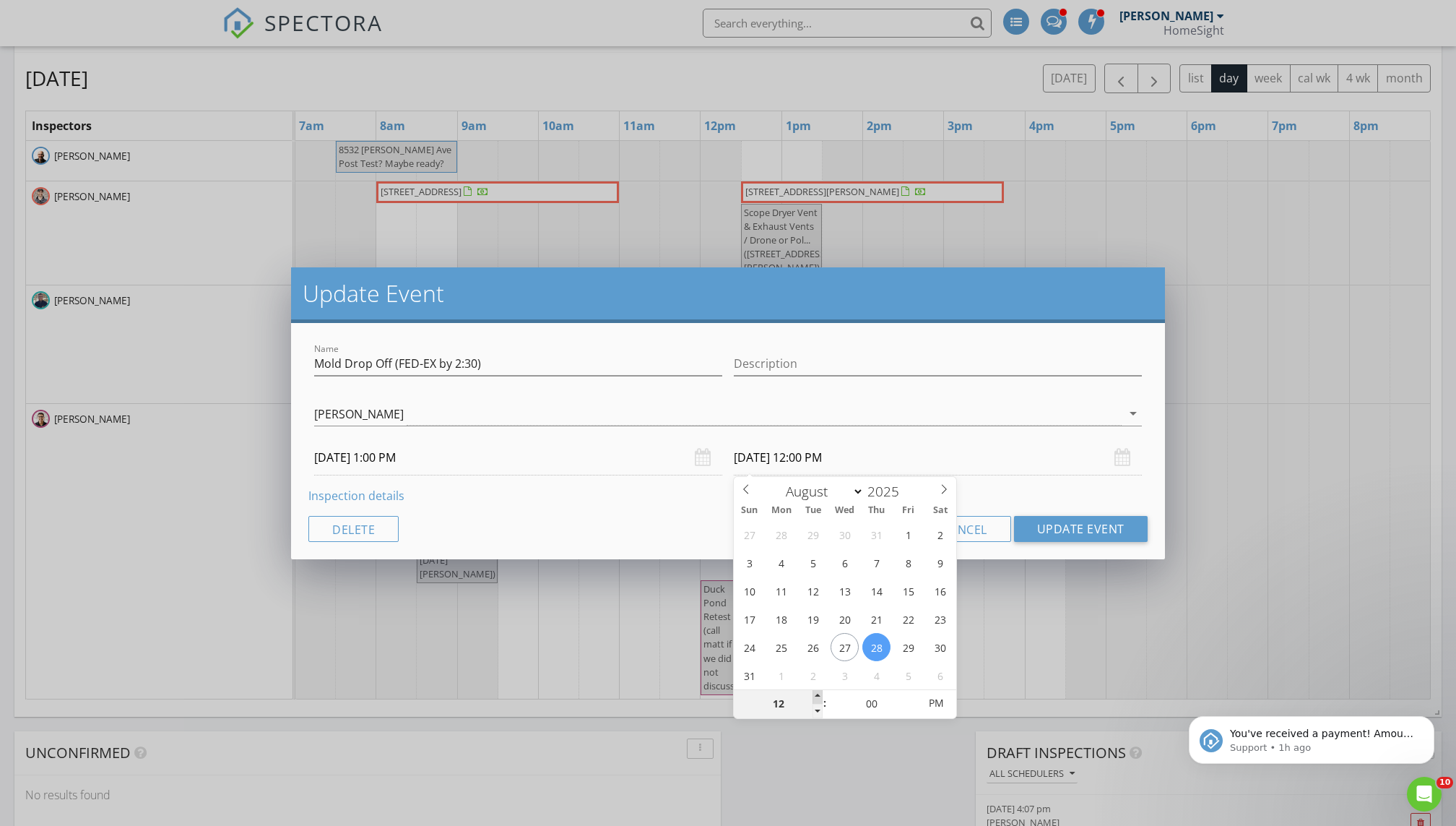
type input "01"
type input "08/28/2025 1:00 PM"
click at [816, 695] on span at bounding box center [818, 697] width 10 height 15
type input "02"
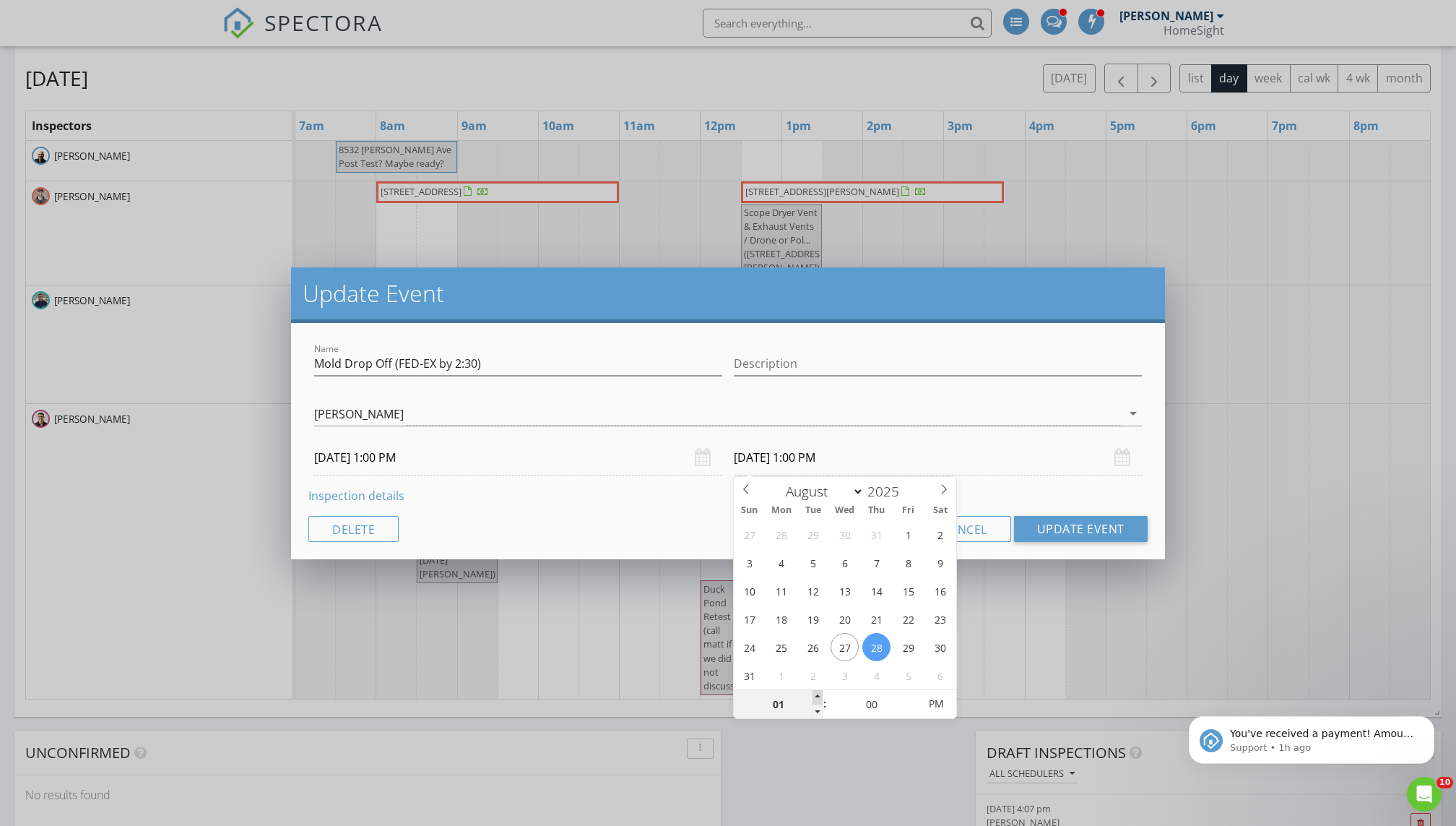
type input "08/28/2025 2:00 PM"
click at [816, 695] on span at bounding box center [818, 697] width 10 height 15
type input "01"
type input "08/28/2025 1:00 PM"
click at [819, 712] on span at bounding box center [818, 711] width 10 height 15
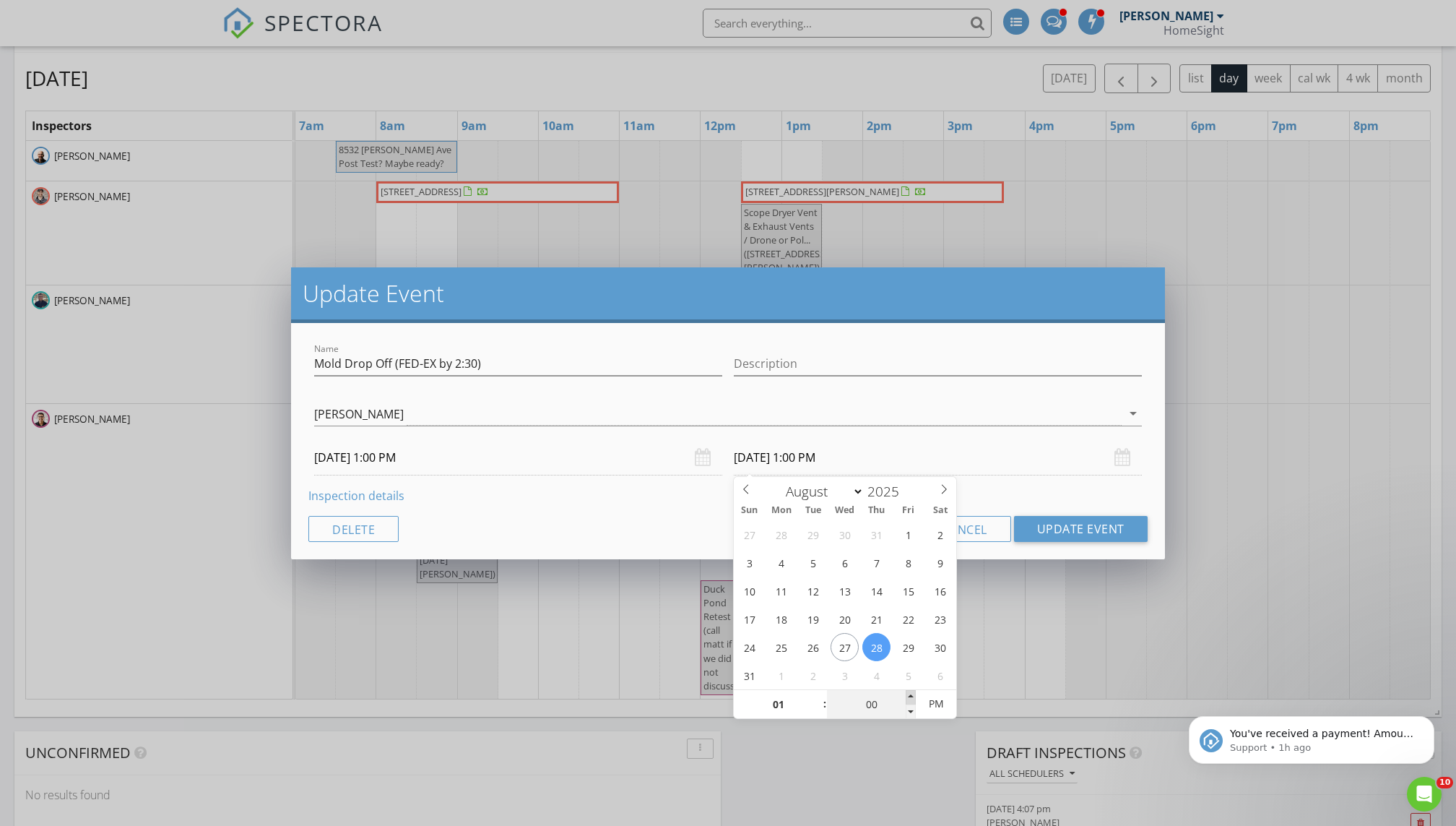
type input "05"
type input "08/28/2025 1:05 PM"
click at [910, 697] on span at bounding box center [911, 697] width 10 height 15
type input "10"
type input "08/28/2025 1:10 PM"
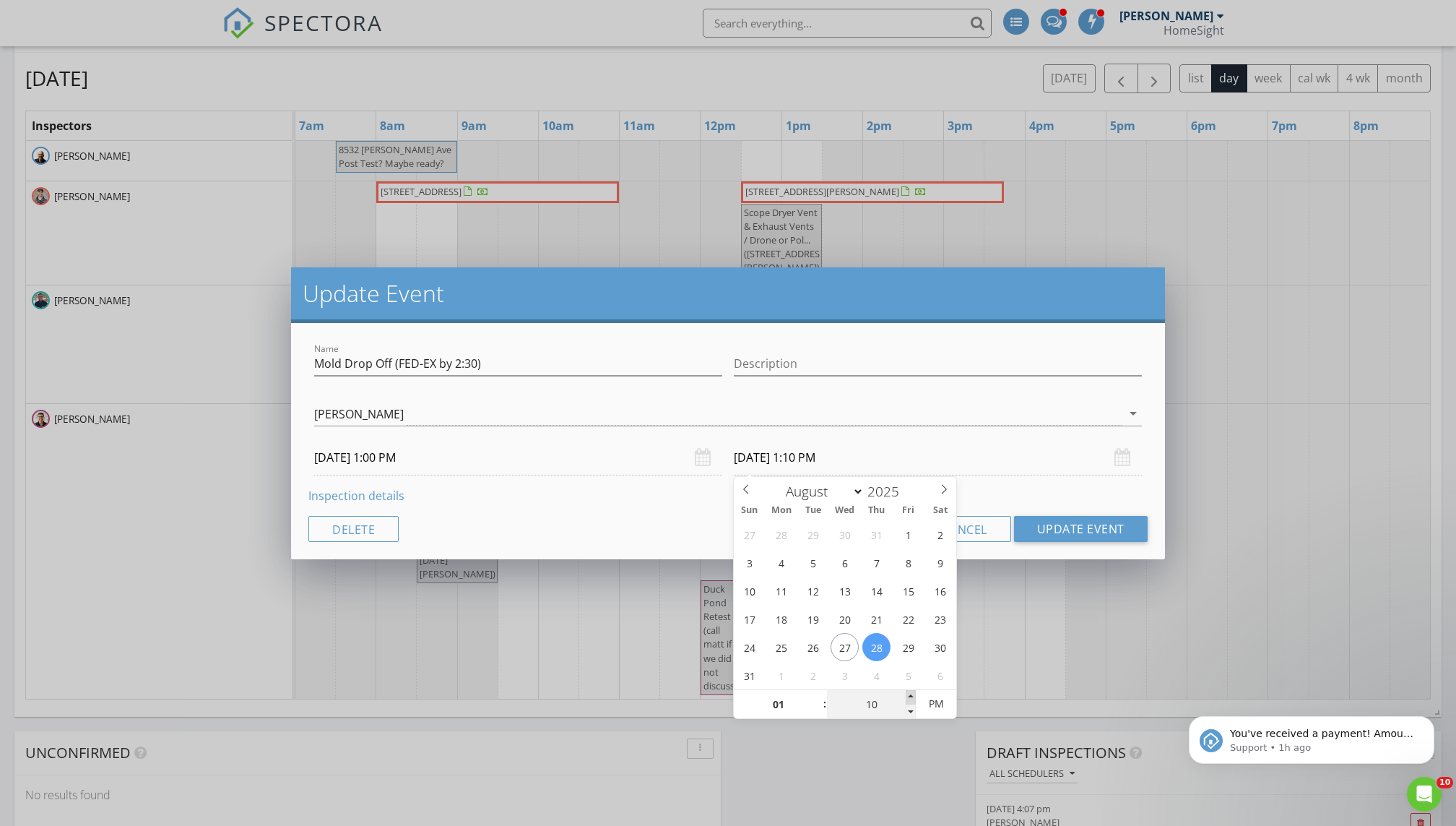
click at [910, 697] on span at bounding box center [911, 697] width 10 height 15
type input "15"
type input "08/28/2025 1:15 PM"
click at [910, 697] on span at bounding box center [911, 697] width 10 height 15
type input "20"
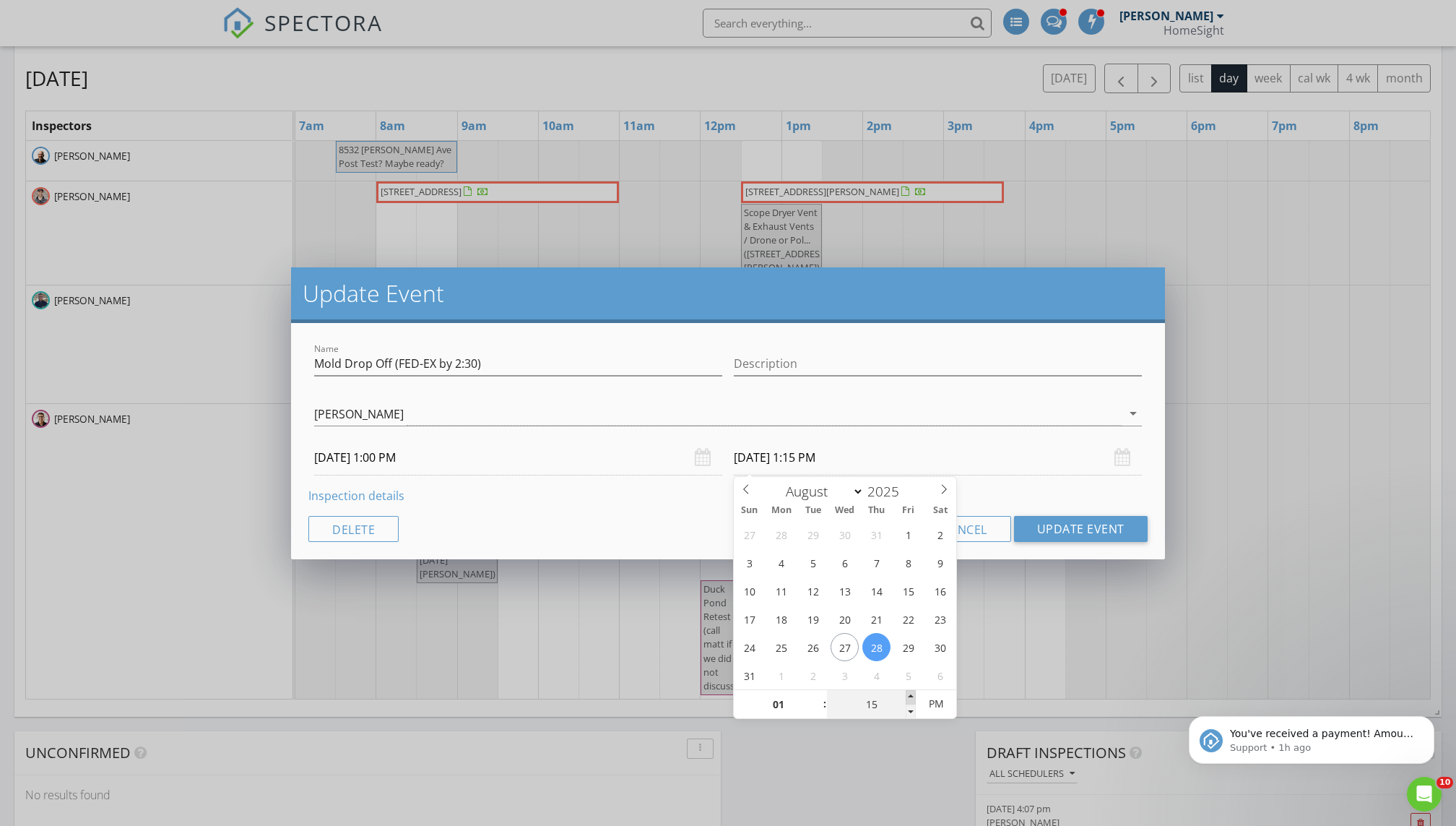
type input "08/28/2025 1:20 PM"
click at [910, 697] on span at bounding box center [911, 697] width 10 height 15
type input "25"
type input "08/28/2025 1:25 PM"
click at [910, 697] on span at bounding box center [911, 697] width 10 height 15
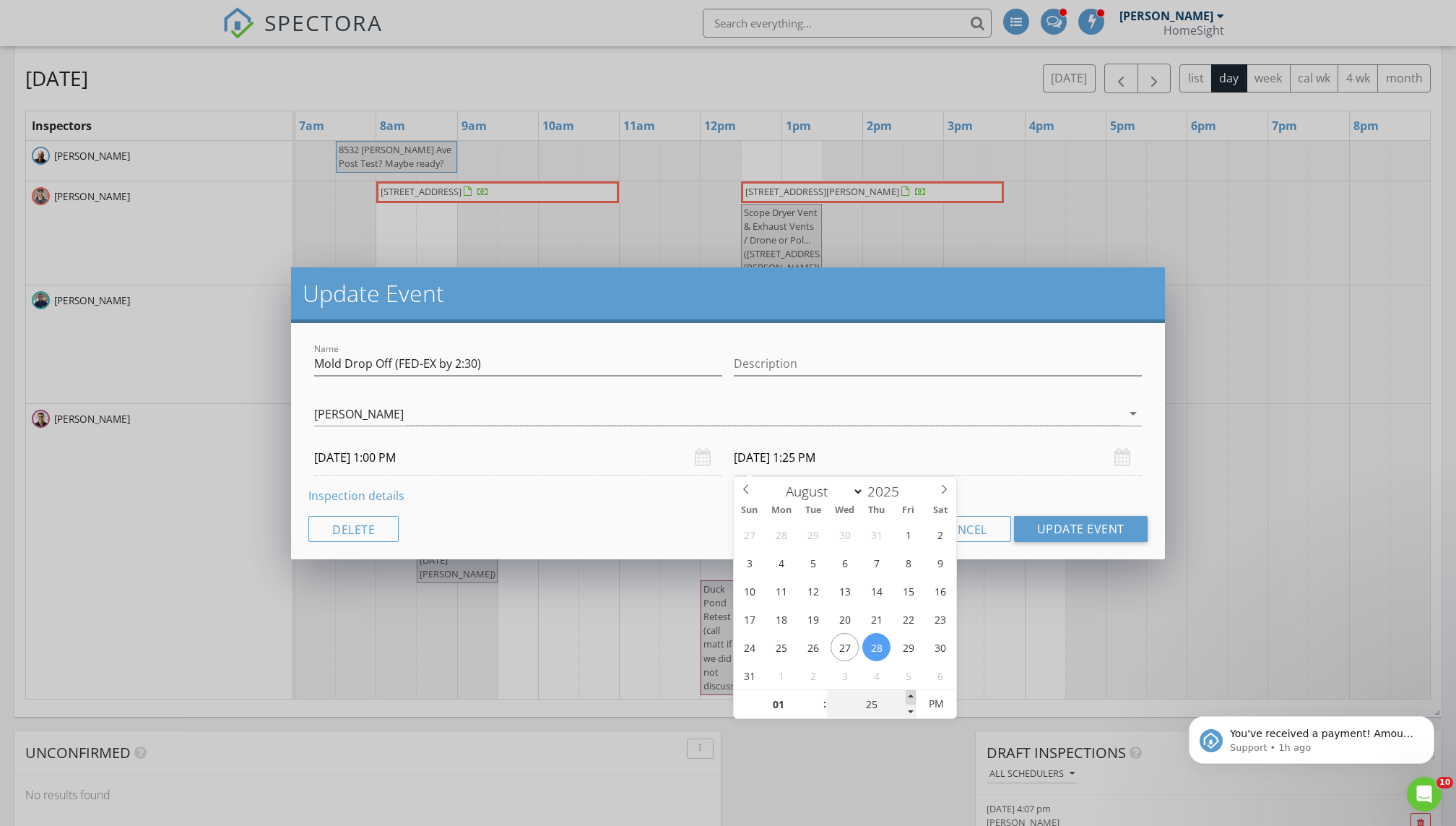
type input "30"
type input "[DATE] 1:30 PM"
click at [910, 697] on span at bounding box center [911, 697] width 10 height 15
click at [1054, 527] on button "Update Event" at bounding box center [1081, 529] width 134 height 26
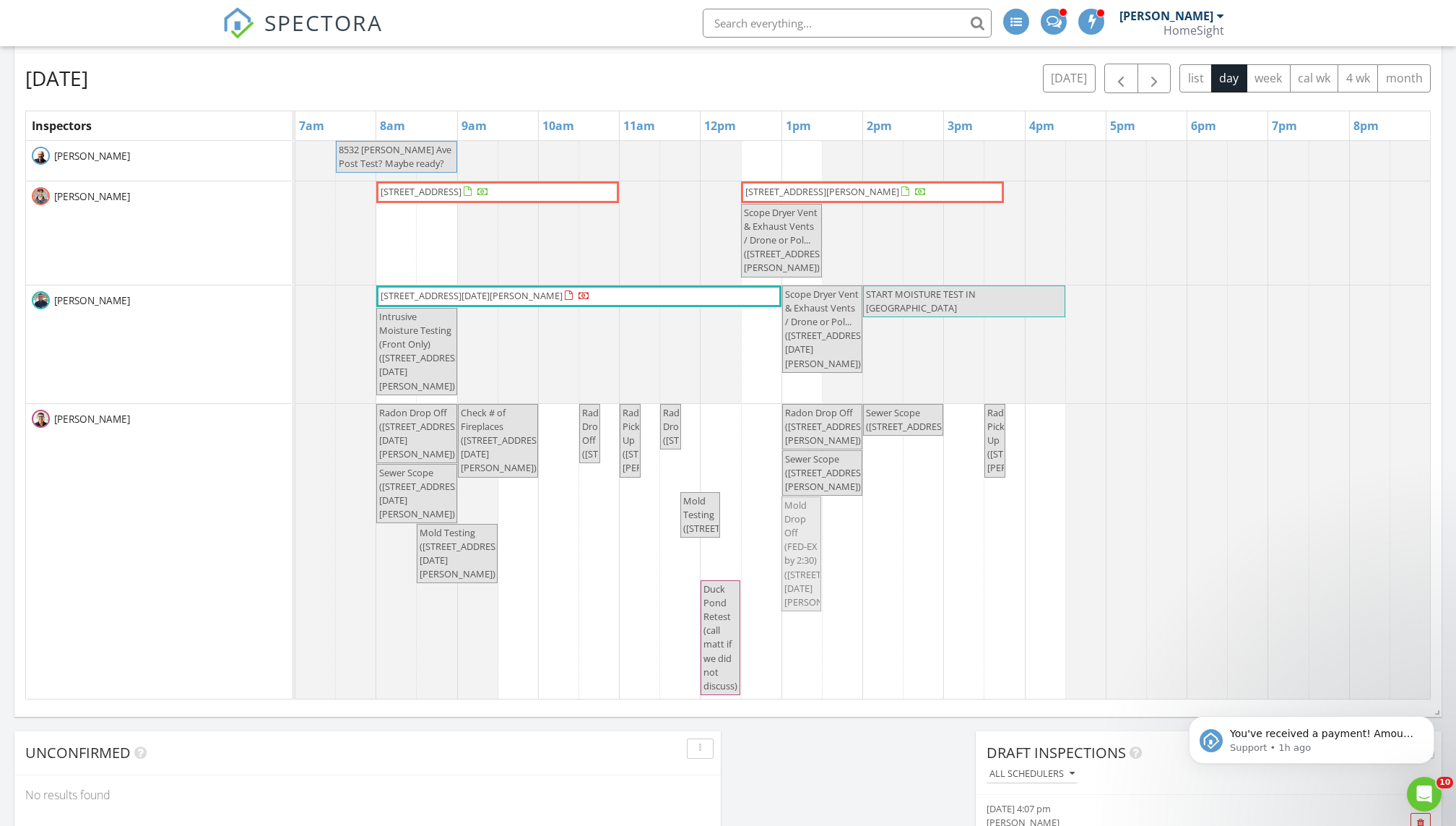
drag, startPoint x: 798, startPoint y: 536, endPoint x: 780, endPoint y: 538, distance: 18.1
click at [296, 538] on div "Radon Drop Off (2250 Lancaster Ave NE, Saint Michael) Check # of Fireplaces (22…" at bounding box center [296, 554] width 0 height 299
drag, startPoint x: 714, startPoint y: 620, endPoint x: 736, endPoint y: 619, distance: 22.0
click at [736, 620] on div "8532 Neal Ave Post Test? Maybe ready? 6304 Pheasant Ct , Minneapolis 55436 1102…" at bounding box center [863, 422] width 1134 height 562
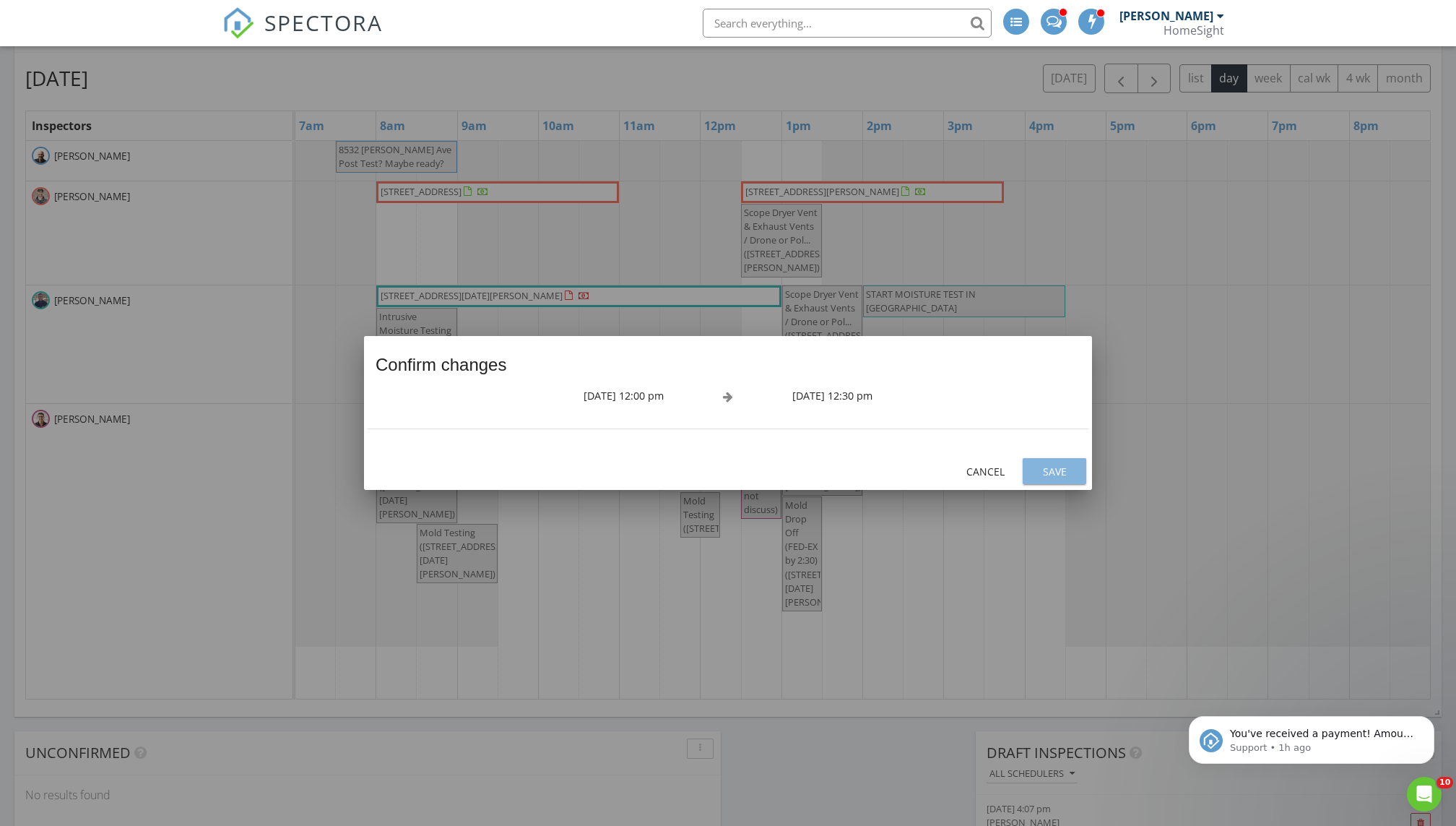
click at [1049, 469] on div "Save" at bounding box center [1054, 471] width 41 height 15
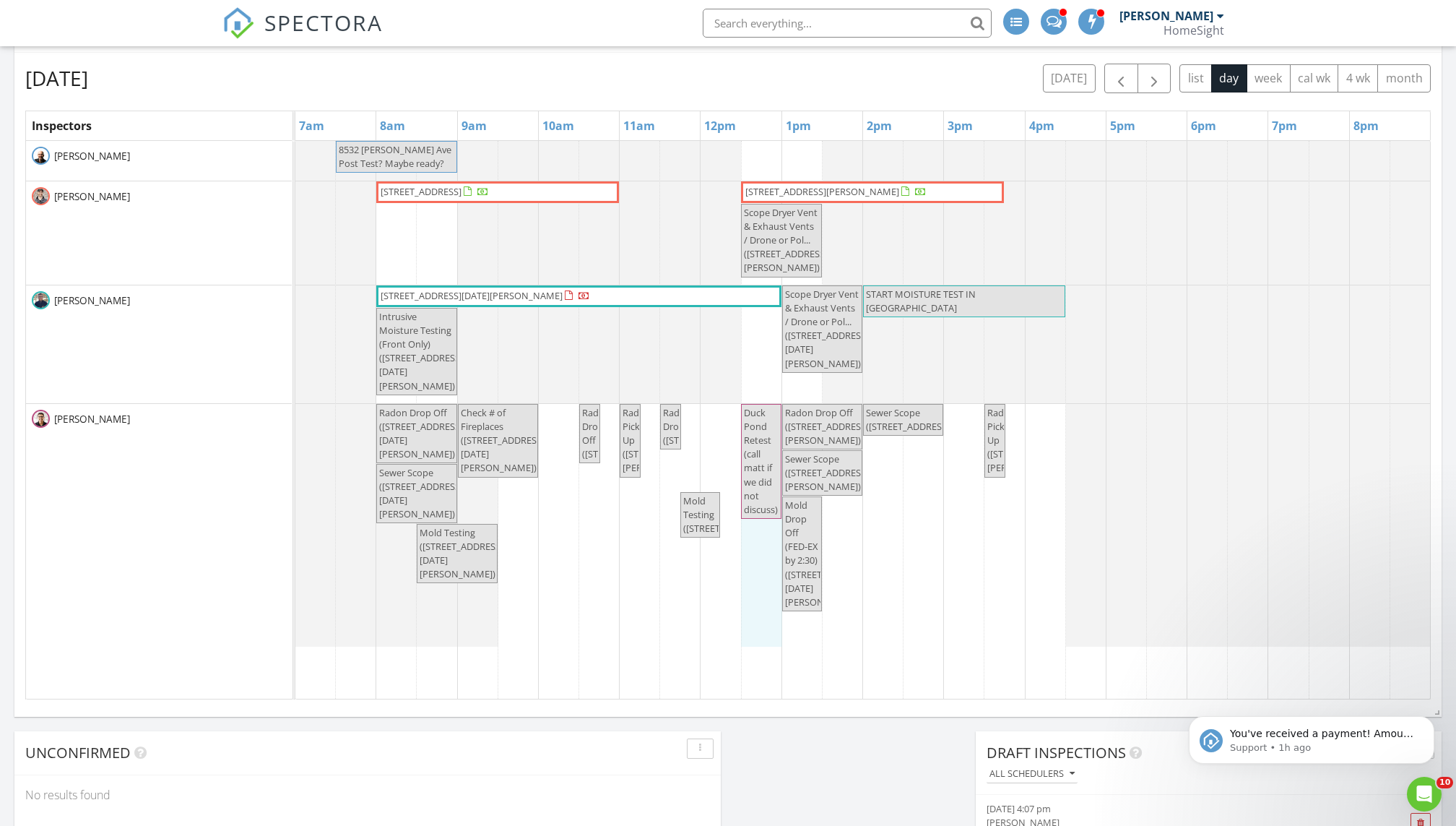
click at [745, 531] on div "8532 Neal Ave Post Test? Maybe ready? 6304 Pheasant Ct , Minneapolis 55436 1102…" at bounding box center [863, 420] width 1134 height 559
click at [750, 469] on link "Inspection" at bounding box center [760, 474] width 75 height 23
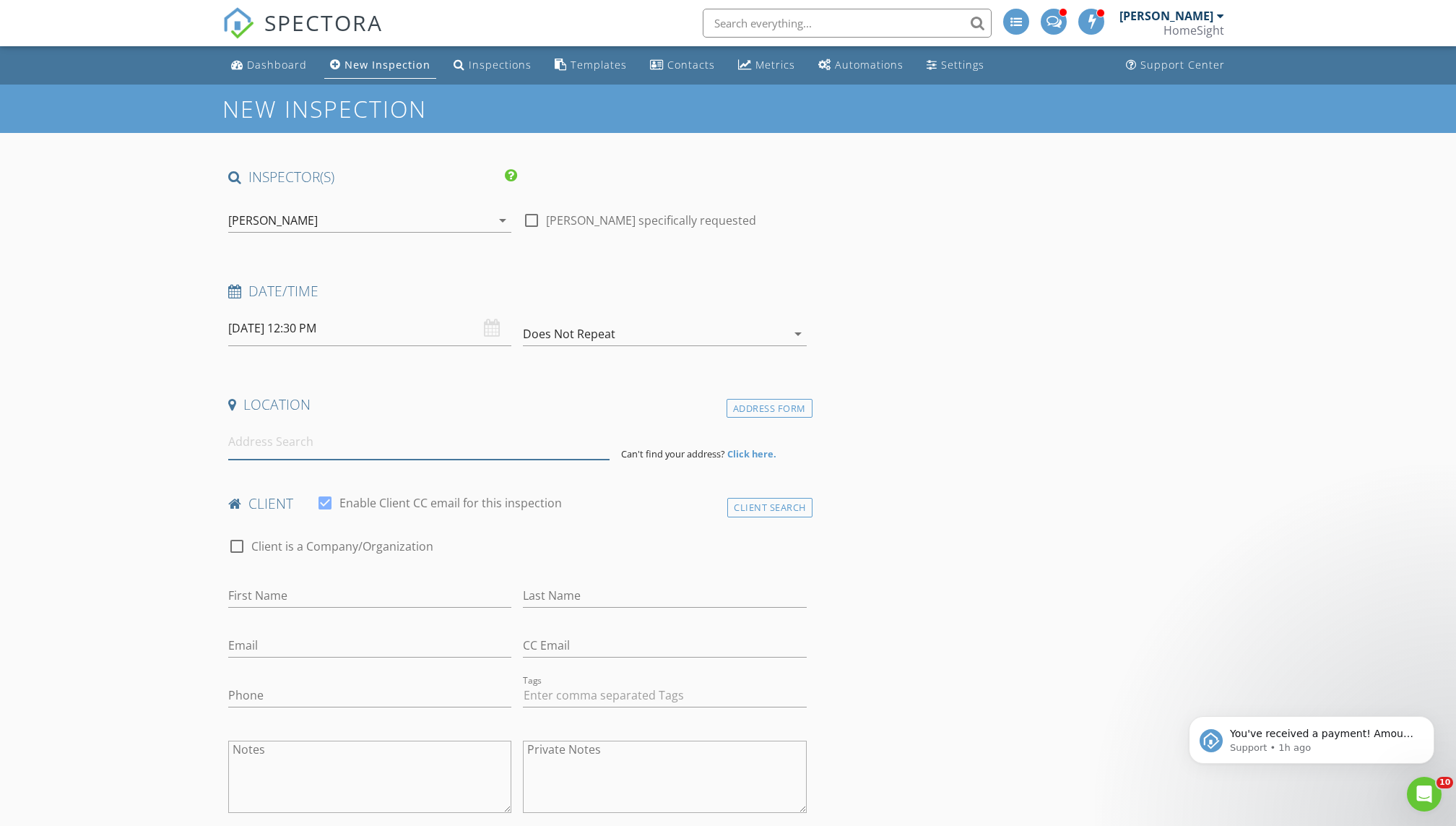
click at [275, 440] on input at bounding box center [419, 442] width 382 height 36
click at [283, 439] on input at bounding box center [419, 442] width 382 height 36
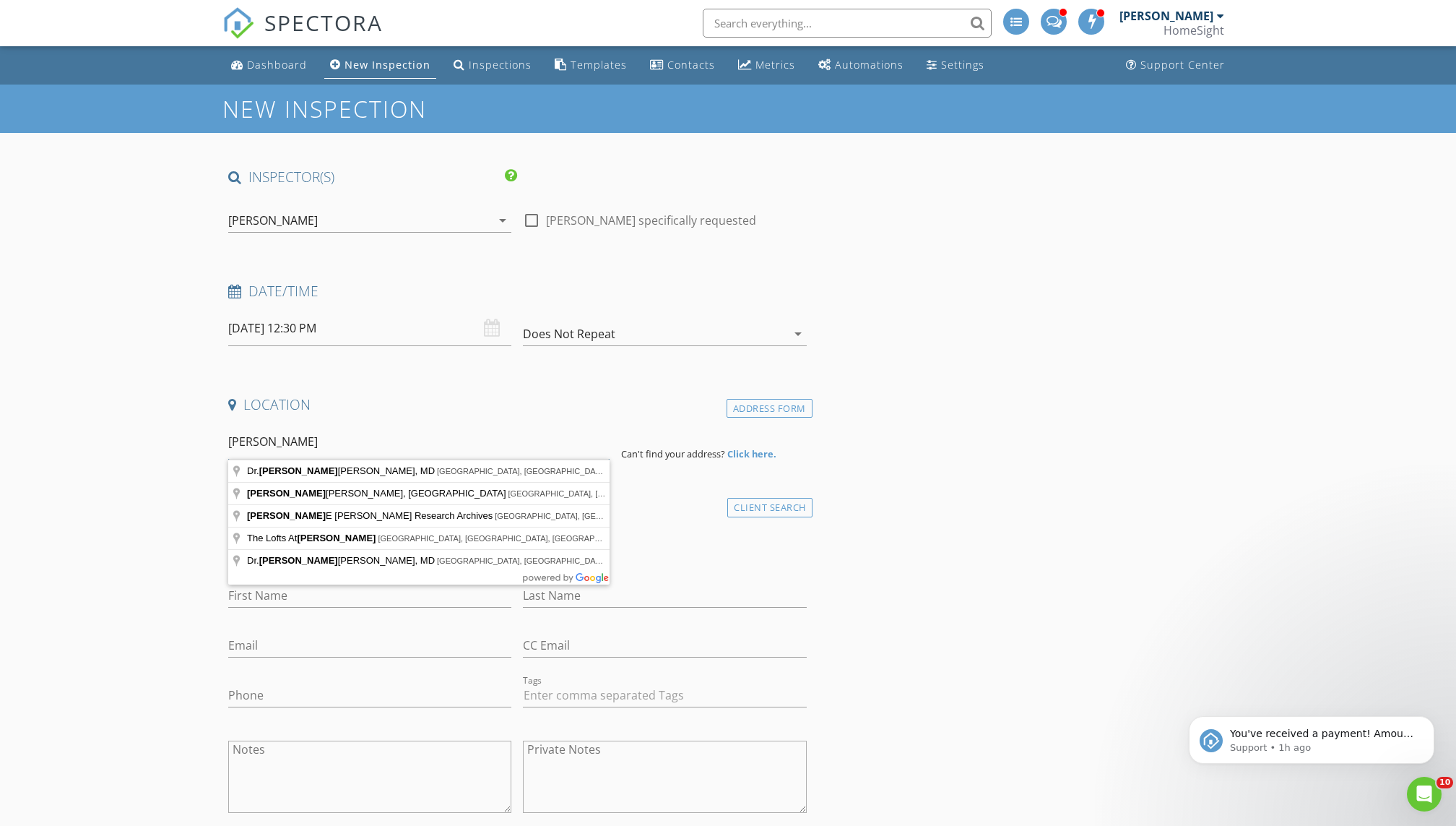
drag, startPoint x: 292, startPoint y: 440, endPoint x: 179, endPoint y: 443, distance: 113.0
type input "[STREET_ADDRESS][PERSON_NAME]"
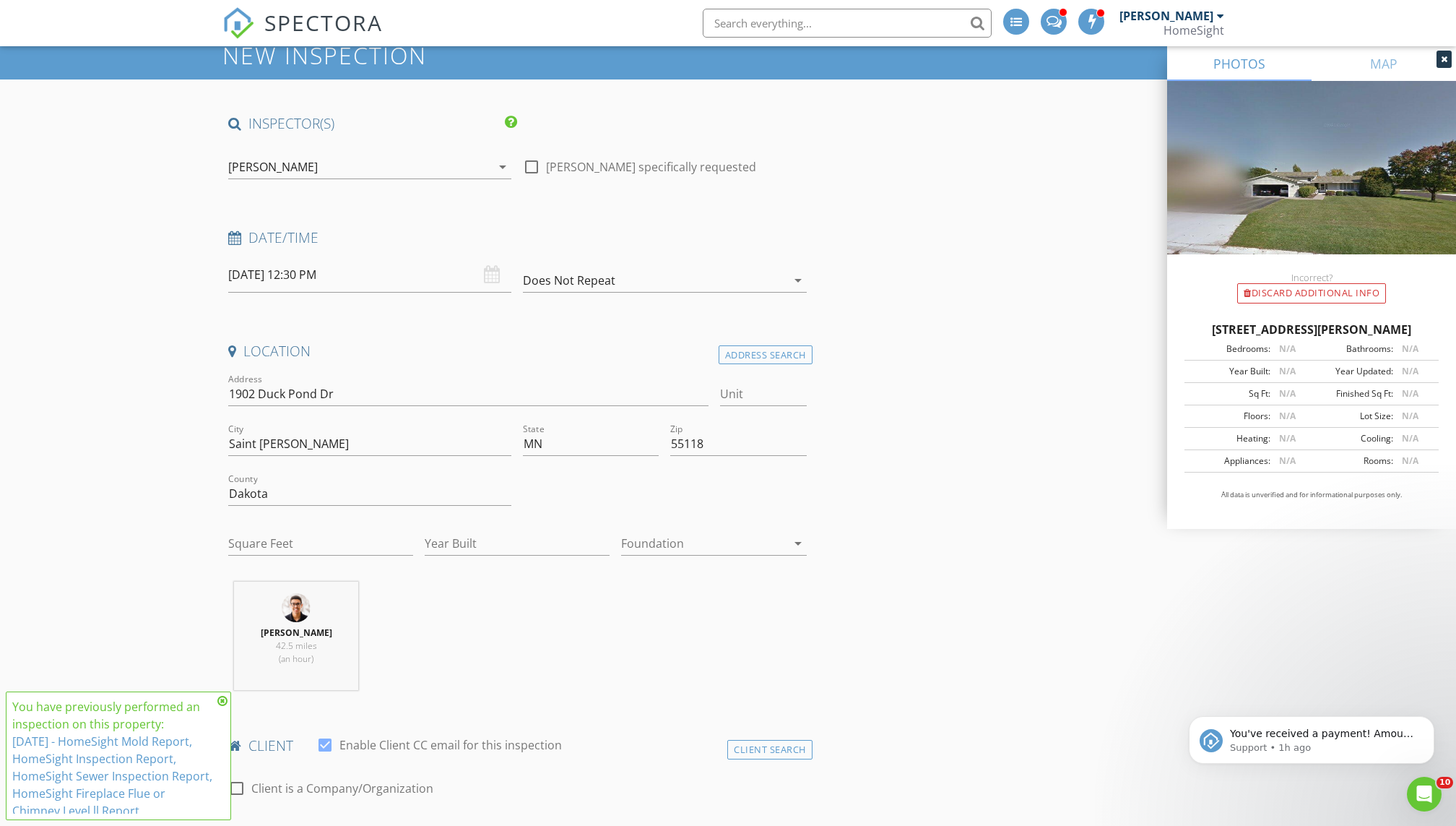
scroll to position [62, 0]
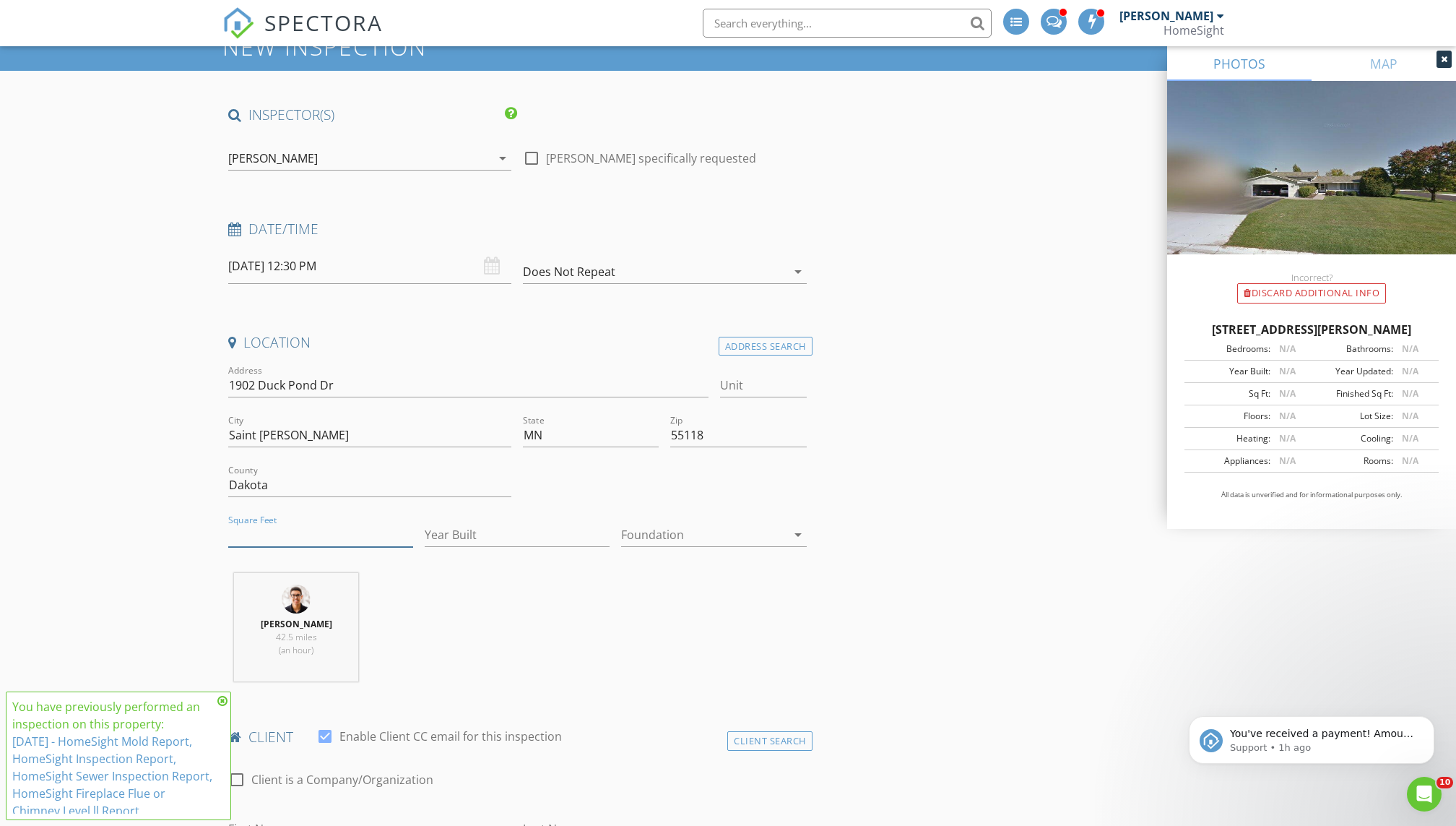
click at [270, 533] on input "Square Feet" at bounding box center [320, 534] width 185 height 23
type input "1200"
click at [450, 530] on input "Year Built" at bounding box center [517, 534] width 185 height 23
type input "1981"
drag, startPoint x: 261, startPoint y: 534, endPoint x: 204, endPoint y: 534, distance: 57.0
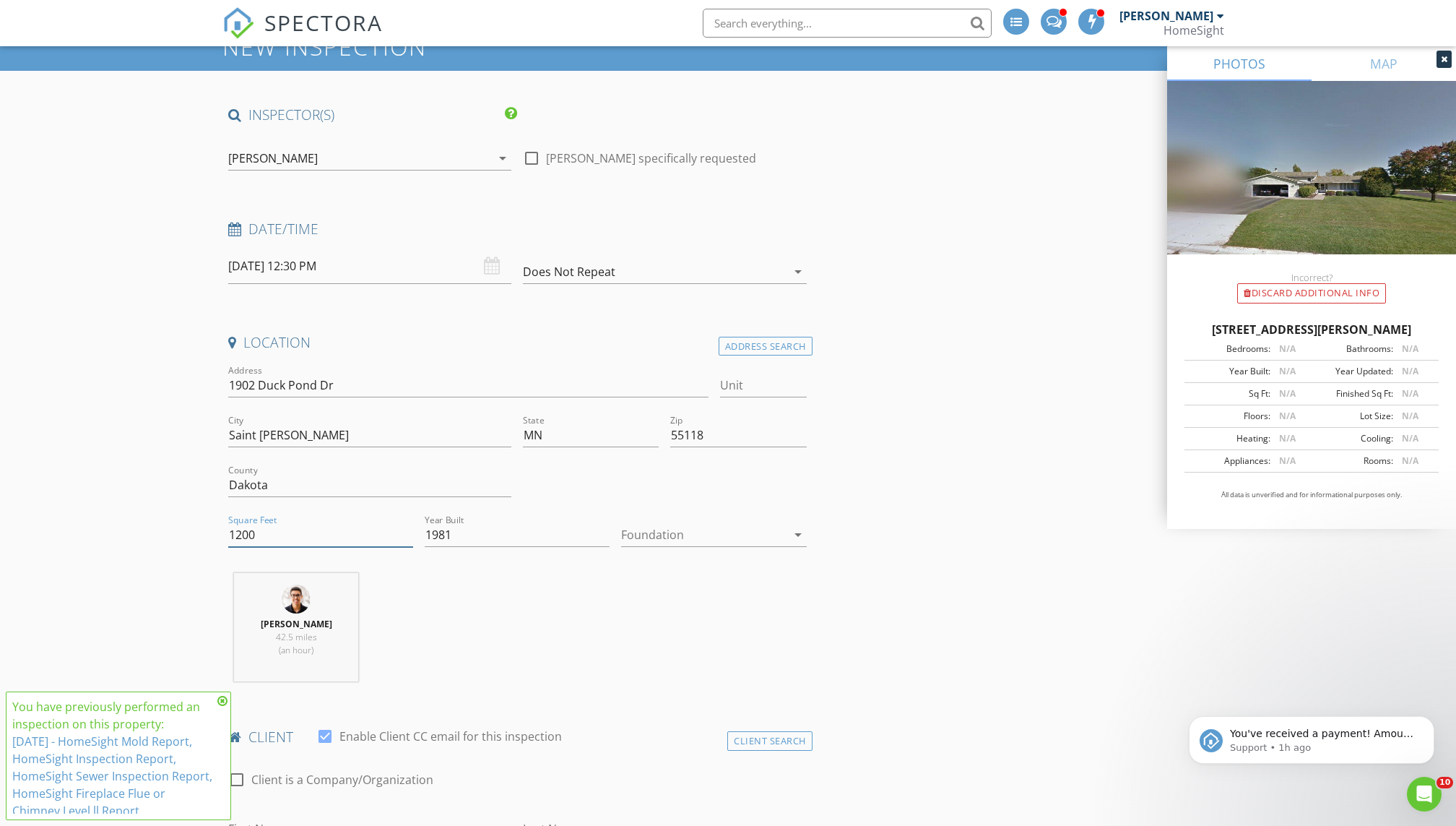
type input "25000"
click at [669, 538] on div at bounding box center [703, 534] width 165 height 23
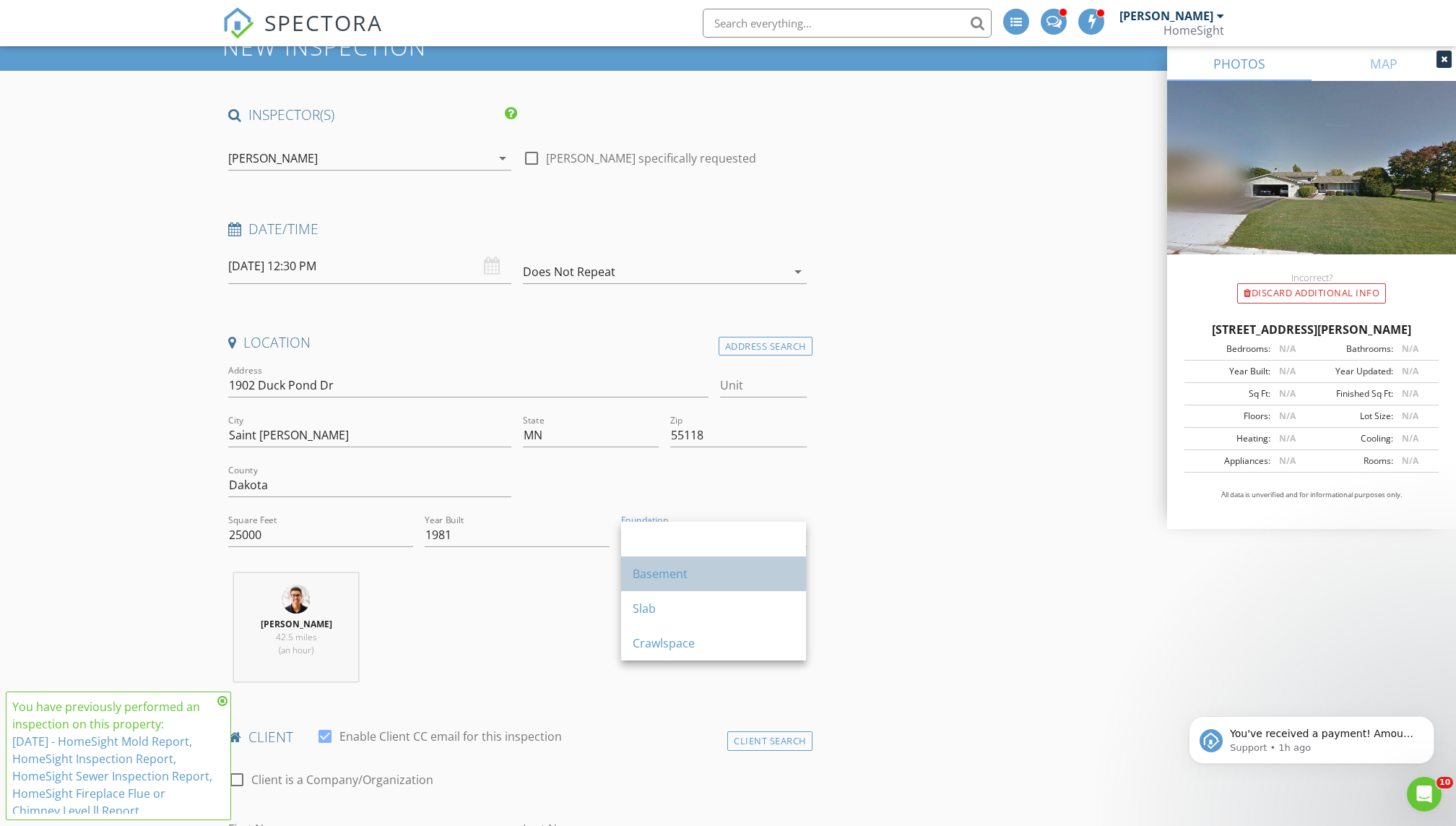
click at [670, 572] on div "Basement" at bounding box center [714, 574] width 162 height 17
click at [544, 587] on div "[PERSON_NAME] 42.5 miles (an hour)" at bounding box center [518, 633] width 590 height 120
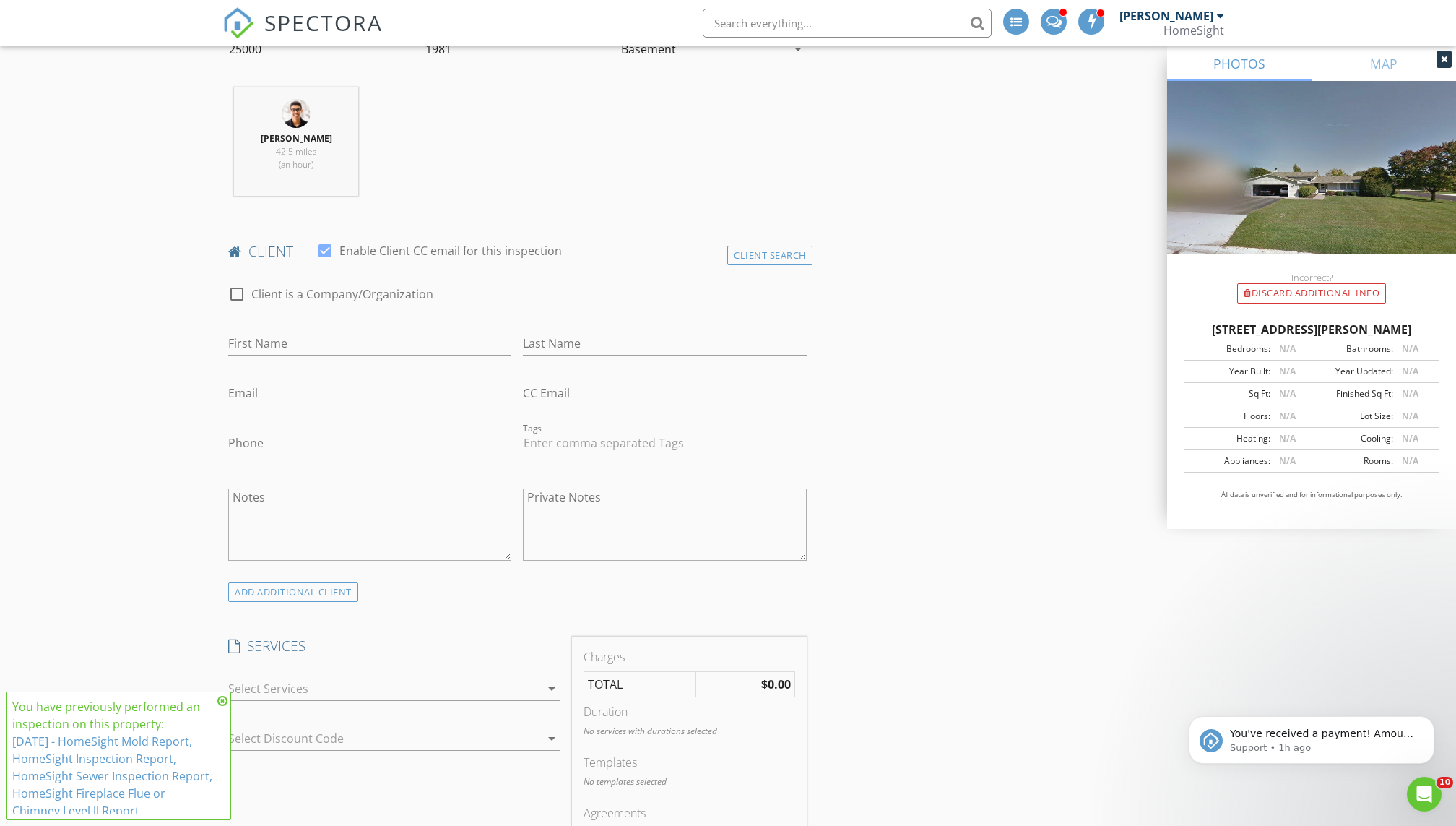
scroll to position [564, 0]
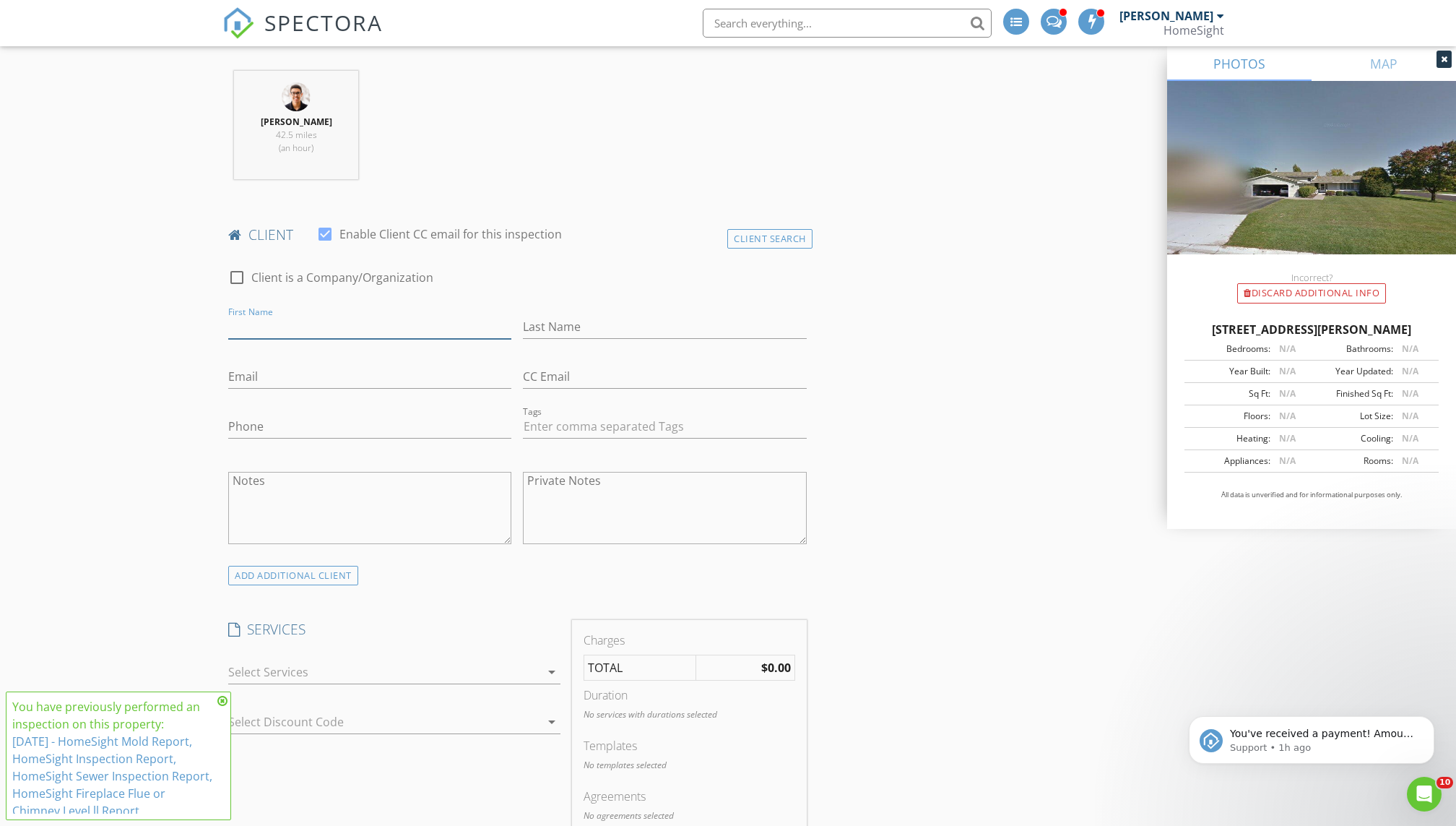
click at [297, 318] on input "First Name" at bounding box center [369, 326] width 283 height 23
type input "[PERSON_NAME]"
click at [557, 316] on input "Last Name" at bounding box center [664, 326] width 283 height 23
type input "[PERSON_NAME]"
click at [311, 374] on input "Email" at bounding box center [369, 377] width 283 height 23
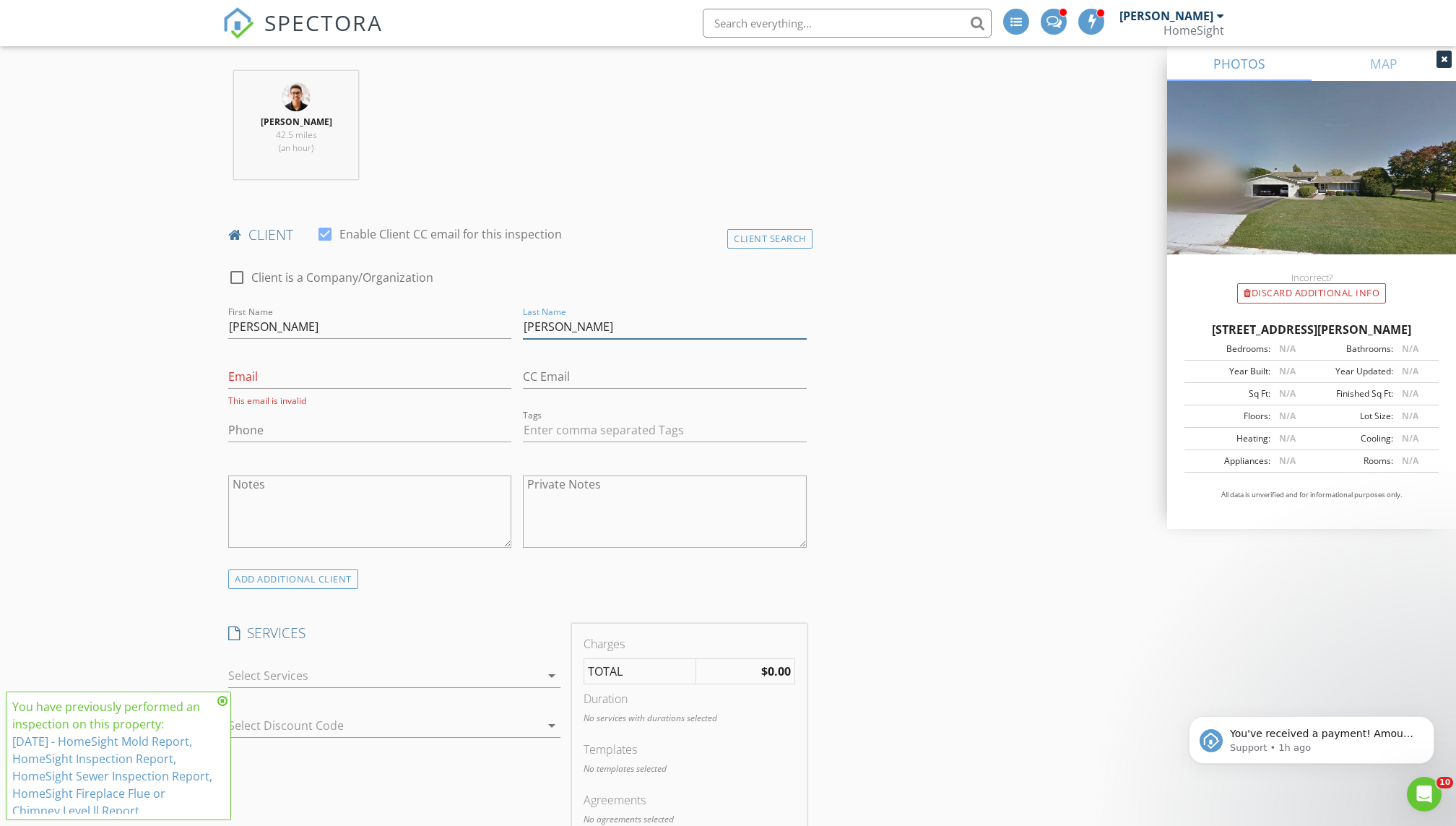
drag, startPoint x: 582, startPoint y: 322, endPoint x: 458, endPoint y: 321, distance: 124.0
click at [458, 321] on div "check_box_outline_blank Client is a Company/Organization First Name Joel Last N…" at bounding box center [518, 411] width 590 height 315
click at [248, 379] on input "Email" at bounding box center [369, 377] width 283 height 23
paste input "[PERSON_NAME]"
type input "Knoepfler1@aol.com"
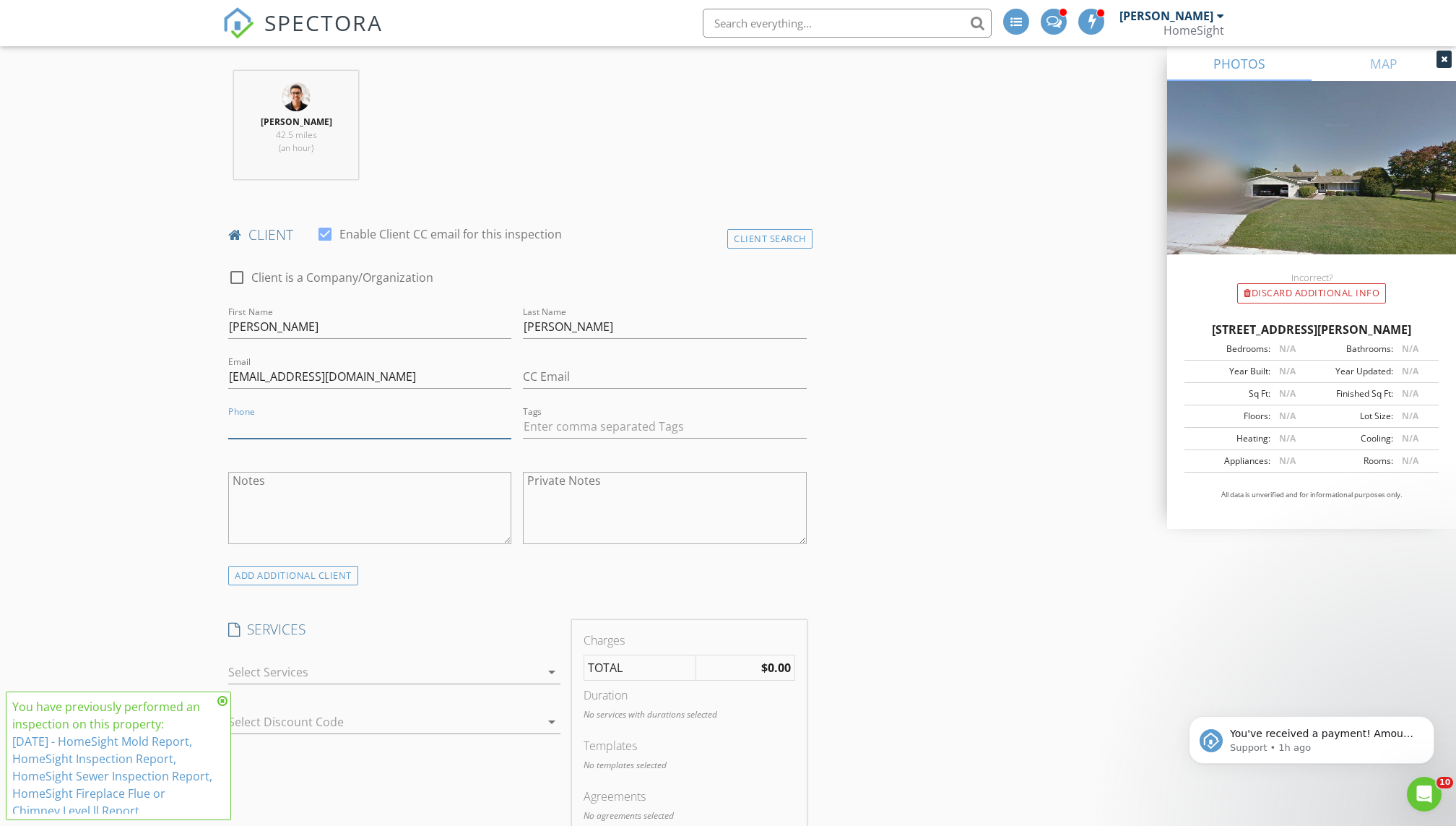
click at [272, 420] on input "Phone" at bounding box center [369, 426] width 283 height 23
type input "[PHONE_NUMBER]"
click at [319, 445] on div at bounding box center [369, 449] width 283 height 9
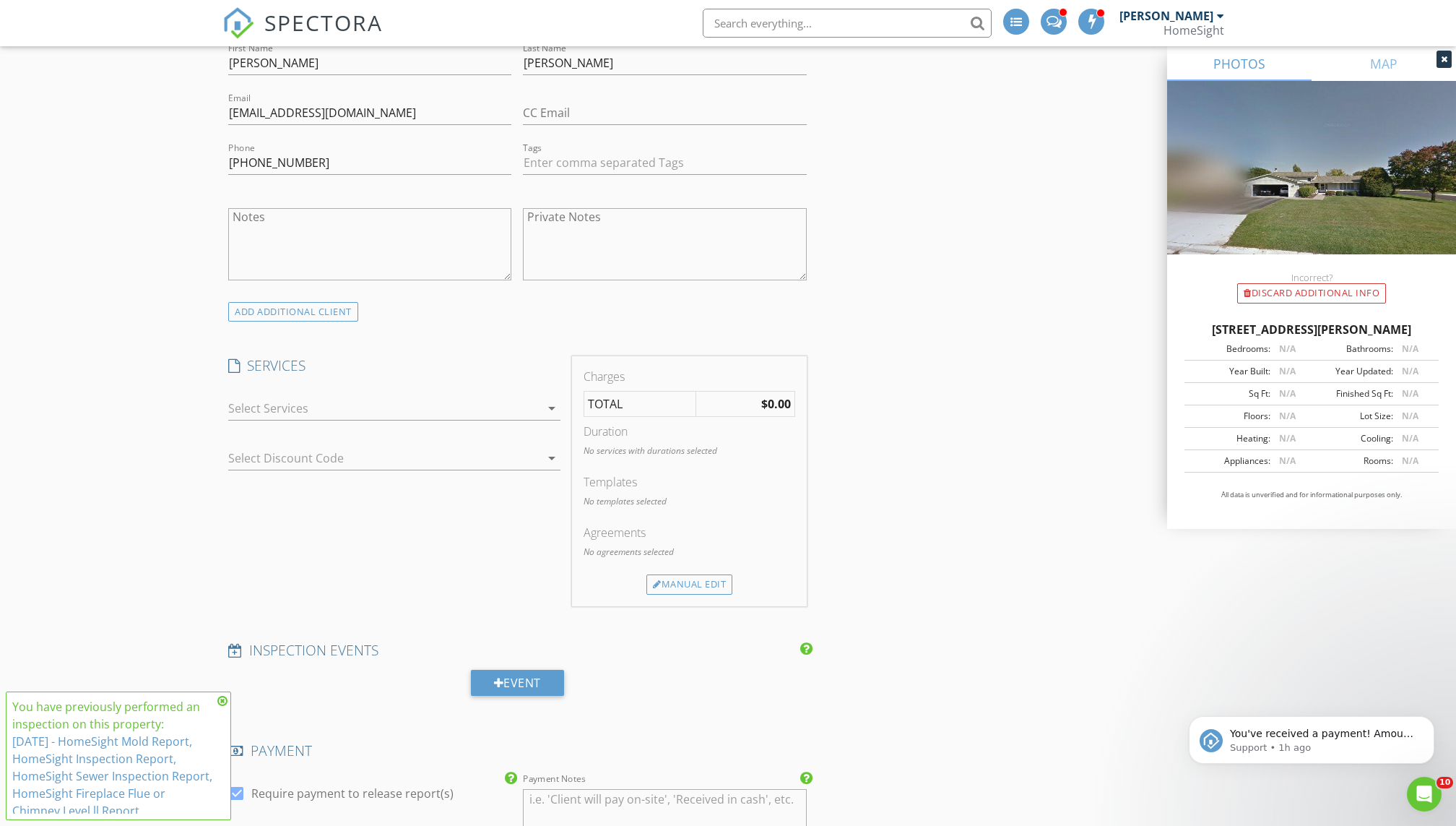
scroll to position [829, 0]
click at [285, 408] on div at bounding box center [384, 407] width 312 height 23
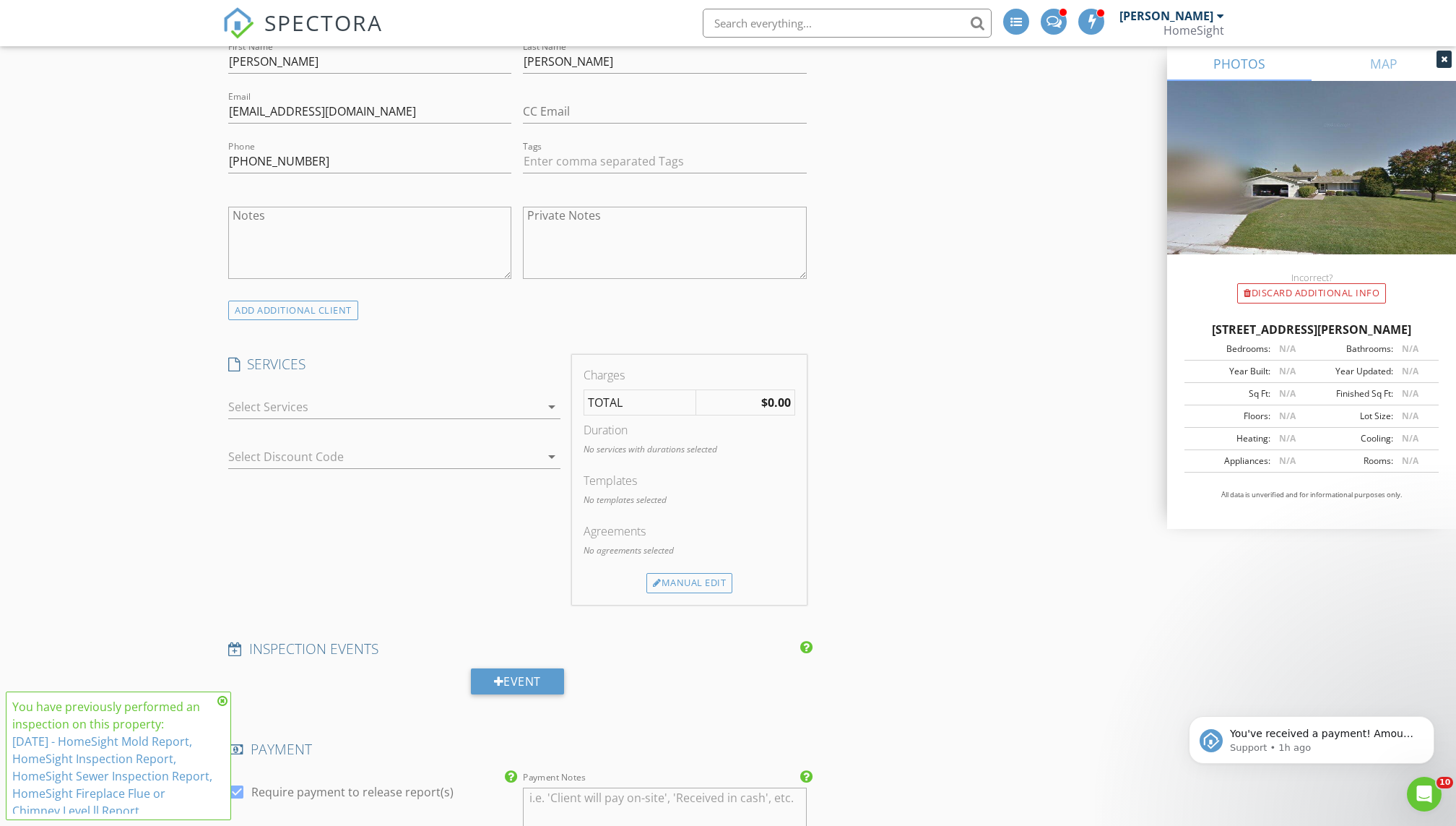
click at [551, 406] on icon "arrow_drop_down" at bounding box center [552, 407] width 17 height 17
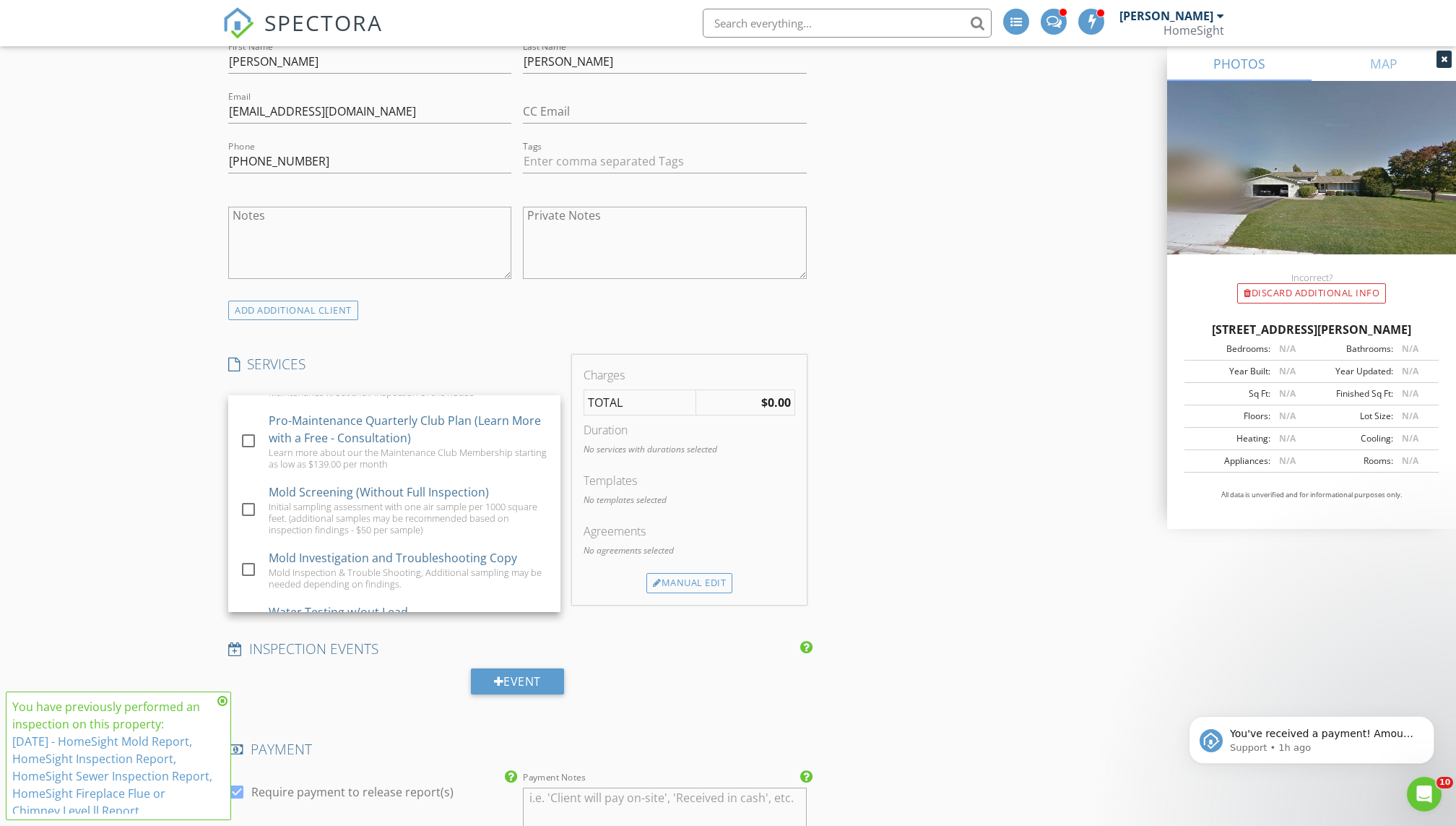
scroll to position [1486, 0]
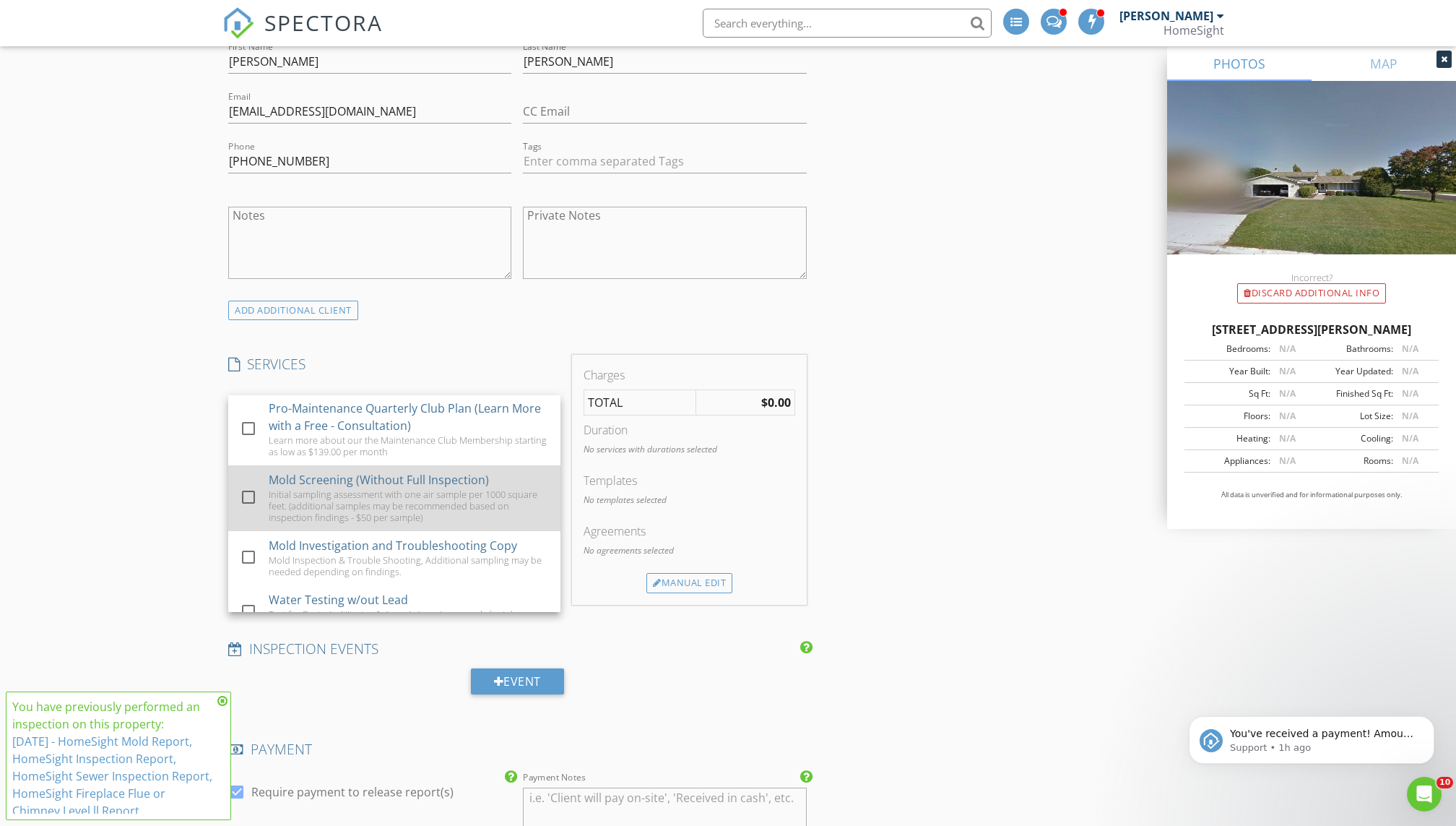
click at [248, 485] on div at bounding box center [248, 497] width 24 height 24
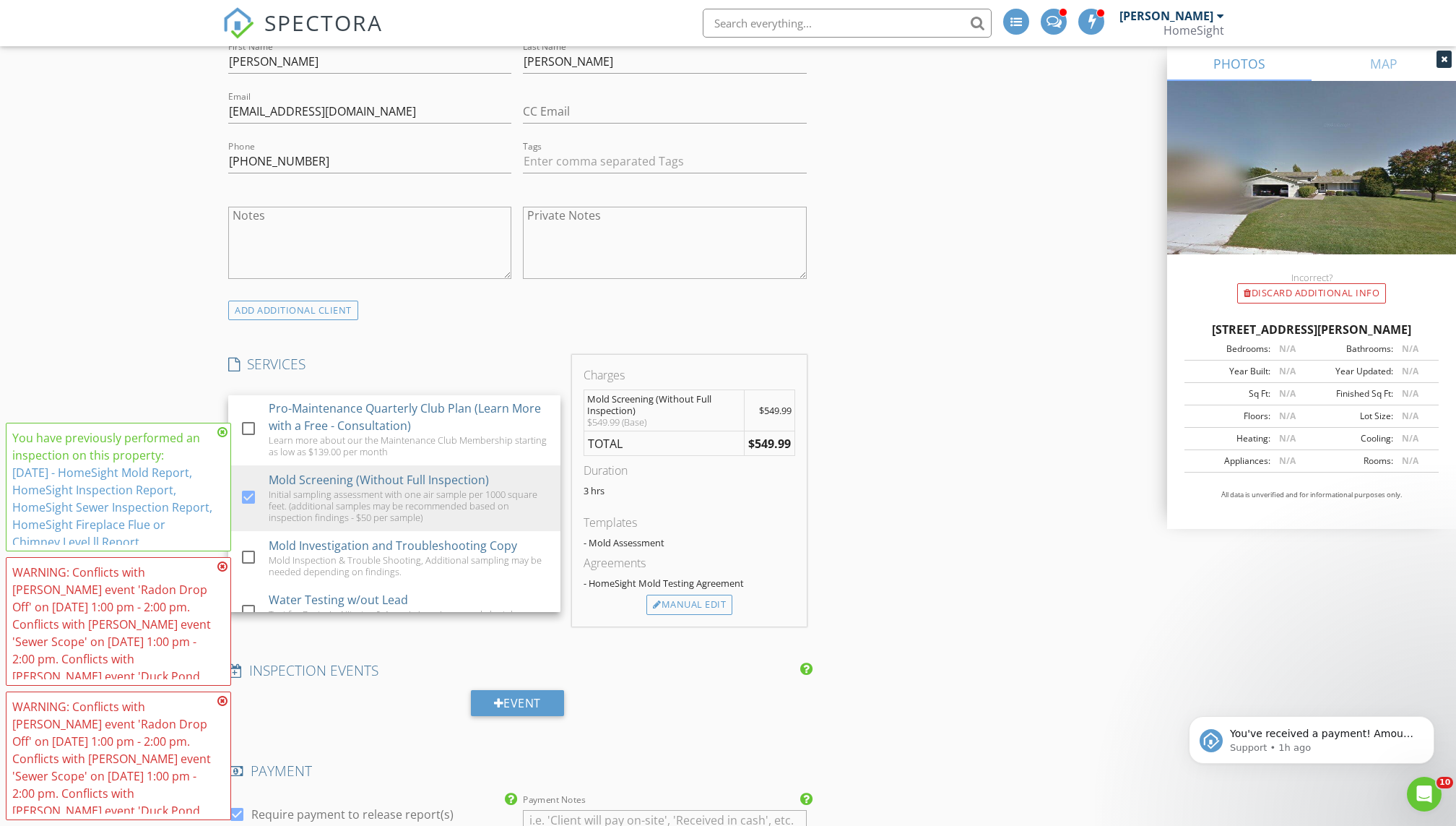
click at [201, 492] on div "You have previously performed an inspection on this property: 8/8/2025 - HomeSi…" at bounding box center [113, 490] width 201 height 121
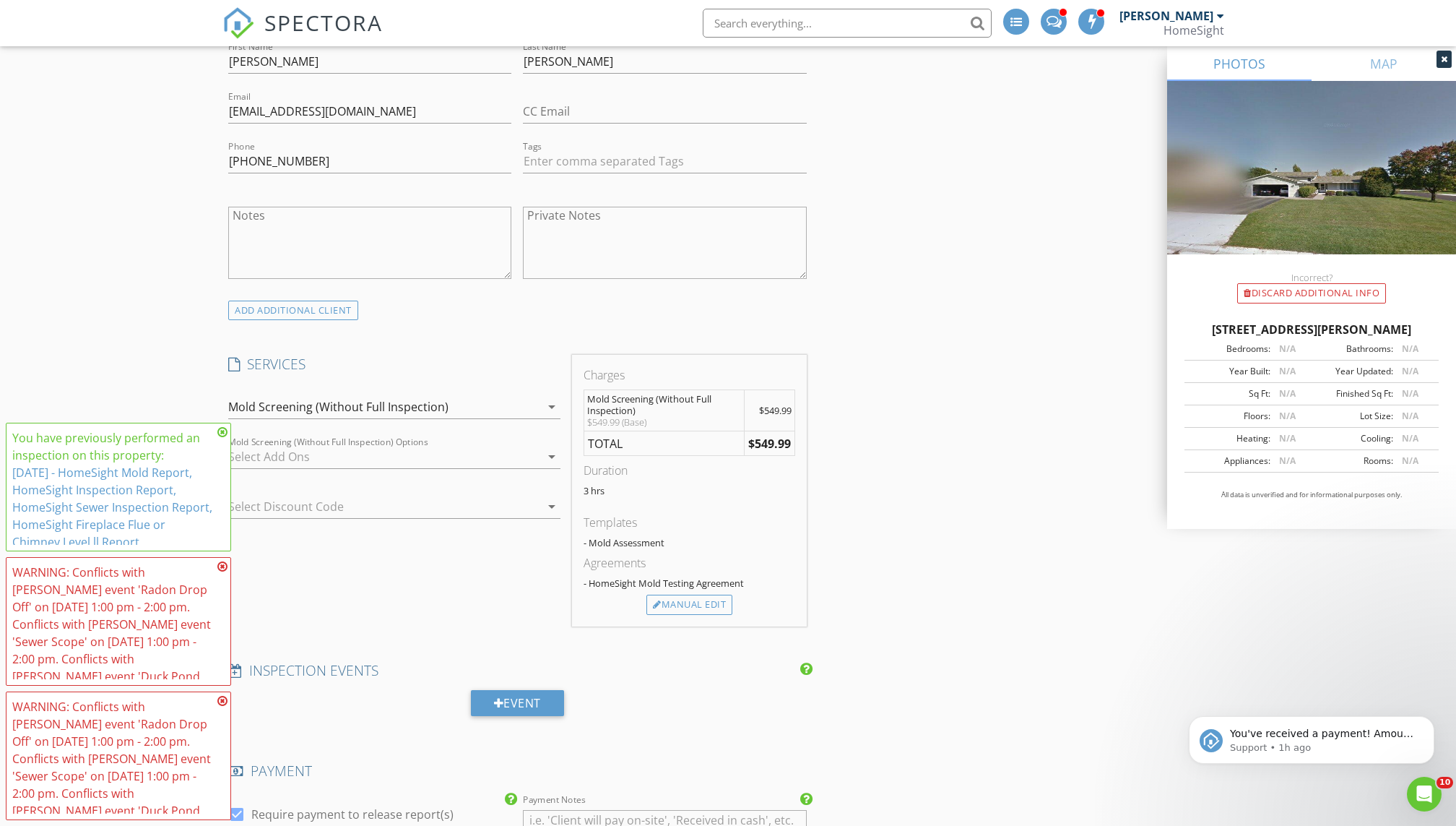
click at [221, 433] on icon at bounding box center [223, 431] width 10 height 11
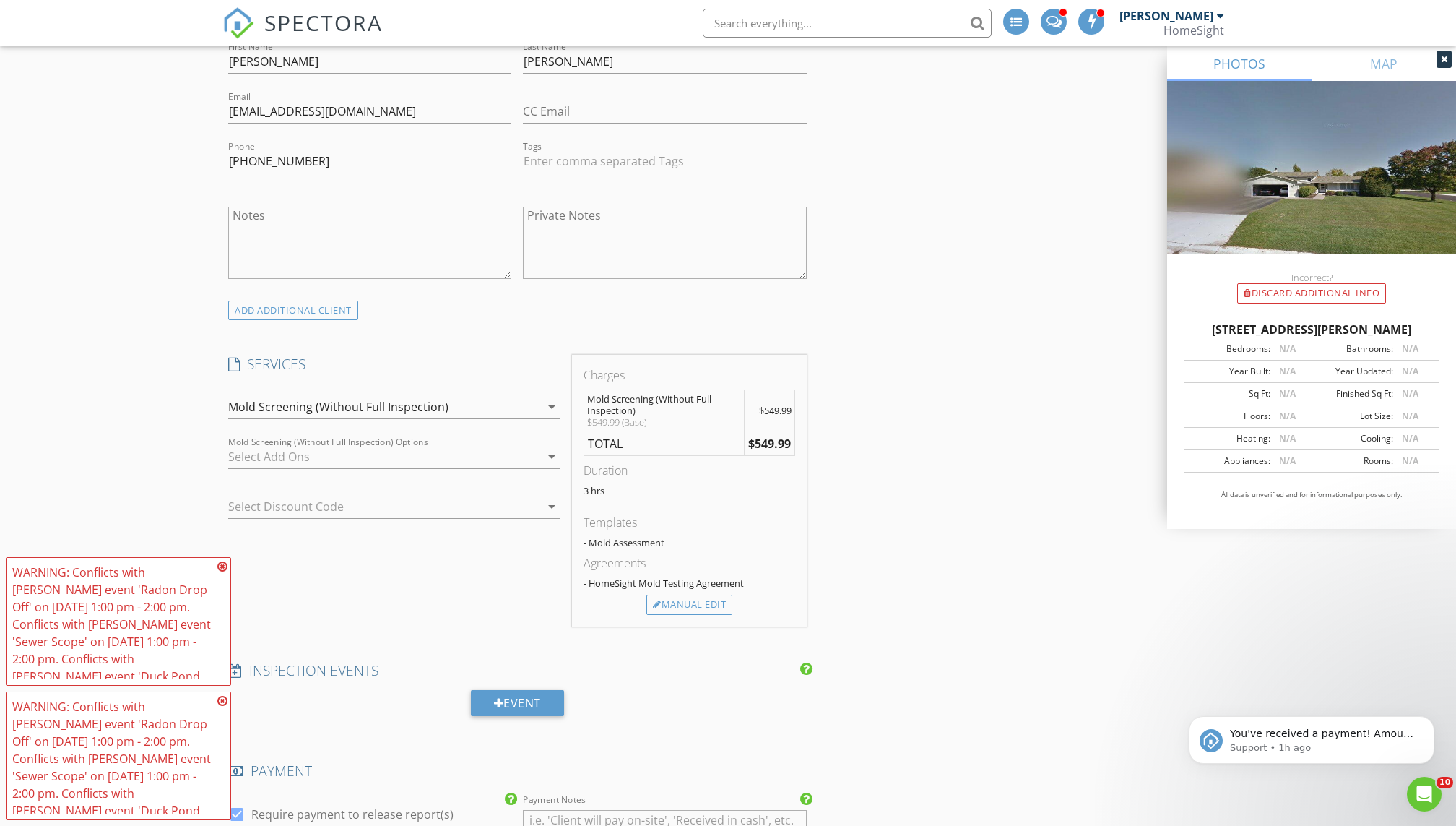
click at [219, 573] on div "WARNING: Conflicts with Steven Carlson's event 'Radon Drop Off' on 08/28/2025 1…" at bounding box center [118, 621] width 212 height 115
click at [222, 560] on icon at bounding box center [223, 566] width 10 height 11
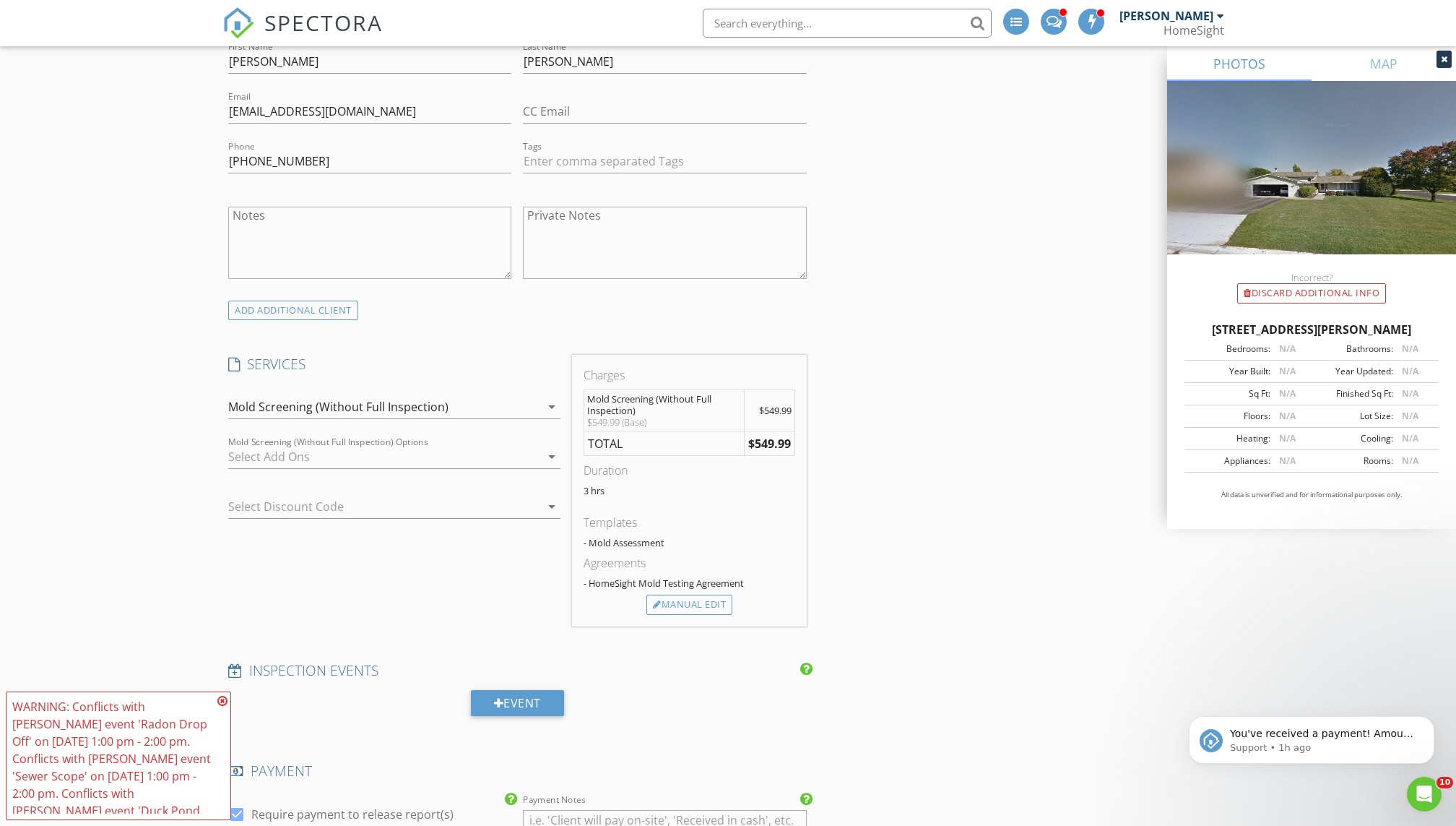
click at [223, 695] on icon at bounding box center [223, 700] width 10 height 11
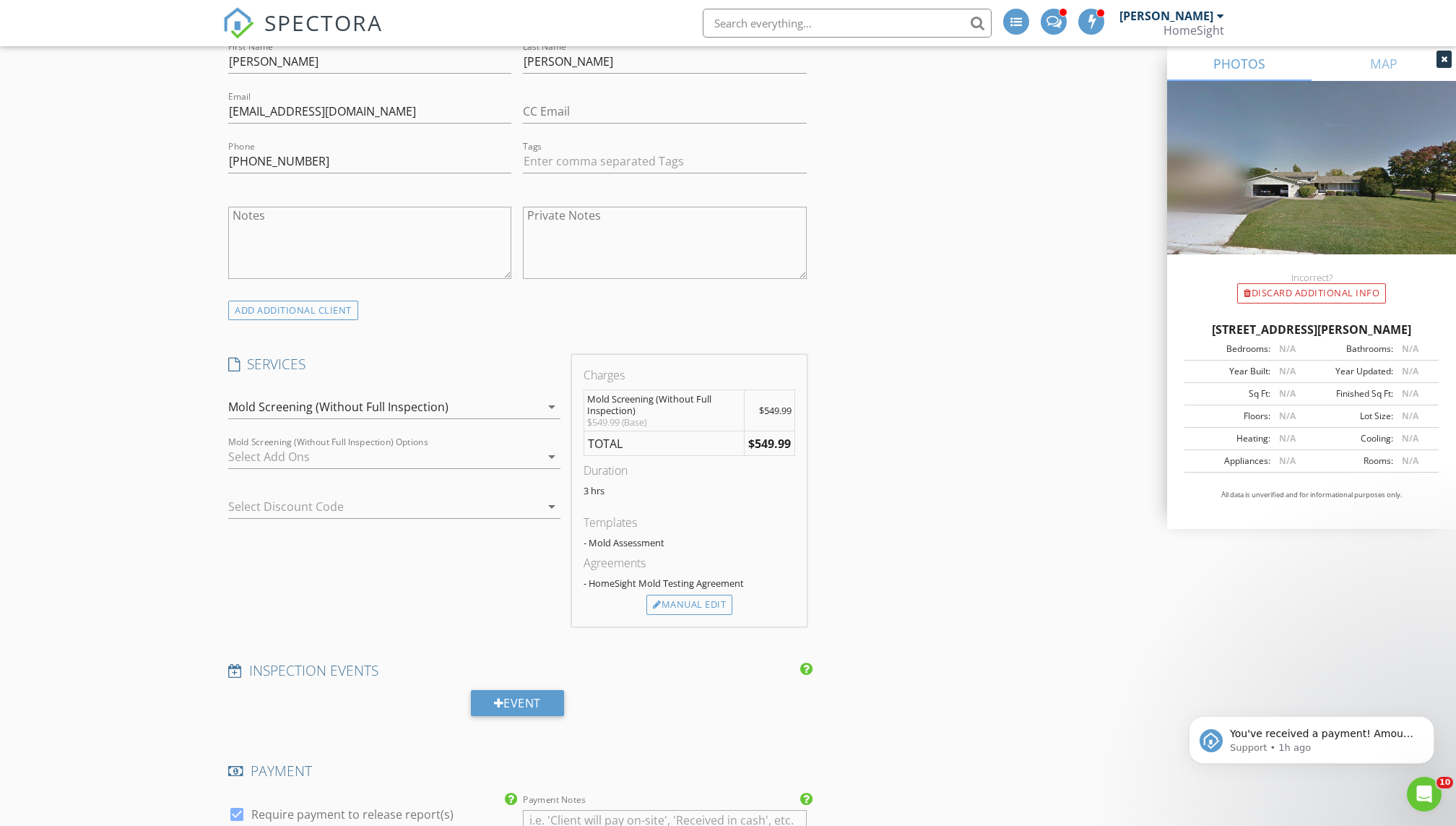
click at [549, 452] on icon "arrow_drop_down" at bounding box center [552, 456] width 17 height 17
click at [313, 505] on div at bounding box center [374, 506] width 291 height 23
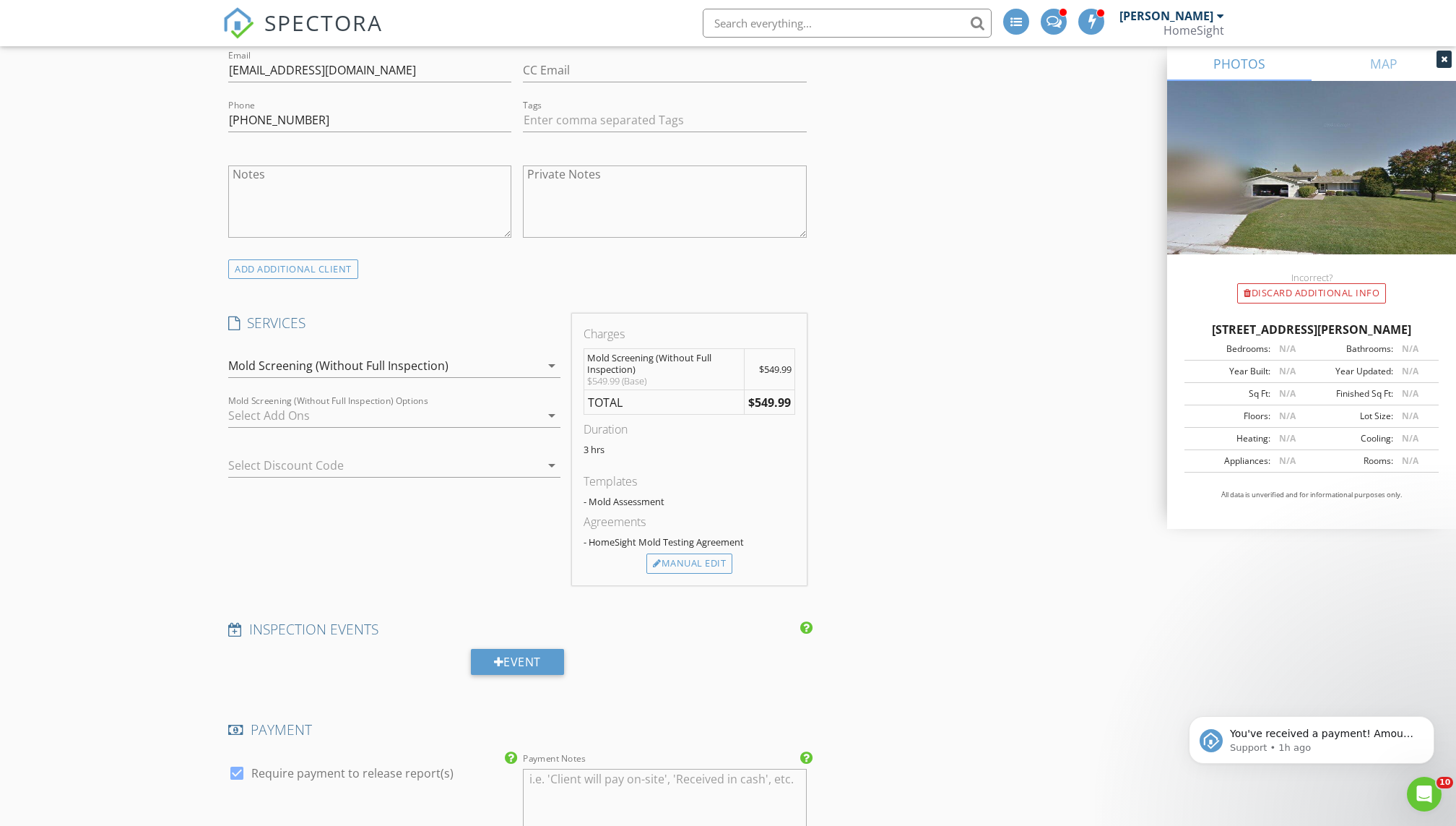
scroll to position [891, 0]
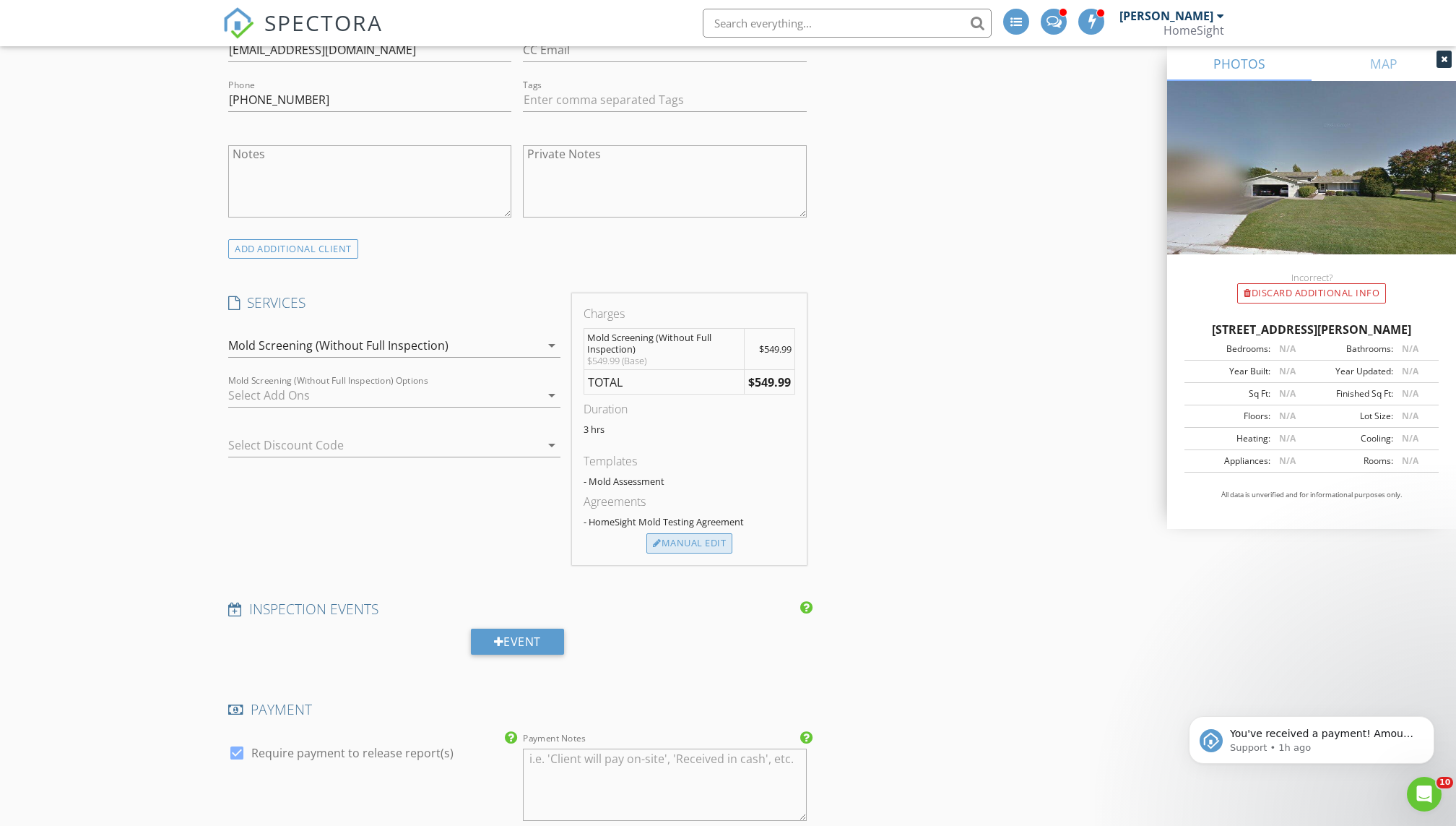
click at [677, 538] on div "Manual Edit" at bounding box center [689, 543] width 86 height 20
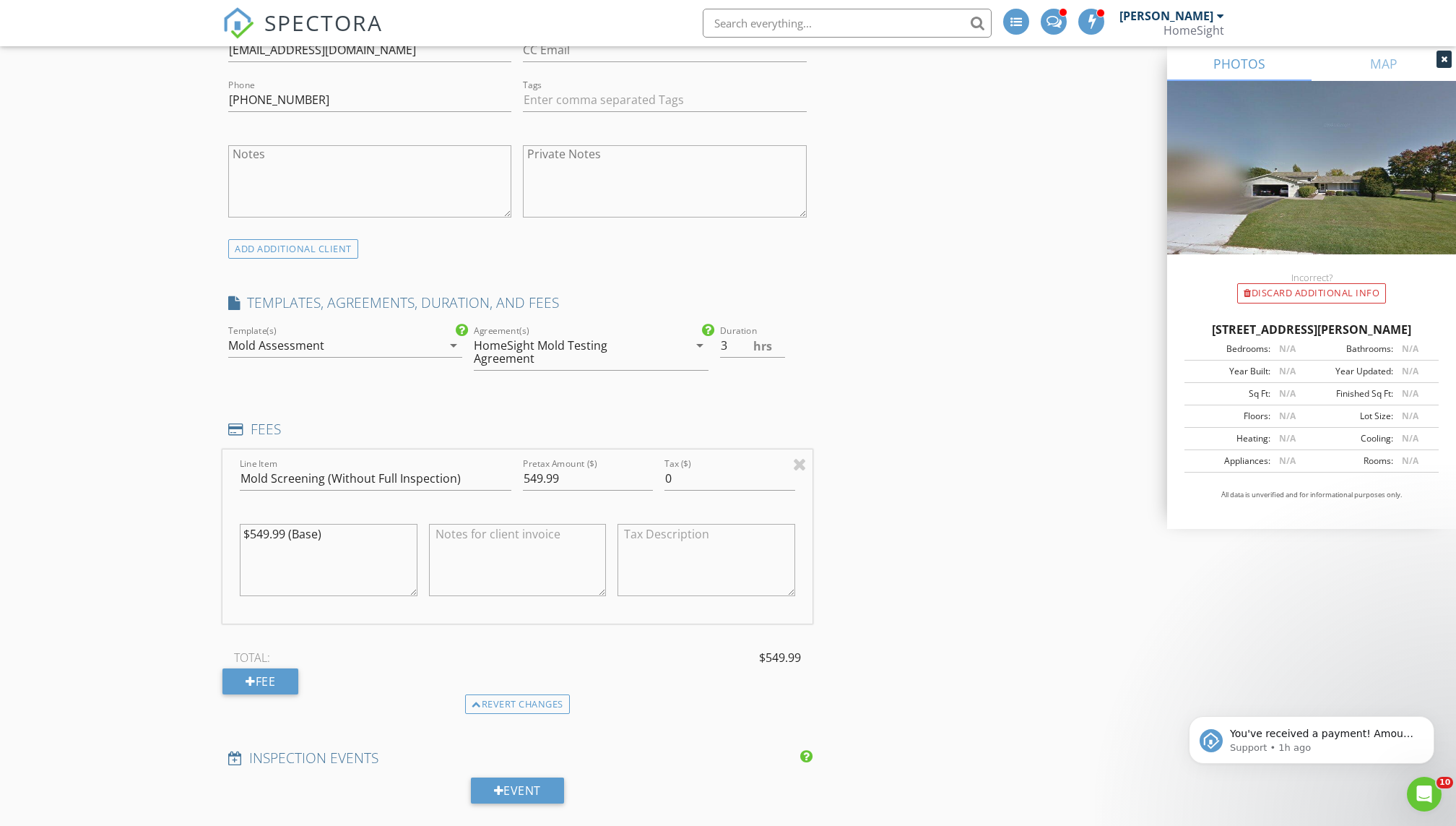
click at [329, 344] on div "Mold Assessment" at bounding box center [335, 345] width 214 height 23
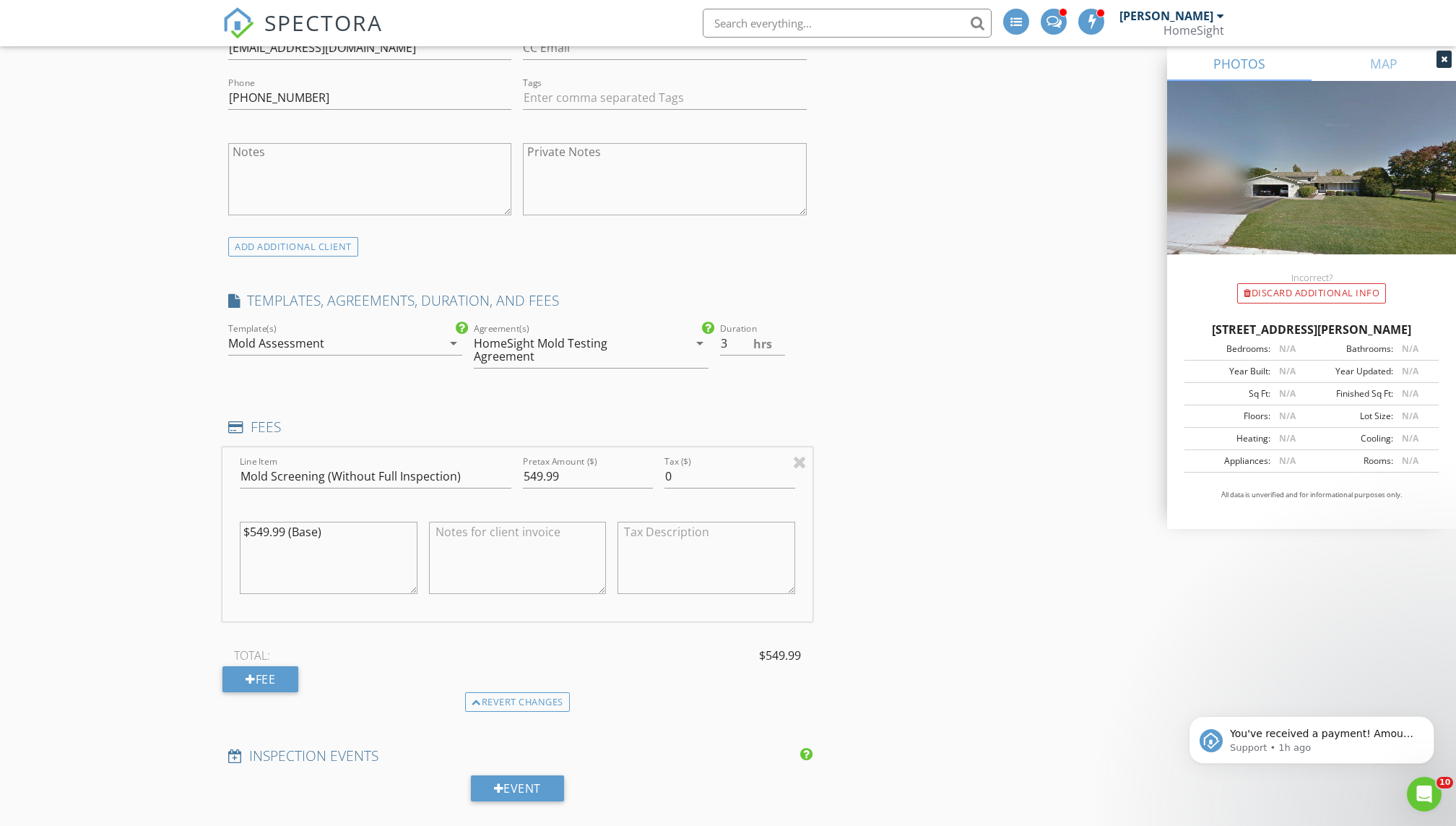
scroll to position [906, 0]
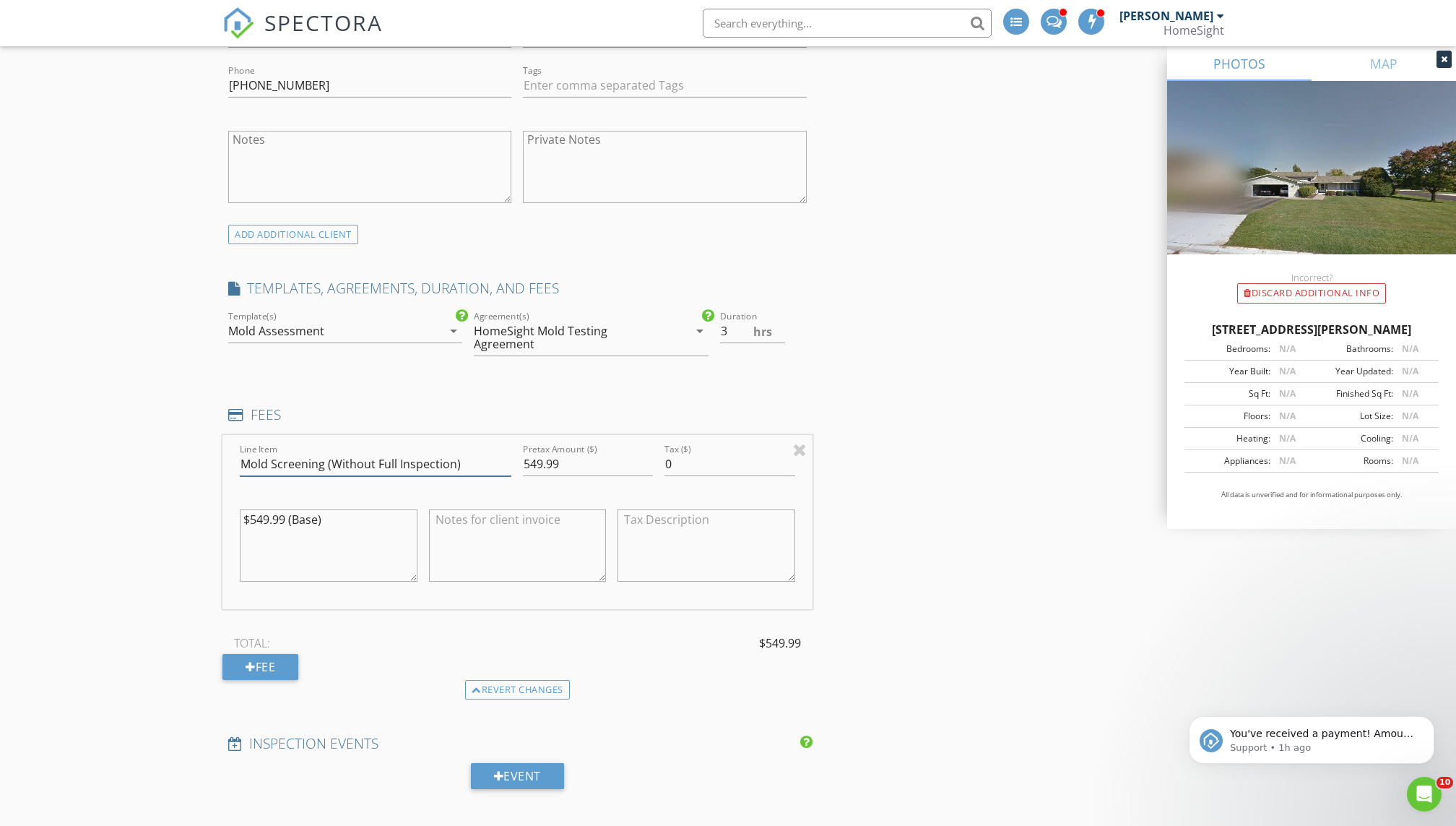
click at [339, 462] on input "Mold Screening (Without Full Inspection)" at bounding box center [375, 463] width 271 height 23
click at [454, 461] on input "Mold Screening (Without Full Inspection)" at bounding box center [375, 463] width 271 height 23
type input "Mold Screening (Without Full Inspection - Post testing)"
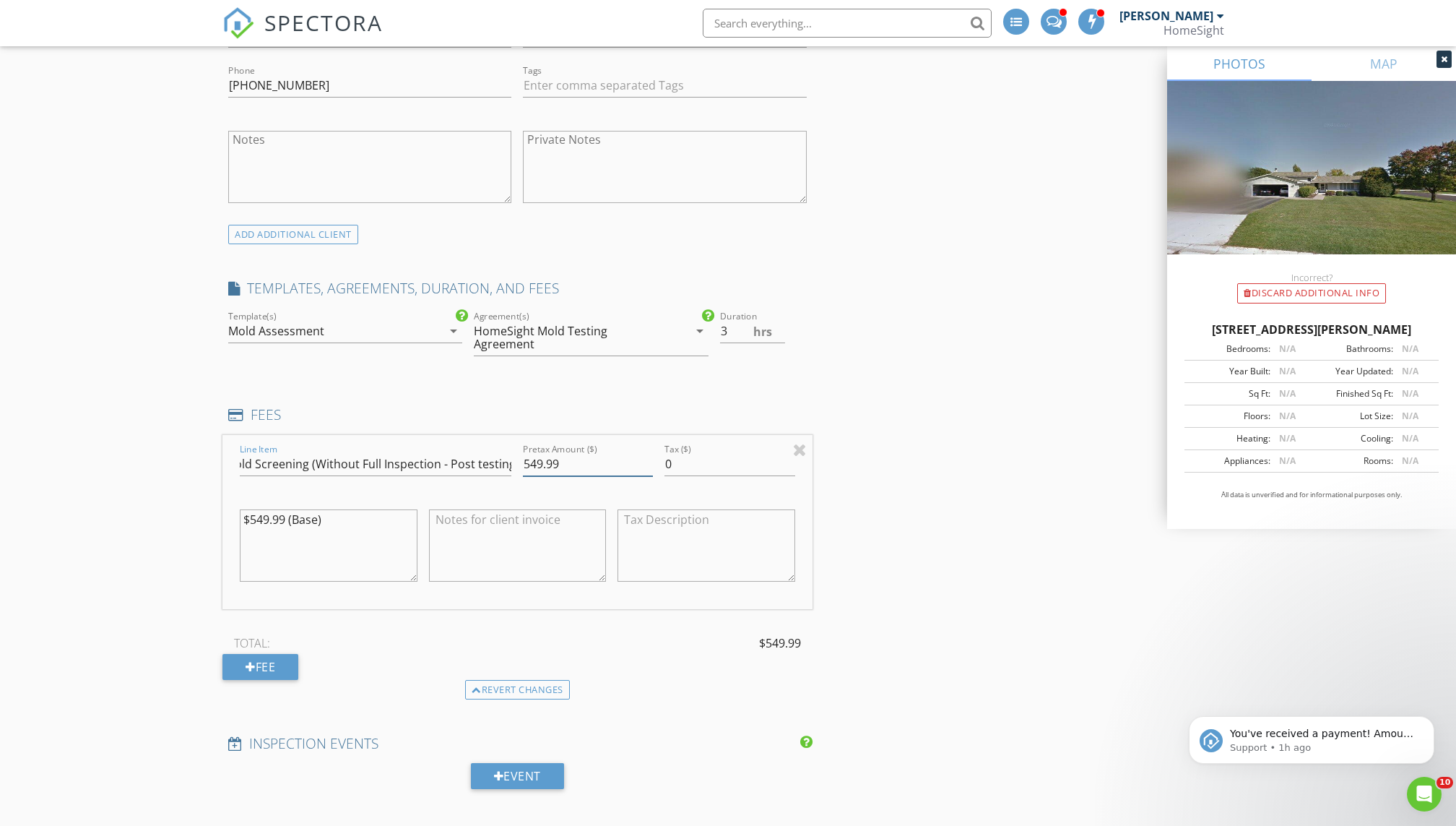
scroll to position [0, 0]
click at [533, 464] on input "549.99" at bounding box center [588, 463] width 130 height 23
type input "399.99"
click at [692, 494] on div at bounding box center [706, 548] width 178 height 110
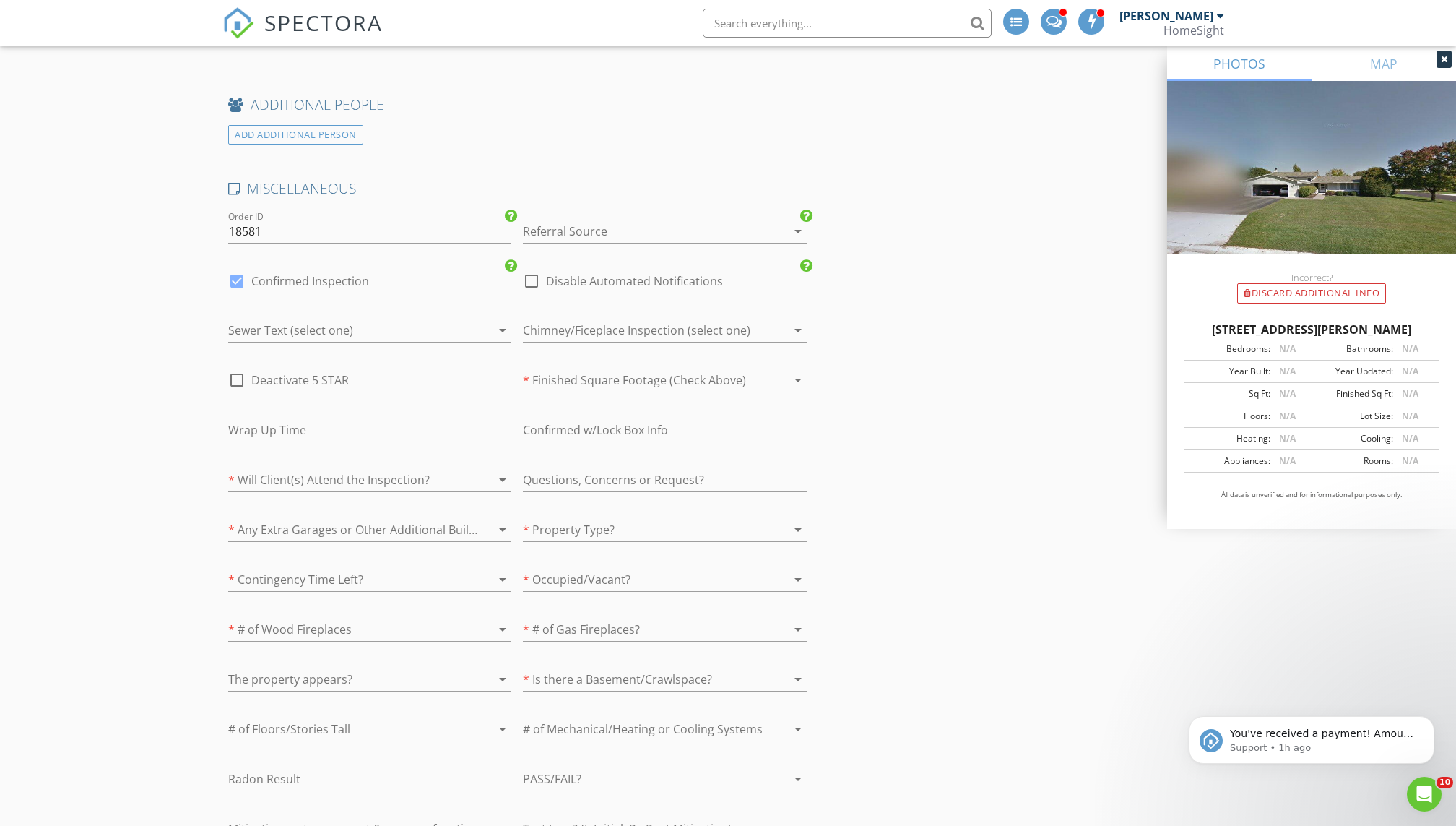
scroll to position [2158, 0]
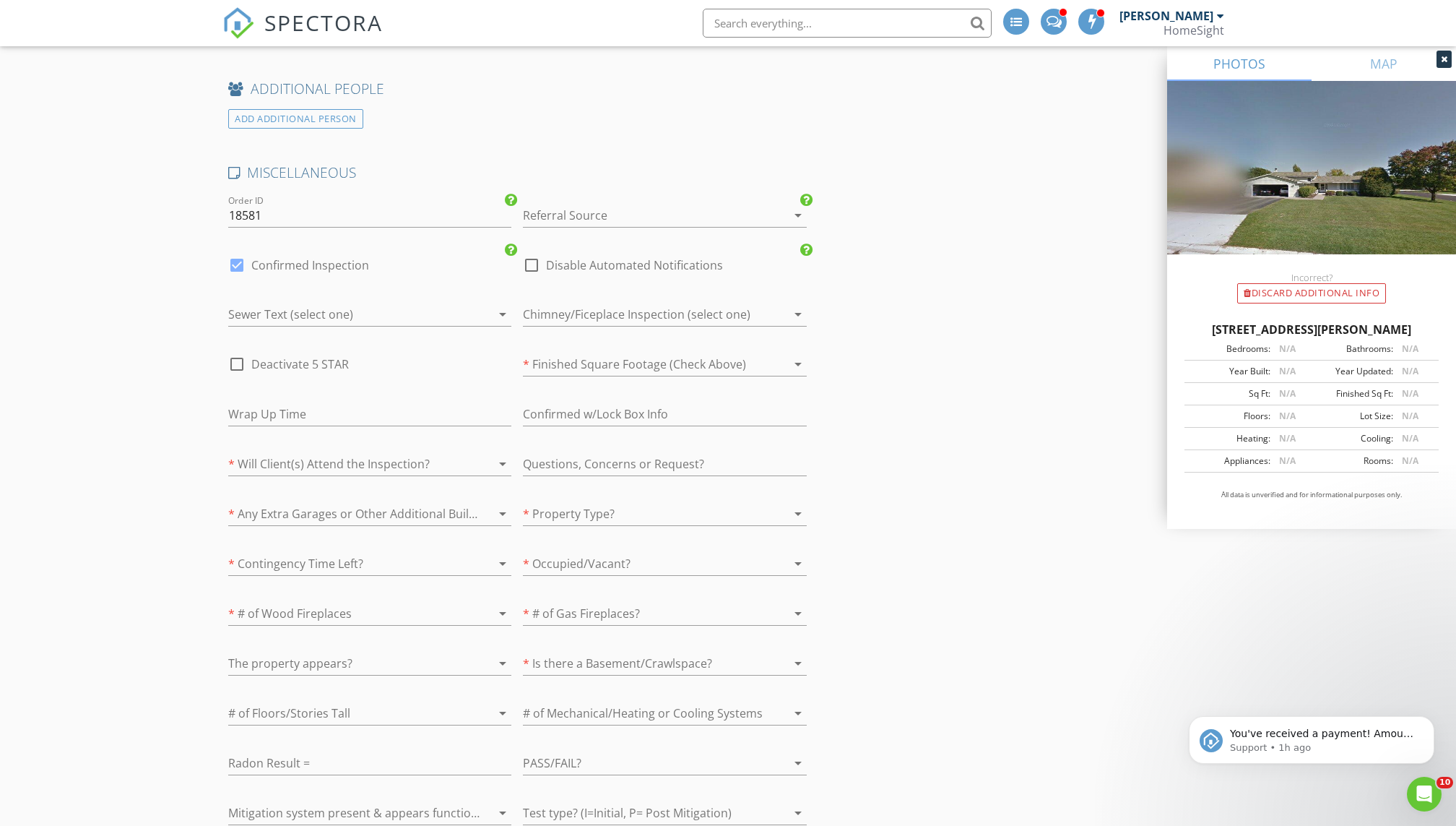
click at [578, 502] on div at bounding box center [644, 514] width 243 height 23
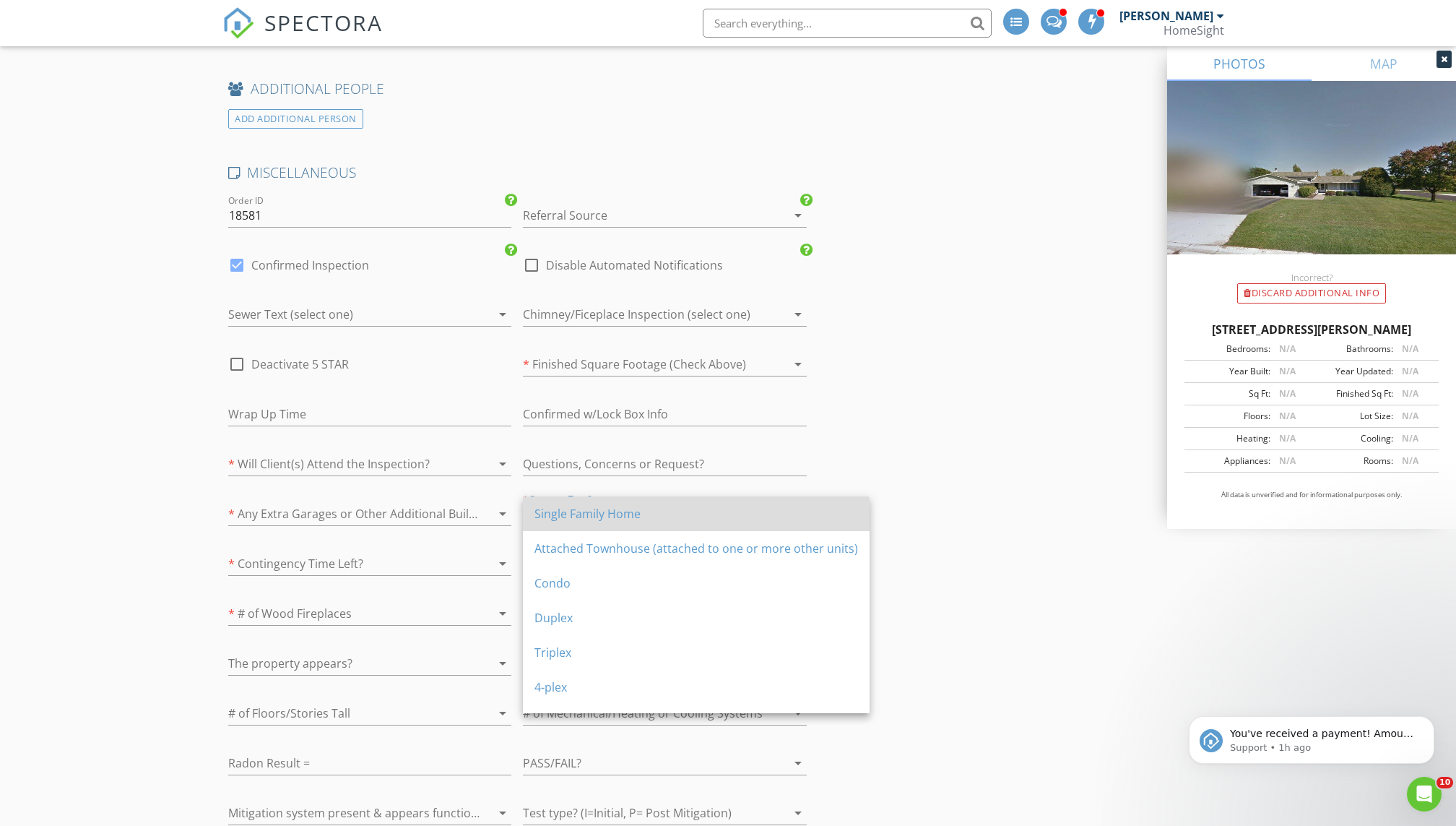
click at [559, 513] on div "Single Family Home" at bounding box center [695, 514] width 323 height 17
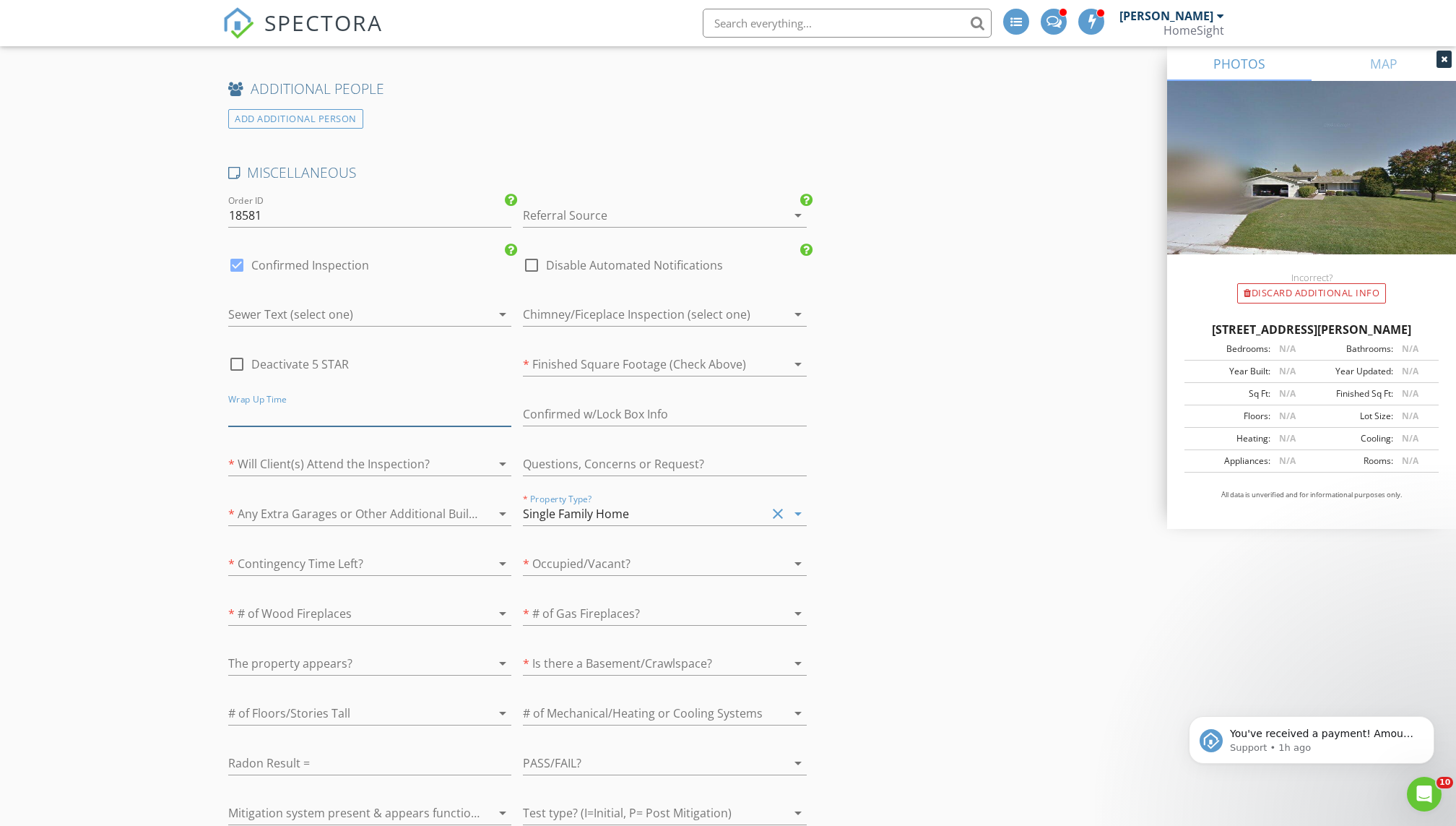
click at [291, 410] on input "text" at bounding box center [369, 414] width 283 height 23
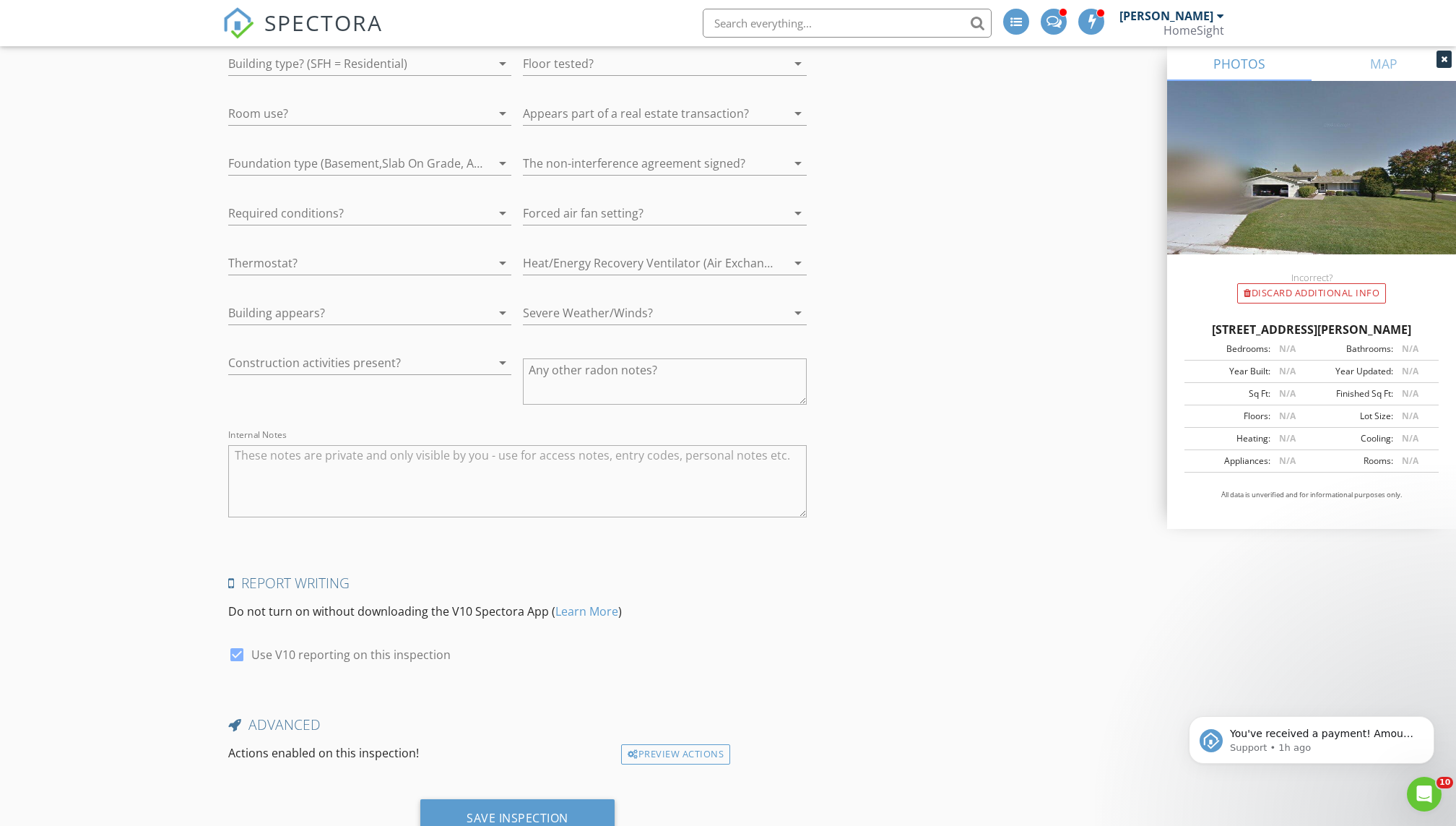
scroll to position [3054, 0]
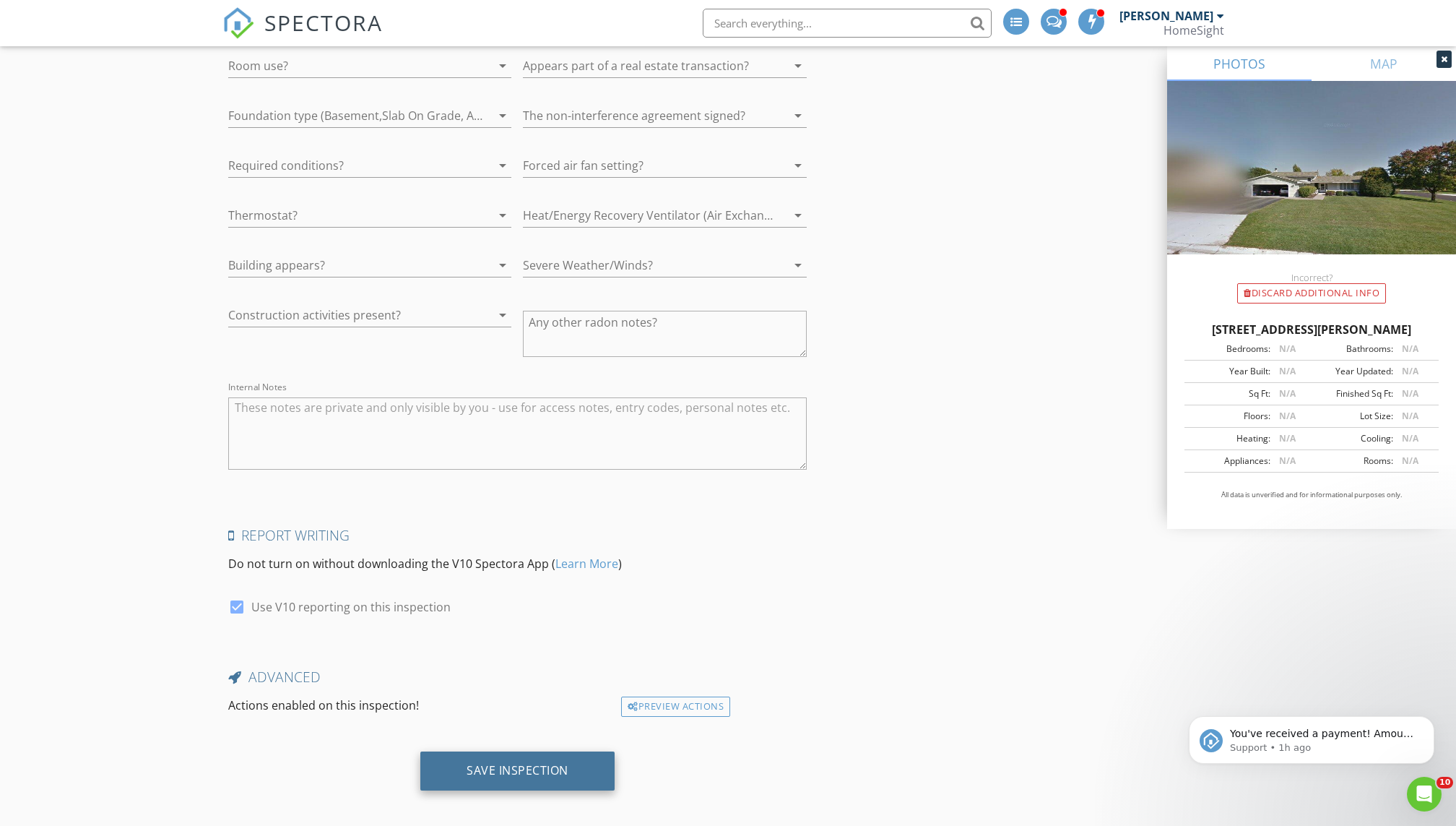
type input "N/A"
click at [486, 763] on div "Save Inspection" at bounding box center [517, 770] width 101 height 15
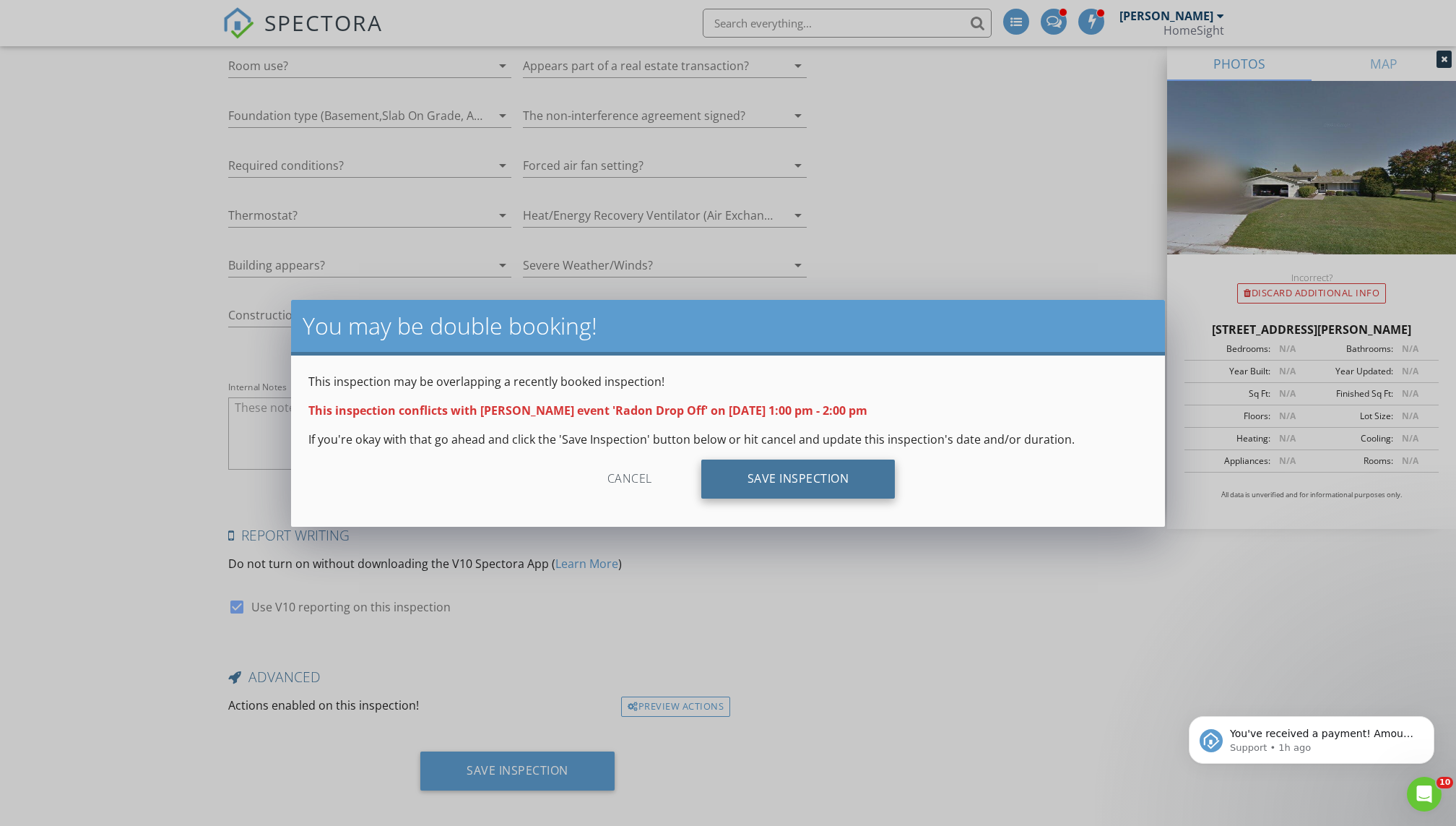
click at [780, 485] on div "Save Inspection" at bounding box center [799, 479] width 194 height 39
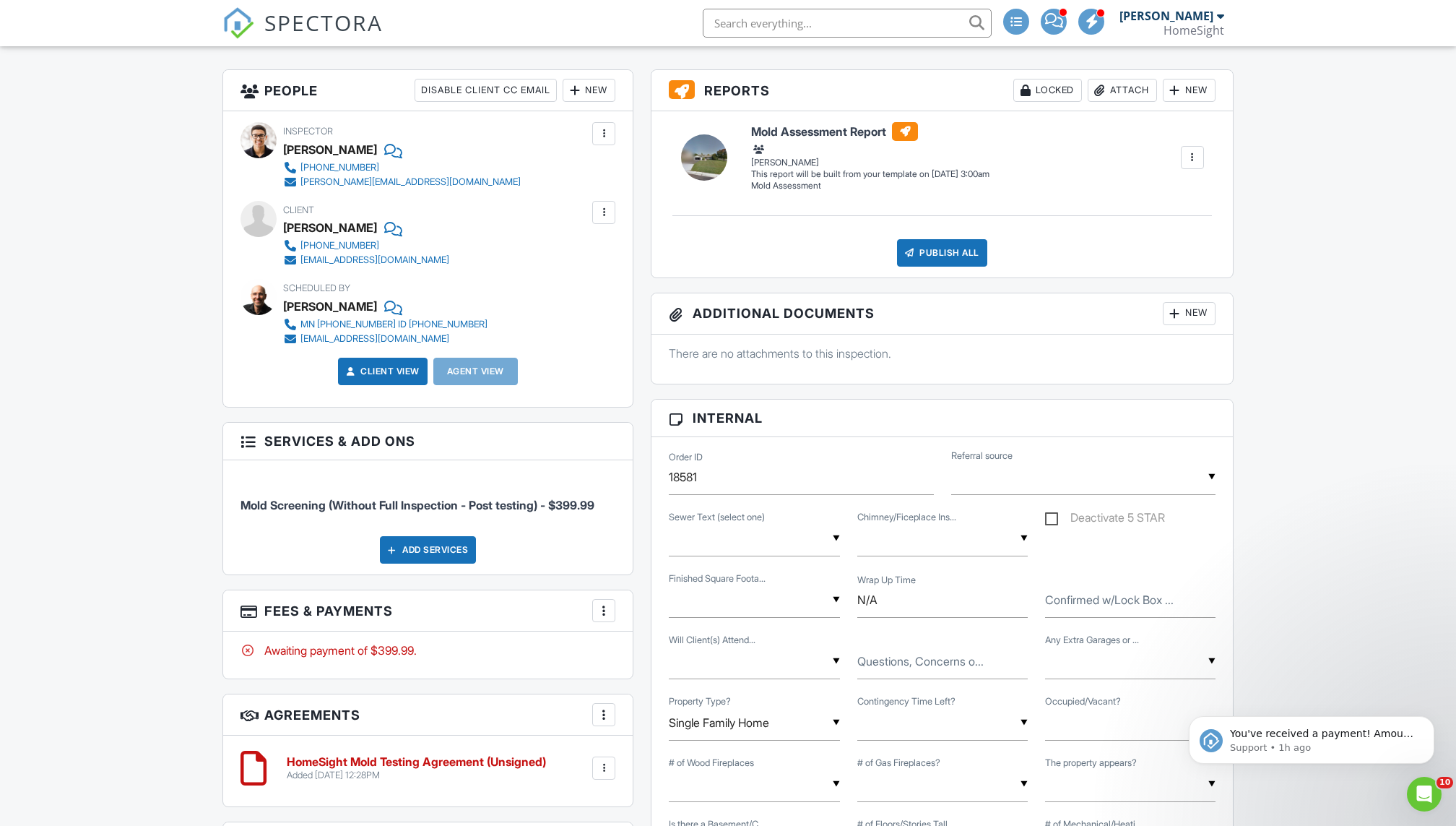
scroll to position [411, 0]
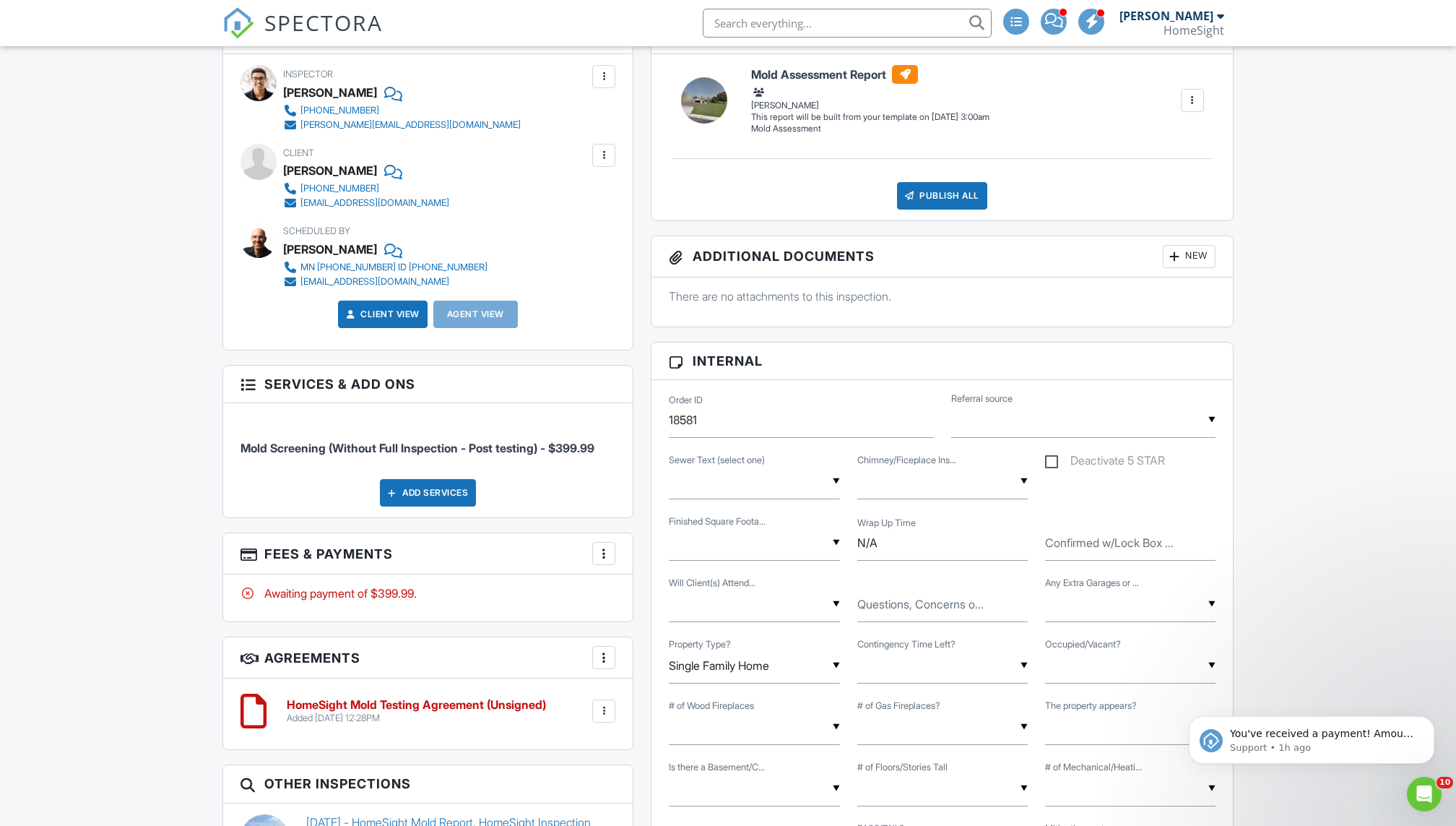
click at [415, 489] on div "Add Services" at bounding box center [428, 493] width 96 height 28
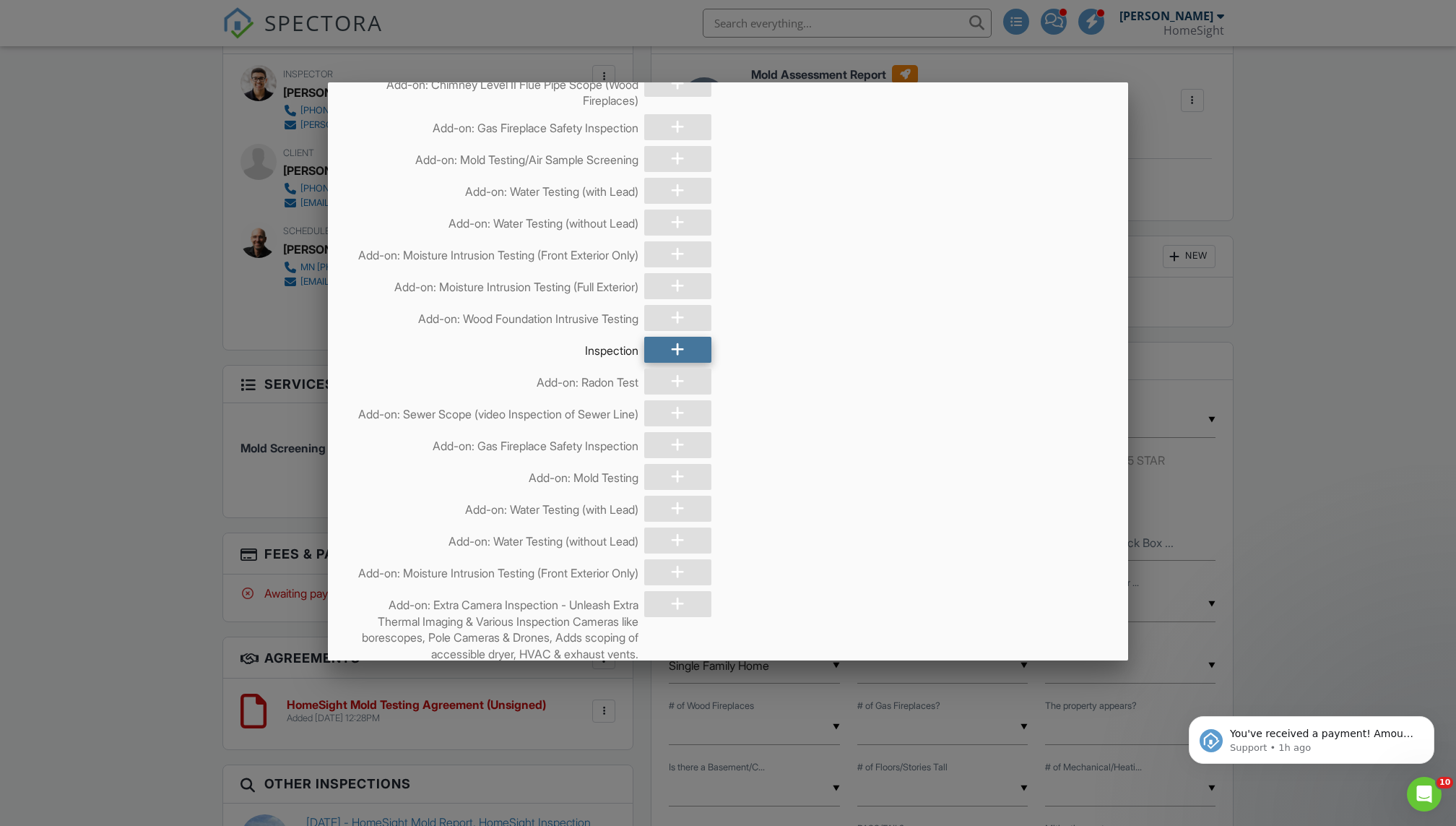
scroll to position [429, 0]
click at [676, 357] on icon at bounding box center [678, 344] width 14 height 26
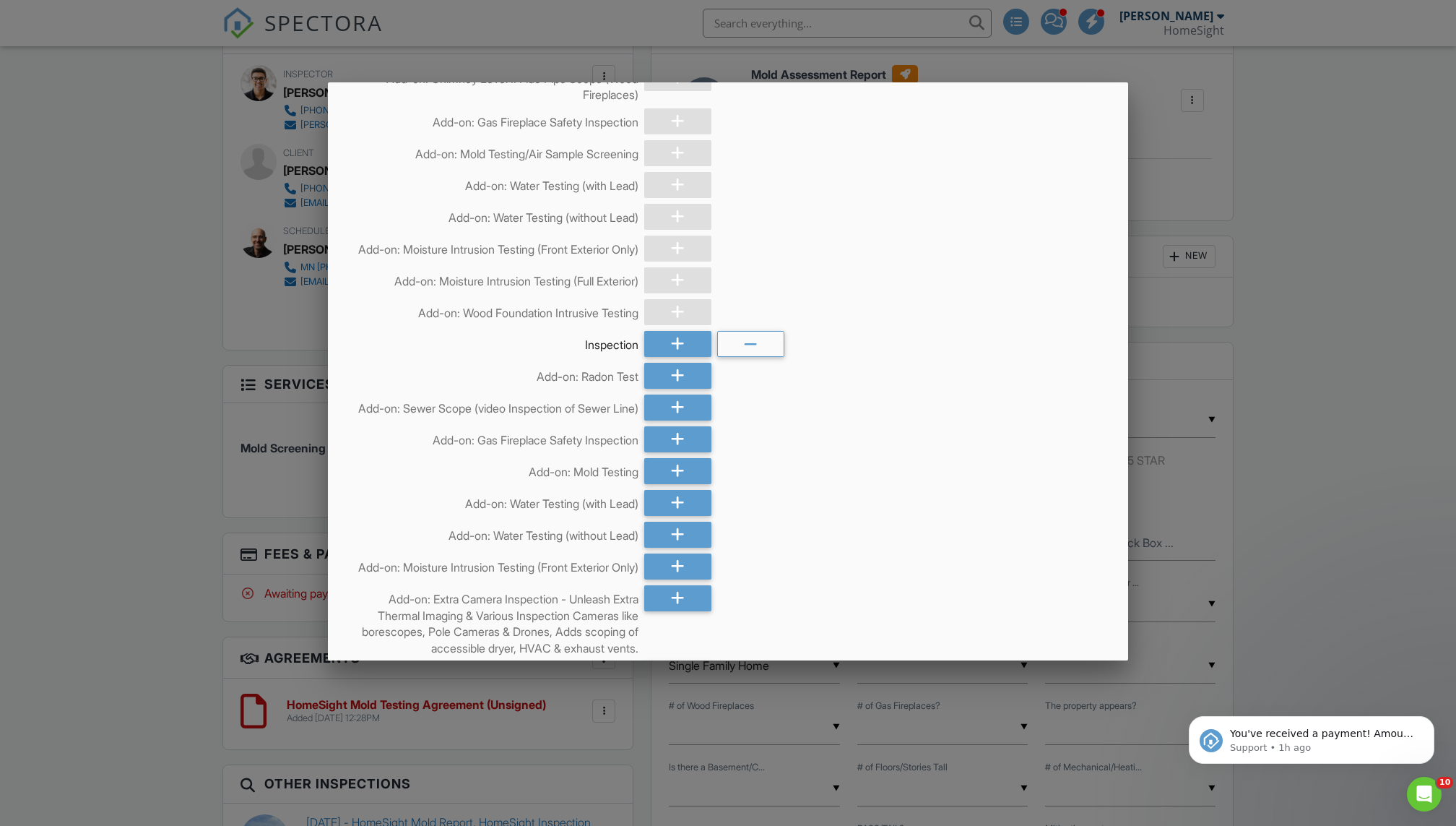
click at [545, 352] on div "Inspection" at bounding box center [493, 341] width 291 height 22
click at [187, 445] on div at bounding box center [728, 444] width 1456 height 1032
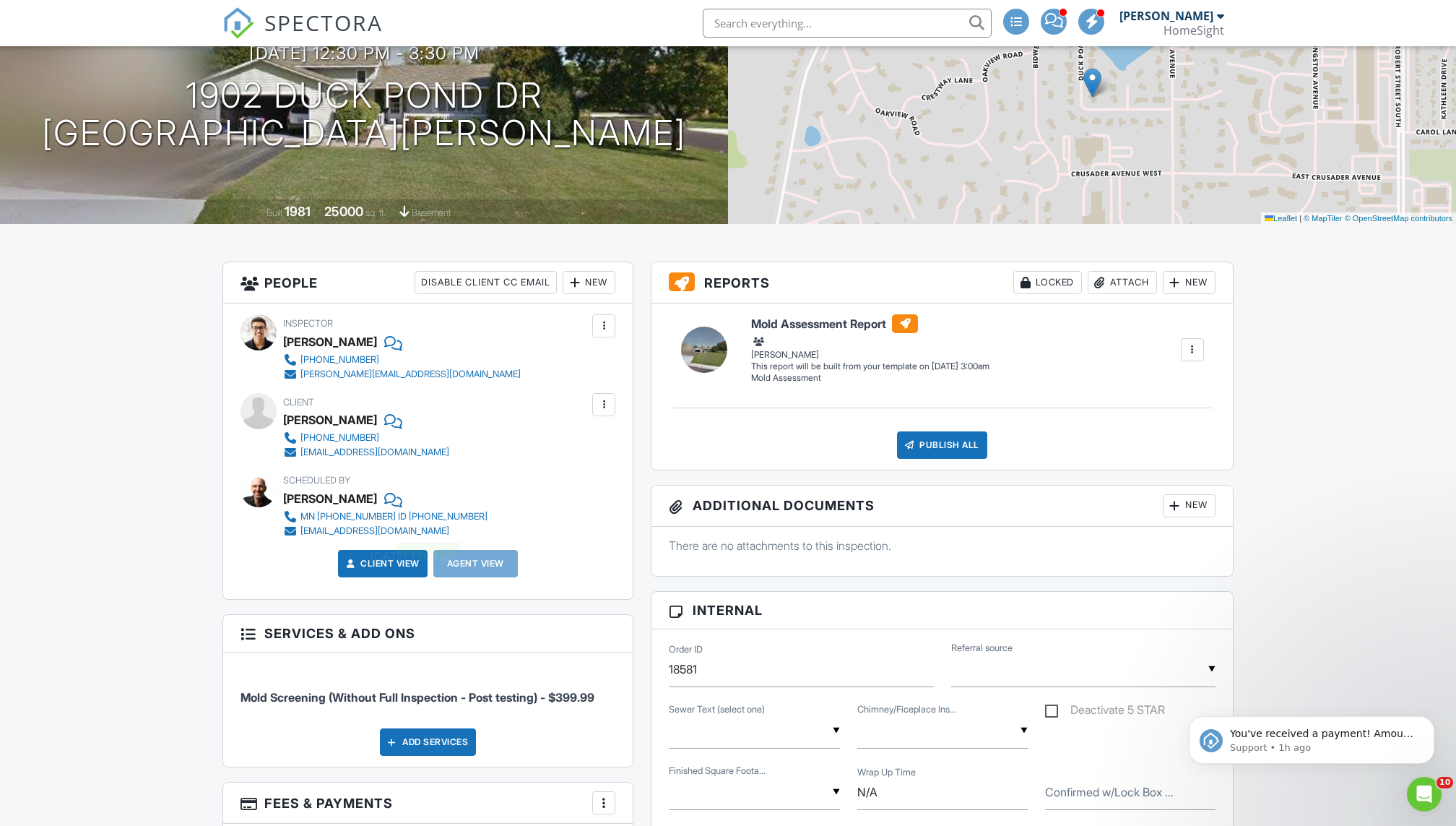
scroll to position [313, 0]
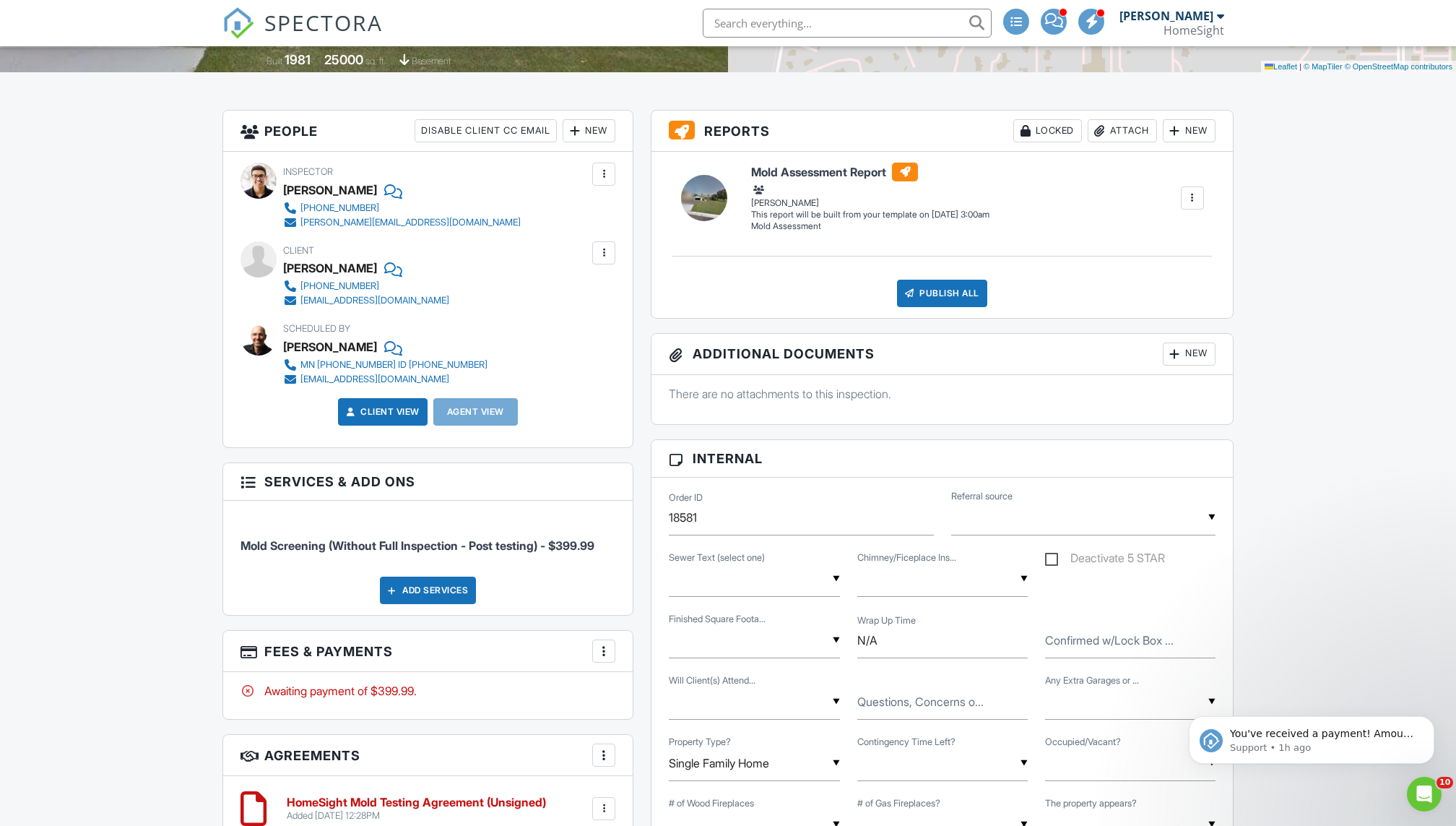
click at [421, 588] on div "Add Services" at bounding box center [428, 591] width 96 height 28
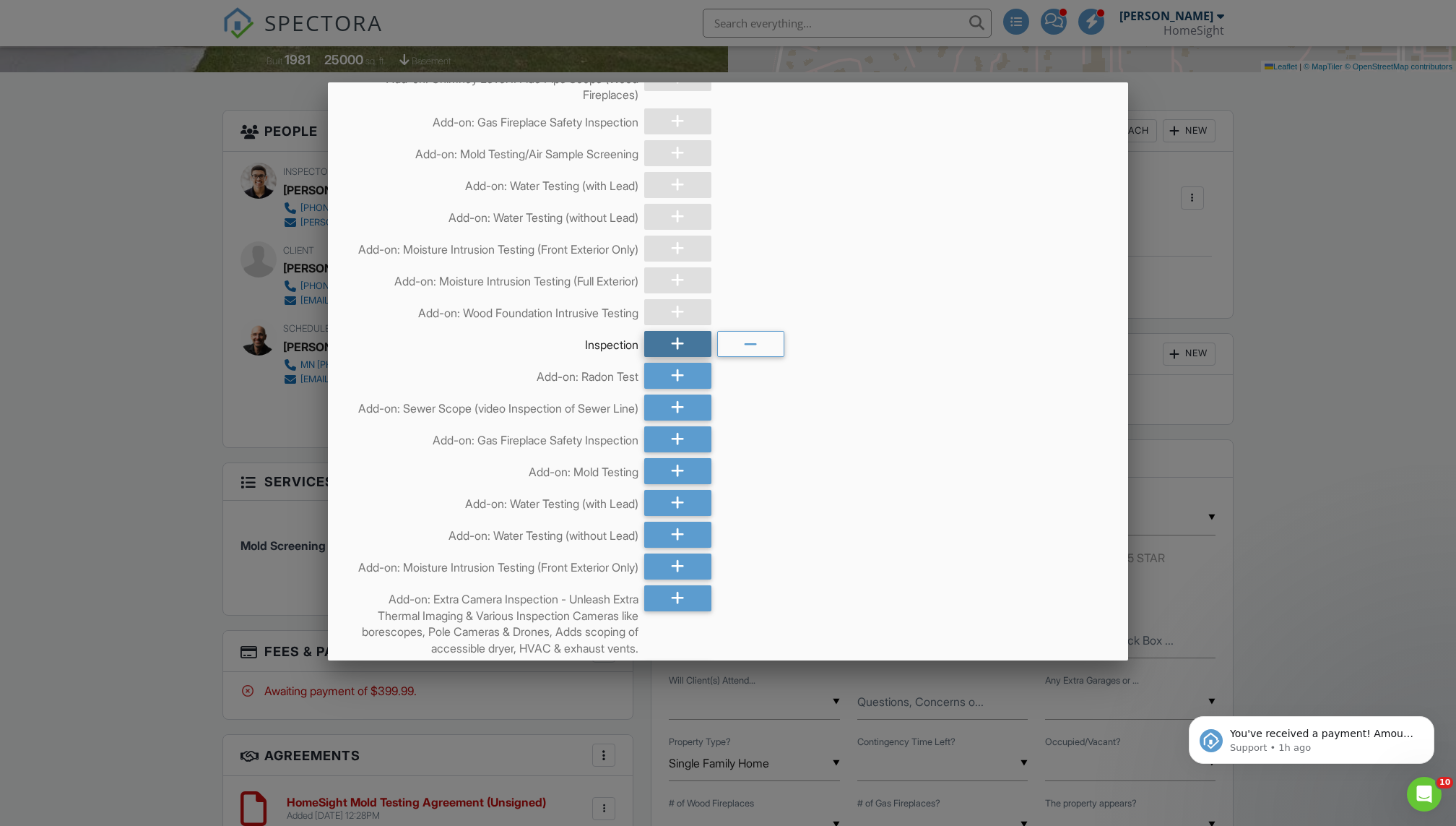
click at [680, 357] on icon at bounding box center [678, 344] width 14 height 26
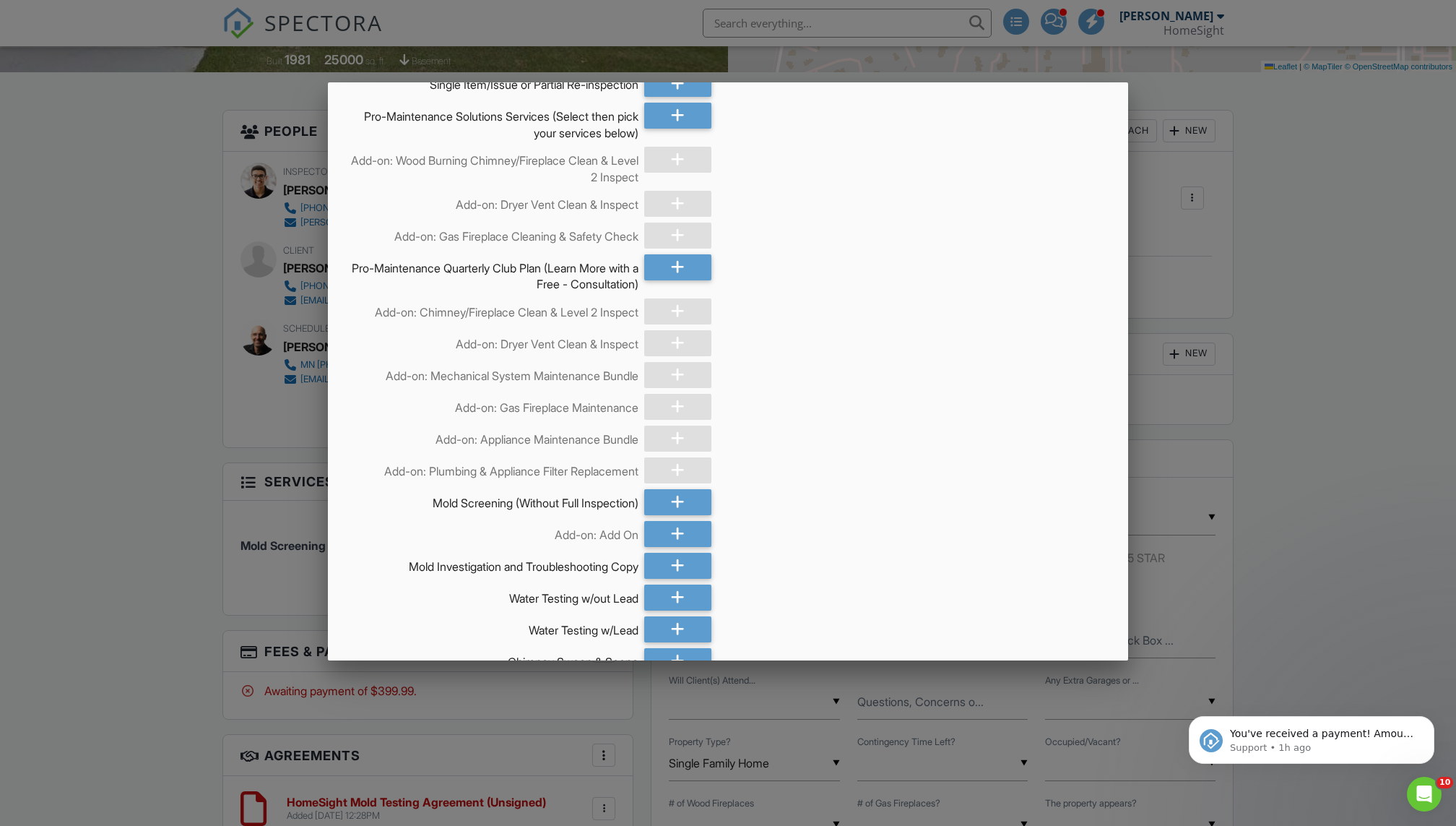
scroll to position [3333, 0]
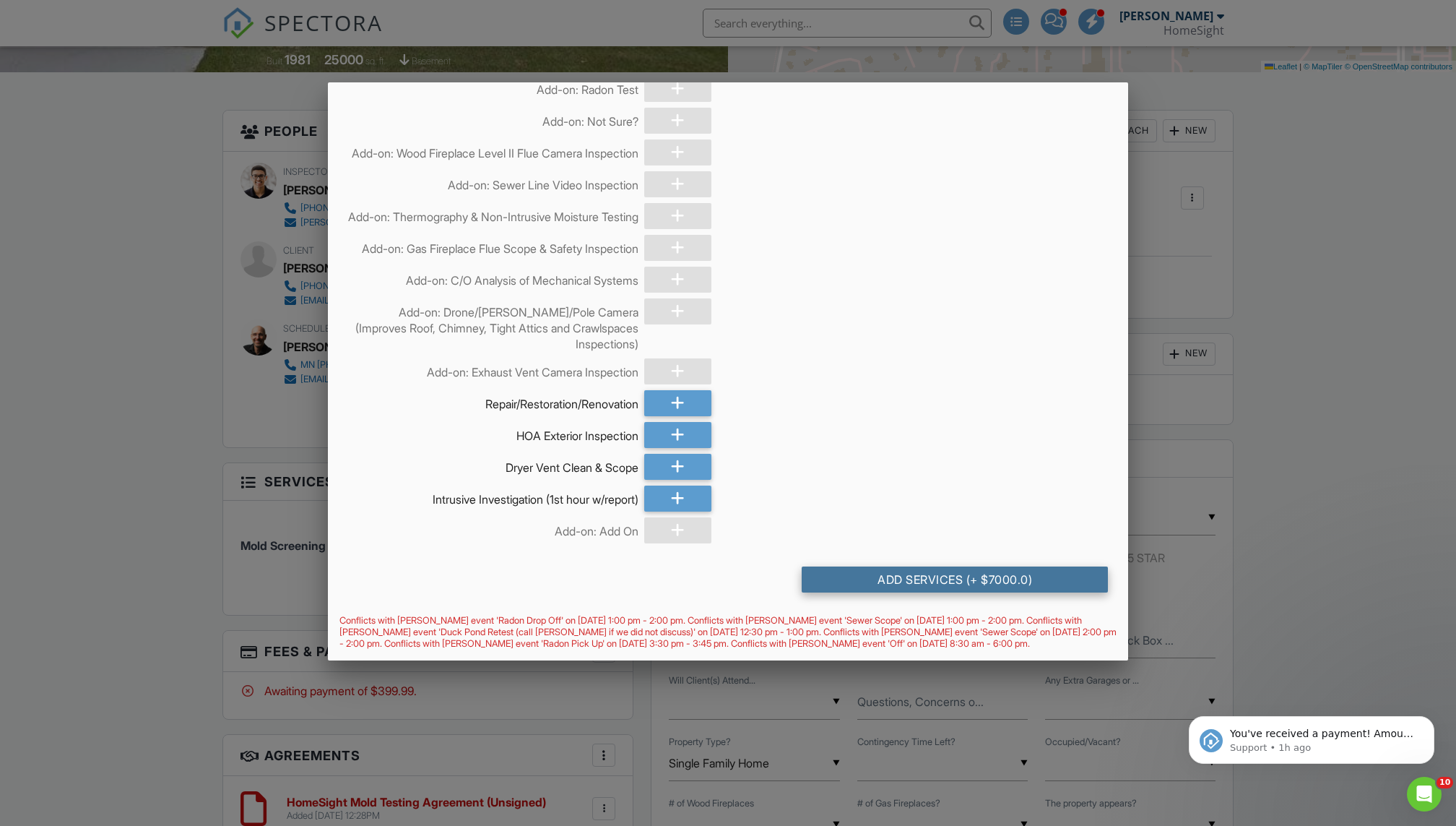
click at [952, 583] on div "Add Services (+ $7000.0)" at bounding box center [955, 580] width 307 height 26
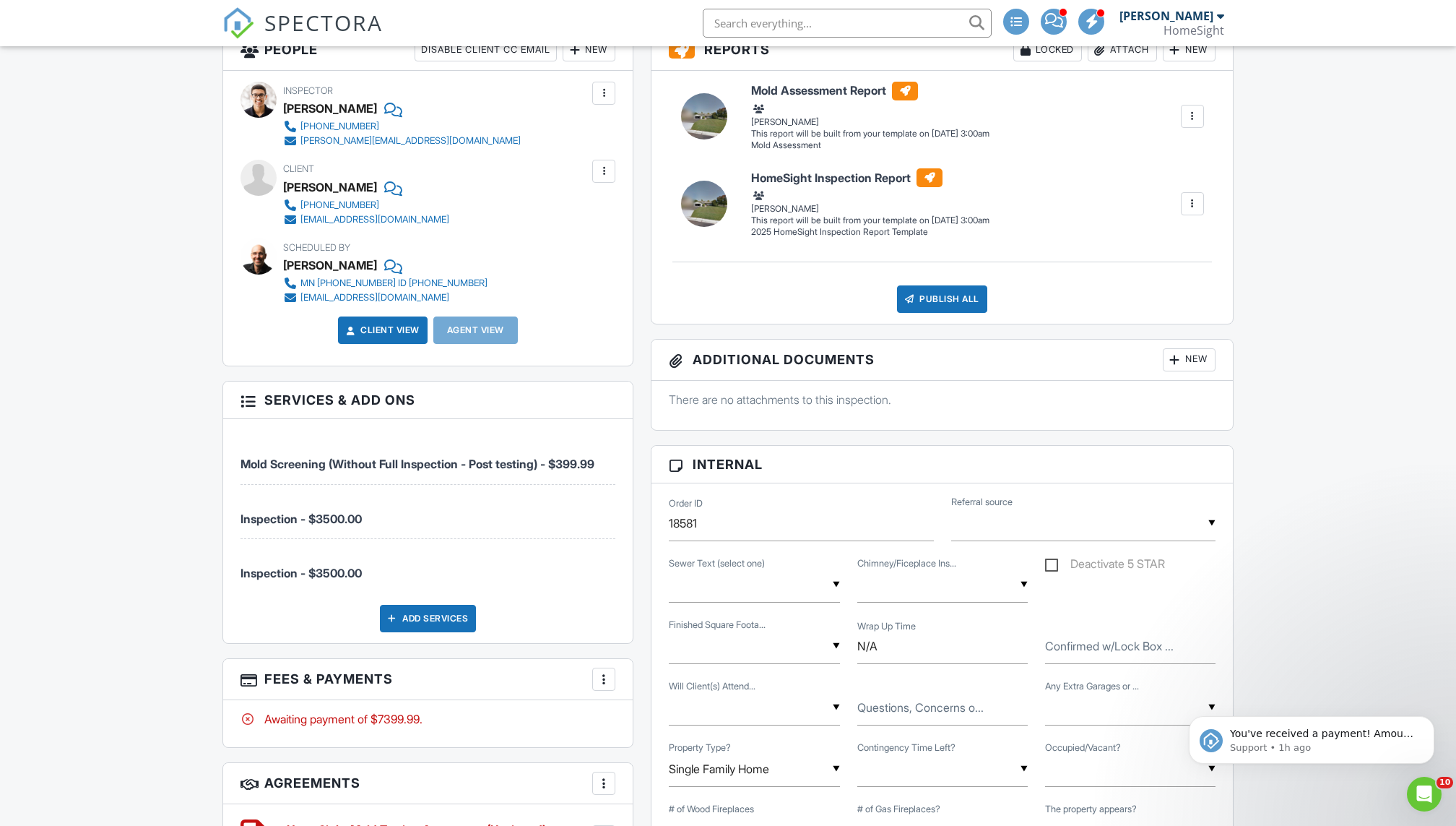
click at [597, 676] on div at bounding box center [604, 679] width 15 height 15
click at [659, 722] on li "Edit Fees & Payments" at bounding box center [677, 724] width 151 height 36
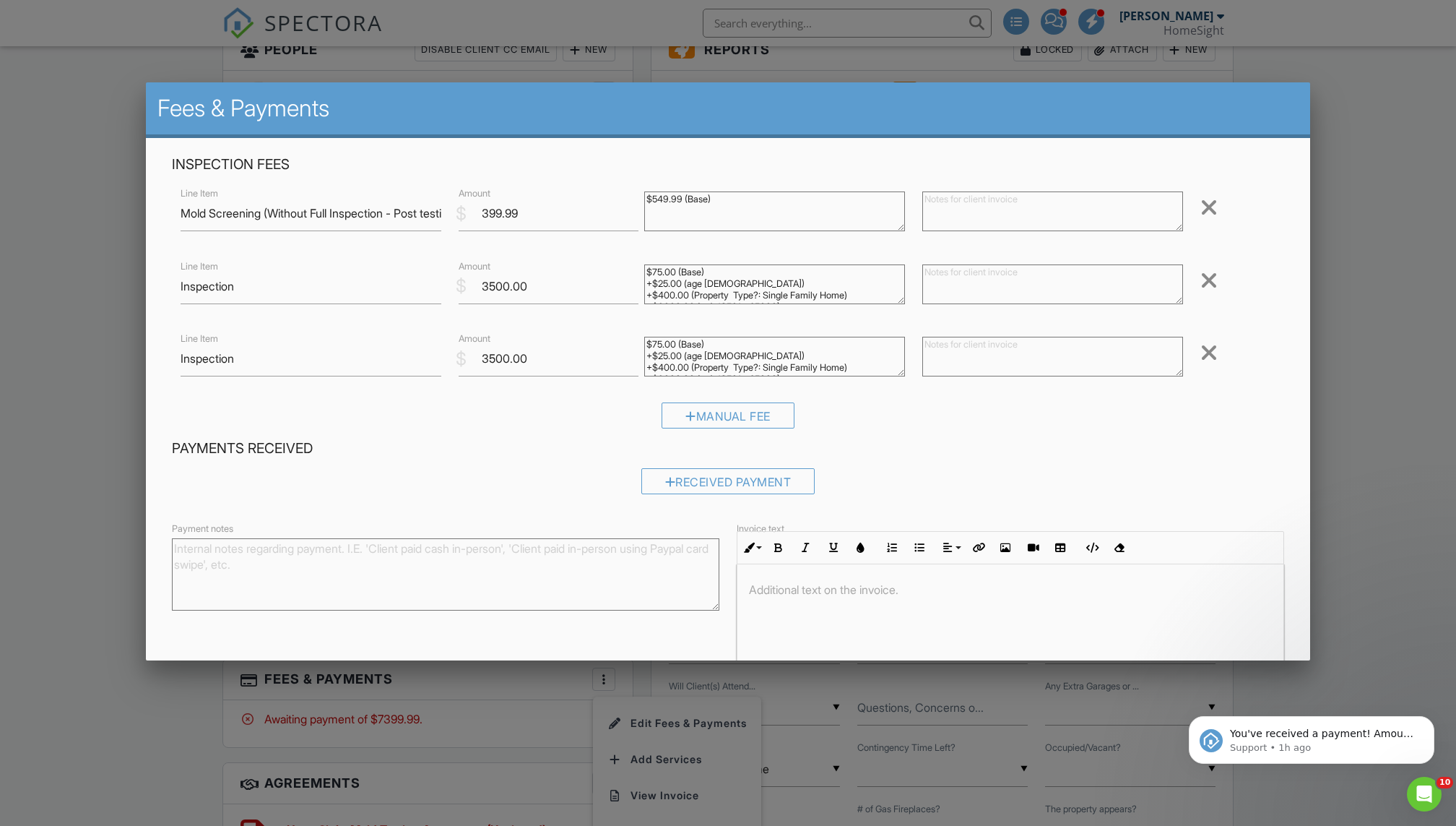
click at [1211, 280] on div at bounding box center [1209, 280] width 17 height 23
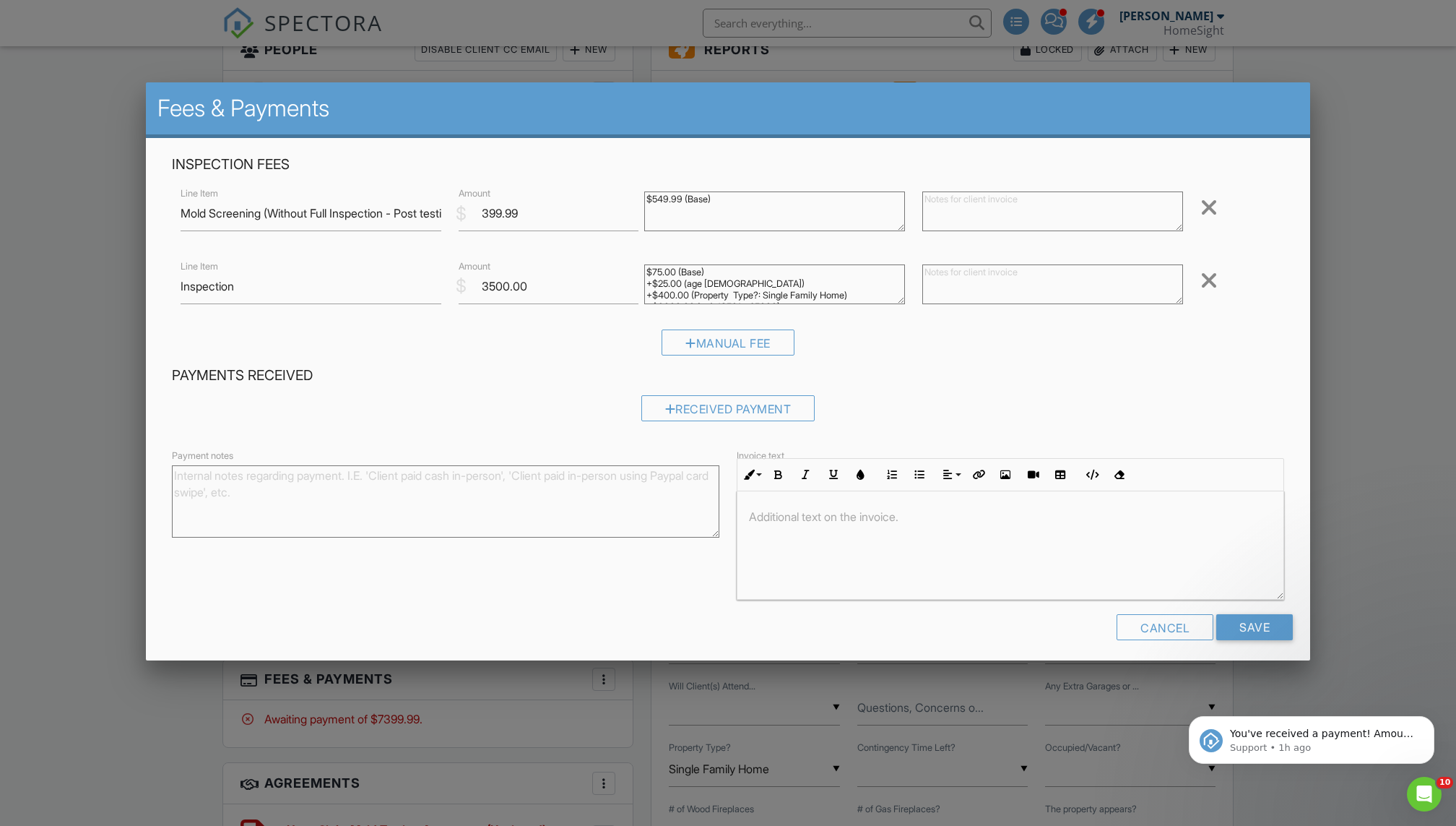
click at [1211, 281] on div at bounding box center [1209, 280] width 17 height 23
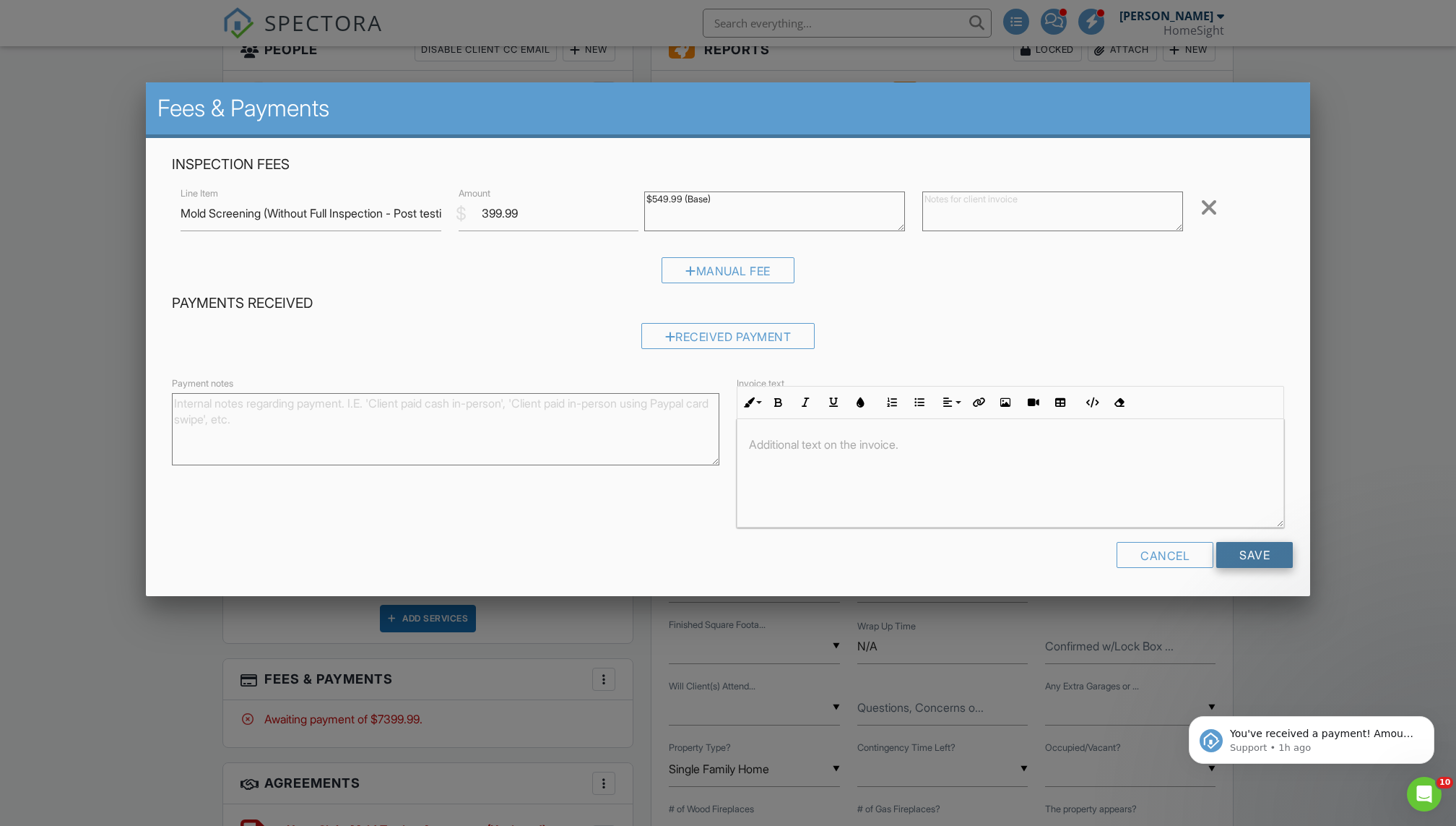
click at [1256, 554] on input "Save" at bounding box center [1254, 555] width 76 height 26
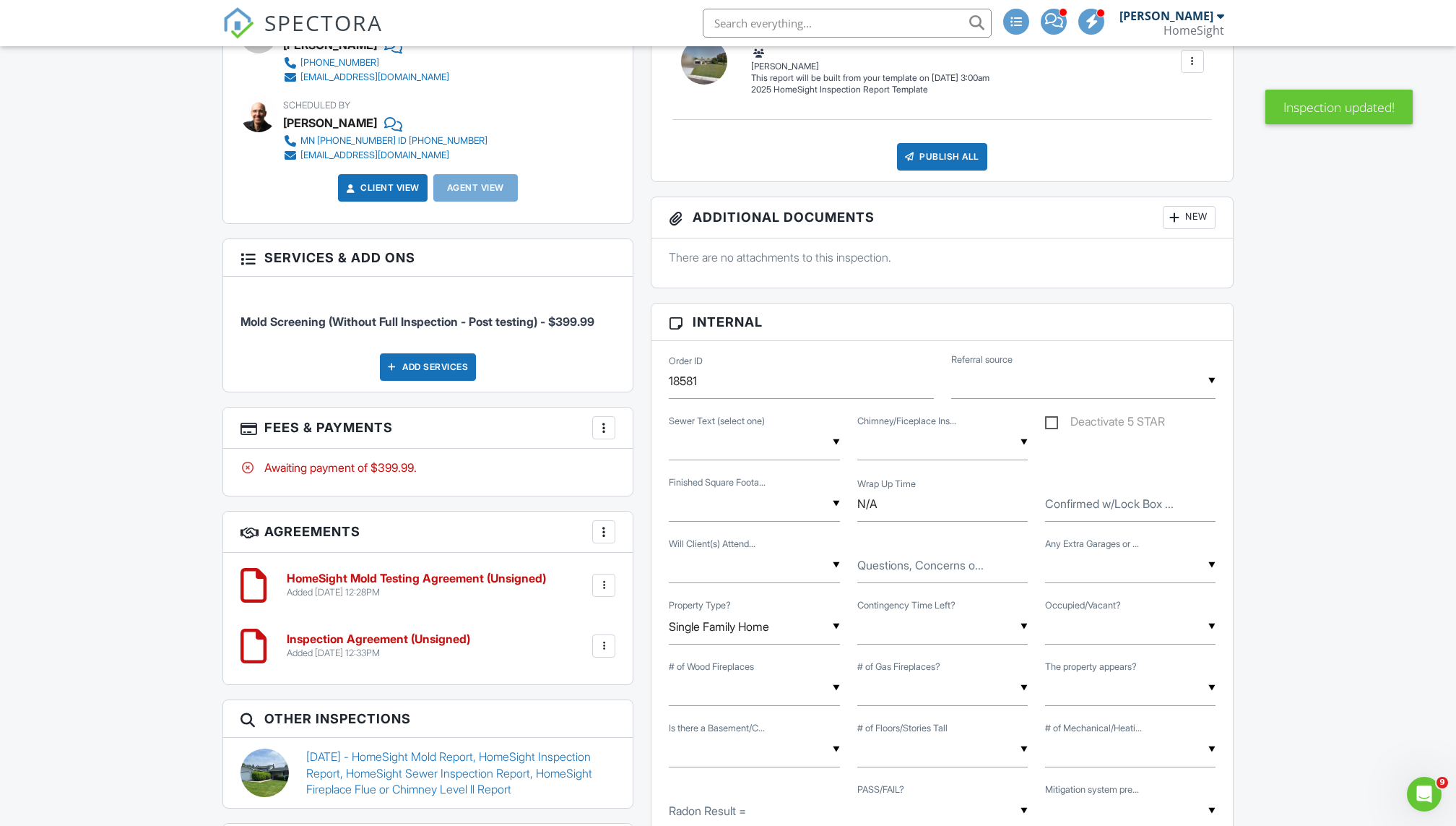
click at [608, 639] on div at bounding box center [604, 646] width 15 height 15
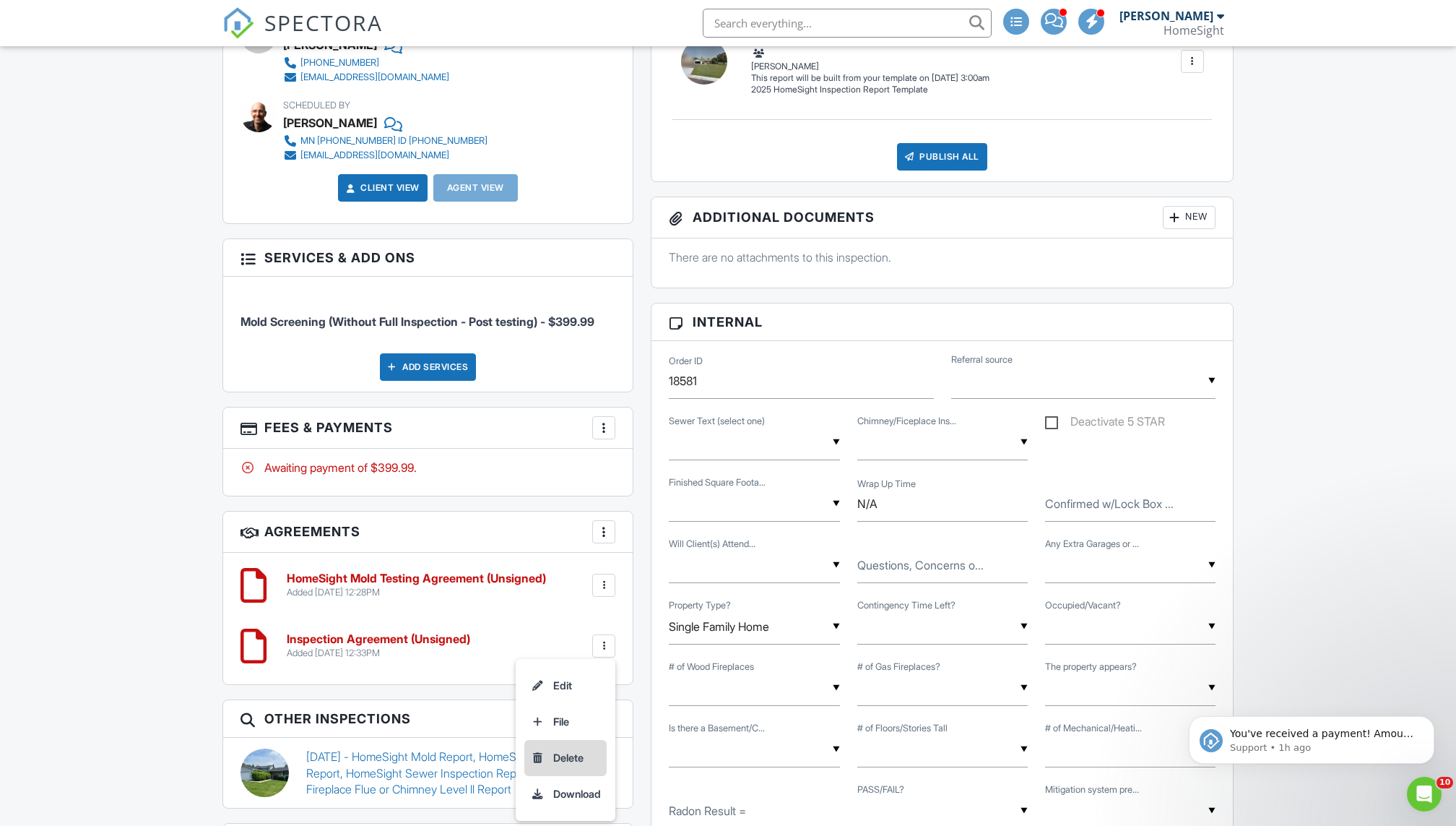
click at [567, 755] on li "Delete" at bounding box center [565, 758] width 82 height 36
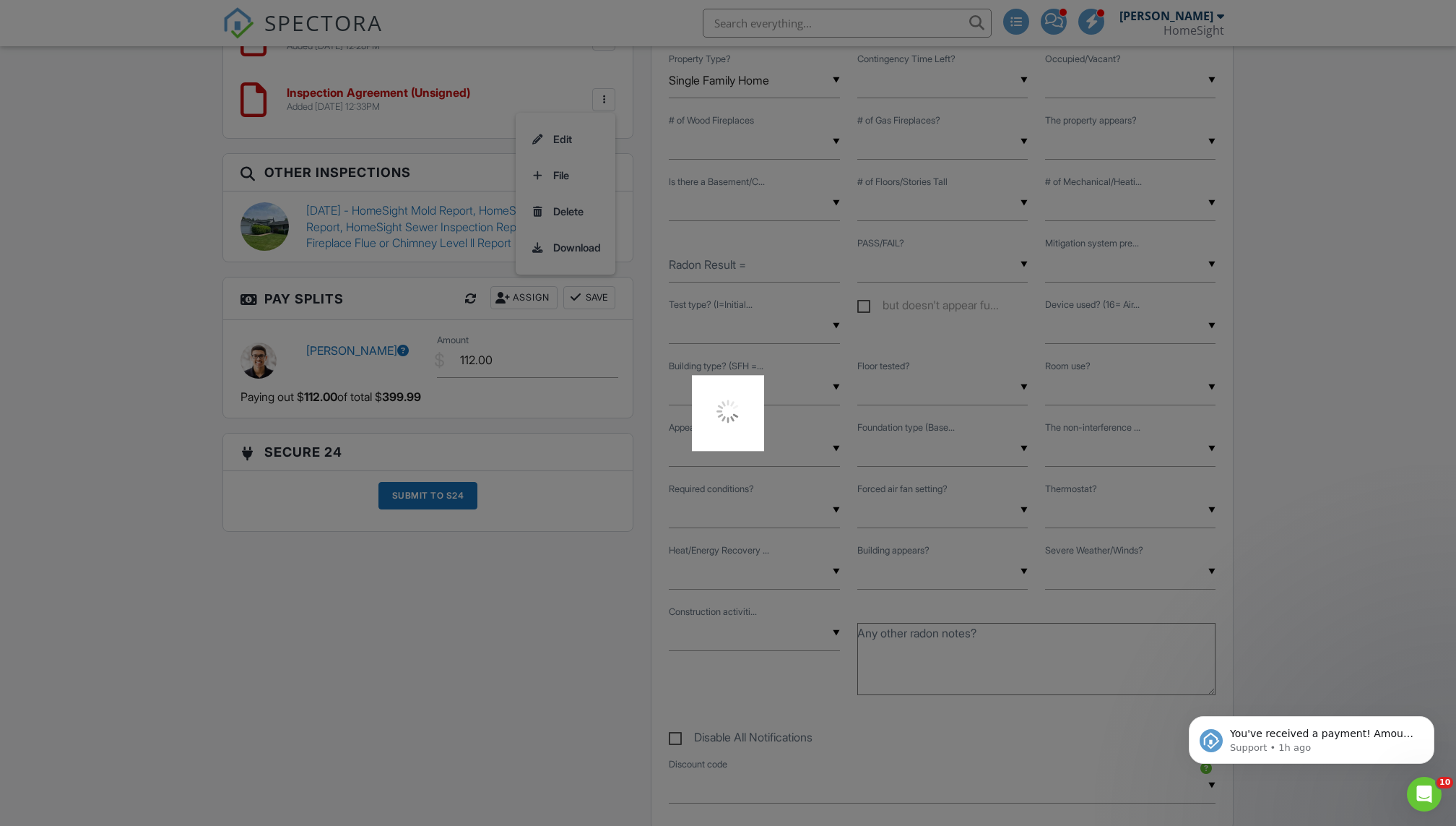
scroll to position [1446, 0]
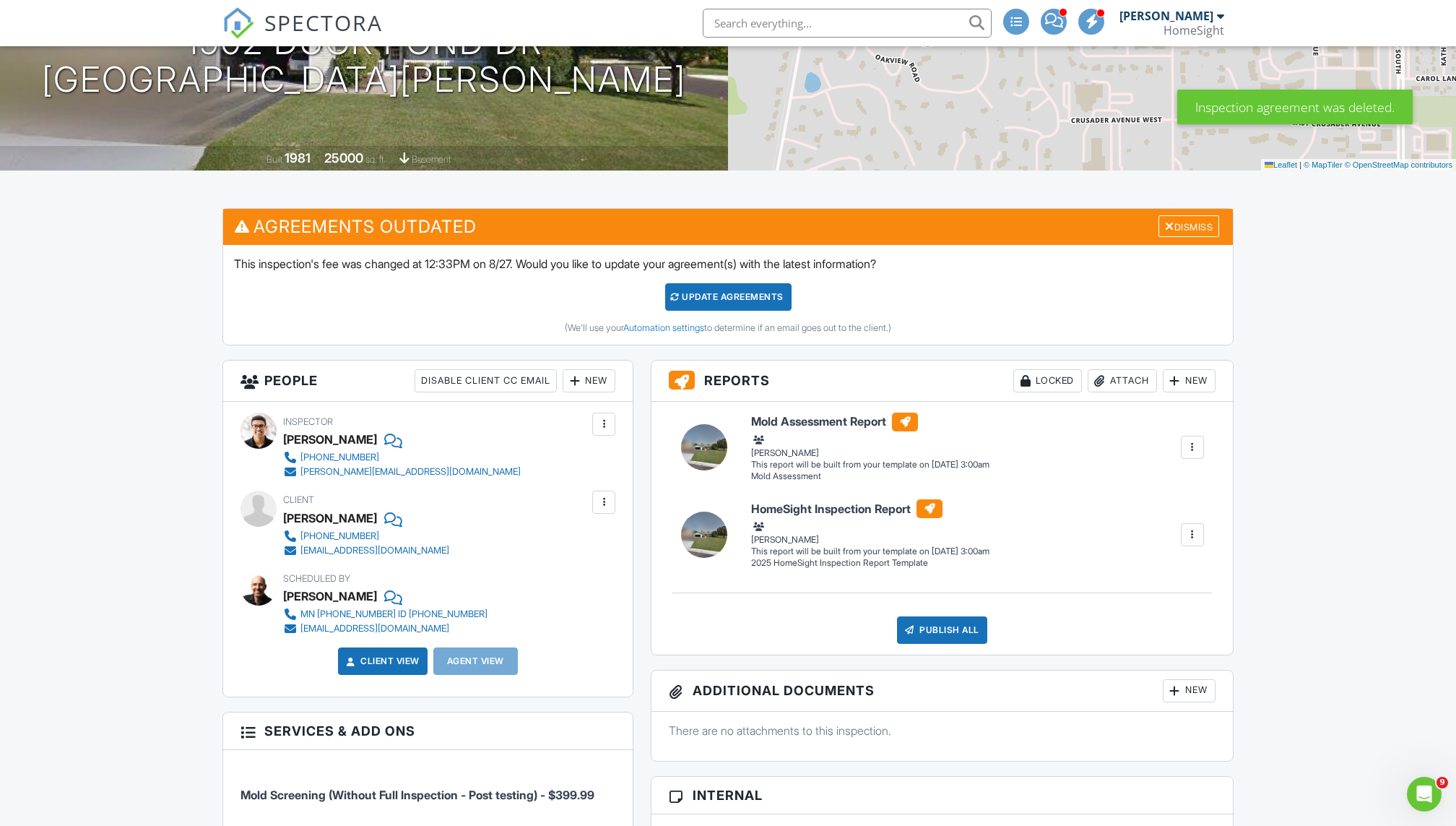
click at [1197, 528] on div at bounding box center [1192, 534] width 15 height 15
click at [1126, 665] on div "Delete" at bounding box center [1120, 671] width 30 height 16
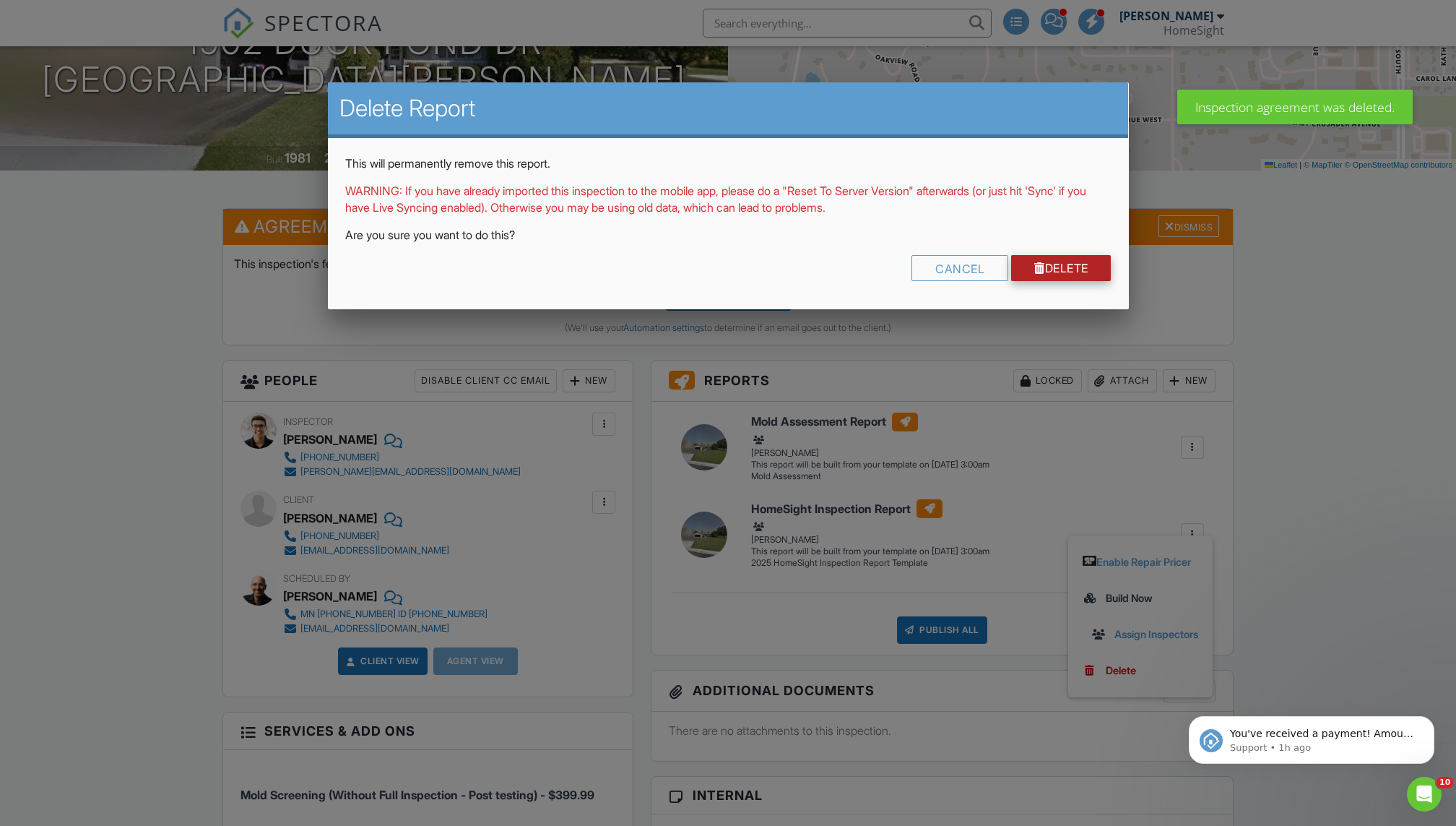
click at [1056, 270] on link "Delete" at bounding box center [1061, 268] width 101 height 26
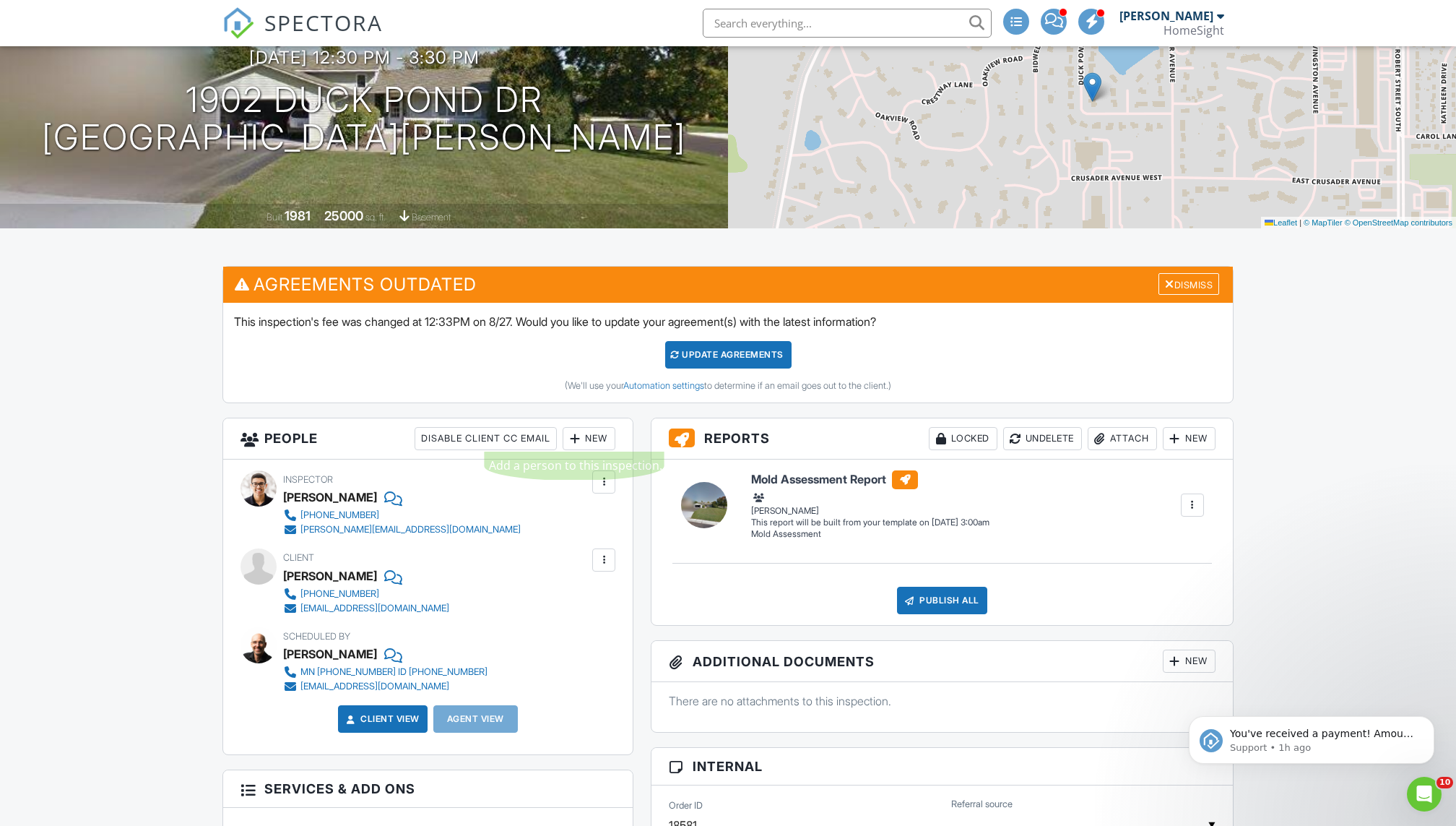
scroll to position [166, 0]
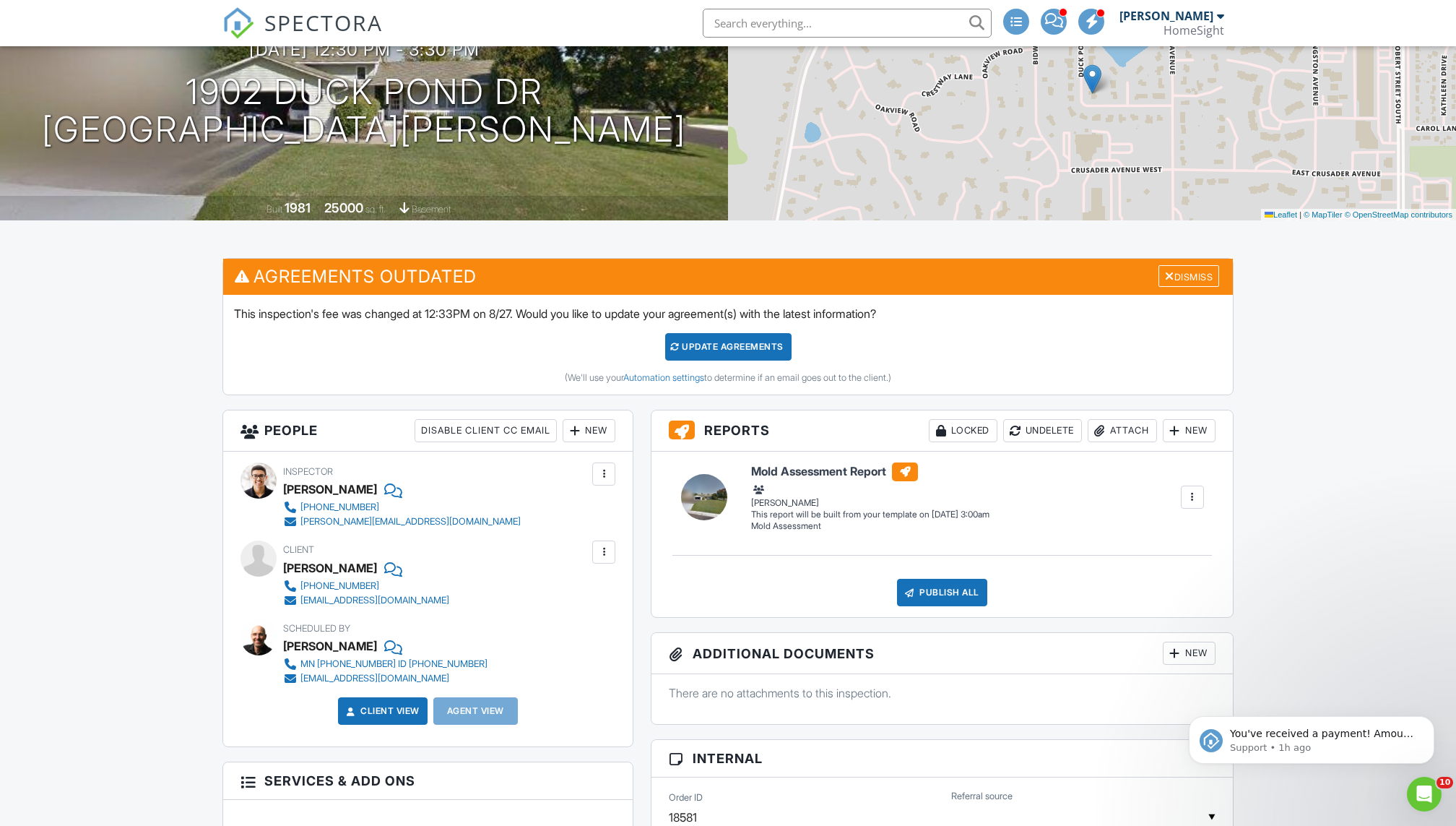
click at [706, 344] on div "Update Agreements" at bounding box center [728, 347] width 127 height 28
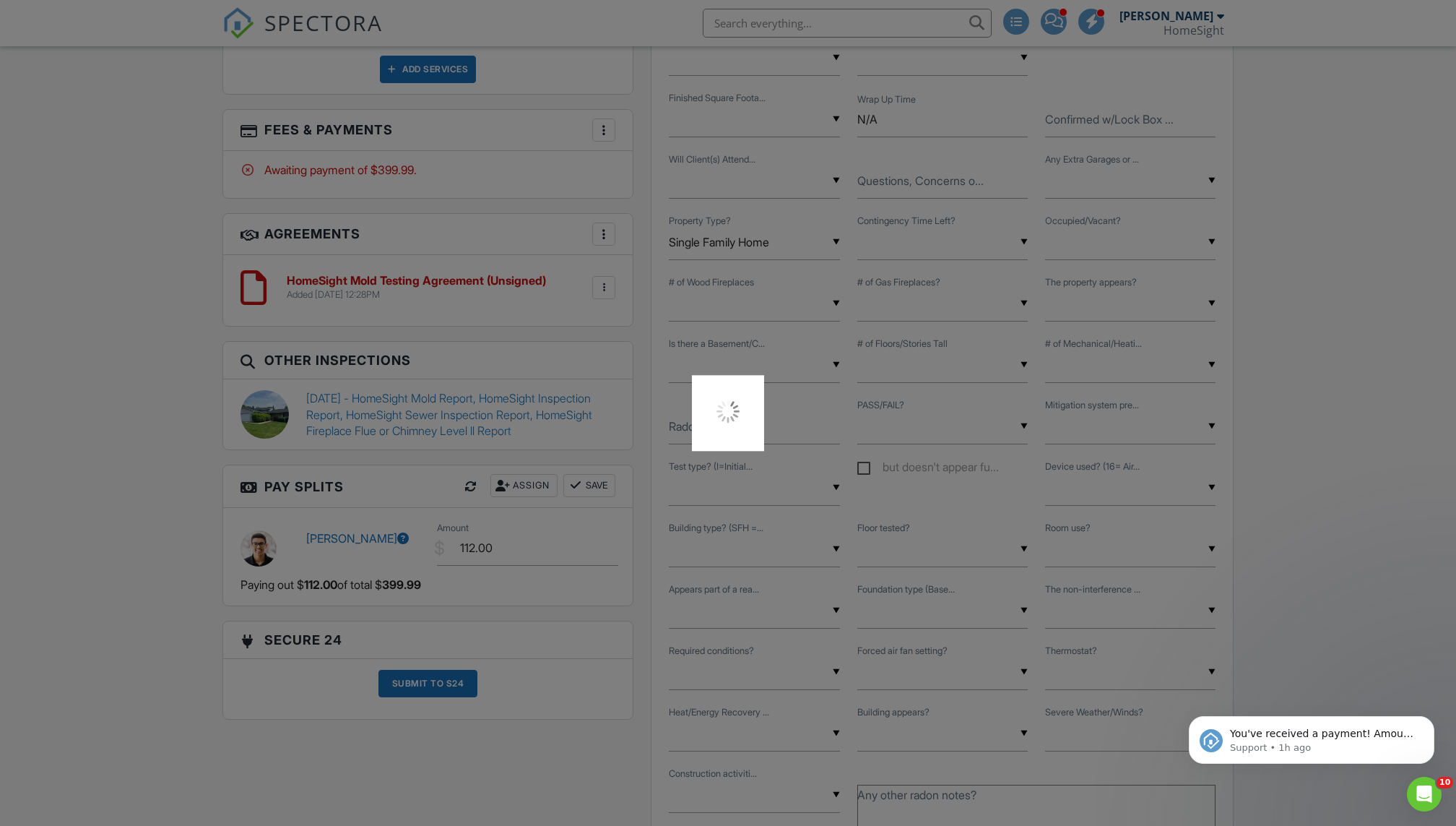
scroll to position [1041, 0]
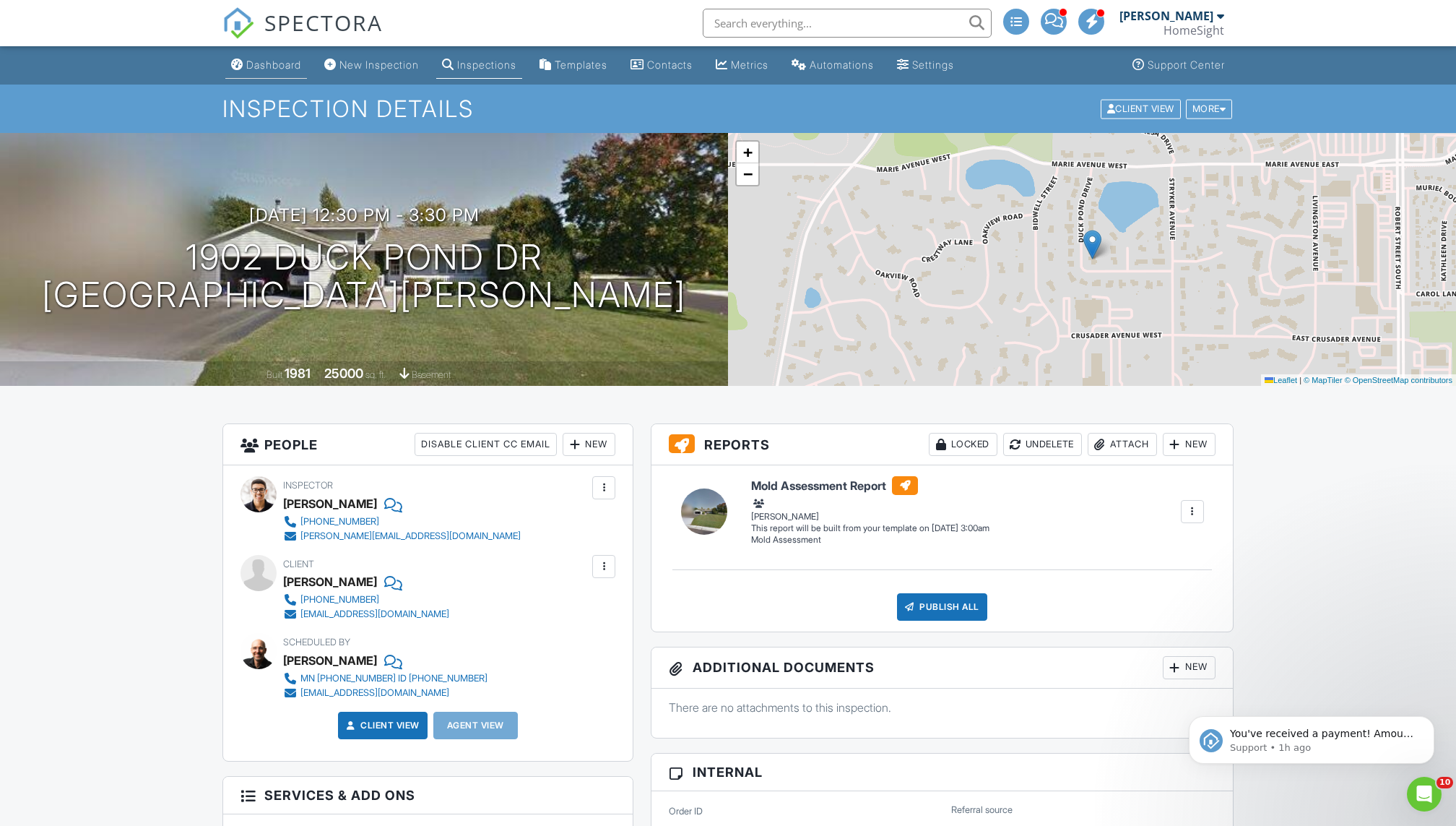
click at [275, 64] on div "Dashboard" at bounding box center [273, 64] width 55 height 12
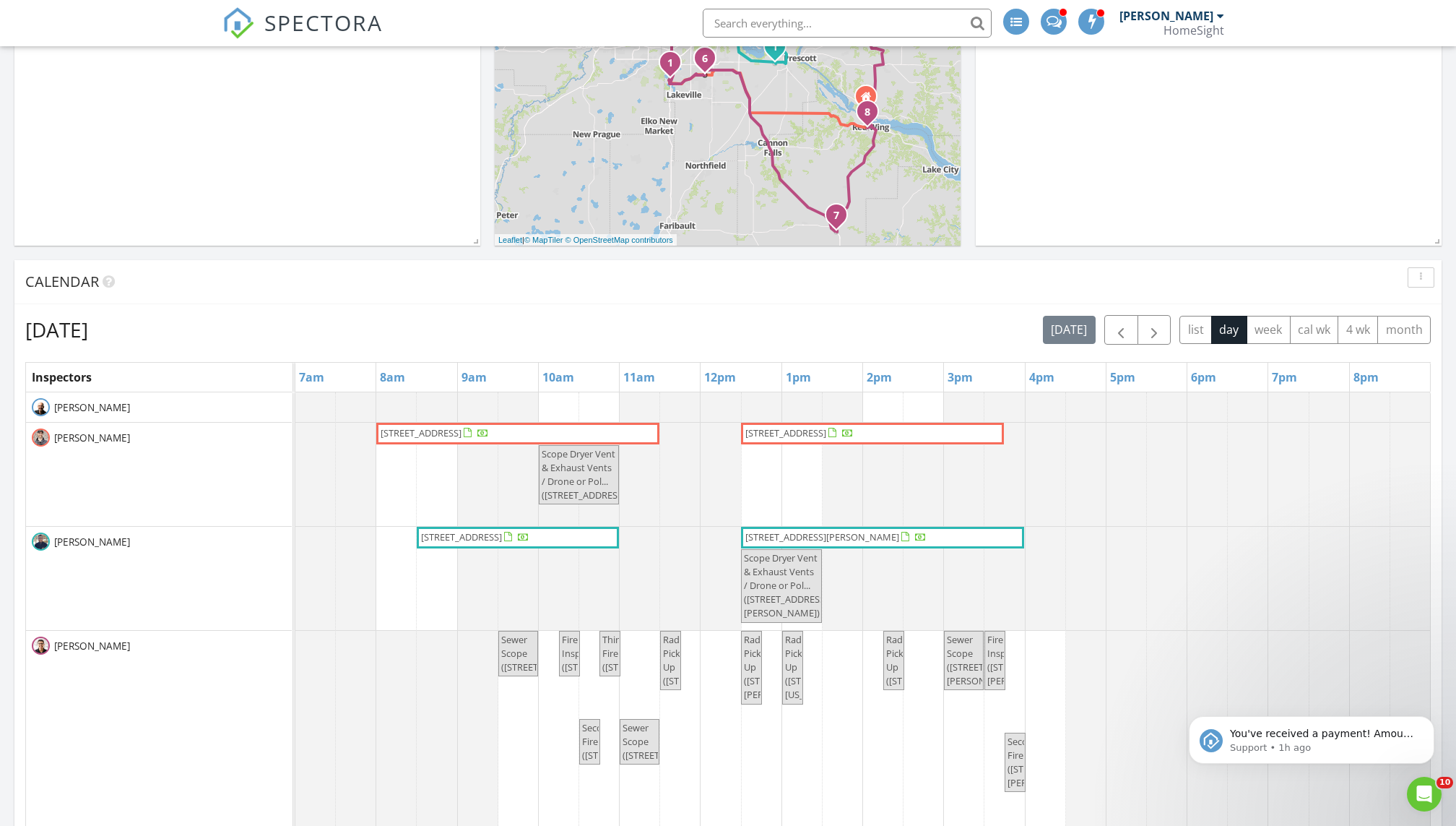
scroll to position [593, 0]
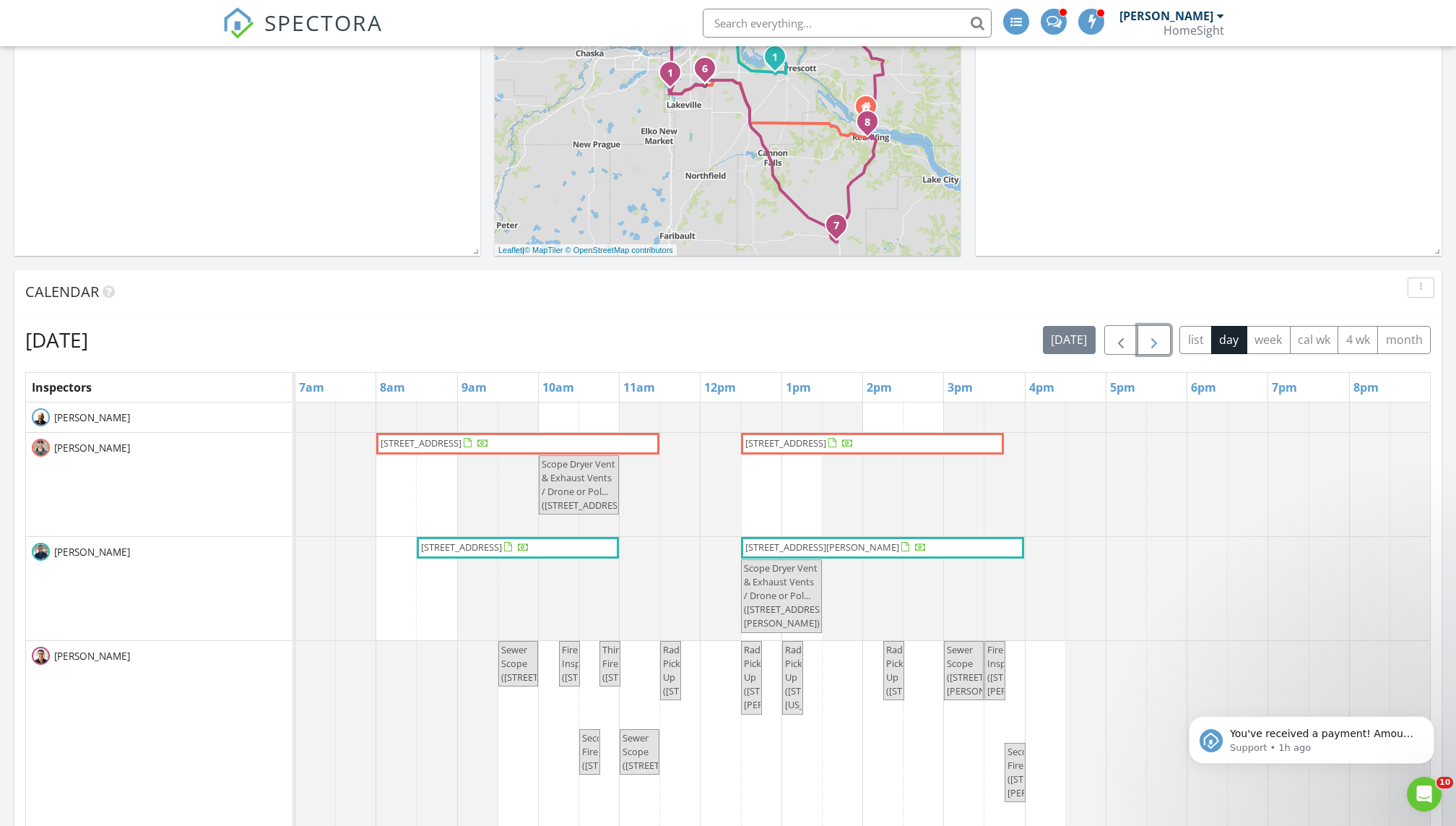
click at [1156, 338] on span "button" at bounding box center [1154, 340] width 17 height 17
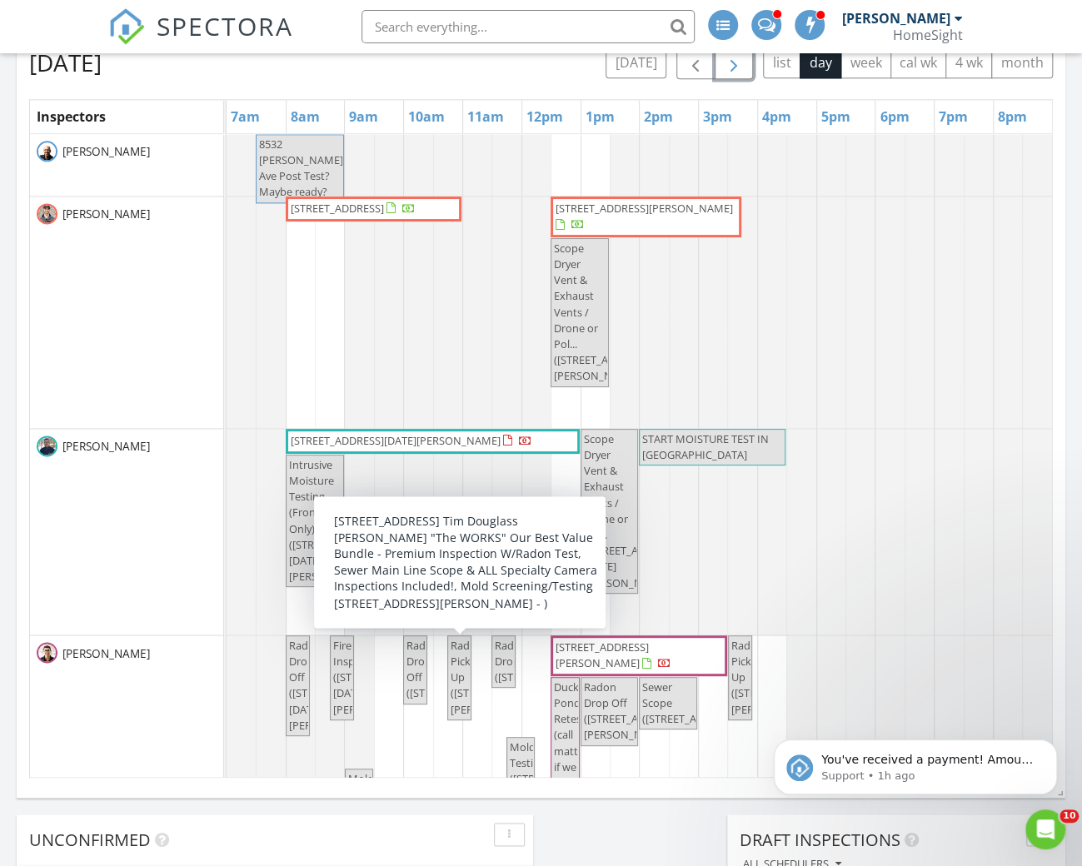
scroll to position [1043, 0]
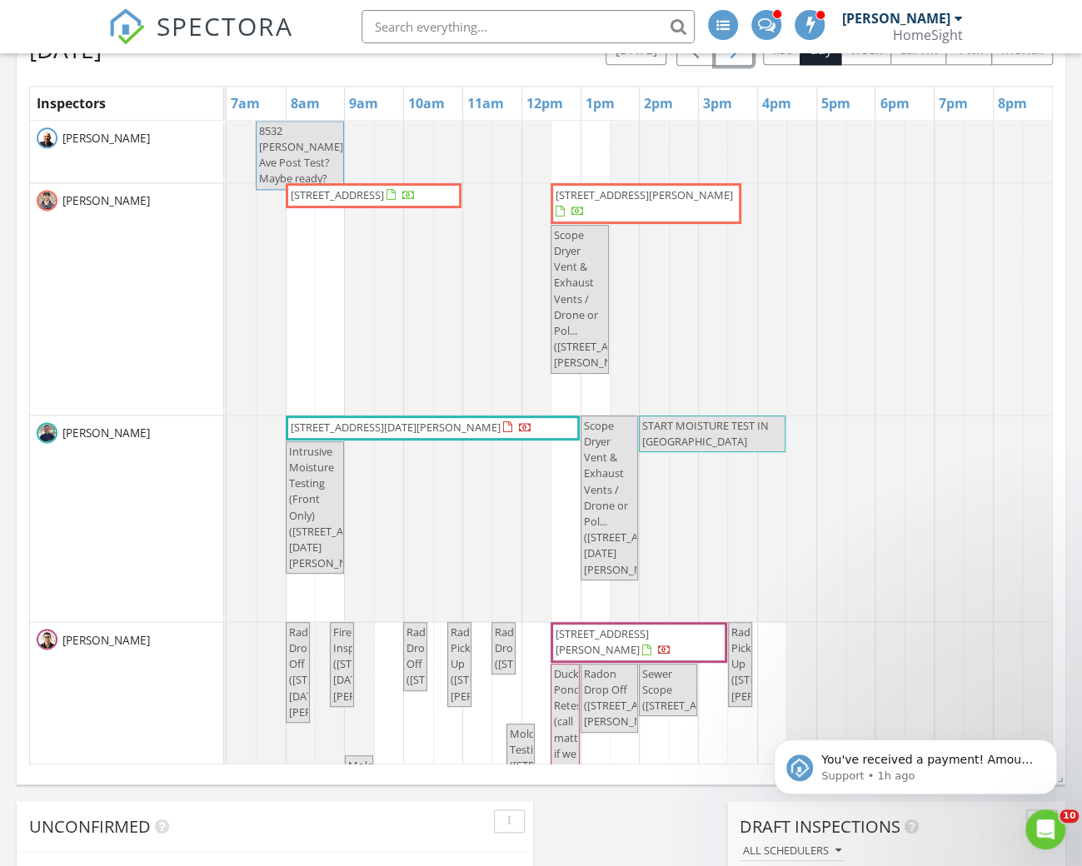
click at [456, 665] on span "Radon Pick Up (7460 Windmill Dr, Chanhassen)" at bounding box center [499, 664] width 97 height 79
click at [456, 663] on div at bounding box center [541, 433] width 1082 height 866
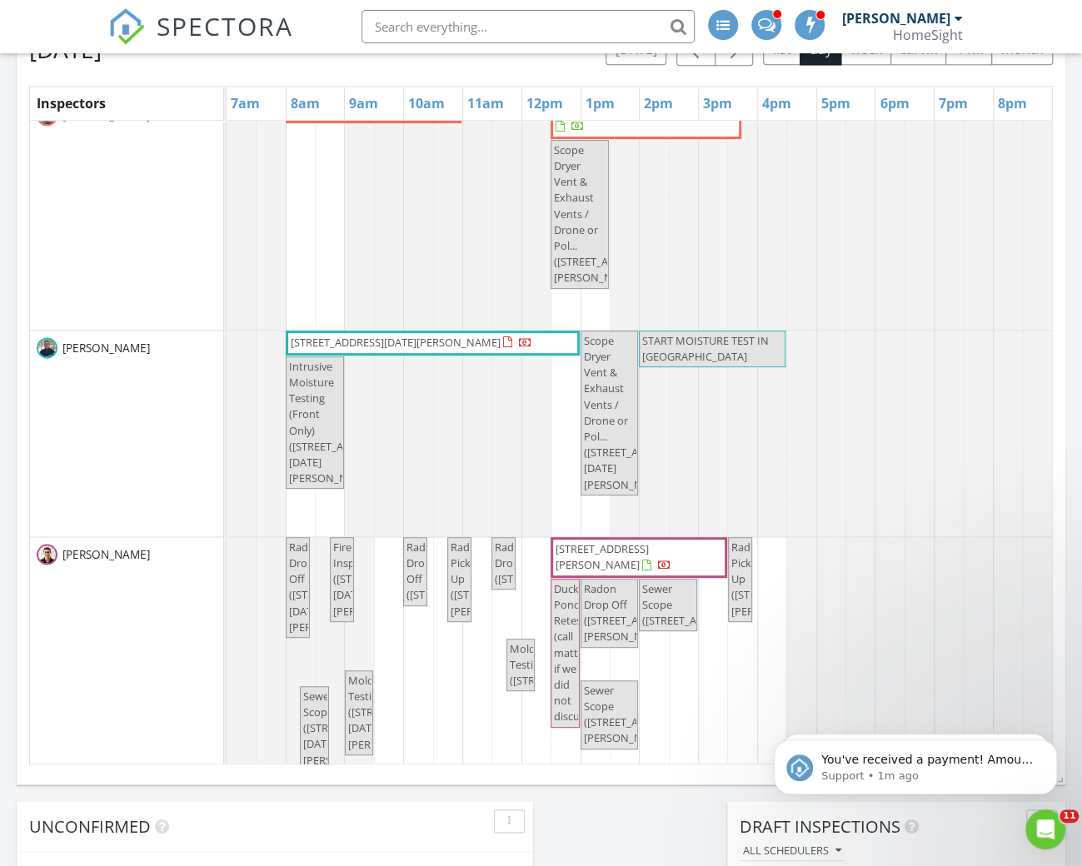
scroll to position [147, 0]
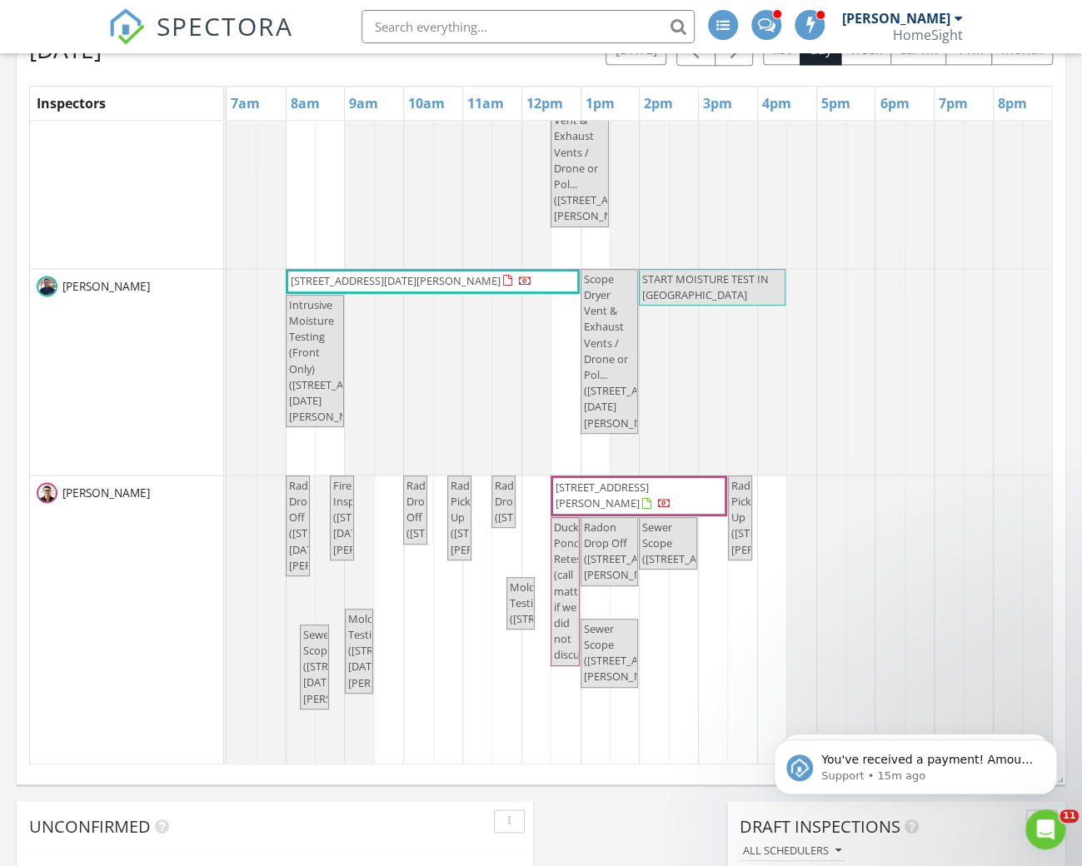
click at [649, 483] on span "1902 Duck Pond Dr, Saint Paul 55118" at bounding box center [601, 495] width 93 height 31
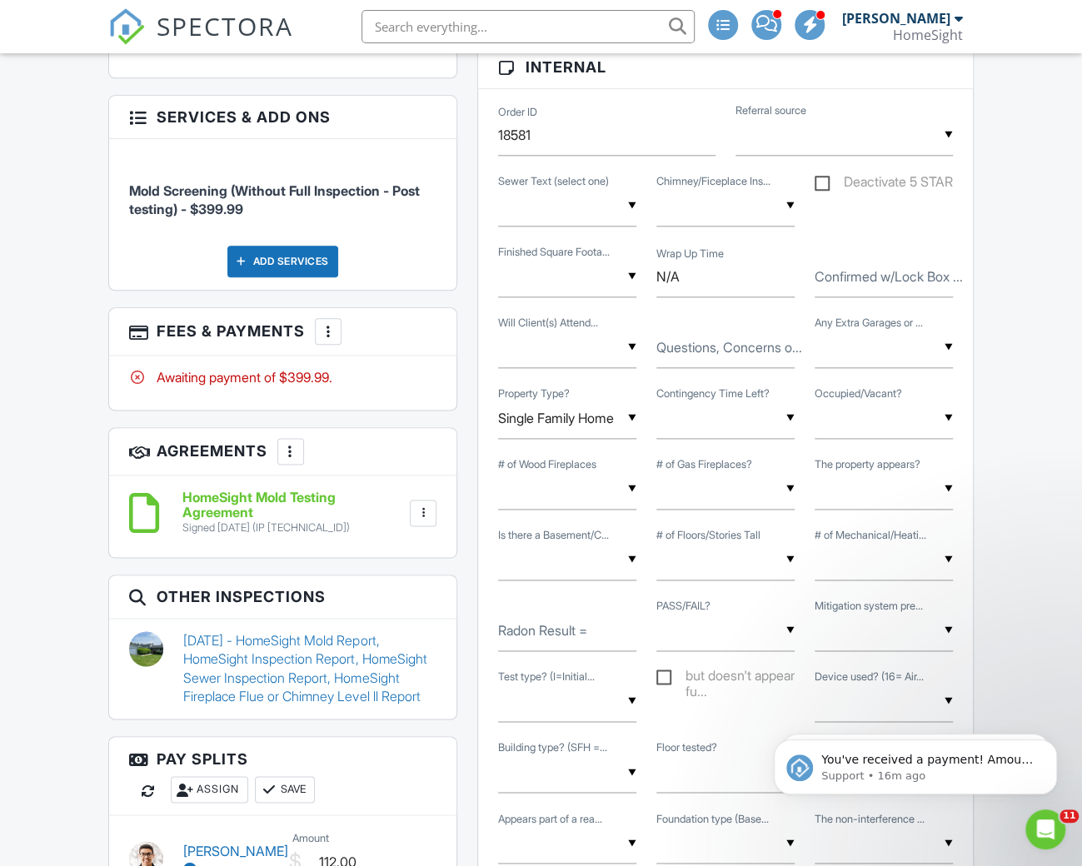
scroll to position [864, 0]
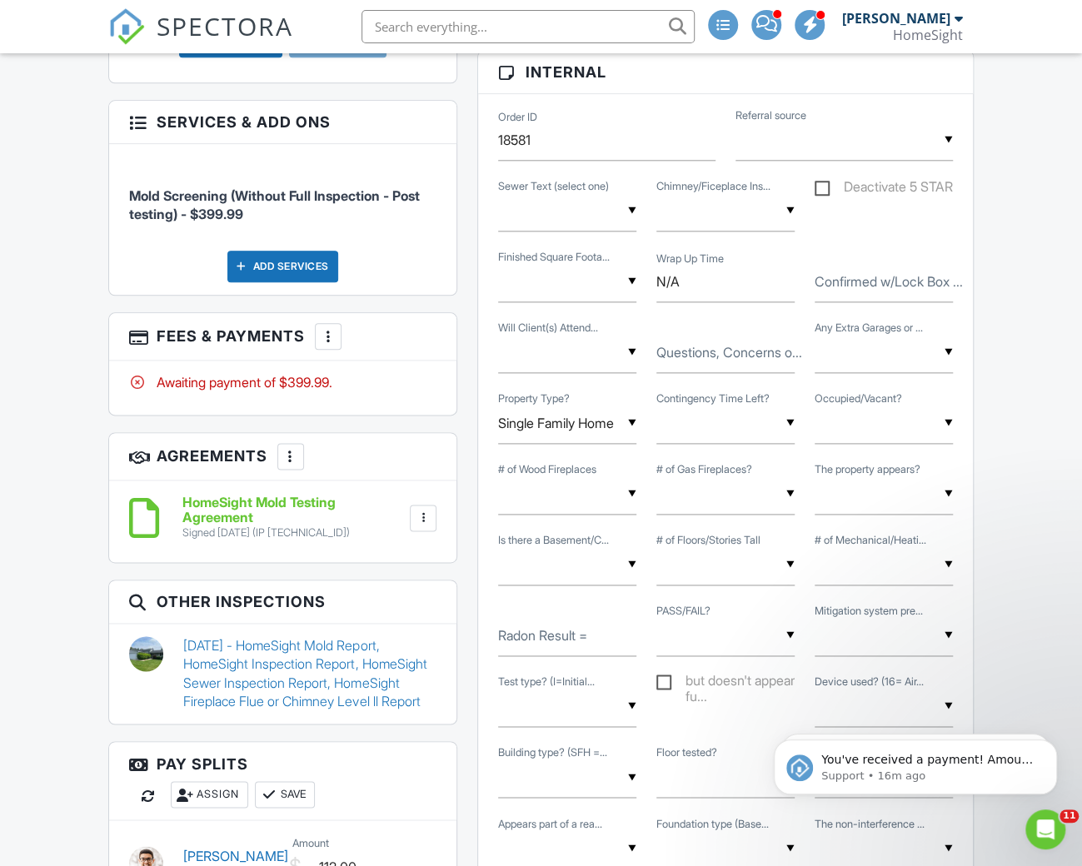
click at [855, 285] on label "Confirmed w/Lock Box ..." at bounding box center [888, 281] width 148 height 18
click at [855, 285] on input "Confirmed w/Lock Box ..." at bounding box center [883, 282] width 138 height 41
click at [834, 276] on input "- 12981" at bounding box center [883, 282] width 138 height 41
click at [901, 291] on input "- 1981" at bounding box center [883, 282] width 138 height 41
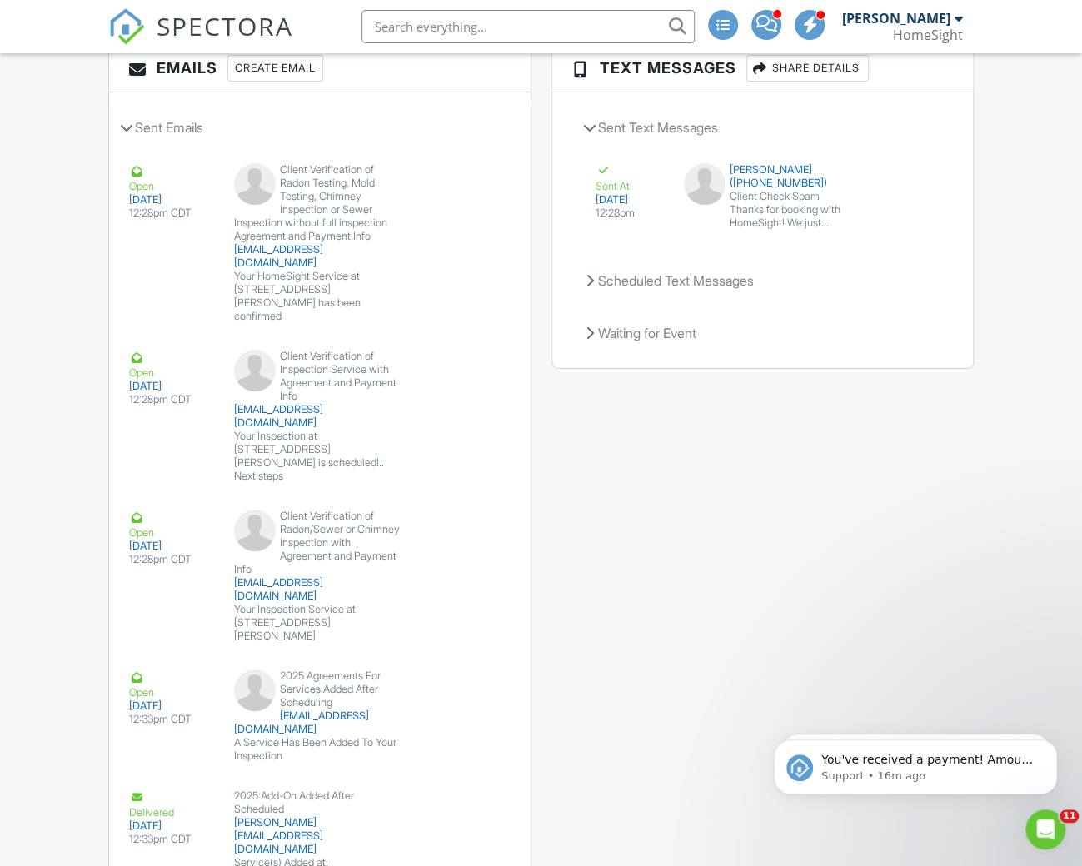
scroll to position [3196, 0]
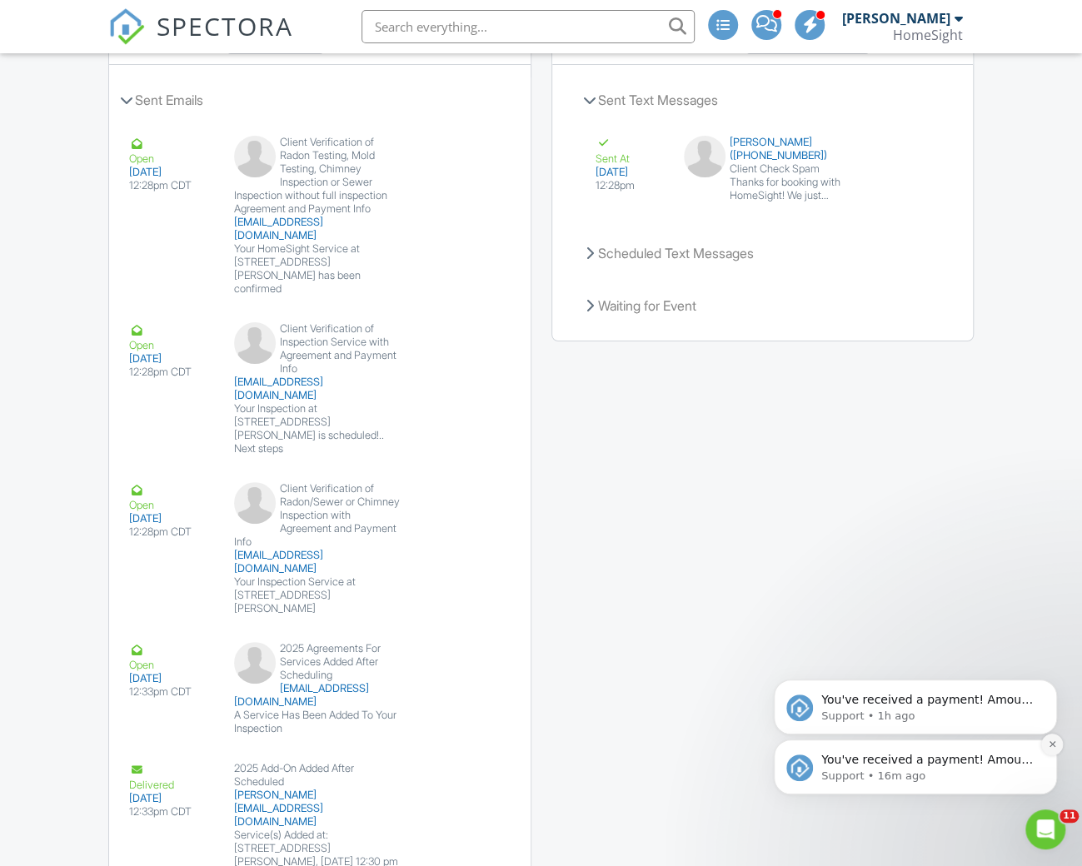
type input "- 1981"
click at [1051, 745] on icon "Dismiss notification" at bounding box center [1052, 744] width 6 height 6
click at [1051, 746] on icon "Dismiss notification" at bounding box center [1052, 744] width 9 height 9
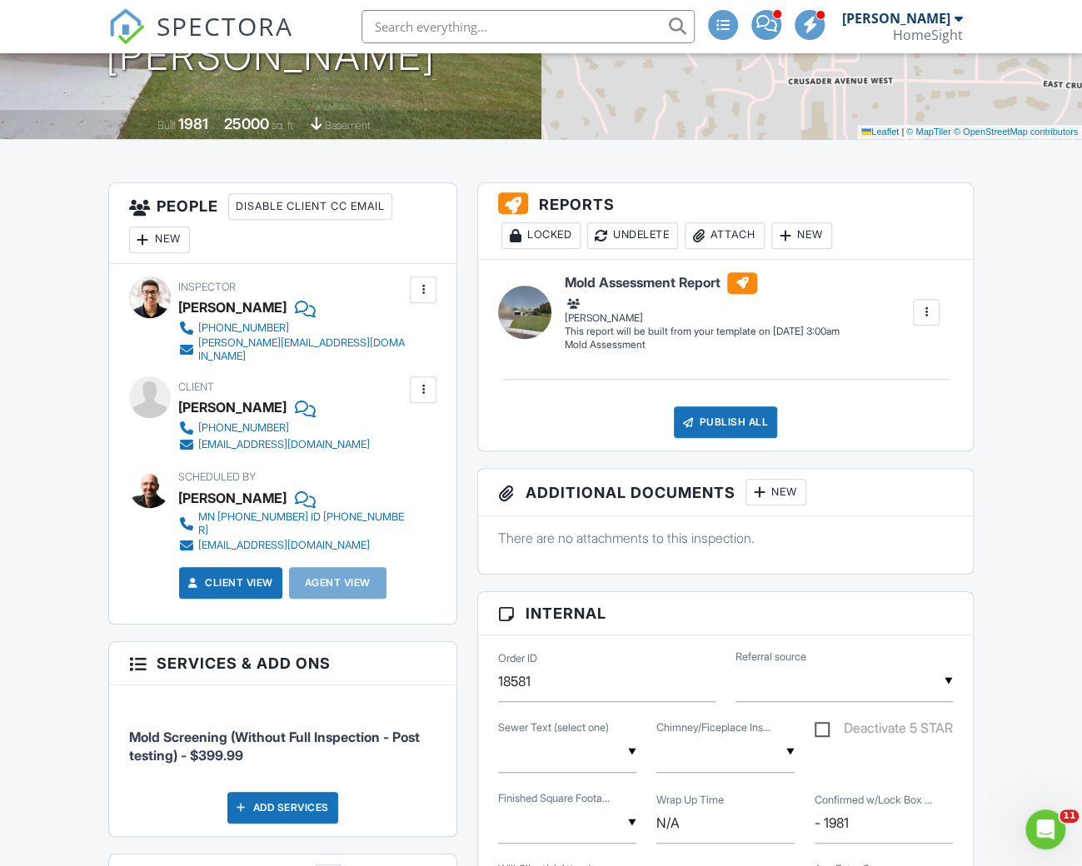
scroll to position [0, 0]
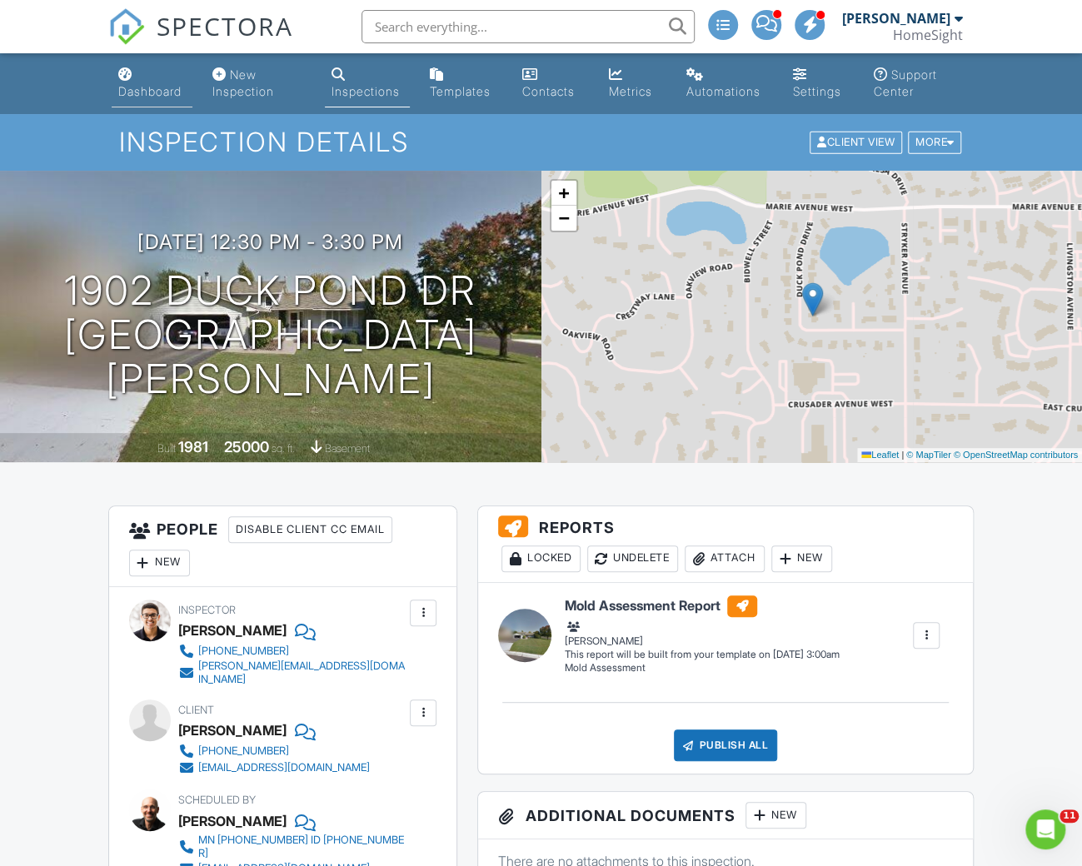
click at [140, 86] on div "Dashboard" at bounding box center [149, 91] width 63 height 14
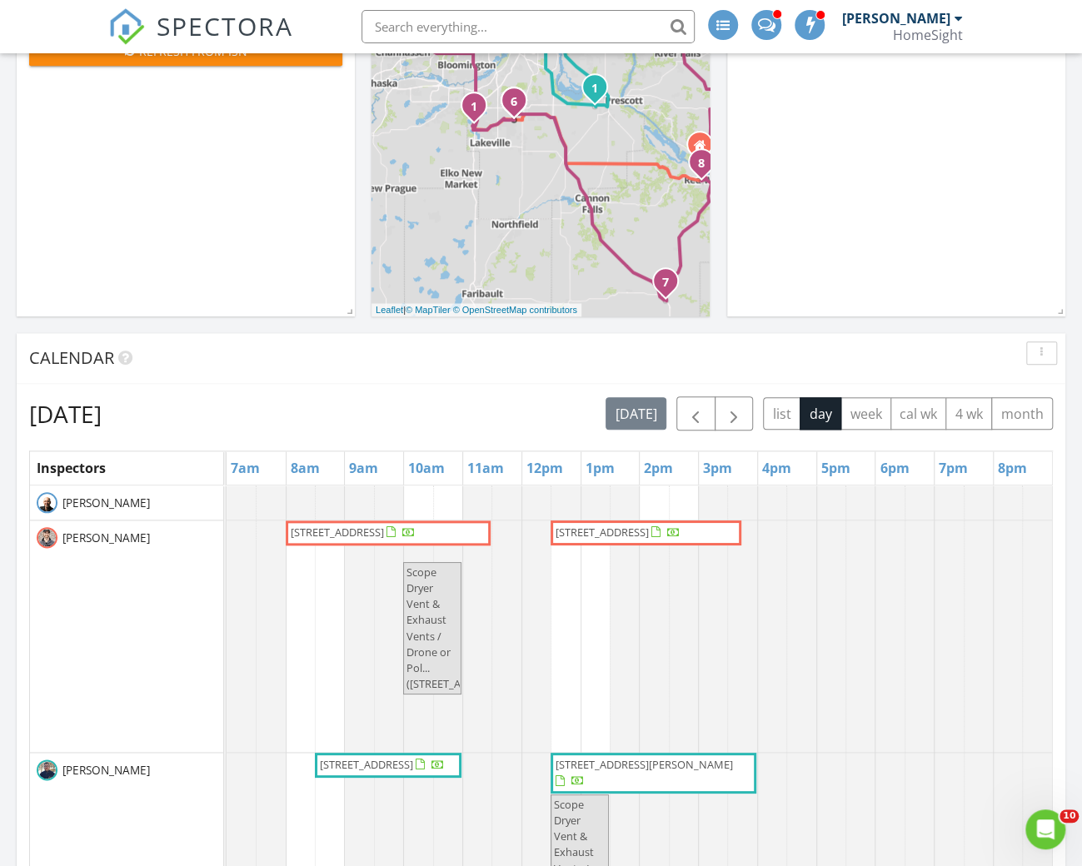
scroll to position [675, 0]
